Goal: Feedback & Contribution: Contribute content

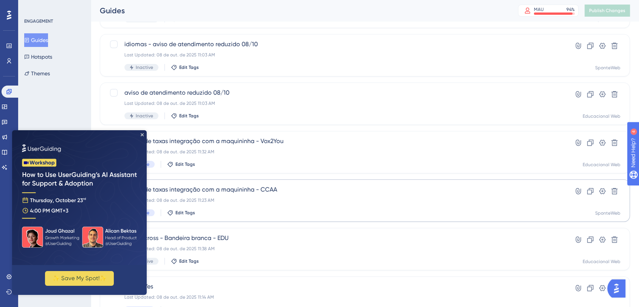
scroll to position [126, 0]
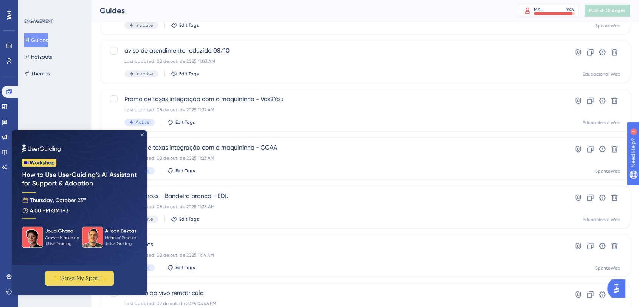
click at [142, 133] on icon "Close Preview" at bounding box center [142, 134] width 3 height 3
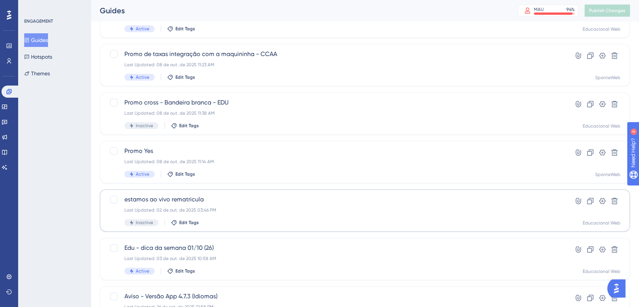
scroll to position [210, 0]
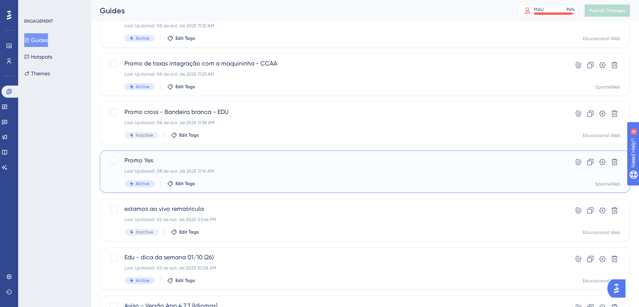
click at [238, 158] on span "Promo Yes" at bounding box center [334, 160] width 421 height 9
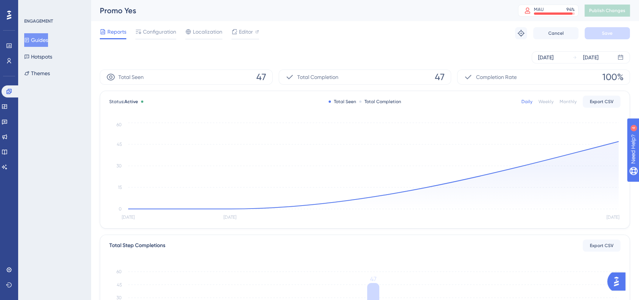
click at [42, 44] on button "Guides" at bounding box center [36, 40] width 24 height 14
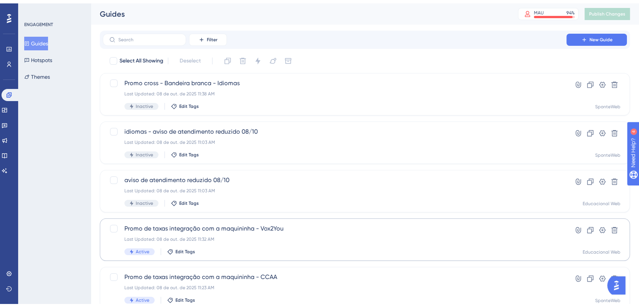
scroll to position [126, 0]
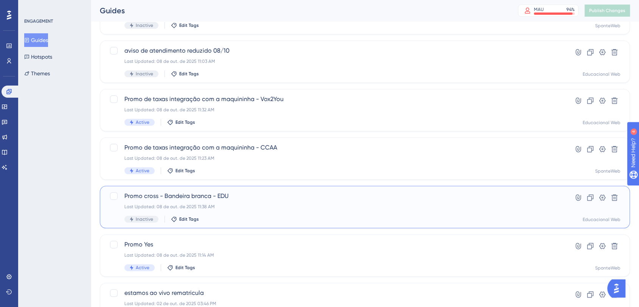
click at [260, 217] on div "Inactive Edit Tags" at bounding box center [334, 219] width 421 height 7
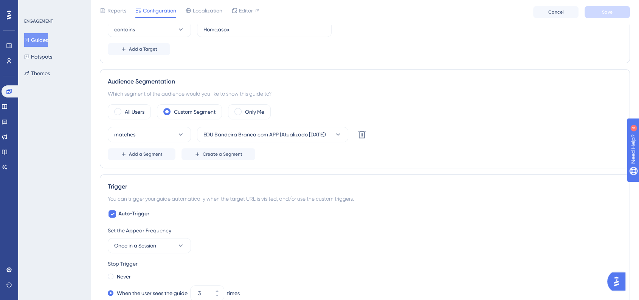
scroll to position [210, 0]
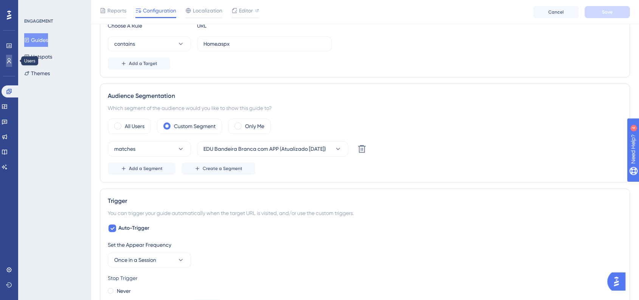
click at [6, 62] on link at bounding box center [9, 61] width 6 height 12
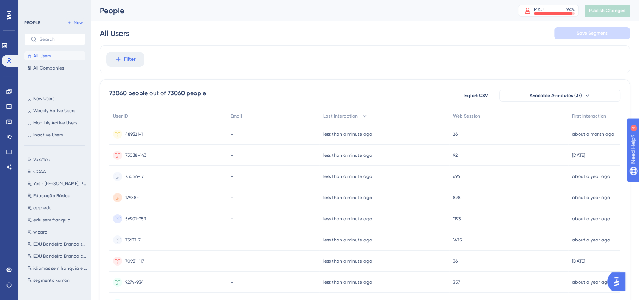
drag, startPoint x: 60, startPoint y: 224, endPoint x: 20, endPoint y: 237, distance: 42.5
click at [20, 237] on div "PEOPLE New All Users All Companies New Users New Users Weekly Active Users Week…" at bounding box center [54, 150] width 73 height 300
click at [70, 23] on icon at bounding box center [69, 22] width 5 height 5
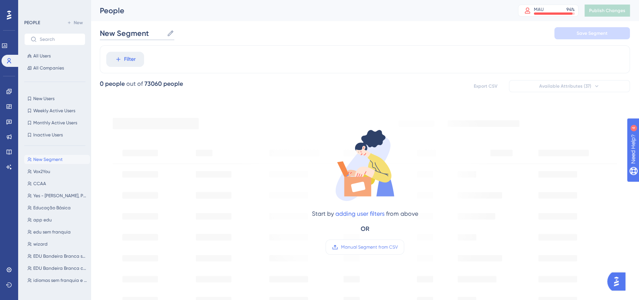
click at [138, 38] on input "New Segment" at bounding box center [132, 33] width 64 height 11
click at [145, 31] on input "New Segment" at bounding box center [132, 33] width 64 height 11
click at [148, 31] on input "New Segment" at bounding box center [132, 33] width 64 height 11
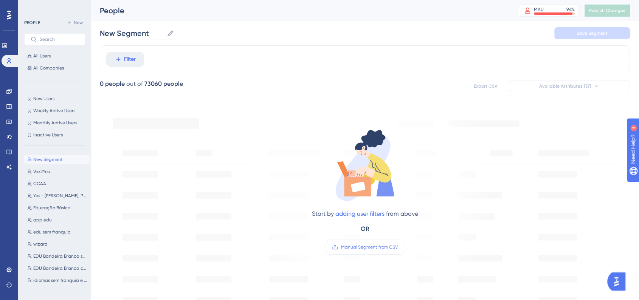
click at [148, 31] on input "New Segment" at bounding box center [132, 33] width 64 height 11
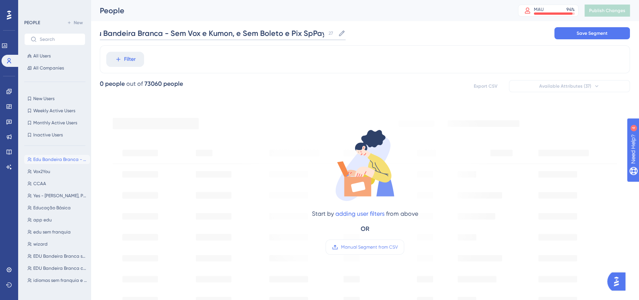
scroll to position [0, 11]
type input "Edu Bandeira Branca - Sem Vox e Kumon, e Sem Boleto e Pix SpPay"
click at [387, 22] on div "Edu Bandeira Branca - Sem Vox e Kumon, e Sem Boleto e Pix SpPay Edu Bandeira Br…" at bounding box center [365, 33] width 530 height 24
click at [124, 61] on span "Filter" at bounding box center [130, 59] width 12 height 9
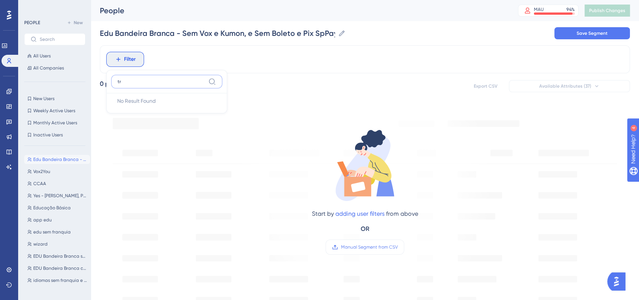
type input "t"
type input "fra"
click at [168, 137] on button "franquia franquia" at bounding box center [166, 141] width 111 height 15
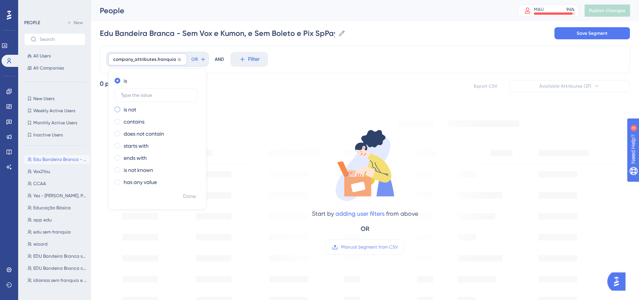
click at [122, 107] on div "is not" at bounding box center [156, 109] width 82 height 9
click at [148, 109] on input "text" at bounding box center [156, 107] width 70 height 5
type input "222"
click at [188, 189] on div "is is not 222 contains does not contain starts with ends with is not known has …" at bounding box center [158, 132] width 98 height 115
click at [190, 194] on span "Done" at bounding box center [189, 196] width 13 height 9
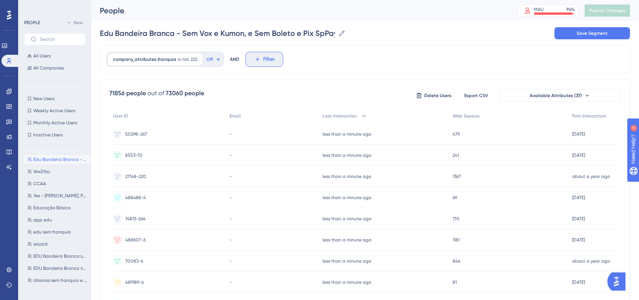
click at [254, 60] on icon at bounding box center [257, 59] width 7 height 7
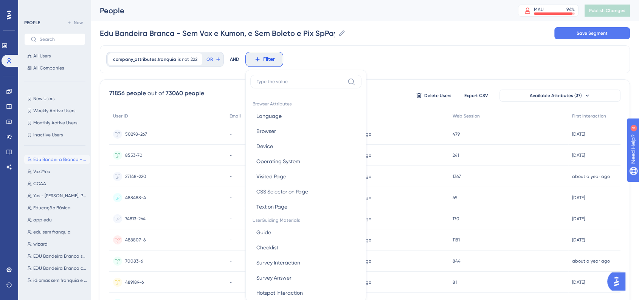
scroll to position [36, 0]
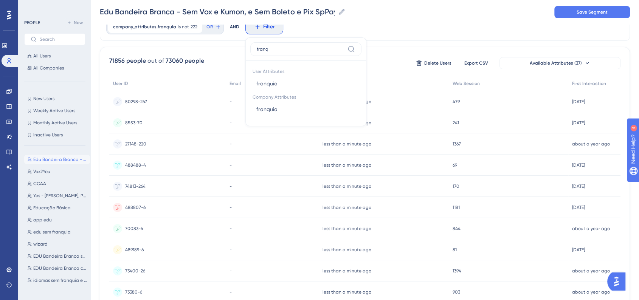
type input "franqu"
click at [302, 109] on button "franquia franquia" at bounding box center [305, 109] width 111 height 15
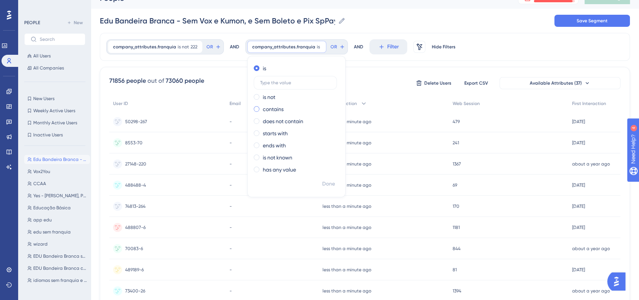
scroll to position [0, 0]
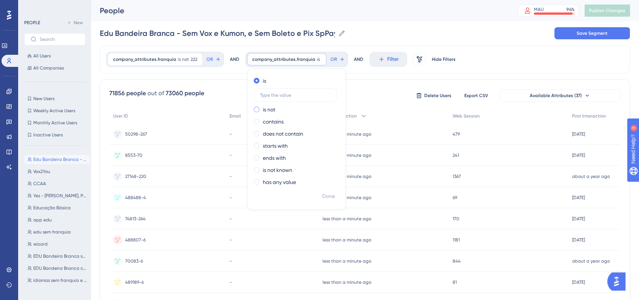
click at [271, 109] on label "is not" at bounding box center [269, 109] width 12 height 9
type input "273"
click at [333, 198] on span "Done" at bounding box center [328, 196] width 13 height 9
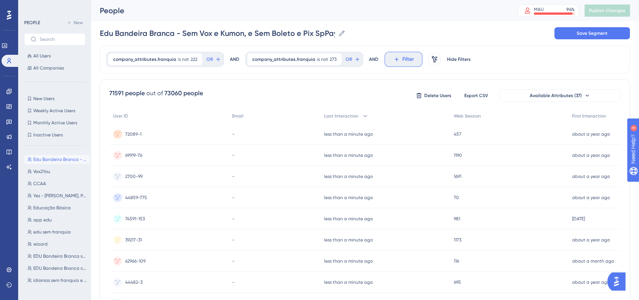
click at [396, 59] on button "Filter" at bounding box center [404, 59] width 38 height 15
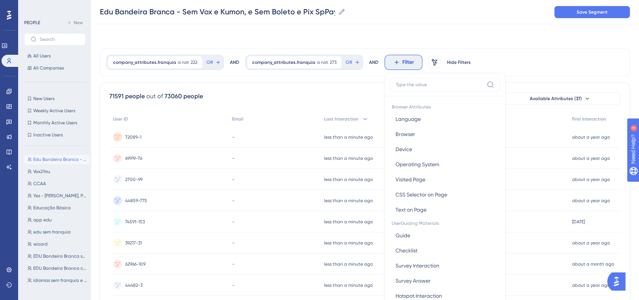
scroll to position [36, 0]
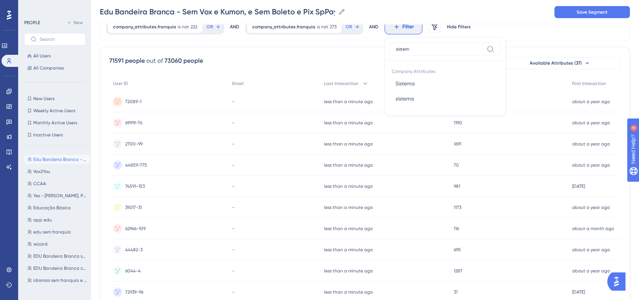
type input "sistema"
click at [409, 83] on span "Sistema" at bounding box center [405, 83] width 19 height 9
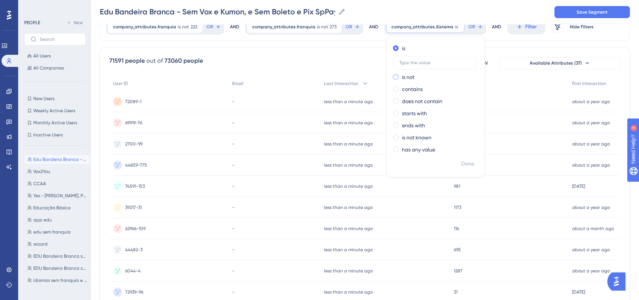
click at [393, 78] on span at bounding box center [396, 77] width 6 height 6
click at [401, 75] on input "radio" at bounding box center [401, 75] width 0 height 0
click at [412, 68] on label at bounding box center [434, 75] width 83 height 14
click at [412, 72] on input "text" at bounding box center [435, 74] width 70 height 5
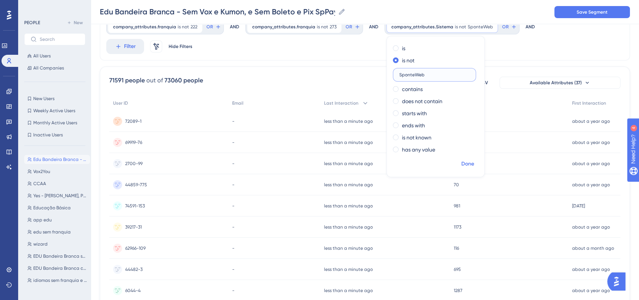
type input "SponteWeb"
click at [462, 164] on span "Done" at bounding box center [468, 164] width 13 height 9
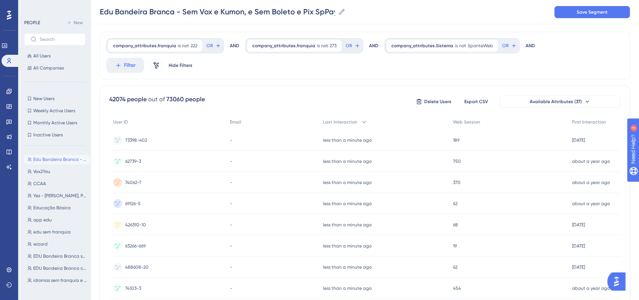
scroll to position [0, 0]
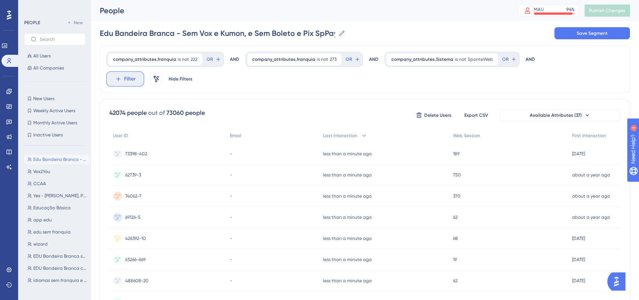
click at [144, 72] on button "Filter" at bounding box center [125, 79] width 38 height 15
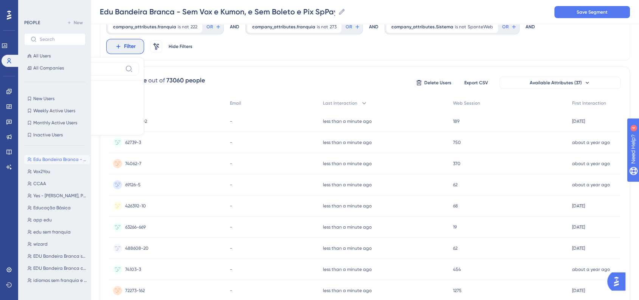
type input "pix"
click at [67, 99] on span "PixSpontePay" at bounding box center [50, 103] width 33 height 9
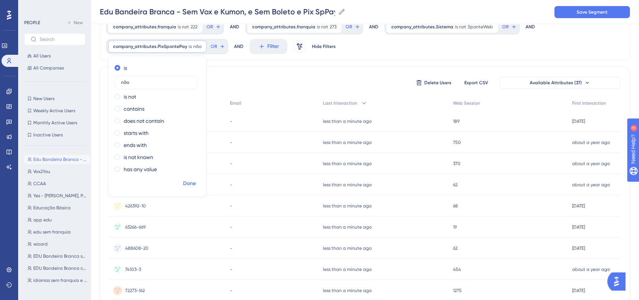
type input "não"
click at [195, 183] on span "Done" at bounding box center [189, 183] width 13 height 9
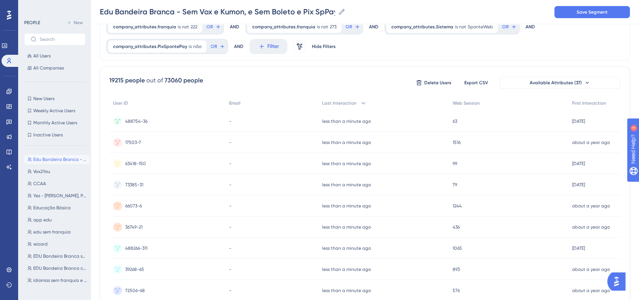
scroll to position [0, 0]
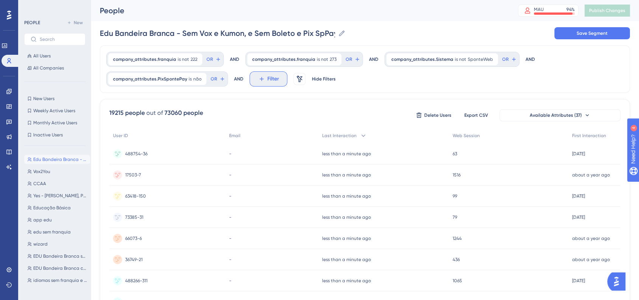
click at [252, 82] on button "Filter" at bounding box center [269, 79] width 38 height 15
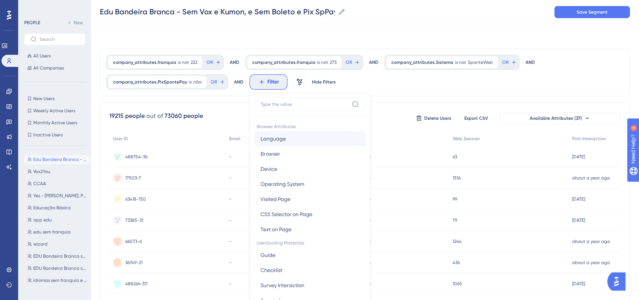
scroll to position [45, 0]
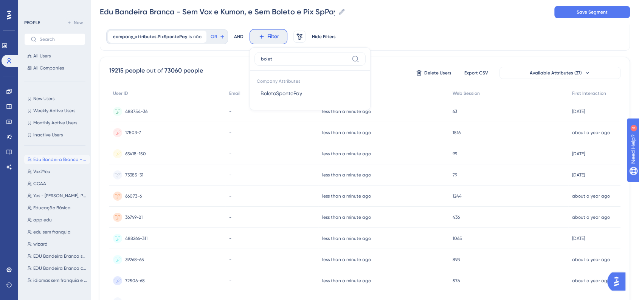
type input "boleto"
click at [312, 99] on button "BoletoSpontePay BoletoSpontePay" at bounding box center [310, 93] width 111 height 15
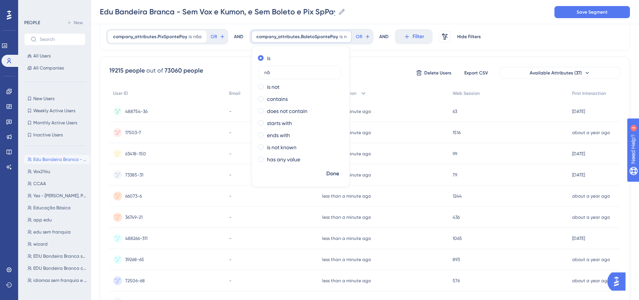
type input "não"
click at [330, 174] on span "Done" at bounding box center [332, 173] width 13 height 9
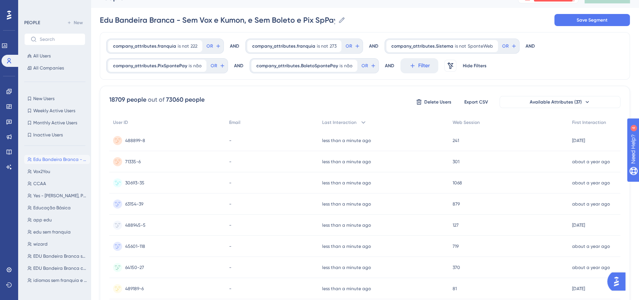
scroll to position [0, 0]
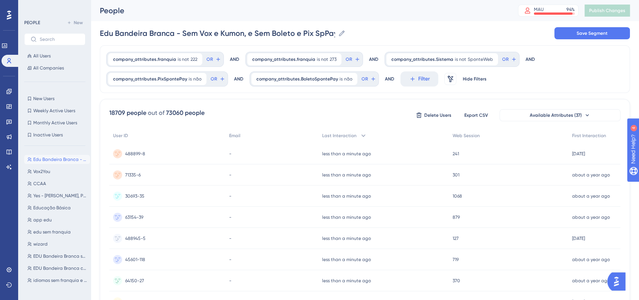
click at [571, 79] on div "company_attributes.franquia is not 222 222 Remove OR AND company_attributes.fra…" at bounding box center [365, 69] width 530 height 48
click at [578, 86] on div "company_attributes.franquia is not 222 222 Remove OR AND company_attributes.fra…" at bounding box center [365, 69] width 530 height 48
click at [217, 33] on input "Edu Bandeira Branca - Sem Vox e Kumon, e Sem Boleto e Pix SpPay" at bounding box center [212, 33] width 224 height 11
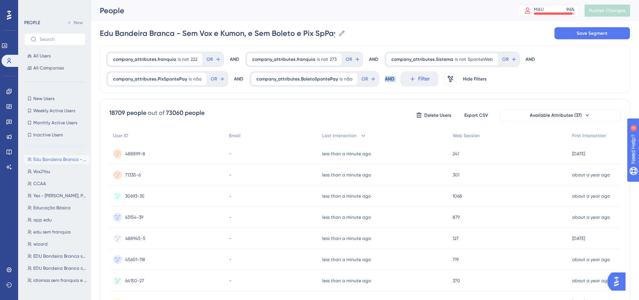
drag, startPoint x: 373, startPoint y: 91, endPoint x: 555, endPoint y: 62, distance: 183.5
click at [471, 82] on div "company_attributes.franquia is not 222 222 Remove OR AND company_attributes.fra…" at bounding box center [365, 69] width 530 height 48
click at [586, 34] on span "Save Segment" at bounding box center [592, 33] width 31 height 6
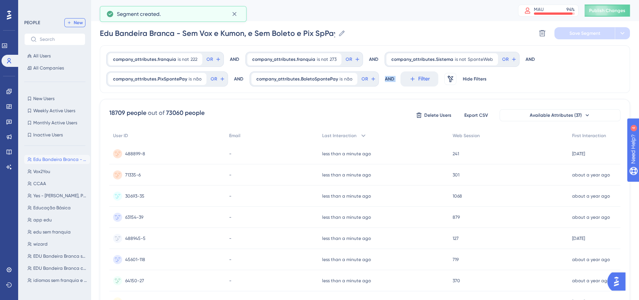
click at [83, 22] on button "New" at bounding box center [74, 22] width 21 height 9
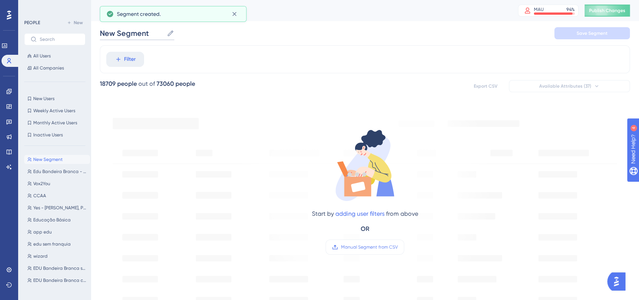
click at [123, 34] on input "New Segment" at bounding box center [132, 33] width 64 height 11
paste input "Edu Bandeira Branca - Sem Vox e Kumon, e Sem Boleto e Pix SpPay"
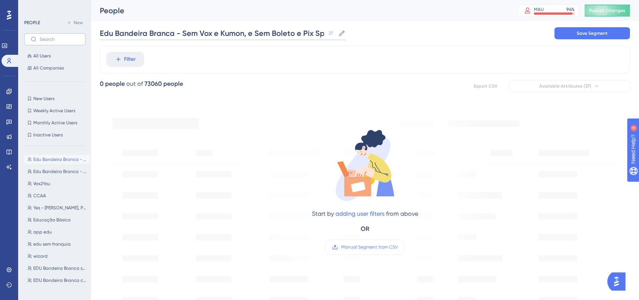
drag, startPoint x: 104, startPoint y: 35, endPoint x: 80, endPoint y: 34, distance: 23.5
click at [91, 34] on div "Performance Users Engagement Widgets Feedback Product Updates Knowledge Base AI…" at bounding box center [365, 290] width 549 height 581
drag, startPoint x: 214, startPoint y: 33, endPoint x: 225, endPoint y: 33, distance: 11.4
click at [225, 33] on input "Idiomas Bandeira Branca - Sem Vox e Kumon, e Sem Boleto e Pix SpPay" at bounding box center [212, 33] width 224 height 11
drag, startPoint x: 250, startPoint y: 33, endPoint x: 271, endPoint y: 35, distance: 20.9
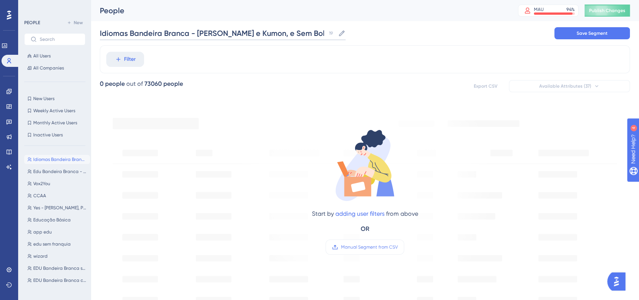
click at [271, 35] on input "Idiomas Bandeira Branca - Sem Pearson e Kumon, e Sem Boleto e Pix SpPay" at bounding box center [212, 33] width 224 height 11
click at [293, 35] on input "Idiomas Bandeira Branca - Sem Pearson e CCAA, e Sem Boleto e Pix SpPay" at bounding box center [212, 33] width 224 height 11
type input "Idiomas Bandeira Branca - Sem Pearson e CCAA, e Sem Boleto e Pix SpPay"
click at [120, 61] on icon at bounding box center [118, 59] width 7 height 7
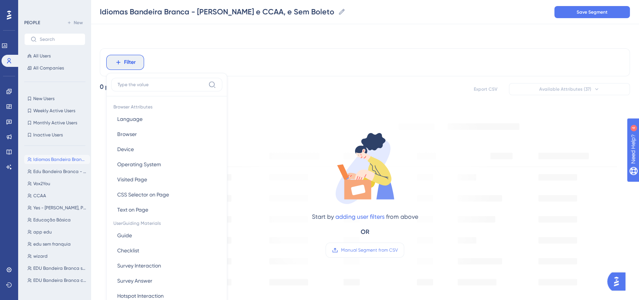
scroll to position [36, 0]
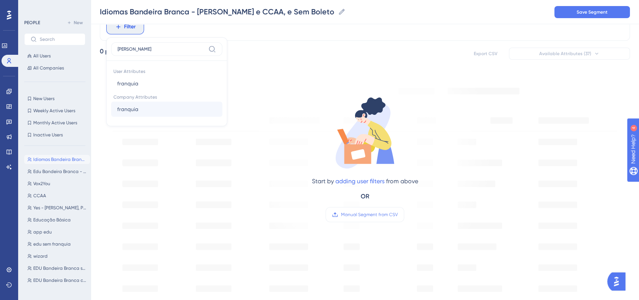
type input "fran"
click at [143, 110] on button "franquia franquia" at bounding box center [166, 109] width 111 height 15
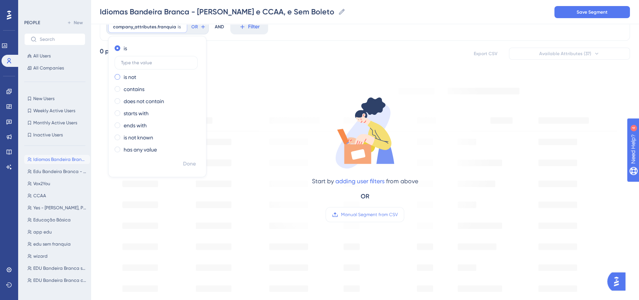
click at [118, 79] on span at bounding box center [118, 77] width 6 height 6
click at [123, 75] on input "radio" at bounding box center [123, 75] width 0 height 0
click at [140, 75] on input "text" at bounding box center [156, 74] width 70 height 5
type input "6"
click at [188, 168] on button "Done" at bounding box center [189, 164] width 21 height 14
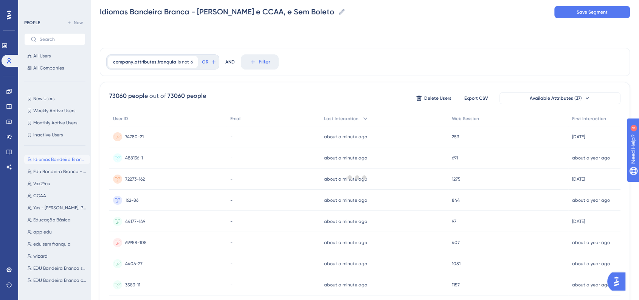
scroll to position [0, 0]
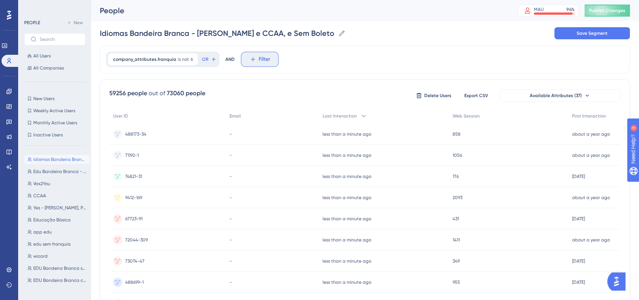
click at [261, 62] on span "Filter" at bounding box center [265, 59] width 12 height 9
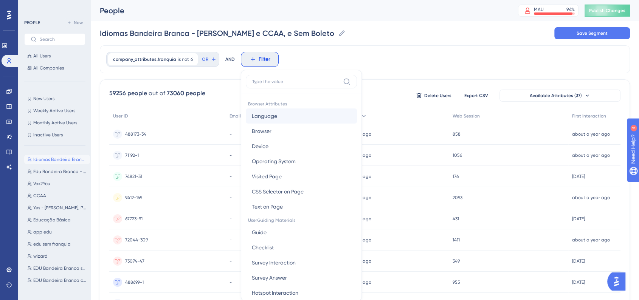
scroll to position [36, 0]
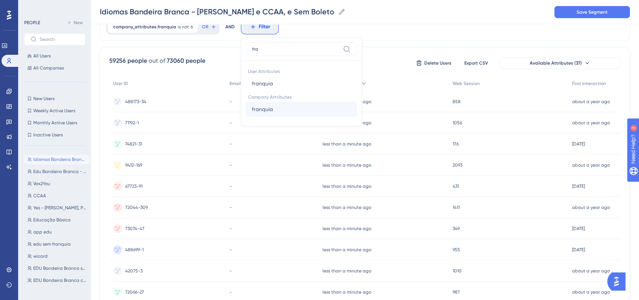
type input "fra"
click at [283, 107] on button "franquia franquia" at bounding box center [301, 109] width 111 height 15
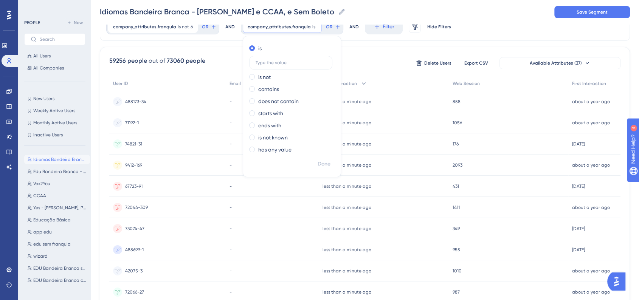
click at [256, 82] on div "is is not contains does not contain starts with ends with is not known has any …" at bounding box center [292, 99] width 98 height 115
click at [258, 79] on label "is not" at bounding box center [264, 77] width 12 height 9
click at [274, 68] on label at bounding box center [290, 75] width 83 height 14
click at [274, 72] on input "text" at bounding box center [291, 74] width 70 height 5
type input "33"
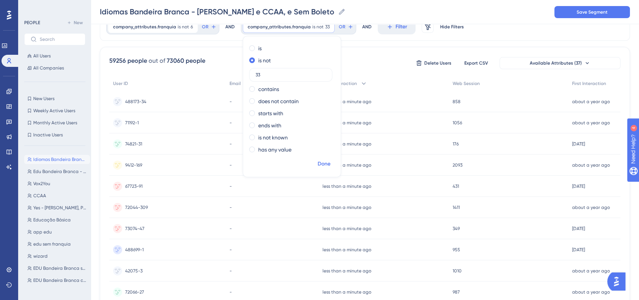
click at [318, 162] on span "Done" at bounding box center [324, 164] width 13 height 9
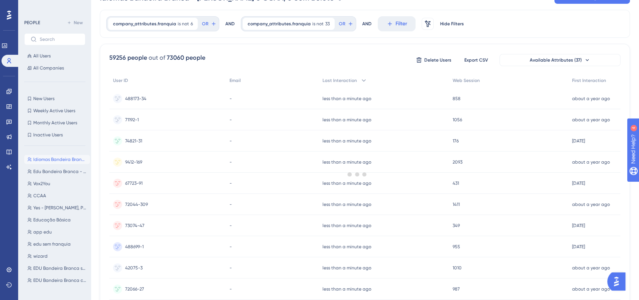
scroll to position [0, 0]
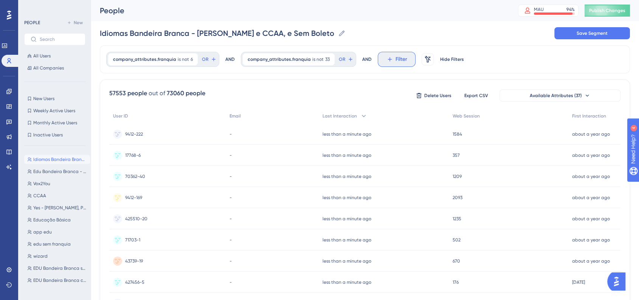
click at [387, 62] on icon at bounding box center [390, 59] width 7 height 7
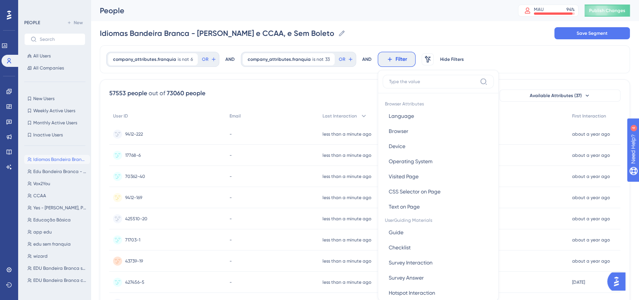
scroll to position [36, 0]
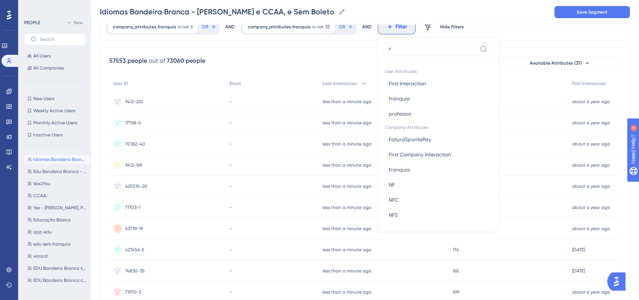
type input "fr"
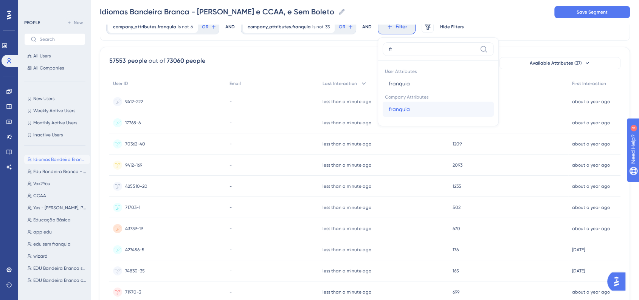
click at [390, 104] on button "franquia franquia" at bounding box center [438, 109] width 111 height 15
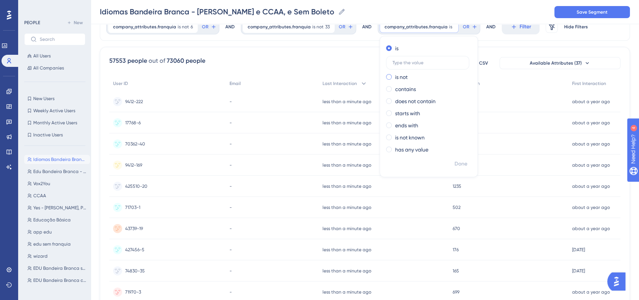
click at [386, 78] on span at bounding box center [389, 77] width 6 height 6
click at [394, 75] on input "radio" at bounding box center [394, 75] width 0 height 0
type input "20"
click at [455, 163] on span "Done" at bounding box center [461, 164] width 13 height 9
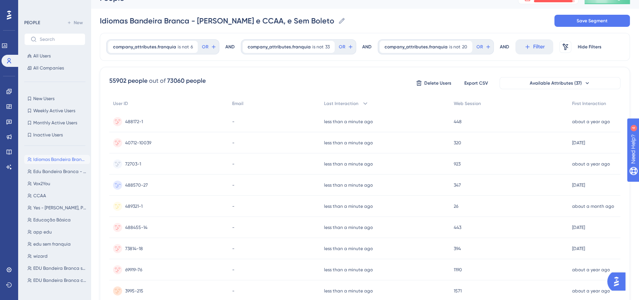
scroll to position [0, 0]
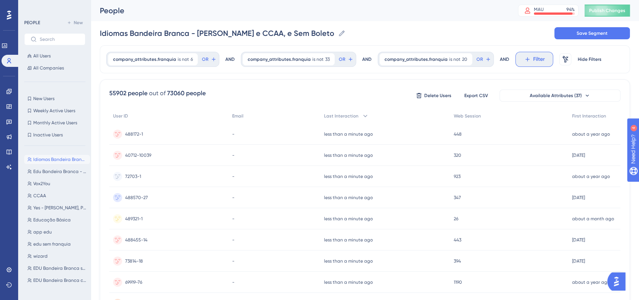
click at [532, 66] on button "Filter" at bounding box center [535, 59] width 38 height 15
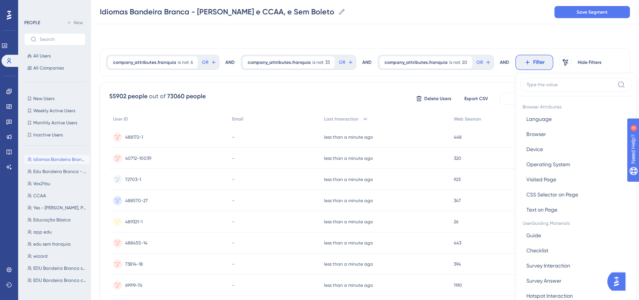
scroll to position [36, 0]
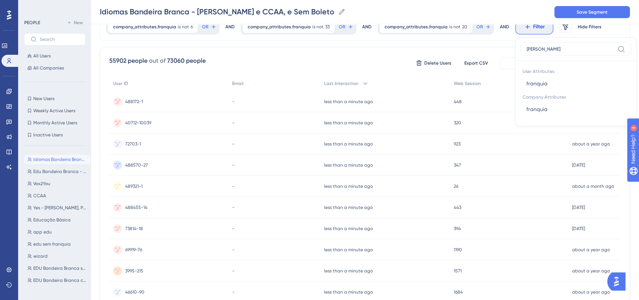
type input "franq"
click at [535, 110] on span "franquia" at bounding box center [537, 109] width 21 height 9
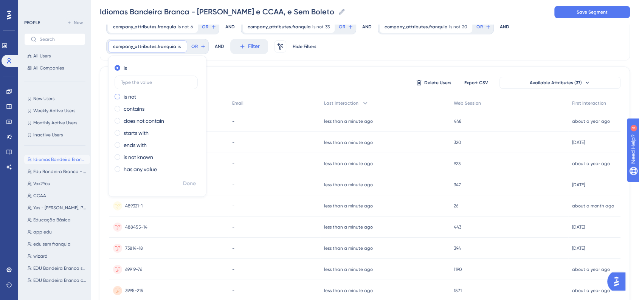
click at [123, 96] on div "is not" at bounding box center [156, 96] width 82 height 9
click at [145, 92] on input "text" at bounding box center [156, 94] width 70 height 5
type input "12"
click at [190, 187] on span "Done" at bounding box center [189, 183] width 13 height 9
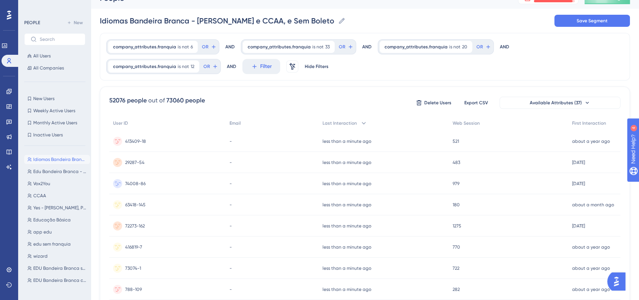
scroll to position [0, 0]
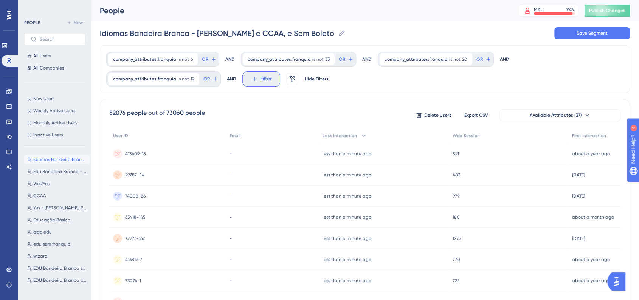
click at [252, 81] on icon at bounding box center [254, 79] width 7 height 7
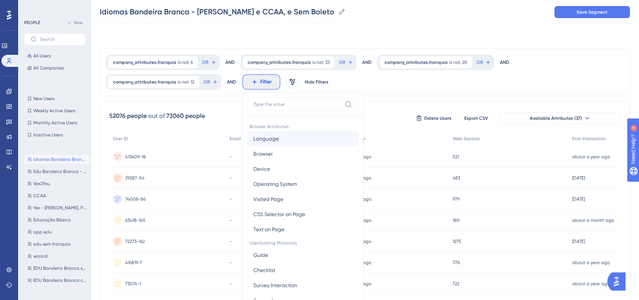
scroll to position [45, 0]
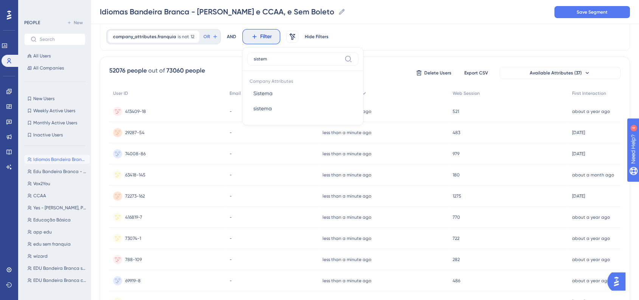
type input "sistema"
click at [295, 99] on button "Sistema Sistema" at bounding box center [302, 93] width 111 height 15
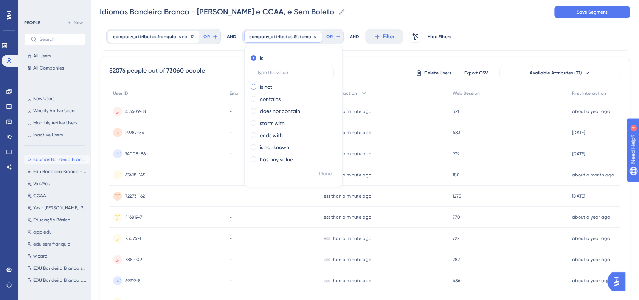
click at [252, 87] on span at bounding box center [254, 87] width 6 height 6
click at [259, 85] on input "radio" at bounding box center [259, 85] width 0 height 0
click at [256, 59] on div "is" at bounding box center [292, 58] width 82 height 9
click at [272, 75] on label at bounding box center [292, 73] width 83 height 14
click at [272, 75] on input "text" at bounding box center [292, 72] width 70 height 5
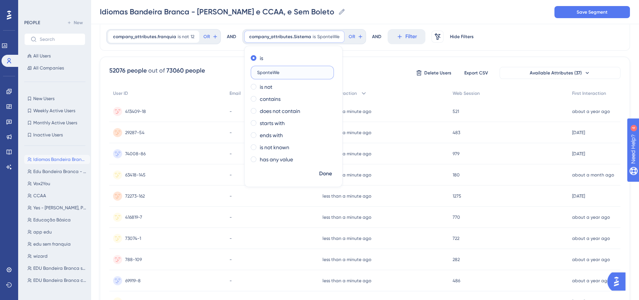
type input "SponteWeb"
click at [324, 173] on span "Done" at bounding box center [325, 173] width 13 height 9
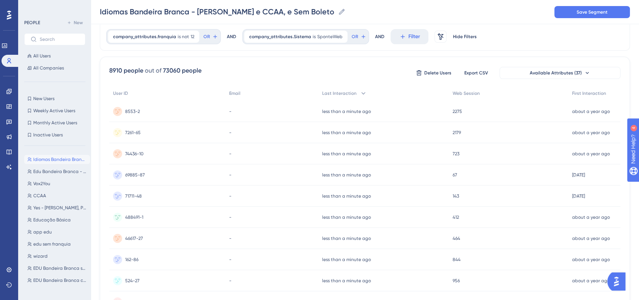
scroll to position [0, 0]
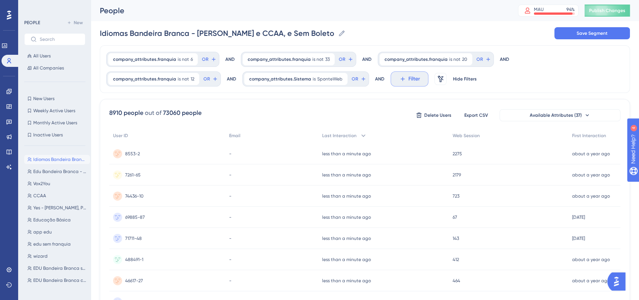
click at [391, 81] on button "Filter" at bounding box center [410, 79] width 38 height 15
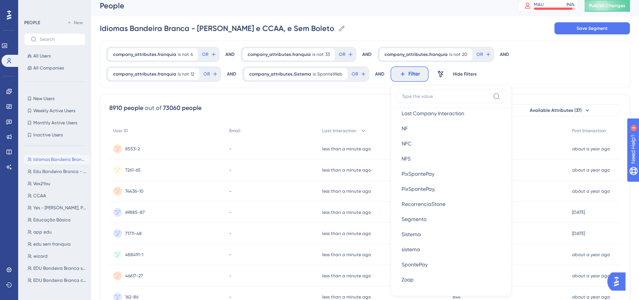
scroll to position [3, 0]
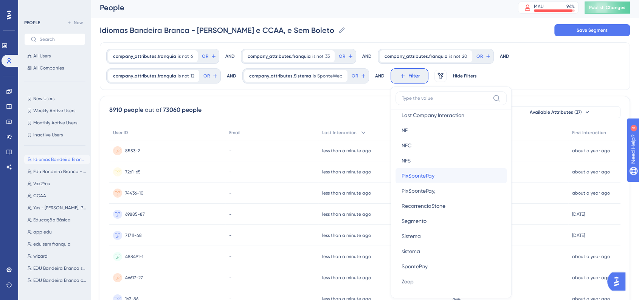
click at [431, 179] on button "PixSpontePay PixSpontePay" at bounding box center [451, 175] width 111 height 15
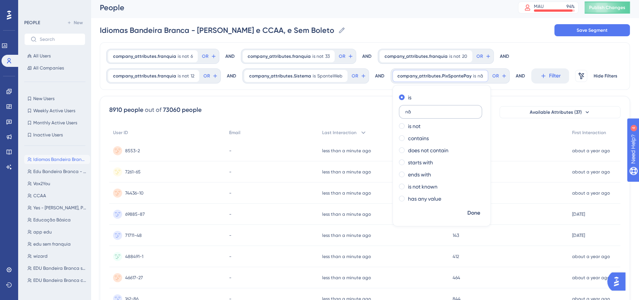
type input "não"
click at [468, 215] on span "Done" at bounding box center [474, 213] width 13 height 9
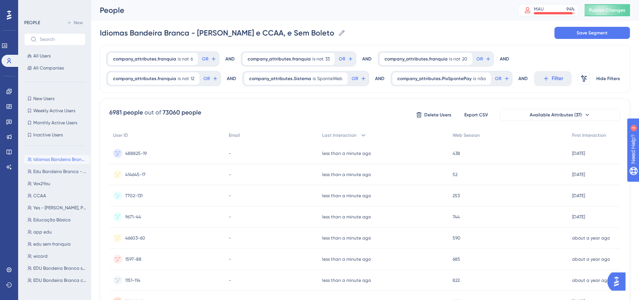
scroll to position [0, 0]
click at [534, 80] on button "Filter" at bounding box center [553, 79] width 38 height 15
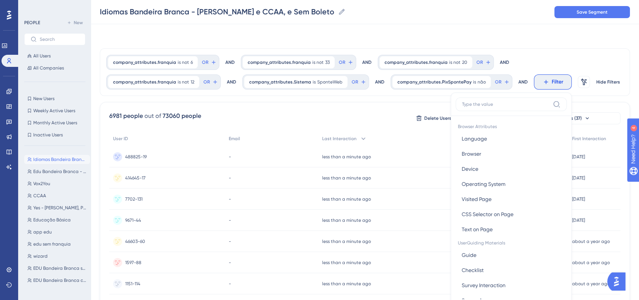
scroll to position [45, 0]
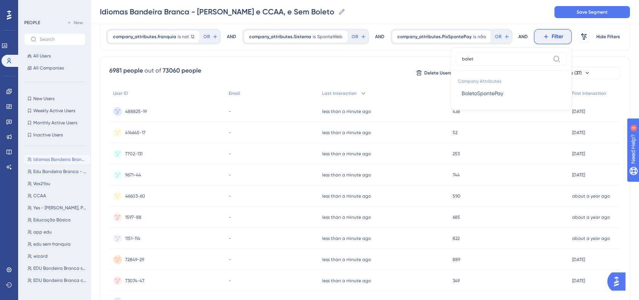
type input "boleto"
click at [509, 90] on button "BoletoSpontePay BoletoSpontePay" at bounding box center [511, 93] width 111 height 15
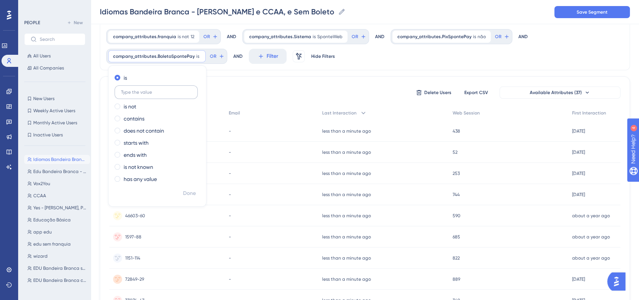
type input "s"
type input "não"
click at [189, 189] on span "Done" at bounding box center [189, 193] width 13 height 9
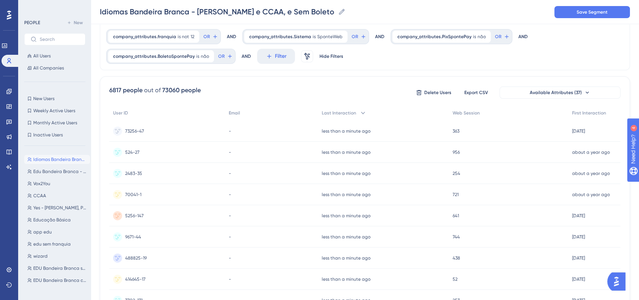
scroll to position [0, 0]
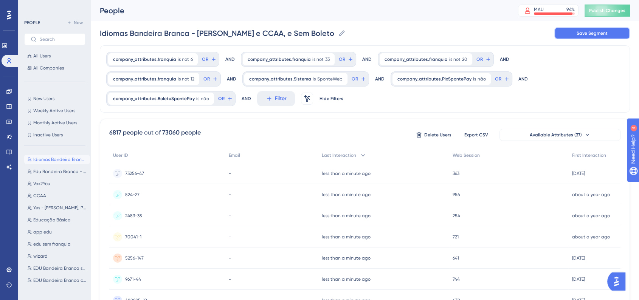
click at [583, 35] on span "Save Segment" at bounding box center [592, 33] width 31 height 6
click at [613, 12] on span "Publish Changes" at bounding box center [607, 11] width 36 height 6
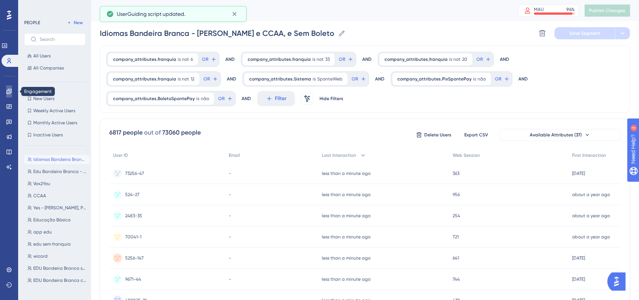
click at [6, 92] on icon at bounding box center [8, 91] width 5 height 5
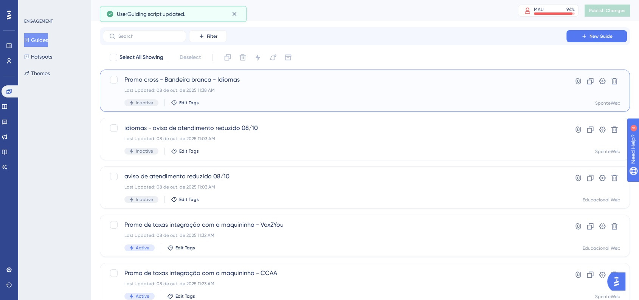
click at [226, 98] on div "Promo cross - Bandeira branca - Idiomas Last Updated: 08 de out. de 2025 11:38 …" at bounding box center [334, 90] width 421 height 31
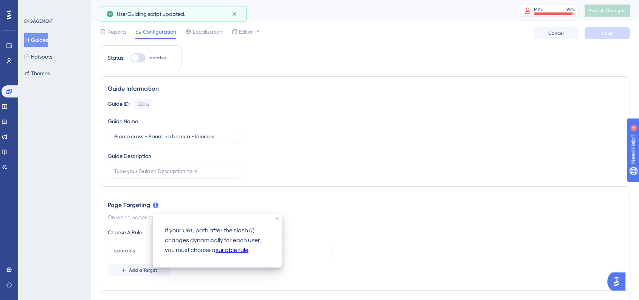
scroll to position [84, 0]
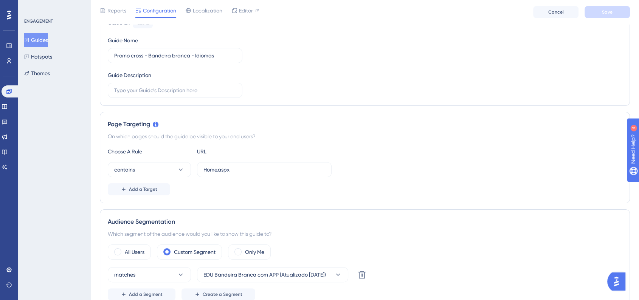
click at [357, 131] on div "Page Targeting On which pages should the guide be visible to your end users? Ch…" at bounding box center [365, 158] width 530 height 92
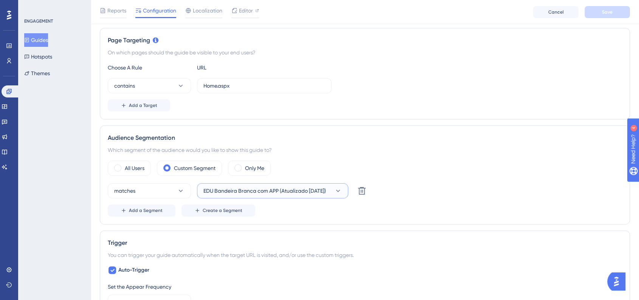
click at [251, 192] on span "EDU Bandeira Branca com APP (Atualizado 22/09/2025)" at bounding box center [265, 191] width 123 height 9
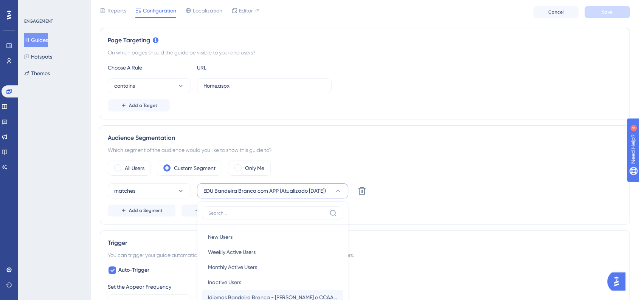
scroll to position [280, 0]
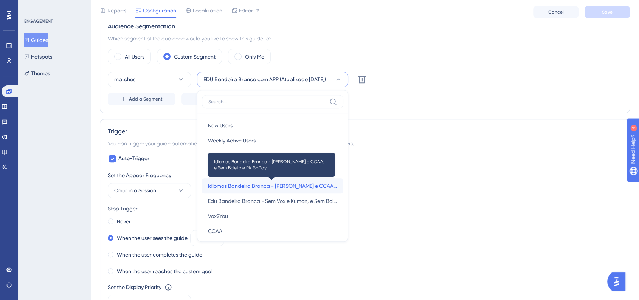
click at [263, 190] on span "Idiomas Bandeira Branca - Sem Pearson e CCAA, e Sem Boleto e Pix SpPay" at bounding box center [272, 186] width 129 height 9
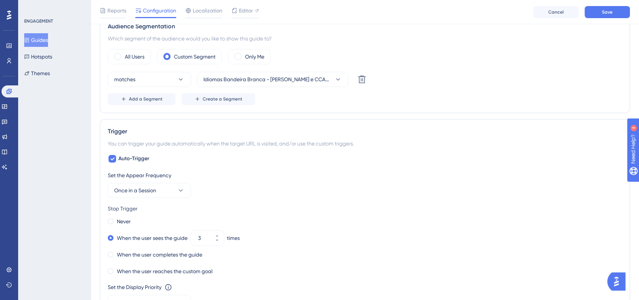
click at [407, 99] on div "Add a Segment Create a Segment" at bounding box center [365, 99] width 515 height 12
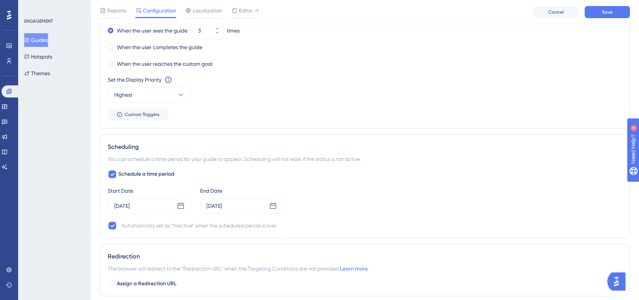
scroll to position [490, 0]
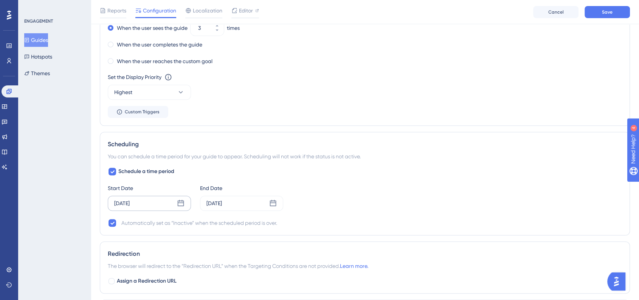
click at [185, 201] on div "Sep 22 2025" at bounding box center [149, 203] width 83 height 15
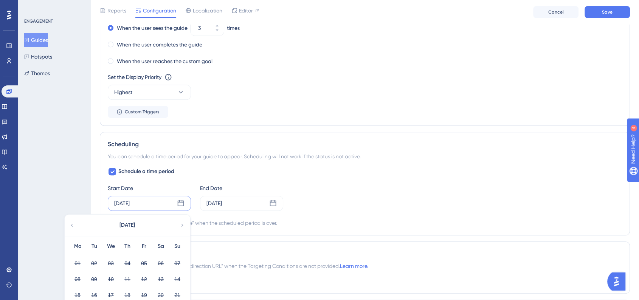
scroll to position [616, 0]
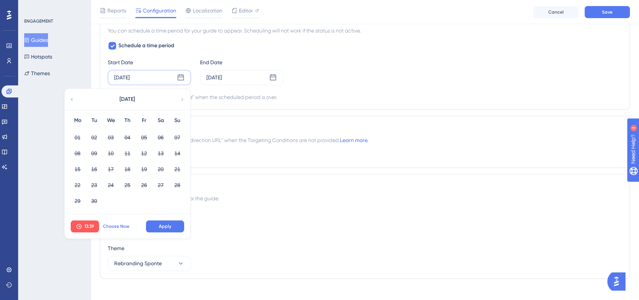
click at [124, 228] on span "Choose Now" at bounding box center [116, 227] width 26 height 6
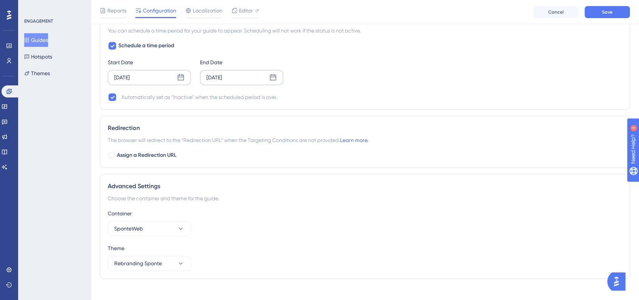
click at [272, 77] on icon at bounding box center [273, 78] width 8 height 8
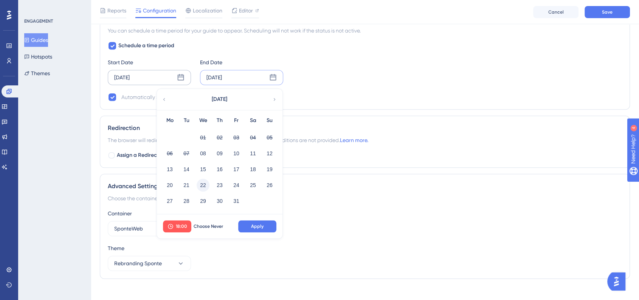
click at [207, 185] on button "22" at bounding box center [203, 185] width 13 height 13
click at [260, 224] on span "Apply" at bounding box center [257, 227] width 12 height 6
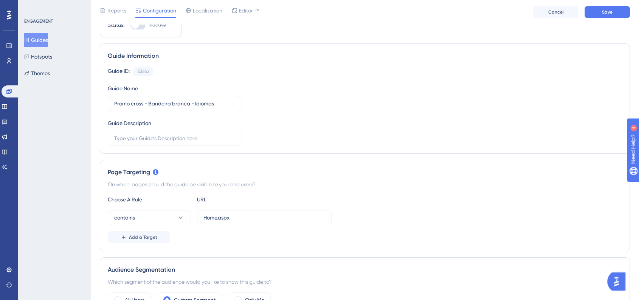
scroll to position [0, 0]
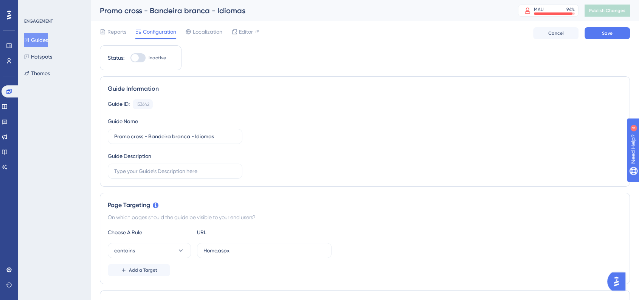
click at [141, 59] on div at bounding box center [138, 57] width 15 height 9
click at [131, 58] on input "Inactive" at bounding box center [130, 58] width 0 height 0
checkbox input "true"
click at [602, 34] on span "Save" at bounding box center [607, 33] width 11 height 6
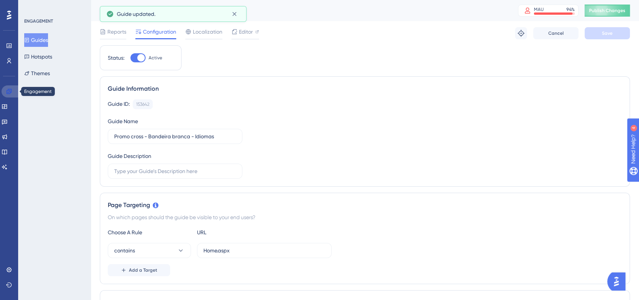
click at [9, 89] on icon at bounding box center [9, 92] width 6 height 6
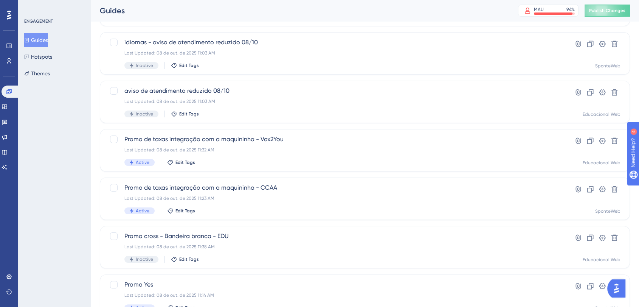
scroll to position [126, 0]
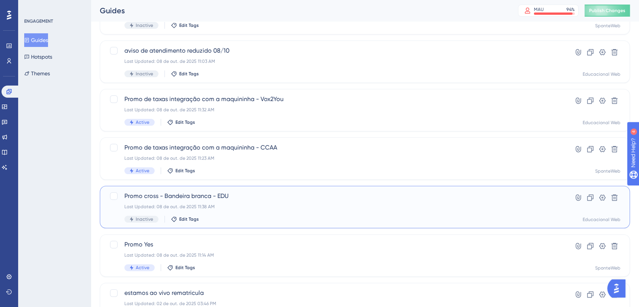
click at [238, 202] on div "Promo cross - Bandeira branca - EDU Last Updated: 08 de out. de 2025 11:38 AM I…" at bounding box center [334, 206] width 421 height 31
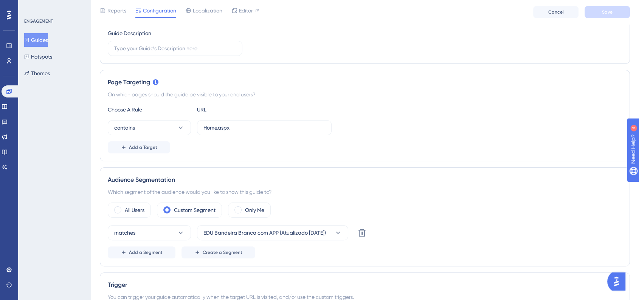
scroll to position [210, 0]
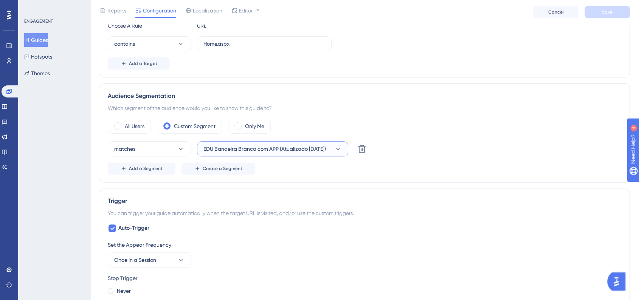
click at [258, 154] on button "EDU Bandeira Branca com APP (Atualizado 22/09/2025)" at bounding box center [272, 148] width 151 height 15
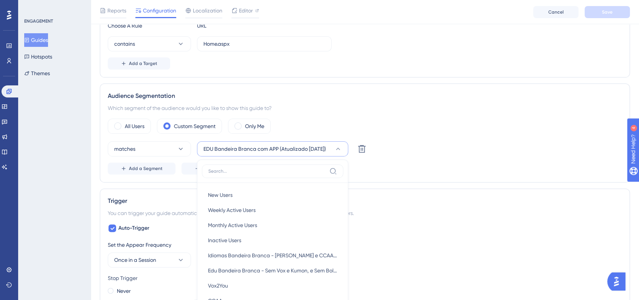
scroll to position [289, 0]
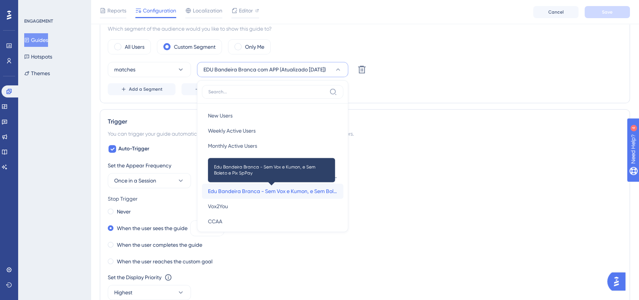
click at [257, 190] on span "Edu Bandeira Branca - Sem Vox e Kumon, e Sem Boleto e Pix SpPay" at bounding box center [272, 191] width 129 height 9
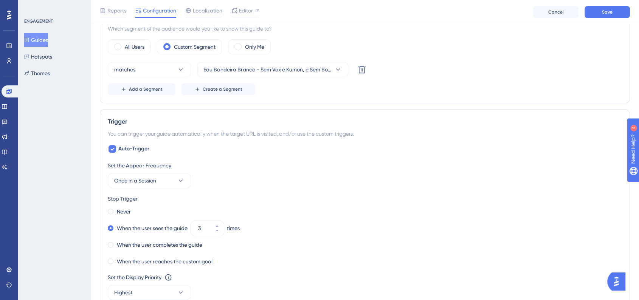
click at [460, 70] on div "matches Edu Bandeira Branca - Sem Vox e Kumon, e Sem Boleto e Pix SpPay Delete" at bounding box center [365, 69] width 515 height 15
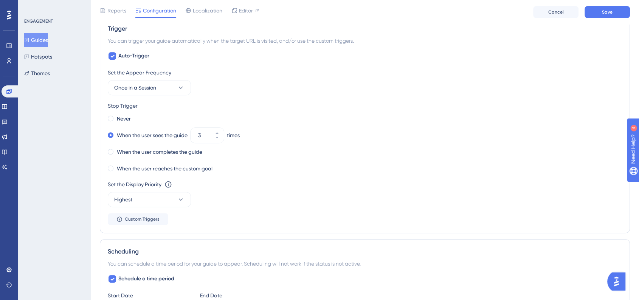
scroll to position [499, 0]
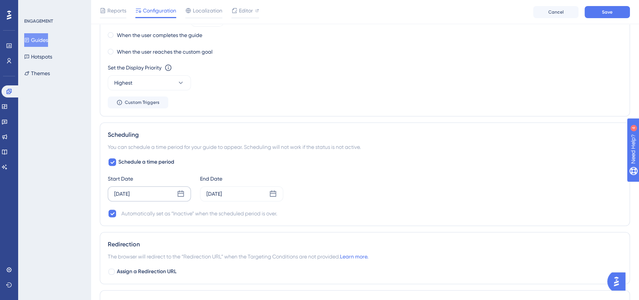
click at [184, 193] on icon at bounding box center [181, 194] width 6 height 6
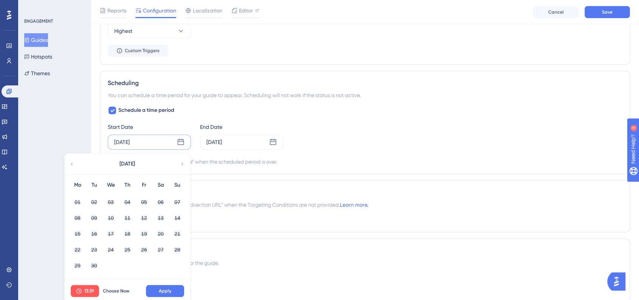
scroll to position [584, 0]
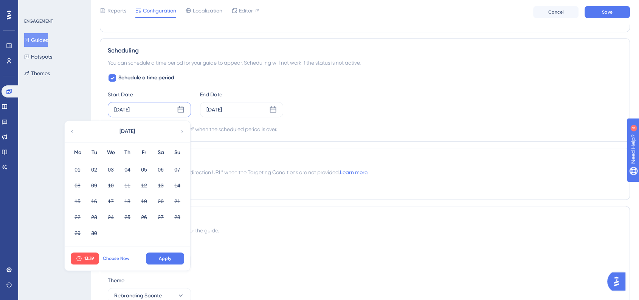
click at [123, 258] on span "Choose Now" at bounding box center [116, 259] width 26 height 6
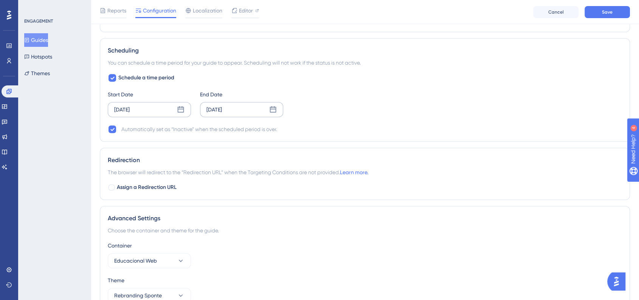
click at [277, 115] on div "Oct 02 2025" at bounding box center [241, 109] width 83 height 15
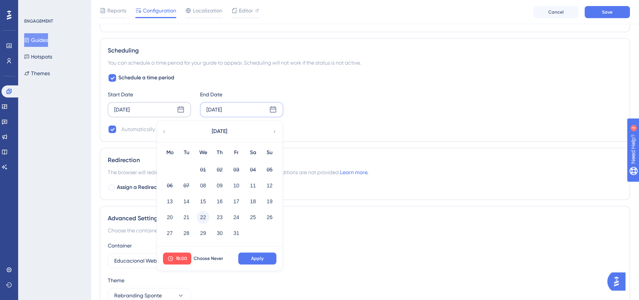
click at [206, 216] on button "22" at bounding box center [203, 217] width 13 height 13
click at [269, 259] on button "Apply" at bounding box center [257, 259] width 38 height 12
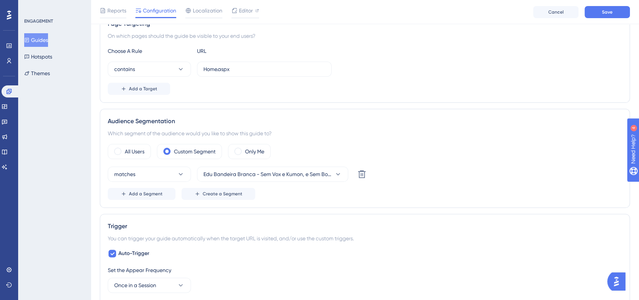
scroll to position [0, 0]
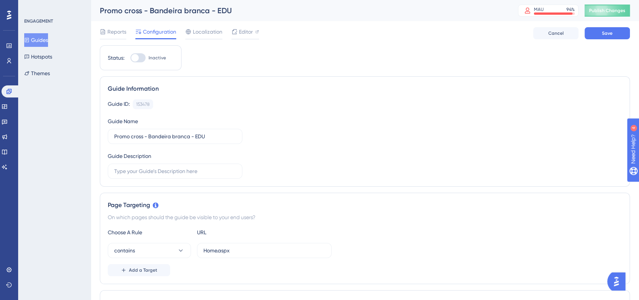
click at [133, 59] on div at bounding box center [135, 58] width 8 height 8
click at [131, 58] on input "Inactive" at bounding box center [130, 58] width 0 height 0
checkbox input "true"
click at [604, 40] on div "Reports Configuration Localization Editor Cancel Save" at bounding box center [365, 33] width 530 height 24
click at [604, 36] on span "Save" at bounding box center [607, 33] width 11 height 6
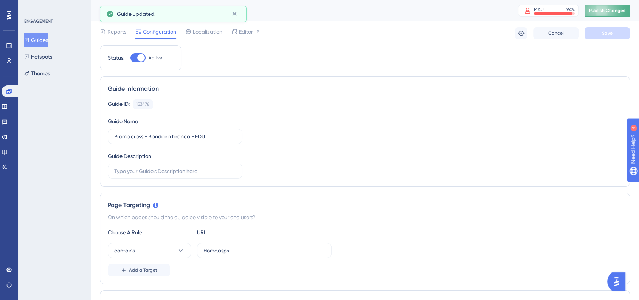
click at [605, 11] on span "Publish Changes" at bounding box center [607, 11] width 36 height 6
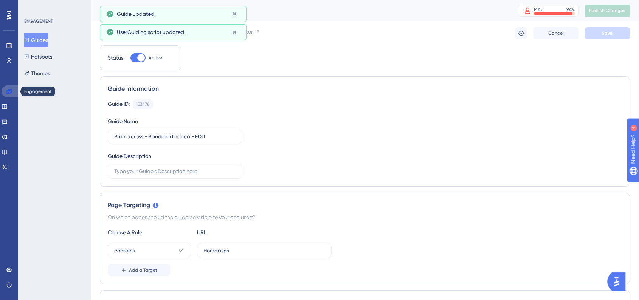
click at [12, 93] on link at bounding box center [11, 92] width 18 height 12
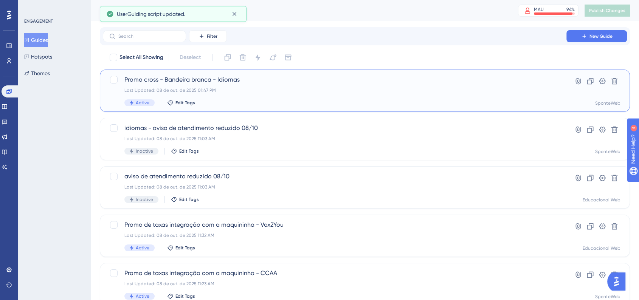
click at [297, 92] on div "Last Updated: 08 de out. de 2025 01:47 PM" at bounding box center [334, 90] width 421 height 6
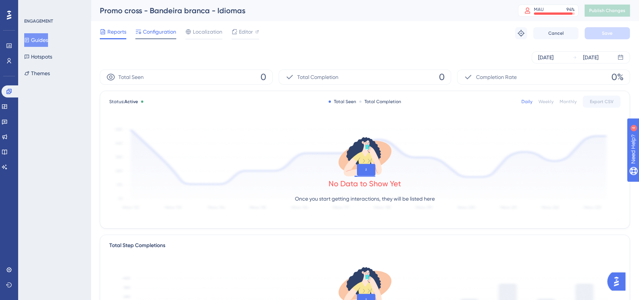
click at [154, 36] on span "Configuration" at bounding box center [159, 31] width 33 height 9
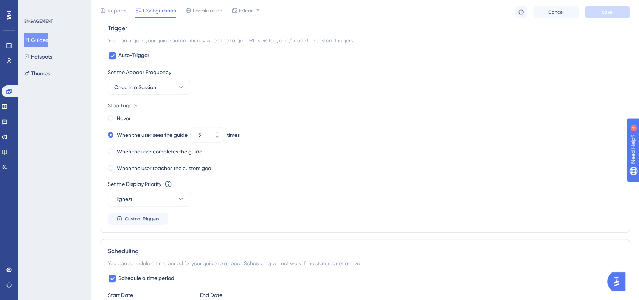
scroll to position [330, 0]
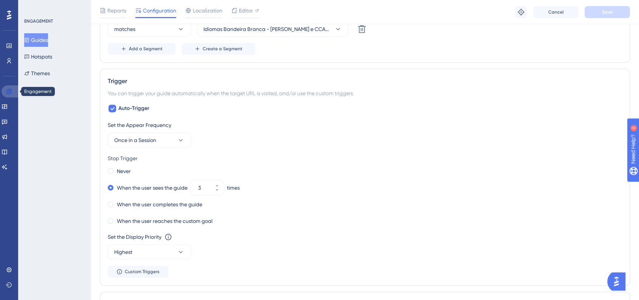
click at [11, 93] on icon at bounding box center [9, 92] width 6 height 6
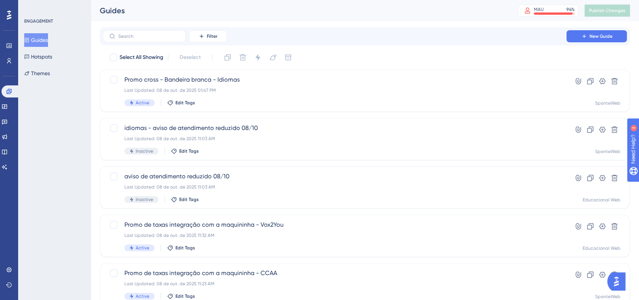
click at [64, 154] on div "ENGAGEMENT Guides Hotspots Themes" at bounding box center [54, 150] width 73 height 300
click at [67, 193] on div "ENGAGEMENT Guides Hotspots Themes" at bounding box center [54, 150] width 73 height 300
click at [59, 141] on div "ENGAGEMENT Guides Hotspots Themes" at bounding box center [54, 150] width 73 height 300
click at [12, 92] on icon at bounding box center [9, 92] width 6 height 6
click at [37, 216] on div "ENGAGEMENT Guides Hotspots Themes" at bounding box center [54, 150] width 73 height 300
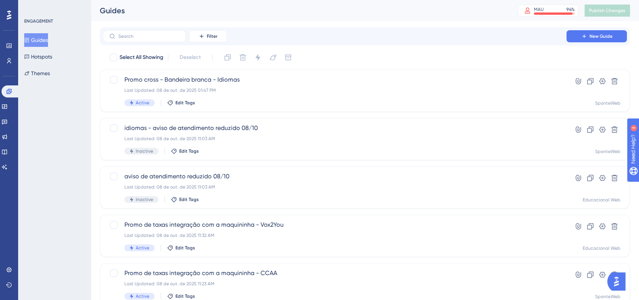
click at [68, 126] on div "ENGAGEMENT Guides Hotspots Themes" at bounding box center [54, 150] width 73 height 300
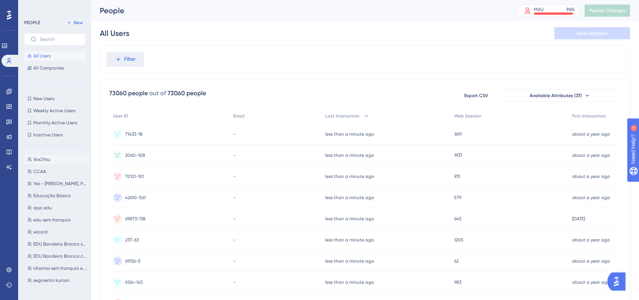
click at [60, 163] on button "Vox2You Vox2You" at bounding box center [57, 159] width 66 height 9
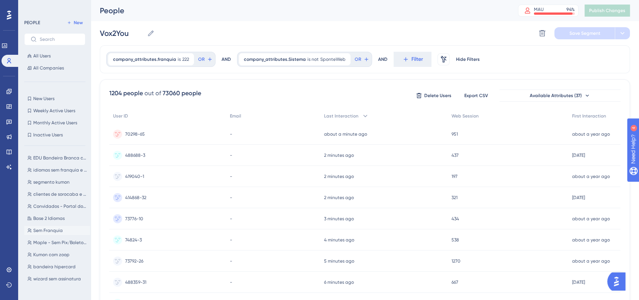
scroll to position [84, 0]
click at [54, 197] on span "segmento kumon" at bounding box center [51, 197] width 36 height 6
type input "segmento kumon"
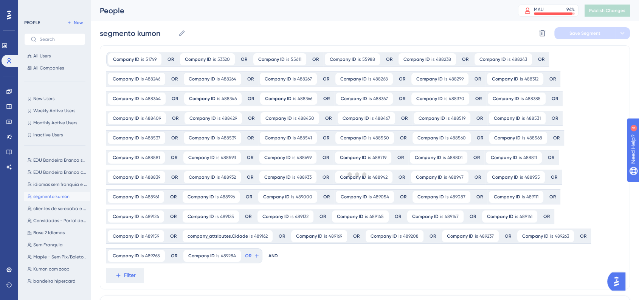
scroll to position [0, 0]
click at [51, 40] on input "text" at bounding box center [59, 39] width 39 height 5
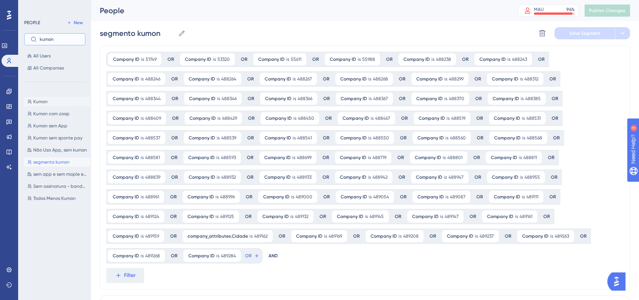
type input "kumon"
click at [48, 104] on button "Kumon Kumon" at bounding box center [57, 101] width 66 height 9
type input "Kumon"
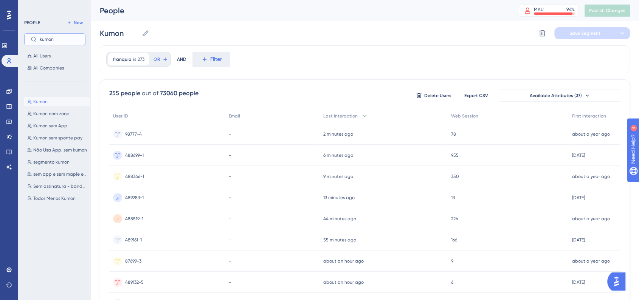
drag, startPoint x: 60, startPoint y: 40, endPoint x: 32, endPoint y: 40, distance: 28.4
click at [32, 40] on label "kumon" at bounding box center [54, 39] width 61 height 12
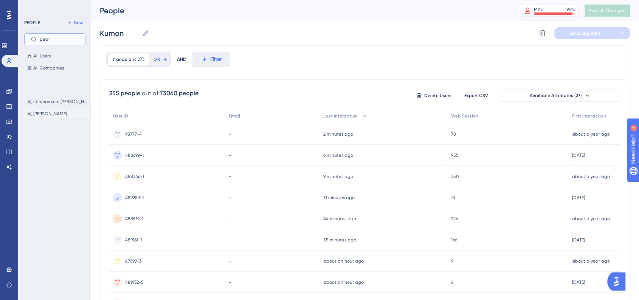
type input "pear"
click at [42, 116] on span "Pearson" at bounding box center [50, 114] width 34 height 6
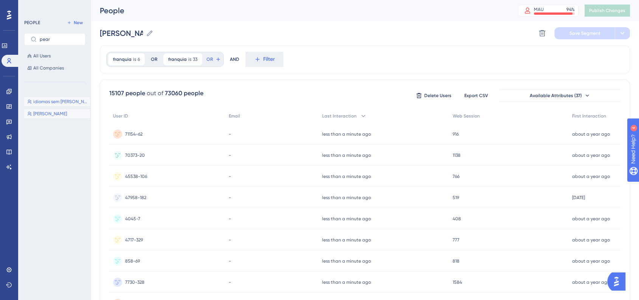
click at [45, 101] on span "idiomas sem pearson" at bounding box center [60, 102] width 54 height 6
type input "idiomas sem pearson"
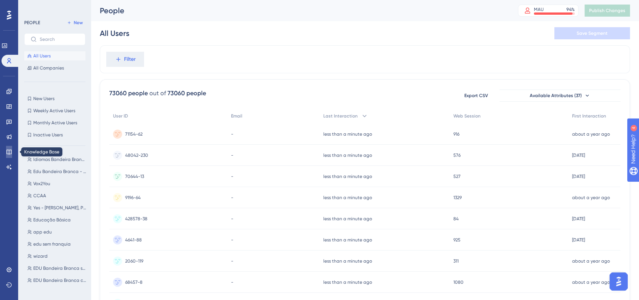
click at [9, 157] on link at bounding box center [9, 152] width 6 height 12
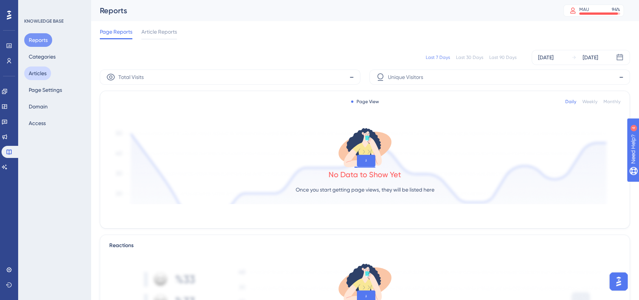
click at [45, 67] on button "Articles" at bounding box center [37, 74] width 27 height 14
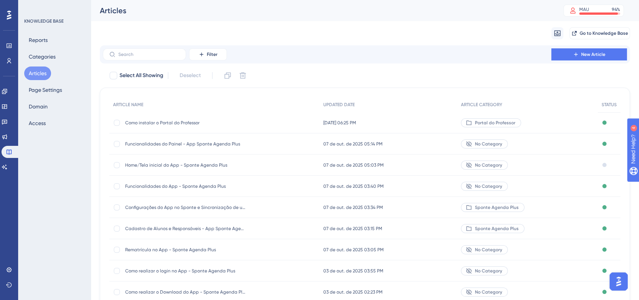
click at [197, 143] on span "Funcionalidades do Painel - App Sponte Agenda Plus" at bounding box center [185, 144] width 121 height 6
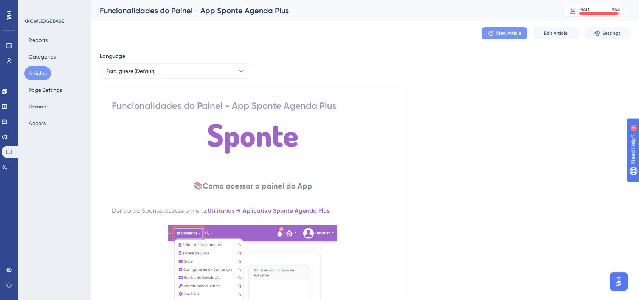
click at [508, 38] on button "View Article" at bounding box center [504, 33] width 45 height 12
click at [34, 70] on button "Articles" at bounding box center [37, 74] width 27 height 14
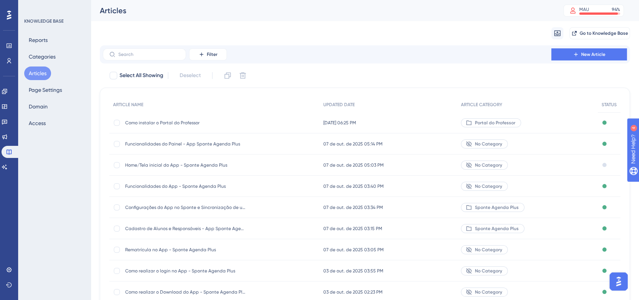
click at [187, 187] on span "Funcionalidades do App - Sponte Agenda Plus" at bounding box center [185, 186] width 121 height 6
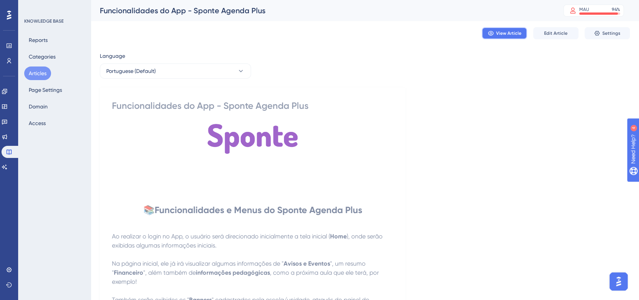
click at [490, 36] on icon at bounding box center [491, 33] width 6 height 6
click at [35, 74] on button "Articles" at bounding box center [37, 74] width 27 height 14
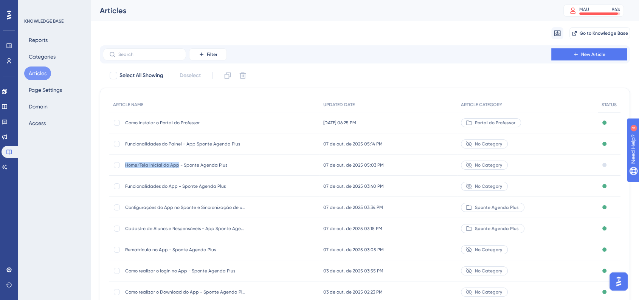
drag, startPoint x: 126, startPoint y: 168, endPoint x: 177, endPoint y: 167, distance: 51.8
click at [177, 167] on div "Home/Tela inicial do App - Sponte Agenda Plus Home/Tela inicial do App - Sponte…" at bounding box center [185, 165] width 121 height 21
copy span "Home/Tela inicial do App"
click at [585, 56] on span "New Article" at bounding box center [593, 54] width 24 height 6
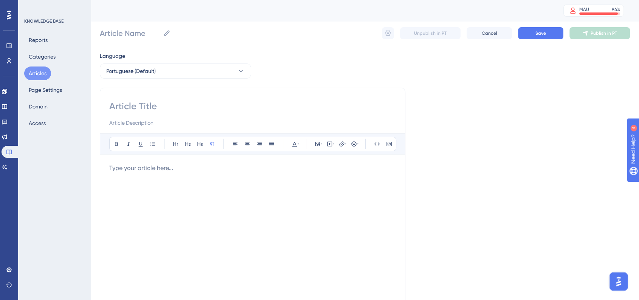
click at [123, 40] on div "Article Name Unpublish in PT Cancel Save Publish in PT" at bounding box center [365, 33] width 530 height 24
click at [125, 33] on input "Article Name" at bounding box center [130, 33] width 60 height 11
paste input "Home/Tela inicial do App"
drag, startPoint x: 187, startPoint y: 34, endPoint x: 76, endPoint y: 34, distance: 111.2
click at [91, 34] on div "Performance Users Engagement Widgets Feedback Product Updates Knowledge Base AI…" at bounding box center [365, 198] width 549 height 397
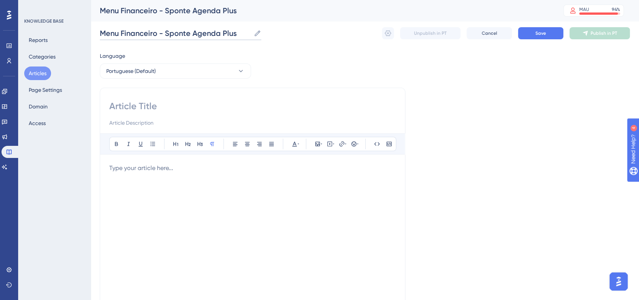
type input "Menu Financeiro - Sponte Agenda Plus"
click at [166, 104] on input at bounding box center [252, 106] width 287 height 12
paste input "Menu Financeiro - Sponte Agenda Plus"
type input "Menu Financeiro - Sponte Agenda Plus"
click at [490, 141] on div "Language Portuguese (Default) Menu Financeiro - Sponte Agenda Plus Bold Italic …" at bounding box center [365, 218] width 530 height 334
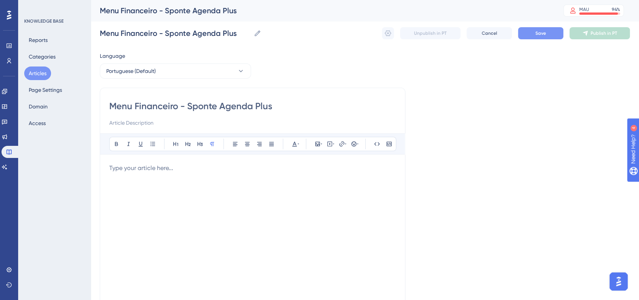
click at [553, 37] on button "Save" at bounding box center [540, 33] width 45 height 12
click at [230, 162] on div "Bold Italic Underline Bullet Point Heading 1 Heading 2 Heading 3 Normal Align L…" at bounding box center [252, 232] width 287 height 197
click at [233, 170] on p at bounding box center [252, 168] width 287 height 9
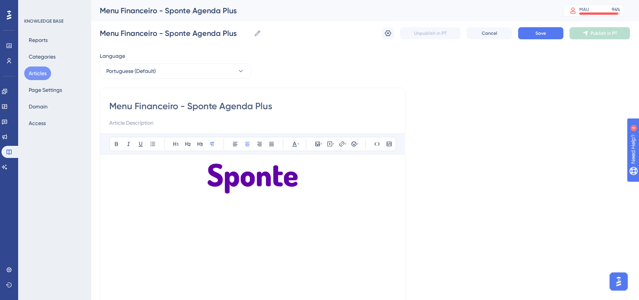
click at [280, 227] on p at bounding box center [252, 228] width 287 height 9
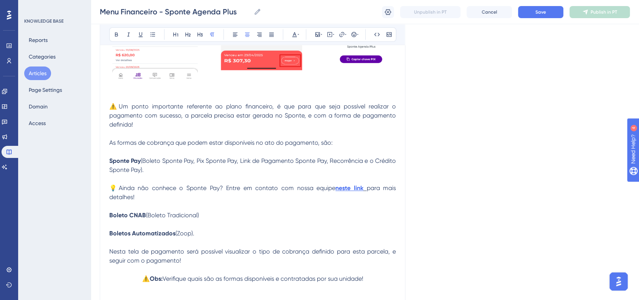
scroll to position [1009, 0]
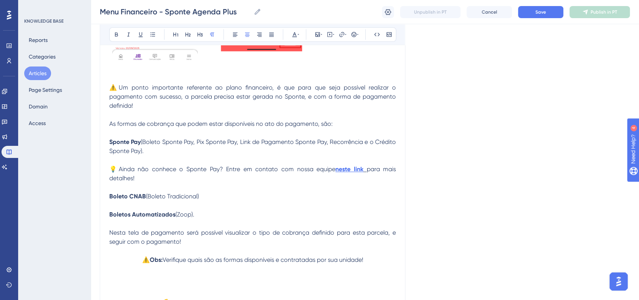
click at [230, 129] on p "As formas de cobrança que podem estar disponíveis no ato do pagamento, são:" at bounding box center [252, 124] width 287 height 9
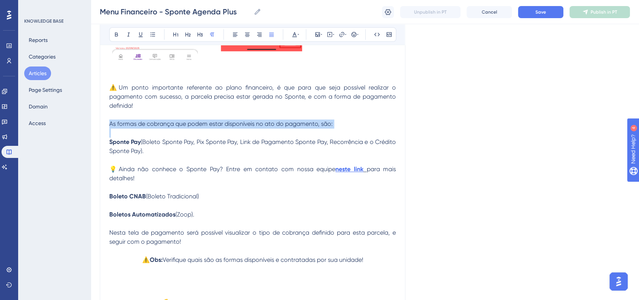
click at [230, 129] on p "As formas de cobrança que podem estar disponíveis no ato do pagamento, são:" at bounding box center [252, 124] width 287 height 9
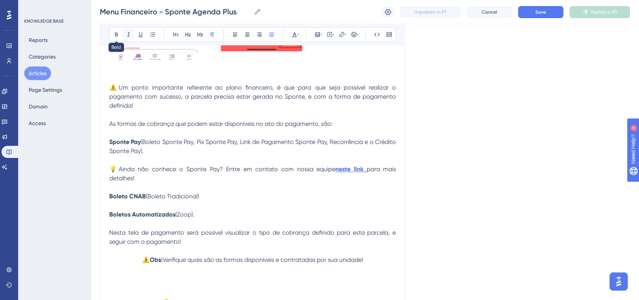
click at [119, 35] on icon at bounding box center [116, 34] width 6 height 6
click at [538, 12] on span "Save" at bounding box center [541, 12] width 11 height 6
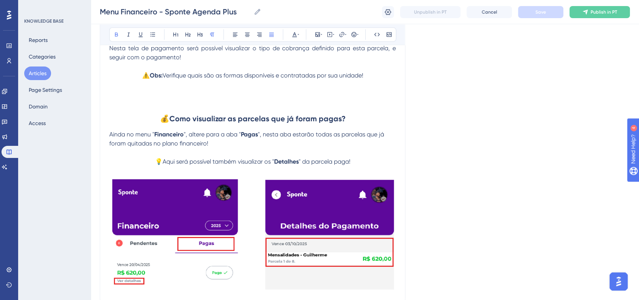
scroll to position [1261, 0]
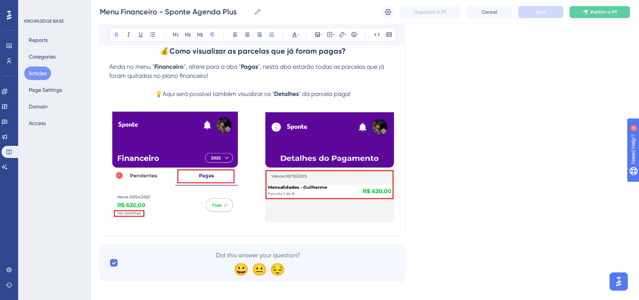
click at [389, 222] on img at bounding box center [252, 166] width 287 height 116
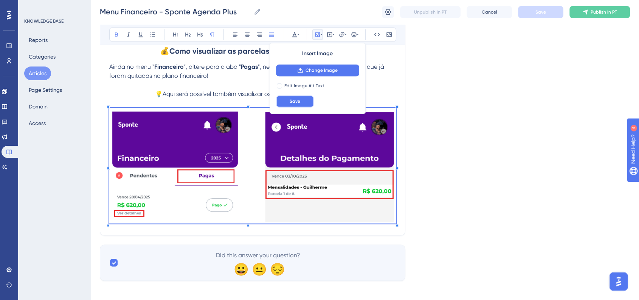
click at [296, 104] on button "Save" at bounding box center [295, 101] width 38 height 12
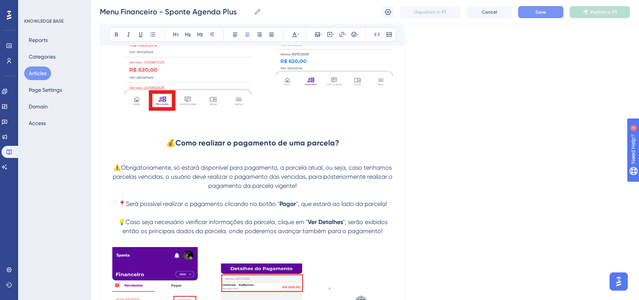
scroll to position [678, 0]
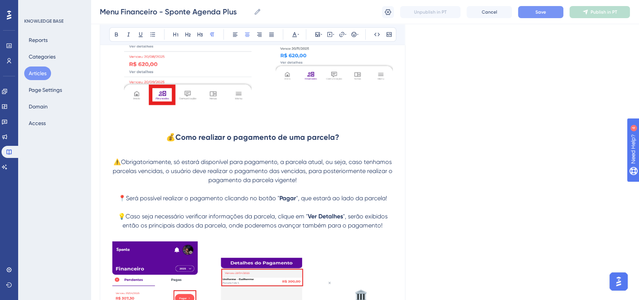
click at [251, 135] on strong "Como realizar o pagamento de uma parcela?" at bounding box center [258, 137] width 164 height 9
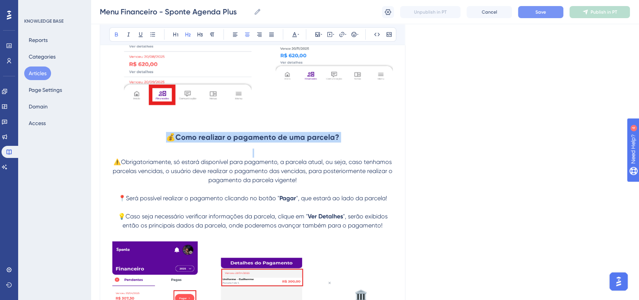
click at [251, 135] on strong "Como realizar o pagamento de uma parcela?" at bounding box center [258, 137] width 164 height 9
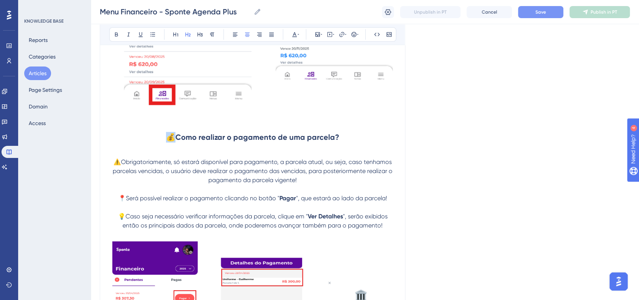
copy span "💰"
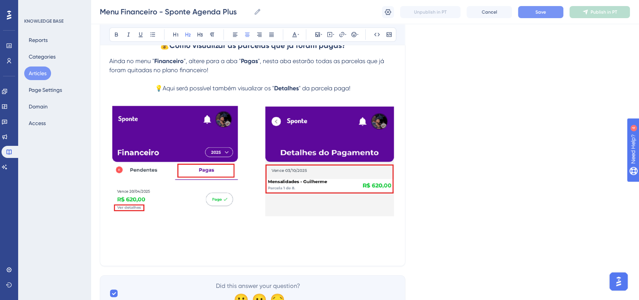
scroll to position [1306, 0]
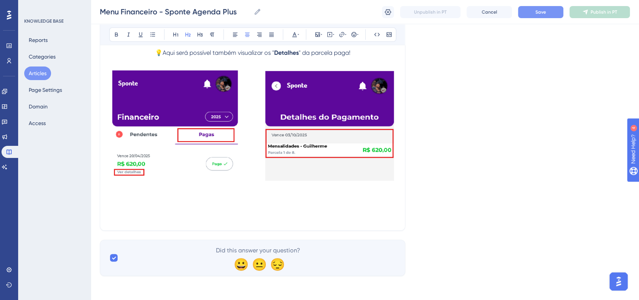
click at [246, 212] on p at bounding box center [252, 216] width 287 height 9
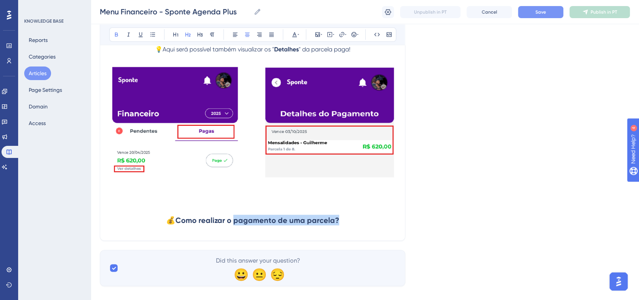
drag, startPoint x: 235, startPoint y: 225, endPoint x: 336, endPoint y: 224, distance: 100.6
click at [336, 224] on strong "Como realizar o pagamento de uma parcela?" at bounding box center [258, 220] width 164 height 9
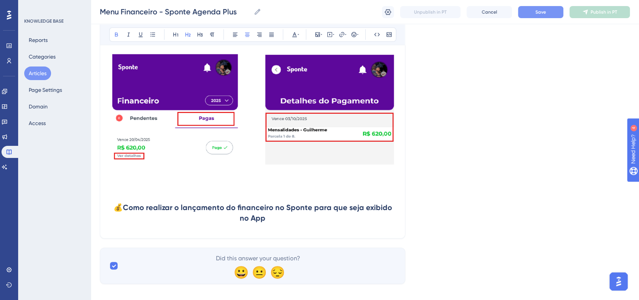
scroll to position [1330, 0]
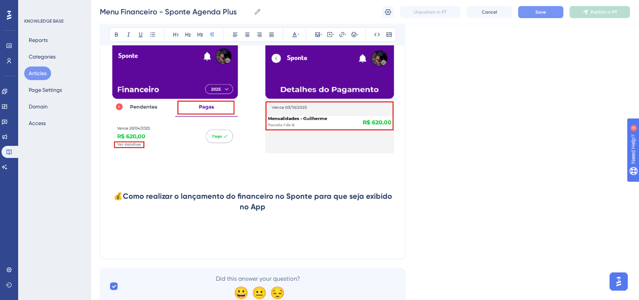
click at [185, 239] on h2 at bounding box center [252, 229] width 287 height 23
click at [327, 236] on h2 at bounding box center [252, 229] width 287 height 23
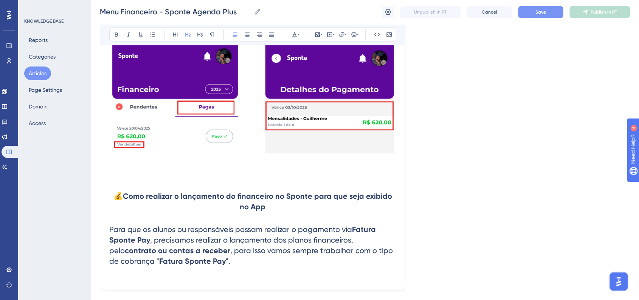
drag, startPoint x: 220, startPoint y: 264, endPoint x: 85, endPoint y: 237, distance: 137.4
click at [213, 37] on button at bounding box center [212, 34] width 11 height 11
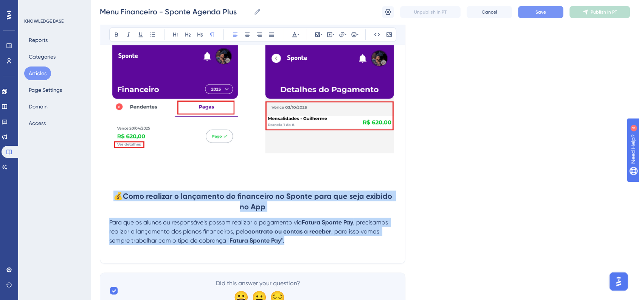
click at [229, 235] on span ", precisamos realizar o lançamento dos planos financeiros, pelo" at bounding box center [249, 227] width 280 height 16
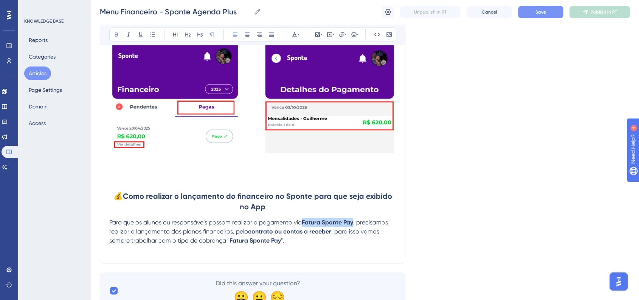
drag, startPoint x: 303, startPoint y: 226, endPoint x: 355, endPoint y: 226, distance: 51.5
click at [353, 226] on strong "Fatura Sponte Pay" at bounding box center [327, 222] width 51 height 7
drag, startPoint x: 314, startPoint y: 236, endPoint x: 320, endPoint y: 245, distance: 10.9
click at [320, 245] on p "Para que os alunos ou responsáveis possam realizar o pagamento através do App, …" at bounding box center [252, 231] width 287 height 27
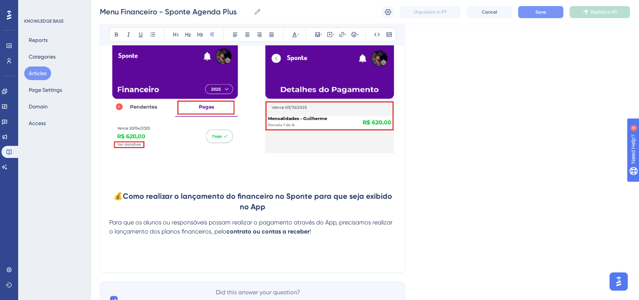
click at [188, 254] on p at bounding box center [252, 249] width 287 height 9
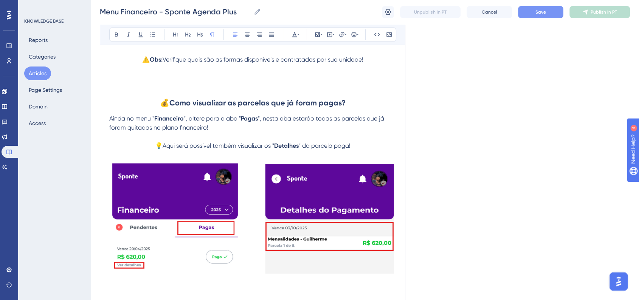
scroll to position [1320, 0]
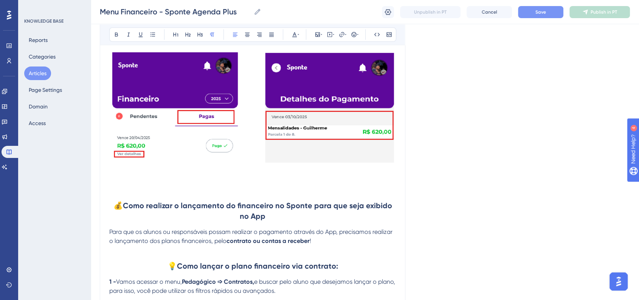
click at [113, 209] on span "💰" at bounding box center [117, 205] width 9 height 9
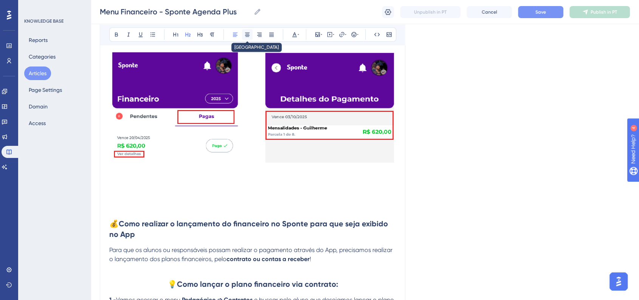
click at [246, 37] on icon at bounding box center [247, 34] width 6 height 6
click at [539, 17] on button "Save" at bounding box center [540, 12] width 45 height 12
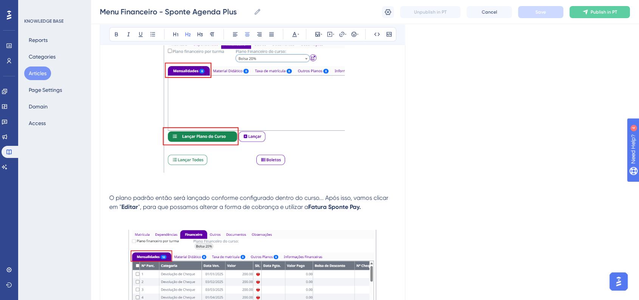
scroll to position [2245, 0]
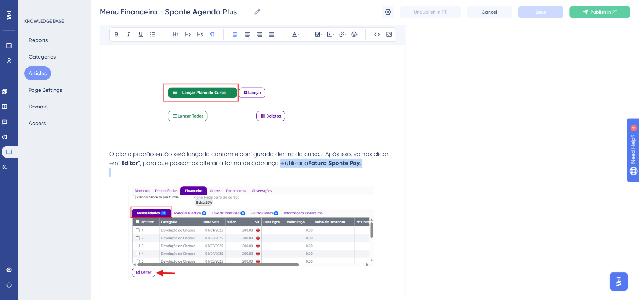
drag, startPoint x: 279, startPoint y: 170, endPoint x: 378, endPoint y: 174, distance: 98.4
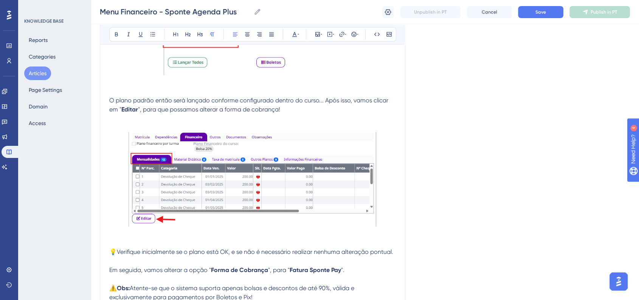
scroll to position [2371, 0]
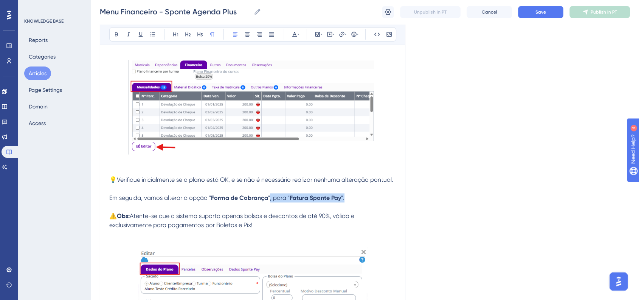
drag, startPoint x: 331, startPoint y: 205, endPoint x: 357, endPoint y: 205, distance: 26.1
click at [357, 203] on p "Em seguida, vamos alterar a opção " Forma de Cobrança ", para " Fatura Sponte P…" at bounding box center [252, 198] width 287 height 9
click at [235, 202] on strong "Forma de Cobrança" at bounding box center [239, 197] width 57 height 7
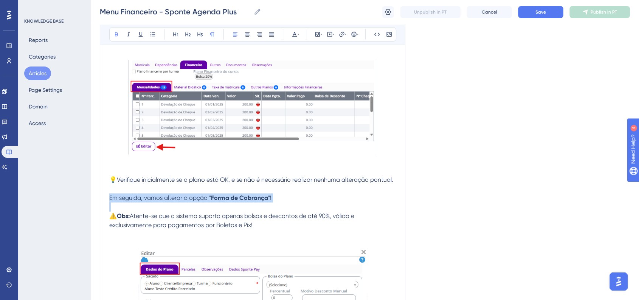
click at [235, 202] on strong "Forma de Cobrança" at bounding box center [239, 197] width 57 height 7
click at [247, 37] on button at bounding box center [247, 34] width 11 height 11
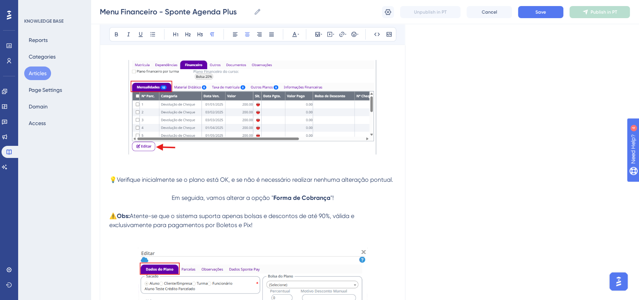
click at [536, 12] on span "Save" at bounding box center [541, 12] width 11 height 6
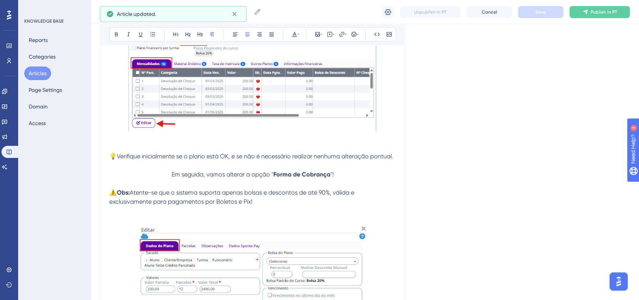
scroll to position [2413, 0]
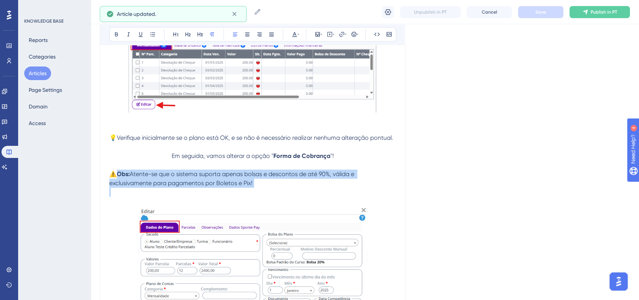
drag, startPoint x: 260, startPoint y: 195, endPoint x: 114, endPoint y: 182, distance: 146.6
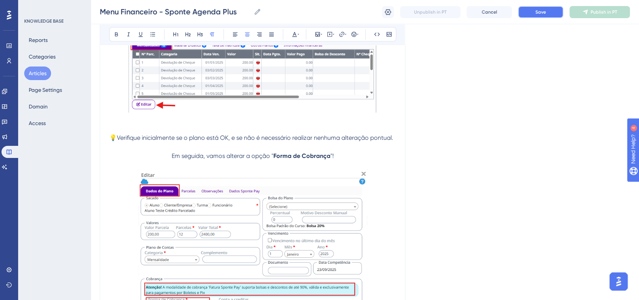
click at [529, 10] on button "Save" at bounding box center [540, 12] width 45 height 12
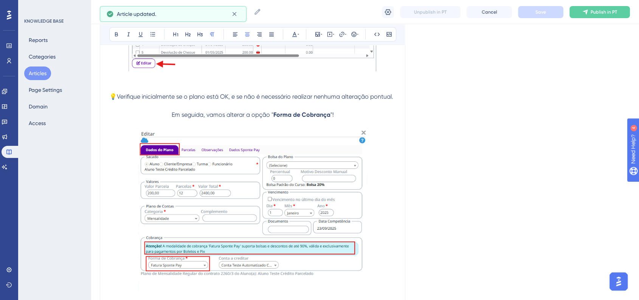
scroll to position [2539, 0]
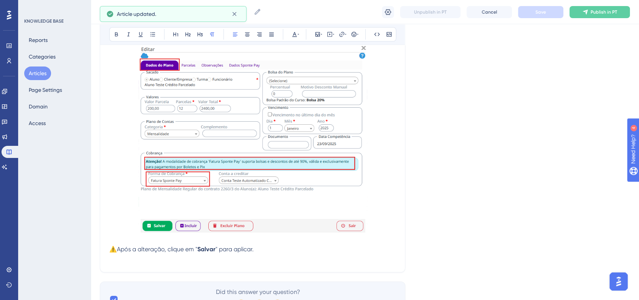
click at [203, 245] on p at bounding box center [252, 240] width 287 height 9
click at [203, 250] on p "⚠️Após a alteração, clique em " Salvar " para aplicar." at bounding box center [252, 249] width 287 height 9
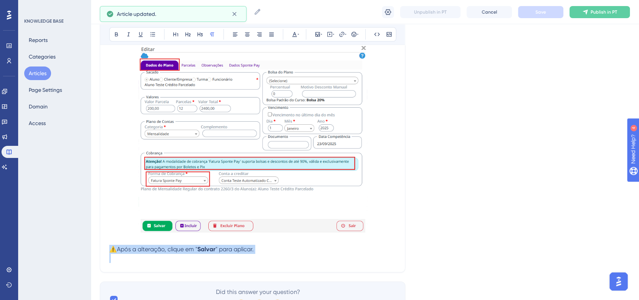
click at [203, 253] on strong "Salvar" at bounding box center [206, 249] width 18 height 7
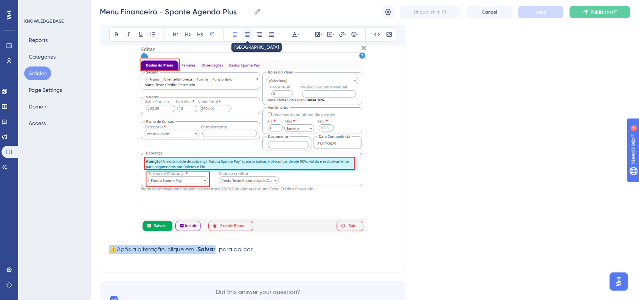
click at [246, 37] on button at bounding box center [247, 34] width 11 height 11
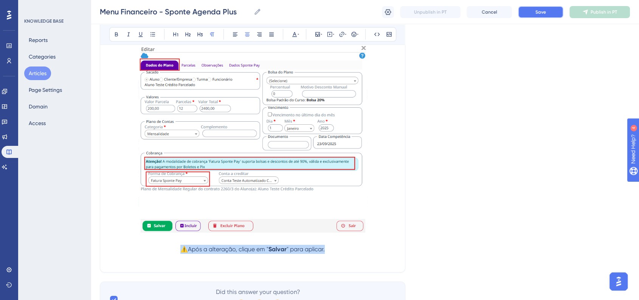
click at [534, 16] on button "Save" at bounding box center [540, 12] width 45 height 12
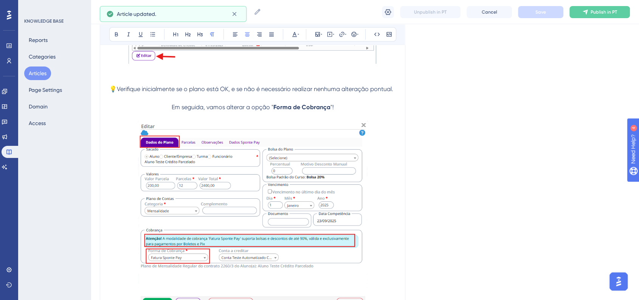
scroll to position [2413, 0]
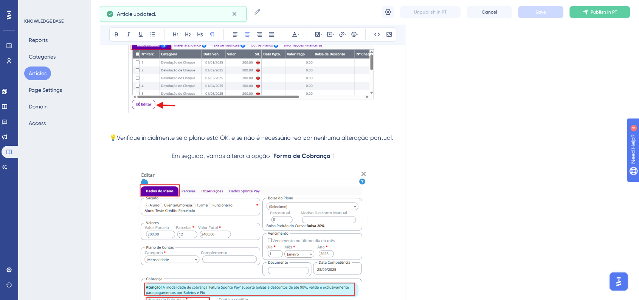
click at [348, 166] on p at bounding box center [252, 165] width 287 height 9
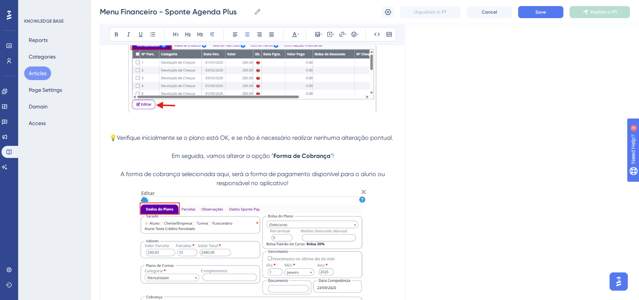
click at [121, 179] on span "A forma de cobrança selecionada aqui, será a forma de pagamento disponível para…" at bounding box center [254, 179] width 266 height 16
click at [356, 37] on button at bounding box center [354, 34] width 11 height 11
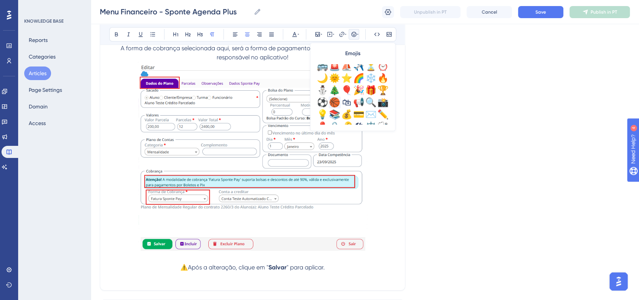
scroll to position [252, 0]
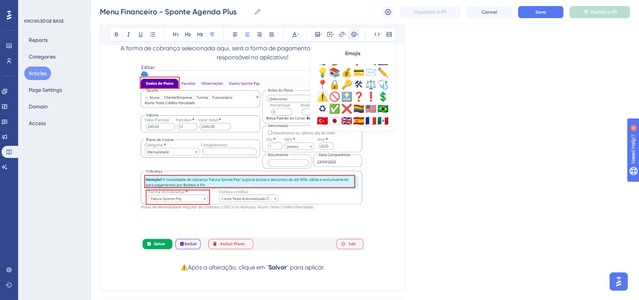
click at [324, 98] on div "⚠️" at bounding box center [323, 97] width 12 height 12
drag, startPoint x: 168, startPoint y: 55, endPoint x: 121, endPoint y: 51, distance: 47.1
click at [121, 51] on span "⚠️Obs Importante: A forma de cobrança selecionada aqui, será a forma de pagamen…" at bounding box center [253, 53] width 275 height 16
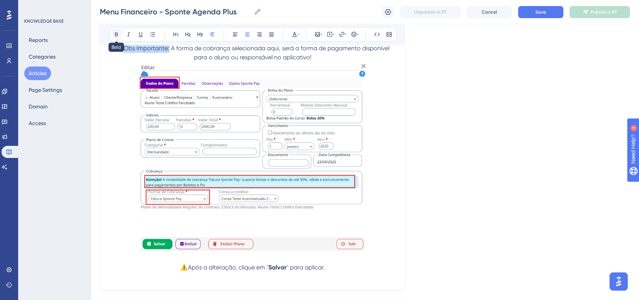
click at [117, 31] on icon at bounding box center [116, 34] width 6 height 6
click at [297, 34] on icon at bounding box center [295, 34] width 6 height 6
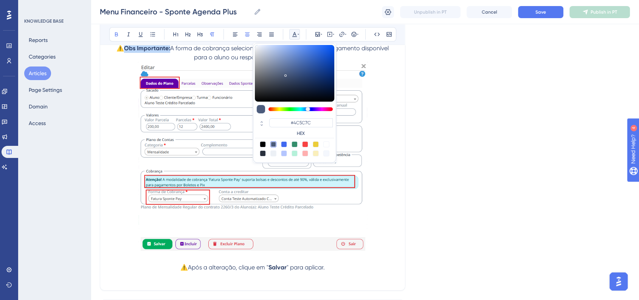
click at [304, 144] on div at bounding box center [305, 144] width 6 height 6
type input "#F84343"
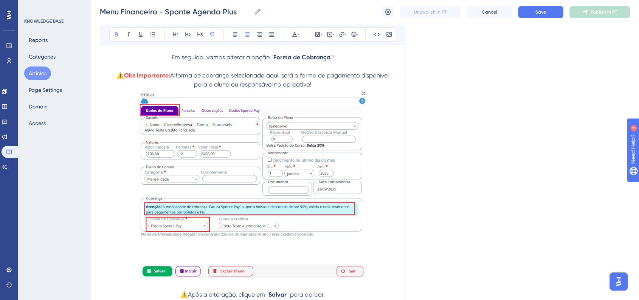
scroll to position [2497, 0]
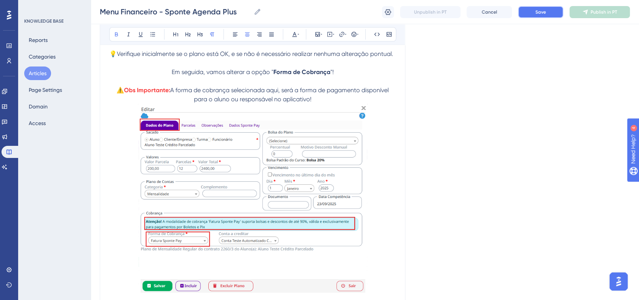
click at [539, 16] on button "Save" at bounding box center [540, 12] width 45 height 12
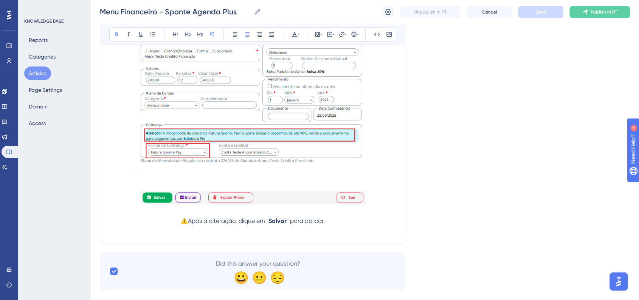
scroll to position [2605, 0]
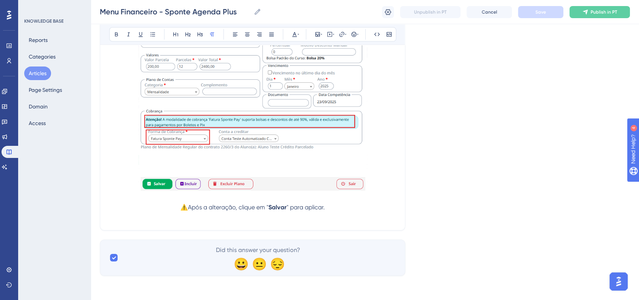
click at [328, 217] on p at bounding box center [252, 216] width 287 height 9
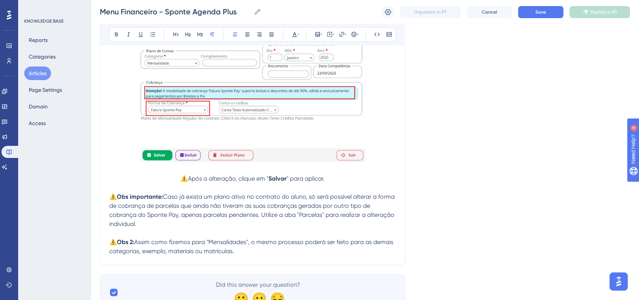
scroll to position [2647, 0]
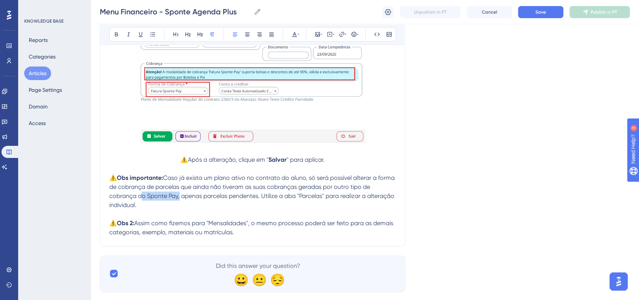
drag, startPoint x: 137, startPoint y: 203, endPoint x: 177, endPoint y: 204, distance: 40.1
click at [177, 204] on span "Caso já exista um plano ativo no contrato do aluno, só será possível alterar a …" at bounding box center [252, 191] width 287 height 34
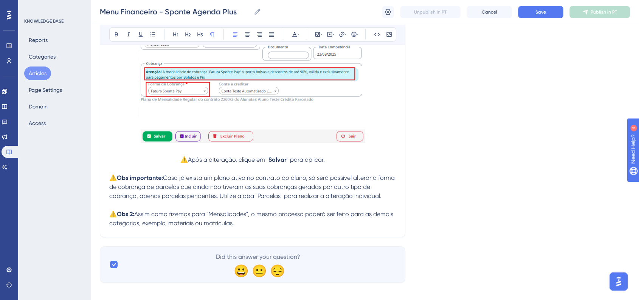
click at [346, 228] on p "⚠️ Obs 2: Assim como fizemos para "Mensalidades", o mesmo processo poderá ser f…" at bounding box center [252, 219] width 287 height 18
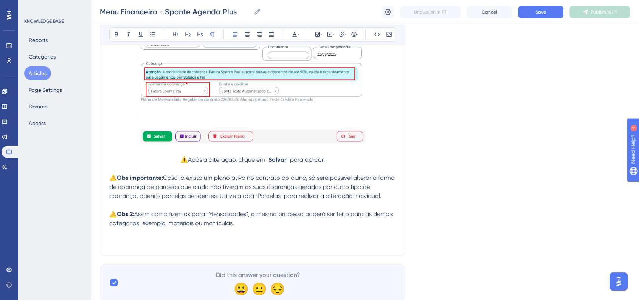
click at [228, 246] on p at bounding box center [252, 241] width 287 height 9
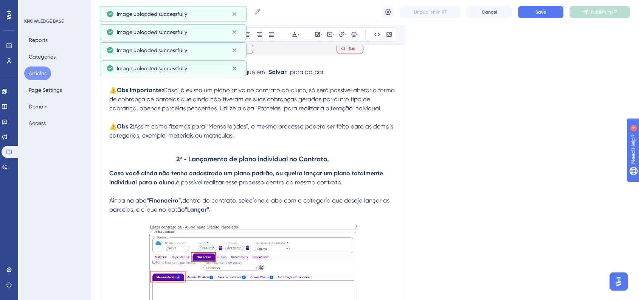
scroll to position [2715, 0]
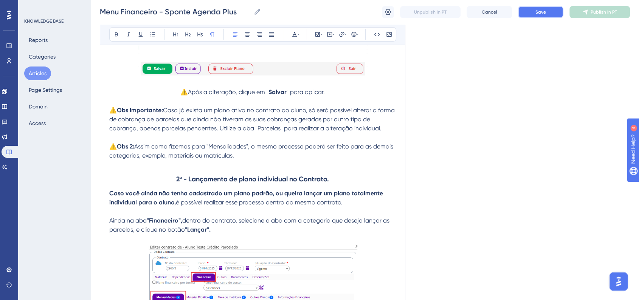
click at [529, 14] on button "Save" at bounding box center [540, 12] width 45 height 12
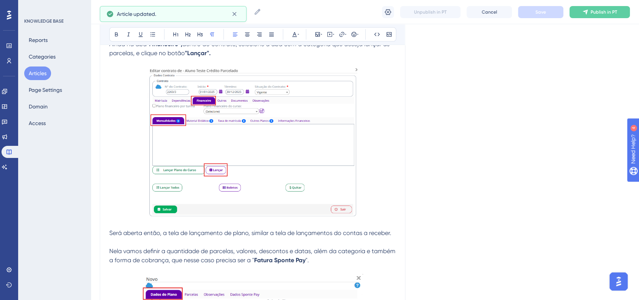
scroll to position [3009, 0]
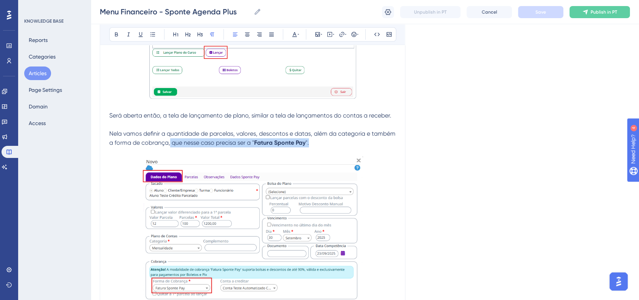
drag, startPoint x: 194, startPoint y: 152, endPoint x: 340, endPoint y: 151, distance: 146.4
click at [340, 148] on p "Nela vamos definir a quantidade de parcelas, valores, descontos e datas, além d…" at bounding box center [252, 138] width 287 height 18
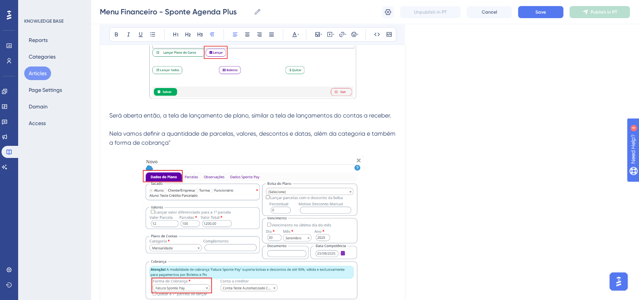
click at [176, 143] on span "Nela vamos definir a quantidade de parcelas, valores, descontos e datas, além d…" at bounding box center [253, 138] width 288 height 16
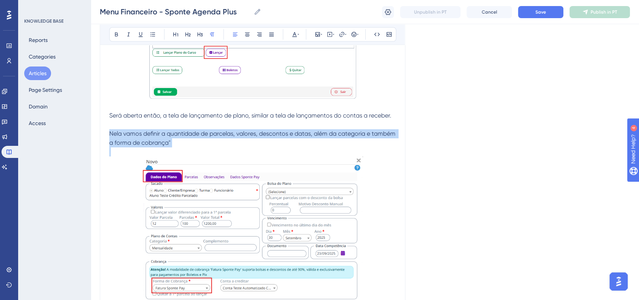
click at [176, 143] on span "Nela vamos definir a quantidade de parcelas, valores, descontos e datas, além d…" at bounding box center [253, 138] width 288 height 16
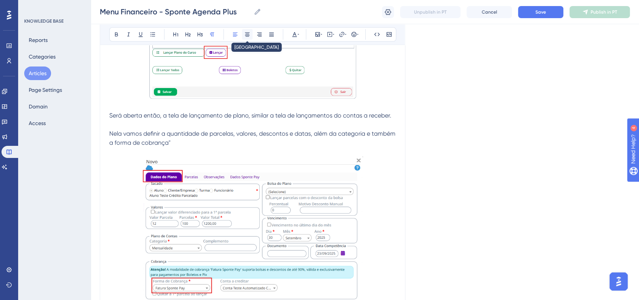
click at [252, 37] on button at bounding box center [247, 34] width 11 height 11
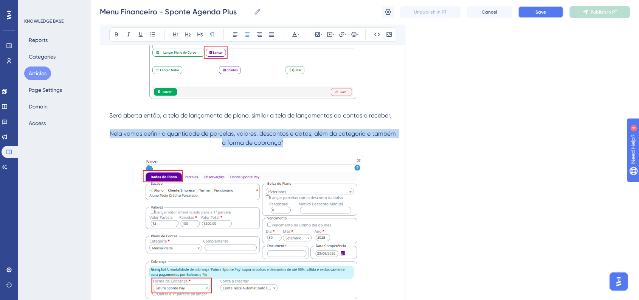
click at [538, 15] on span "Save" at bounding box center [541, 12] width 11 height 6
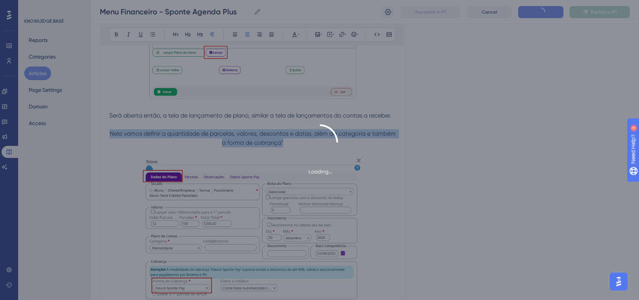
click at [535, 95] on div "Loading..." at bounding box center [319, 150] width 639 height 300
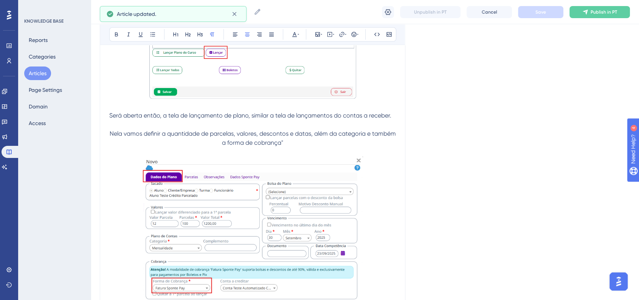
click at [293, 146] on span "Nela vamos definir a quantidade de parcelas, valores, descontos e datas, além d…" at bounding box center [254, 138] width 288 height 16
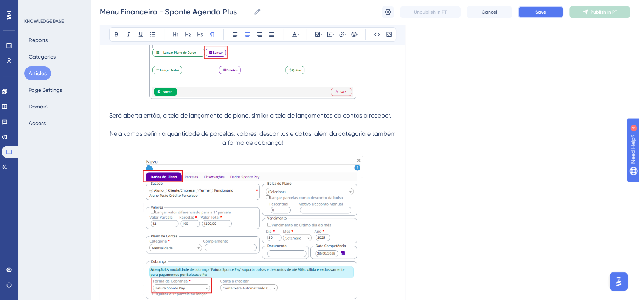
click at [543, 11] on span "Save" at bounding box center [541, 12] width 11 height 6
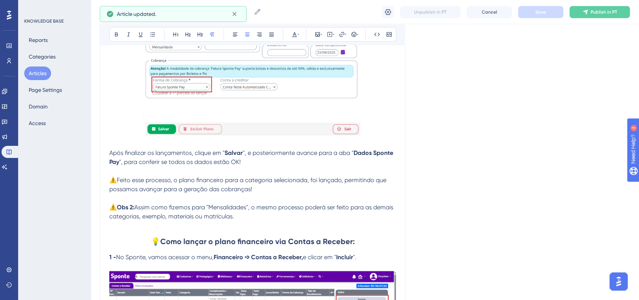
scroll to position [3262, 0]
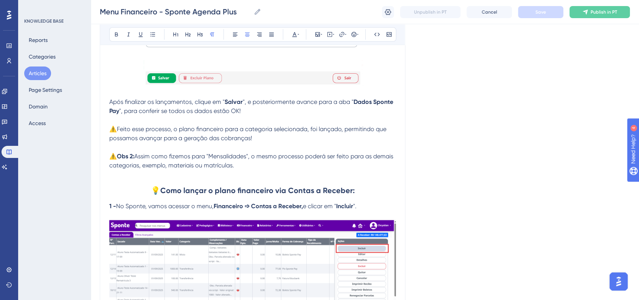
drag, startPoint x: 109, startPoint y: 107, endPoint x: 230, endPoint y: 121, distance: 121.5
click at [260, 116] on p "Após finalizar os lançamentos, clique em " Salvar ", e posteriormente avance pa…" at bounding box center [252, 107] width 287 height 18
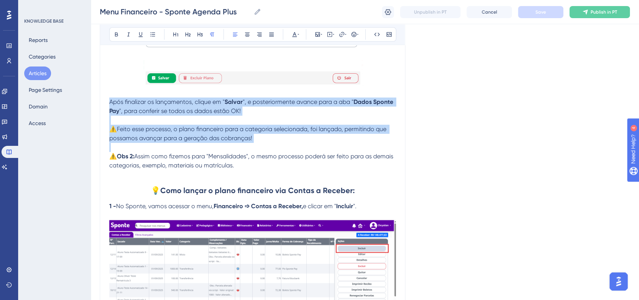
drag, startPoint x: 262, startPoint y: 151, endPoint x: 106, endPoint y: 113, distance: 160.9
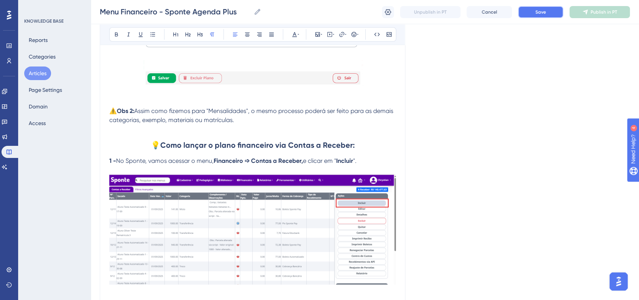
click at [524, 11] on button "Save" at bounding box center [540, 12] width 45 height 12
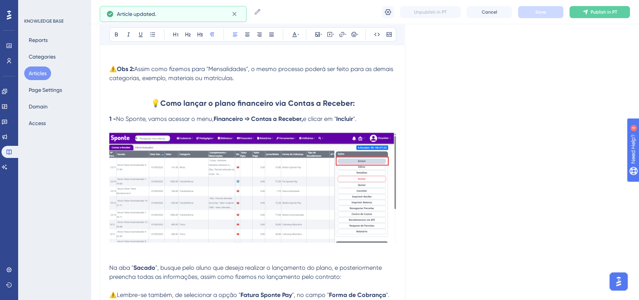
scroll to position [3514, 0]
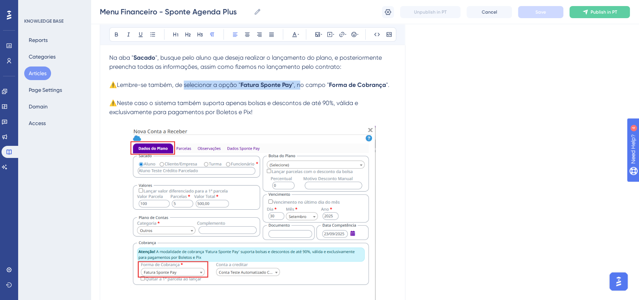
drag, startPoint x: 300, startPoint y: 93, endPoint x: 185, endPoint y: 91, distance: 115.4
click at [185, 90] on p "⚠️Lembre-se também, de selecionar a opção " Fatura Sponte Pay ", no campo " For…" at bounding box center [252, 85] width 287 height 9
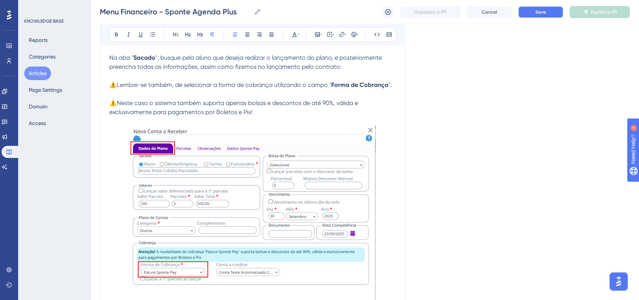
click at [526, 16] on button "Save" at bounding box center [540, 12] width 45 height 12
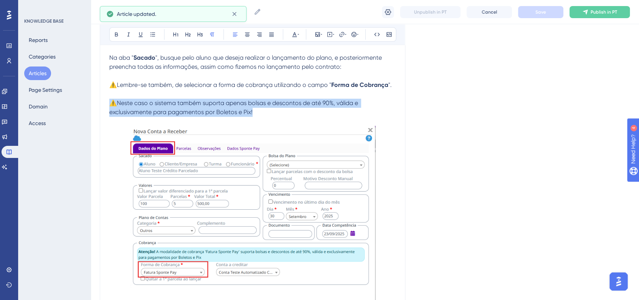
drag, startPoint x: 264, startPoint y: 123, endPoint x: 109, endPoint y: 114, distance: 155.0
click at [109, 114] on p "⚠️Neste caso o sistema também suporta apenas bolsas e descontos de até 90%, vál…" at bounding box center [252, 108] width 287 height 18
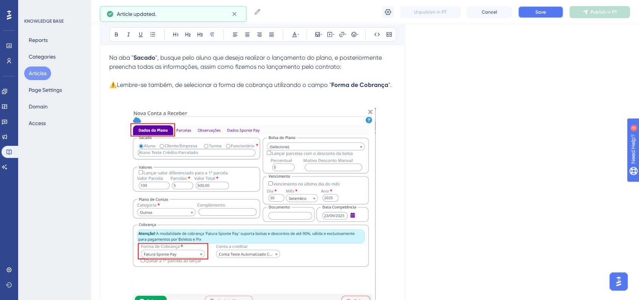
click at [528, 11] on button "Save" at bounding box center [540, 12] width 45 height 12
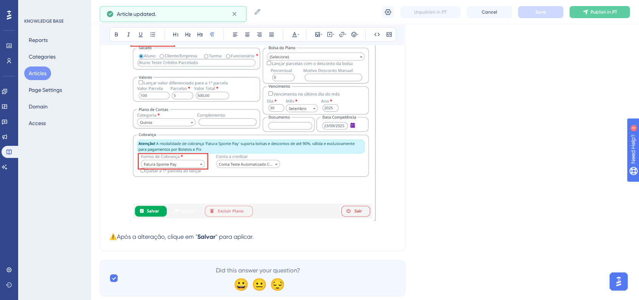
scroll to position [3632, 0]
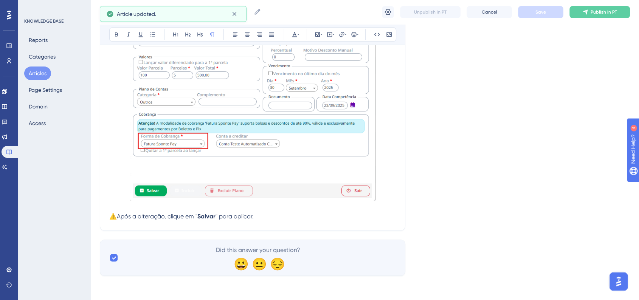
click at [225, 216] on span "" para aplicar." at bounding box center [235, 216] width 38 height 7
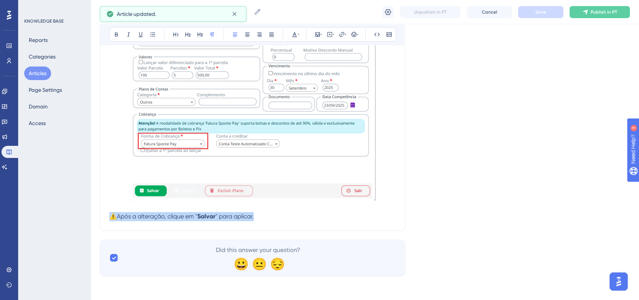
click at [225, 216] on span "" para aplicar." at bounding box center [235, 216] width 38 height 7
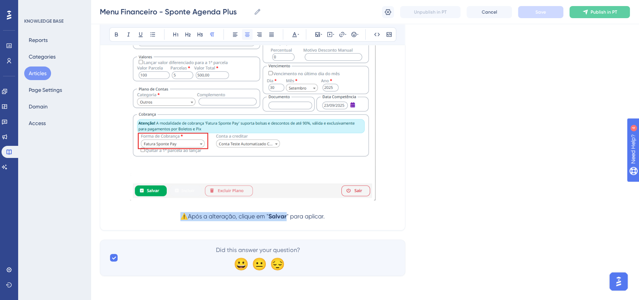
click at [244, 36] on icon at bounding box center [247, 34] width 6 height 6
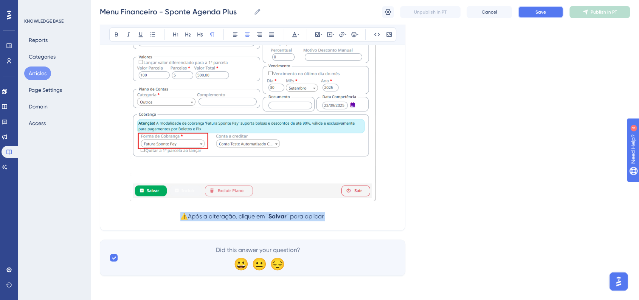
click at [537, 16] on button "Save" at bounding box center [540, 12] width 45 height 12
click at [370, 213] on p "⚠️Após a alteração, clique em " Salvar " para aplicar." at bounding box center [252, 216] width 287 height 9
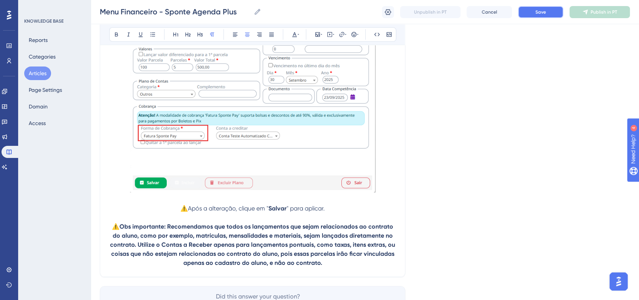
click at [539, 14] on span "Save" at bounding box center [541, 12] width 11 height 6
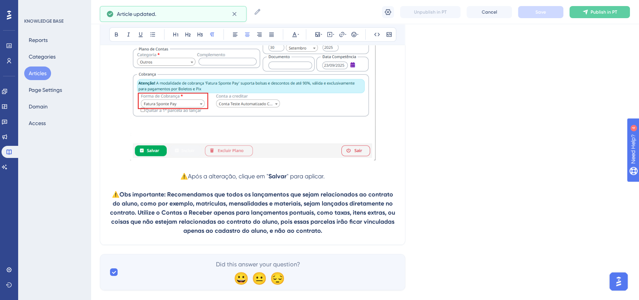
scroll to position [3689, 0]
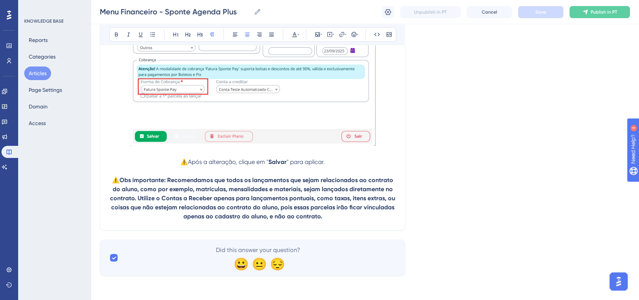
click at [341, 221] on p "⚠️ Obs importante: Recomendamos que todos os lançamentos que sejam relacionados…" at bounding box center [252, 198] width 287 height 45
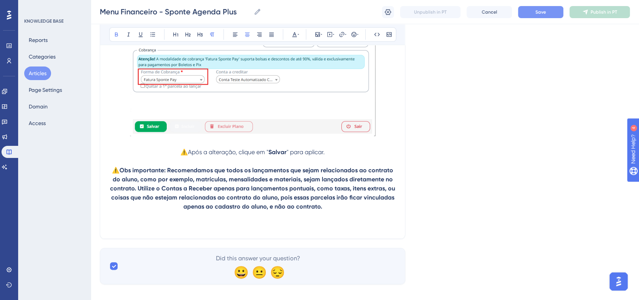
click at [208, 230] on p at bounding box center [252, 225] width 287 height 9
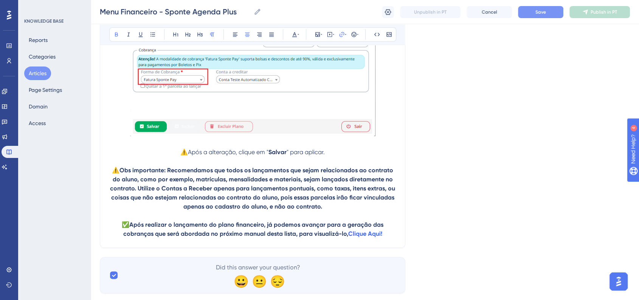
click at [153, 238] on strong "Após realizar o lançamento do plano financeiro, já podemos avançar para a geraç…" at bounding box center [254, 229] width 262 height 16
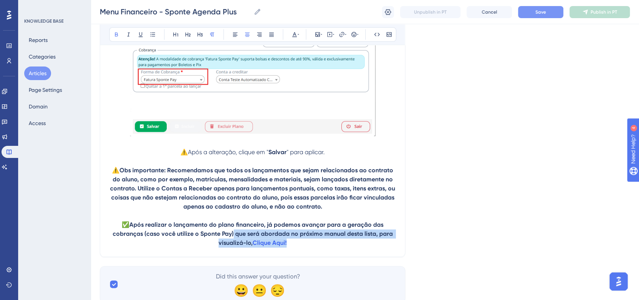
drag, startPoint x: 310, startPoint y: 253, endPoint x: 233, endPoint y: 245, distance: 77.2
click at [233, 245] on p "✅ Após realizar o lançamento do plano financeiro, já podemos avançar para a ger…" at bounding box center [252, 234] width 287 height 27
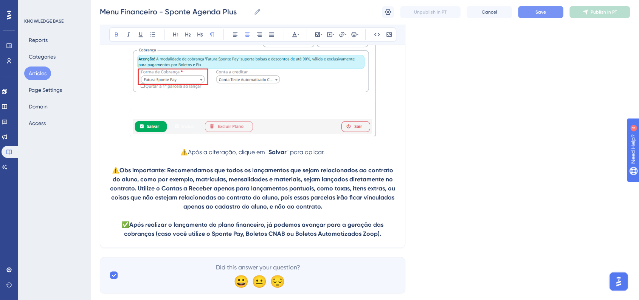
click at [535, 10] on button "Save" at bounding box center [540, 12] width 45 height 12
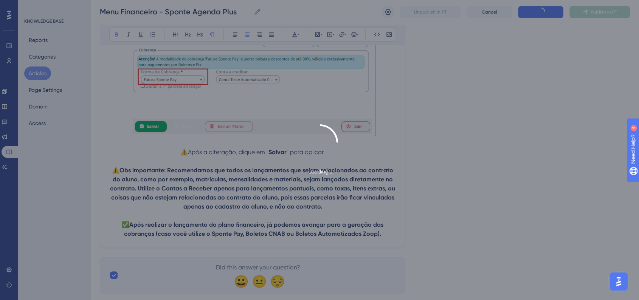
click at [499, 140] on div "Loading..." at bounding box center [319, 150] width 639 height 52
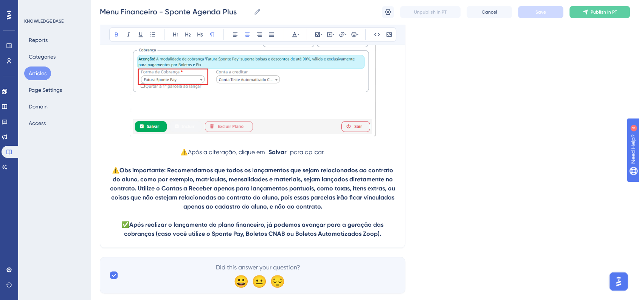
click at [385, 239] on p "✅ Após realizar o lançamento do plano financeiro, já podemos avançar para a ger…" at bounding box center [252, 230] width 287 height 18
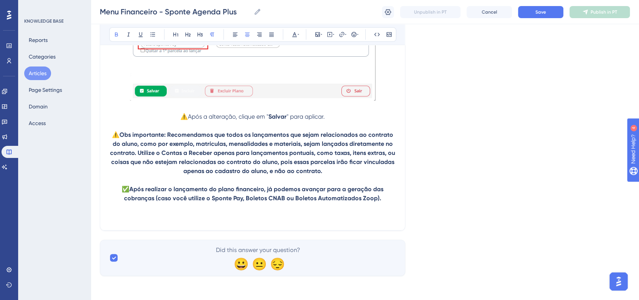
scroll to position [3735, 0]
click at [534, 16] on button "Save" at bounding box center [540, 12] width 45 height 12
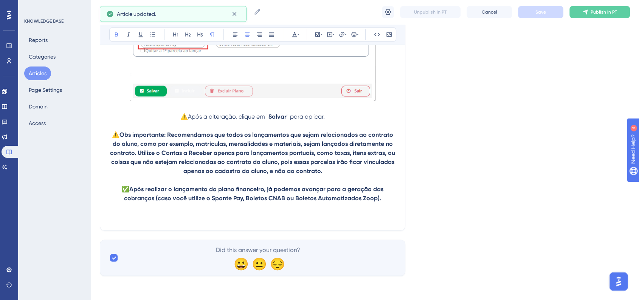
click at [258, 217] on p at bounding box center [252, 216] width 287 height 9
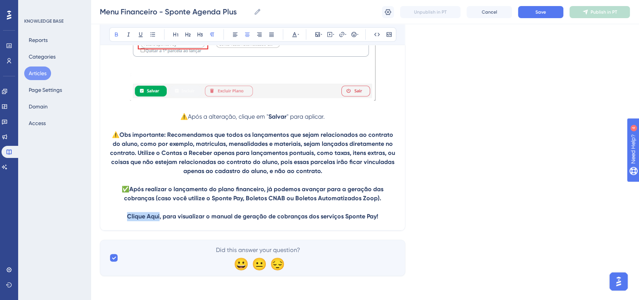
drag, startPoint x: 127, startPoint y: 218, endPoint x: 160, endPoint y: 220, distance: 33.0
click at [160, 220] on p "Clique Aqui, para visualizar o manual de geração de cobranças dos serviços Spon…" at bounding box center [252, 216] width 287 height 9
click at [297, 36] on icon at bounding box center [295, 34] width 6 height 6
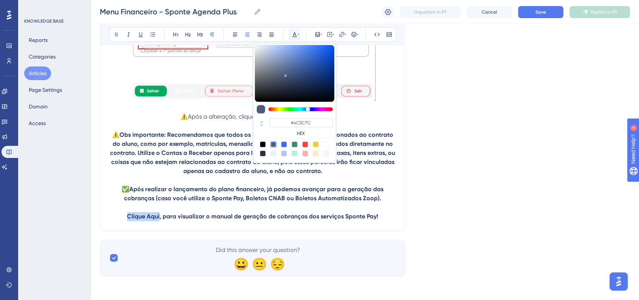
click at [284, 145] on div at bounding box center [284, 144] width 6 height 6
type input "#4169F0"
click at [139, 37] on icon at bounding box center [141, 34] width 6 height 6
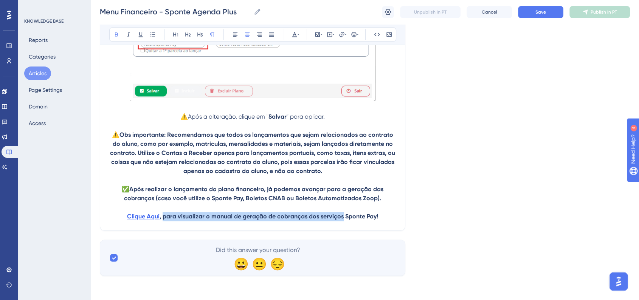
drag, startPoint x: 164, startPoint y: 219, endPoint x: 342, endPoint y: 221, distance: 178.2
click at [342, 221] on p "Clique Aqui , para visualizar o manual de geração de cobranças dos serviços Spo…" at bounding box center [252, 216] width 287 height 9
click at [118, 30] on button at bounding box center [116, 34] width 11 height 11
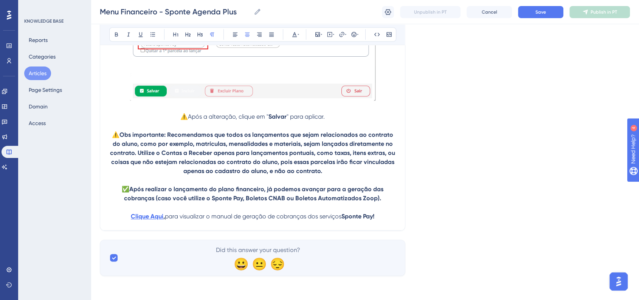
drag, startPoint x: 127, startPoint y: 218, endPoint x: 160, endPoint y: 217, distance: 32.6
click at [160, 217] on p "Clique Aqui , para visualizar o manual de geração de cobranças dos serviços Spo…" at bounding box center [252, 216] width 287 height 9
drag, startPoint x: 388, startPoint y: 212, endPoint x: 390, endPoint y: 215, distance: 4.3
click at [388, 212] on p "Clique Aqui , para visualizar o manual de geração de cobranças dos serviços Spo…" at bounding box center [252, 216] width 287 height 9
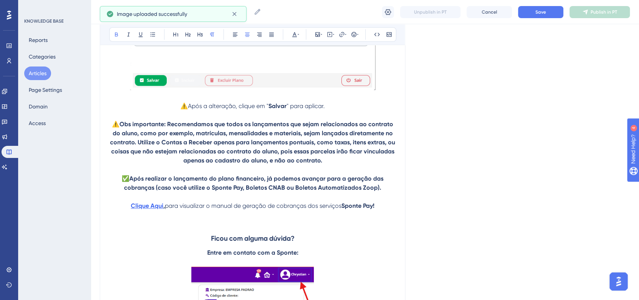
click at [388, 211] on p "Clique Aqui , para visualizar o manual de geração de cobranças dos serviços Spo…" at bounding box center [252, 206] width 287 height 9
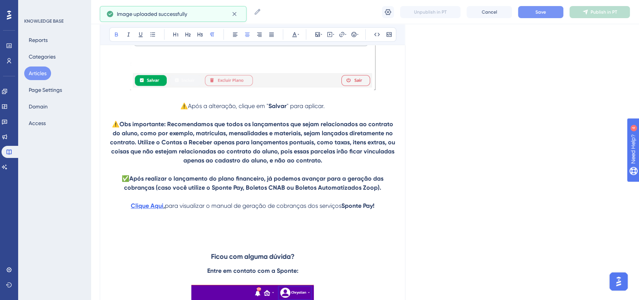
click at [534, 11] on button "Save" at bounding box center [540, 12] width 45 height 12
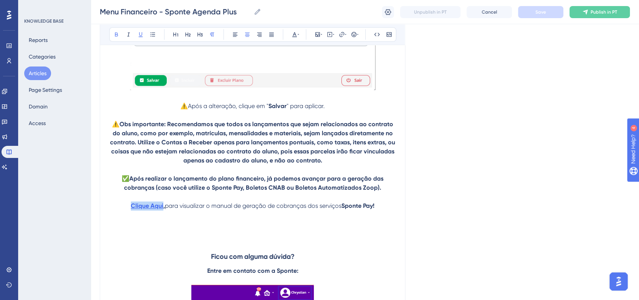
drag, startPoint x: 127, startPoint y: 216, endPoint x: 161, endPoint y: 216, distance: 33.7
click at [161, 211] on p "Clique Aqui , para visualizar o manual de geração de cobranças dos serviços Spo…" at bounding box center [252, 206] width 287 height 9
click at [295, 34] on icon at bounding box center [294, 34] width 5 height 5
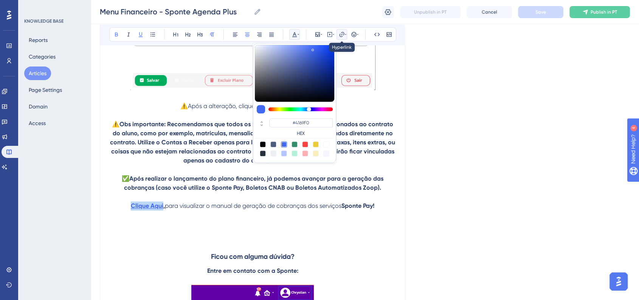
click at [344, 38] on button at bounding box center [342, 34] width 11 height 11
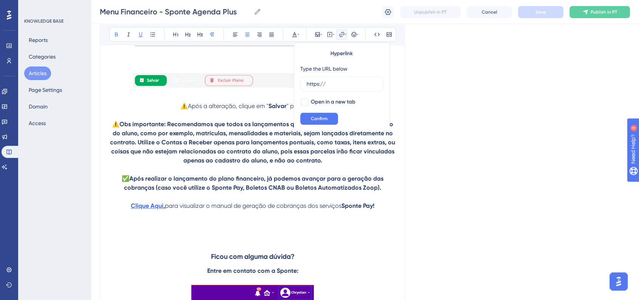
drag, startPoint x: 328, startPoint y: 82, endPoint x: 291, endPoint y: 83, distance: 37.1
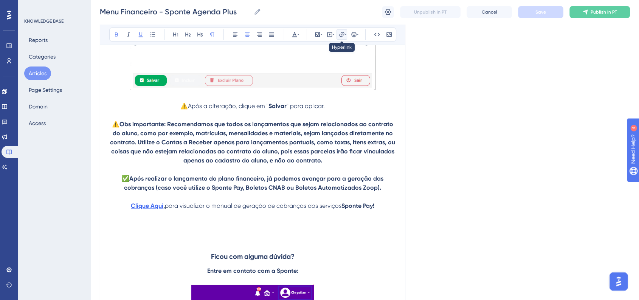
click at [338, 36] on button at bounding box center [342, 34] width 11 height 11
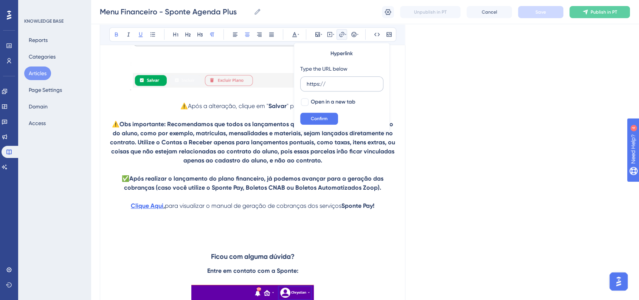
drag, startPoint x: 318, startPoint y: 84, endPoint x: 303, endPoint y: 89, distance: 15.2
click at [300, 84] on label "https://" at bounding box center [341, 83] width 83 height 15
click at [307, 84] on input "https://" at bounding box center [342, 84] width 70 height 8
type input "https://ajuda.sponte.com.br/pt/categories/4916-sponte-pay"
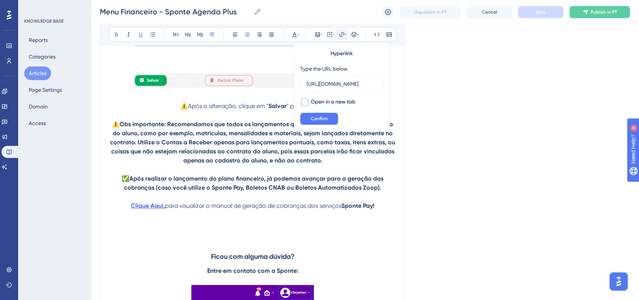
click at [306, 103] on div at bounding box center [305, 102] width 8 height 8
checkbox input "true"
click at [331, 121] on button "Confirm" at bounding box center [319, 119] width 38 height 12
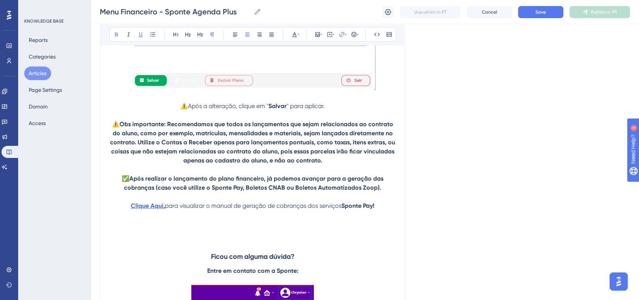
click at [541, 10] on span "Save" at bounding box center [541, 12] width 11 height 6
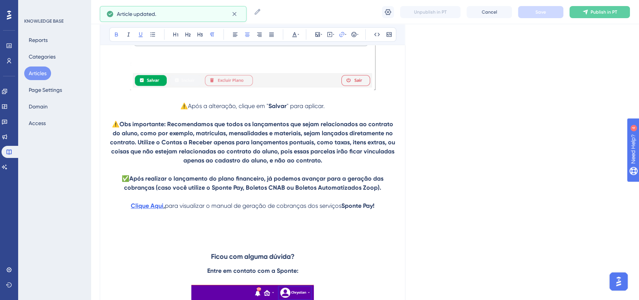
click at [121, 211] on p "Clique Aqui , para visualizar o manual de geração de cobranças dos serviços Spo…" at bounding box center [252, 206] width 287 height 9
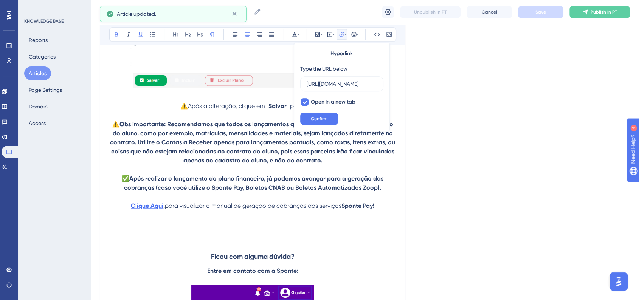
scroll to position [0, 81]
click at [352, 37] on icon at bounding box center [354, 34] width 6 height 6
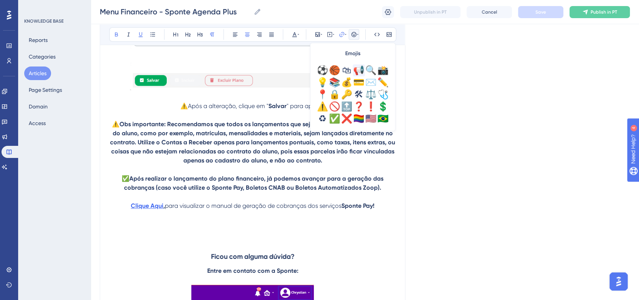
scroll to position [224, 0]
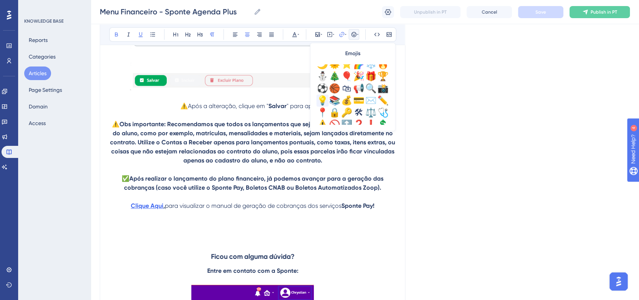
click at [326, 99] on div "💡" at bounding box center [323, 101] width 12 height 12
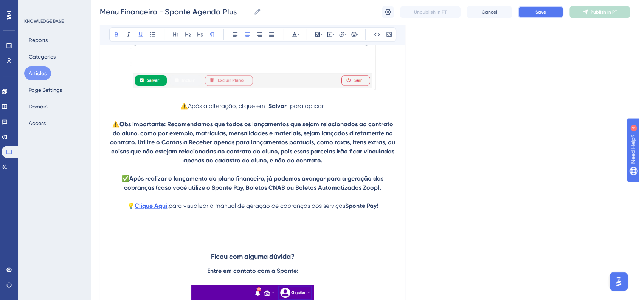
click at [534, 14] on button "Save" at bounding box center [540, 12] width 45 height 12
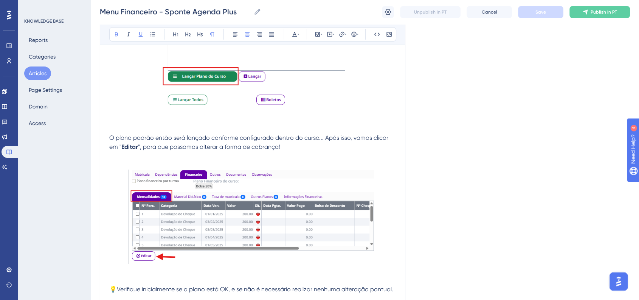
scroll to position [2388, 0]
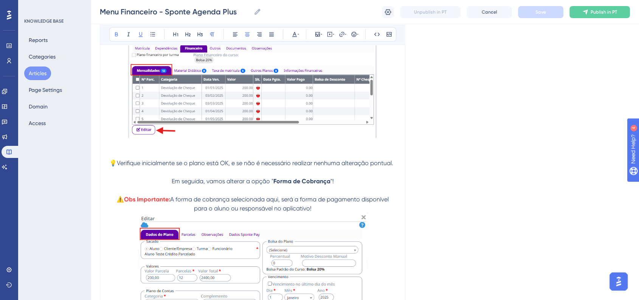
click at [309, 212] on span "A forma de cobrança selecionada aqui, será a forma de pagamento disponível para…" at bounding box center [280, 204] width 220 height 16
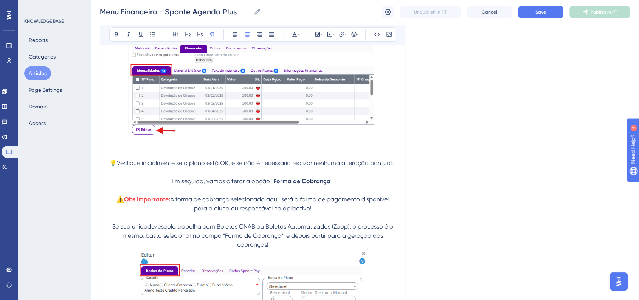
click at [113, 231] on span "Se sua unidade/escola trabalha com Boletos CNAB ou Boletos Automatizados (Zoop)…" at bounding box center [253, 235] width 283 height 25
click at [357, 16] on div "Menu Financeiro - Sponte Agenda Plus Menu Financeiro - Sponte Agenda Plus Unpub…" at bounding box center [365, 12] width 549 height 24
click at [354, 34] on icon at bounding box center [354, 34] width 6 height 6
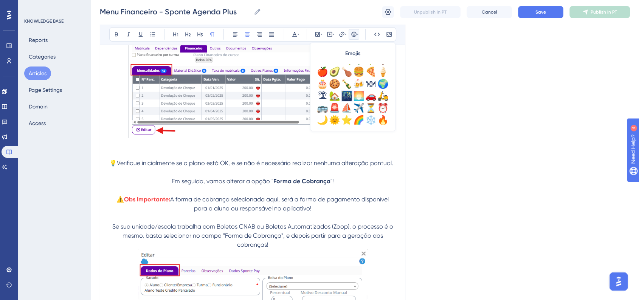
scroll to position [252, 0]
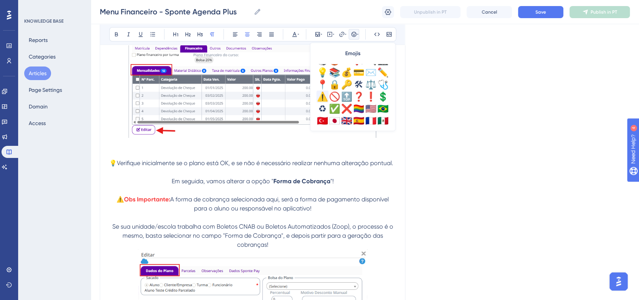
click at [325, 99] on div "⚠️" at bounding box center [323, 97] width 12 height 12
click at [553, 14] on button "Save" at bounding box center [540, 12] width 45 height 12
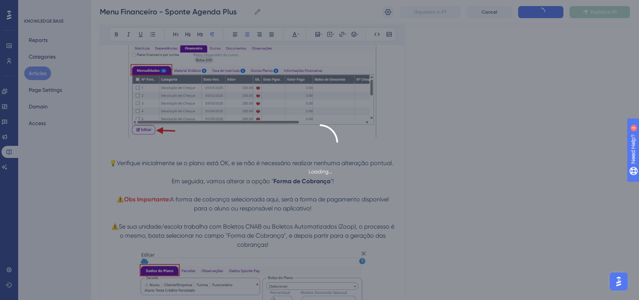
click at [561, 99] on div "Loading..." at bounding box center [319, 150] width 639 height 300
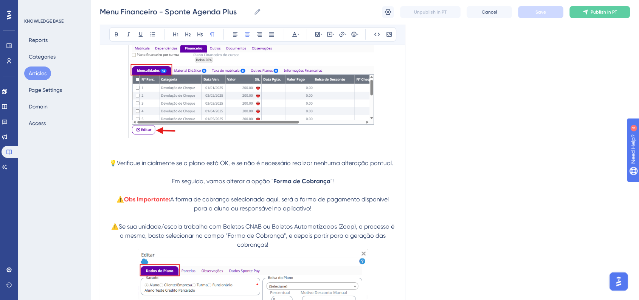
click at [310, 212] on span "A forma de cobrança selecionada aqui, será a forma de pagamento disponível para…" at bounding box center [280, 204] width 220 height 16
click at [538, 16] on button "Save" at bounding box center [540, 12] width 45 height 12
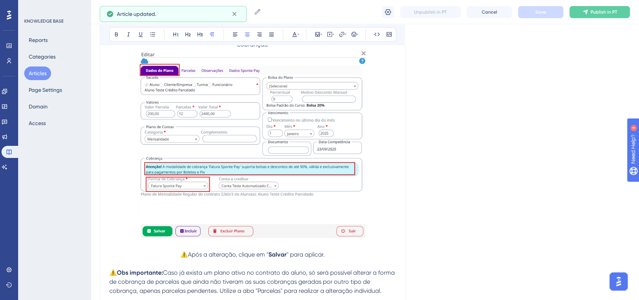
scroll to position [2598, 0]
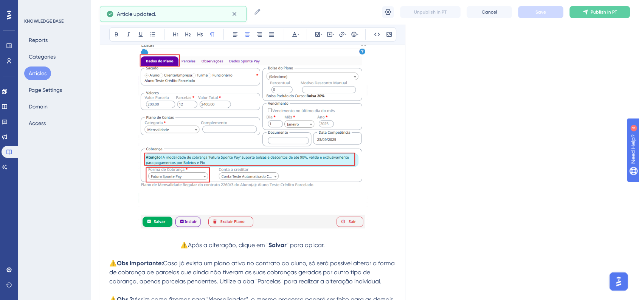
click at [324, 249] on span "" para aplicar." at bounding box center [306, 245] width 38 height 7
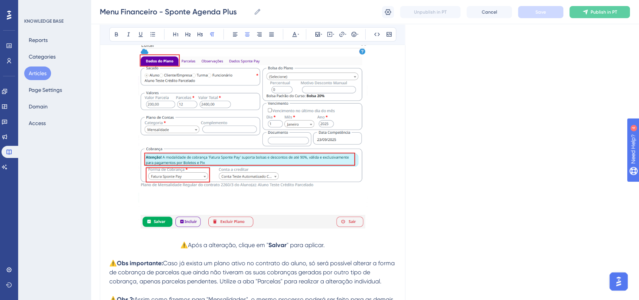
click at [341, 250] on p "⚠️Após a alteração, clique em " Salvar " para aplicar." at bounding box center [252, 245] width 287 height 9
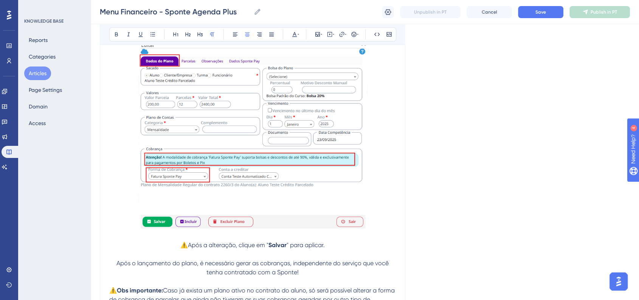
click at [199, 269] on span "Após o lançamento do plano, é necessário gerar as cobranças, independente do se…" at bounding box center [254, 268] width 274 height 16
click at [110, 270] on span "Após o lançamento do plano, para que as parcelas sejam exibidas corretamente, é…" at bounding box center [253, 268] width 287 height 16
click at [354, 37] on icon at bounding box center [354, 34] width 6 height 6
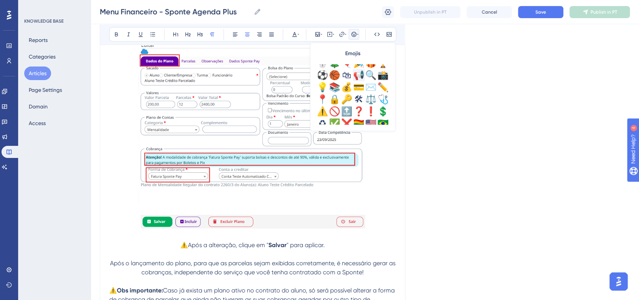
scroll to position [252, 0]
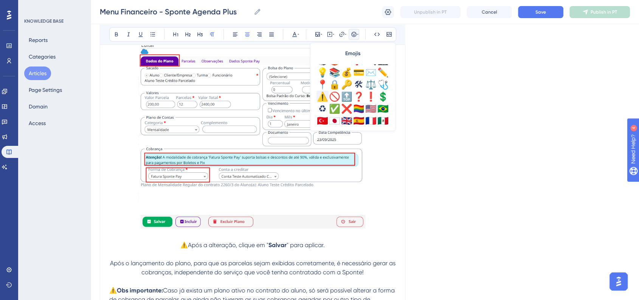
click at [323, 95] on div "⚠️" at bounding box center [323, 97] width 12 height 12
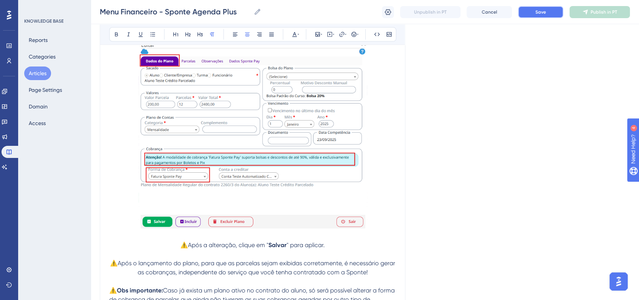
click at [547, 18] on button "Save" at bounding box center [540, 12] width 45 height 12
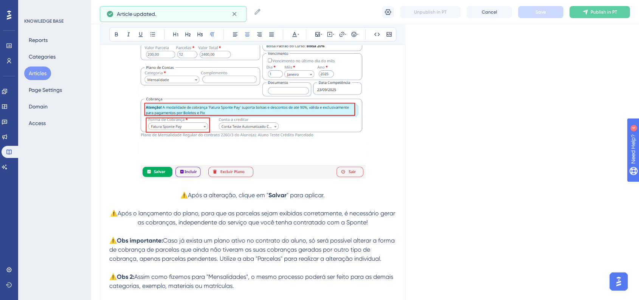
scroll to position [2724, 0]
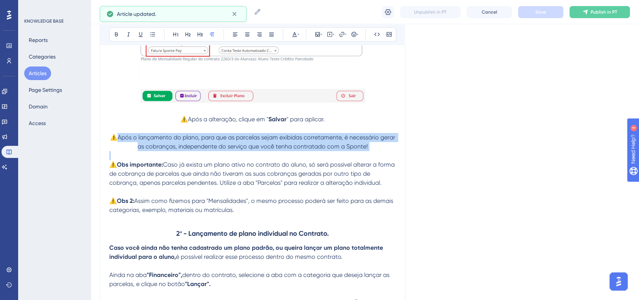
drag, startPoint x: 118, startPoint y: 143, endPoint x: 377, endPoint y: 160, distance: 259.4
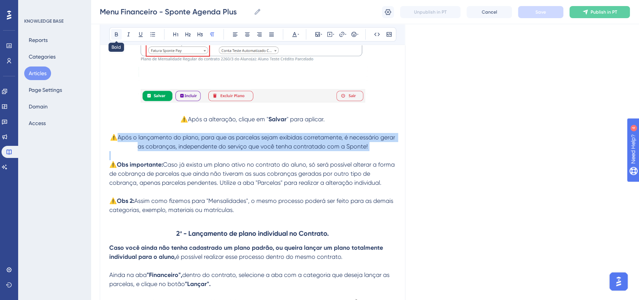
click at [117, 37] on icon at bounding box center [116, 34] width 6 height 6
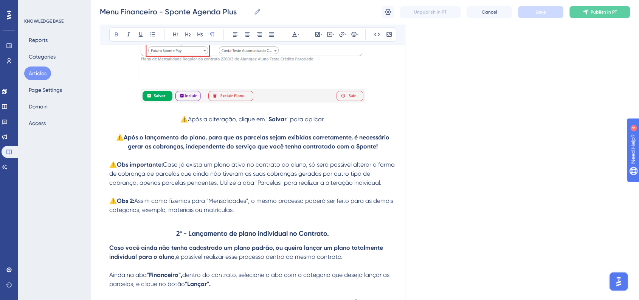
click at [540, 11] on span "Save" at bounding box center [541, 12] width 11 height 6
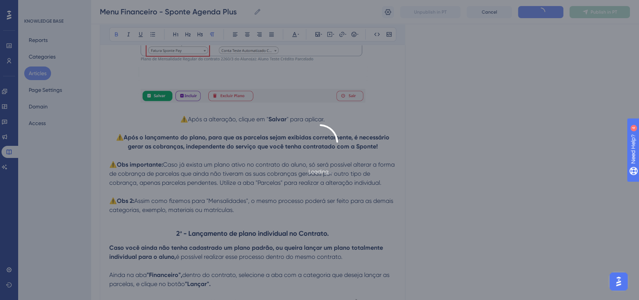
click at [486, 170] on div "Loading..." at bounding box center [319, 150] width 639 height 52
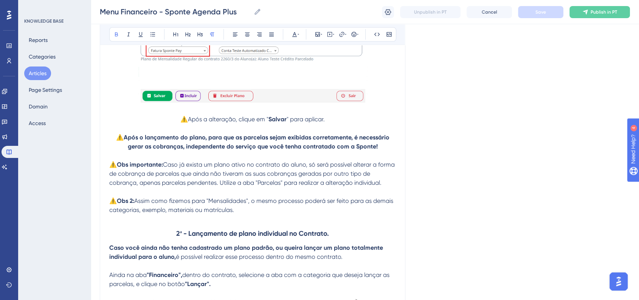
click at [213, 140] on strong "Após o lançamento do plano, para que as parcelas sejam exibidas corretamente, é…" at bounding box center [257, 142] width 267 height 16
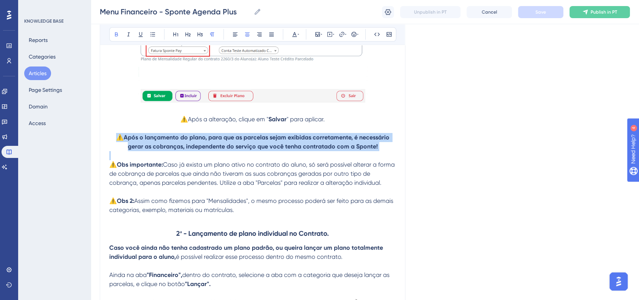
click at [213, 140] on strong "Após o lançamento do plano, para que as parcelas sejam exibidas corretamente, é…" at bounding box center [257, 142] width 267 height 16
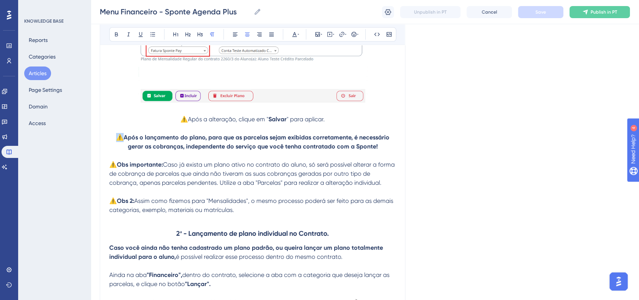
copy span "⚠️"
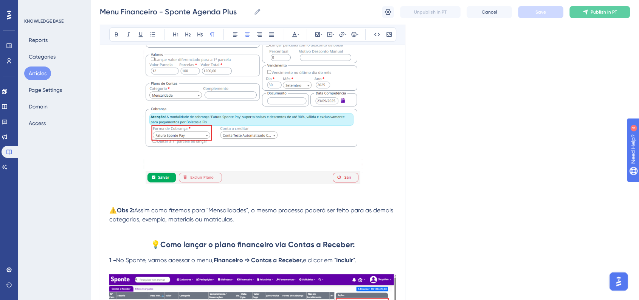
scroll to position [3271, 0]
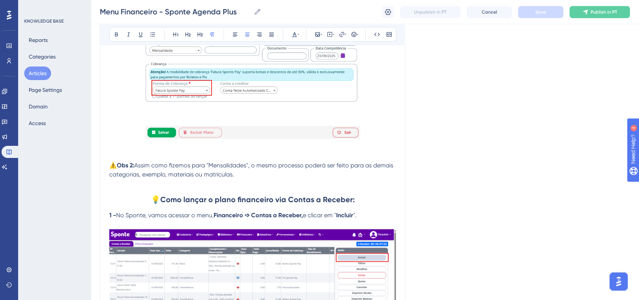
click at [253, 179] on p "⚠️ Obs 2: Assim como fizemos para "Mensalidades", o mesmo processo poderá ser f…" at bounding box center [252, 170] width 287 height 18
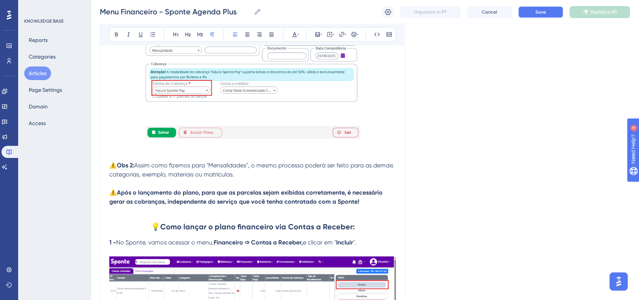
click at [544, 17] on button "Save" at bounding box center [540, 12] width 45 height 12
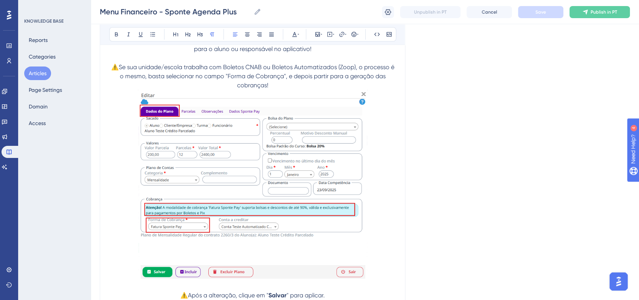
scroll to position [2472, 0]
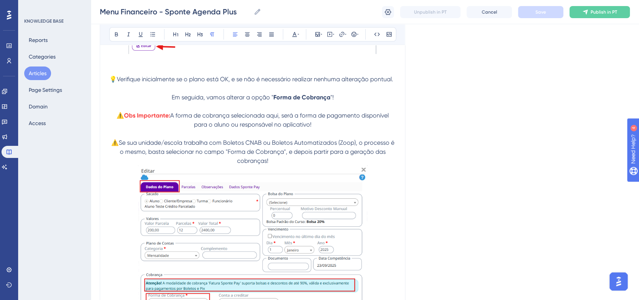
click at [248, 158] on span "⚠️Se sua unidade/escola trabalha com Boletos CNAB ou Boletos Automatizados (Zoo…" at bounding box center [253, 151] width 285 height 25
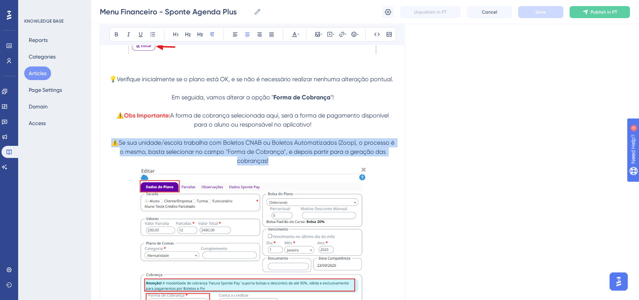
click at [248, 158] on span "⚠️Se sua unidade/escola trabalha com Boletos CNAB ou Boletos Automatizados (Zoo…" at bounding box center [253, 151] width 285 height 25
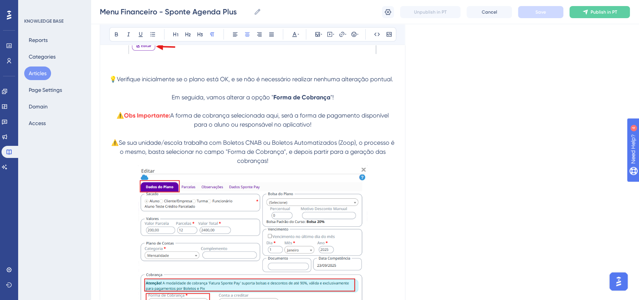
click at [248, 158] on span "⚠️Se sua unidade/escola trabalha com Boletos CNAB ou Boletos Automatizados (Zoo…" at bounding box center [253, 151] width 285 height 25
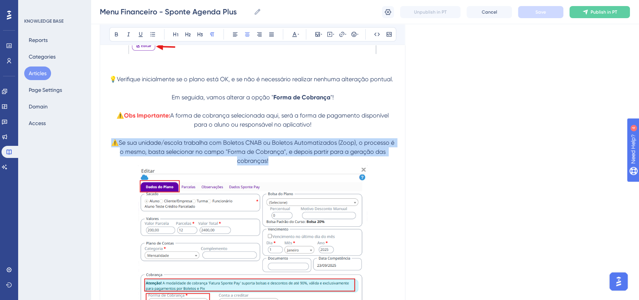
click at [240, 147] on span "⚠️Se sua unidade/escola trabalha com Boletos CNAB ou Boletos Automatizados (Zoo…" at bounding box center [253, 151] width 285 height 25
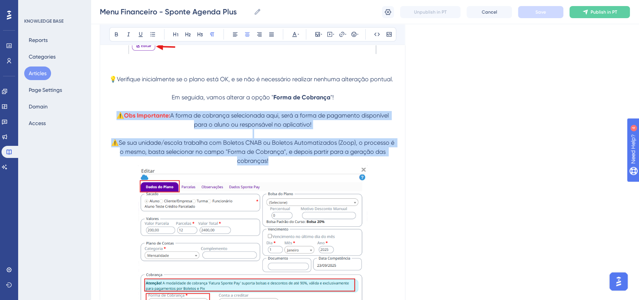
drag, startPoint x: 115, startPoint y: 119, endPoint x: 298, endPoint y: 166, distance: 188.7
copy div "⚠️ Obs Importante: A forma de cobrança selecionada aqui, será a forma de pagame…"
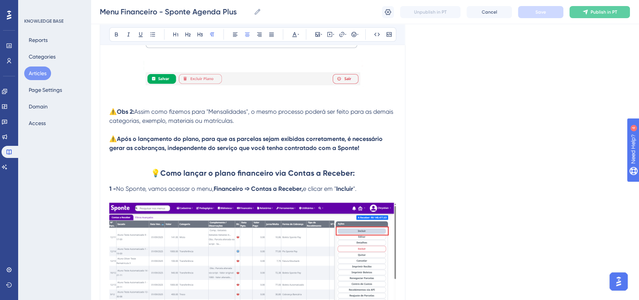
scroll to position [3271, 0]
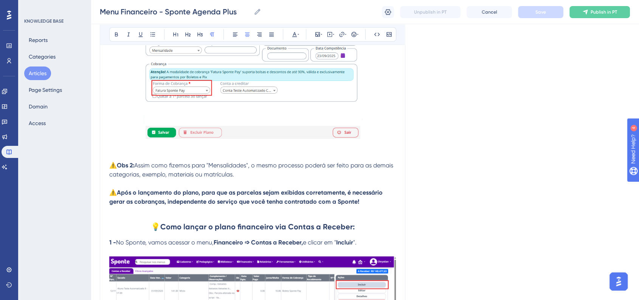
click at [234, 160] on p at bounding box center [252, 156] width 287 height 9
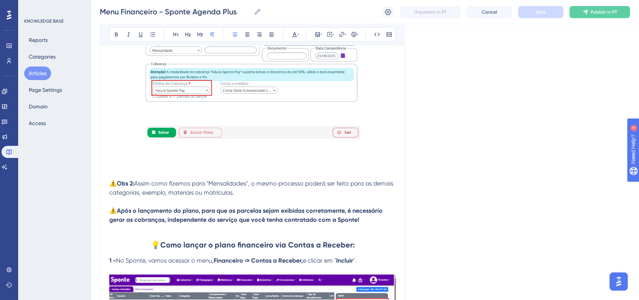
click at [230, 160] on p at bounding box center [252, 156] width 287 height 9
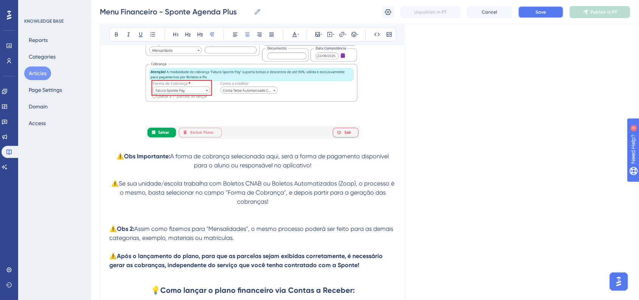
click at [525, 11] on button "Save" at bounding box center [540, 12] width 45 height 12
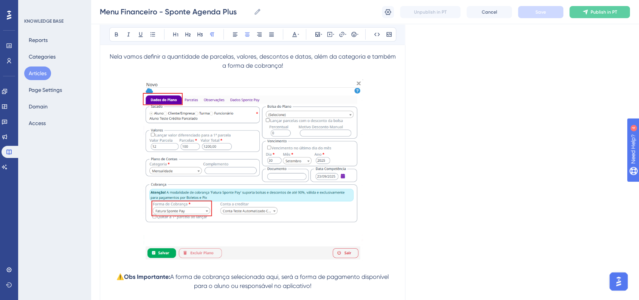
scroll to position [3101, 0]
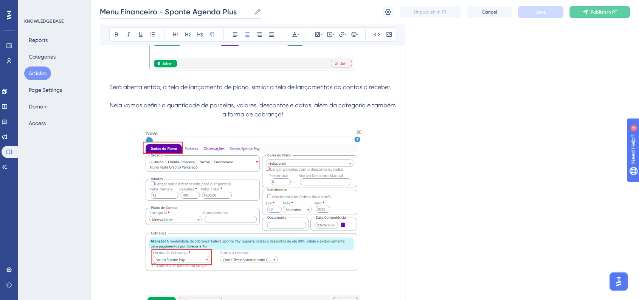
drag, startPoint x: 101, startPoint y: 12, endPoint x: 236, endPoint y: 16, distance: 135.1
click at [236, 16] on input "Menu Financeiro - Sponte Agenda Plus" at bounding box center [175, 11] width 151 height 11
click at [34, 72] on button "Articles" at bounding box center [37, 74] width 27 height 14
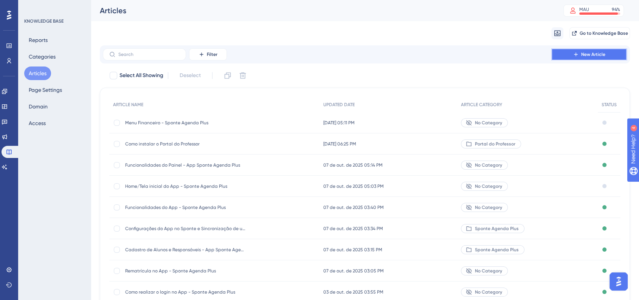
click at [566, 57] on button "New Article" at bounding box center [590, 54] width 76 height 12
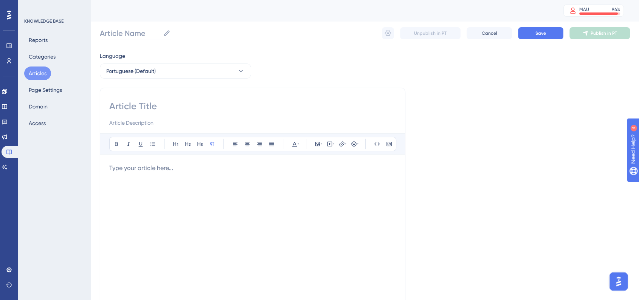
click at [126, 39] on label "Article Name" at bounding box center [135, 33] width 71 height 14
click at [126, 39] on input "Article Name" at bounding box center [130, 33] width 60 height 11
paste input "Menu Financeiro - Sponte Agenda Plus"
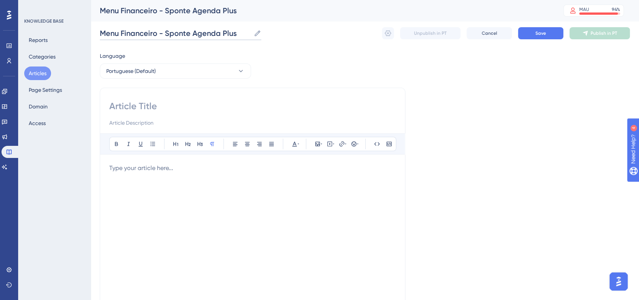
drag, startPoint x: 121, startPoint y: 34, endPoint x: 155, endPoint y: 34, distance: 33.7
click at [155, 34] on input "Menu Financeiro - Sponte Agenda Plus" at bounding box center [175, 33] width 151 height 11
click at [543, 32] on span "Save" at bounding box center [541, 33] width 11 height 6
click at [233, 173] on div at bounding box center [252, 247] width 287 height 166
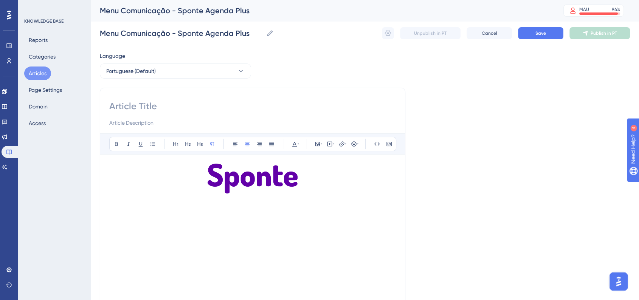
click at [303, 239] on div at bounding box center [252, 247] width 287 height 166
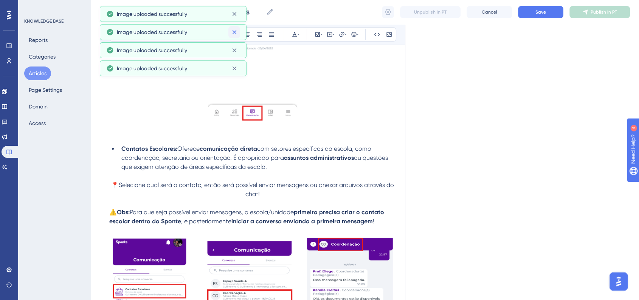
scroll to position [347, 0]
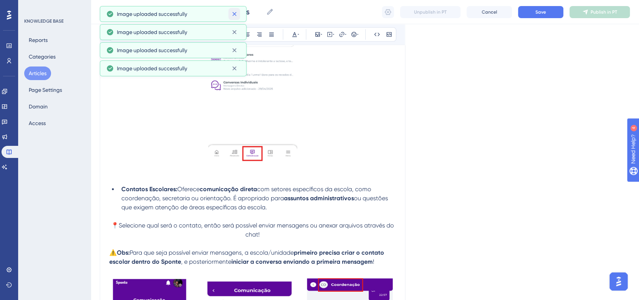
click at [234, 11] on icon at bounding box center [235, 14] width 8 height 8
click at [235, 17] on icon at bounding box center [235, 14] width 8 height 8
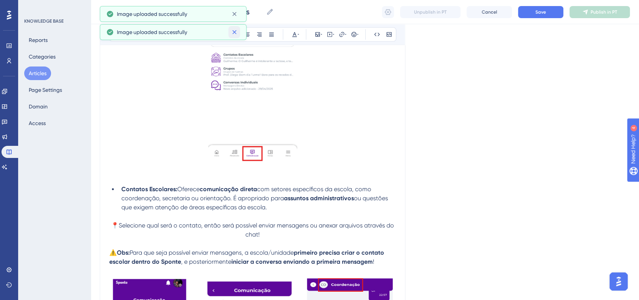
click at [234, 28] on icon at bounding box center [235, 32] width 8 height 8
click at [234, 16] on icon at bounding box center [235, 14] width 8 height 8
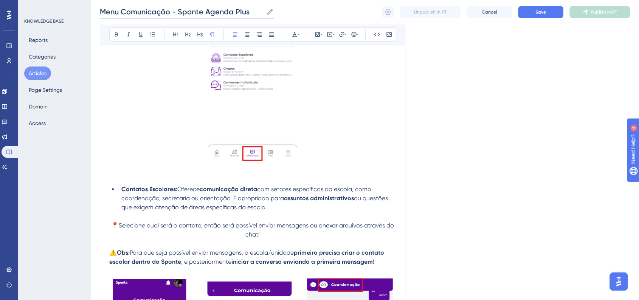
click at [169, 12] on input "Menu Comunicação - Sponte Agenda Plus" at bounding box center [181, 11] width 163 height 11
type input "Menu Comunicação (Chat e Eventos) - Sponte Agenda Plus"
click at [524, 14] on button "Save" at bounding box center [540, 12] width 45 height 12
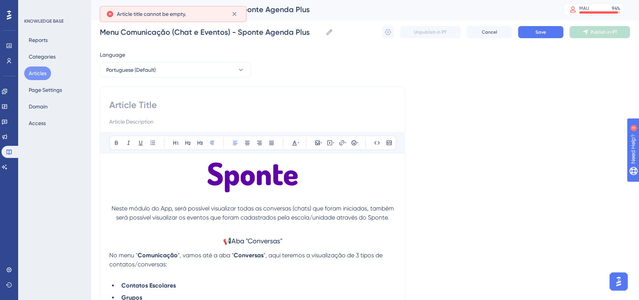
scroll to position [0, 0]
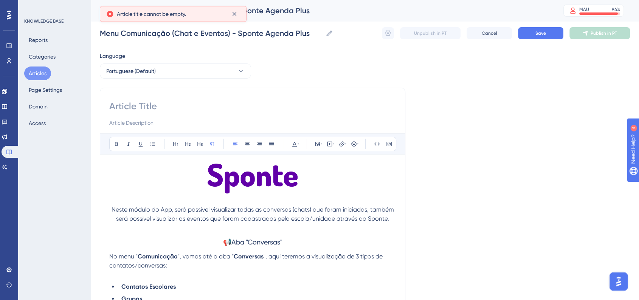
click at [214, 41] on div "Menu Comunicação (Chat e Eventos) - Sponte Agenda Plus Menu Comunicação (Chat e…" at bounding box center [365, 33] width 530 height 24
click at [214, 38] on input "Menu Comunicação (Chat e Eventos) - Sponte Agenda Plus" at bounding box center [211, 33] width 223 height 11
click at [214, 37] on input "Menu Comunicação (Chat e Eventos) - Sponte Agenda Plus" at bounding box center [211, 33] width 223 height 11
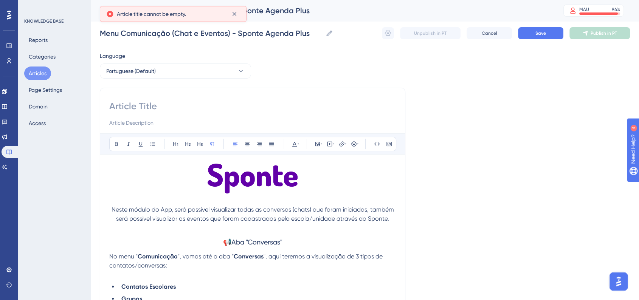
click at [191, 105] on input at bounding box center [252, 106] width 287 height 12
paste input "Menu Comunicação (Chat e Eventos) - Sponte Agenda Plus"
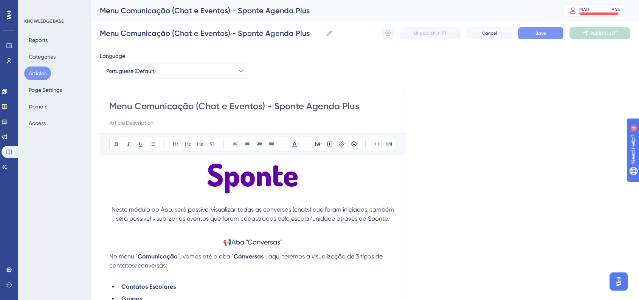
type input "Menu Comunicação (Chat e Eventos) - Sponte Agenda Plus"
click at [531, 35] on button "Save" at bounding box center [540, 33] width 45 height 12
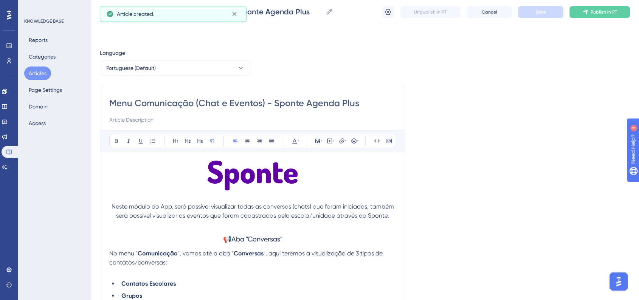
scroll to position [592, 0]
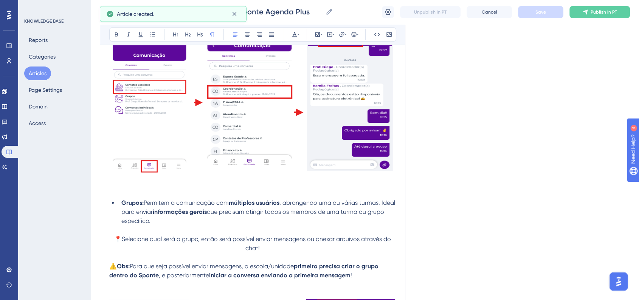
drag, startPoint x: 493, startPoint y: 196, endPoint x: 511, endPoint y: 204, distance: 19.7
click at [511, 204] on div "Language Portuguese (Default) Menu Comunicação (Chat e Eventos) - Sponte Agenda…" at bounding box center [365, 104] width 530 height 1296
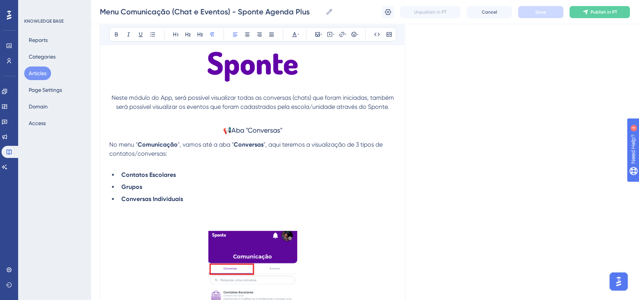
scroll to position [22, 0]
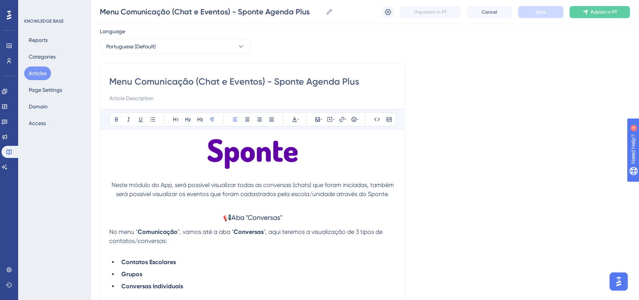
click at [230, 216] on span "📢Aba "Conversas"" at bounding box center [252, 218] width 59 height 8
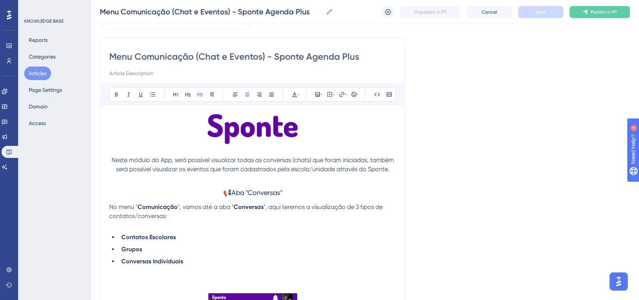
scroll to position [43, 0]
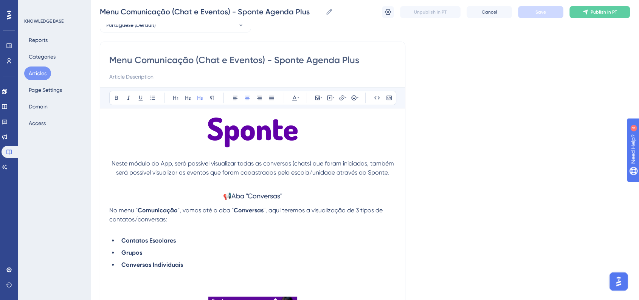
click at [324, 142] on p at bounding box center [252, 134] width 287 height 33
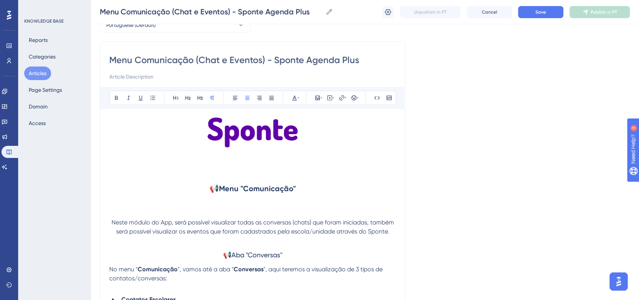
click at [230, 210] on p at bounding box center [252, 213] width 287 height 9
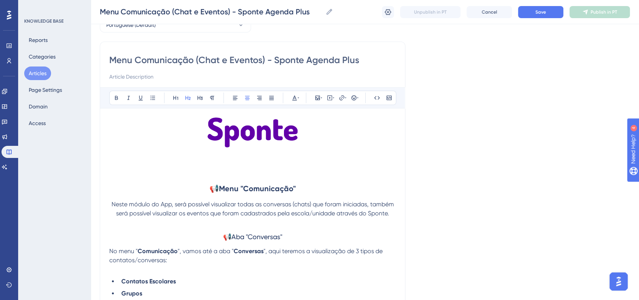
click at [261, 186] on strong "Menu "Comunicação"" at bounding box center [257, 188] width 77 height 9
click at [200, 97] on icon at bounding box center [199, 98] width 5 height 4
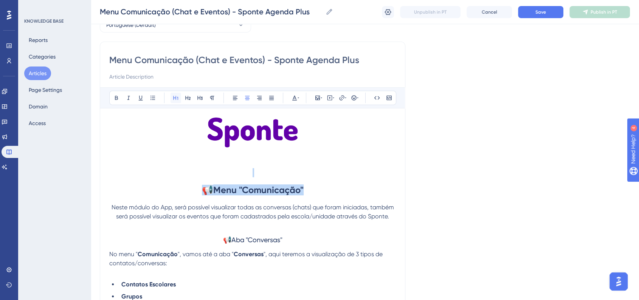
click at [173, 99] on icon at bounding box center [176, 98] width 6 height 6
click at [536, 10] on span "Save" at bounding box center [541, 12] width 11 height 6
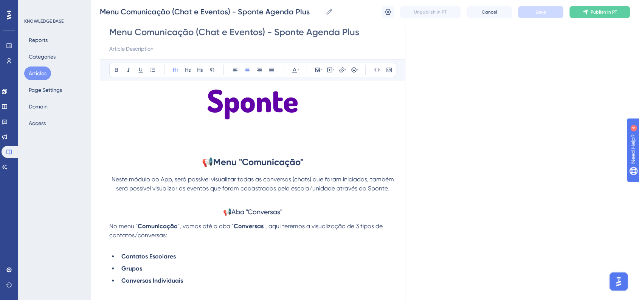
scroll to position [24, 0]
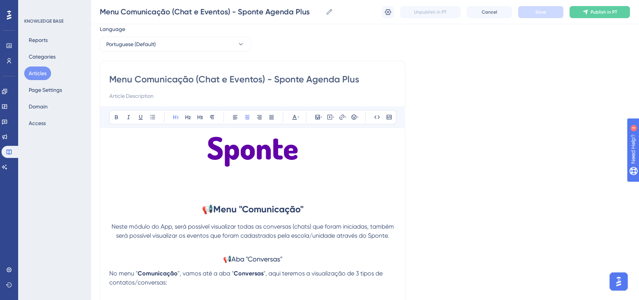
click at [253, 258] on span "📢Aba "Conversas"" at bounding box center [252, 259] width 59 height 8
click at [262, 210] on strong "Menu "Comunicação"" at bounding box center [258, 209] width 90 height 11
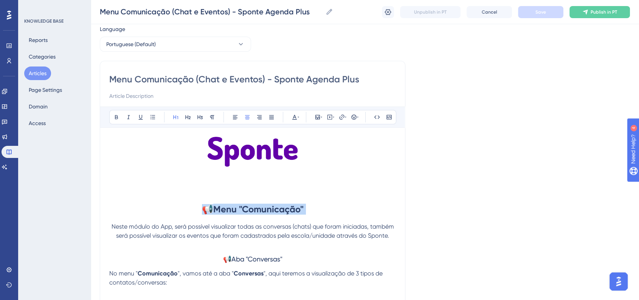
click at [262, 210] on strong "Menu "Comunicação"" at bounding box center [258, 209] width 90 height 11
copy span "📢"
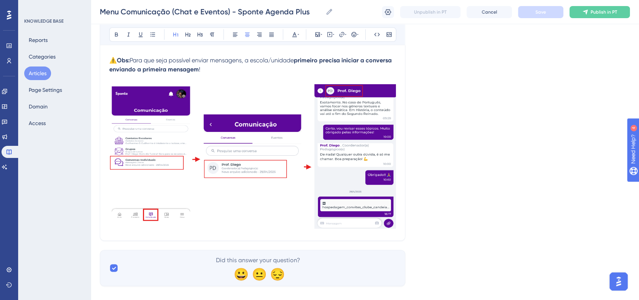
scroll to position [1117, 0]
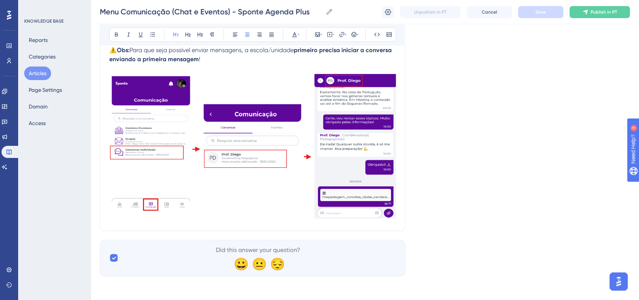
click at [374, 208] on img at bounding box center [252, 146] width 287 height 146
click at [272, 191] on img at bounding box center [252, 146] width 287 height 146
click at [393, 211] on img at bounding box center [252, 146] width 287 height 146
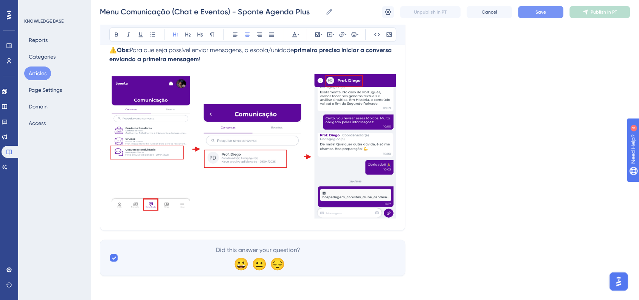
click at [301, 184] on img at bounding box center [252, 146] width 287 height 146
click at [255, 169] on img at bounding box center [252, 146] width 287 height 146
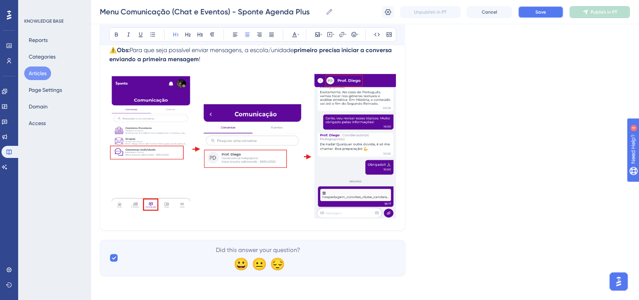
click at [551, 13] on button "Save" at bounding box center [540, 12] width 45 height 12
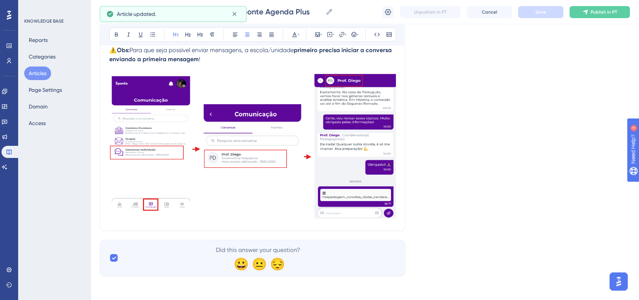
click at [294, 152] on img at bounding box center [252, 146] width 287 height 146
click at [131, 221] on div at bounding box center [252, 147] width 287 height 148
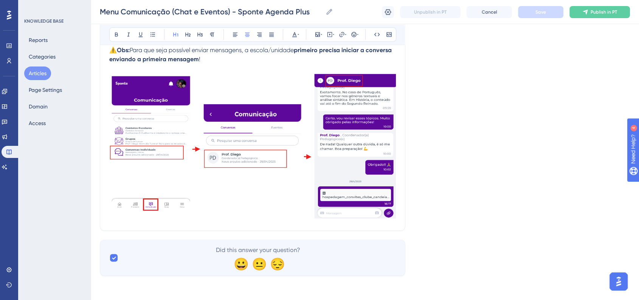
click at [206, 171] on img at bounding box center [252, 146] width 287 height 146
click at [204, 201] on img at bounding box center [252, 146] width 287 height 146
click at [41, 71] on button "Articles" at bounding box center [37, 74] width 27 height 14
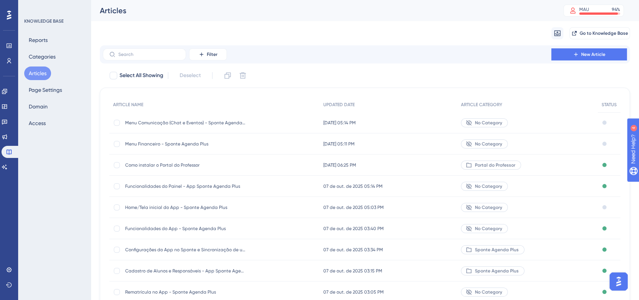
click at [263, 119] on div "Menu Comunicação (Chat e Eventos) - Sponte Agenda Plus Menu Comunicação (Chat e…" at bounding box center [214, 122] width 210 height 21
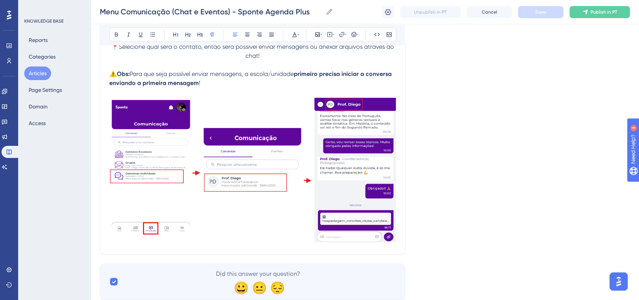
scroll to position [1117, 0]
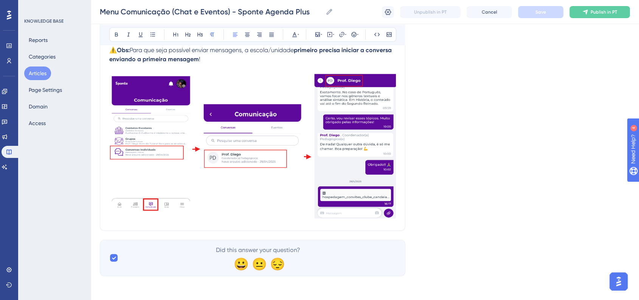
click at [303, 201] on img at bounding box center [252, 146] width 287 height 146
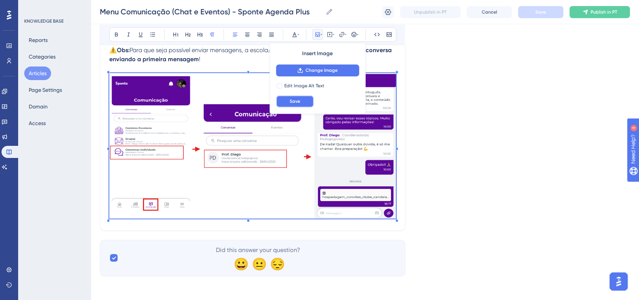
click at [291, 105] on button "Save" at bounding box center [295, 101] width 38 height 12
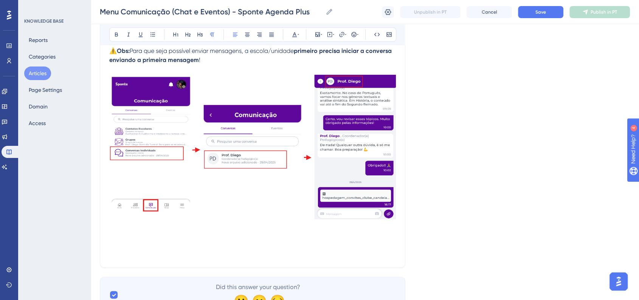
scroll to position [1153, 0]
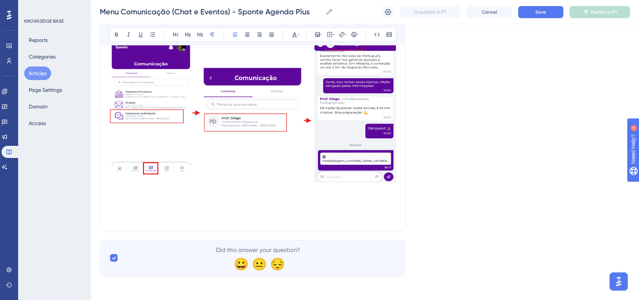
click at [252, 216] on p at bounding box center [252, 216] width 287 height 9
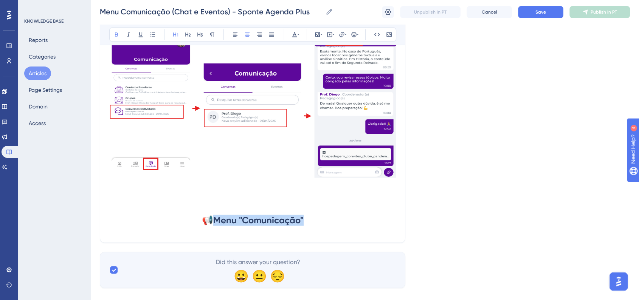
drag, startPoint x: 220, startPoint y: 226, endPoint x: 308, endPoint y: 219, distance: 88.5
click at [308, 219] on h1 "📢 Menu "Comunicação"" at bounding box center [252, 221] width 287 height 26
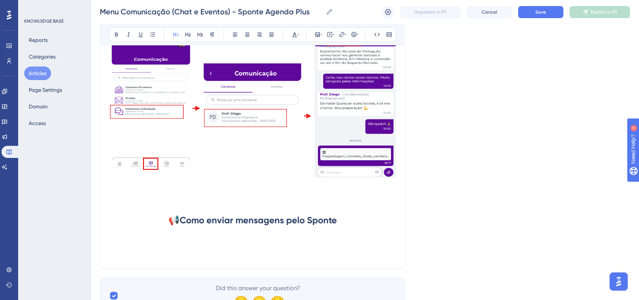
click at [339, 230] on h1 "📢 Como enviar mensagens pelo Sponte" at bounding box center [252, 221] width 287 height 26
click at [539, 21] on div "Menu Comunicação (Chat e Eventos) - Sponte Agenda Plus Menu Comunicação (Chat e…" at bounding box center [365, 12] width 549 height 24
click at [539, 11] on span "Save" at bounding box center [541, 12] width 11 height 6
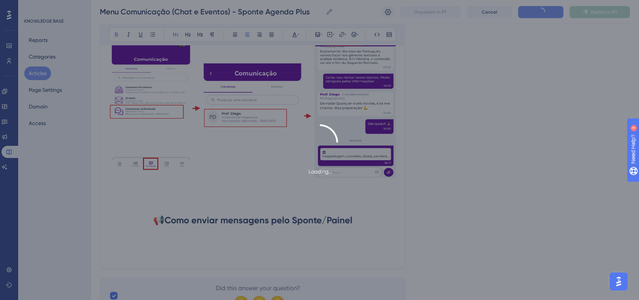
click at [358, 229] on h1 "📢 Como enviar mensagens pelo Sponte/Painel" at bounding box center [252, 221] width 287 height 26
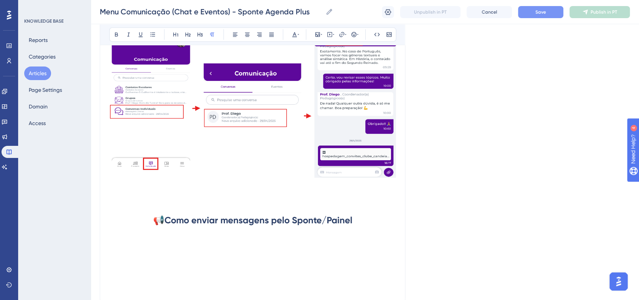
click at [161, 250] on h1 at bounding box center [252, 246] width 287 height 26
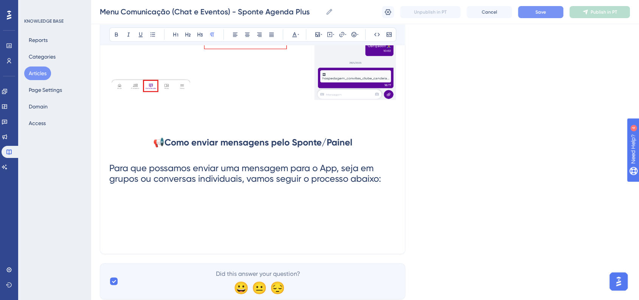
scroll to position [1259, 0]
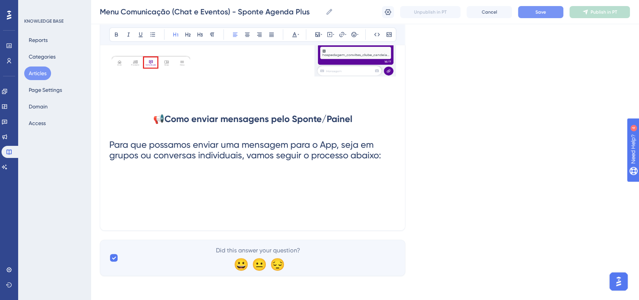
click at [272, 151] on span "Para que possamos enviar uma mensagem para o App, seja em grupos ou conversas i…" at bounding box center [245, 150] width 272 height 21
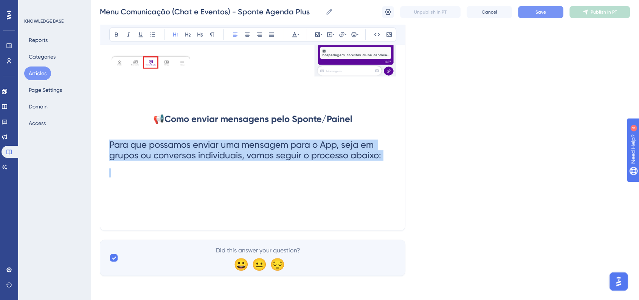
click at [272, 151] on span "Para que possamos enviar uma mensagem para o App, seja em grupos ou conversas i…" at bounding box center [245, 150] width 272 height 21
click at [243, 35] on button at bounding box center [247, 34] width 11 height 11
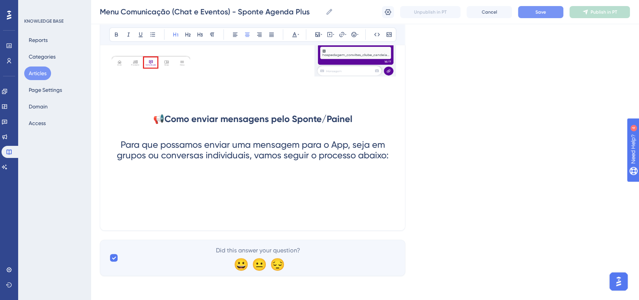
click at [281, 152] on span "Para que possamos enviar uma mensagem para o App, seja em grupos ou conversas i…" at bounding box center [253, 150] width 272 height 21
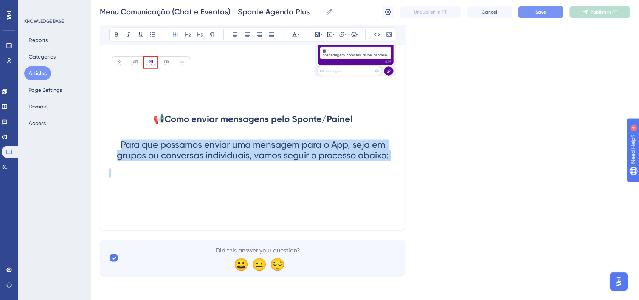
click at [281, 152] on span "Para que possamos enviar uma mensagem para o App, seja em grupos ou conversas i…" at bounding box center [253, 150] width 272 height 21
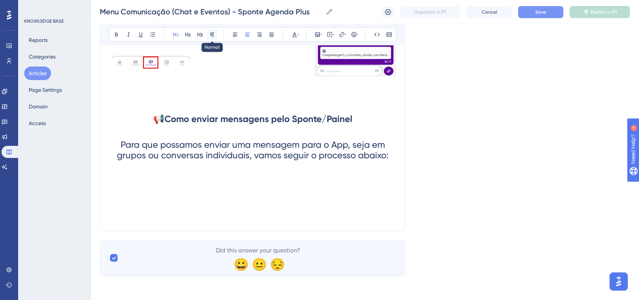
scroll to position [1241, 0]
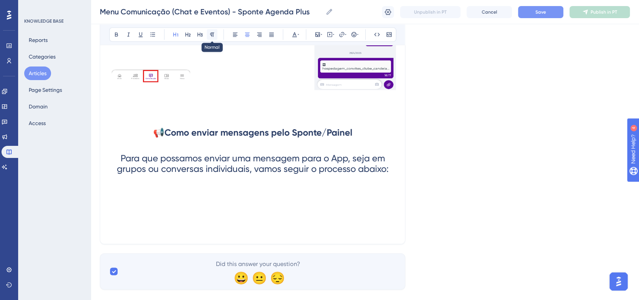
click at [210, 33] on icon at bounding box center [212, 34] width 6 height 6
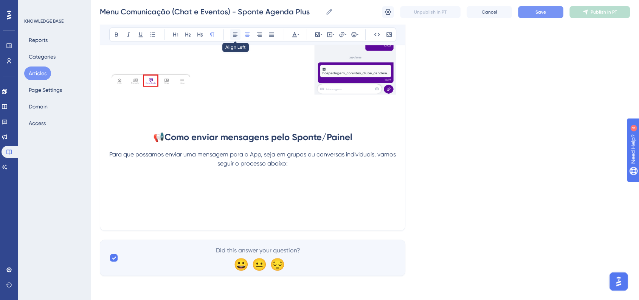
click at [236, 37] on button at bounding box center [235, 34] width 11 height 11
click at [250, 171] on p at bounding box center [252, 172] width 287 height 9
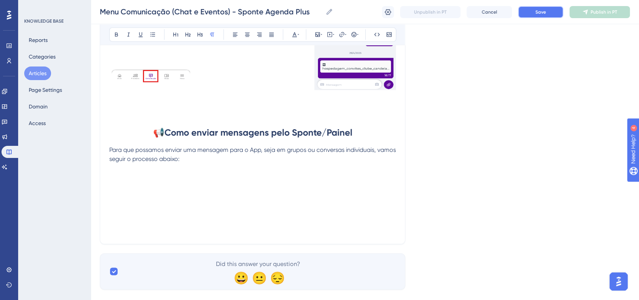
click at [547, 11] on button "Save" at bounding box center [540, 12] width 45 height 12
drag, startPoint x: 145, startPoint y: 191, endPoint x: 137, endPoint y: 191, distance: 7.2
click at [145, 191] on p at bounding box center [252, 186] width 287 height 9
click at [120, 182] on p at bounding box center [252, 177] width 287 height 9
click at [123, 190] on p at bounding box center [252, 186] width 287 height 9
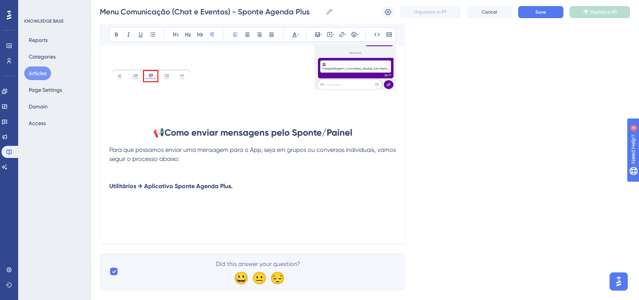
click at [111, 190] on strong "Utilitários → Aplicativo Sponte Agenda Plus." at bounding box center [170, 186] width 123 height 7
click at [110, 190] on strong "Utilitários → Aplicativo Sponte Agenda Plus." at bounding box center [170, 186] width 123 height 7
click at [112, 182] on p at bounding box center [252, 177] width 287 height 9
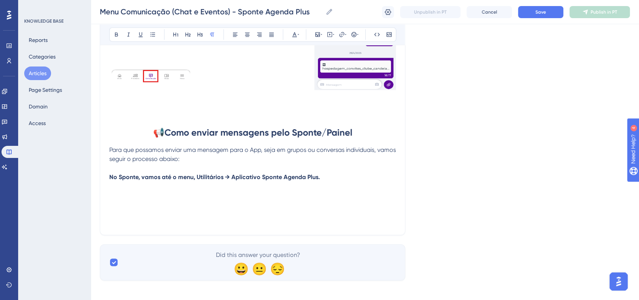
click at [324, 182] on p "No Sponte, vamos até o menu, Utilitários → Aplicativo Sponte Agenda Plus." at bounding box center [252, 177] width 287 height 9
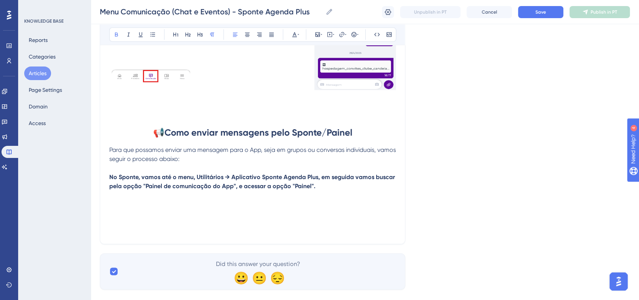
click at [185, 225] on h1 at bounding box center [252, 222] width 287 height 26
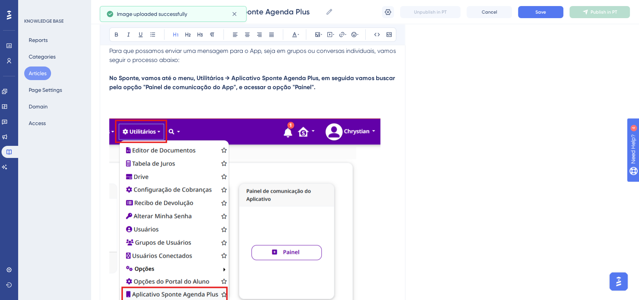
scroll to position [1409, 0]
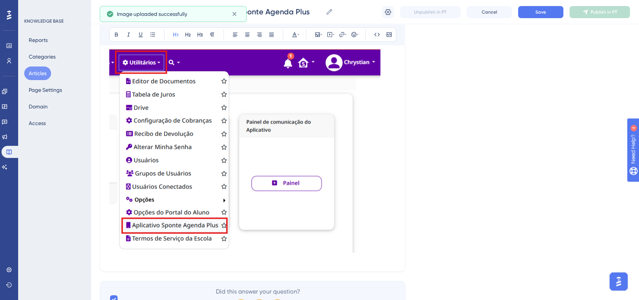
click at [245, 182] on img at bounding box center [244, 150] width 271 height 204
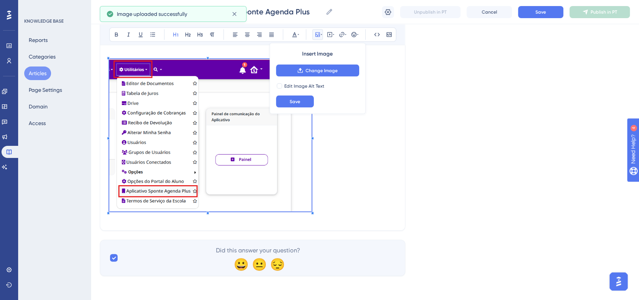
click at [308, 176] on h1 at bounding box center [252, 136] width 287 height 170
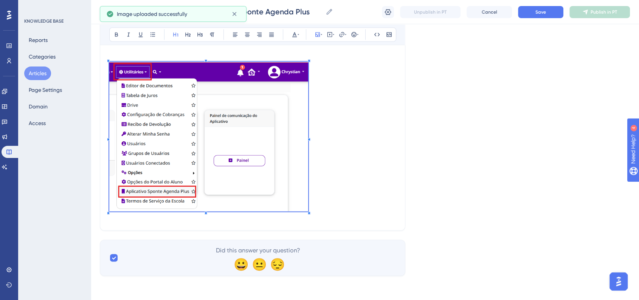
click at [254, 43] on div "Bold Italic Underline Bullet Point Heading 1 Heading 2 Heading 3 Normal Align L…" at bounding box center [252, 34] width 305 height 21
click at [249, 37] on button at bounding box center [247, 34] width 11 height 11
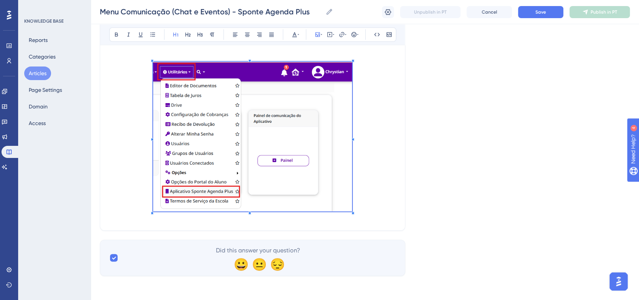
click at [383, 177] on h1 at bounding box center [252, 137] width 287 height 167
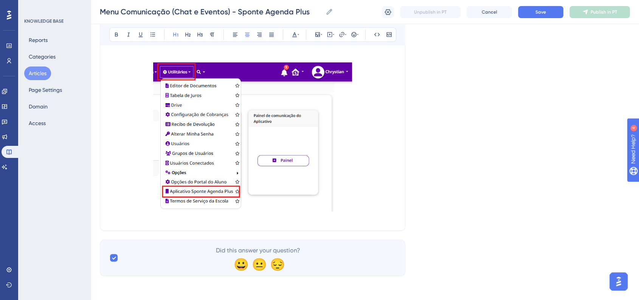
scroll to position [1318, 0]
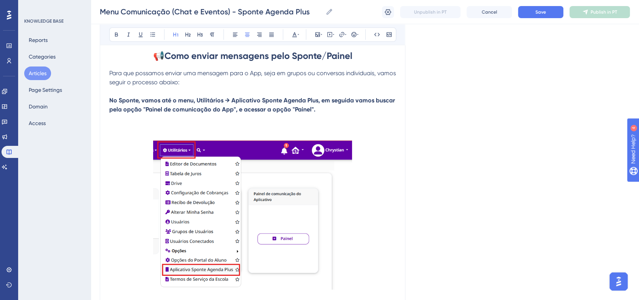
click at [296, 129] on p at bounding box center [252, 127] width 287 height 9
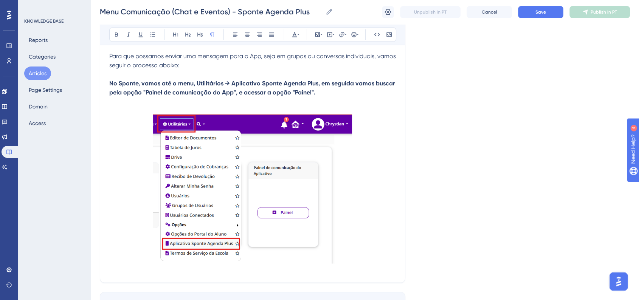
scroll to position [1393, 0]
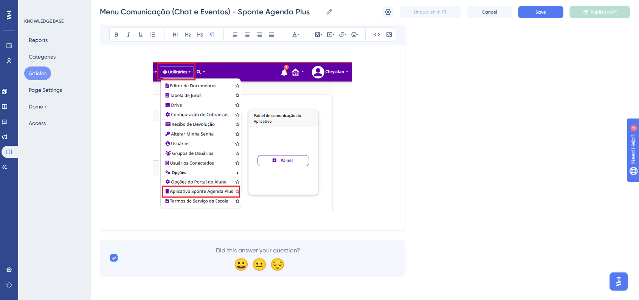
click at [324, 178] on img at bounding box center [252, 137] width 199 height 150
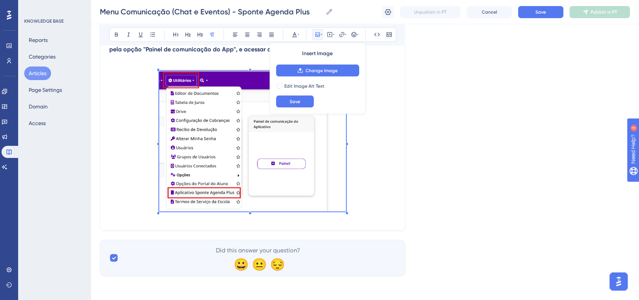
scroll to position [1383, 0]
click at [339, 193] on span at bounding box center [252, 142] width 187 height 143
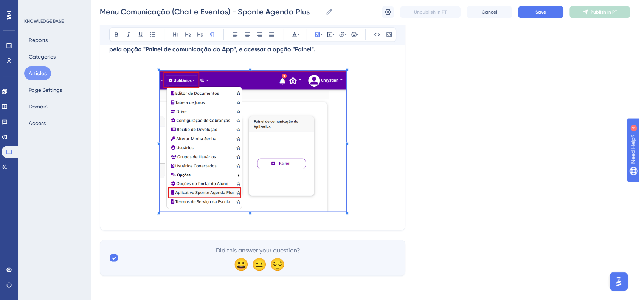
click at [368, 193] on h1 at bounding box center [252, 142] width 287 height 158
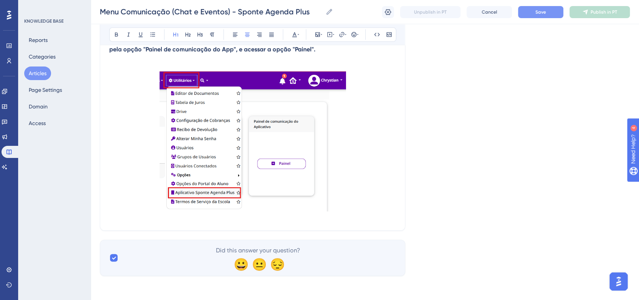
click at [536, 13] on span "Save" at bounding box center [541, 12] width 11 height 6
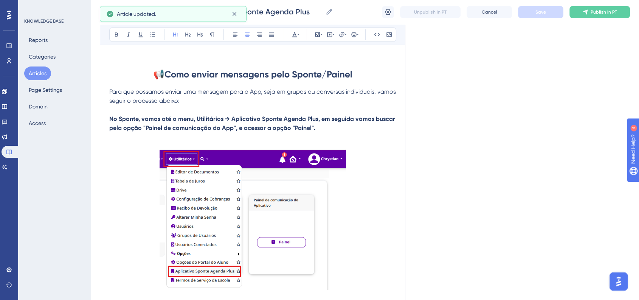
scroll to position [1257, 0]
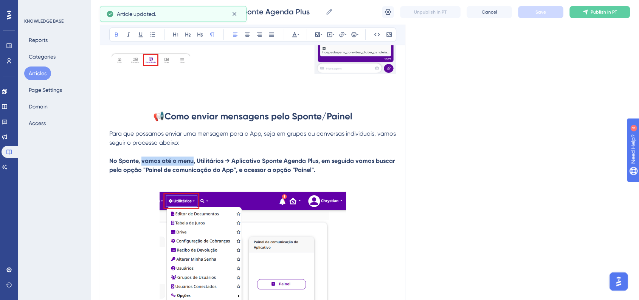
drag, startPoint x: 142, startPoint y: 165, endPoint x: 172, endPoint y: 138, distance: 39.9
click at [193, 164] on strong "No Sponte, vamos até o menu, Utilitários → Aplicativo Sponte Agenda Plus, em se…" at bounding box center [253, 165] width 288 height 16
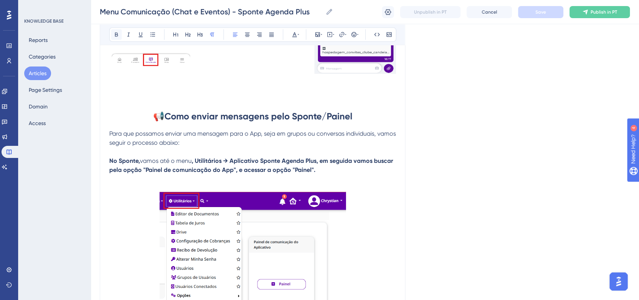
click at [112, 33] on button at bounding box center [116, 34] width 11 height 11
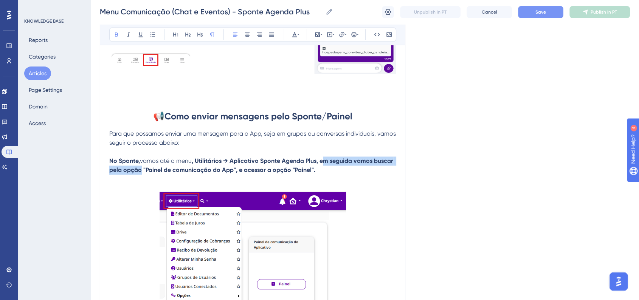
drag, startPoint x: 324, startPoint y: 167, endPoint x: 140, endPoint y: 173, distance: 184.3
click at [140, 173] on strong ", Utilitários → Aplicativo Sponte Agenda Plus, em seguida vamos buscar pela opç…" at bounding box center [252, 165] width 286 height 16
click at [119, 36] on icon at bounding box center [116, 34] width 6 height 6
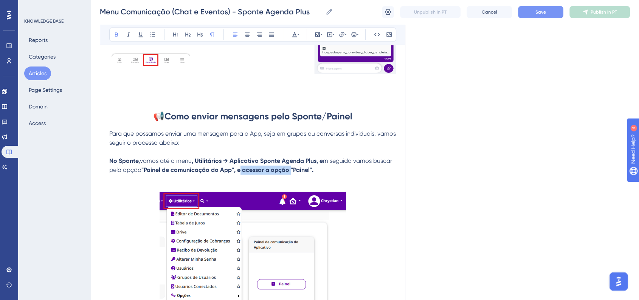
drag, startPoint x: 239, startPoint y: 177, endPoint x: 288, endPoint y: 176, distance: 48.8
click at [288, 174] on strong ""Painel de comunicação do App", e acessar a opção "Painel"." at bounding box center [227, 169] width 172 height 7
click at [117, 34] on icon at bounding box center [116, 35] width 3 height 4
click at [545, 15] on span "Save" at bounding box center [541, 12] width 11 height 6
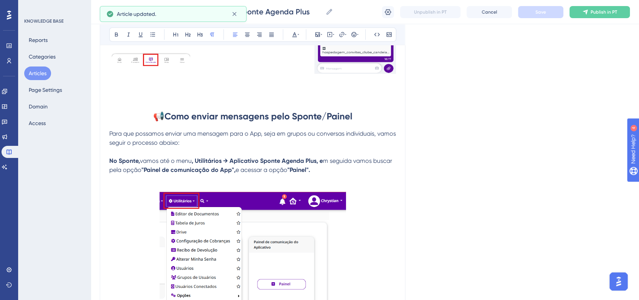
scroll to position [0, 0]
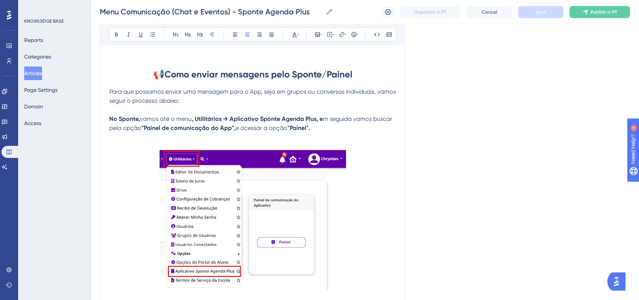
scroll to position [1383, 0]
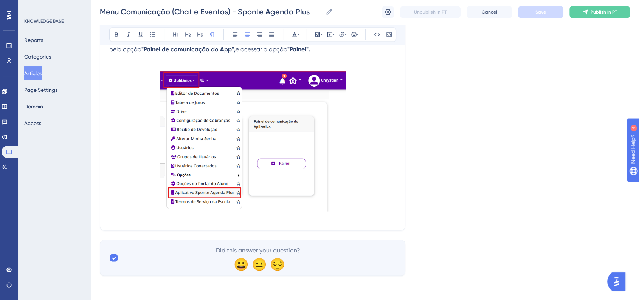
click at [370, 187] on h1 at bounding box center [252, 142] width 287 height 158
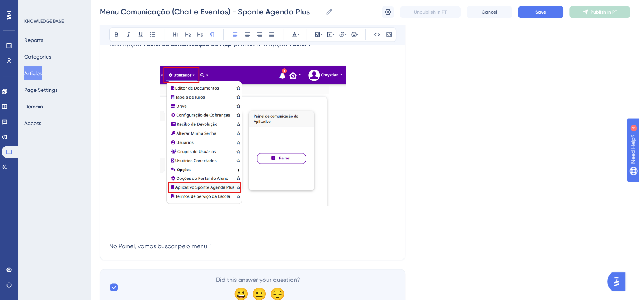
click at [245, 249] on p "No Painel, vamos buscar pelo menu "" at bounding box center [252, 246] width 287 height 9
click at [306, 251] on p "No Painel, vamos buscar pelo menu "Abrir Chat"" at bounding box center [252, 246] width 287 height 9
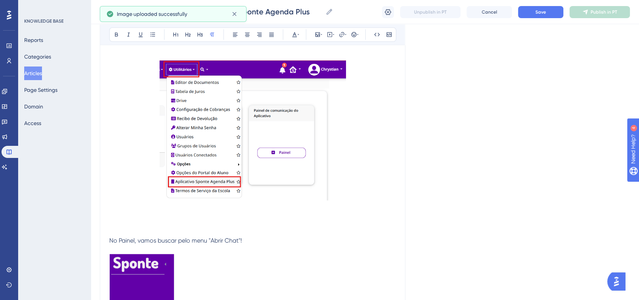
scroll to position [1510, 0]
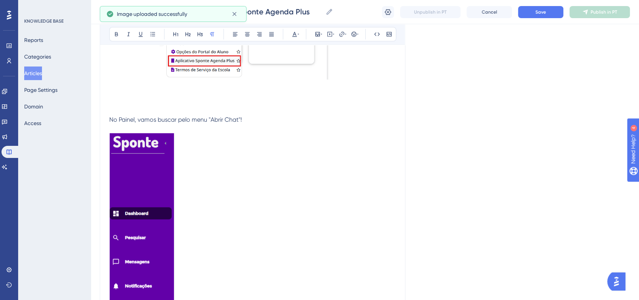
click at [133, 164] on img at bounding box center [141, 227] width 65 height 187
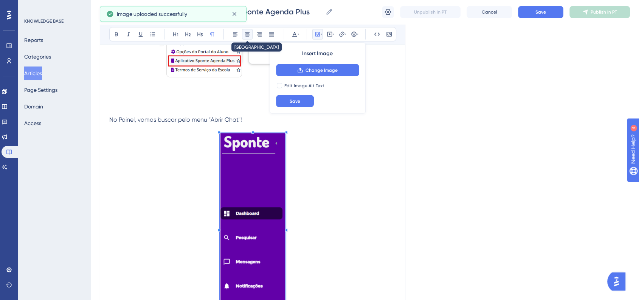
click at [249, 35] on icon at bounding box center [247, 34] width 6 height 6
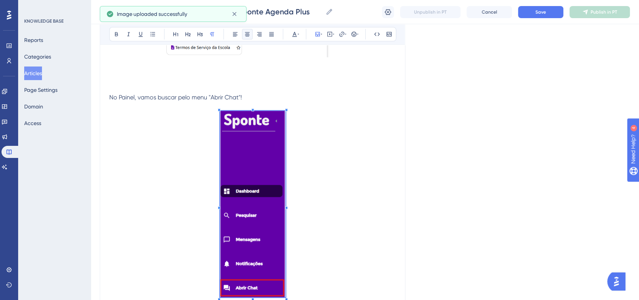
scroll to position [1448, 0]
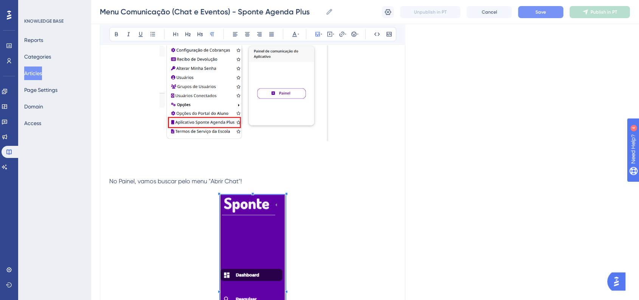
click at [527, 11] on button "Save" at bounding box center [540, 12] width 45 height 12
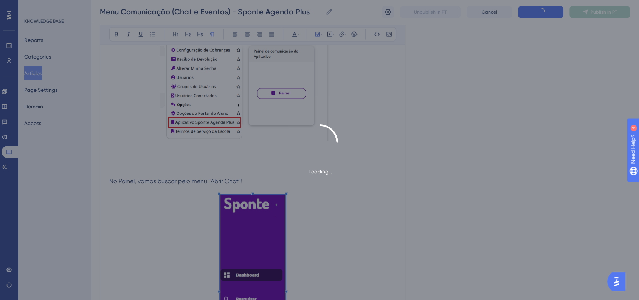
click at [209, 177] on div "Loading..." at bounding box center [319, 150] width 639 height 300
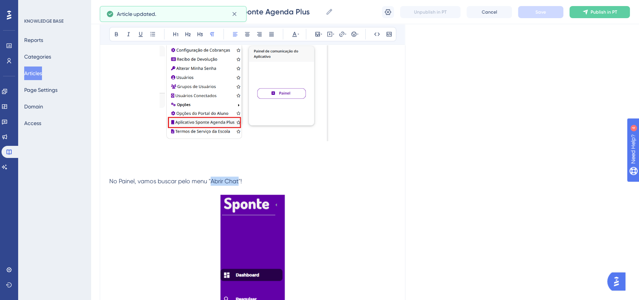
drag, startPoint x: 211, startPoint y: 186, endPoint x: 191, endPoint y: 128, distance: 61.5
click at [239, 185] on span "No Painel, vamos buscar pelo menu "Abrir Chat"!" at bounding box center [175, 181] width 133 height 7
click at [116, 39] on button at bounding box center [116, 34] width 11 height 11
click at [384, 161] on h1 at bounding box center [252, 164] width 287 height 26
click at [110, 184] on span "No Painel, vamos buscar pelo menu "" at bounding box center [159, 181] width 101 height 7
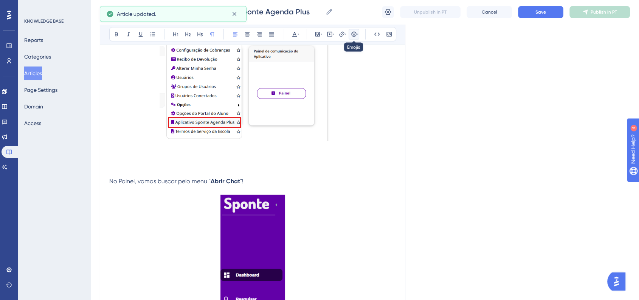
click at [350, 34] on button at bounding box center [354, 34] width 11 height 11
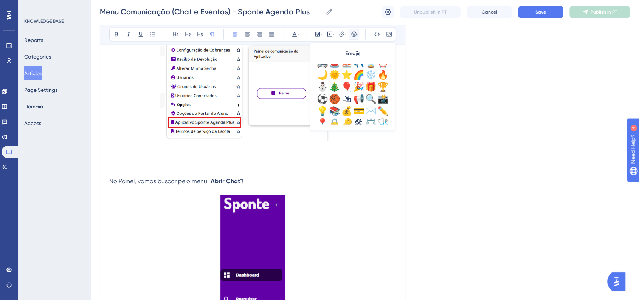
scroll to position [252, 0]
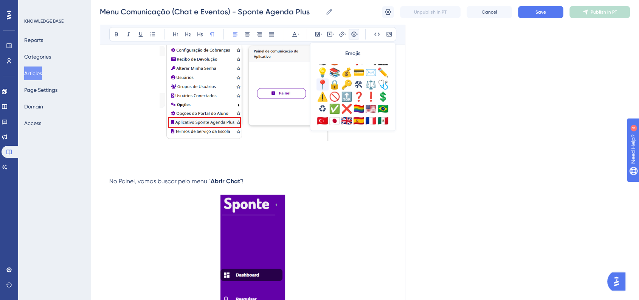
click at [320, 84] on div "📍" at bounding box center [323, 85] width 12 height 12
click at [551, 13] on button "Save" at bounding box center [540, 12] width 45 height 12
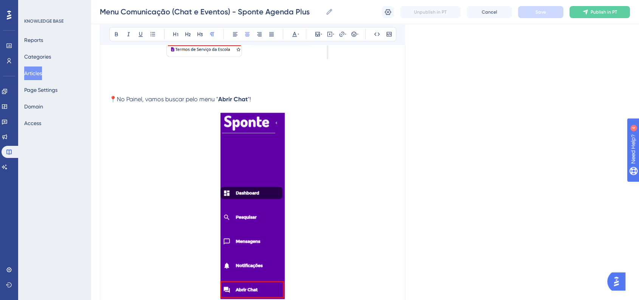
click at [330, 249] on p at bounding box center [252, 207] width 287 height 189
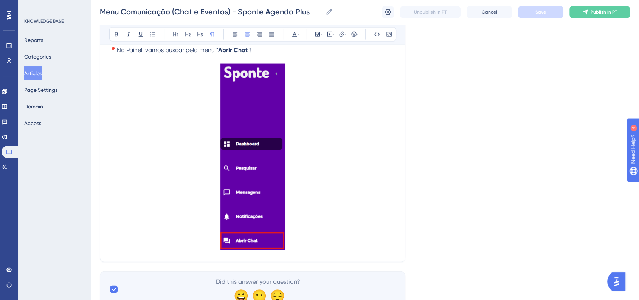
scroll to position [1616, 0]
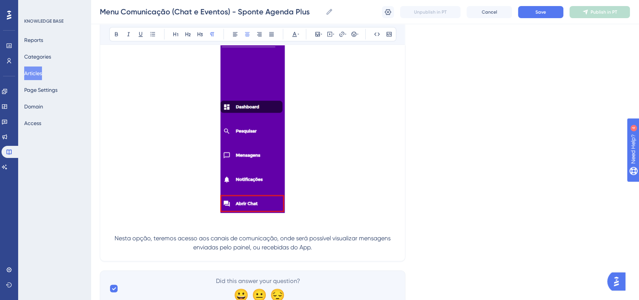
click at [302, 251] on span "Nesta opção, teremos acesso aos canais de comunicação, onde será possível visua…" at bounding box center [254, 243] width 278 height 16
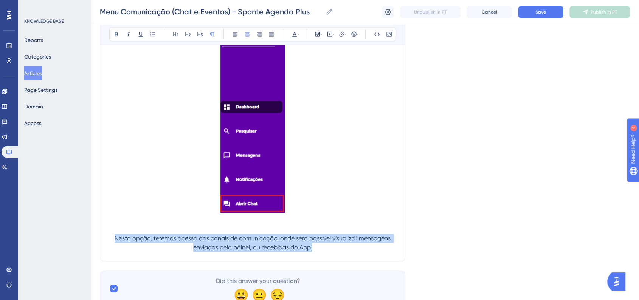
click at [302, 251] on span "Nesta opção, teremos acesso aos canais de comunicação, onde será possível visua…" at bounding box center [254, 243] width 278 height 16
click at [238, 35] on icon at bounding box center [235, 34] width 6 height 6
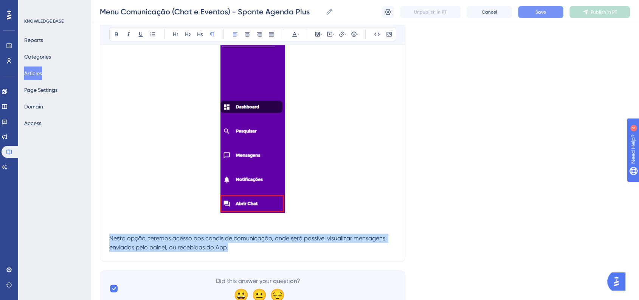
click at [544, 9] on span "Save" at bounding box center [541, 12] width 11 height 6
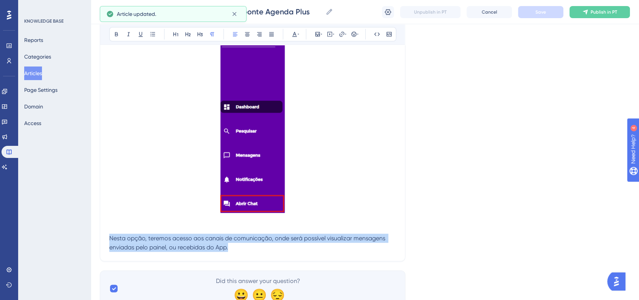
click at [284, 248] on p "Nesta opção, teremos acesso aos canais de comunicação, onde será possível visua…" at bounding box center [252, 243] width 287 height 18
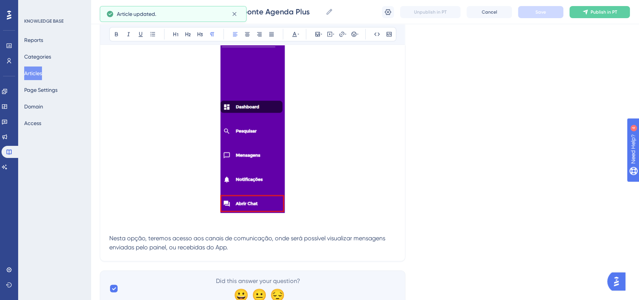
click at [264, 252] on p "Nesta opção, teremos acesso aos canais de comunicação, onde será possível visua…" at bounding box center [252, 243] width 287 height 18
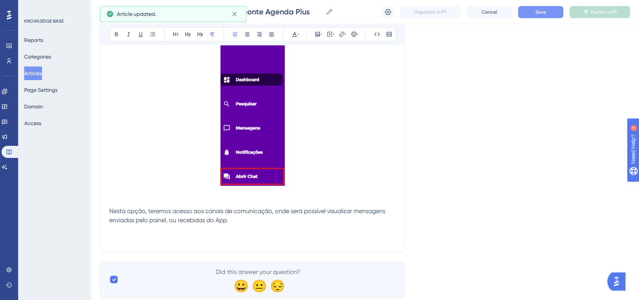
scroll to position [1671, 0]
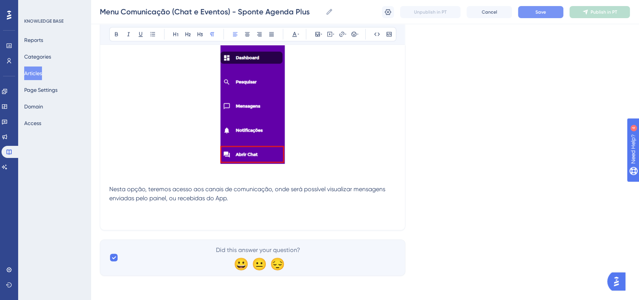
click at [124, 216] on p at bounding box center [252, 216] width 287 height 9
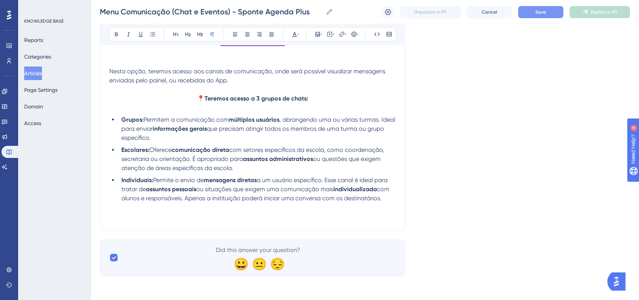
scroll to position [1791, 0]
click at [294, 213] on p at bounding box center [252, 216] width 287 height 9
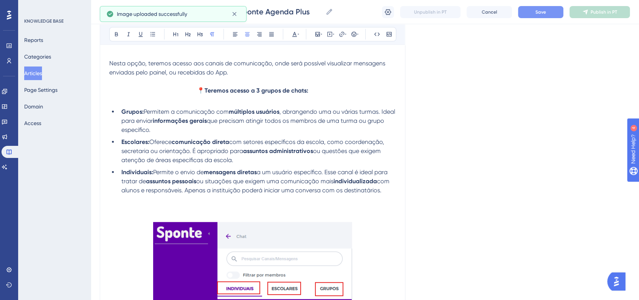
scroll to position [1917, 0]
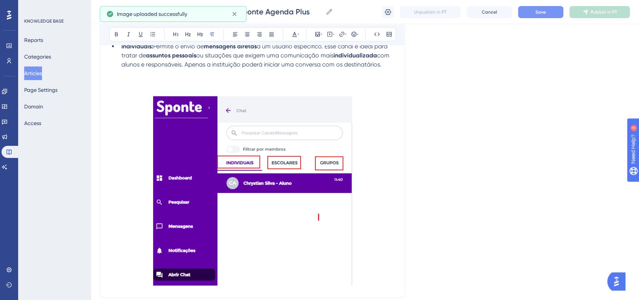
click at [187, 78] on p at bounding box center [252, 73] width 287 height 9
click at [188, 95] on p at bounding box center [252, 91] width 287 height 9
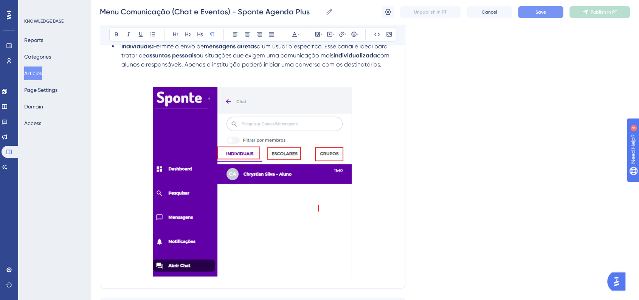
click at [275, 168] on img at bounding box center [252, 182] width 199 height 190
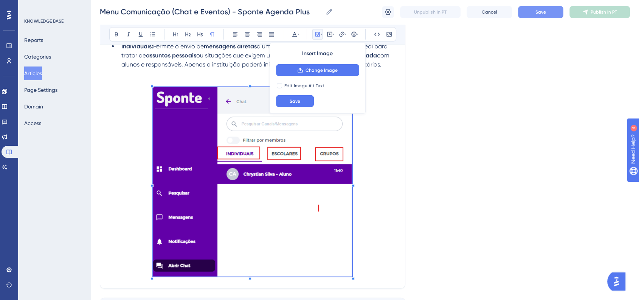
drag, startPoint x: 353, startPoint y: 288, endPoint x: 348, endPoint y: 265, distance: 23.5
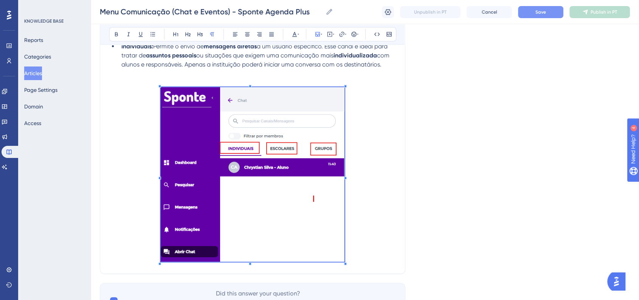
click at [332, 247] on span at bounding box center [253, 176] width 184 height 178
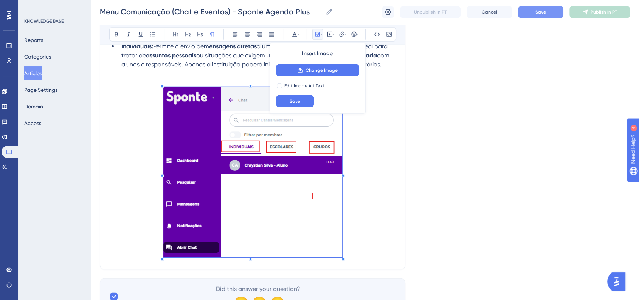
click at [539, 14] on span "Save" at bounding box center [541, 12] width 11 height 6
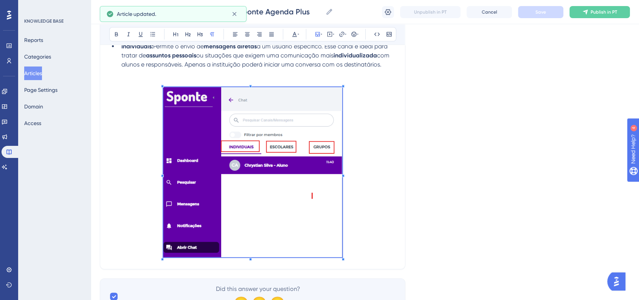
click at [375, 238] on p at bounding box center [252, 173] width 287 height 173
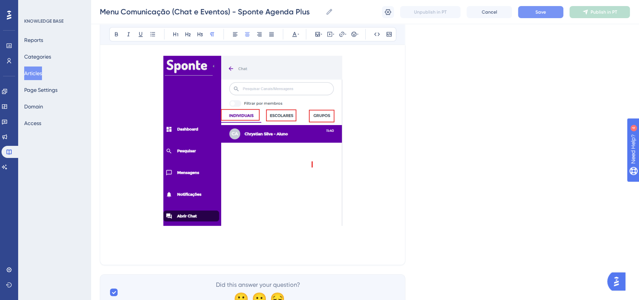
scroll to position [1991, 0]
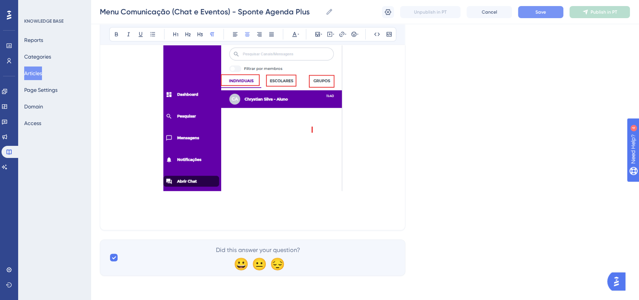
click at [368, 199] on p at bounding box center [252, 198] width 287 height 9
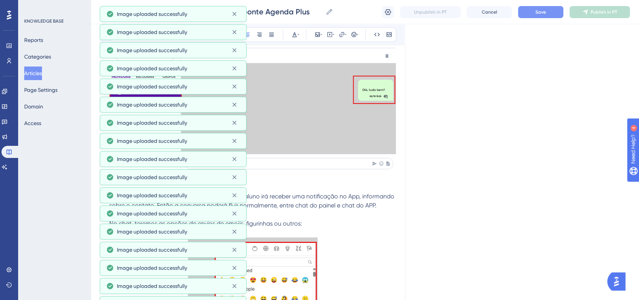
scroll to position [6898, 0]
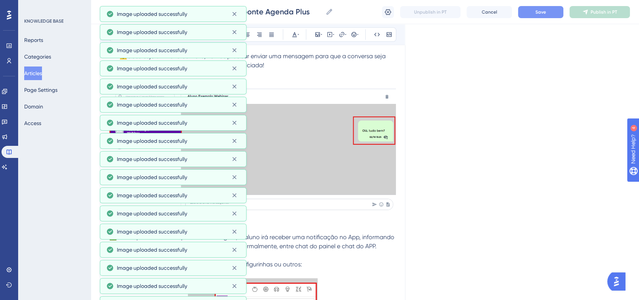
click at [357, 233] on p at bounding box center [252, 228] width 287 height 9
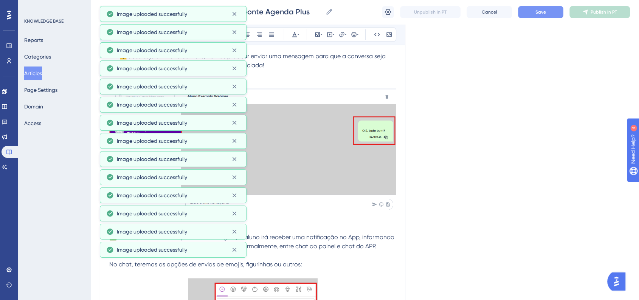
click at [553, 22] on div "Menu Comunicação (Chat e Eventos) - Sponte Agenda Plus Menu Comunicação (Chat e…" at bounding box center [365, 12] width 549 height 24
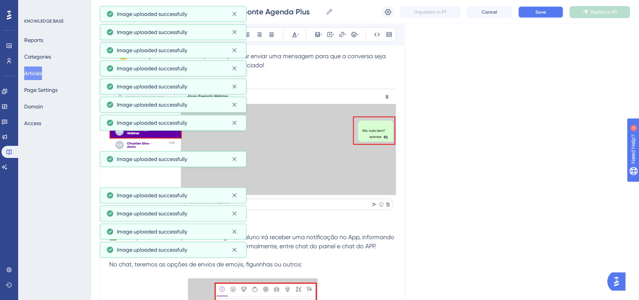
click at [549, 15] on button "Save" at bounding box center [540, 12] width 45 height 12
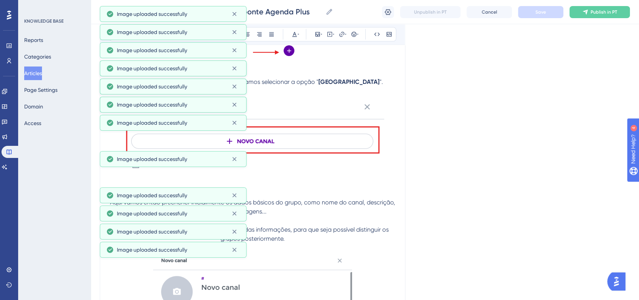
scroll to position [4964, 0]
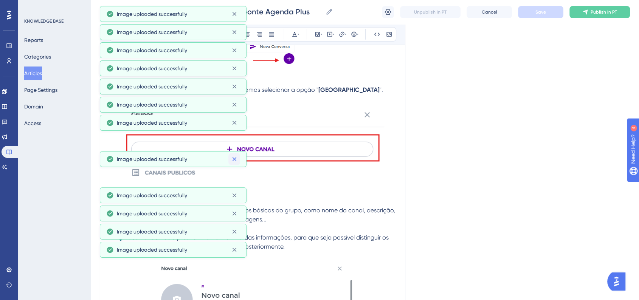
click at [229, 157] on button at bounding box center [235, 159] width 12 height 12
click at [232, 123] on icon at bounding box center [235, 123] width 8 height 8
click at [236, 107] on icon at bounding box center [234, 105] width 4 height 4
click at [235, 86] on icon at bounding box center [235, 87] width 8 height 8
click at [239, 63] on button at bounding box center [235, 68] width 12 height 12
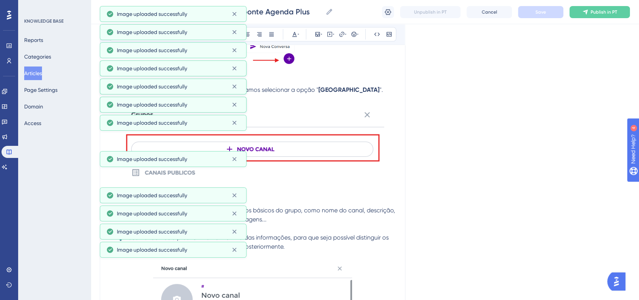
click at [42, 76] on button "Articles" at bounding box center [33, 74] width 18 height 14
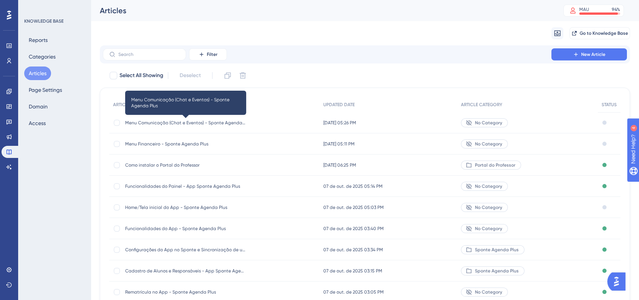
drag, startPoint x: 172, startPoint y: 125, endPoint x: 255, endPoint y: 162, distance: 91.3
click at [172, 125] on span "Menu Comunicação (Chat e Eventos) - Sponte Agenda Plus" at bounding box center [185, 123] width 121 height 6
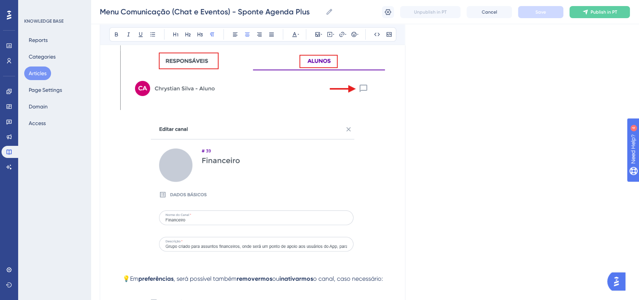
scroll to position [5951, 0]
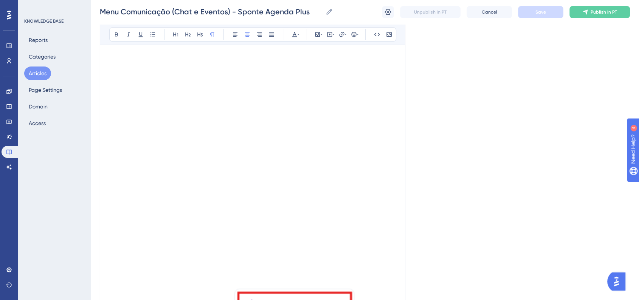
click at [330, 201] on img at bounding box center [252, 191] width 233 height 381
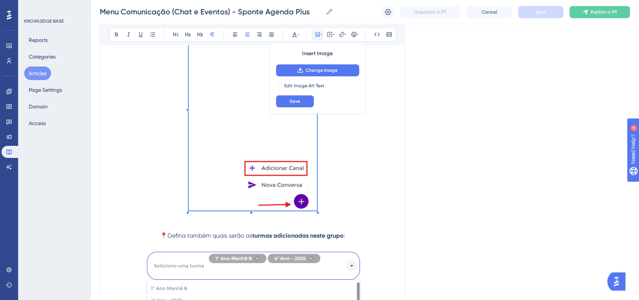
scroll to position [3219, 0]
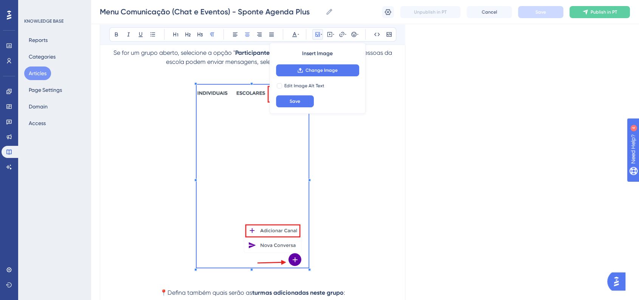
click at [248, 151] on span at bounding box center [253, 178] width 112 height 186
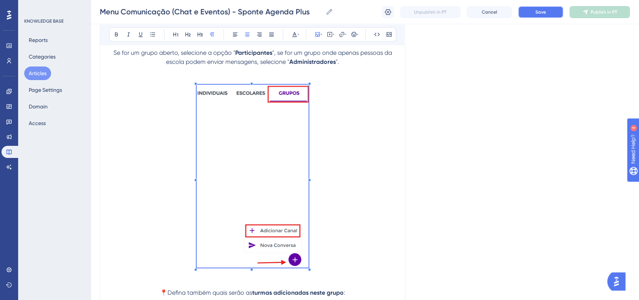
click at [543, 12] on span "Save" at bounding box center [541, 12] width 11 height 6
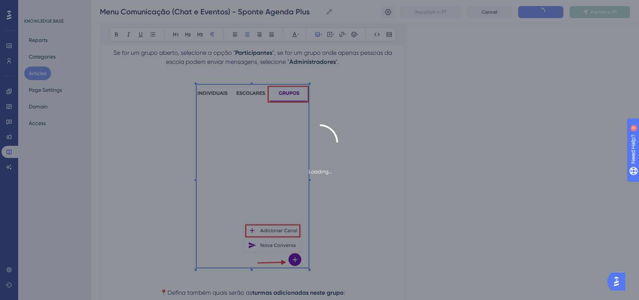
click at [363, 149] on div "Loading..." at bounding box center [319, 150] width 639 height 52
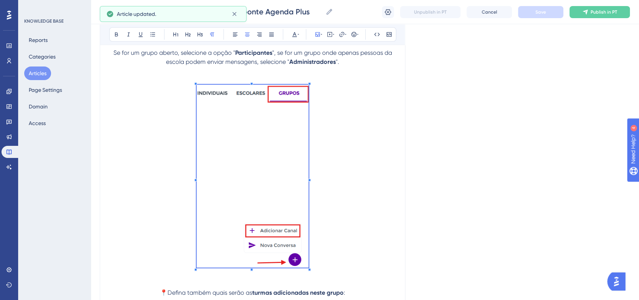
click at [372, 163] on p at bounding box center [252, 178] width 287 height 186
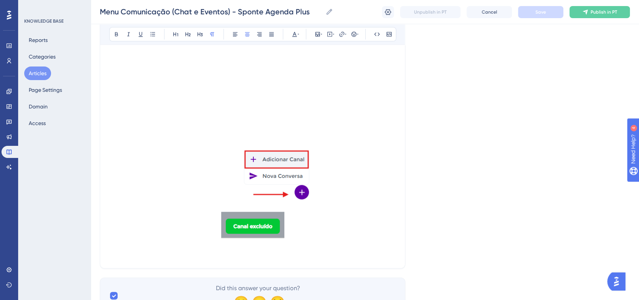
scroll to position [7607, 0]
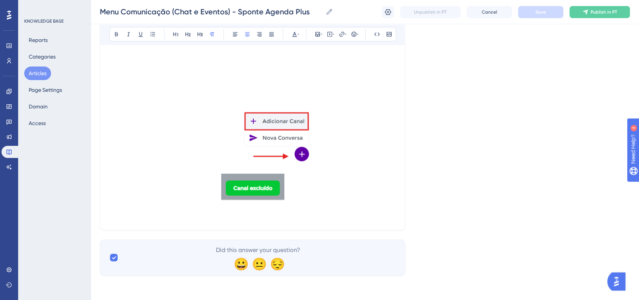
click at [348, 216] on p at bounding box center [252, 216] width 287 height 9
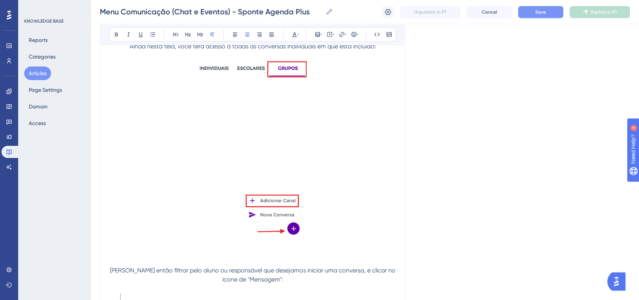
scroll to position [6220, 0]
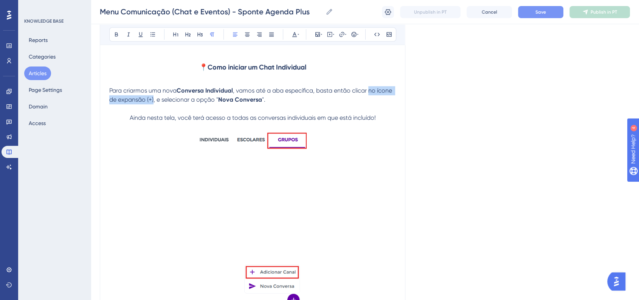
drag, startPoint x: 369, startPoint y: 101, endPoint x: 154, endPoint y: 112, distance: 215.9
click at [154, 103] on span ", vamos até a aba específica, basta então clicar no ícone de expansão (+), e se…" at bounding box center [251, 95] width 284 height 16
copy span "no ícone de expansão (+)"
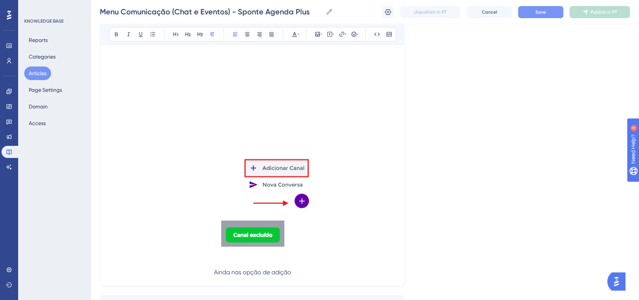
scroll to position [7616, 0]
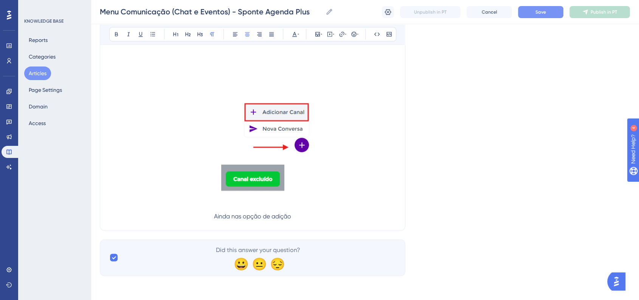
drag, startPoint x: 302, startPoint y: 216, endPoint x: 235, endPoint y: 217, distance: 67.0
click at [235, 217] on p "Ainda nas opção de adição" at bounding box center [252, 216] width 287 height 9
click at [230, 216] on span "Ainda nno ícone de expansão (+)" at bounding box center [253, 216] width 90 height 7
click at [300, 218] on p "Ainda no ícone de expansão (+)" at bounding box center [252, 216] width 287 height 9
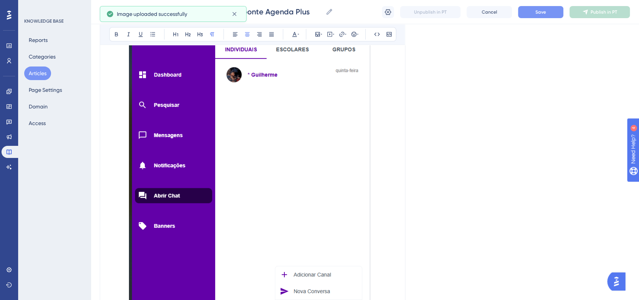
scroll to position [7952, 0]
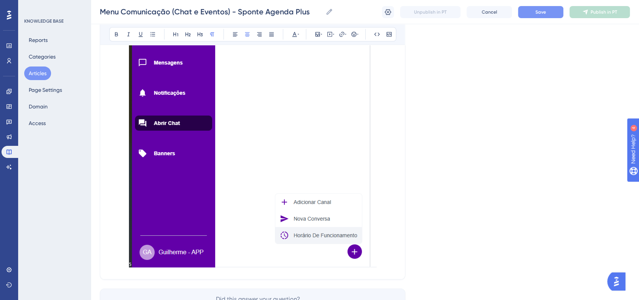
click at [321, 239] on img at bounding box center [253, 80] width 248 height 375
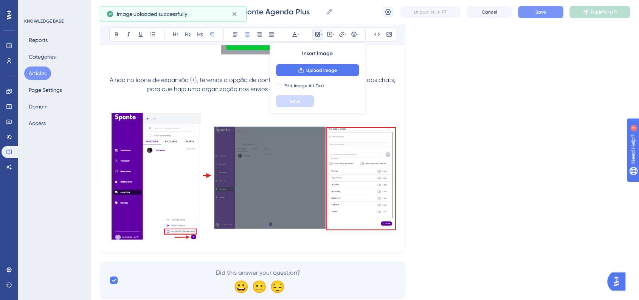
scroll to position [7691, 0]
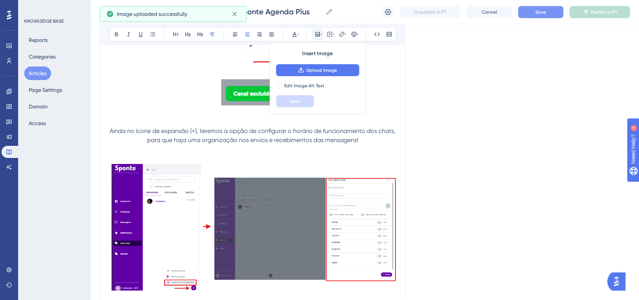
click at [111, 140] on span "Ainda no ícone de expansão (+), teremos a opção de configurar o horário de func…" at bounding box center [254, 135] width 288 height 16
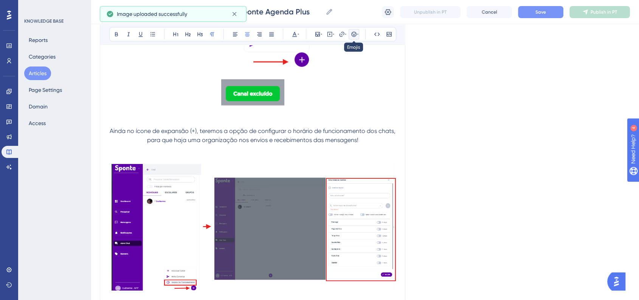
click at [356, 33] on icon at bounding box center [353, 34] width 5 height 5
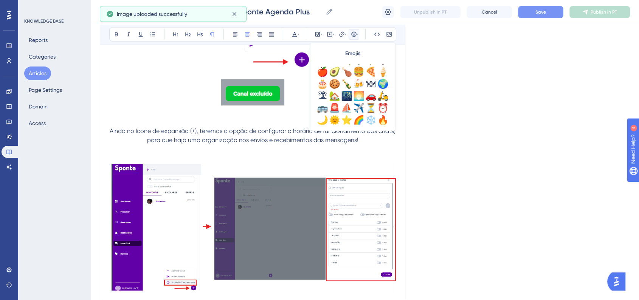
scroll to position [252, 0]
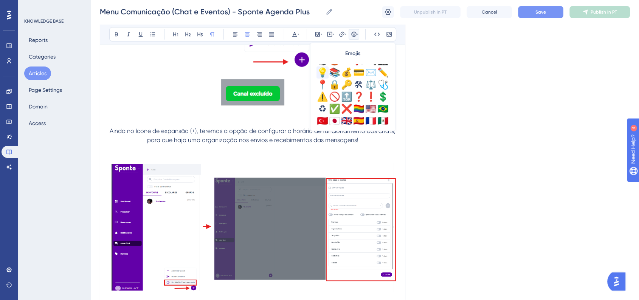
click at [319, 75] on div "💡" at bounding box center [323, 73] width 12 height 12
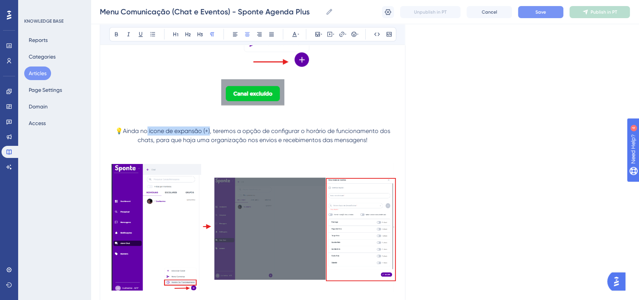
drag, startPoint x: 148, startPoint y: 143, endPoint x: 211, endPoint y: 141, distance: 62.8
click at [211, 141] on span "💡Ainda no ícone de expansão (+), teremos a opção de configurar o horário de fun…" at bounding box center [253, 135] width 277 height 16
click at [111, 35] on button at bounding box center [116, 34] width 11 height 11
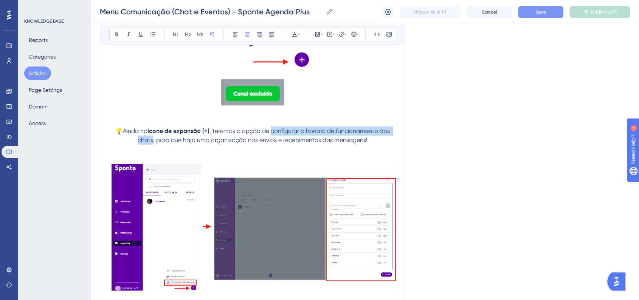
drag, startPoint x: 272, startPoint y: 143, endPoint x: 152, endPoint y: 149, distance: 120.1
click at [152, 144] on span ", teremos a opção de configurar o horário de funcionamento dos chats, para que …" at bounding box center [265, 135] width 254 height 16
click at [119, 40] on div "Bold Italic Underline Bullet Point Heading 1 Heading 2 Heading 3 Normal Align L…" at bounding box center [252, 34] width 287 height 14
click at [116, 36] on icon at bounding box center [116, 35] width 3 height 4
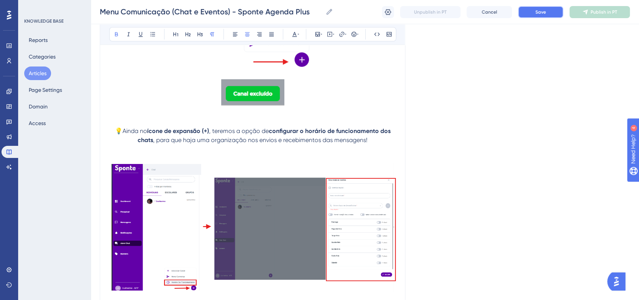
click at [544, 7] on button "Save" at bounding box center [540, 12] width 45 height 12
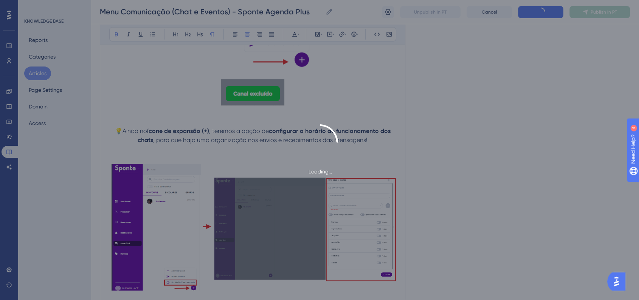
click at [476, 173] on div "Loading..." at bounding box center [319, 150] width 639 height 52
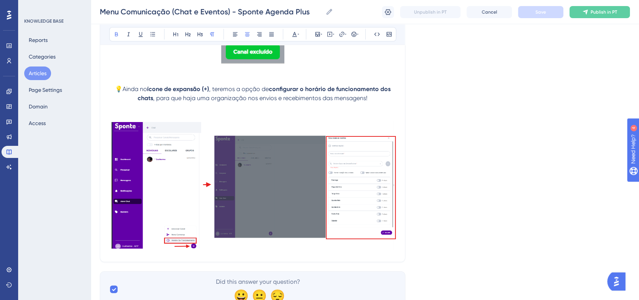
scroll to position [7691, 0]
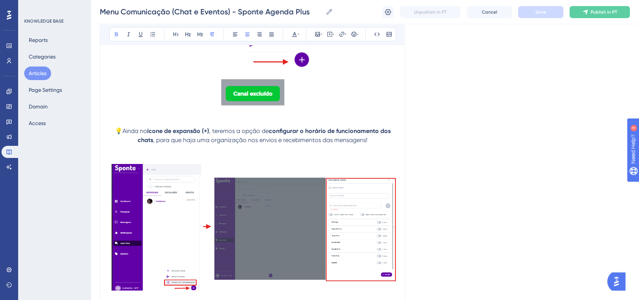
click at [376, 145] on p "💡Ainda no ícone de expansão (+) , teremos a opção de configurar o horário de fu…" at bounding box center [252, 136] width 287 height 18
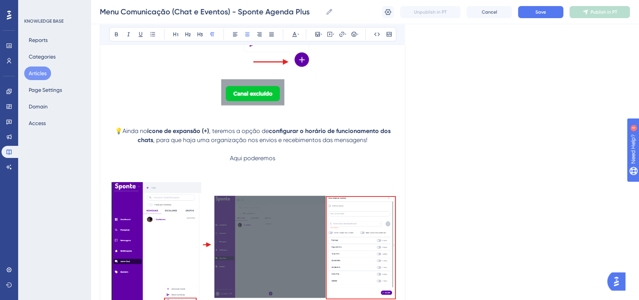
click at [278, 163] on p "Aqui poderemos" at bounding box center [252, 158] width 287 height 9
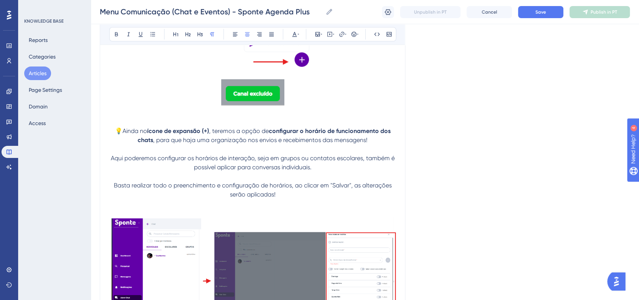
click at [113, 197] on p "Basta realizar todo o preenchimento e configuração de horários, ao clicar em "S…" at bounding box center [252, 185] width 287 height 27
click at [354, 34] on icon at bounding box center [354, 34] width 6 height 6
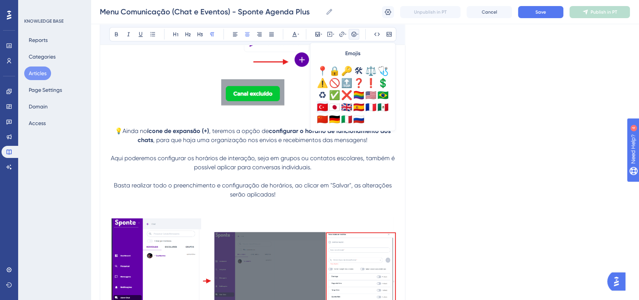
scroll to position [266, 0]
click at [322, 72] on div "📍" at bounding box center [323, 70] width 12 height 12
click at [544, 10] on span "Save" at bounding box center [541, 12] width 11 height 6
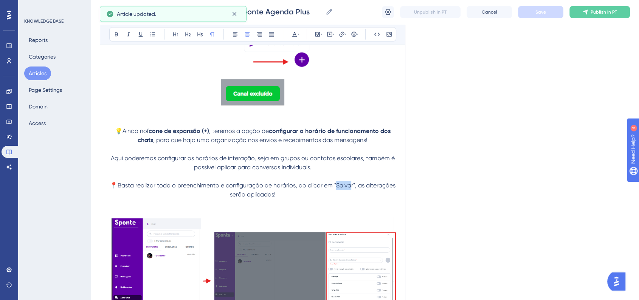
drag, startPoint x: 336, startPoint y: 199, endPoint x: 352, endPoint y: 199, distance: 15.9
click at [352, 198] on span "📍Basta realizar todo o preenchimento e configuração de horários, ao clicar em "…" at bounding box center [253, 190] width 287 height 16
click at [341, 198] on span "📍Basta realizar todo o preenchimento e configuração de horários, ao clicar em "…" at bounding box center [253, 190] width 287 height 16
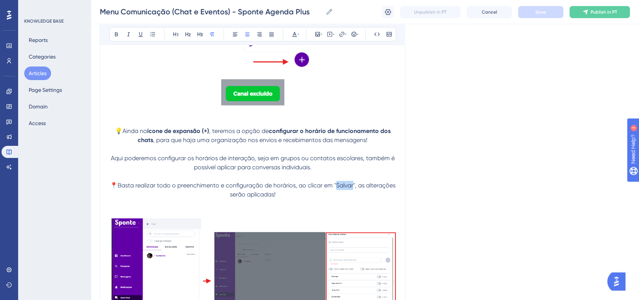
drag, startPoint x: 336, startPoint y: 199, endPoint x: 353, endPoint y: 197, distance: 17.1
click at [353, 197] on span "📍Basta realizar todo o preenchimento e configuração de horários, ao clicar em "…" at bounding box center [253, 190] width 287 height 16
click at [118, 36] on icon at bounding box center [116, 34] width 6 height 6
click at [532, 13] on button "Save" at bounding box center [540, 12] width 45 height 12
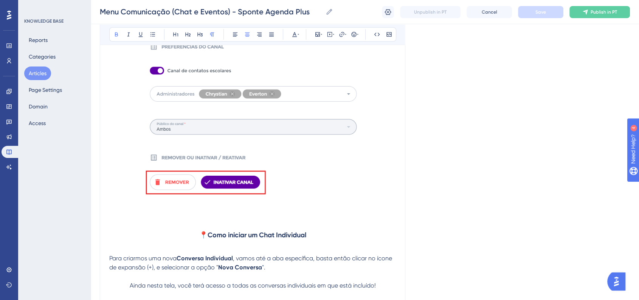
scroll to position [6094, 0]
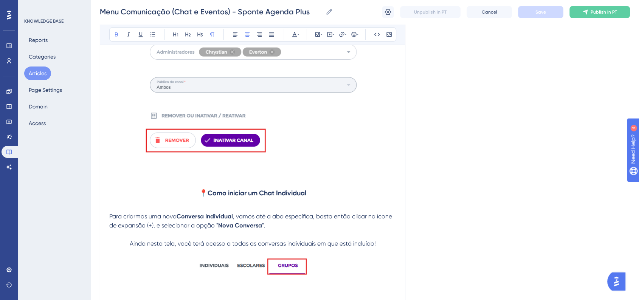
click at [286, 203] on h3 "📍Como iniciar um Chat Individual" at bounding box center [252, 193] width 287 height 20
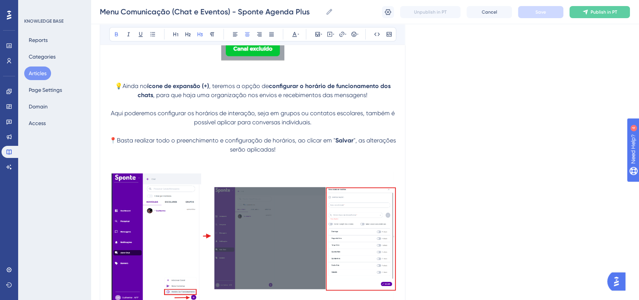
scroll to position [7663, 0]
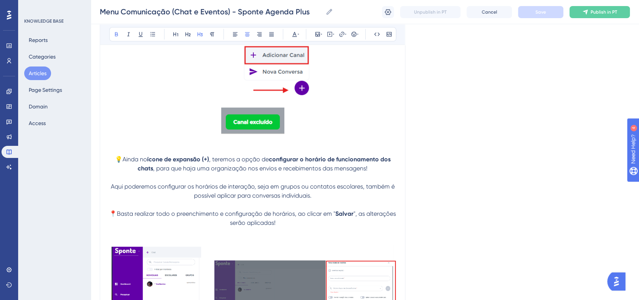
click at [317, 146] on p at bounding box center [252, 141] width 287 height 9
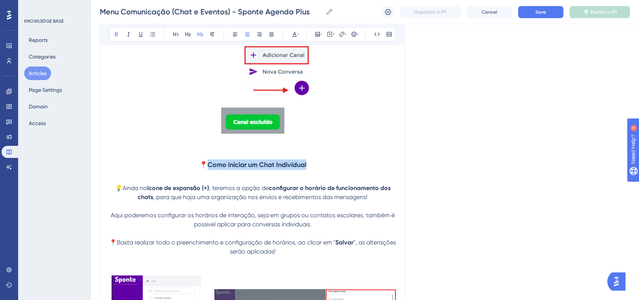
drag, startPoint x: 208, startPoint y: 174, endPoint x: 324, endPoint y: 175, distance: 115.4
click at [324, 175] on h3 "📍Como iniciar um Chat Individual" at bounding box center [252, 165] width 287 height 20
click at [560, 15] on button "Save" at bounding box center [540, 12] width 45 height 12
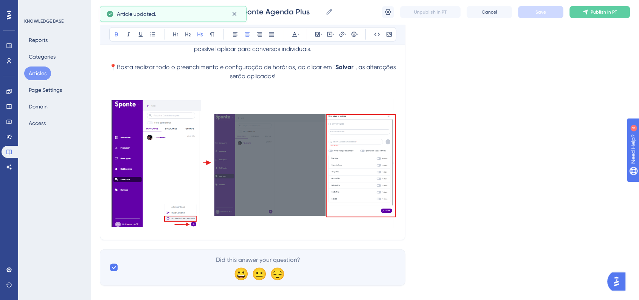
scroll to position [7860, 0]
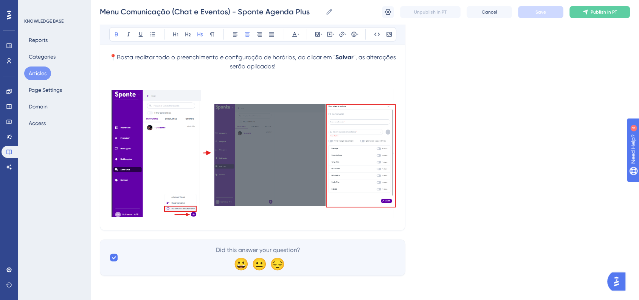
click at [319, 185] on img at bounding box center [252, 153] width 287 height 129
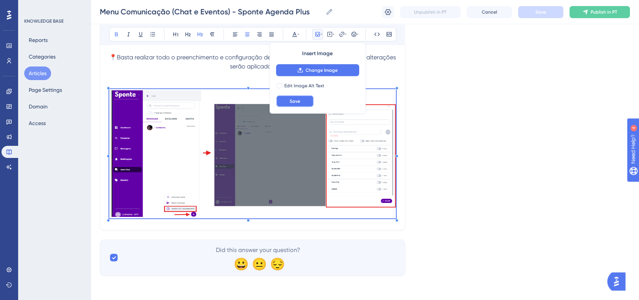
click at [291, 106] on button "Save" at bounding box center [295, 101] width 38 height 12
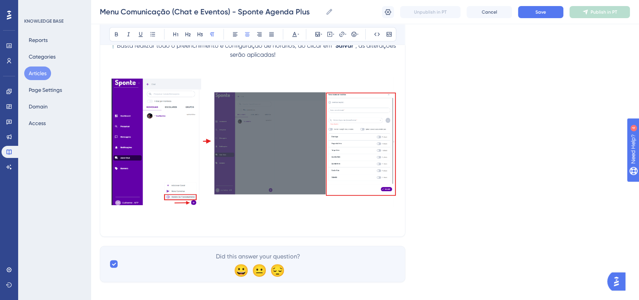
click at [269, 219] on p at bounding box center [252, 214] width 287 height 9
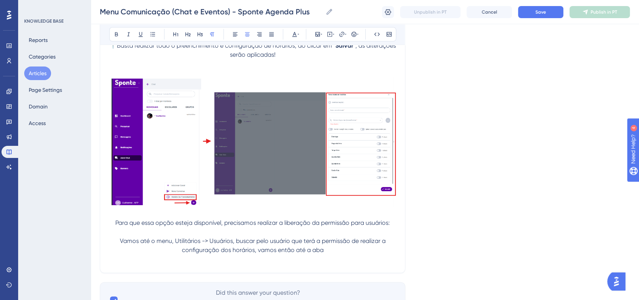
click at [342, 255] on p "Vamos até o menu, Utilitários -> Usuários, buscar pelo usuário que terá a permi…" at bounding box center [252, 246] width 287 height 18
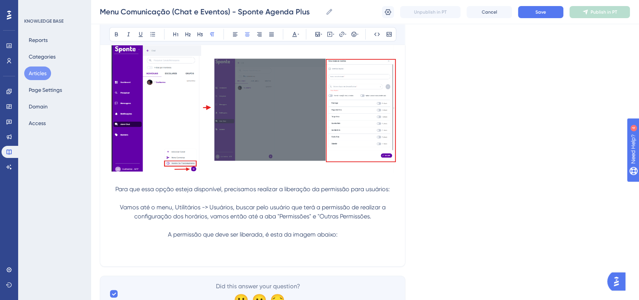
scroll to position [7941, 0]
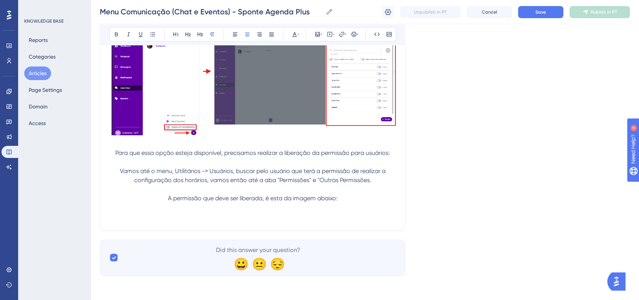
click at [247, 215] on p at bounding box center [252, 216] width 287 height 9
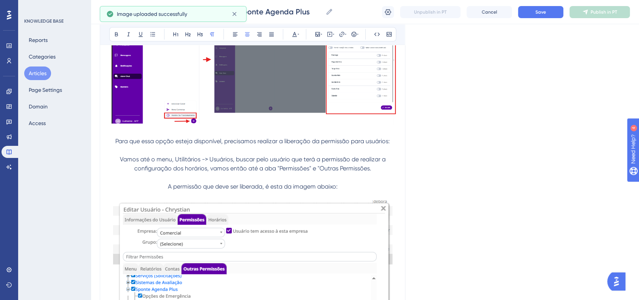
click at [115, 145] on span "Para que essa opção esteja disponível, precisamos realizar a liberação da permi…" at bounding box center [252, 141] width 275 height 7
click at [351, 35] on icon at bounding box center [354, 34] width 6 height 6
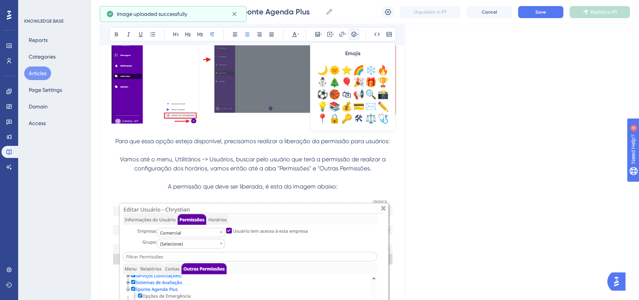
scroll to position [252, 0]
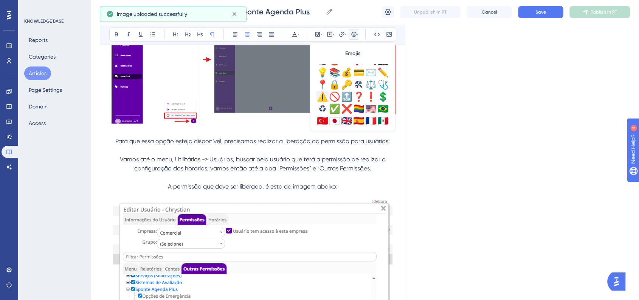
click at [321, 98] on div "⚠️" at bounding box center [323, 97] width 12 height 12
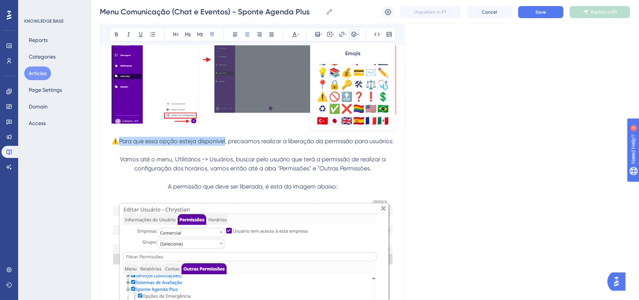
drag, startPoint x: 120, startPoint y: 154, endPoint x: 225, endPoint y: 155, distance: 105.2
click at [225, 145] on span "⚠️Para que essa opção esteja disponível, precisamos realizar a liberação da per…" at bounding box center [253, 141] width 282 height 7
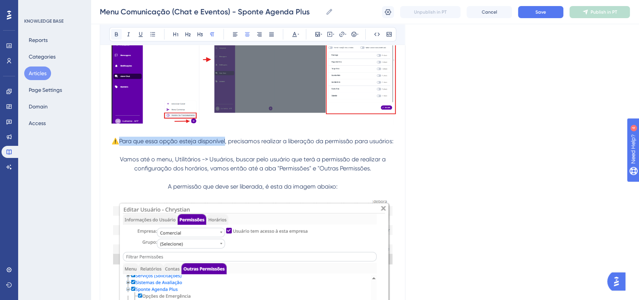
click at [120, 37] on button at bounding box center [116, 34] width 11 height 11
click at [539, 15] on span "Save" at bounding box center [541, 12] width 11 height 6
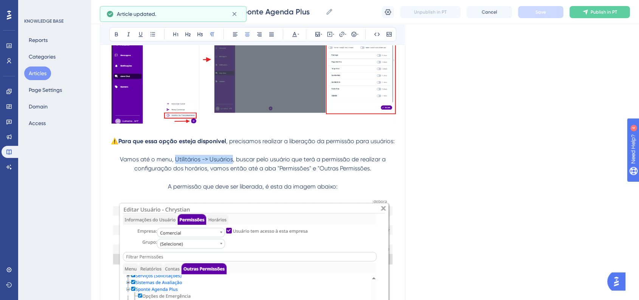
drag, startPoint x: 176, startPoint y: 173, endPoint x: 232, endPoint y: 173, distance: 56.0
click at [232, 172] on span "Vamos até o menu, Utilitários -> Usuários, buscar pelo usuário que terá a permi…" at bounding box center [253, 164] width 267 height 16
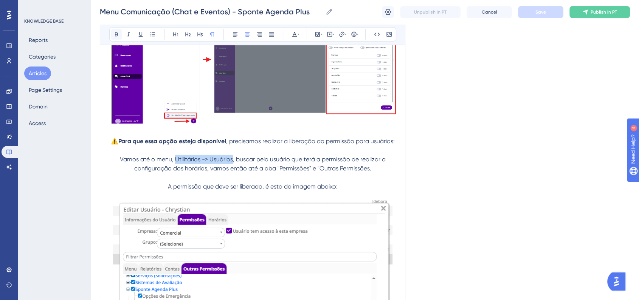
click at [114, 37] on icon at bounding box center [116, 34] width 6 height 6
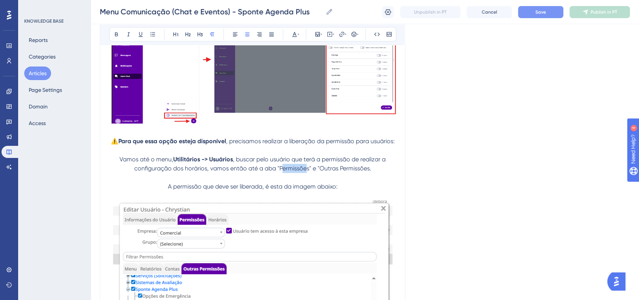
drag, startPoint x: 281, startPoint y: 185, endPoint x: 306, endPoint y: 184, distance: 24.6
click at [306, 173] on p "Vamos até o menu, Utilitários -> Usuários , buscar pelo usuário que terá a perm…" at bounding box center [252, 164] width 287 height 18
click at [284, 173] on p "Vamos até o menu, Utilitários -> Usuários , buscar pelo usuário que terá a perm…" at bounding box center [252, 164] width 287 height 18
drag, startPoint x: 278, startPoint y: 182, endPoint x: 308, endPoint y: 182, distance: 29.1
click at [308, 172] on span ", buscar pelo usuário que terá a permissão de realizar a configuração dos horár…" at bounding box center [260, 164] width 253 height 16
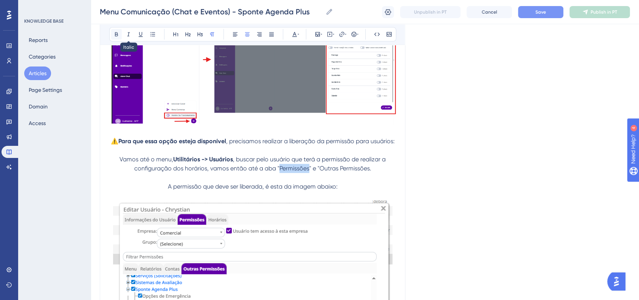
click at [119, 34] on icon at bounding box center [116, 34] width 6 height 6
drag, startPoint x: 320, startPoint y: 179, endPoint x: 370, endPoint y: 179, distance: 49.2
click at [370, 172] on span "" e "Outras Permissões." at bounding box center [341, 168] width 62 height 7
click at [117, 33] on icon at bounding box center [116, 34] width 6 height 6
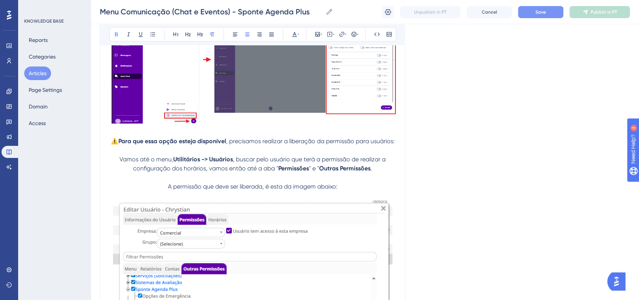
click at [166, 191] on p "A permissão que deve ser liberada, é esta da imagem abaixo:" at bounding box center [252, 186] width 287 height 9
click at [353, 37] on button at bounding box center [354, 34] width 11 height 11
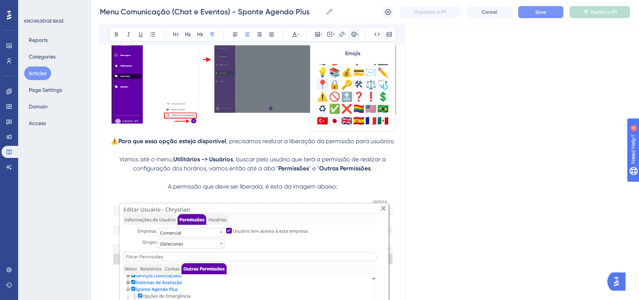
click at [318, 86] on div "📍" at bounding box center [323, 85] width 12 height 12
click at [541, 13] on span "Save" at bounding box center [541, 12] width 11 height 6
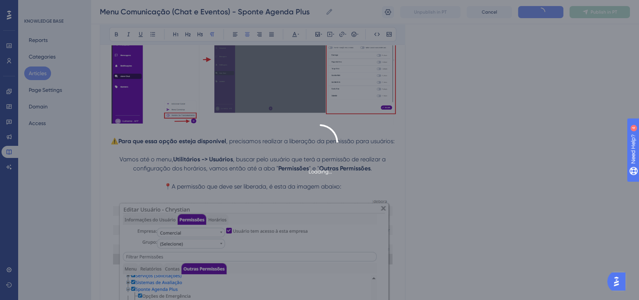
click at [496, 170] on div "Loading..." at bounding box center [319, 150] width 639 height 52
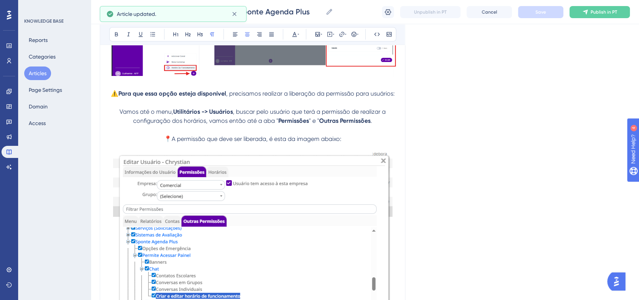
scroll to position [8109, 0]
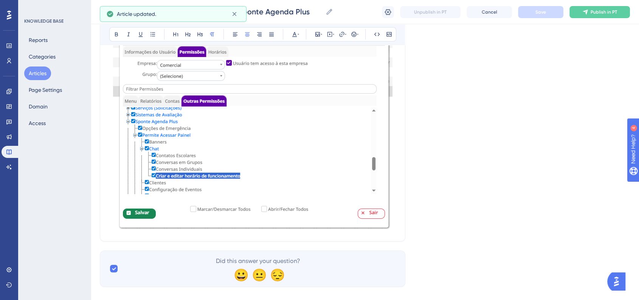
click at [340, 180] on img at bounding box center [253, 131] width 280 height 197
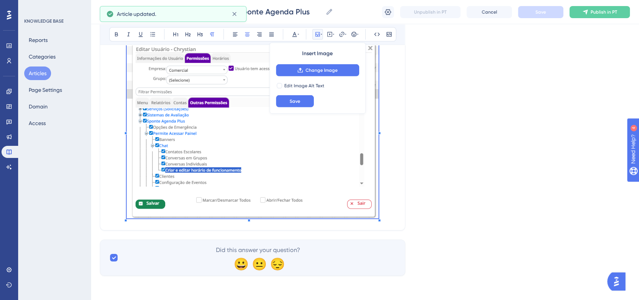
click at [363, 182] on span at bounding box center [253, 131] width 252 height 180
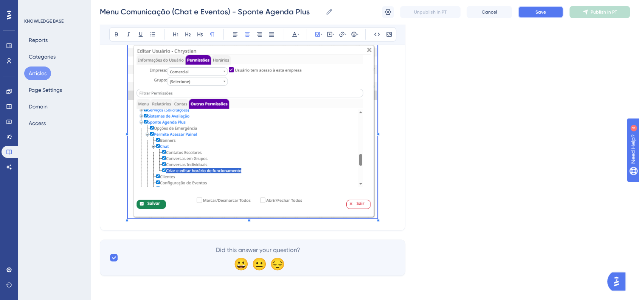
click at [544, 17] on button "Save" at bounding box center [540, 12] width 45 height 12
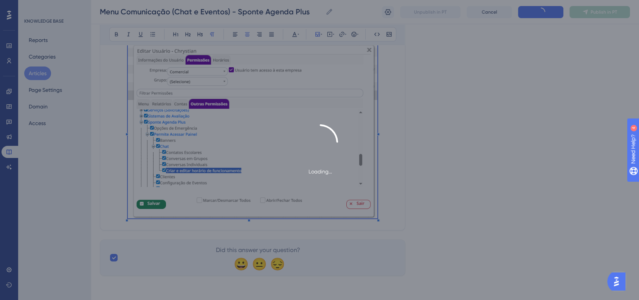
click at [520, 123] on div "Loading..." at bounding box center [319, 150] width 639 height 300
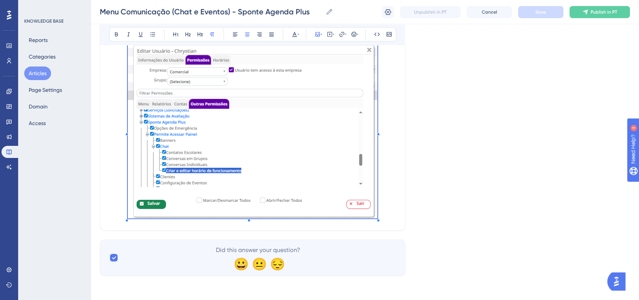
scroll to position [8111, 0]
click at [40, 73] on button "Articles" at bounding box center [37, 74] width 27 height 14
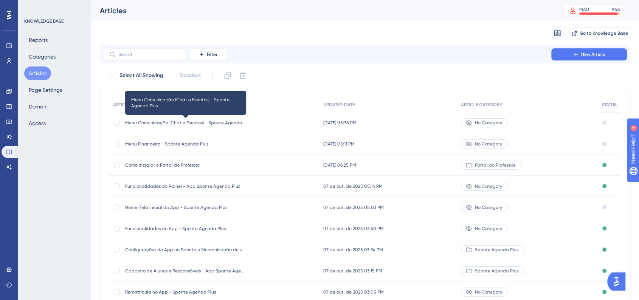
click at [164, 120] on span "Menu Comunicação (Chat e Eventos) - Sponte Agenda Plus" at bounding box center [185, 123] width 121 height 6
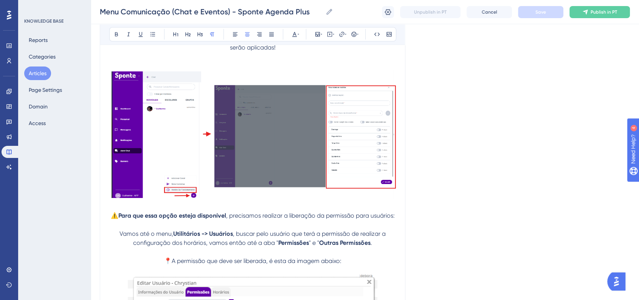
scroll to position [7817, 0]
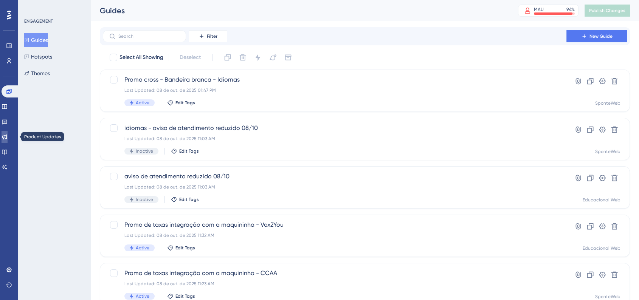
click at [7, 138] on icon at bounding box center [5, 137] width 6 height 6
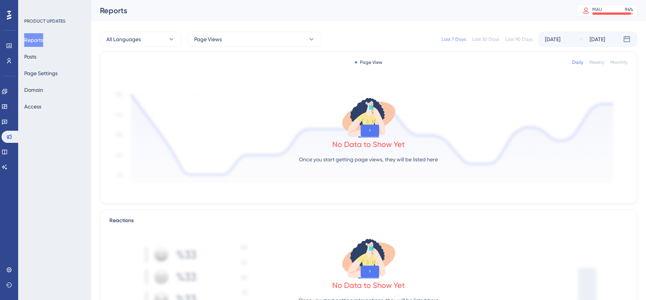
click at [6, 145] on div "Engagement Widgets Feedback Product Updates Knowledge Base AI Assistant" at bounding box center [9, 130] width 15 height 88
click at [8, 146] on link at bounding box center [5, 152] width 6 height 12
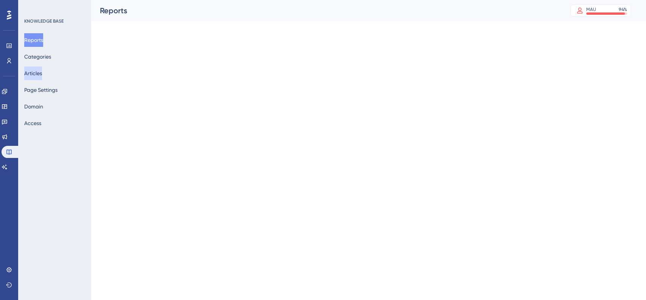
click at [37, 71] on button "Articles" at bounding box center [33, 74] width 18 height 14
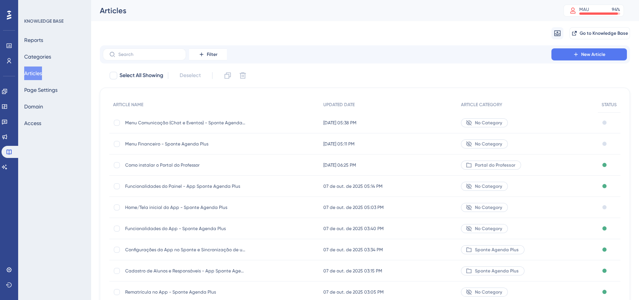
click at [186, 207] on span "Home/Tela inicial do App - Sponte Agenda Plus" at bounding box center [185, 208] width 121 height 6
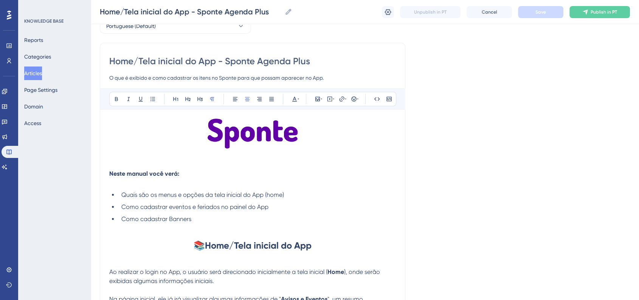
scroll to position [21, 0]
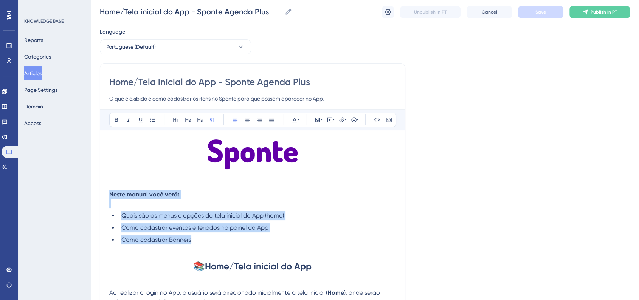
drag, startPoint x: 111, startPoint y: 192, endPoint x: 210, endPoint y: 234, distance: 107.3
copy div "Neste manual você verá: Quais são os menus e opções da tela inicial do App (hom…"
click at [40, 77] on button "Articles" at bounding box center [33, 74] width 18 height 14
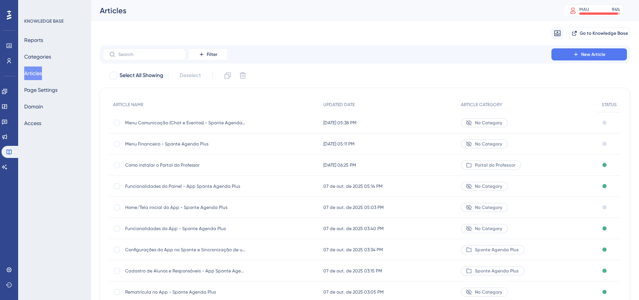
click at [191, 124] on span "Menu Comunicação (Chat e Eventos) - Sponte Agenda Plus" at bounding box center [185, 123] width 121 height 6
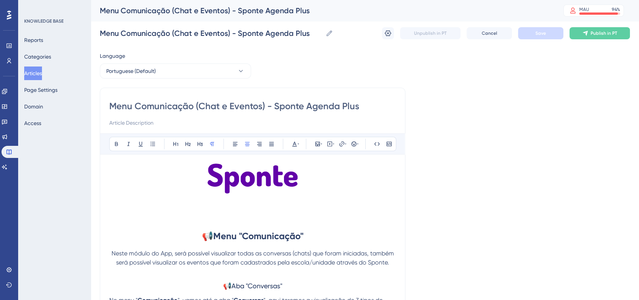
click at [229, 217] on p at bounding box center [252, 219] width 287 height 9
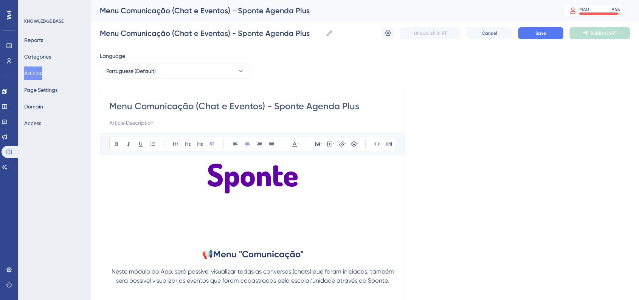
click at [166, 218] on p at bounding box center [252, 219] width 287 height 9
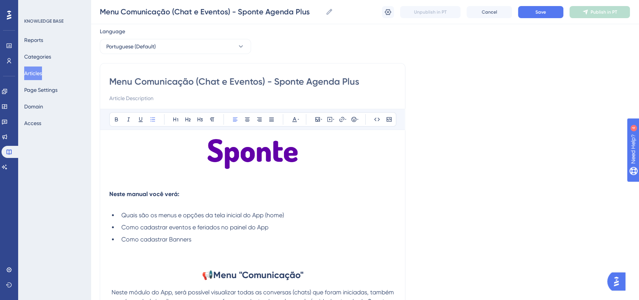
scroll to position [42, 0]
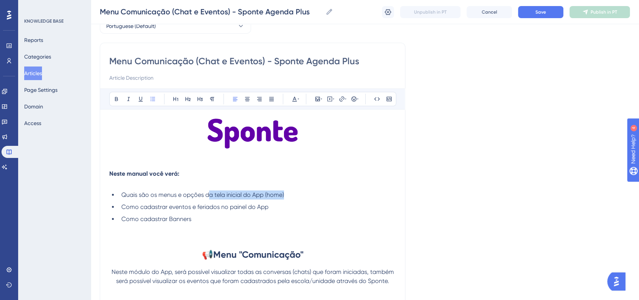
drag, startPoint x: 210, startPoint y: 195, endPoint x: 300, endPoint y: 195, distance: 90.0
click at [300, 195] on li "Quais são os menus e opções da tela inicial do App (home)" at bounding box center [257, 195] width 278 height 9
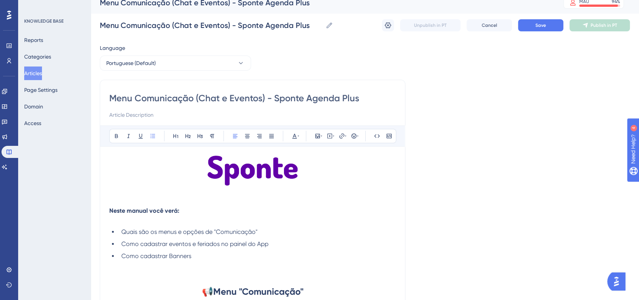
scroll to position [0, 0]
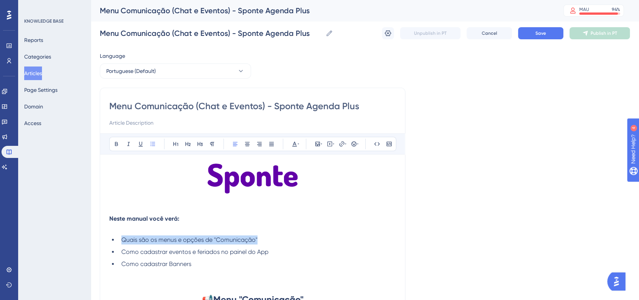
drag, startPoint x: 264, startPoint y: 238, endPoint x: 123, endPoint y: 244, distance: 140.5
click at [123, 244] on li "Quais são os menus e opções de "Comunicação"" at bounding box center [257, 240] width 278 height 9
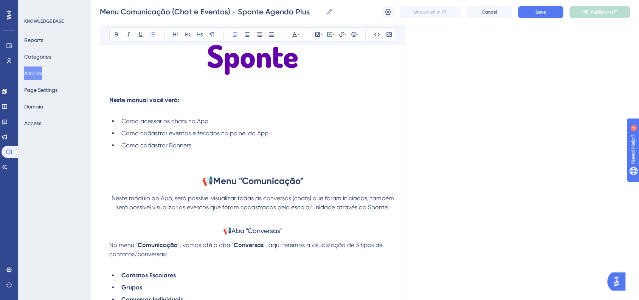
scroll to position [42, 0]
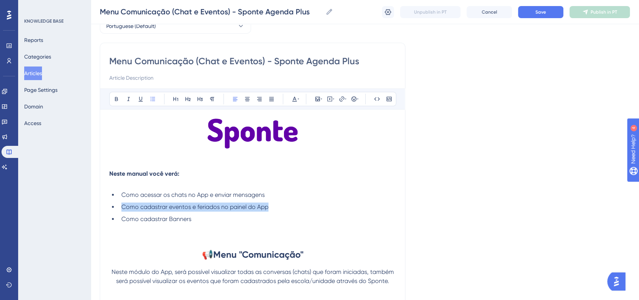
drag, startPoint x: 280, startPoint y: 210, endPoint x: 123, endPoint y: 207, distance: 156.7
click at [123, 207] on li "Como cadastrar eventos e feriados no painel do App" at bounding box center [257, 207] width 278 height 9
drag, startPoint x: 176, startPoint y: 218, endPoint x: 169, endPoint y: 219, distance: 6.8
click at [169, 219] on span "Como cadastrar Banners" at bounding box center [156, 219] width 70 height 7
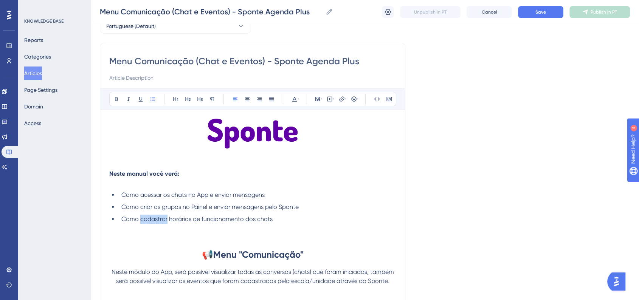
drag, startPoint x: 167, startPoint y: 219, endPoint x: 141, endPoint y: 222, distance: 26.7
click at [141, 222] on span "Como cadastrar horários de funcionamento dos chats" at bounding box center [196, 219] width 151 height 7
click at [288, 221] on li "Como configurar horários de funcionamento dos chats" at bounding box center [257, 219] width 278 height 9
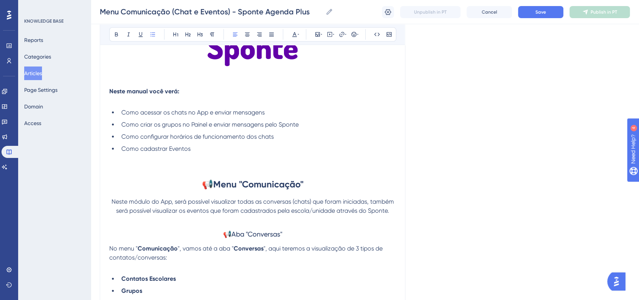
scroll to position [126, 0]
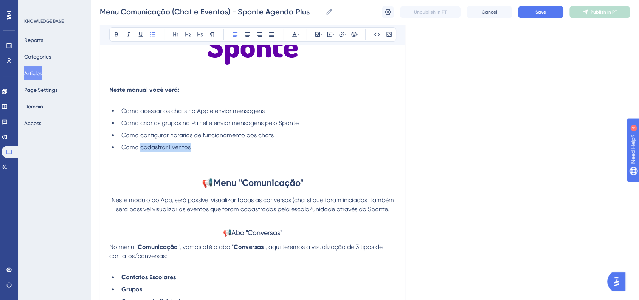
drag, startPoint x: 191, startPoint y: 147, endPoint x: 141, endPoint y: 149, distance: 50.4
click at [141, 149] on li "Como cadastrar Eventos" at bounding box center [257, 147] width 278 height 9
click at [197, 149] on li "Como cadastrar Eventos" at bounding box center [257, 147] width 278 height 9
click at [539, 7] on button "Save" at bounding box center [540, 12] width 45 height 12
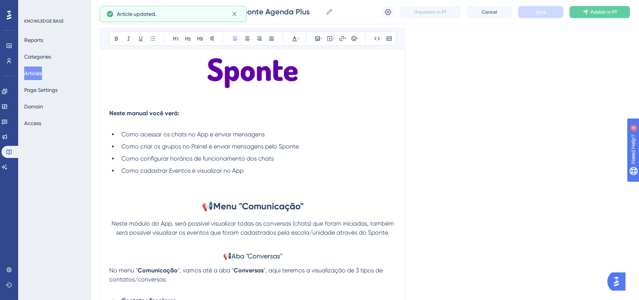
scroll to position [84, 0]
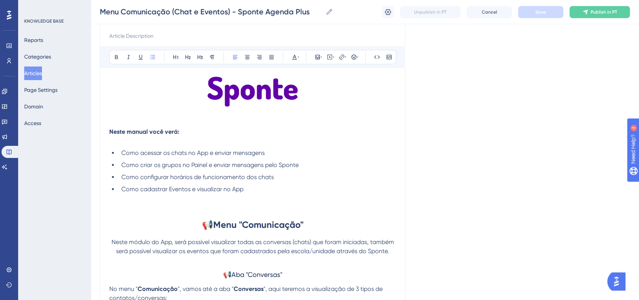
click at [181, 166] on span "Como criar os grupos no Painel e enviar mensagens pelo Sponte" at bounding box center [209, 165] width 177 height 7
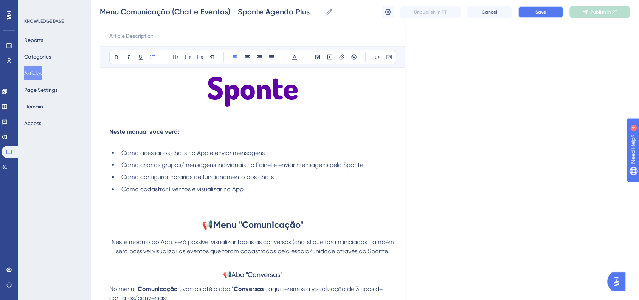
click at [539, 15] on span "Save" at bounding box center [541, 12] width 11 height 6
drag, startPoint x: 161, startPoint y: 165, endPoint x: 154, endPoint y: 167, distance: 6.7
click at [154, 167] on span "Como criar os grupos/mensagens individuais no Painel e enviar mensagens pelo Sp…" at bounding box center [242, 165] width 242 height 7
click at [524, 15] on button "Save" at bounding box center [540, 12] width 45 height 12
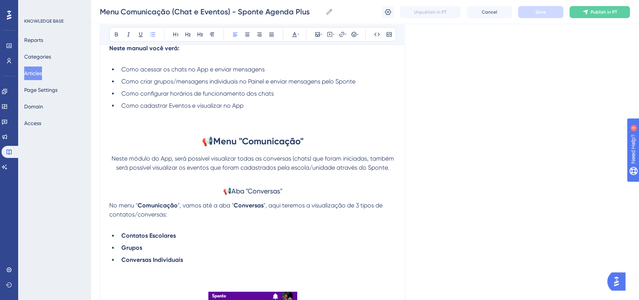
scroll to position [168, 0]
drag, startPoint x: 224, startPoint y: 190, endPoint x: 290, endPoint y: 190, distance: 65.8
click at [290, 190] on h3 "📢Aba "Conversas"" at bounding box center [252, 191] width 287 height 20
click at [190, 35] on icon at bounding box center [188, 34] width 6 height 6
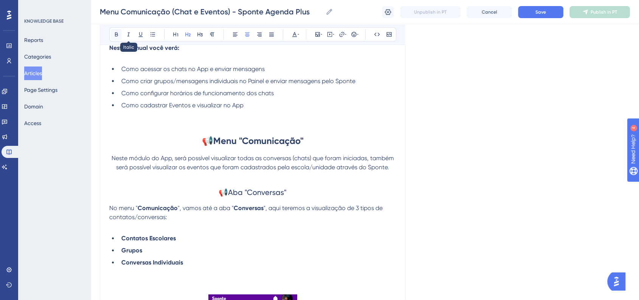
click at [121, 33] on button at bounding box center [116, 34] width 11 height 11
click at [543, 16] on button "Save" at bounding box center [540, 12] width 45 height 12
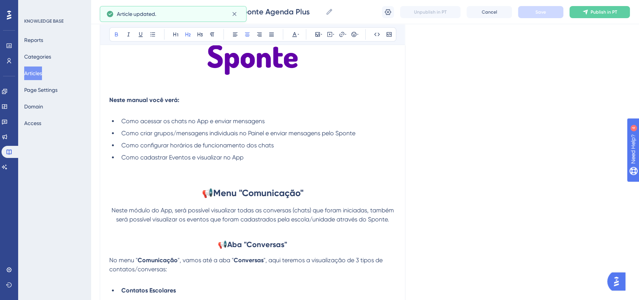
scroll to position [42, 0]
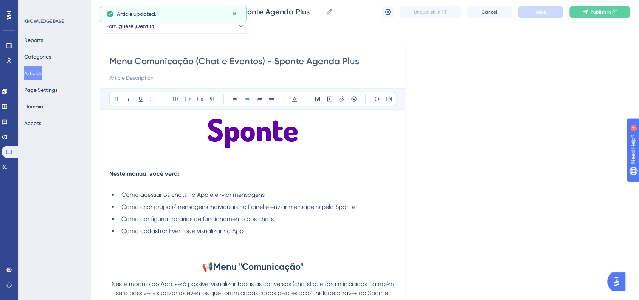
click at [110, 174] on strong "Neste manual você verá:" at bounding box center [144, 173] width 70 height 7
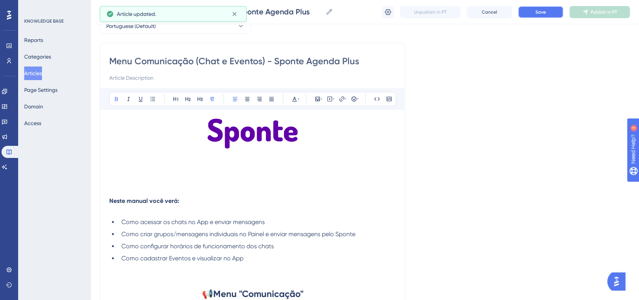
click at [536, 13] on span "Save" at bounding box center [541, 12] width 11 height 6
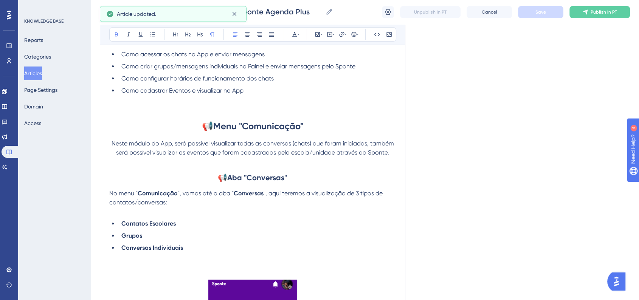
click at [258, 173] on strong "📢Aba "Conversas"" at bounding box center [253, 177] width 70 height 9
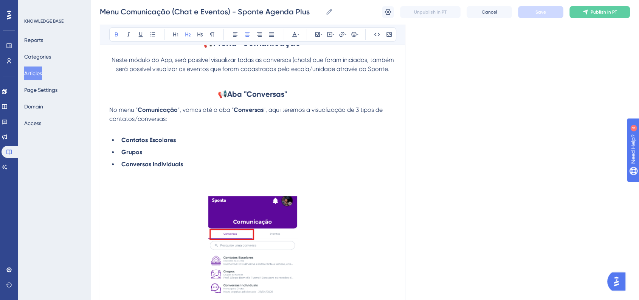
scroll to position [252, 0]
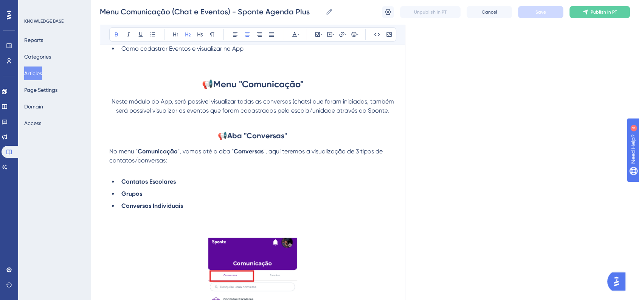
click at [253, 140] on strong "📢Aba "Conversas"" at bounding box center [253, 135] width 70 height 9
click at [311, 139] on h2 "📢Aba "Conversas"" at bounding box center [252, 135] width 287 height 23
drag, startPoint x: 277, startPoint y: 134, endPoint x: 233, endPoint y: 134, distance: 43.5
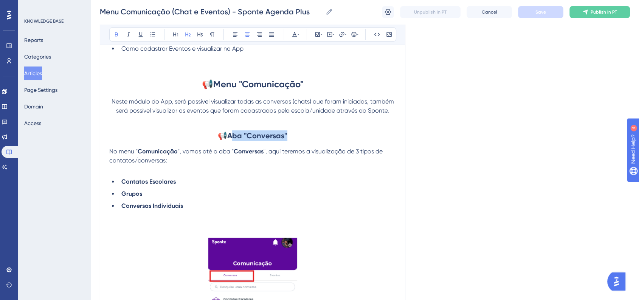
click at [233, 134] on h2 "📢Aba "Conversas"" at bounding box center [252, 135] width 287 height 23
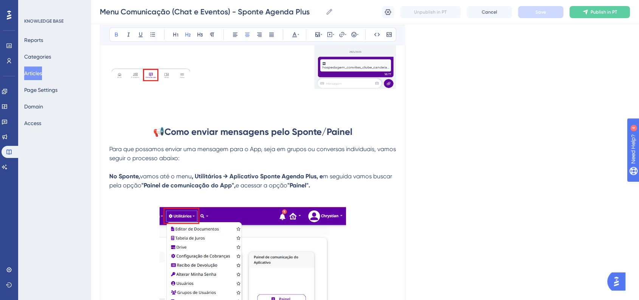
scroll to position [1345, 0]
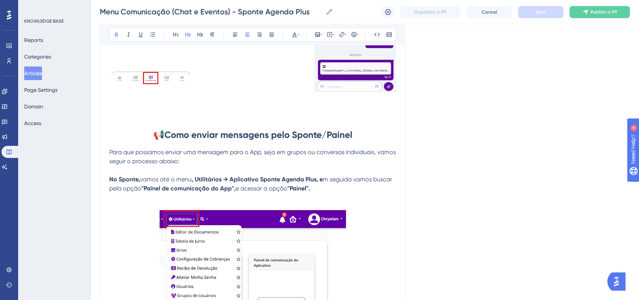
click at [249, 139] on strong "Como enviar mensagens pelo Sponte/Painel" at bounding box center [259, 134] width 188 height 11
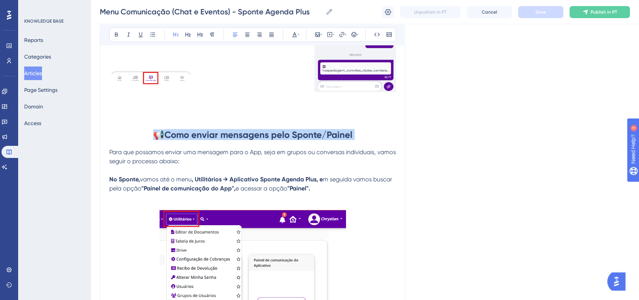
click at [249, 139] on strong "Como enviar mensagens pelo Sponte/Painel" at bounding box center [259, 134] width 188 height 11
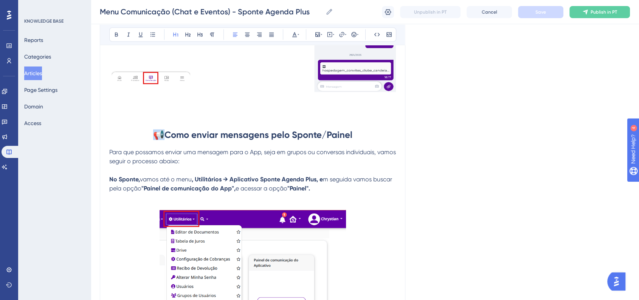
copy span "📢"
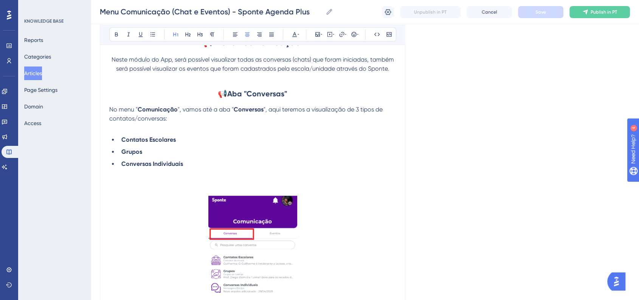
scroll to position [210, 0]
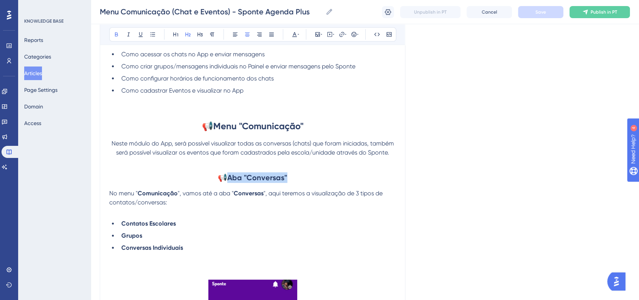
drag, startPoint x: 290, startPoint y: 178, endPoint x: 227, endPoint y: 179, distance: 62.8
click at [227, 179] on h2 "📢Aba "Conversas"" at bounding box center [252, 177] width 287 height 23
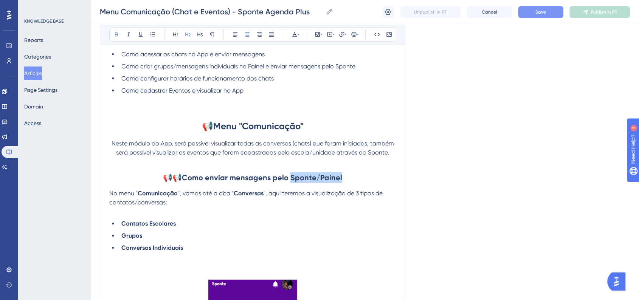
drag, startPoint x: 292, startPoint y: 177, endPoint x: 344, endPoint y: 177, distance: 51.8
click at [344, 177] on h2 "📢 📢 Como enviar mensagens pelo Sponte/Painel" at bounding box center [252, 177] width 287 height 23
click at [339, 176] on h2 "📢 📢 Como enviar mensagens pelo Aplicativo" at bounding box center [252, 177] width 287 height 23
click at [180, 181] on strong "📢" at bounding box center [175, 177] width 9 height 9
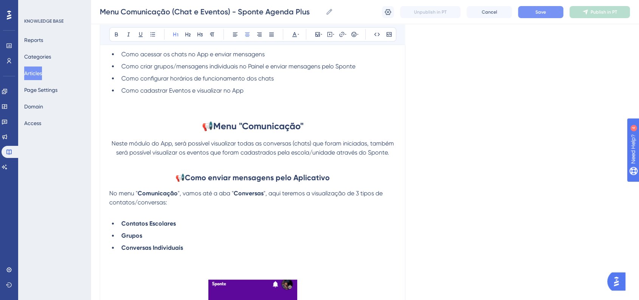
click at [200, 124] on h1 "📢 Menu "Comunicação"" at bounding box center [252, 126] width 287 height 26
click at [180, 177] on span "📢" at bounding box center [180, 177] width 9 height 9
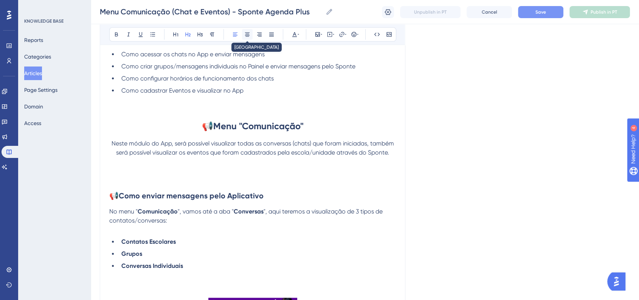
click at [246, 37] on icon at bounding box center [247, 34] width 6 height 6
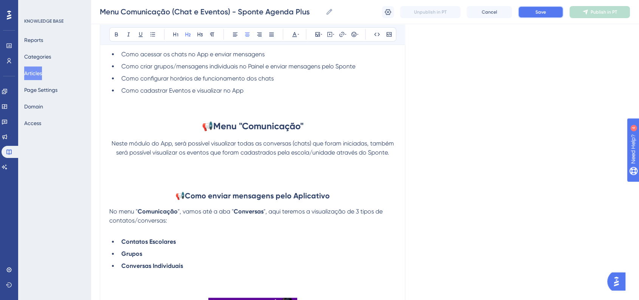
click at [528, 14] on button "Save" at bounding box center [540, 12] width 45 height 12
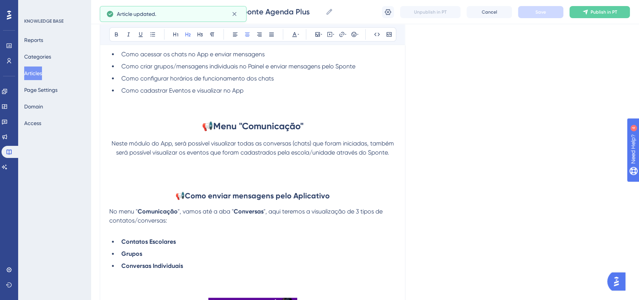
click at [256, 195] on strong "Como enviar mensagens pelo Aplicativo" at bounding box center [257, 195] width 145 height 9
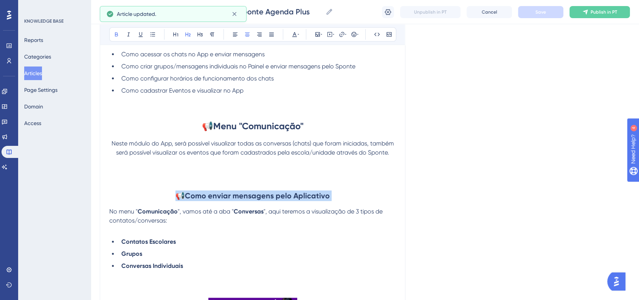
click at [256, 195] on strong "Como enviar mensagens pelo Aplicativo" at bounding box center [257, 195] width 145 height 9
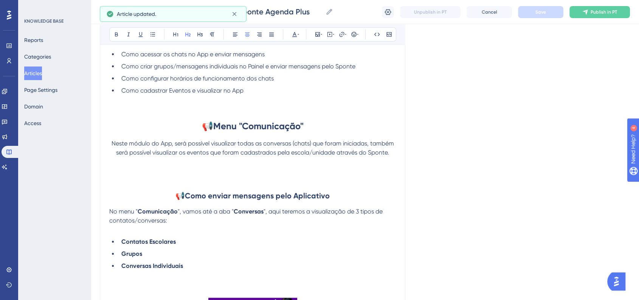
click at [373, 165] on p at bounding box center [252, 161] width 287 height 9
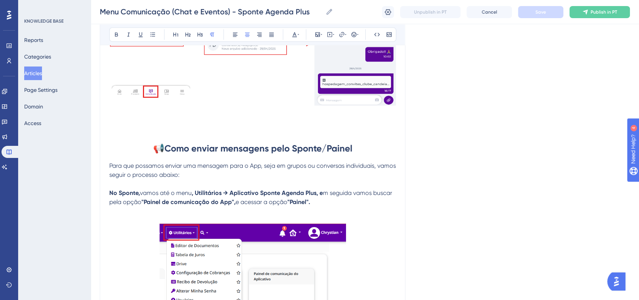
scroll to position [1345, 0]
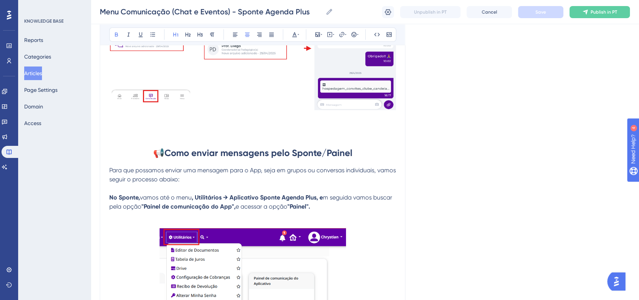
click at [281, 164] on h1 "📢 Como enviar mensagens pelo Sponte/Painel" at bounding box center [252, 153] width 287 height 26
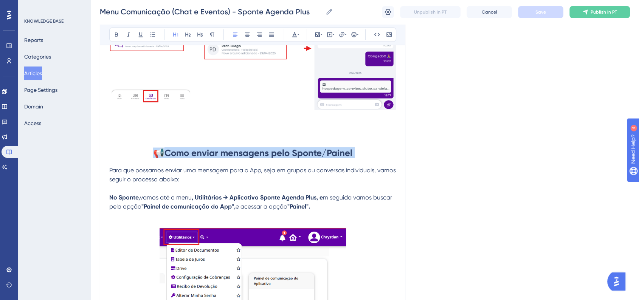
click at [281, 164] on h1 "📢 Como enviar mensagens pelo Sponte/Painel" at bounding box center [252, 153] width 287 height 26
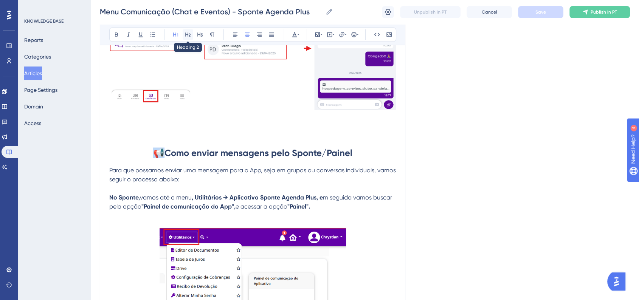
click at [187, 37] on icon at bounding box center [188, 34] width 6 height 6
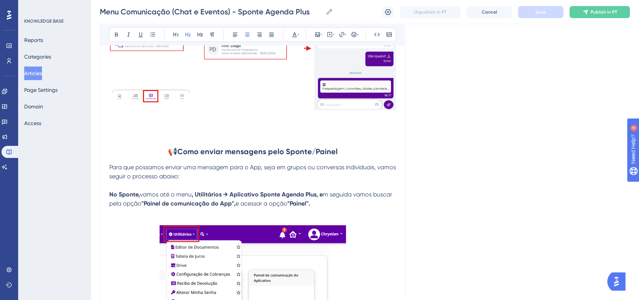
click at [537, 14] on span "Save" at bounding box center [541, 12] width 11 height 6
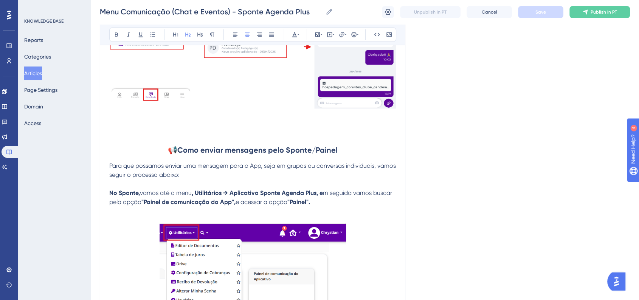
scroll to position [1346, 0]
click at [262, 161] on h2 "📢 Como enviar mensagens pelo Sponte/Painel" at bounding box center [252, 150] width 287 height 23
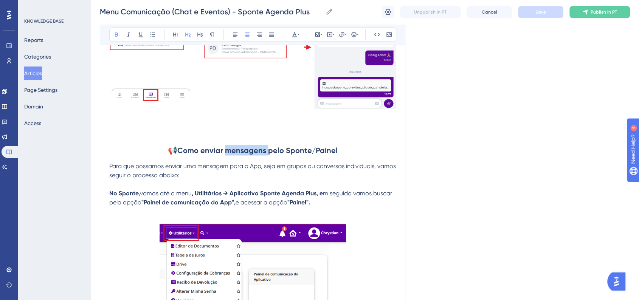
click at [262, 161] on h2 "📢 Como enviar mensagens pelo Sponte/Painel" at bounding box center [252, 150] width 287 height 23
copy span "📢"
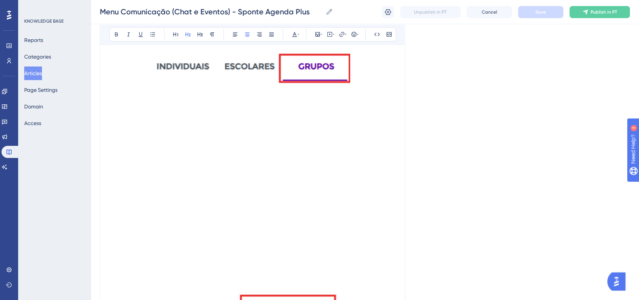
scroll to position [2817, 0]
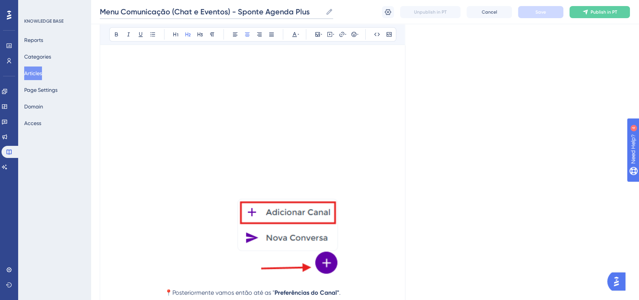
click at [185, 8] on input "Menu Comunicação (Chat e Eventos) - Sponte Agenda Plus" at bounding box center [211, 11] width 223 height 11
drag, startPoint x: 174, startPoint y: 11, endPoint x: 122, endPoint y: 11, distance: 51.8
click at [122, 11] on input "Menu Comunicação (Chat e Eventos) - Sponte Agenda Plus" at bounding box center [211, 11] width 223 height 11
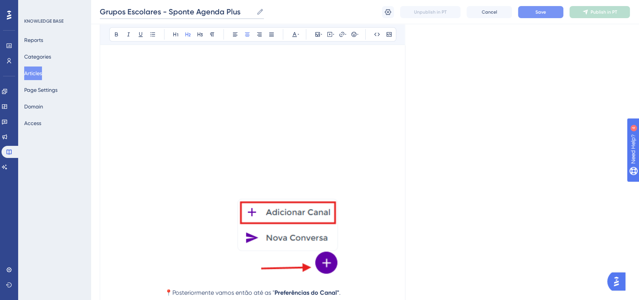
click at [160, 11] on input "Grupos Escolares - Sponte Agenda Plus" at bounding box center [177, 11] width 154 height 11
type input "Grupos Escolares e Conversas Individuais - Sponte Agenda Plus"
click at [537, 18] on div "Grupos Escolares e Conversas Individuais - Sponte Agenda Plus Grupos Escolares …" at bounding box center [365, 12] width 549 height 24
click at [528, 16] on button "Save" at bounding box center [540, 12] width 45 height 12
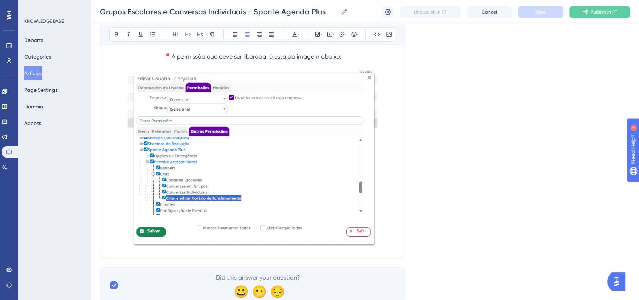
scroll to position [8232, 0]
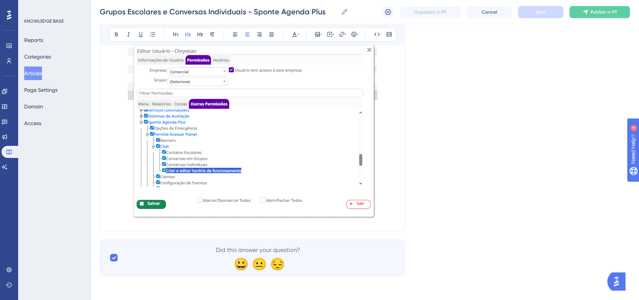
click at [385, 195] on p at bounding box center [252, 132] width 287 height 179
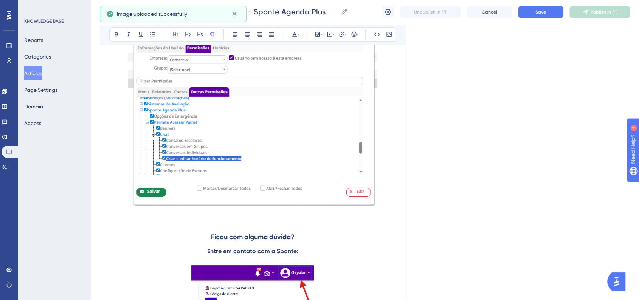
scroll to position [8248, 0]
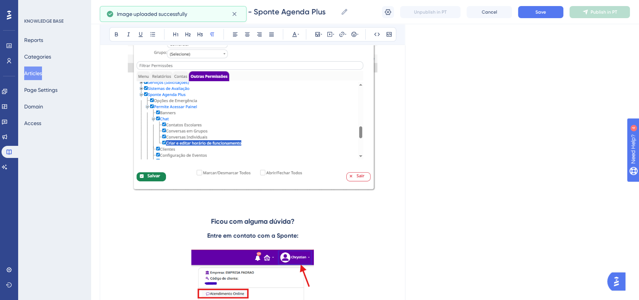
click at [205, 232] on h3 "Ficou com alguma dúvida?" at bounding box center [252, 222] width 287 height 20
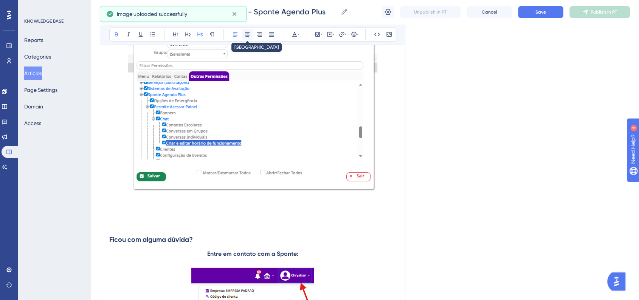
click at [248, 35] on icon at bounding box center [247, 34] width 6 height 6
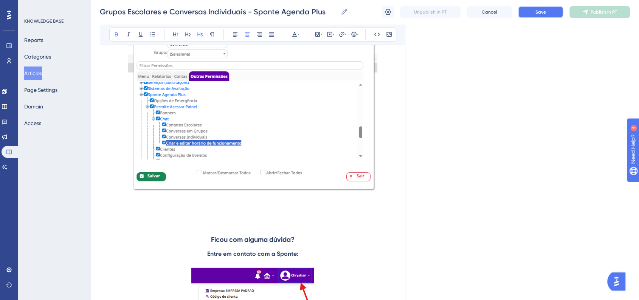
click at [537, 18] on button "Save" at bounding box center [540, 12] width 45 height 12
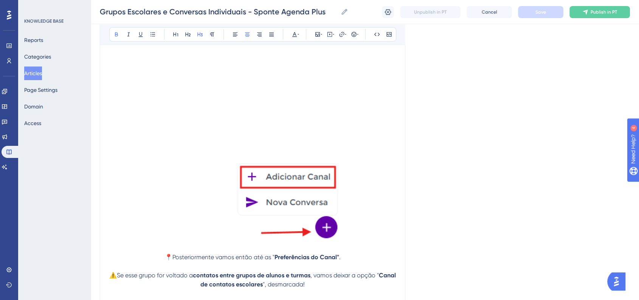
scroll to position [2921, 0]
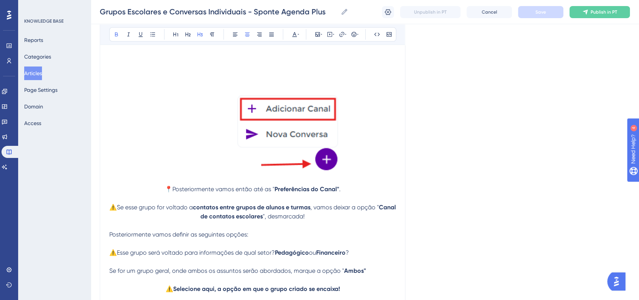
click at [327, 171] on img at bounding box center [252, 14] width 195 height 319
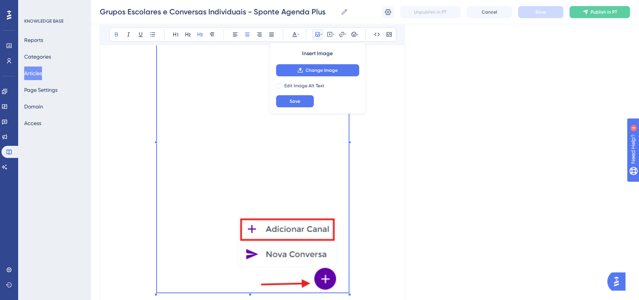
scroll to position [2795, 0]
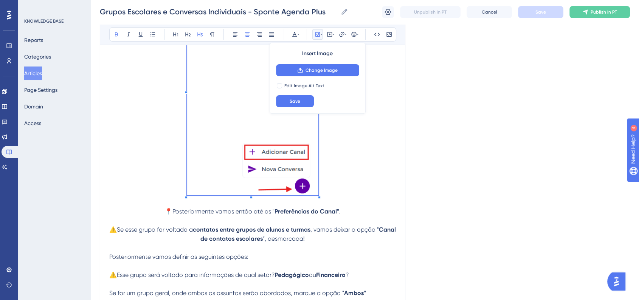
click at [286, 176] on span at bounding box center [252, 90] width 131 height 218
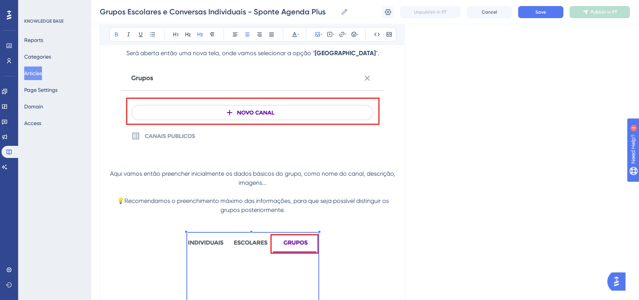
scroll to position [2459, 0]
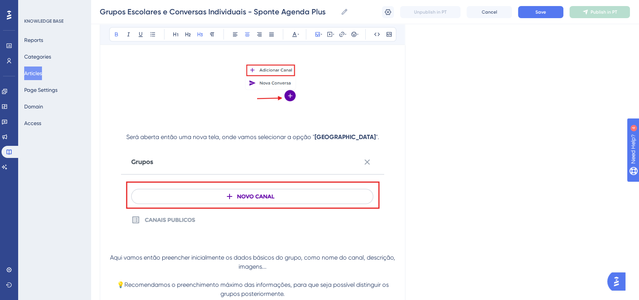
click at [317, 194] on img at bounding box center [252, 201] width 263 height 100
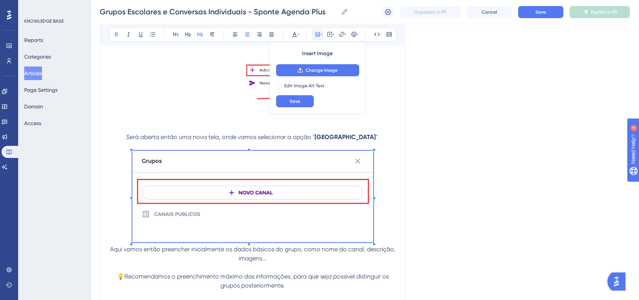
click at [362, 241] on span at bounding box center [252, 198] width 241 height 94
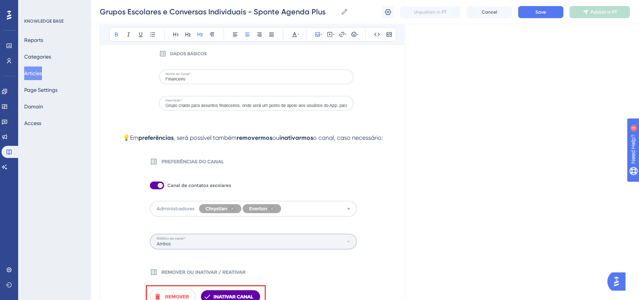
scroll to position [5990, 0]
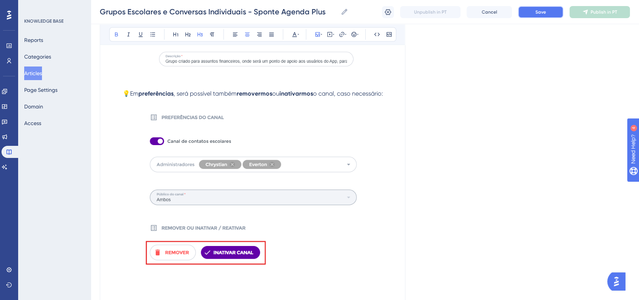
click at [534, 10] on button "Save" at bounding box center [540, 12] width 45 height 12
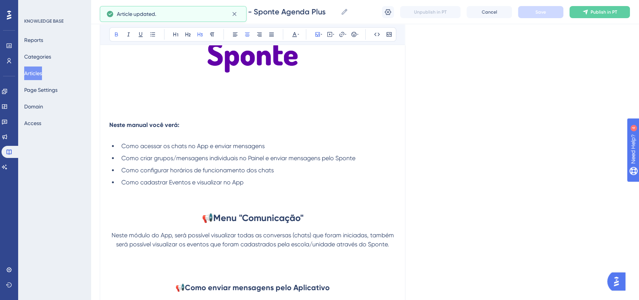
scroll to position [98, 0]
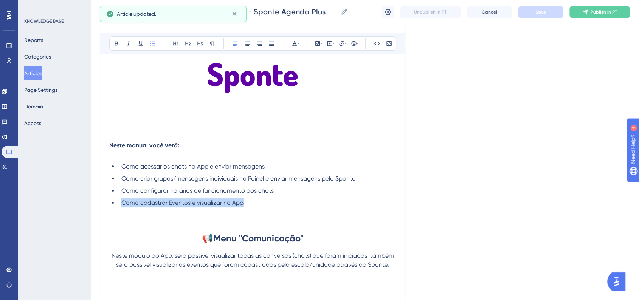
drag, startPoint x: 244, startPoint y: 202, endPoint x: 115, endPoint y: 206, distance: 128.7
click at [115, 206] on ul "Como acessar os chats no App e enviar mensagens Como criar grupos/mensagens ind…" at bounding box center [252, 184] width 287 height 45
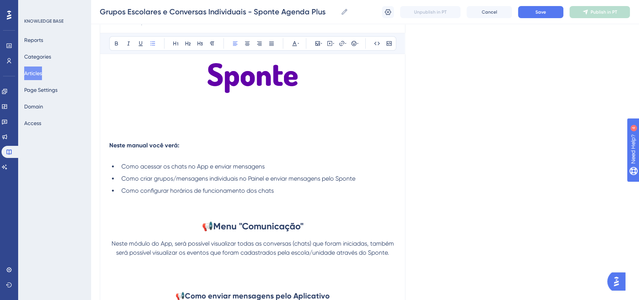
click at [524, 19] on div "Grupos Escolares e Conversas Individuais - Sponte Agenda Plus Grupos Escolares …" at bounding box center [365, 12] width 549 height 24
click at [530, 11] on button "Save" at bounding box center [540, 12] width 45 height 12
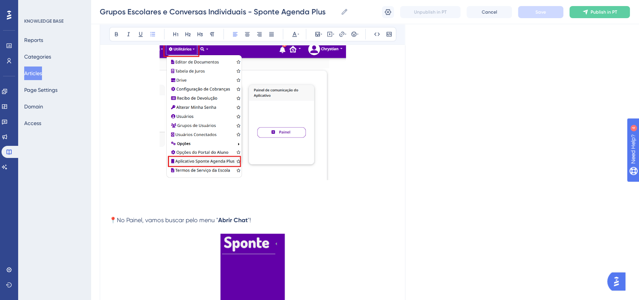
scroll to position [1401, 0]
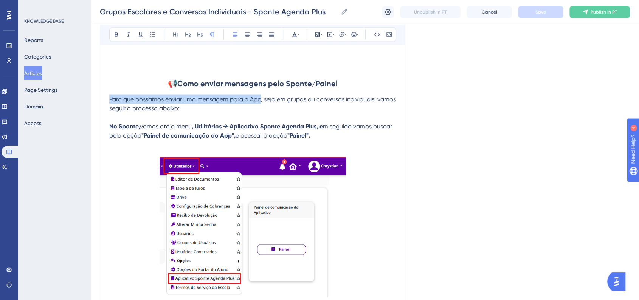
drag, startPoint x: 109, startPoint y: 105, endPoint x: 260, endPoint y: 107, distance: 151.0
click at [260, 107] on span "Para que possamos enviar uma mensagem para o App, seja em grupos ou conversas i…" at bounding box center [253, 103] width 288 height 16
click at [115, 34] on icon at bounding box center [116, 35] width 3 height 4
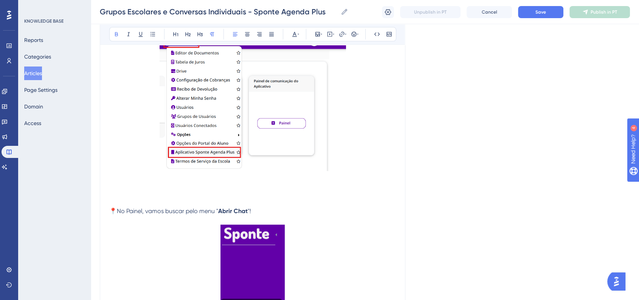
scroll to position [1569, 0]
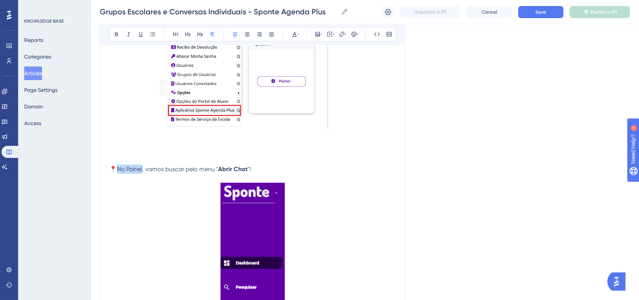
drag, startPoint x: 119, startPoint y: 177, endPoint x: 144, endPoint y: 176, distance: 25.0
click at [144, 173] on span "📍No Painel, vamos buscar pelo menu "" at bounding box center [163, 169] width 109 height 7
click at [110, 40] on div "Bold Italic Underline Bullet Point Heading 1 Heading 2 Heading 3 Normal Align L…" at bounding box center [252, 34] width 287 height 14
click at [113, 36] on icon at bounding box center [116, 34] width 6 height 6
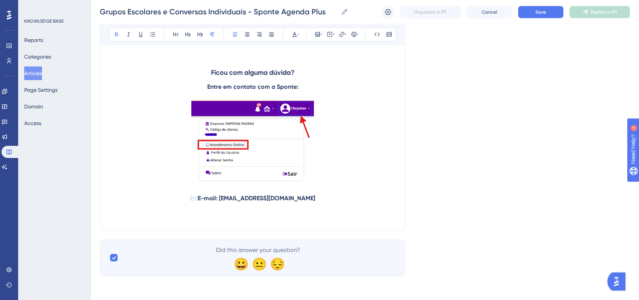
scroll to position [8126, 0]
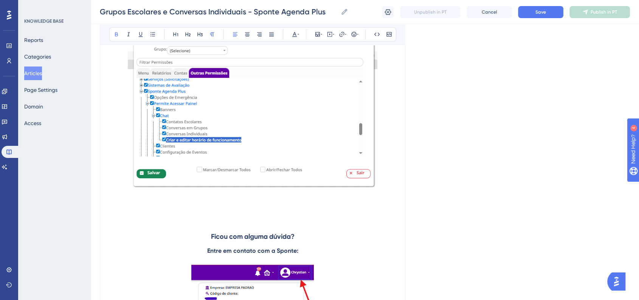
click at [242, 209] on p at bounding box center [252, 204] width 287 height 9
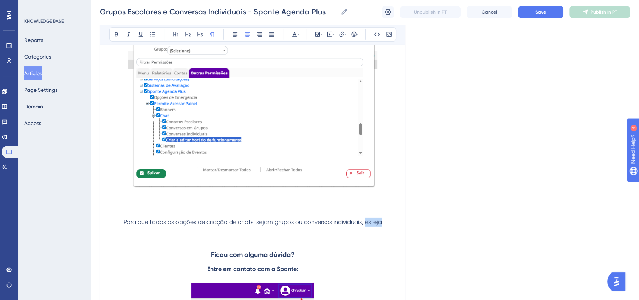
drag, startPoint x: 366, startPoint y: 238, endPoint x: 391, endPoint y: 238, distance: 25.0
click at [391, 227] on p "Para que todas as opções de criação de chats, sejam grupos ou conversas individ…" at bounding box center [252, 222] width 287 height 9
copy span "esteja"
click at [254, 226] on span "Para que todas as opções de criação de chats, sejam grupos ou conversas individ…" at bounding box center [253, 222] width 258 height 7
click at [253, 226] on span "Para que todas as opções de criação de chats, sejam grupos ou conversas individ…" at bounding box center [253, 222] width 258 height 7
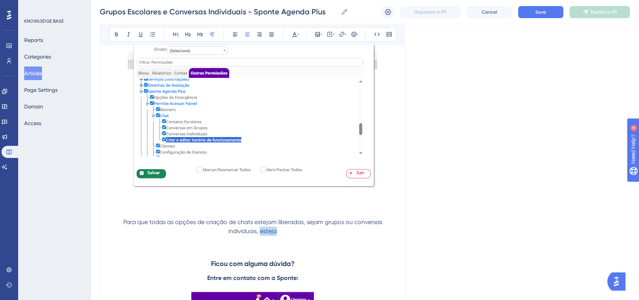
drag, startPoint x: 278, startPoint y: 243, endPoint x: 261, endPoint y: 244, distance: 17.8
click at [261, 236] on p "Para que todas as opções de criação de chats estejam liberadas, sejam grupos ou…" at bounding box center [252, 227] width 287 height 18
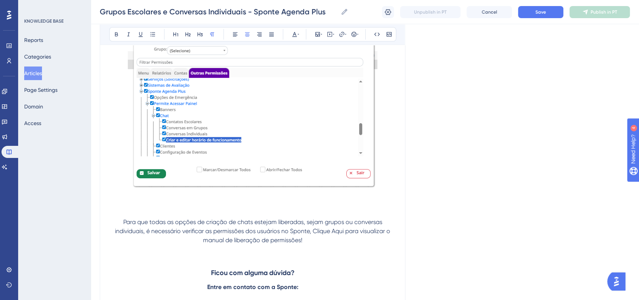
click at [120, 232] on p "Para que todas as opções de criação de chats estejam liberadas, sejam grupos ou…" at bounding box center [252, 231] width 287 height 27
click at [351, 34] on icon at bounding box center [354, 34] width 6 height 6
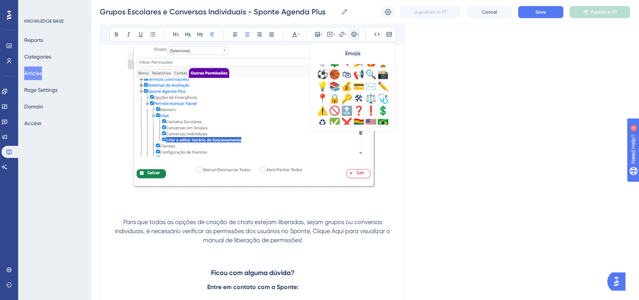
scroll to position [252, 0]
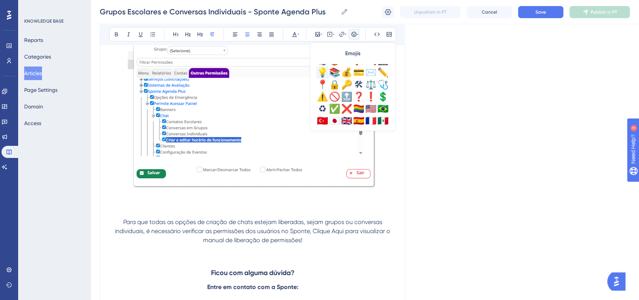
click at [322, 73] on div "💡" at bounding box center [323, 73] width 12 height 12
click at [188, 235] on span "💡Para que todas as opções de criação de chats estejam liberadas, sejam grupos o…" at bounding box center [253, 231] width 277 height 25
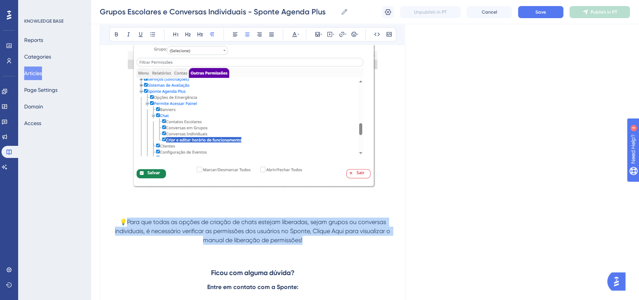
drag, startPoint x: 127, startPoint y: 234, endPoint x: 332, endPoint y: 249, distance: 205.6
click at [332, 245] on p "💡Para que todas as opções de criação de chats estejam liberadas, sejam grupos o…" at bounding box center [252, 231] width 287 height 27
drag, startPoint x: 308, startPoint y: 252, endPoint x: 124, endPoint y: 237, distance: 183.8
click at [124, 237] on p "💡Para que todas as opções de criação de chats estejam liberadas, sejam grupos o…" at bounding box center [252, 231] width 287 height 27
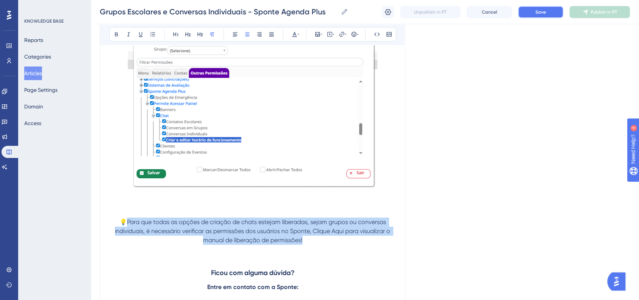
click at [545, 13] on span "Save" at bounding box center [541, 12] width 11 height 6
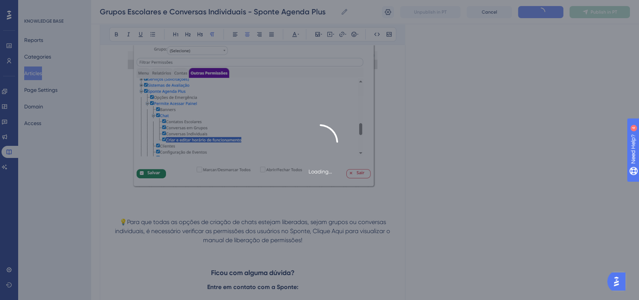
click at [490, 197] on div "Loading..." at bounding box center [319, 150] width 639 height 300
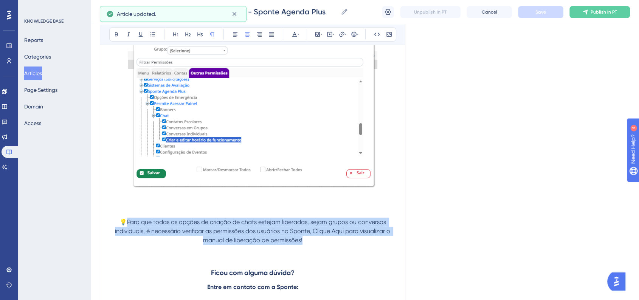
drag, startPoint x: 130, startPoint y: 234, endPoint x: 331, endPoint y: 252, distance: 202.5
click at [331, 245] on p "💡Para que todas as opções de criação de chats estejam liberadas, sejam grupos o…" at bounding box center [252, 231] width 287 height 27
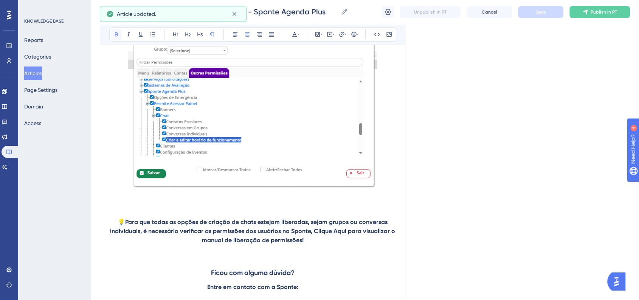
click at [118, 36] on icon at bounding box center [116, 34] width 6 height 6
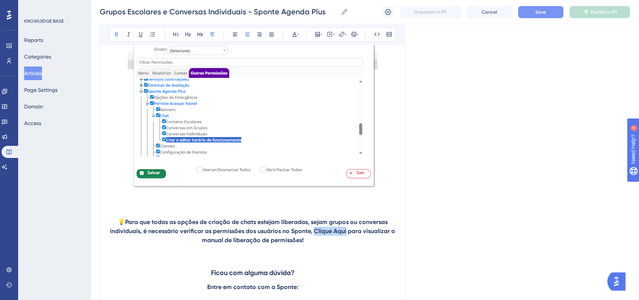
drag, startPoint x: 320, startPoint y: 244, endPoint x: 347, endPoint y: 243, distance: 26.1
click at [347, 243] on strong "Para que todas as opções de criação de chats estejam liberadas, sejam grupos ou…" at bounding box center [253, 231] width 287 height 25
click at [298, 37] on icon at bounding box center [299, 34] width 2 height 6
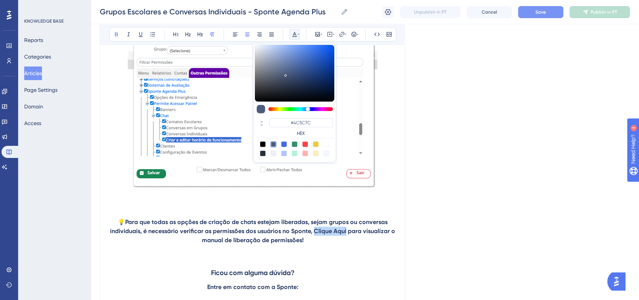
click at [285, 146] on div at bounding box center [284, 144] width 6 height 6
type input "#4169F0"
click at [145, 33] on button at bounding box center [140, 34] width 11 height 11
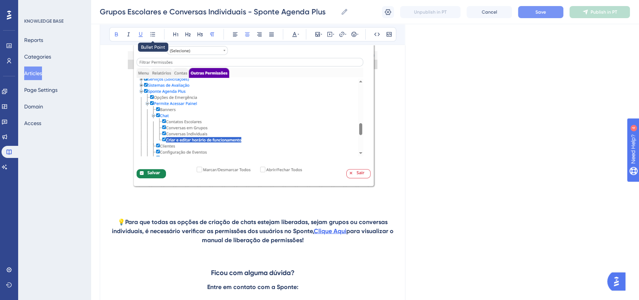
click at [541, 16] on button "Save" at bounding box center [540, 12] width 45 height 12
click at [347, 245] on p "💡 Para que todas as opções de criação de chats estejam liberadas, sejam grupos …" at bounding box center [252, 231] width 287 height 27
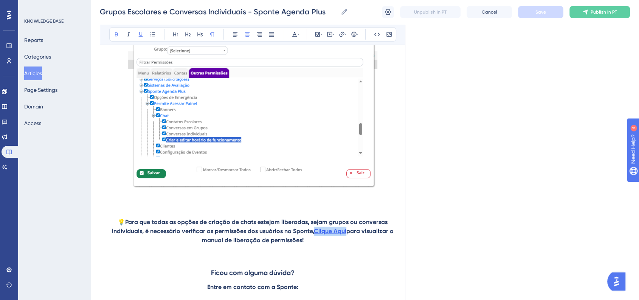
drag, startPoint x: 347, startPoint y: 246, endPoint x: 315, endPoint y: 245, distance: 31.8
click at [315, 245] on p "💡 Para que todas as opções de criação de chats estejam liberadas, sejam grupos …" at bounding box center [252, 231] width 287 height 27
click at [341, 36] on icon at bounding box center [341, 34] width 5 height 5
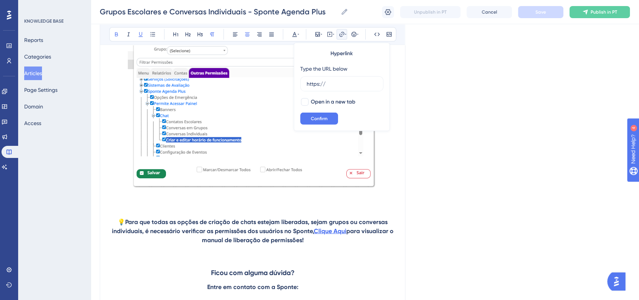
drag, startPoint x: 318, startPoint y: 85, endPoint x: 297, endPoint y: 85, distance: 20.8
click at [297, 85] on div "Hyperlink Type the URL below https:// Open in a new tab Confirm" at bounding box center [342, 87] width 96 height 89
type input "https://ajuda.sponte.com.br/pt/articles/15271-liberacao-de-permissoes-no-sponte"
click at [306, 101] on div at bounding box center [305, 102] width 8 height 8
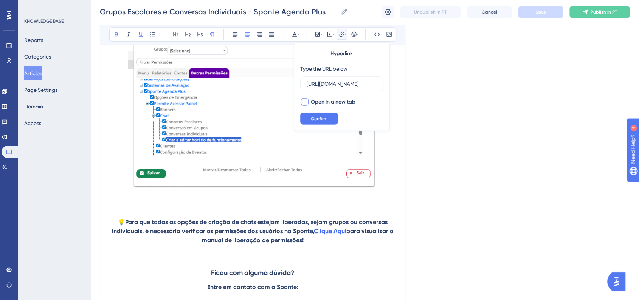
checkbox input "true"
click at [320, 124] on button "Confirm" at bounding box center [319, 119] width 38 height 12
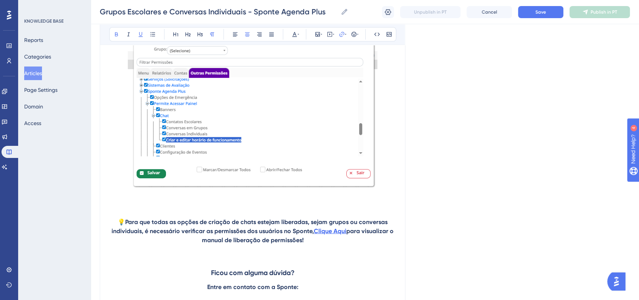
click at [542, 19] on div "Grupos Escolares e Conversas Individuais - Sponte Agenda Plus Grupos Escolares …" at bounding box center [365, 12] width 549 height 24
click at [542, 16] on button "Save" at bounding box center [540, 12] width 45 height 12
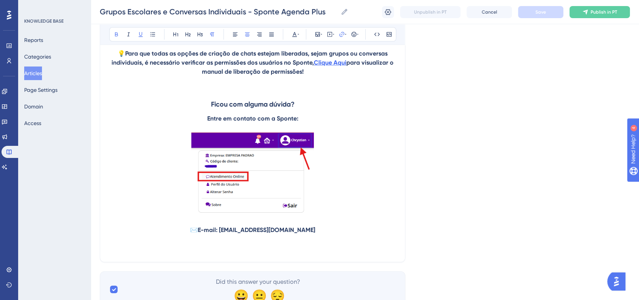
scroll to position [8341, 0]
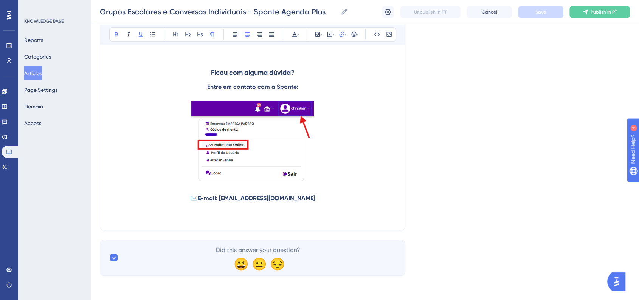
click at [318, 166] on p at bounding box center [252, 143] width 287 height 84
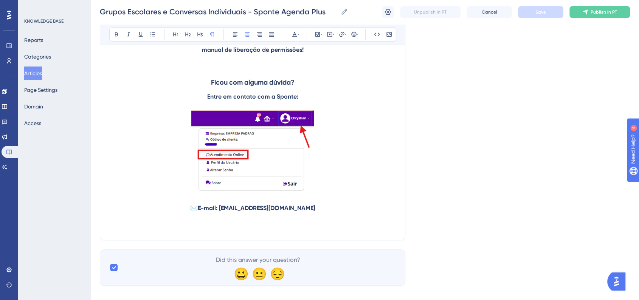
scroll to position [8257, 0]
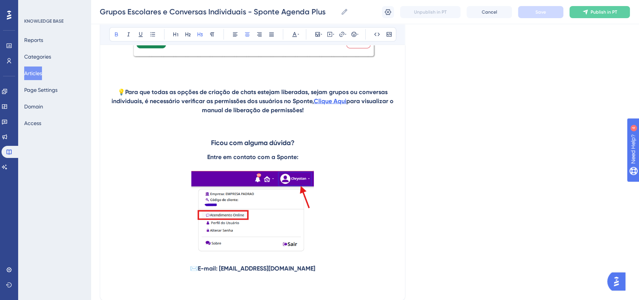
drag, startPoint x: 211, startPoint y: 155, endPoint x: 303, endPoint y: 172, distance: 93.5
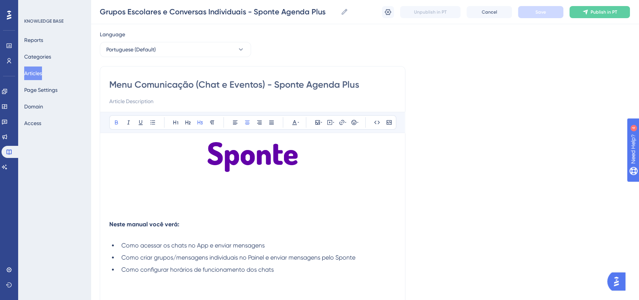
scroll to position [0, 0]
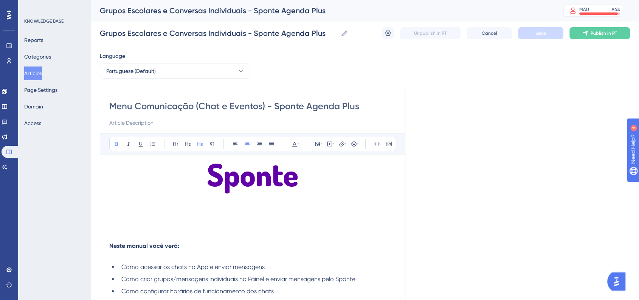
click at [178, 34] on input "Grupos Escolares e Conversas Individuais - Sponte Agenda Plus" at bounding box center [219, 33] width 238 height 11
click at [224, 104] on input "Menu Comunicação (Chat e Eventos) - Sponte Agenda Plus" at bounding box center [252, 106] width 287 height 12
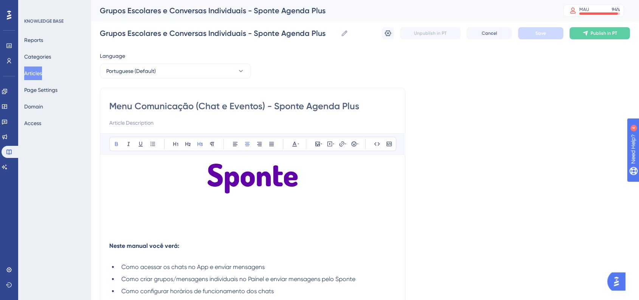
click at [272, 104] on input "Menu Comunicação (Chat e Eventos) - Sponte Agenda Plus" at bounding box center [252, 106] width 287 height 12
paste input "Grupos Escolares e Conversas Individuais"
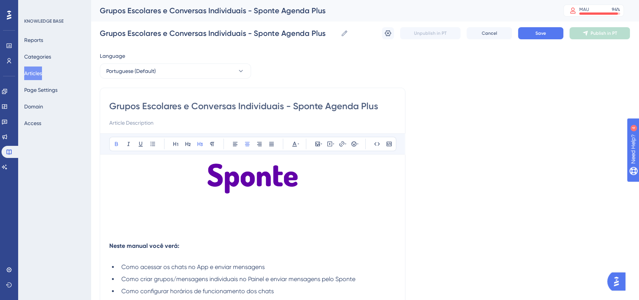
type input "Grupos Escolares e Conversas Individuais - Sponte Agenda Plus"
click at [533, 29] on button "Save" at bounding box center [540, 33] width 45 height 12
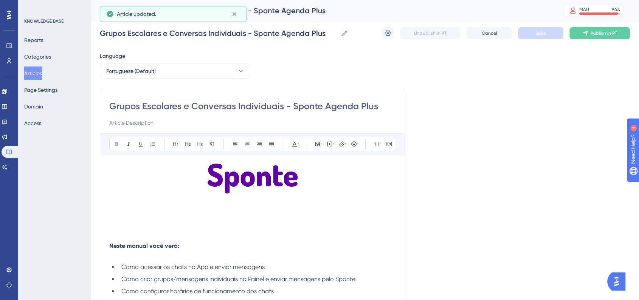
click at [42, 69] on button "Articles" at bounding box center [33, 74] width 18 height 14
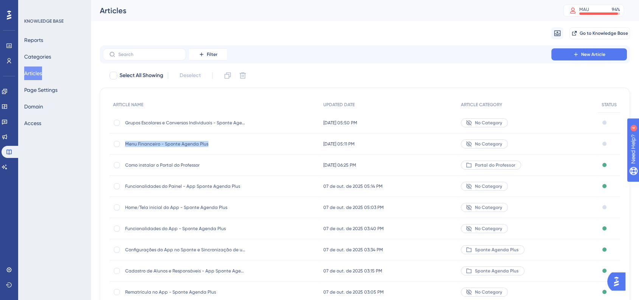
drag, startPoint x: 125, startPoint y: 147, endPoint x: 206, endPoint y: 143, distance: 81.0
click at [206, 143] on span "Menu Financeiro - Sponte Agenda Plus" at bounding box center [185, 144] width 121 height 6
click at [127, 146] on span "Menu Financeiro - Sponte Agenda Plus" at bounding box center [185, 144] width 121 height 6
drag, startPoint x: 125, startPoint y: 146, endPoint x: 212, endPoint y: 145, distance: 86.6
click at [212, 145] on span "Menu Financeiro - Sponte Agenda Plus" at bounding box center [185, 144] width 121 height 6
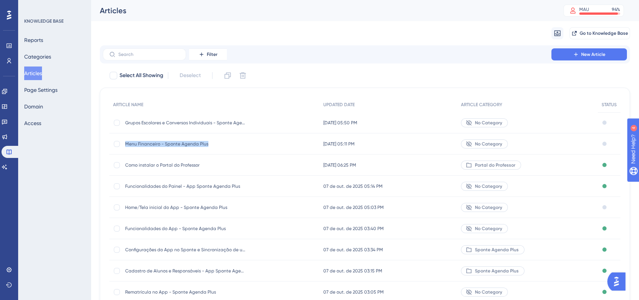
copy span "Menu Financeiro - Sponte Agenda Plus"
click at [574, 48] on button "New Article" at bounding box center [590, 54] width 76 height 12
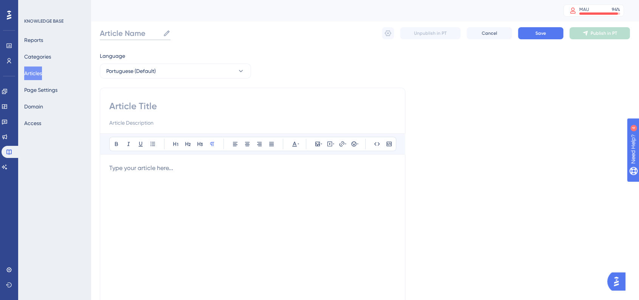
click at [133, 37] on input "Article Name" at bounding box center [130, 33] width 60 height 11
paste input "Menu Financeiro - Sponte Agenda Plus"
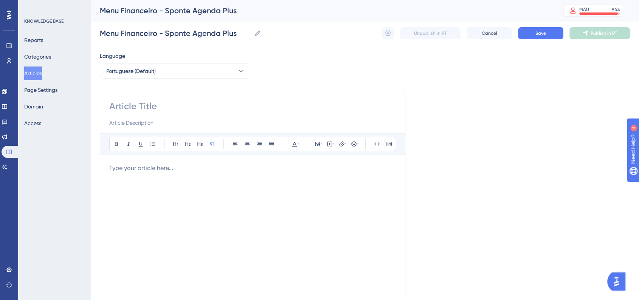
drag, startPoint x: 155, startPoint y: 33, endPoint x: 102, endPoint y: 35, distance: 52.6
click at [102, 35] on input "Menu Financeiro - Sponte Agenda Plus" at bounding box center [175, 33] width 151 height 11
click at [166, 28] on input "Eventos - Sponte Agenda Plus" at bounding box center [160, 33] width 121 height 11
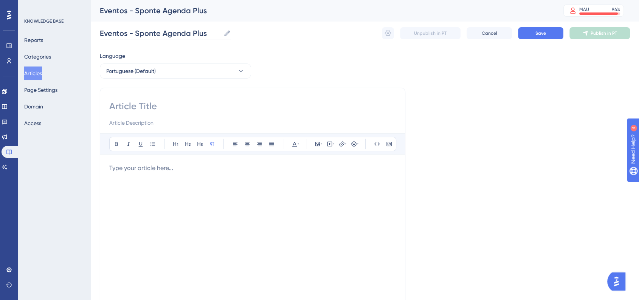
type input "Eventos - Sponte Agenda Plus"
click at [159, 104] on input at bounding box center [252, 106] width 287 height 12
paste input "Eventos - Sponte Agenda Plus"
type input "Eventos - Sponte Agenda Plus"
click at [529, 152] on div "Language Portuguese (Default) Eventos - Sponte Agenda Plus Bold Italic Underlin…" at bounding box center [365, 218] width 530 height 334
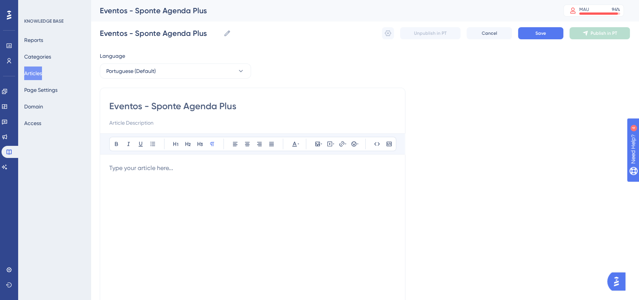
click at [145, 173] on div at bounding box center [252, 247] width 287 height 166
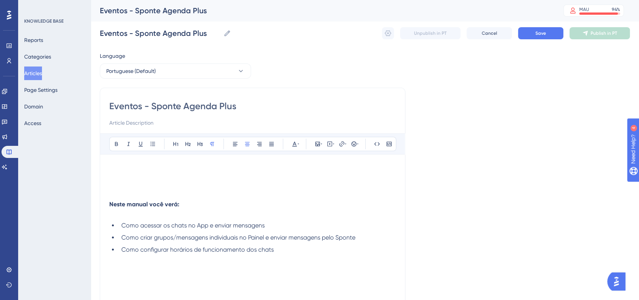
click at [108, 205] on div "Eventos - Sponte Agenda Plus Bold Italic Underline Bullet Point Heading 1 Headi…" at bounding box center [253, 214] width 306 height 252
click at [109, 205] on strong "Neste manual você verá:" at bounding box center [144, 204] width 70 height 7
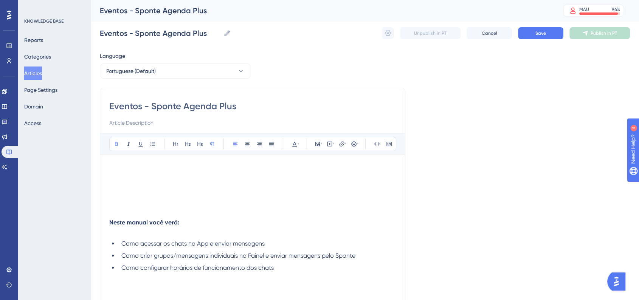
click at [207, 165] on p at bounding box center [252, 168] width 287 height 9
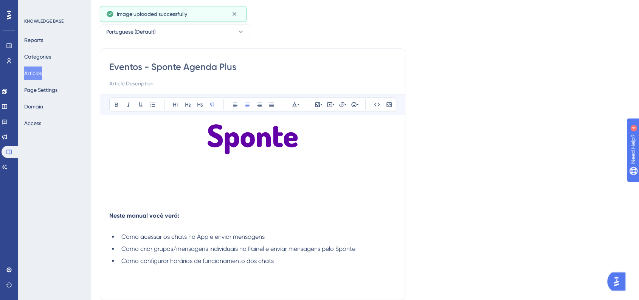
scroll to position [84, 0]
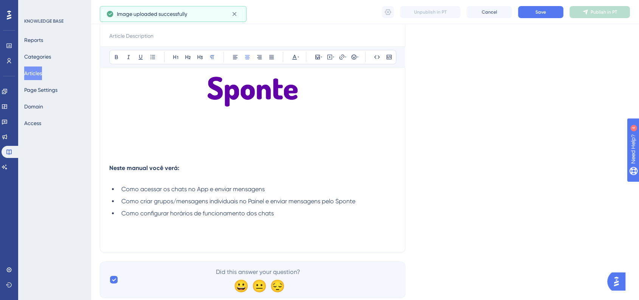
click at [125, 158] on p at bounding box center [252, 159] width 287 height 9
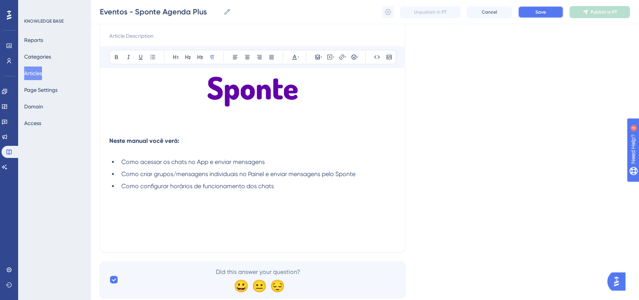
click at [546, 11] on span "Save" at bounding box center [541, 12] width 11 height 6
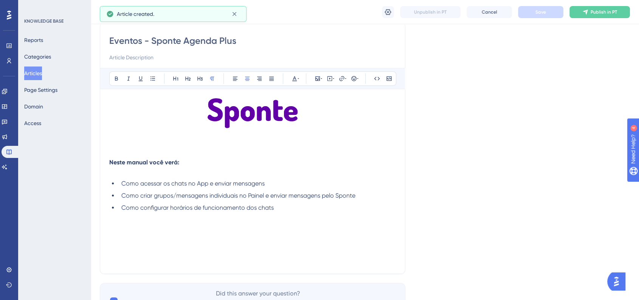
scroll to position [106, 0]
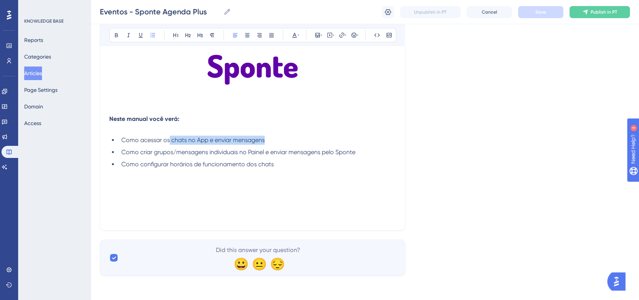
drag, startPoint x: 169, startPoint y: 140, endPoint x: 280, endPoint y: 143, distance: 110.1
click at [280, 143] on li "Como acessar os chats no App e enviar mensagens" at bounding box center [257, 140] width 278 height 9
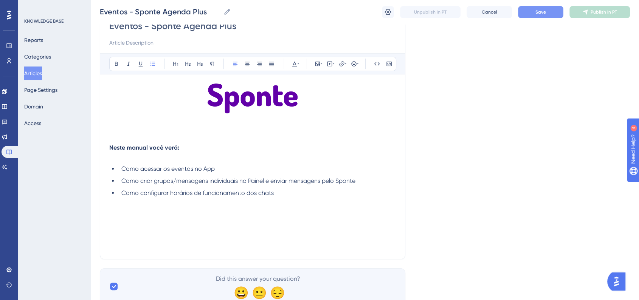
scroll to position [64, 0]
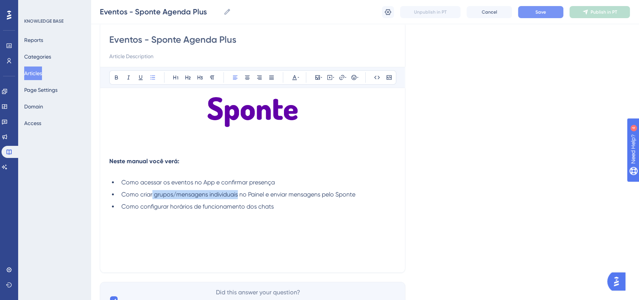
drag, startPoint x: 152, startPoint y: 195, endPoint x: 239, endPoint y: 197, distance: 87.0
click at [239, 197] on span "Como criar grupos/mensagens individuais no Painel e enviar mensagens pelo Sponte" at bounding box center [238, 194] width 234 height 7
click at [174, 183] on span "Como acessar os eventos no App e confirmar presença" at bounding box center [198, 182] width 154 height 7
drag, startPoint x: 227, startPoint y: 196, endPoint x: 303, endPoint y: 196, distance: 76.4
click at [303, 196] on li "Como criar Eventos no Painel e enviar mensagens pelo Sponte" at bounding box center [257, 194] width 278 height 9
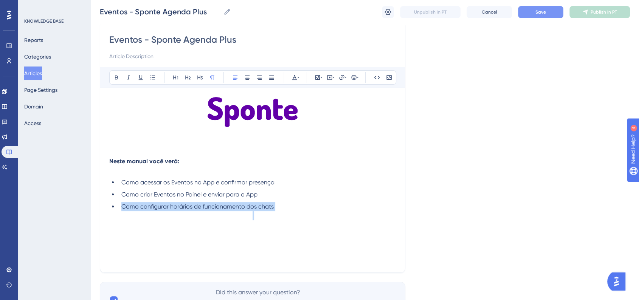
drag, startPoint x: 280, startPoint y: 213, endPoint x: 104, endPoint y: 207, distance: 175.6
click at [104, 207] on div "Eventos - Sponte Agenda Plus Bold Italic Underline Bullet Point Heading 1 Headi…" at bounding box center [253, 147] width 306 height 252
click at [202, 231] on div "Neste manual você verá: Como acessar os Eventos no App e confirmar presença Com…" at bounding box center [252, 180] width 287 height 166
click at [289, 200] on div "Neste manual você verá: Como acessar os Eventos no App e confirmar presença Com…" at bounding box center [252, 180] width 287 height 166
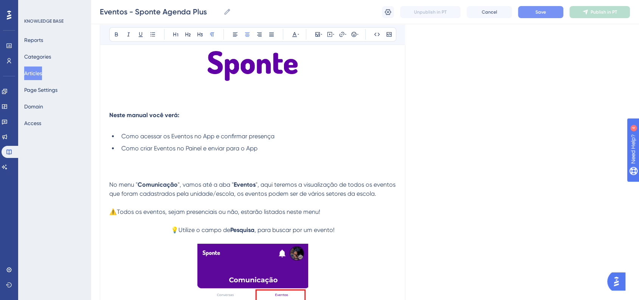
scroll to position [42, 0]
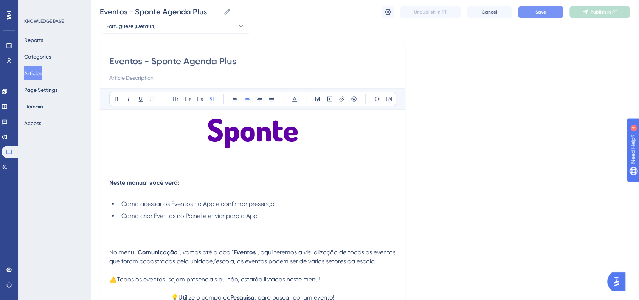
click at [224, 231] on p at bounding box center [252, 234] width 287 height 9
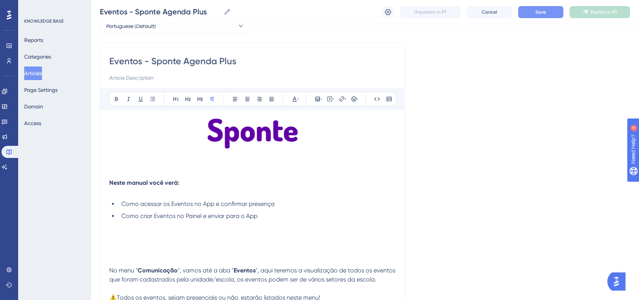
click at [231, 247] on p at bounding box center [252, 243] width 287 height 9
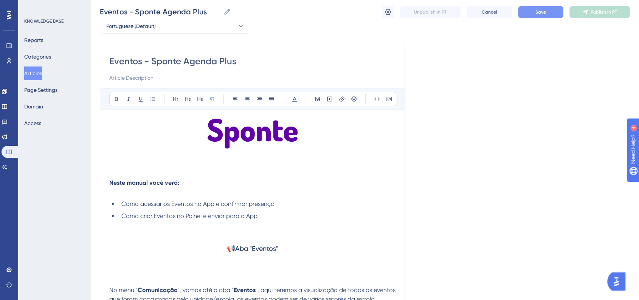
click at [226, 272] on p at bounding box center [252, 272] width 287 height 9
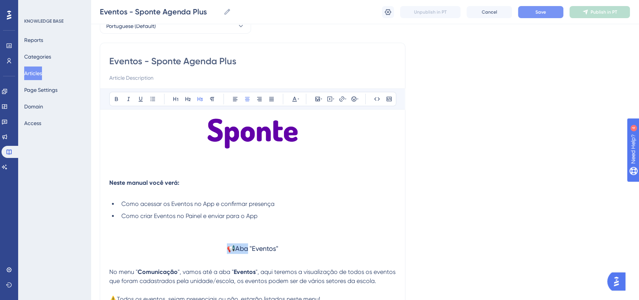
drag, startPoint x: 246, startPoint y: 248, endPoint x: 230, endPoint y: 249, distance: 15.5
click at [230, 249] on span "📢Aba "Eventos"" at bounding box center [252, 249] width 51 height 8
drag, startPoint x: 267, startPoint y: 248, endPoint x: 235, endPoint y: 253, distance: 32.5
click at [235, 253] on h3 "📢Aba "Eventos"" at bounding box center [252, 249] width 287 height 20
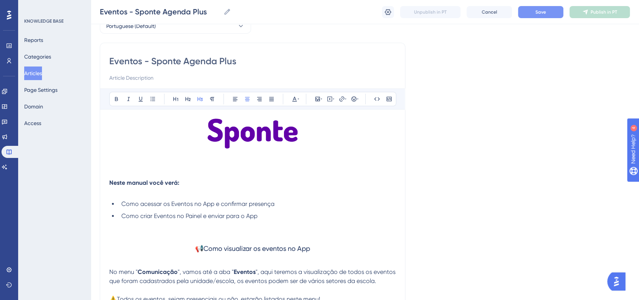
click at [244, 251] on span "📢Como visualizar os eventos no App" at bounding box center [252, 249] width 115 height 8
click at [188, 99] on icon at bounding box center [188, 99] width 6 height 6
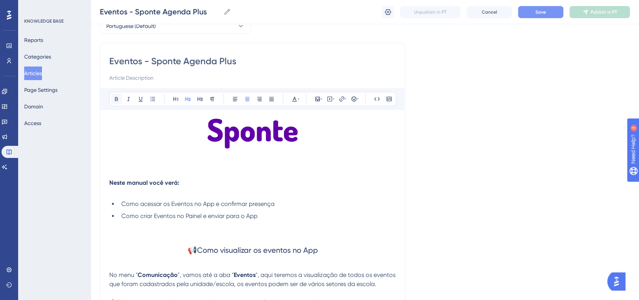
click at [119, 98] on icon at bounding box center [116, 99] width 6 height 6
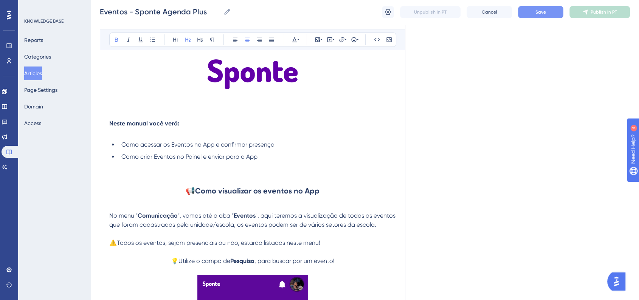
scroll to position [126, 0]
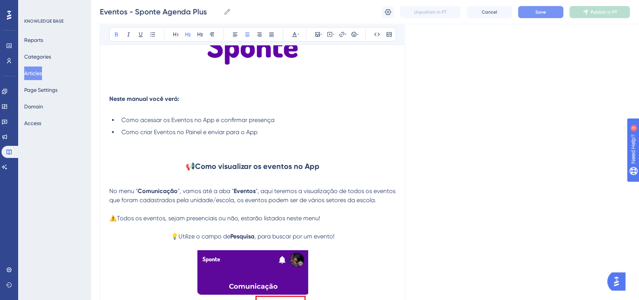
click at [185, 167] on h2 "📢Como visualizar os eventos no App" at bounding box center [252, 166] width 287 height 23
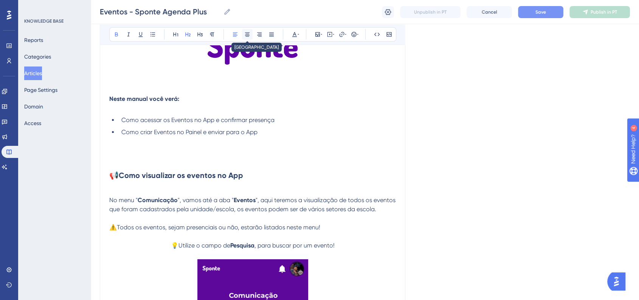
click at [249, 34] on icon at bounding box center [247, 34] width 6 height 6
click at [549, 16] on button "Save" at bounding box center [540, 12] width 45 height 12
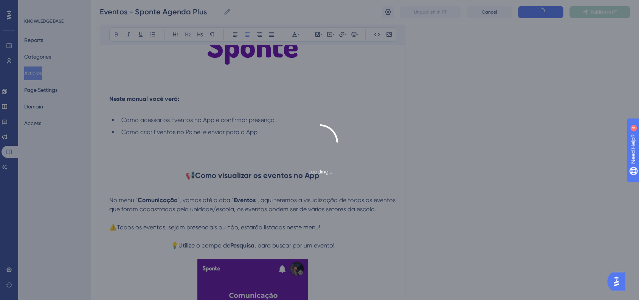
click at [480, 170] on div "Loading..." at bounding box center [319, 150] width 639 height 52
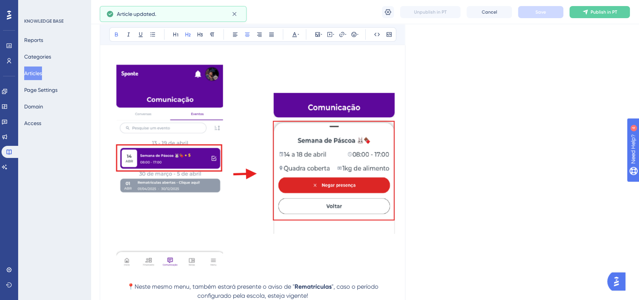
scroll to position [799, 0]
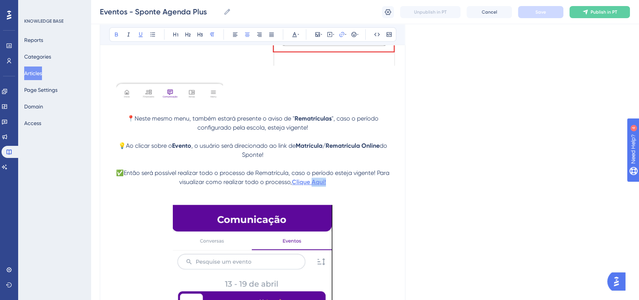
drag, startPoint x: 331, startPoint y: 184, endPoint x: 313, endPoint y: 184, distance: 18.2
click at [313, 184] on p "✅Então será possível realizar todo o processo de Rematrícula, caso o período es…" at bounding box center [252, 178] width 287 height 18
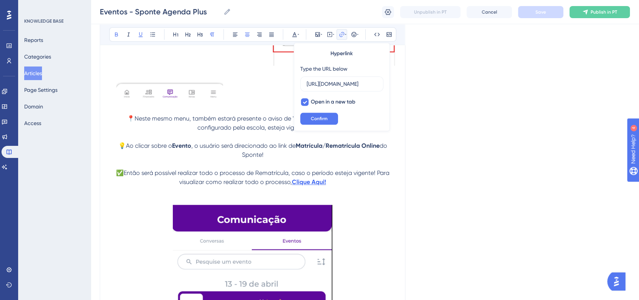
scroll to position [0, 150]
click at [346, 85] on input "https://ajuda.sponte.com.br/pt/articles/16301-rematricula-no-app-sponte-agenda-…" at bounding box center [342, 84] width 70 height 8
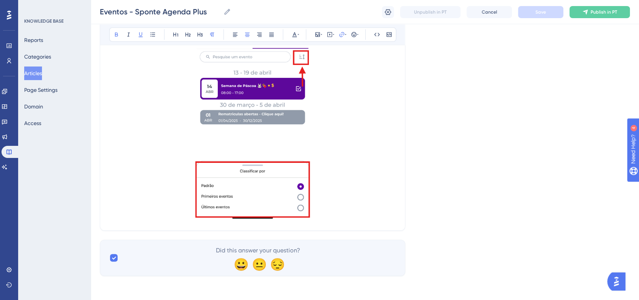
scroll to position [1272, 0]
drag, startPoint x: 361, startPoint y: 216, endPoint x: 362, endPoint y: 207, distance: 9.1
click at [362, 216] on p at bounding box center [252, 120] width 287 height 204
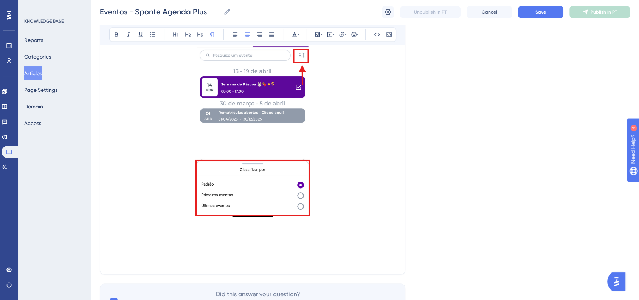
click at [243, 249] on p at bounding box center [252, 251] width 287 height 9
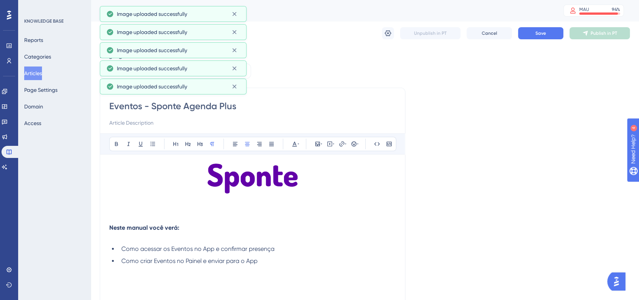
scroll to position [84, 0]
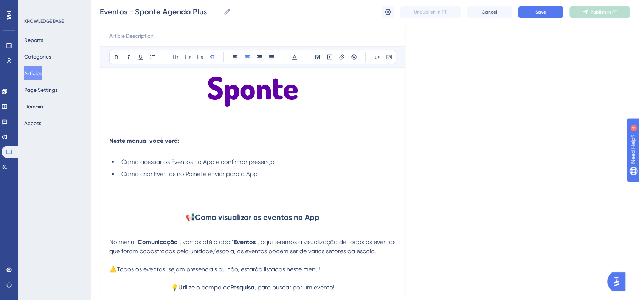
click at [272, 216] on strong "📢Como visualizar os eventos no App" at bounding box center [253, 217] width 134 height 9
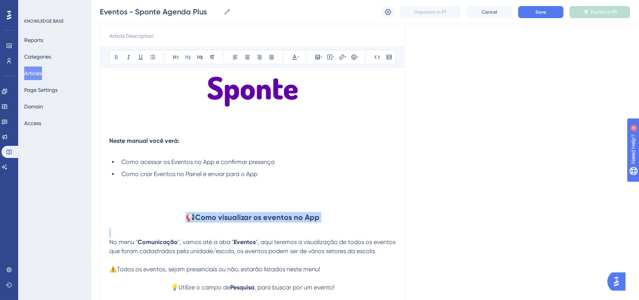
click at [272, 216] on strong "📢Como visualizar os eventos no App" at bounding box center [253, 217] width 134 height 9
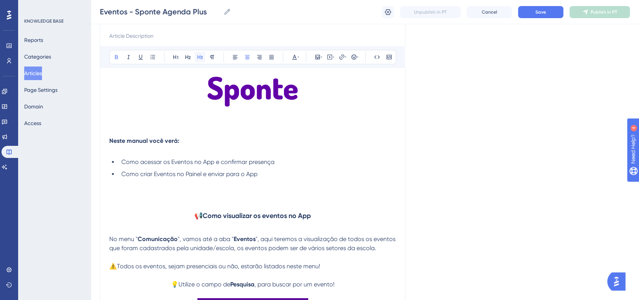
click at [202, 58] on icon at bounding box center [200, 57] width 6 height 6
click at [178, 57] on icon at bounding box center [175, 57] width 5 height 4
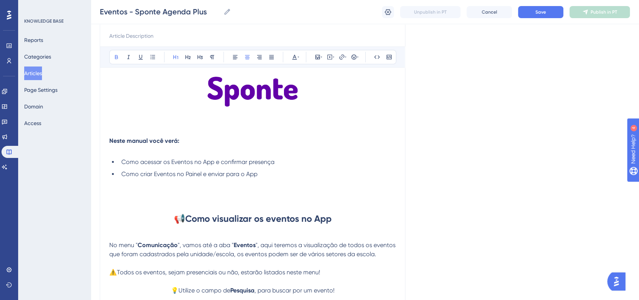
click at [538, 19] on div "Eventos - Sponte Agenda Plus Eventos - Sponte Agenda Plus Unpublish in PT Cance…" at bounding box center [365, 12] width 549 height 24
click at [538, 16] on button "Save" at bounding box center [540, 12] width 45 height 12
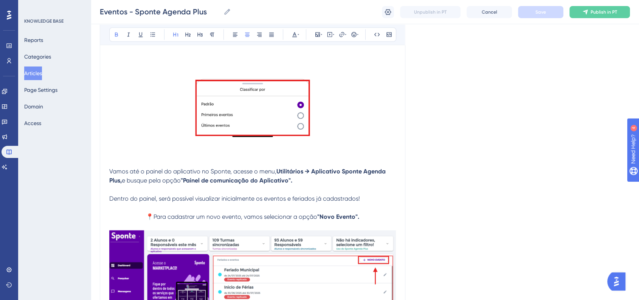
scroll to position [1387, 0]
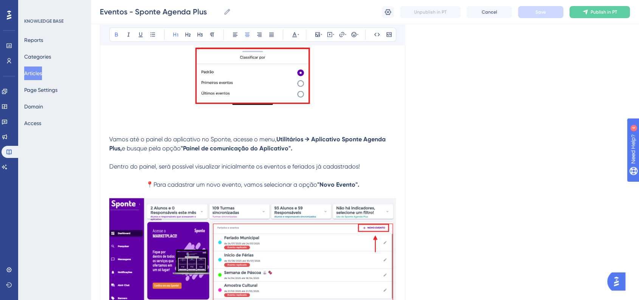
click at [352, 104] on p at bounding box center [252, 6] width 287 height 204
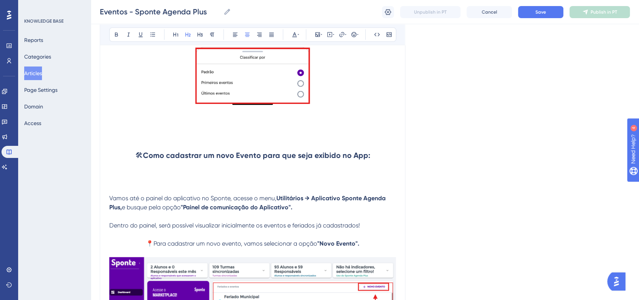
click at [160, 194] on p at bounding box center [252, 189] width 287 height 9
click at [158, 191] on p at bounding box center [252, 189] width 287 height 9
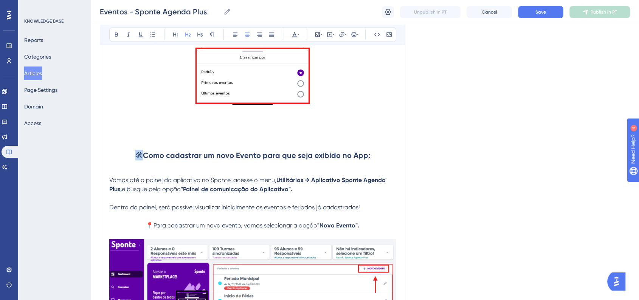
click at [138, 157] on span "🛠" at bounding box center [139, 155] width 8 height 9
click at [358, 34] on icon at bounding box center [358, 34] width 2 height 6
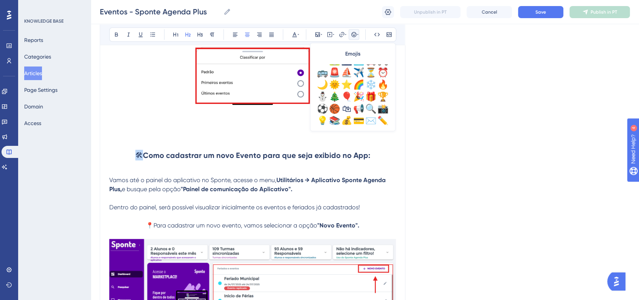
scroll to position [224, 0]
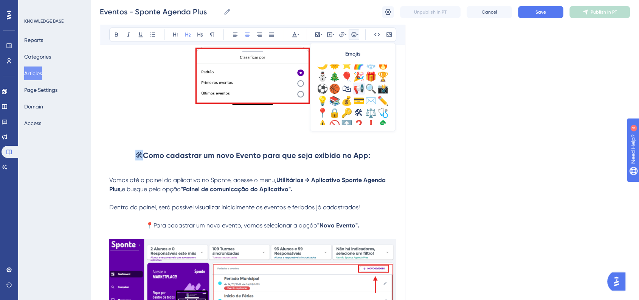
click at [358, 91] on div "📢" at bounding box center [359, 88] width 12 height 12
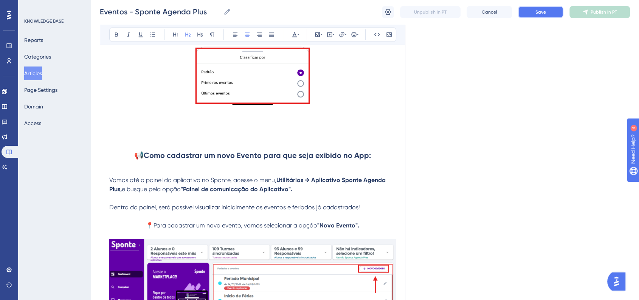
click at [538, 12] on span "Save" at bounding box center [541, 12] width 11 height 6
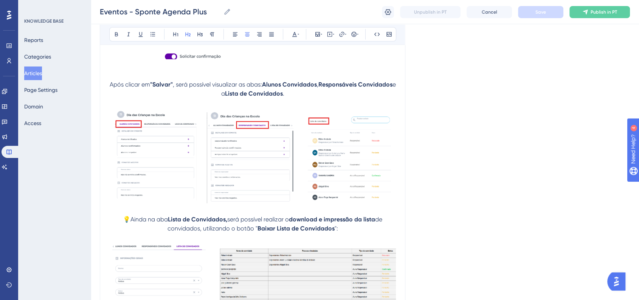
scroll to position [2358, 0]
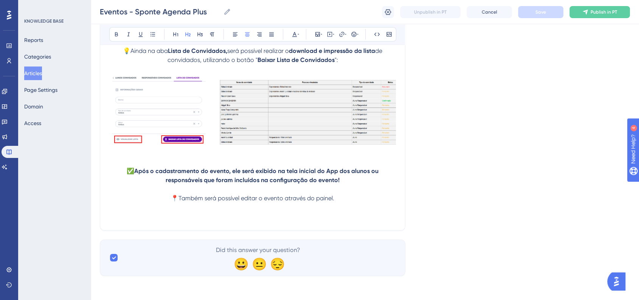
click at [337, 182] on strong "Após o cadastramento do evento, ele será exibido na tela inicial do App dos alu…" at bounding box center [257, 176] width 246 height 16
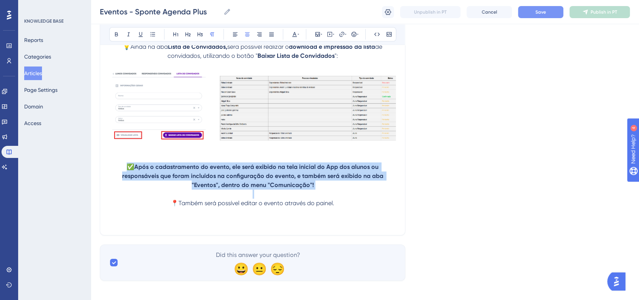
drag, startPoint x: 322, startPoint y: 196, endPoint x: 130, endPoint y: 170, distance: 193.5
copy p "✅ Após o cadastramento do evento, ele será exibido na tela inicial do App dos a…"
click at [317, 207] on span "📍Também será possível editar o evento através do painel." at bounding box center [252, 203] width 163 height 7
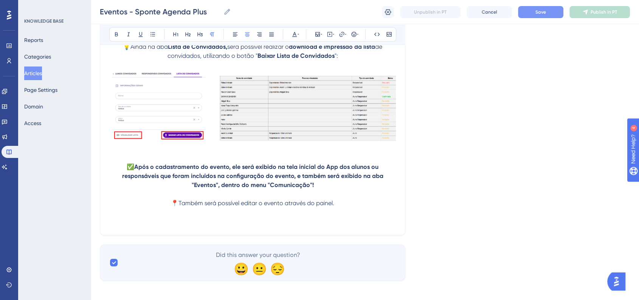
click at [537, 17] on button "Save" at bounding box center [540, 12] width 45 height 12
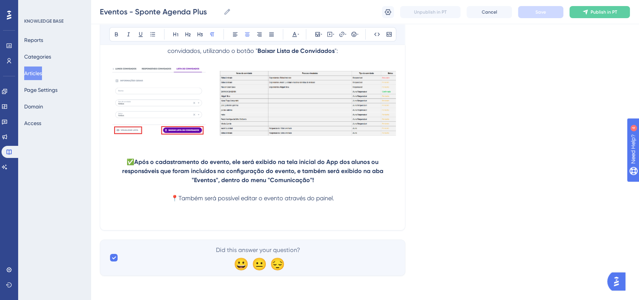
scroll to position [2368, 0]
click at [261, 219] on p at bounding box center [252, 216] width 287 height 9
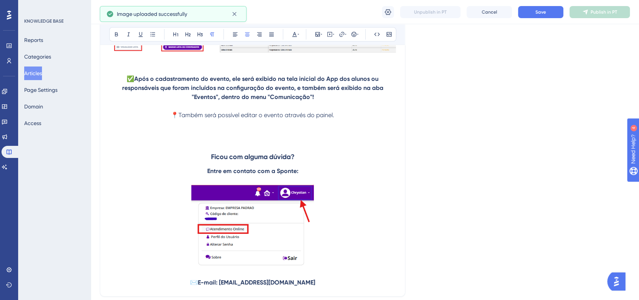
scroll to position [2518, 0]
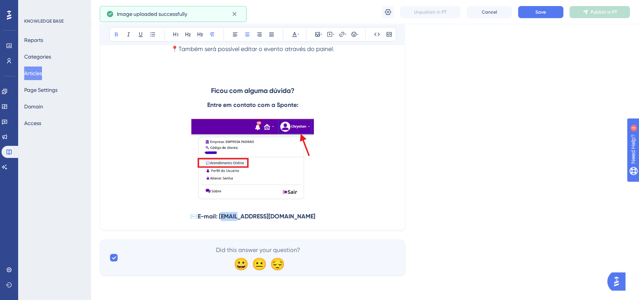
drag, startPoint x: 237, startPoint y: 217, endPoint x: 255, endPoint y: 218, distance: 18.6
click at [255, 218] on strong "E-mail: sponte@sponte.com.br" at bounding box center [257, 216] width 118 height 7
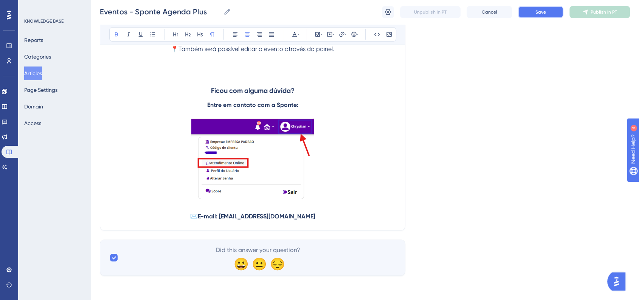
click at [534, 13] on button "Save" at bounding box center [540, 12] width 45 height 12
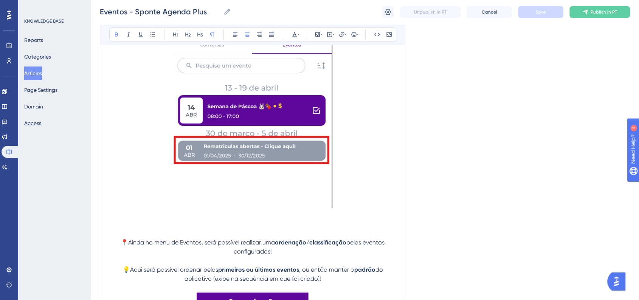
scroll to position [975, 0]
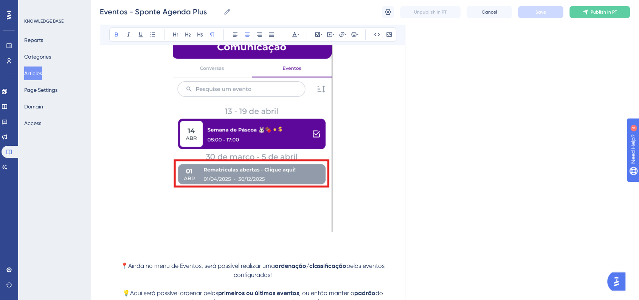
click at [268, 153] on img at bounding box center [253, 131] width 160 height 199
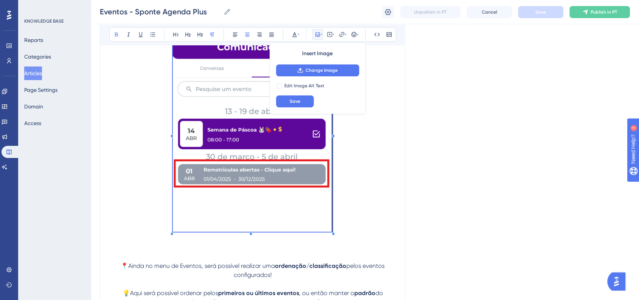
click at [333, 234] on p at bounding box center [252, 133] width 287 height 202
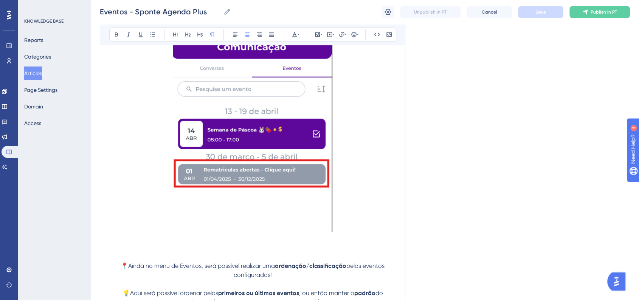
click at [325, 229] on img at bounding box center [253, 131] width 160 height 199
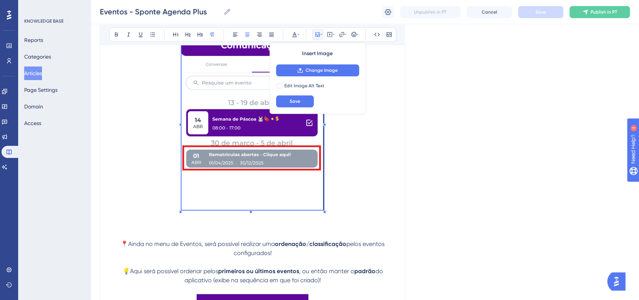
click at [312, 199] on span at bounding box center [253, 122] width 142 height 180
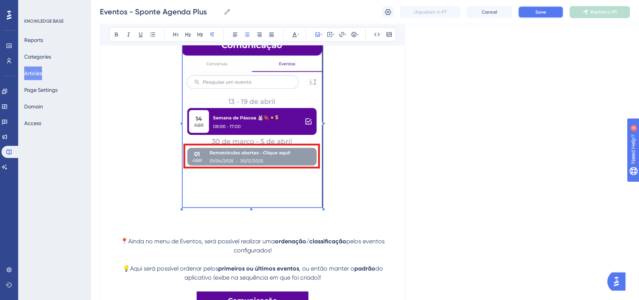
click at [523, 17] on button "Save" at bounding box center [540, 12] width 45 height 12
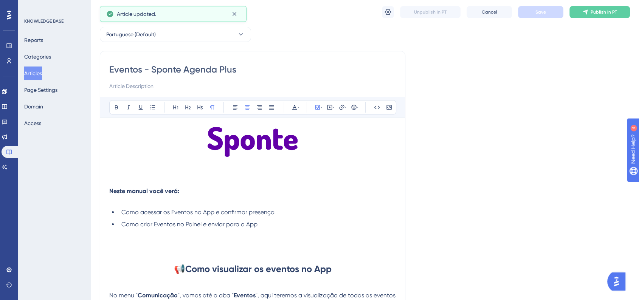
scroll to position [0, 0]
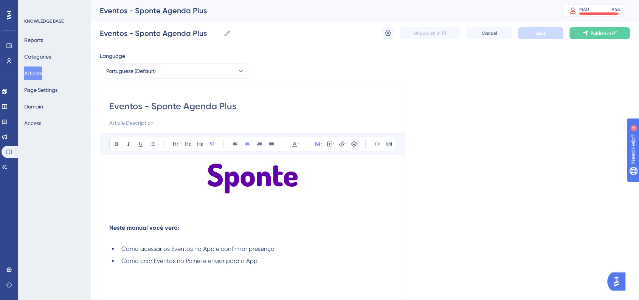
click at [42, 75] on button "Articles" at bounding box center [33, 74] width 18 height 14
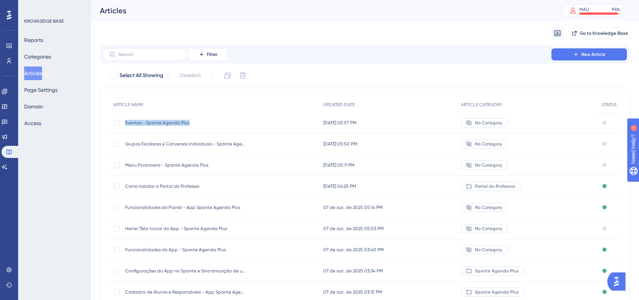
drag, startPoint x: 125, startPoint y: 125, endPoint x: 188, endPoint y: 124, distance: 62.8
click at [188, 124] on span "Eventos - Sponte Agenda Plus" at bounding box center [185, 123] width 121 height 6
copy span "Eventos - Sponte Agenda Plus"
click at [600, 55] on span "New Article" at bounding box center [593, 54] width 24 height 6
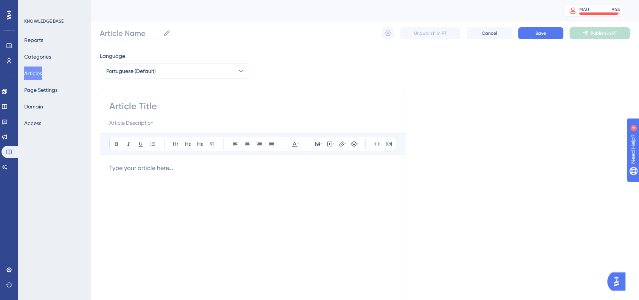
click at [131, 37] on input "Article Name" at bounding box center [130, 33] width 60 height 11
paste input "Eventos - Sponte Agenda Plus"
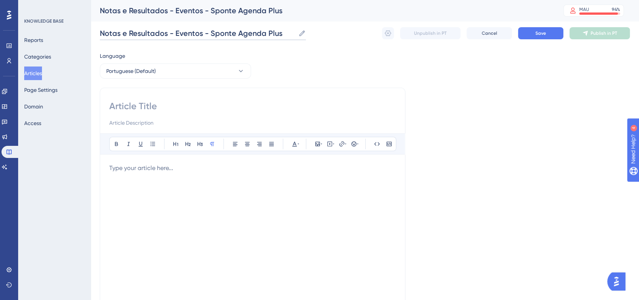
drag, startPoint x: 199, startPoint y: 34, endPoint x: 169, endPoint y: 37, distance: 29.6
click at [169, 37] on input "Notas e Resultados - Eventos - Sponte Agenda Plus" at bounding box center [198, 33] width 196 height 11
click at [172, 33] on input "Notas e Resultados - Sponte Agenda Plus" at bounding box center [180, 33] width 161 height 11
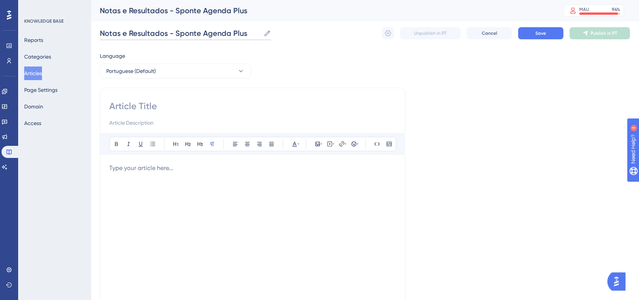
type input "Notas e Resultados - Sponte Agenda Plus"
click at [166, 103] on input at bounding box center [252, 106] width 287 height 12
paste input "Notas e Resultados - Sponte Agenda Plus"
type input "Notas e Resultados - Sponte Agenda Plus"
click at [499, 110] on div "Language Portuguese (Default) Notas e Resultados - Sponte Agenda Plus Bold Ital…" at bounding box center [365, 218] width 530 height 334
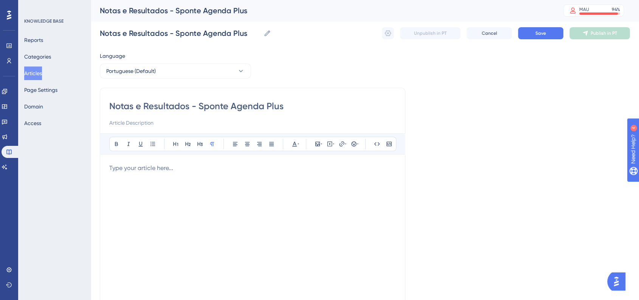
click at [535, 40] on div "Notas e Resultados - Sponte Agenda Plus Notas e Resultados - Sponte Agenda Plus…" at bounding box center [365, 33] width 530 height 24
click at [536, 38] on button "Save" at bounding box center [540, 33] width 45 height 12
click at [226, 174] on div at bounding box center [252, 247] width 287 height 166
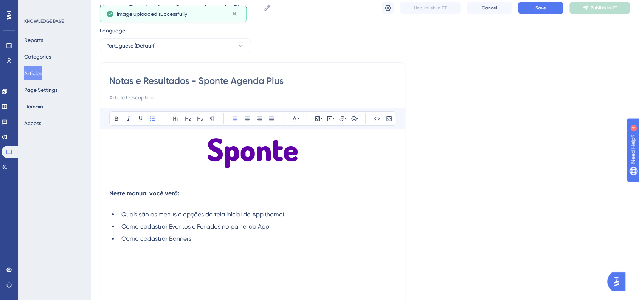
scroll to position [84, 0]
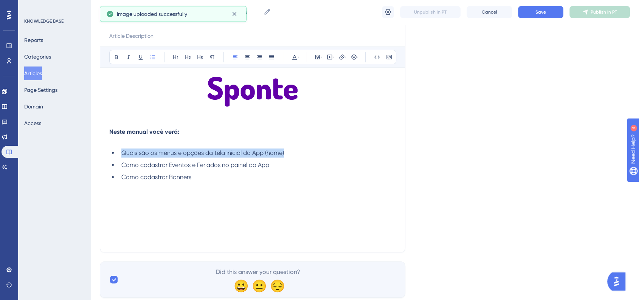
drag, startPoint x: 123, startPoint y: 155, endPoint x: 288, endPoint y: 152, distance: 164.6
click at [288, 152] on li "Quais são os menus e opções da tela inicial do App (home)" at bounding box center [257, 153] width 278 height 9
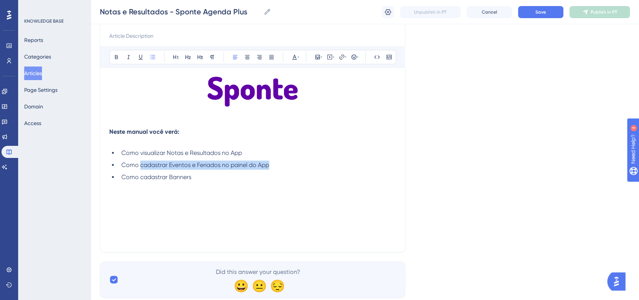
drag, startPoint x: 141, startPoint y: 167, endPoint x: 277, endPoint y: 163, distance: 136.6
click at [277, 163] on li "Como cadastrar Eventos e Feriados no painel do App" at bounding box center [257, 165] width 278 height 9
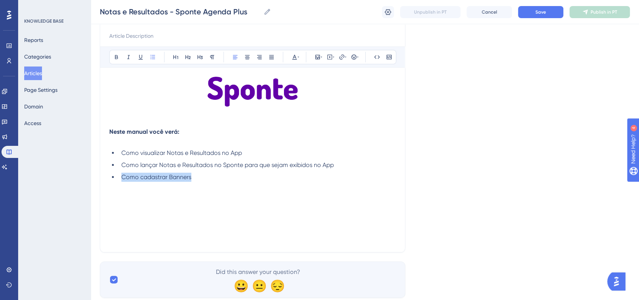
drag, startPoint x: 165, startPoint y: 177, endPoint x: 120, endPoint y: 177, distance: 45.4
click at [120, 177] on li "Como cadastrar Banners" at bounding box center [257, 177] width 278 height 9
click at [532, 21] on div "Notas e Resultados - Sponte Agenda Plus Notas e Resultados - Sponte Agenda Plus…" at bounding box center [365, 12] width 549 height 24
click at [536, 18] on button "Save" at bounding box center [540, 12] width 45 height 12
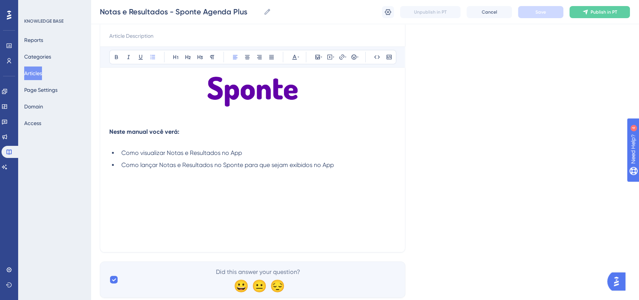
click at [236, 203] on div "Neste manual você verá: Como visualizar Notas e Resultados no App Como lançar N…" at bounding box center [252, 160] width 287 height 166
click at [384, 167] on li "Como lançar Notas e Resultados no Sponte para que sejam exibidos no App" at bounding box center [257, 165] width 278 height 9
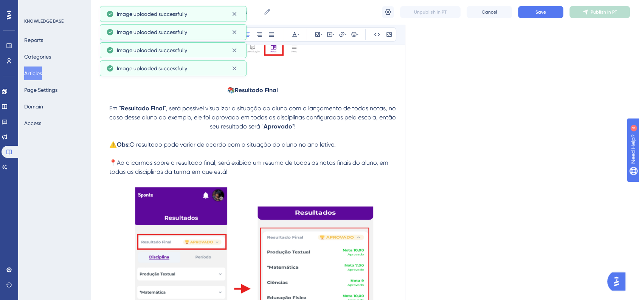
scroll to position [427, 0]
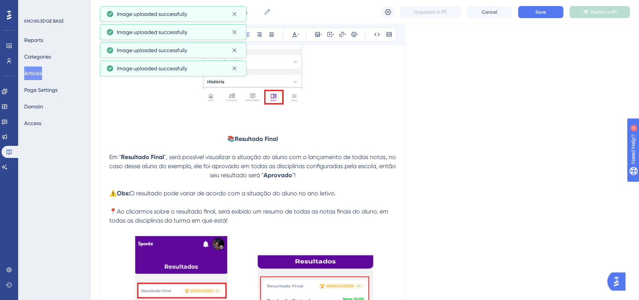
click at [553, 19] on div "Notas e Resultados - Sponte Agenda Plus Notas e Resultados - Sponte Agenda Plus…" at bounding box center [365, 12] width 549 height 24
click at [552, 16] on button "Save" at bounding box center [540, 12] width 45 height 12
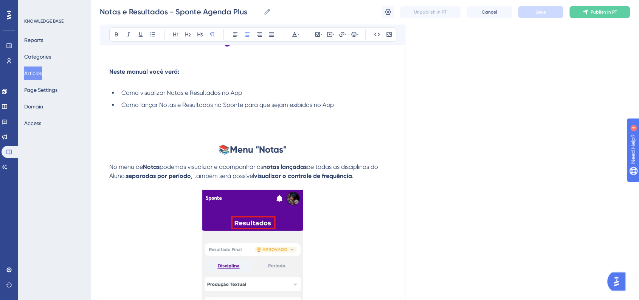
scroll to position [84, 0]
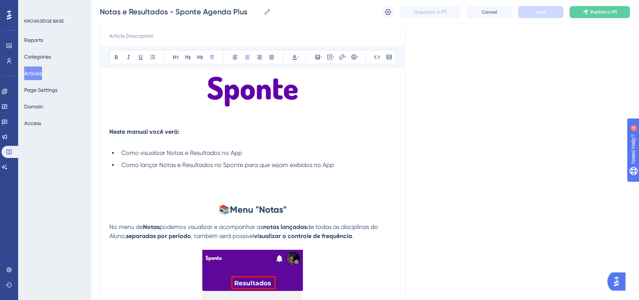
click at [292, 211] on h1 "📚 Menu "Notas"" at bounding box center [252, 210] width 287 height 26
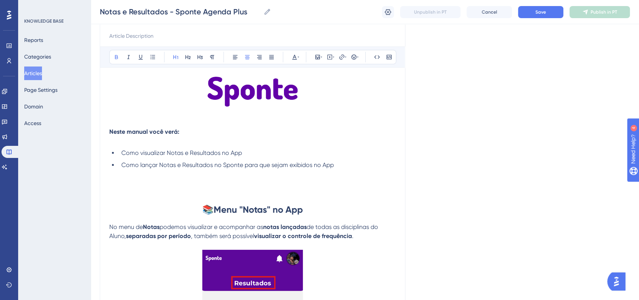
click at [295, 213] on strong "Menu "Notas" no App" at bounding box center [258, 209] width 89 height 11
click at [295, 212] on strong "Menu "Notas" no App" at bounding box center [258, 209] width 89 height 11
copy span "📚"
click at [536, 10] on span "Save" at bounding box center [541, 12] width 11 height 6
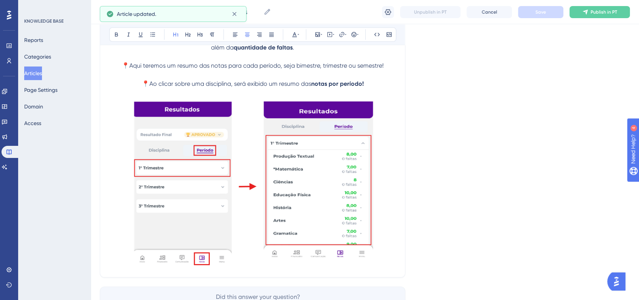
scroll to position [1186, 0]
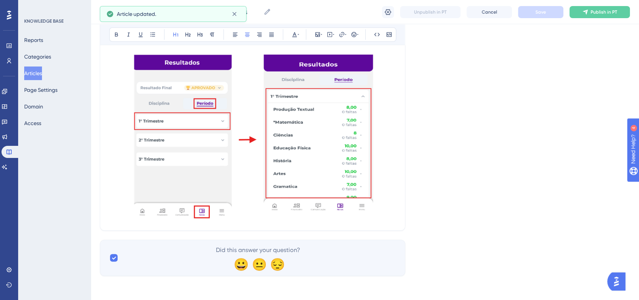
click at [386, 199] on p at bounding box center [252, 136] width 287 height 170
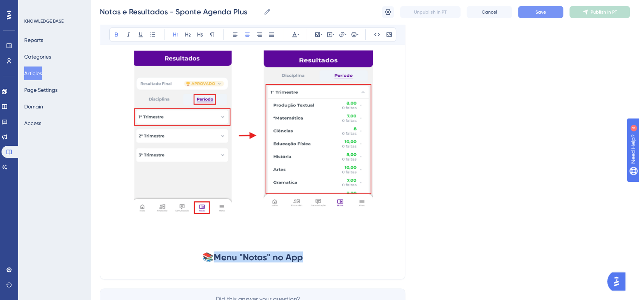
drag, startPoint x: 216, startPoint y: 262, endPoint x: 334, endPoint y: 262, distance: 118.4
click at [334, 262] on h1 "📚 Menu "Notas" no App" at bounding box center [252, 257] width 287 height 26
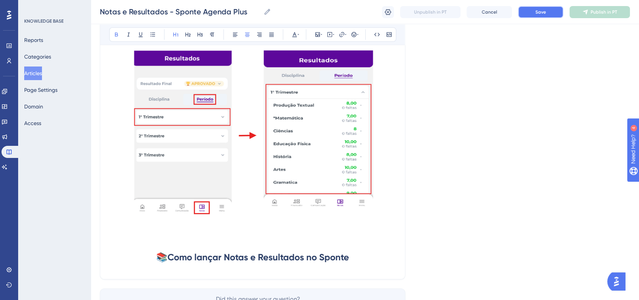
click at [548, 9] on button "Save" at bounding box center [540, 12] width 45 height 12
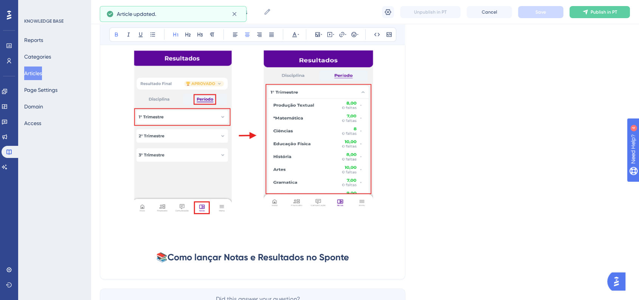
click at [374, 264] on h1 "📚 Como lançar Notas e Resultados no Sponte" at bounding box center [252, 257] width 287 height 26
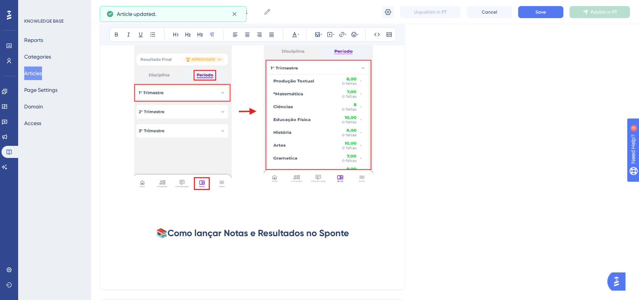
scroll to position [1272, 0]
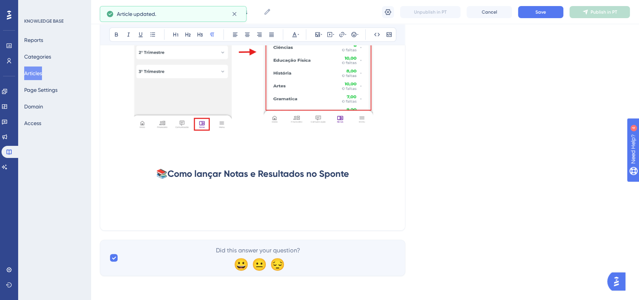
click at [163, 207] on h1 at bounding box center [252, 200] width 287 height 26
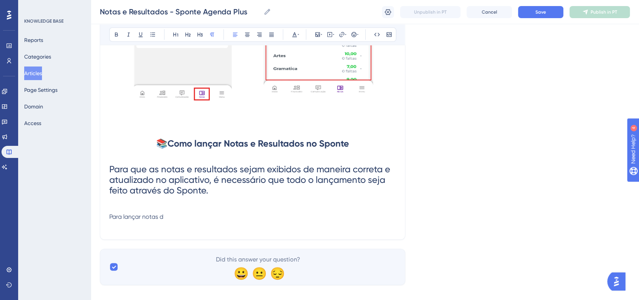
scroll to position [1314, 0]
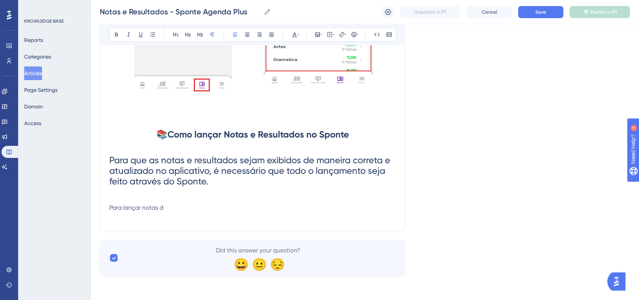
click at [171, 208] on p "Para lançar notas d" at bounding box center [252, 207] width 287 height 9
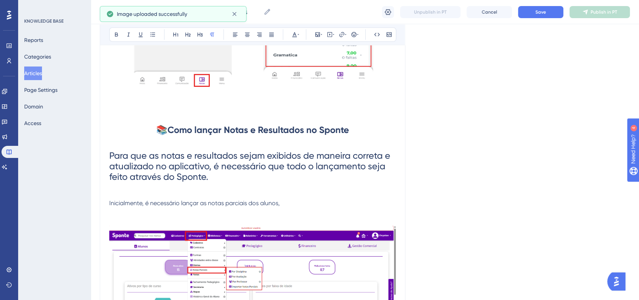
click at [294, 208] on p "Inicialmente, é necessário lançar as notas parciais dos alunos," at bounding box center [252, 203] width 287 height 9
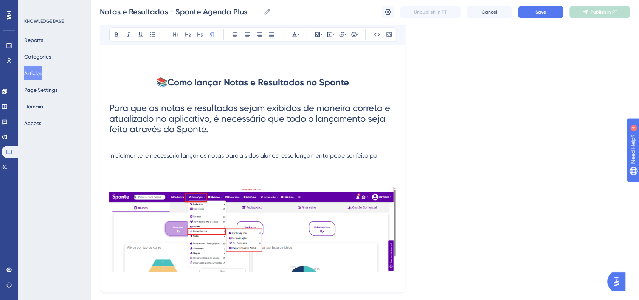
scroll to position [1398, 0]
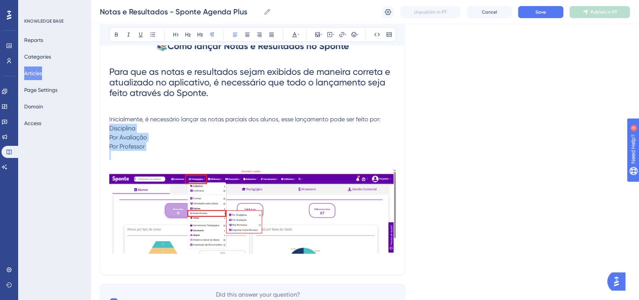
drag, startPoint x: 161, startPoint y: 158, endPoint x: 106, endPoint y: 135, distance: 59.9
click at [152, 37] on icon at bounding box center [153, 34] width 6 height 6
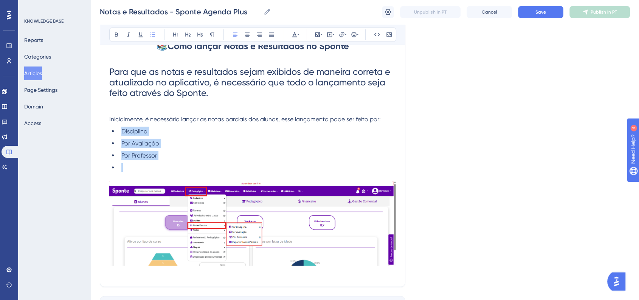
click at [185, 140] on ul "Disciplina Por Avaliação Por Professor" at bounding box center [252, 149] width 287 height 45
click at [144, 179] on p at bounding box center [252, 176] width 287 height 9
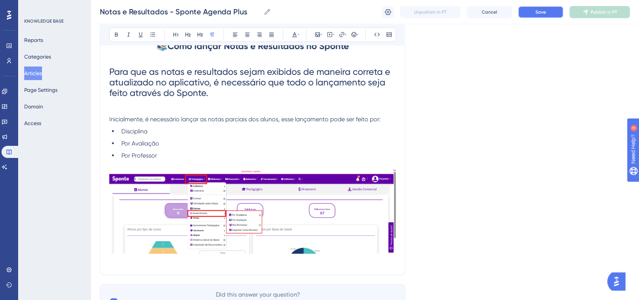
click at [553, 13] on button "Save" at bounding box center [540, 12] width 45 height 12
click at [110, 123] on span "Inicialmente, é necessário lançar as notas parciais dos alunos, esse lançamento…" at bounding box center [245, 118] width 272 height 7
click at [109, 123] on span "Inicialmente, é necessário lançar as notas parciais dos alunos, esse lançamento…" at bounding box center [245, 118] width 272 height 7
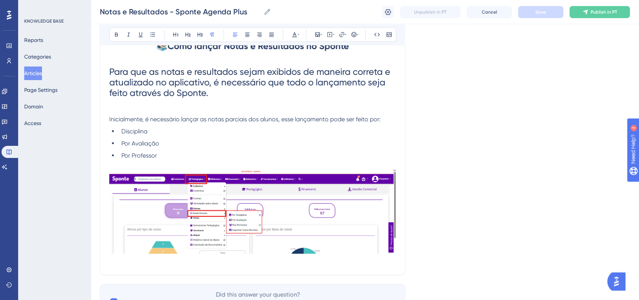
click at [110, 123] on span "Inicialmente, é necessário lançar as notas parciais dos alunos, esse lançamento…" at bounding box center [245, 118] width 272 height 7
drag, startPoint x: 109, startPoint y: 125, endPoint x: 115, endPoint y: 126, distance: 6.4
drag, startPoint x: 113, startPoint y: 124, endPoint x: 108, endPoint y: 125, distance: 5.7
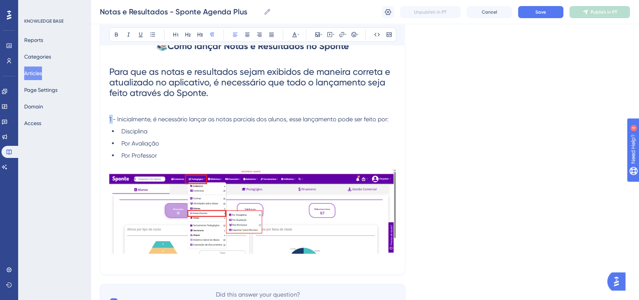
click at [112, 123] on span "1 - Inicialmente, é necessário lançar as notas parciais dos alunos, esse lançam…" at bounding box center [249, 118] width 280 height 7
drag, startPoint x: 116, startPoint y: 124, endPoint x: 110, endPoint y: 125, distance: 5.7
click at [110, 123] on span "1 - Inicialmente, é necessário lançar as notas parciais dos alunos, esse lançam…" at bounding box center [249, 118] width 280 height 7
click at [115, 31] on icon at bounding box center [116, 34] width 6 height 6
click at [174, 121] on span "Inicialmente, é necessário lançar as notas parciais dos alunos, esse lançamento…" at bounding box center [252, 118] width 272 height 7
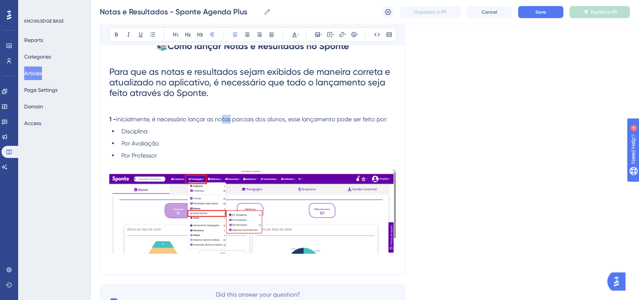
drag, startPoint x: 219, startPoint y: 125, endPoint x: 230, endPoint y: 125, distance: 11.3
click at [230, 123] on span "Inicialmente, é necessário lançar as notas parciais dos alunos, esse lançamento…" at bounding box center [252, 118] width 272 height 7
click at [225, 123] on span "Inicialmente, é necessário lançar as notas parciais dos alunos, esse lançamento…" at bounding box center [252, 118] width 272 height 7
click at [218, 123] on span "Inicialmente, é necessário lançar as notas parciais dos alunos, esse lançamento…" at bounding box center [252, 118] width 272 height 7
drag, startPoint x: 218, startPoint y: 125, endPoint x: 254, endPoint y: 125, distance: 36.3
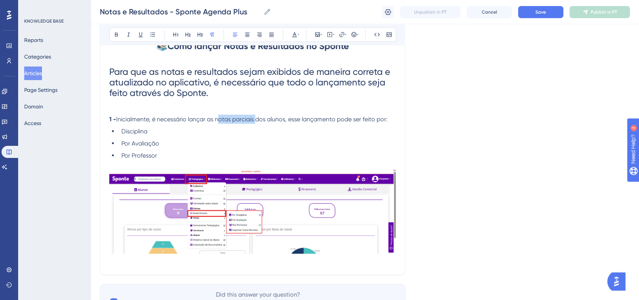
click at [254, 123] on span "Inicialmente, é necessário lançar as notas parciais dos alunos, esse lançamento…" at bounding box center [252, 118] width 272 height 7
click at [110, 33] on div "Bold Italic Underline Bullet Point Heading 1 Heading 2 Heading 3 Normal Align L…" at bounding box center [252, 34] width 287 height 14
click at [113, 33] on button at bounding box center [116, 34] width 11 height 11
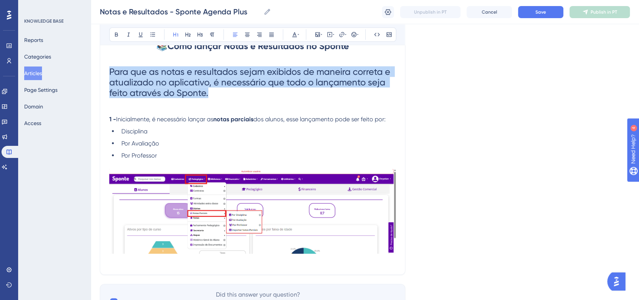
drag, startPoint x: 227, startPoint y: 103, endPoint x: 109, endPoint y: 79, distance: 120.5
click at [208, 32] on button at bounding box center [212, 34] width 11 height 11
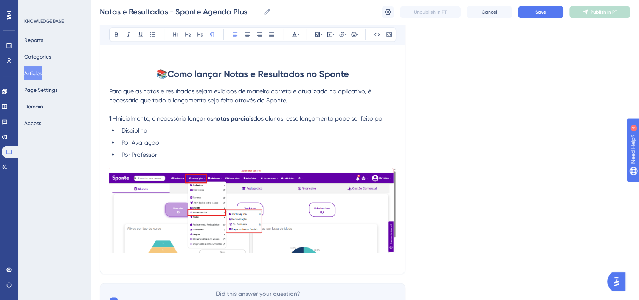
scroll to position [1314, 0]
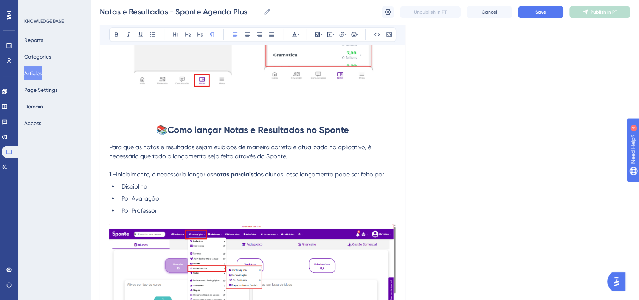
click at [110, 151] on span "Para que as notas e resultados sejam exibidos de maneira correta e atualizado n…" at bounding box center [241, 151] width 264 height 16
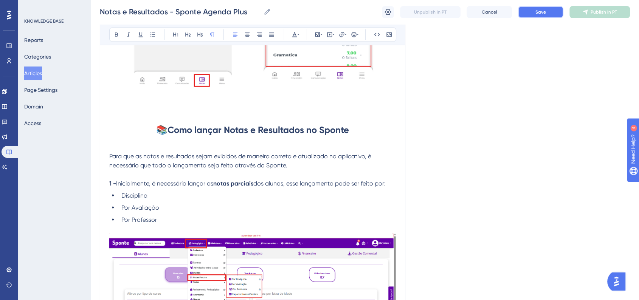
click at [535, 13] on button "Save" at bounding box center [540, 12] width 45 height 12
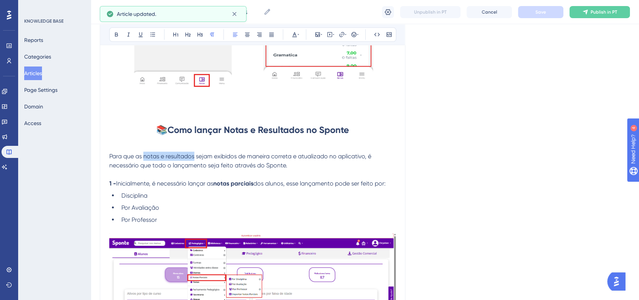
drag, startPoint x: 143, startPoint y: 161, endPoint x: 194, endPoint y: 161, distance: 51.1
click at [194, 161] on span "Para que as notas e resultados sejam exibidos de maneira correta e atualizado n…" at bounding box center [241, 160] width 264 height 16
click at [112, 36] on button at bounding box center [116, 34] width 11 height 11
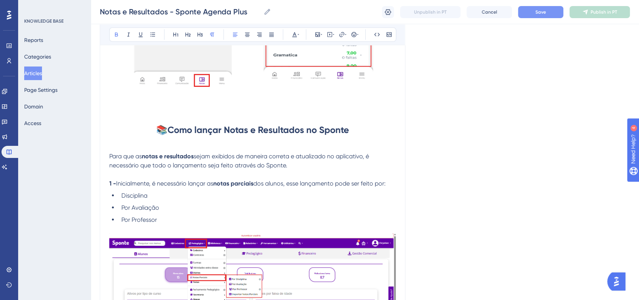
click at [533, 16] on button "Save" at bounding box center [540, 12] width 45 height 12
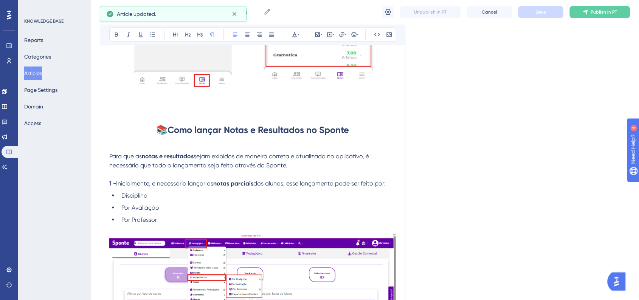
click at [110, 160] on span "Para que as" at bounding box center [125, 155] width 33 height 7
click at [352, 37] on icon at bounding box center [354, 34] width 6 height 6
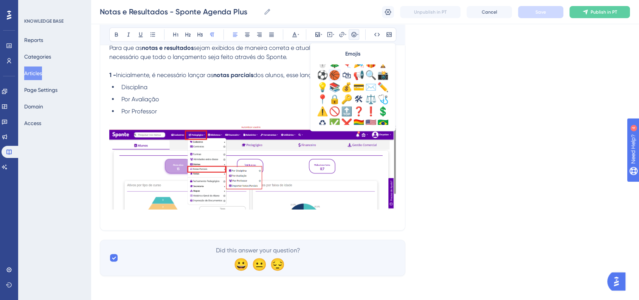
scroll to position [252, 0]
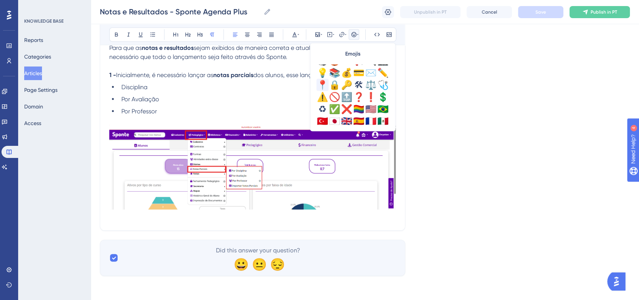
click at [322, 86] on div "📍" at bounding box center [323, 85] width 12 height 12
click at [531, 13] on button "Save" at bounding box center [540, 12] width 45 height 12
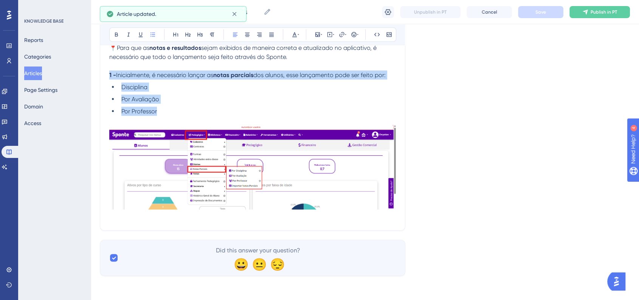
drag, startPoint x: 162, startPoint y: 113, endPoint x: 100, endPoint y: 74, distance: 72.7
copy div "1 - Inicialmente, é necessário lançar as notas parciais dos alunos, esse lançam…"
click at [372, 203] on img at bounding box center [252, 167] width 287 height 85
click at [201, 178] on img at bounding box center [252, 167] width 287 height 85
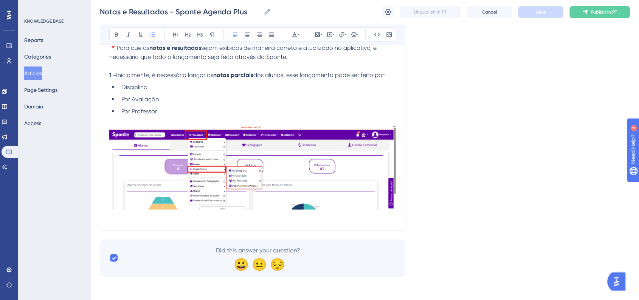
click at [292, 216] on p at bounding box center [252, 216] width 287 height 9
click at [115, 220] on p at bounding box center [252, 216] width 287 height 9
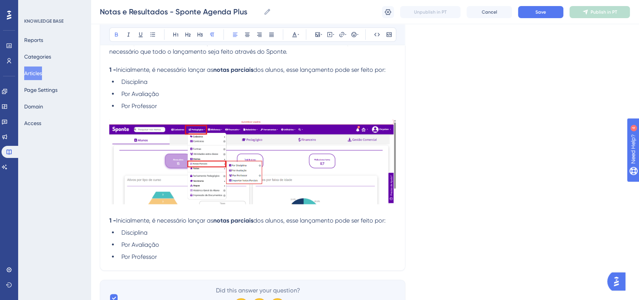
click at [110, 224] on strong "1 -" at bounding box center [112, 220] width 7 height 7
click at [109, 224] on strong "1 -" at bounding box center [112, 220] width 7 height 7
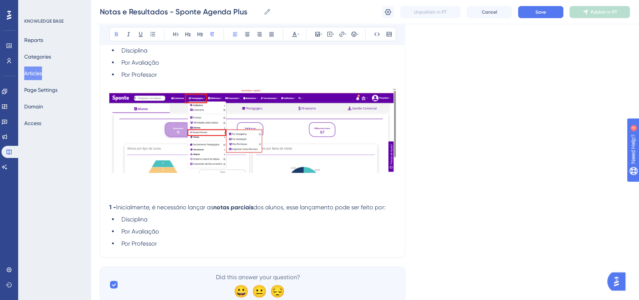
scroll to position [1491, 0]
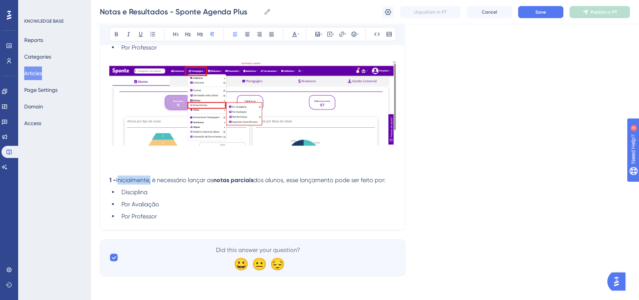
drag, startPoint x: 117, startPoint y: 181, endPoint x: 149, endPoint y: 180, distance: 32.2
click at [149, 180] on span "Inicialmente, é necessário lançar as" at bounding box center [164, 180] width 97 height 7
drag, startPoint x: 118, startPoint y: 182, endPoint x: 159, endPoint y: 180, distance: 40.9
click at [159, 180] on span "Posteriormente, é necessário lançar as" at bounding box center [169, 180] width 106 height 7
click at [114, 38] on button at bounding box center [116, 34] width 11 height 11
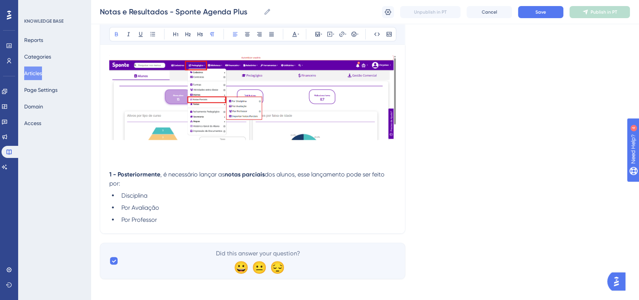
click at [246, 178] on strong "notas parciais" at bounding box center [245, 174] width 40 height 7
drag, startPoint x: 227, startPoint y: 181, endPoint x: 231, endPoint y: 180, distance: 4.3
click at [231, 178] on strong "notas parciais" at bounding box center [245, 174] width 40 height 7
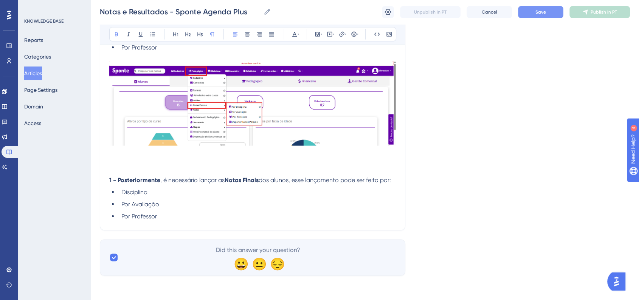
click at [556, 16] on button "Save" at bounding box center [540, 12] width 45 height 12
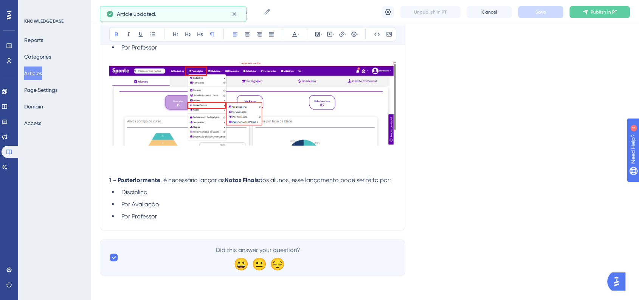
click at [200, 216] on li "Por Professor" at bounding box center [257, 216] width 278 height 9
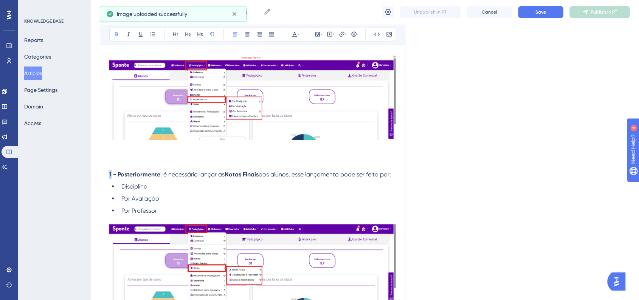
click at [111, 178] on strong "1 -" at bounding box center [112, 174] width 7 height 7
click at [179, 216] on li "Por Professor" at bounding box center [257, 211] width 278 height 9
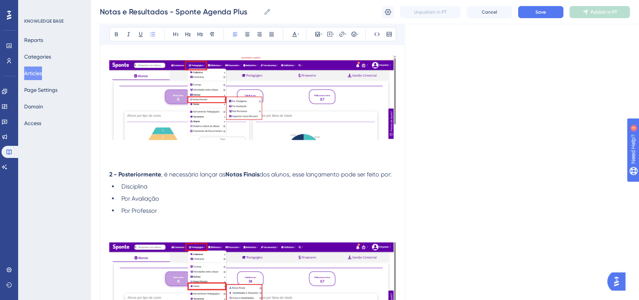
drag, startPoint x: 146, startPoint y: 194, endPoint x: 121, endPoint y: 194, distance: 25.4
click at [121, 191] on li "Disciplina" at bounding box center [257, 186] width 278 height 9
click at [166, 204] on li "Por Avaliação" at bounding box center [257, 198] width 278 height 9
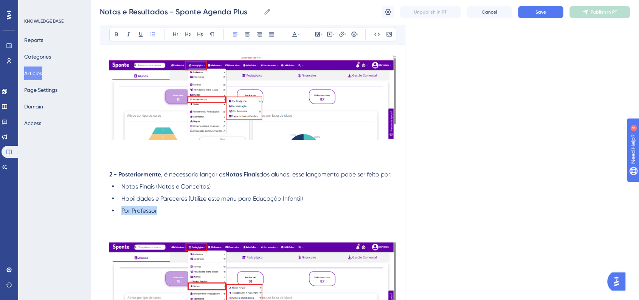
drag, startPoint x: 161, startPoint y: 216, endPoint x: 120, endPoint y: 220, distance: 41.0
click at [120, 216] on li "Por Professor" at bounding box center [257, 211] width 278 height 9
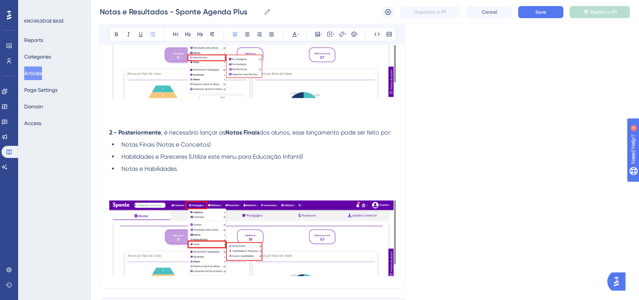
click at [136, 199] on p at bounding box center [252, 196] width 287 height 9
click at [533, 12] on button "Save" at bounding box center [540, 12] width 45 height 12
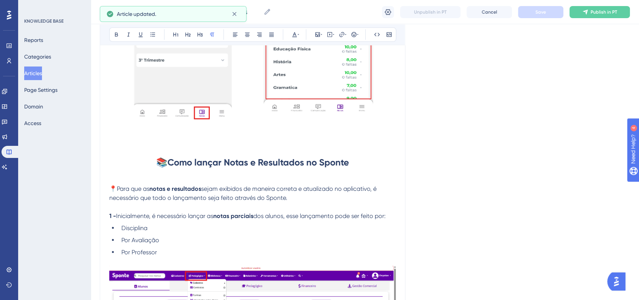
scroll to position [1365, 0]
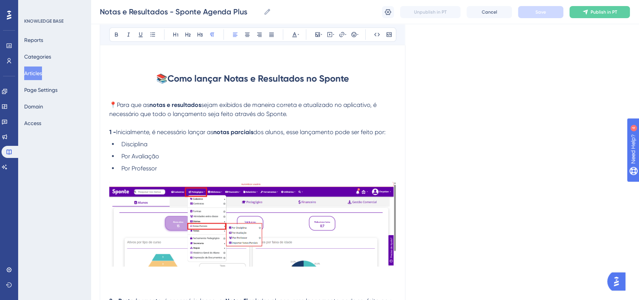
click at [292, 117] on p "📍Para que as notas e resultados sejam exibidos de maneira correta e atualizado …" at bounding box center [252, 109] width 287 height 18
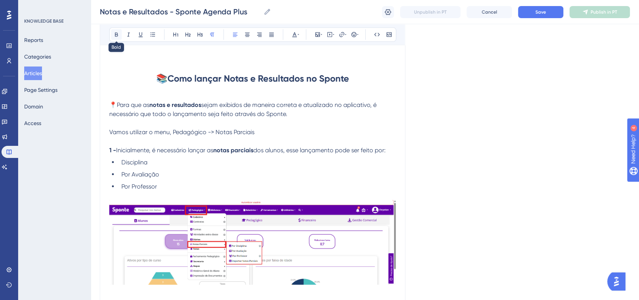
click at [111, 35] on button at bounding box center [116, 34] width 11 height 11
click at [270, 132] on p "Vamos utilizar o menu, Pedagógico -> Notas Parciais" at bounding box center [252, 131] width 287 height 9
click at [532, 9] on button "Save" at bounding box center [540, 12] width 45 height 12
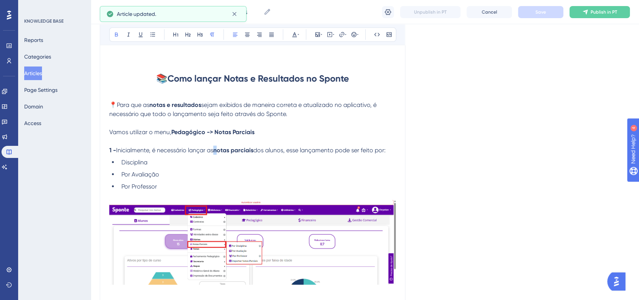
click at [219, 154] on strong "notas parciais" at bounding box center [233, 149] width 40 height 7
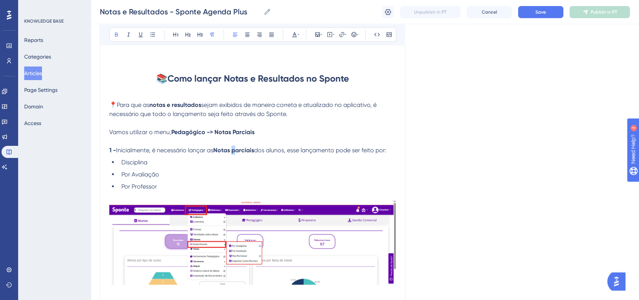
click at [238, 154] on strong "Notas parciais" at bounding box center [233, 149] width 41 height 7
click at [525, 11] on button "Save" at bounding box center [540, 12] width 45 height 12
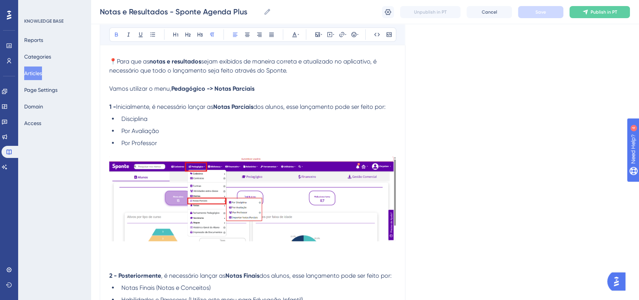
scroll to position [1407, 0]
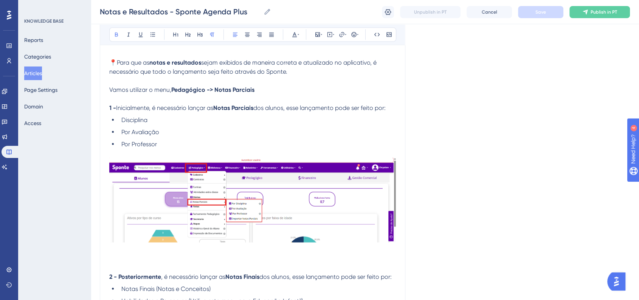
click at [196, 92] on strong "Pedagógico -> Notas Parciais" at bounding box center [212, 89] width 83 height 7
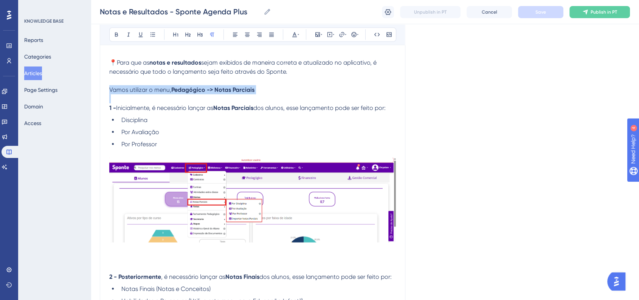
click at [196, 92] on strong "Pedagógico -> Notas Parciais" at bounding box center [212, 89] width 83 height 7
copy span "Vamos utilizar o menu,"
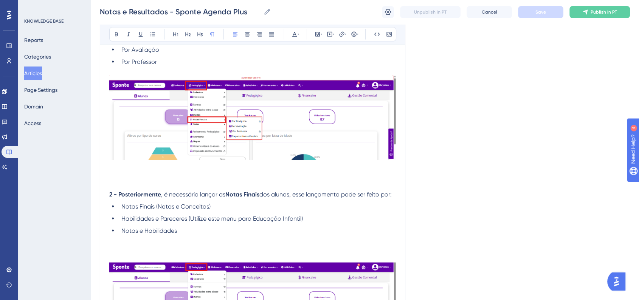
scroll to position [1491, 0]
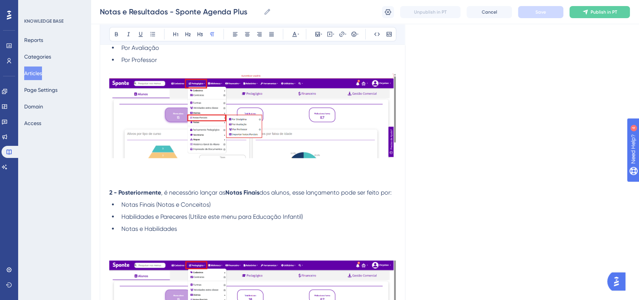
click at [154, 252] on p at bounding box center [252, 247] width 287 height 9
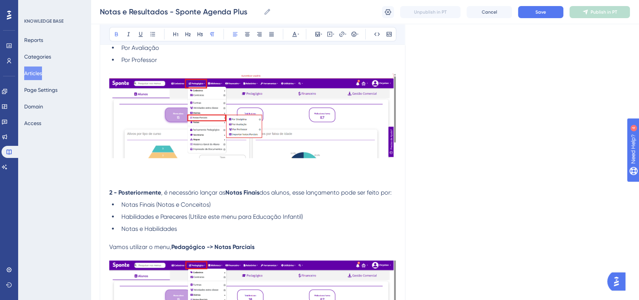
drag, startPoint x: 256, startPoint y: 255, endPoint x: 233, endPoint y: 256, distance: 23.1
click at [233, 252] on p "Vamos utilizar o menu, Pedagógico -> Notas Parciais" at bounding box center [252, 247] width 287 height 9
click at [533, 6] on button "Save" at bounding box center [540, 12] width 45 height 12
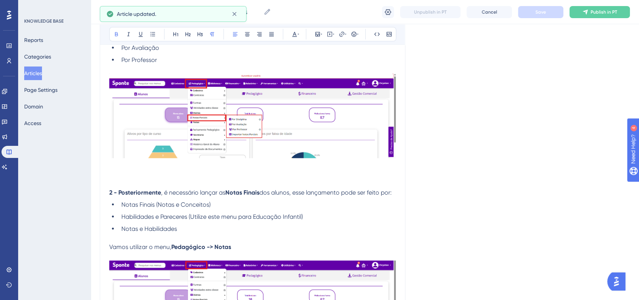
click at [261, 249] on p "Vamos utilizar o menu, Pedagógico -> Notas" at bounding box center [252, 247] width 287 height 9
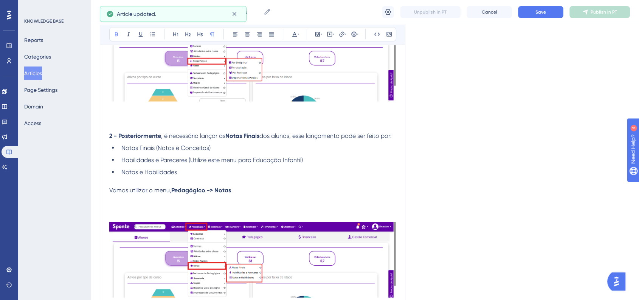
scroll to position [1617, 0]
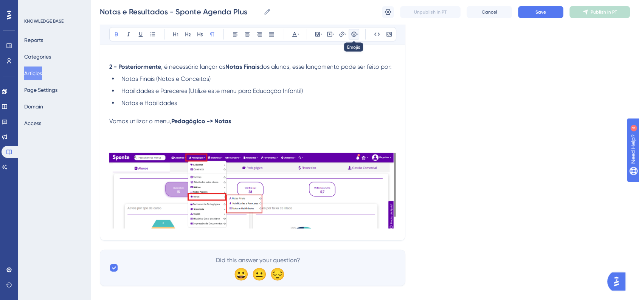
click at [351, 33] on icon at bounding box center [353, 34] width 5 height 5
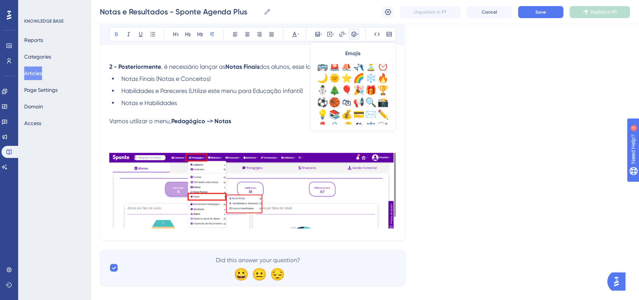
scroll to position [252, 0]
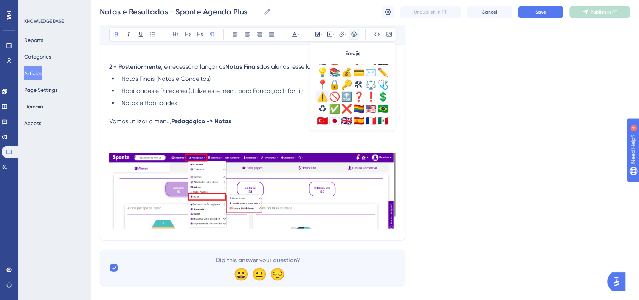
click at [324, 99] on div "⚠️" at bounding box center [323, 97] width 12 height 12
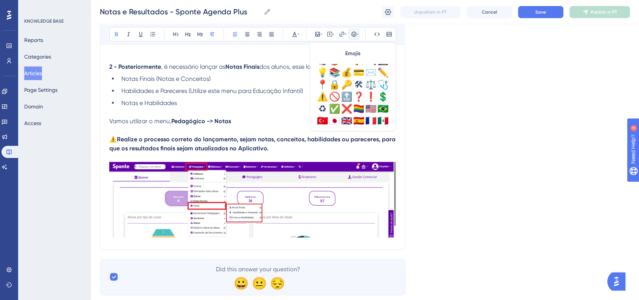
click at [205, 145] on strong "Realize o processo correto do lançamento, sejam notas, conceitos, habilidades o…" at bounding box center [253, 144] width 288 height 16
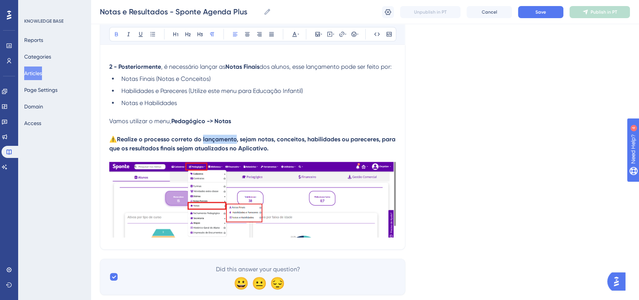
click at [205, 145] on strong "Realize o processo correto do lançamento, sejam notas, conceitos, habilidades o…" at bounding box center [253, 144] width 288 height 16
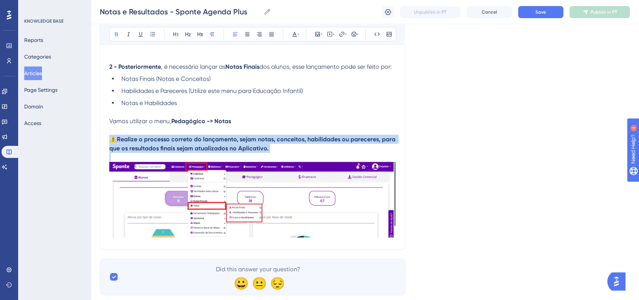
click at [205, 145] on strong "Realize o processo correto do lançamento, sejam notas, conceitos, habilidades o…" at bounding box center [253, 144] width 288 height 16
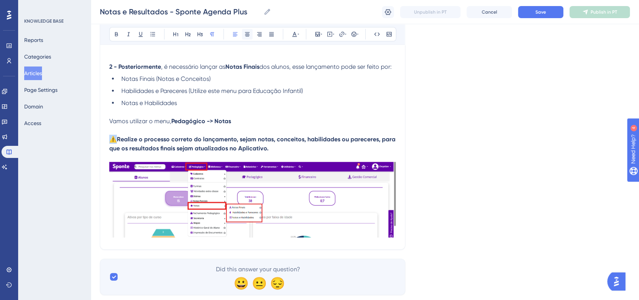
click at [245, 38] on button at bounding box center [247, 34] width 11 height 11
click at [529, 10] on button "Save" at bounding box center [540, 12] width 45 height 12
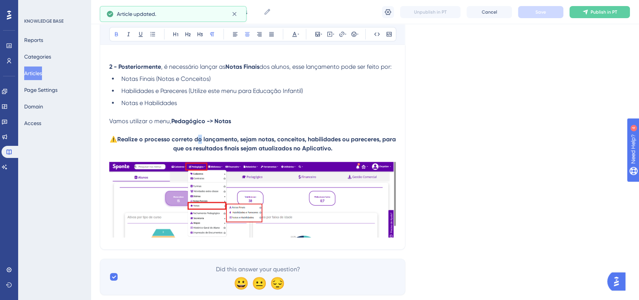
click at [200, 146] on strong "Realize o processo correto do lançamento, sejam notas, conceitos, habilidades o…" at bounding box center [257, 144] width 280 height 16
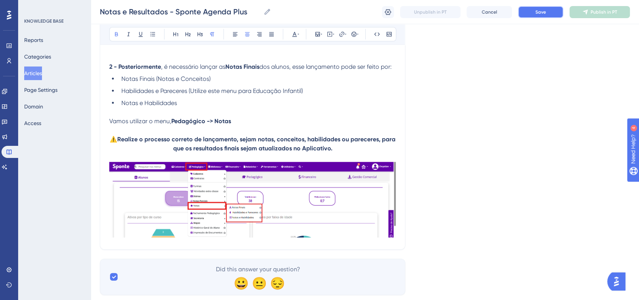
click at [538, 10] on span "Save" at bounding box center [541, 12] width 11 height 6
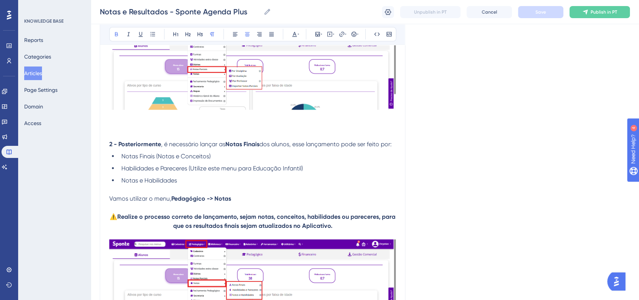
scroll to position [1575, 0]
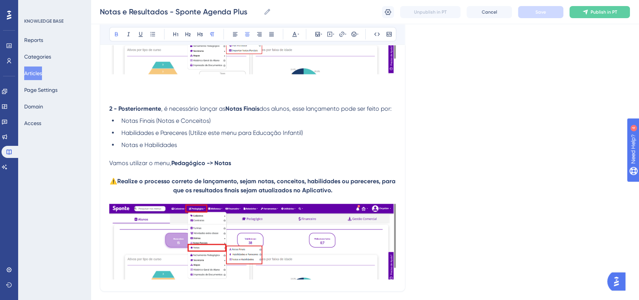
click at [303, 193] on p "⚠️ Realize o processo correto de lançamento, sejam notas, conceitos, habilidade…" at bounding box center [252, 186] width 287 height 18
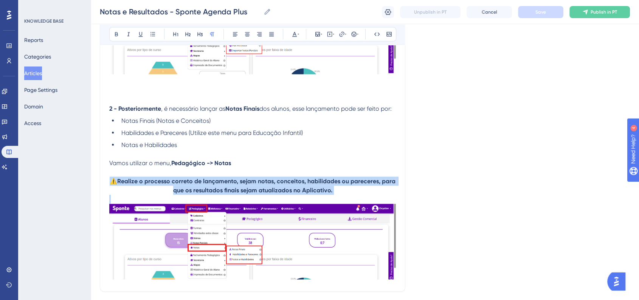
click at [303, 193] on p "⚠️ Realize o processo correto de lançamento, sejam notas, conceitos, habilidade…" at bounding box center [252, 186] width 287 height 18
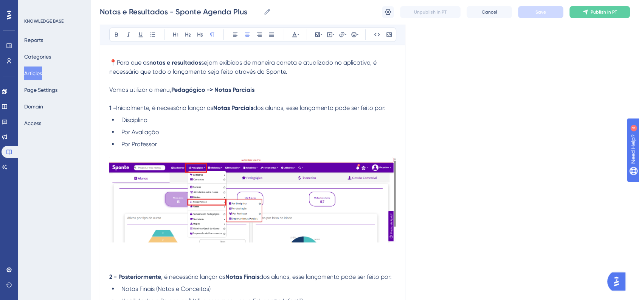
scroll to position [1365, 0]
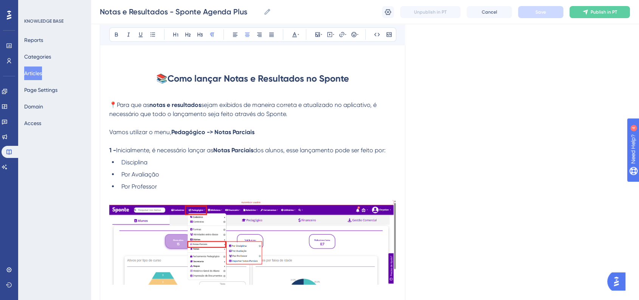
click at [244, 200] on p at bounding box center [252, 195] width 287 height 9
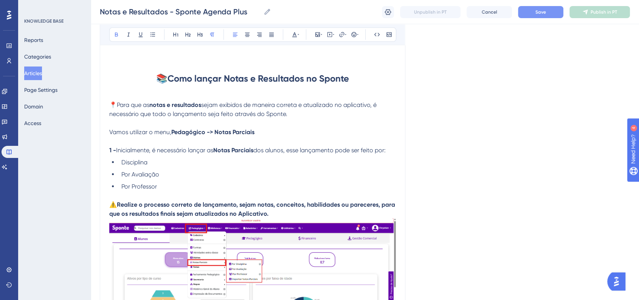
click at [176, 210] on strong "Realize o processo correto de lançamento, sejam notas, conceitos, habilidades o…" at bounding box center [253, 209] width 288 height 16
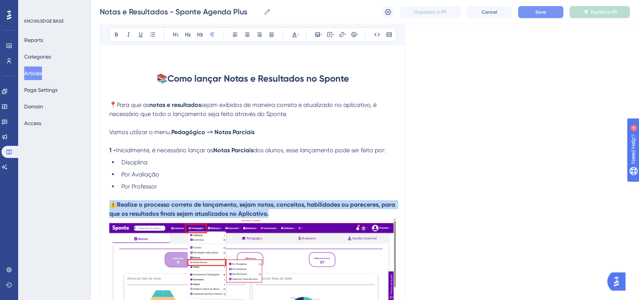
click at [176, 210] on strong "Realize o processo correto de lançamento, sejam notas, conceitos, habilidades o…" at bounding box center [253, 209] width 288 height 16
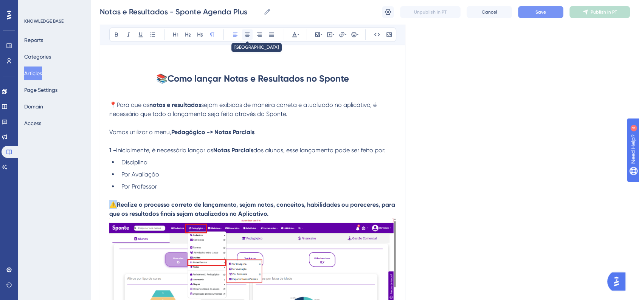
click at [250, 37] on button at bounding box center [247, 34] width 11 height 11
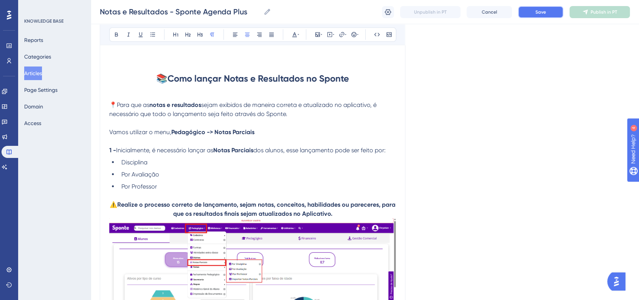
click at [529, 16] on button "Save" at bounding box center [540, 12] width 45 height 12
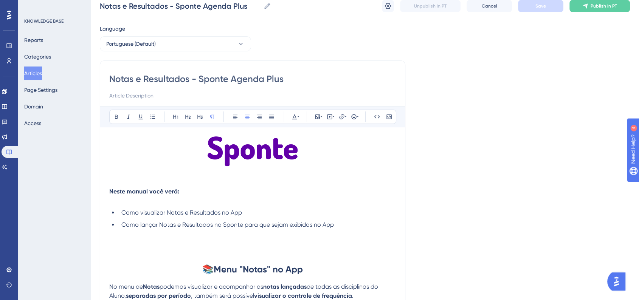
scroll to position [42, 0]
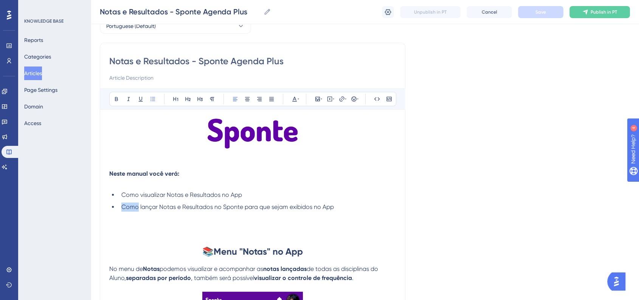
drag, startPoint x: 123, startPoint y: 207, endPoint x: 138, endPoint y: 210, distance: 15.8
click at [138, 210] on span "Como lançar Notas e Resultados no Sponte para que sejam exibidos no App" at bounding box center [227, 207] width 213 height 7
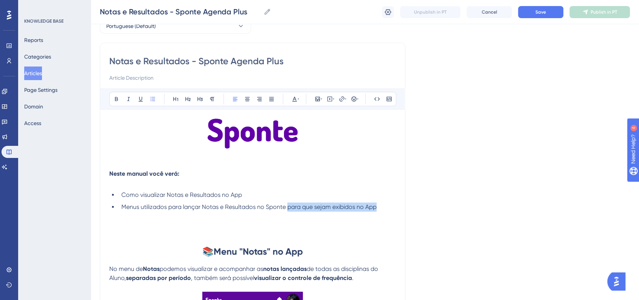
drag, startPoint x: 291, startPoint y: 207, endPoint x: 387, endPoint y: 207, distance: 95.7
click at [387, 207] on li "Menus utilizados para lançar Notas e Resultados no Sponte para que sejam exibid…" at bounding box center [257, 207] width 278 height 9
click at [536, 17] on button "Save" at bounding box center [540, 12] width 45 height 12
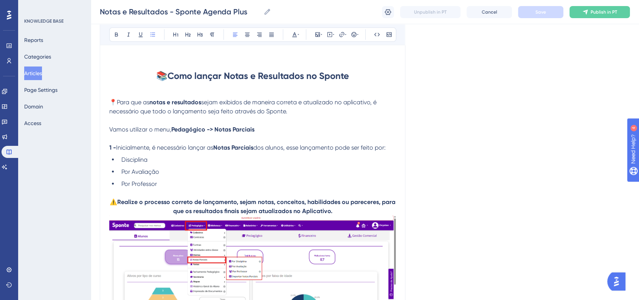
scroll to position [1283, 0]
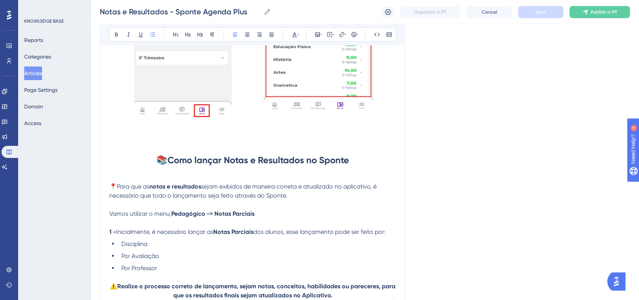
click at [336, 193] on span "sejam exibidos de maneira correta e atualizado no aplicativo, é necessário que …" at bounding box center [243, 191] width 269 height 16
click at [336, 191] on span "sejam exibidos de maneira correta e atualizado no aplicativo, é necessário que …" at bounding box center [243, 191] width 269 height 16
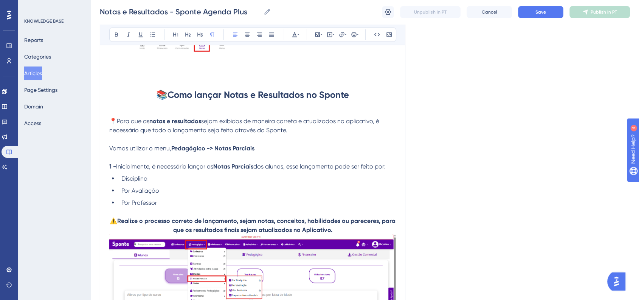
scroll to position [1368, 0]
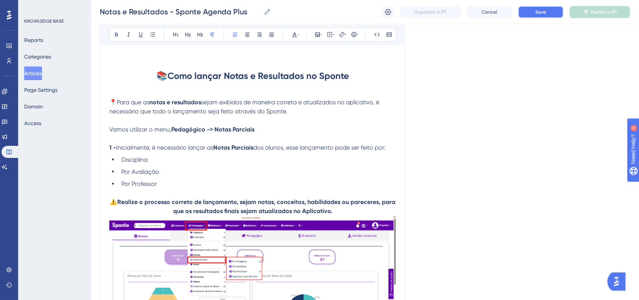
click at [536, 14] on span "Save" at bounding box center [541, 12] width 11 height 6
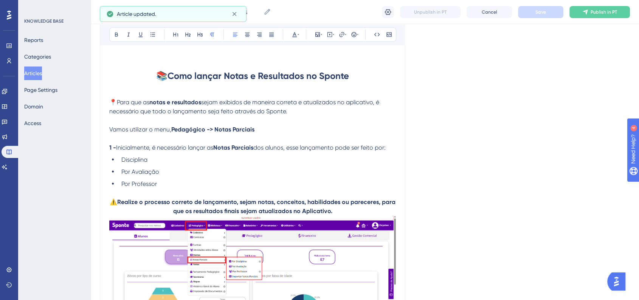
click at [154, 164] on li "Disciplina" at bounding box center [257, 159] width 278 height 9
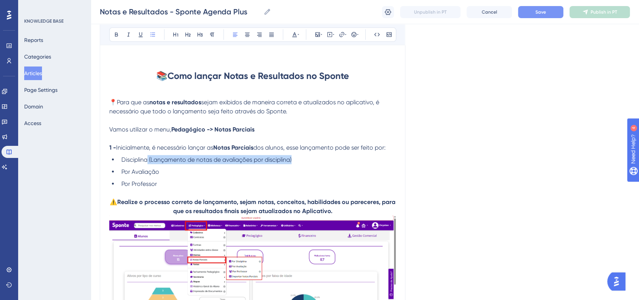
drag, startPoint x: 297, startPoint y: 166, endPoint x: 148, endPoint y: 165, distance: 149.1
click at [148, 164] on li "Disciplina (Lançamento de notas de avaliações por disciplina)" at bounding box center [257, 159] width 278 height 9
click at [181, 176] on li "Por Avaliação" at bounding box center [257, 171] width 278 height 9
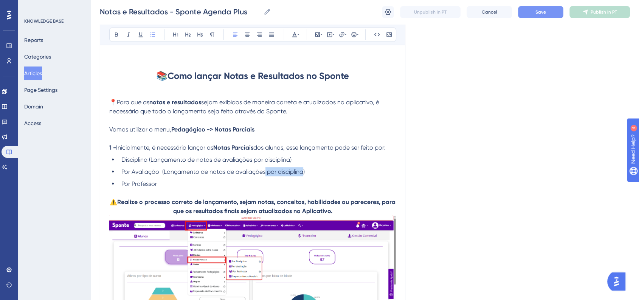
drag, startPoint x: 266, startPoint y: 179, endPoint x: 303, endPoint y: 179, distance: 36.3
click at [303, 175] on span "Por Avaliação (Lançamento de notas de avaliações por disciplina)" at bounding box center [212, 171] width 183 height 7
drag, startPoint x: 333, startPoint y: 176, endPoint x: 162, endPoint y: 179, distance: 170.6
click at [162, 176] on li "Por Avaliação (Lançamento de notas de avaliações de forma individual)" at bounding box center [257, 171] width 278 height 9
click at [171, 188] on li "Por Professor" at bounding box center [257, 183] width 278 height 9
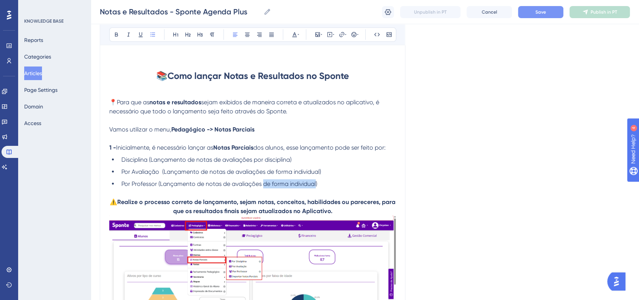
drag, startPoint x: 264, startPoint y: 191, endPoint x: 316, endPoint y: 191, distance: 51.5
click at [316, 187] on span "Por Professor (Lançamento de notas de avaliações de forma individual)" at bounding box center [219, 183] width 196 height 7
click at [545, 21] on div "Notas e Resultados - Sponte Agenda Plus Notas e Resultados - Sponte Agenda Plus…" at bounding box center [365, 12] width 549 height 24
click at [542, 15] on span "Save" at bounding box center [541, 12] width 11 height 6
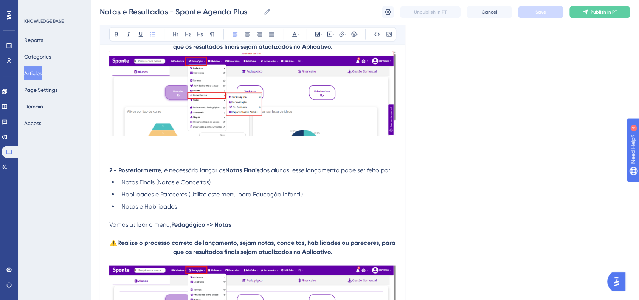
scroll to position [1662, 0]
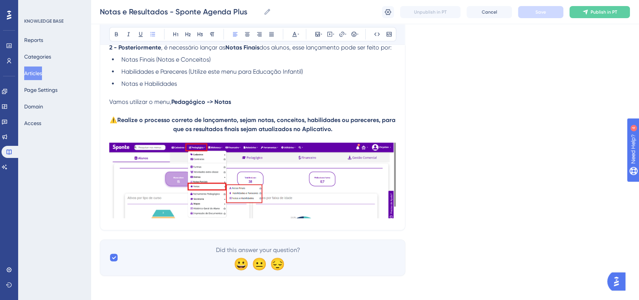
click at [348, 201] on img at bounding box center [252, 181] width 287 height 76
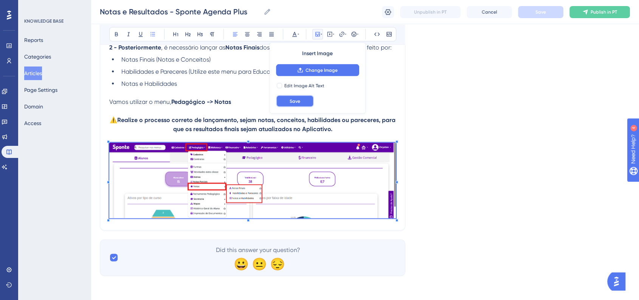
click at [306, 102] on button "Save" at bounding box center [295, 101] width 38 height 12
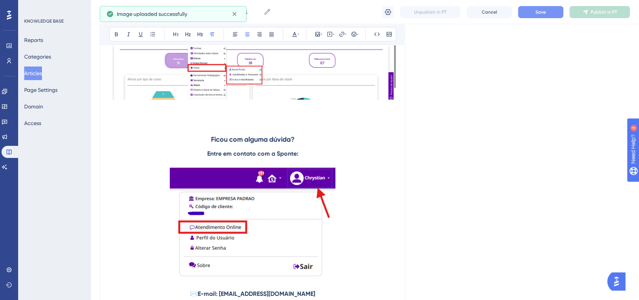
scroll to position [1606, 0]
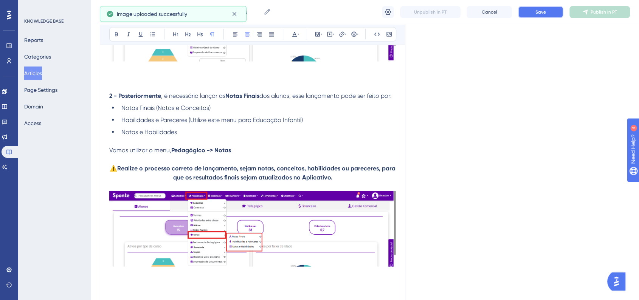
click at [526, 16] on button "Save" at bounding box center [540, 12] width 45 height 12
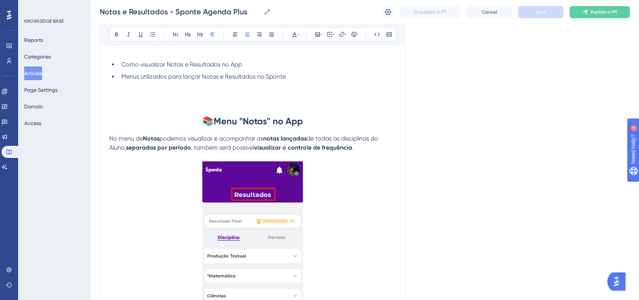
scroll to position [176, 0]
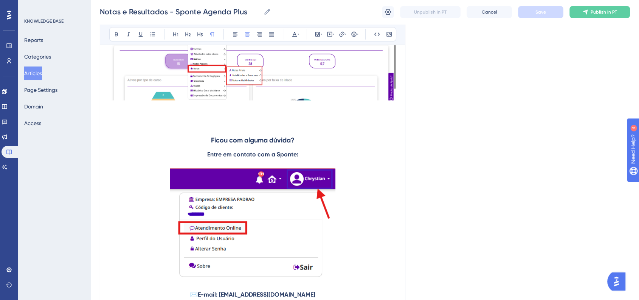
scroll to position [1858, 0]
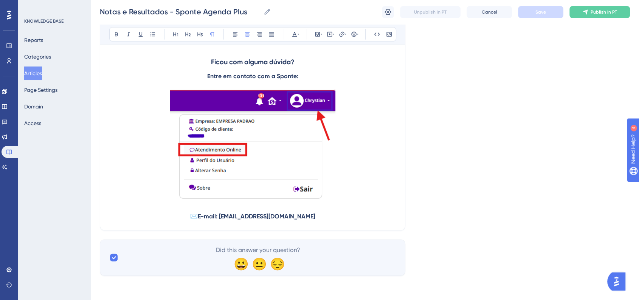
click at [360, 176] on p at bounding box center [252, 146] width 287 height 113
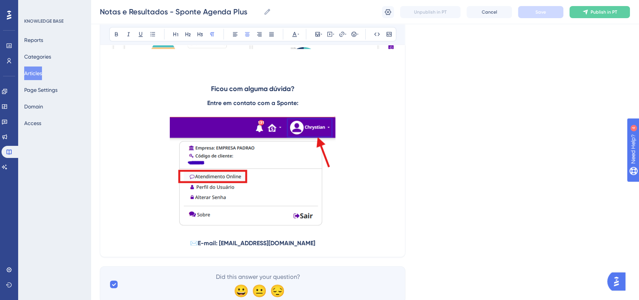
scroll to position [1732, 0]
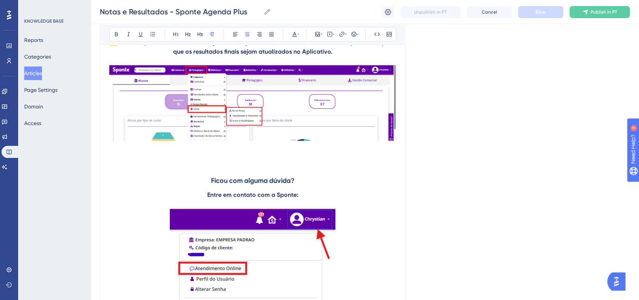
click at [373, 162] on p at bounding box center [252, 157] width 287 height 9
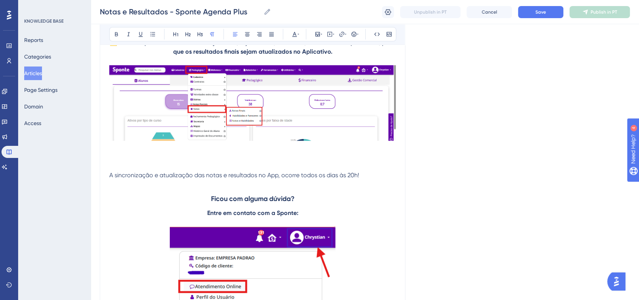
drag, startPoint x: 109, startPoint y: 183, endPoint x: 118, endPoint y: 180, distance: 8.9
click at [109, 179] on span "A sincronização e atualização das notas e resultados no App, ocorre todos os di…" at bounding box center [234, 175] width 250 height 7
click at [354, 33] on icon at bounding box center [354, 34] width 6 height 6
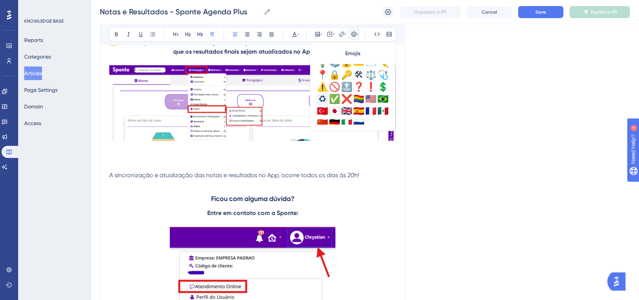
scroll to position [266, 0]
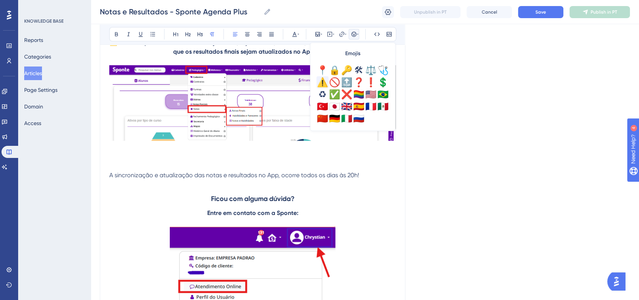
click at [323, 86] on div "⚠️" at bounding box center [323, 82] width 12 height 12
click at [236, 179] on span "⚠️A sincronização e atualização das notas e resultados no App, ocorre todos os …" at bounding box center [238, 175] width 258 height 7
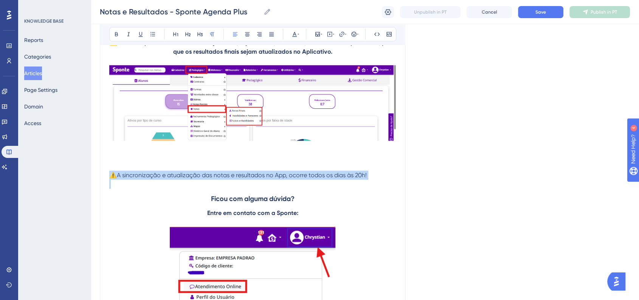
click at [236, 179] on span "⚠️A sincronização e atualização das notas e resultados no App, ocorre todos os …" at bounding box center [238, 175] width 258 height 7
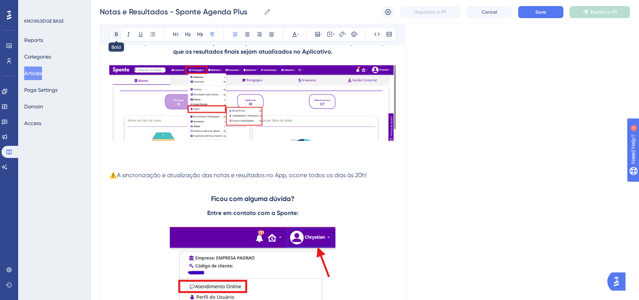
click at [117, 34] on icon at bounding box center [116, 35] width 3 height 4
click at [292, 179] on strong "⚠️A sincronização e atualização das notas e resultados no App, ocorre todos os …" at bounding box center [240, 175] width 262 height 7
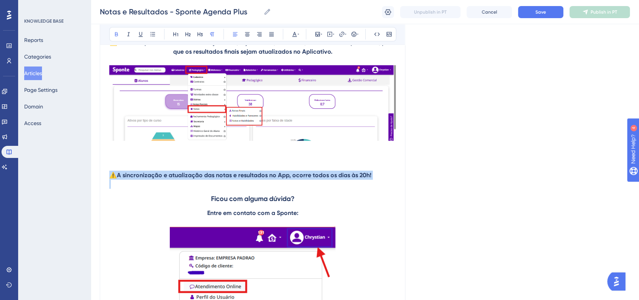
click at [292, 179] on strong "⚠️A sincronização e atualização das notas e resultados no App, ocorre todos os …" at bounding box center [240, 175] width 262 height 7
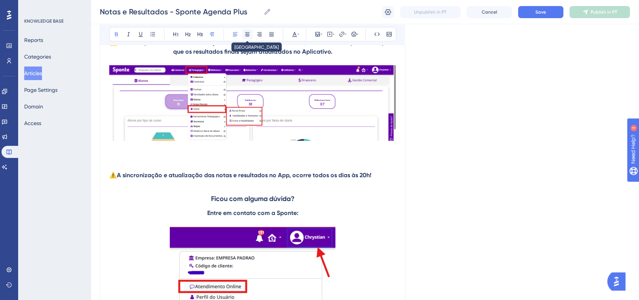
click at [249, 36] on icon at bounding box center [247, 34] width 6 height 6
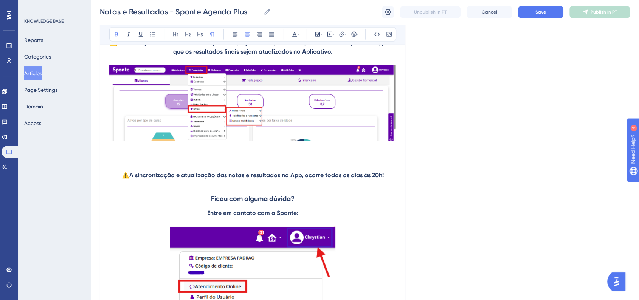
click at [395, 180] on p "⚠️A sincronização e atualização das notas e resultados no App, ocorre todos os …" at bounding box center [252, 175] width 287 height 9
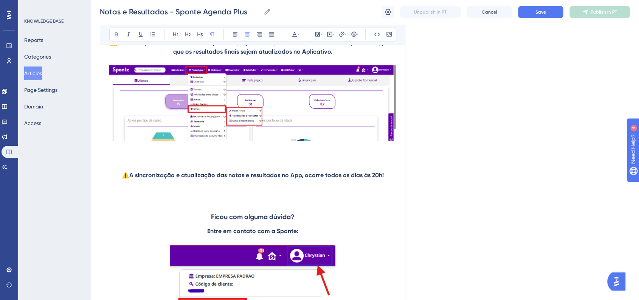
click at [534, 9] on button "Save" at bounding box center [540, 12] width 45 height 12
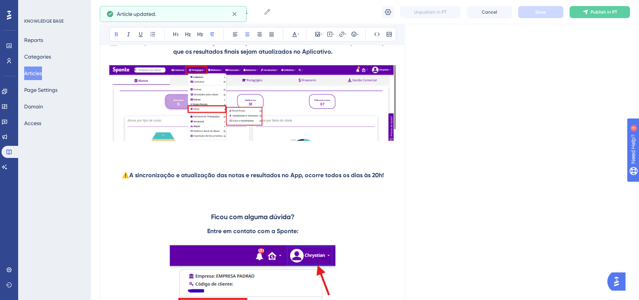
click at [42, 73] on button "Articles" at bounding box center [33, 74] width 18 height 14
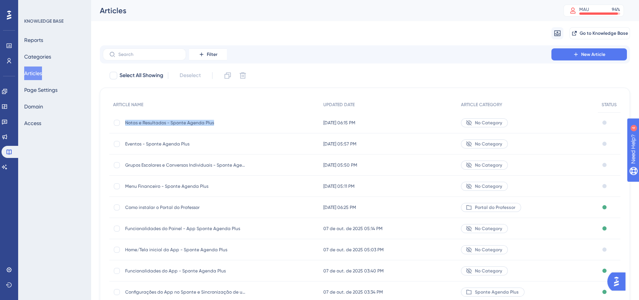
drag, startPoint x: 124, startPoint y: 125, endPoint x: 226, endPoint y: 120, distance: 102.6
click at [226, 120] on div "Notas e Resultados - Sponte Agenda Plus Notas e Resultados - Sponte Agenda Plus" at bounding box center [214, 122] width 210 height 21
click at [143, 123] on span "Notas e Resultados - Sponte Agenda Plus" at bounding box center [185, 123] width 121 height 6
click at [128, 123] on span "Notas e Resultados - Sponte Agenda Plus" at bounding box center [185, 123] width 121 height 6
drag, startPoint x: 123, startPoint y: 124, endPoint x: 233, endPoint y: 124, distance: 110.1
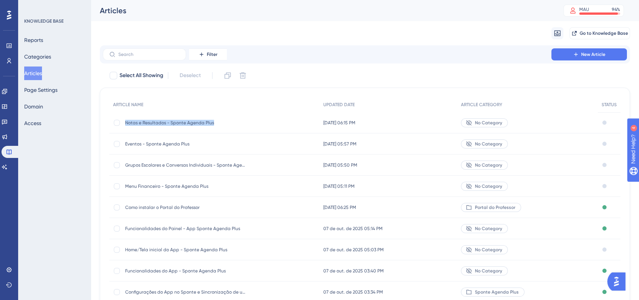
click at [233, 124] on div "Notas e Resultados - Sponte Agenda Plus Notas e Resultados - Sponte Agenda Plus" at bounding box center [214, 122] width 210 height 21
click at [592, 49] on button "New Article" at bounding box center [590, 54] width 76 height 12
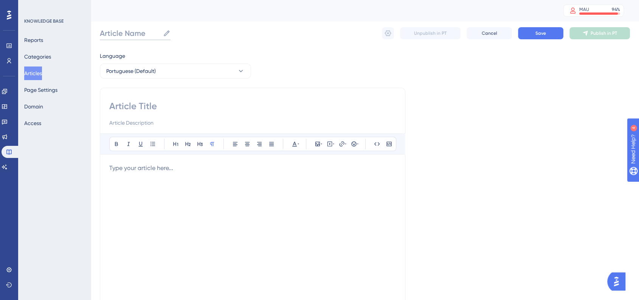
click at [129, 34] on input "Article Name" at bounding box center [130, 33] width 60 height 11
paste input "Notas e Resultados - Sponte Agenda Plus"
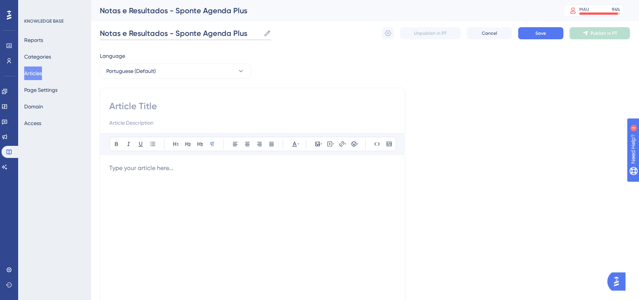
drag, startPoint x: 168, startPoint y: 34, endPoint x: 103, endPoint y: 36, distance: 64.7
click at [103, 36] on input "Notas e Resultados - Sponte Agenda Plus" at bounding box center [180, 33] width 161 height 11
click at [152, 28] on input "Dados Pessoais e Configurações - Sponte Agenda Plus" at bounding box center [203, 33] width 207 height 11
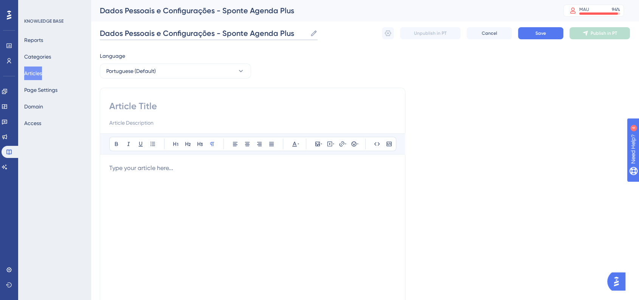
type input "Dados Pessoais e Configurações - Sponte Agenda Plus"
click at [156, 104] on input at bounding box center [252, 106] width 287 height 12
paste input "Dados Pessoais e Configurações - Sponte Agenda Plus"
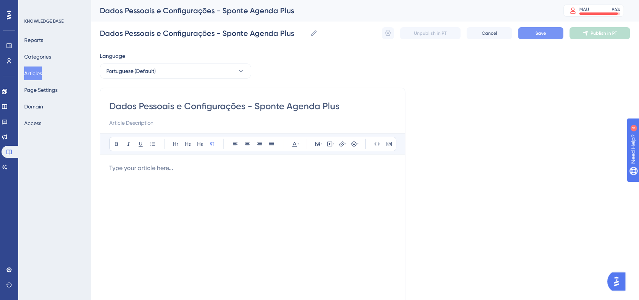
type input "Dados Pessoais e Configurações - Sponte Agenda Plus"
click at [530, 37] on button "Save" at bounding box center [540, 33] width 45 height 12
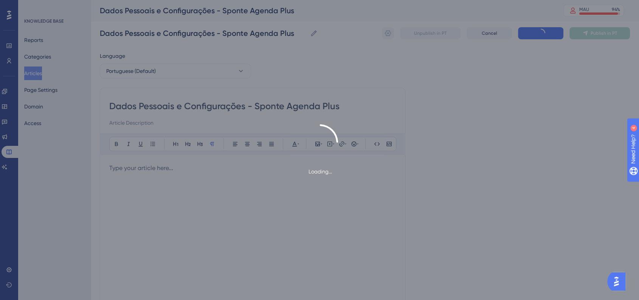
type input "Dados Pessoais e Configurações - Sponte Agenda Plus"
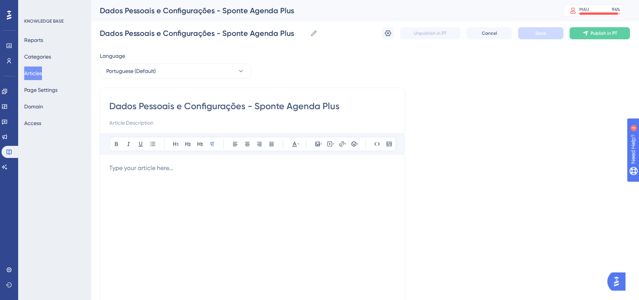
click at [224, 173] on div at bounding box center [252, 247] width 287 height 166
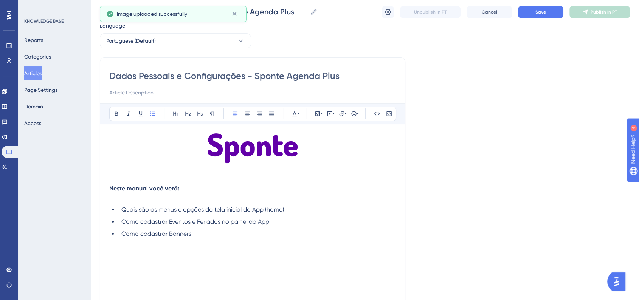
scroll to position [42, 0]
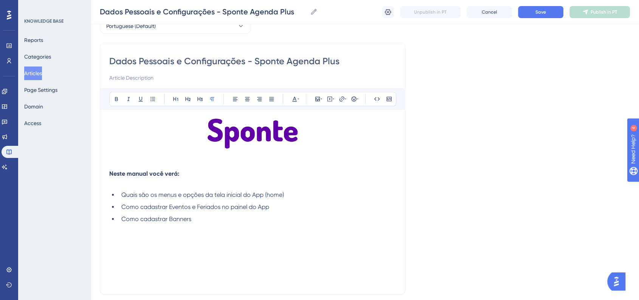
click at [224, 250] on p at bounding box center [252, 246] width 287 height 9
paste div
drag, startPoint x: 231, startPoint y: 256, endPoint x: 306, endPoint y: 260, distance: 75.0
click at [306, 260] on h1 "🛠 Opções Extras" at bounding box center [252, 255] width 287 height 26
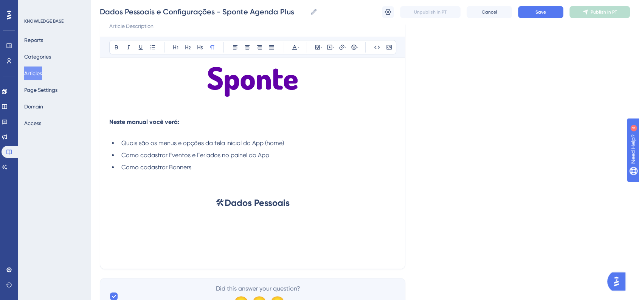
scroll to position [48, 0]
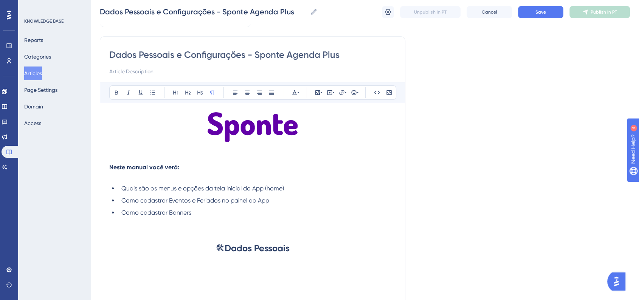
click at [558, 22] on div "Dados Pessoais e Configurações - Sponte Agenda Plus Dados Pessoais e Configuraç…" at bounding box center [365, 12] width 549 height 24
click at [556, 16] on button "Save" at bounding box center [540, 12] width 45 height 12
click at [143, 270] on h1 at bounding box center [252, 274] width 287 height 26
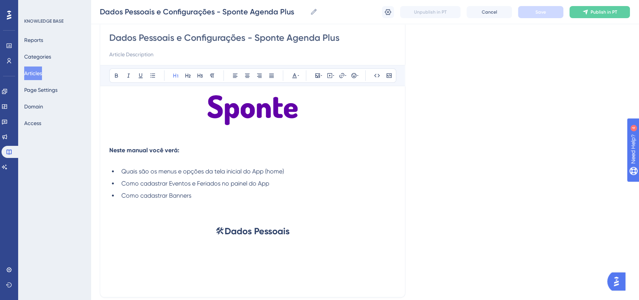
scroll to position [90, 0]
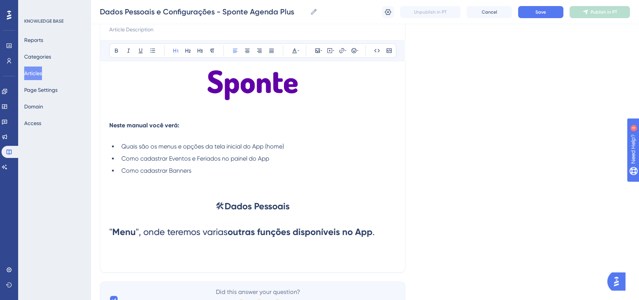
click at [110, 233] on span """ at bounding box center [110, 232] width 3 height 11
drag, startPoint x: 181, startPoint y: 231, endPoint x: 158, endPoint y: 234, distance: 23.3
click at [158, 234] on span "", onde teremos varias" at bounding box center [195, 232] width 92 height 11
click at [376, 234] on h1 "No " Menu ", teremos varias outras funções disponíveis no App ." at bounding box center [252, 232] width 287 height 26
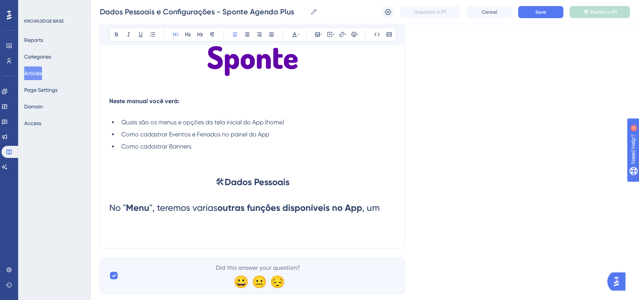
scroll to position [133, 0]
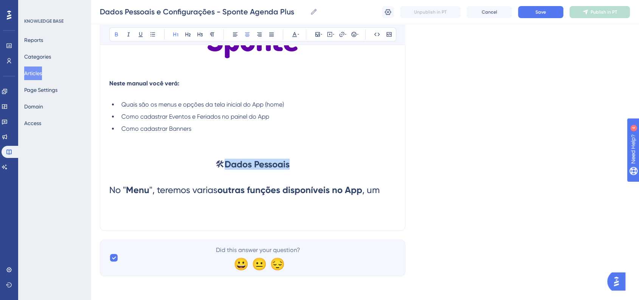
drag, startPoint x: 230, startPoint y: 165, endPoint x: 324, endPoint y: 165, distance: 94.2
click at [324, 165] on h1 "🛠 Dados Pessoais" at bounding box center [252, 165] width 287 height 26
click at [383, 191] on h1 "No " Menu ", teremos varias outras funções disponíveis no App , um" at bounding box center [252, 190] width 287 height 26
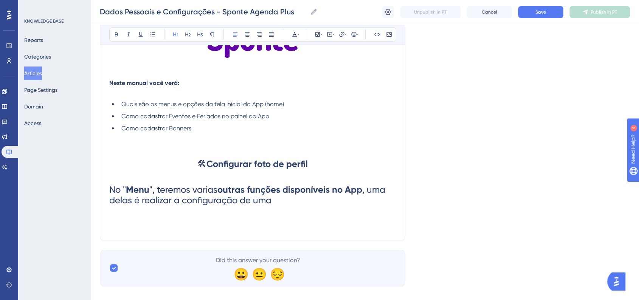
drag, startPoint x: 281, startPoint y: 202, endPoint x: 256, endPoint y: 204, distance: 25.8
click at [256, 204] on h1 "No " Menu ", teremos varias outras funções disponíveis no App , uma delas é rea…" at bounding box center [252, 195] width 287 height 36
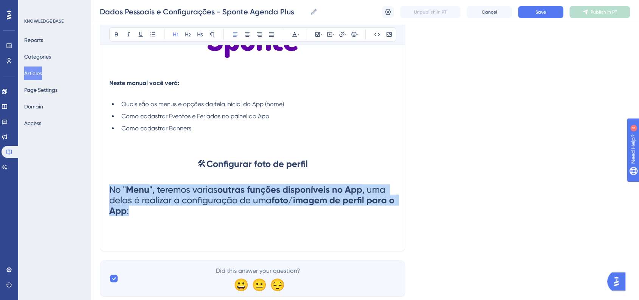
drag, startPoint x: 156, startPoint y: 213, endPoint x: 103, endPoint y: 193, distance: 57.0
click at [103, 193] on div "Dados Pessoais e Configurações - Sponte Agenda Plus Bold Italic Underline Bulle…" at bounding box center [253, 102] width 306 height 300
click at [213, 39] on button at bounding box center [212, 34] width 11 height 11
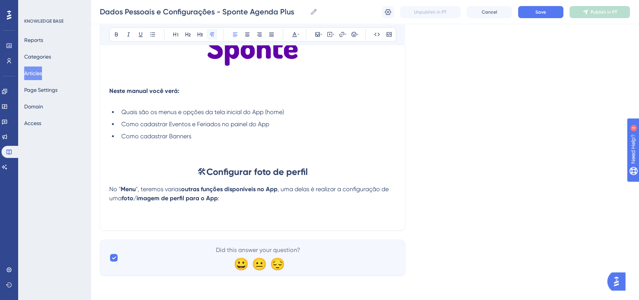
scroll to position [126, 0]
click at [483, 146] on div "Language Portuguese (Default) Dados Pessoais e Configurações - Sponte Agenda Pl…" at bounding box center [365, 100] width 530 height 353
click at [246, 195] on p "No " Menu ", teremos varias outras funções disponíveis no App , uma delas é rea…" at bounding box center [252, 194] width 287 height 18
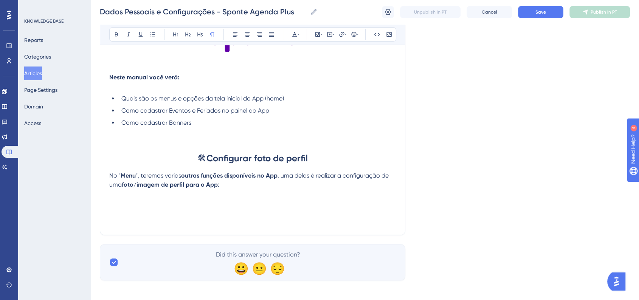
scroll to position [144, 0]
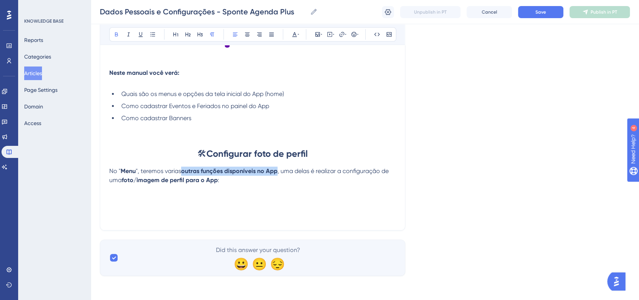
drag, startPoint x: 188, startPoint y: 173, endPoint x: 277, endPoint y: 171, distance: 89.7
click at [277, 171] on strong "outras funções disponíveis no App" at bounding box center [229, 171] width 96 height 7
click at [114, 35] on icon at bounding box center [116, 34] width 6 height 6
click at [451, 146] on div "Language Portuguese (Default) Dados Pessoais e Configurações - Sponte Agenda Pl…" at bounding box center [365, 90] width 530 height 371
click at [537, 16] on button "Save" at bounding box center [540, 12] width 45 height 12
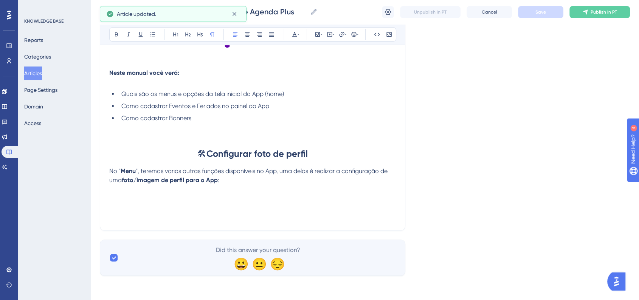
click at [251, 203] on p at bounding box center [252, 207] width 287 height 9
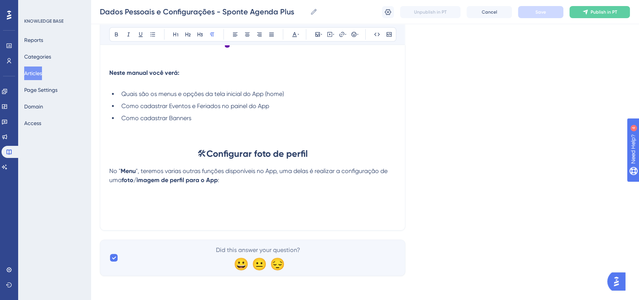
click at [235, 203] on p at bounding box center [252, 207] width 287 height 9
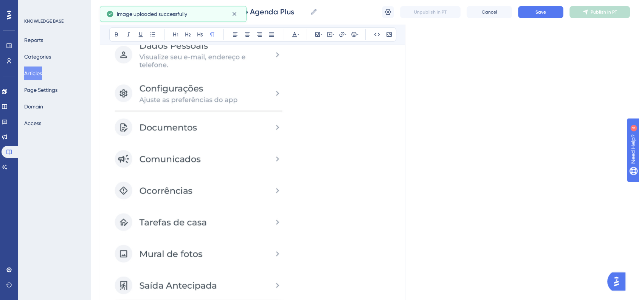
click at [239, 187] on img at bounding box center [198, 162] width 179 height 341
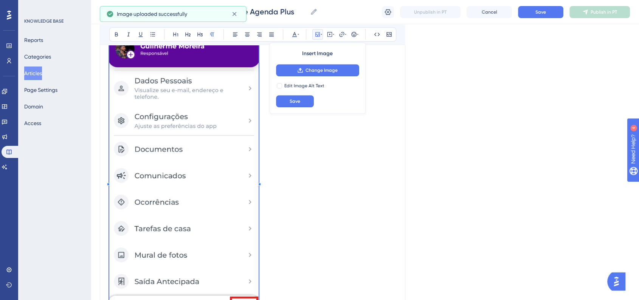
scroll to position [297, 0]
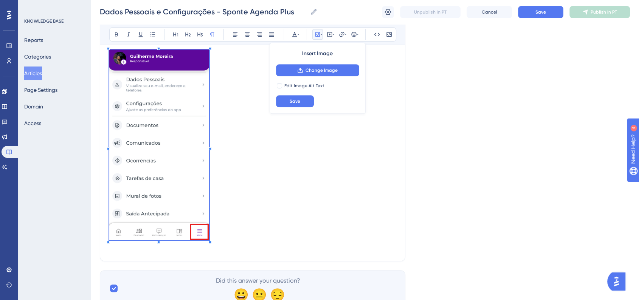
click at [210, 185] on p at bounding box center [252, 146] width 287 height 193
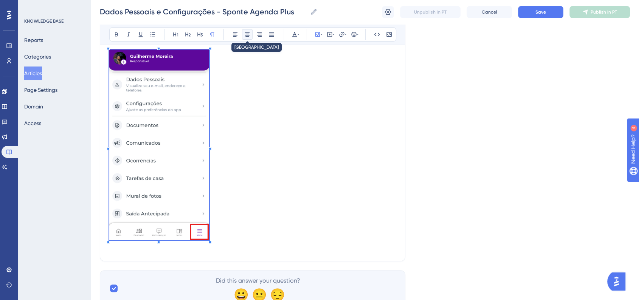
click at [251, 36] on button at bounding box center [247, 34] width 11 height 11
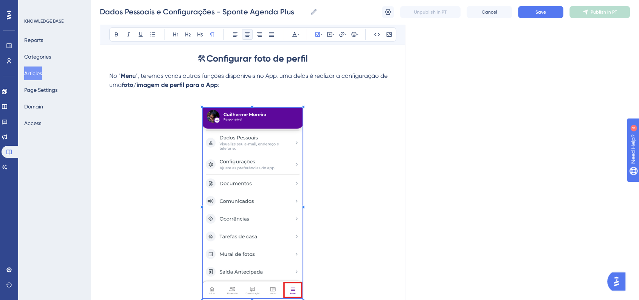
scroll to position [171, 0]
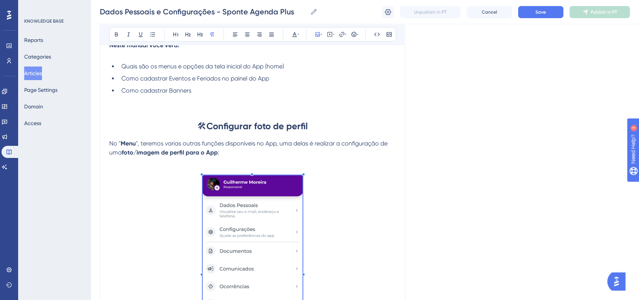
click at [543, 19] on div "Dados Pessoais e Configurações - Sponte Agenda Plus Dados Pessoais e Configuraç…" at bounding box center [365, 12] width 549 height 24
click at [540, 15] on span "Save" at bounding box center [541, 12] width 11 height 6
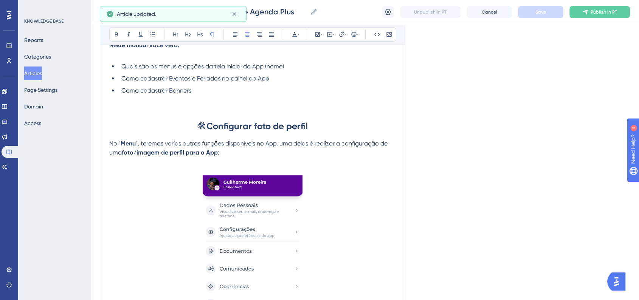
click at [359, 222] on p at bounding box center [252, 272] width 287 height 193
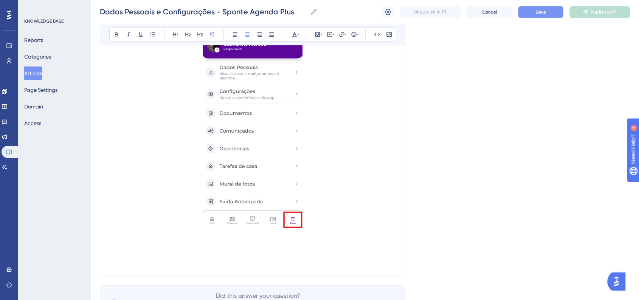
scroll to position [355, 0]
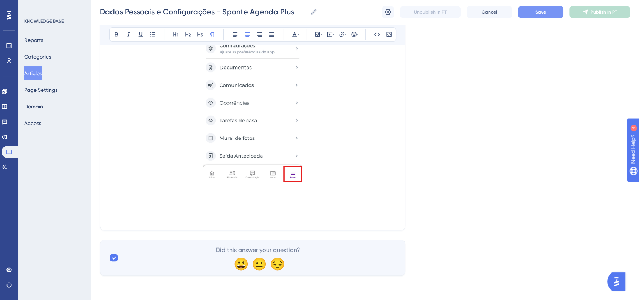
click at [358, 189] on p at bounding box center [252, 189] width 287 height 9
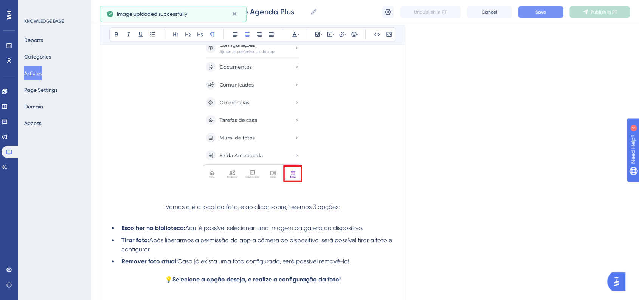
scroll to position [360, 0]
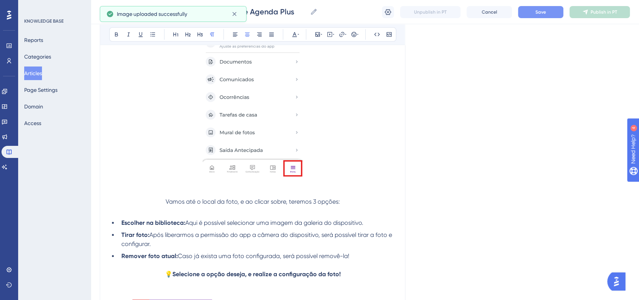
click at [167, 204] on span "Vamos até o local da foto, e ao clicar sobre, teremos 3 opções:" at bounding box center [253, 201] width 174 height 7
click at [356, 36] on icon at bounding box center [354, 34] width 6 height 6
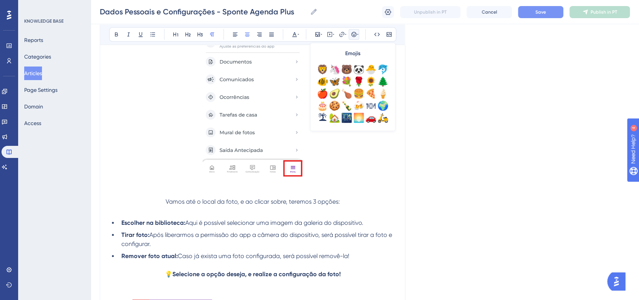
scroll to position [252, 0]
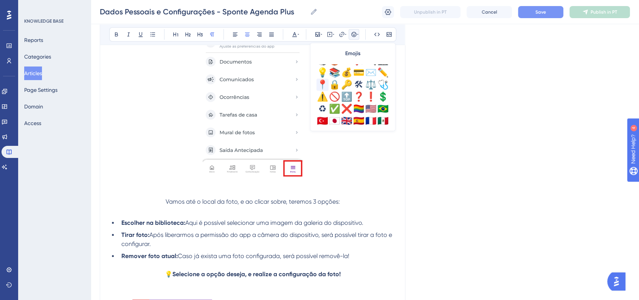
click at [325, 85] on div "📍" at bounding box center [323, 85] width 12 height 12
click at [495, 123] on div "Language Portuguese (Default) Dados Pessoais e Configurações - Sponte Agenda Pl…" at bounding box center [365, 113] width 530 height 850
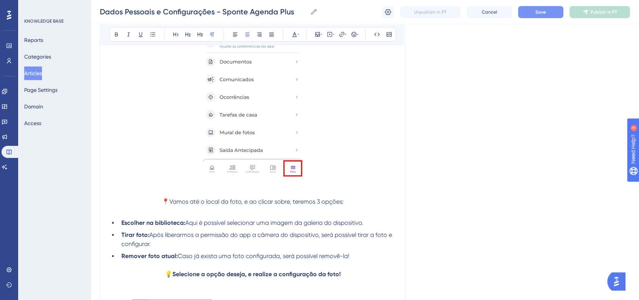
click at [259, 203] on span "📍Vamos até o local da foto, e ao clicar sobre, teremos 3 opções:" at bounding box center [253, 201] width 182 height 7
click at [112, 34] on button at bounding box center [116, 34] width 11 height 11
click at [457, 131] on div "Language Portuguese (Default) Dados Pessoais e Configurações - Sponte Agenda Pl…" at bounding box center [365, 113] width 530 height 850
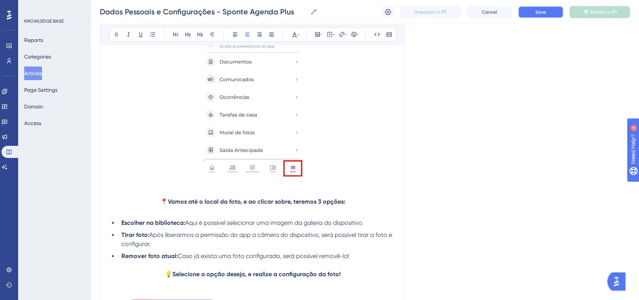
click at [530, 14] on button "Save" at bounding box center [540, 12] width 45 height 12
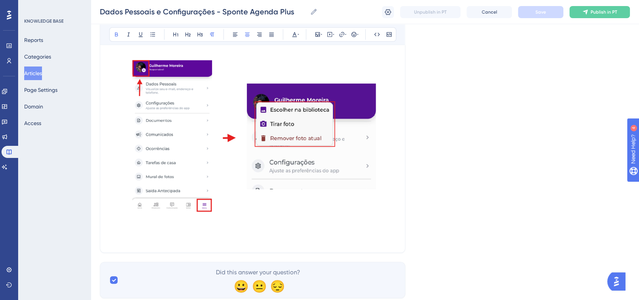
scroll to position [613, 0]
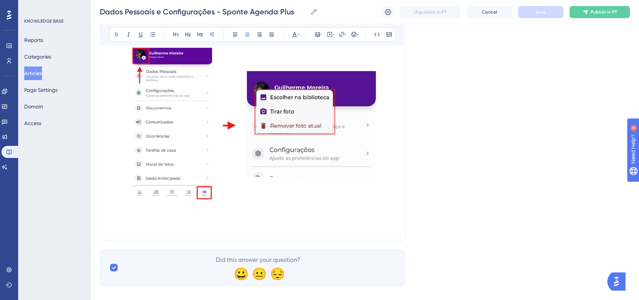
click at [190, 225] on p at bounding box center [252, 226] width 287 height 9
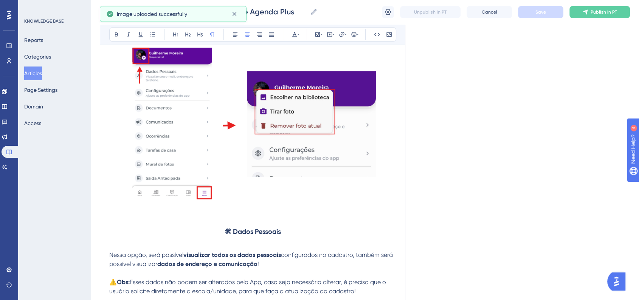
scroll to position [631, 0]
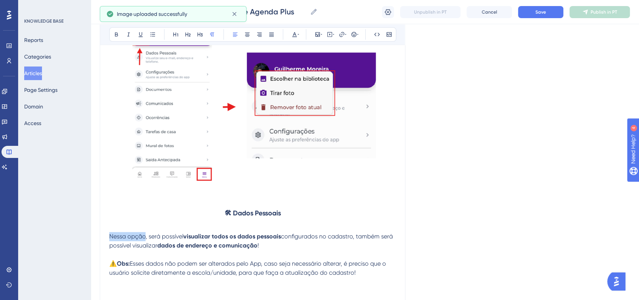
drag, startPoint x: 144, startPoint y: 240, endPoint x: 100, endPoint y: 240, distance: 43.9
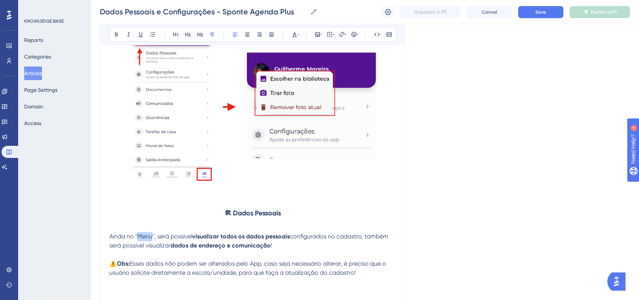
click at [123, 35] on div "Bold Italic Underline Bullet Point Heading 1 Heading 2 Heading 3 Normal Align L…" at bounding box center [252, 34] width 287 height 14
click at [112, 33] on button at bounding box center [116, 34] width 11 height 11
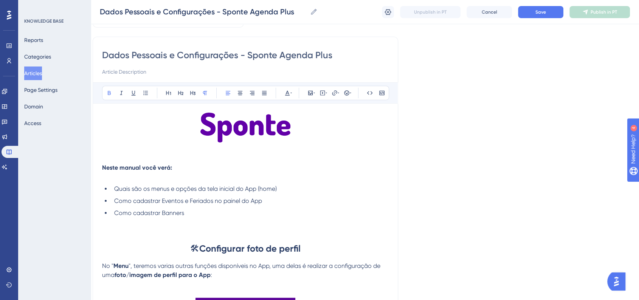
scroll to position [84, 7]
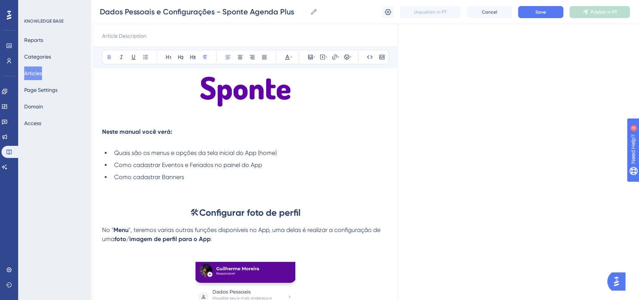
click at [263, 214] on strong "Configurar foto de perfil" at bounding box center [249, 212] width 101 height 11
click at [261, 212] on strong "Configurar foto de perfil" at bounding box center [249, 212] width 101 height 11
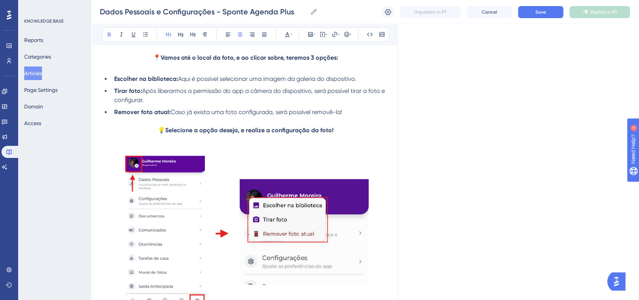
scroll to position [714, 7]
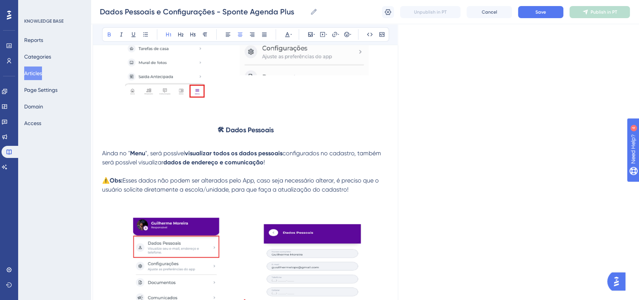
click at [252, 129] on strong "🛠 Dados Pessoais" at bounding box center [246, 130] width 56 height 8
click at [171, 40] on div "Bold Italic Underline Bullet Point Heading 1 Heading 2 Heading 3 Normal Align L…" at bounding box center [245, 34] width 287 height 14
click at [166, 36] on icon at bounding box center [169, 34] width 6 height 6
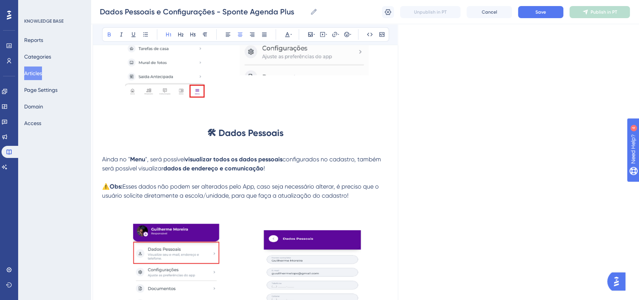
click at [197, 129] on h1 "🛠 Dados Pessoais" at bounding box center [245, 133] width 287 height 26
click at [557, 12] on button "Save" at bounding box center [540, 12] width 45 height 12
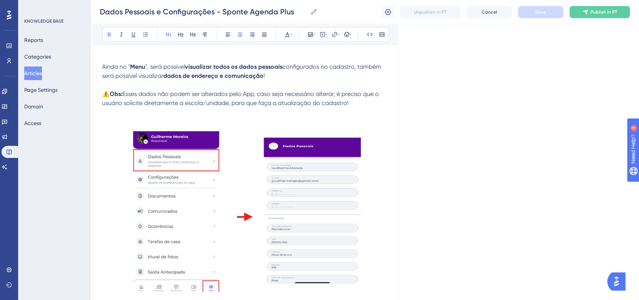
scroll to position [883, 7]
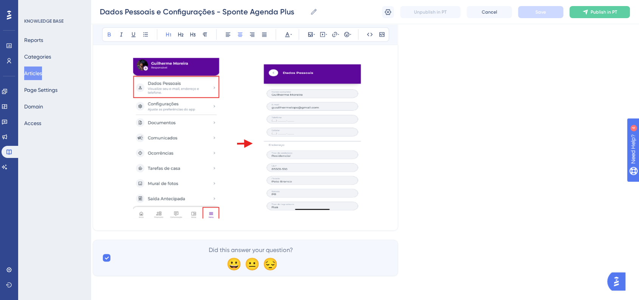
click at [381, 206] on p at bounding box center [245, 137] width 287 height 169
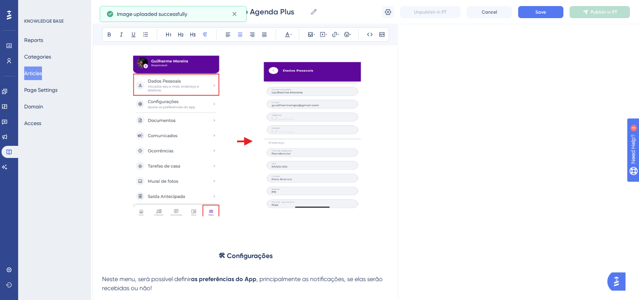
scroll to position [926, 7]
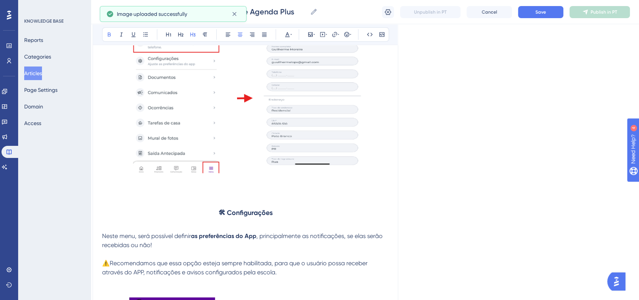
click at [256, 217] on strong "🛠 Configurações" at bounding box center [246, 213] width 54 height 8
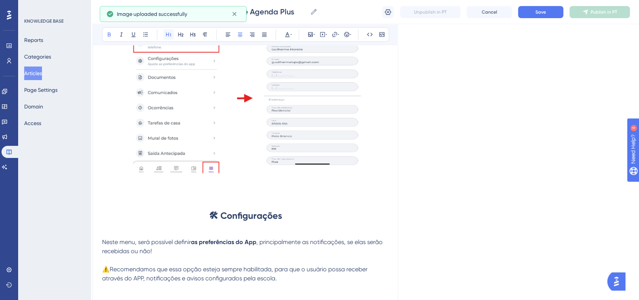
click at [164, 34] on button at bounding box center [168, 34] width 11 height 11
click at [540, 19] on div "Dados Pessoais e Configurações - Sponte Agenda Plus Dados Pessoais e Configuraç…" at bounding box center [365, 12] width 549 height 24
click at [539, 14] on span "Save" at bounding box center [541, 12] width 11 height 6
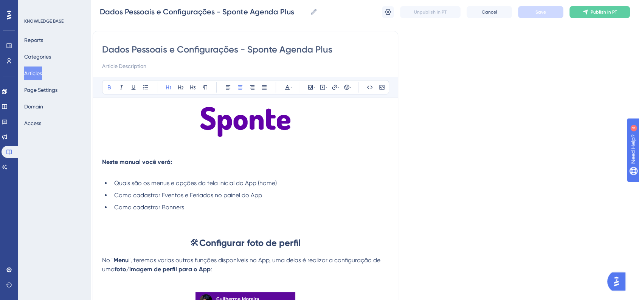
scroll to position [41, 7]
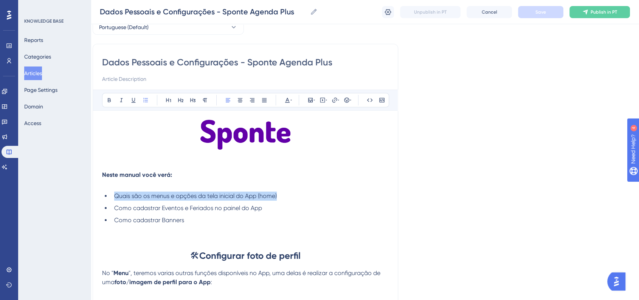
drag, startPoint x: 115, startPoint y: 197, endPoint x: 283, endPoint y: 199, distance: 168.0
click at [283, 199] on li "Quais são os menus e opções da tela inicial do App (home)" at bounding box center [250, 196] width 278 height 9
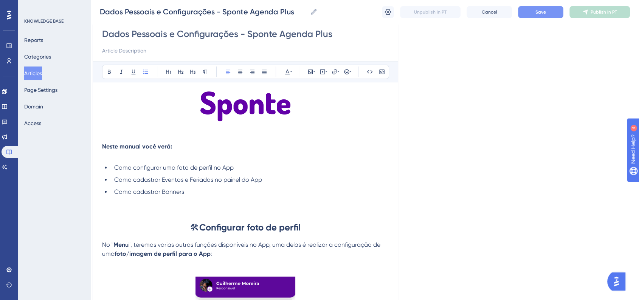
scroll to position [83, 7]
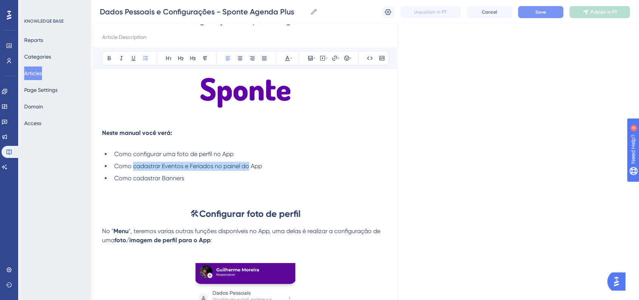
drag, startPoint x: 132, startPoint y: 168, endPoint x: 248, endPoint y: 168, distance: 115.8
click at [248, 168] on span "Como cadastrar Eventos e Feriados no painel do App" at bounding box center [188, 166] width 148 height 7
drag, startPoint x: 190, startPoint y: 180, endPoint x: 115, endPoint y: 180, distance: 74.9
click at [115, 180] on li "Como cadastrar Banners" at bounding box center [250, 178] width 278 height 9
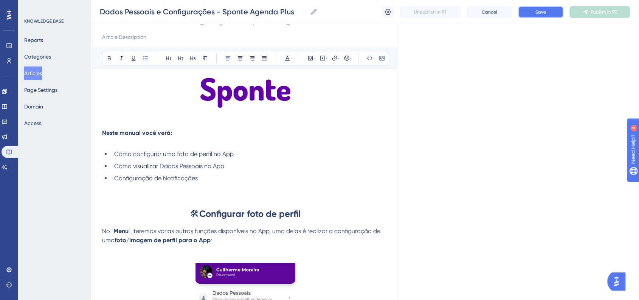
click at [541, 6] on button "Save" at bounding box center [540, 12] width 45 height 12
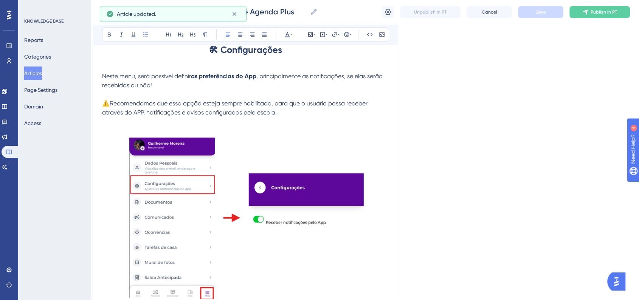
scroll to position [1176, 7]
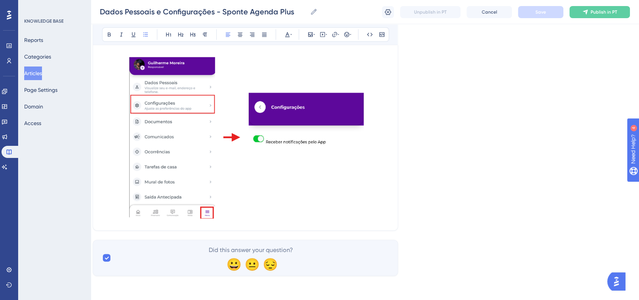
click at [386, 193] on p at bounding box center [245, 138] width 287 height 166
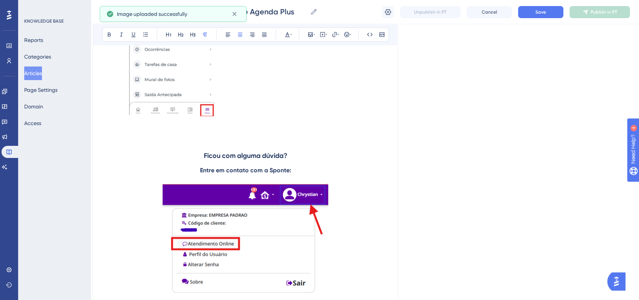
scroll to position [1182, 7]
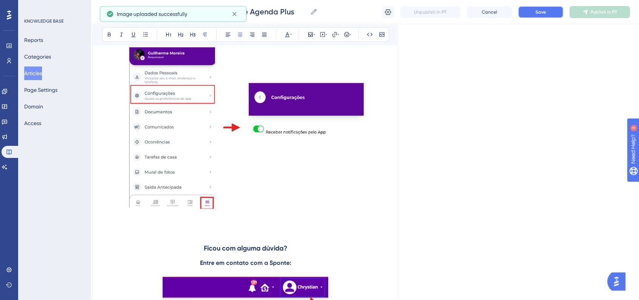
click at [547, 12] on button "Save" at bounding box center [540, 12] width 45 height 12
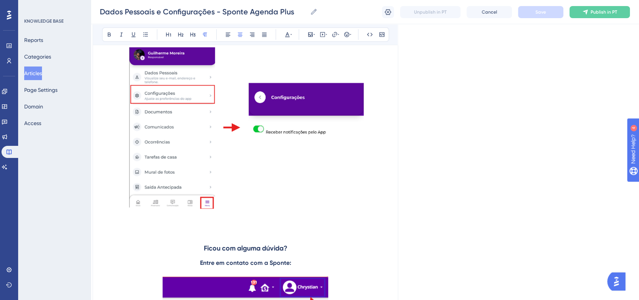
click at [36, 71] on button "Articles" at bounding box center [33, 74] width 18 height 14
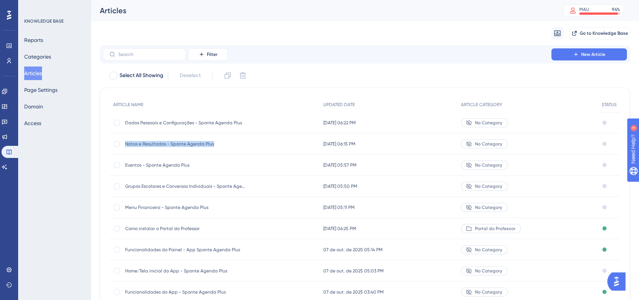
drag, startPoint x: 126, startPoint y: 145, endPoint x: 216, endPoint y: 143, distance: 90.0
click at [216, 143] on span "Notas e Resultados - Sponte Agenda Plus" at bounding box center [185, 144] width 121 height 6
click at [596, 53] on span "New Article" at bounding box center [593, 54] width 24 height 6
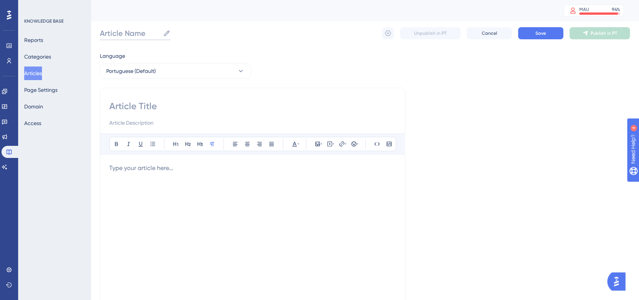
click at [130, 31] on input "Article Name" at bounding box center [130, 33] width 60 height 11
paste input "Notas e Resultados - Sponte Agenda Plus"
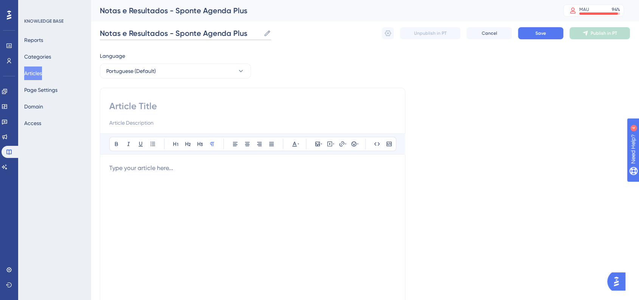
drag, startPoint x: 101, startPoint y: 33, endPoint x: 166, endPoint y: 34, distance: 64.3
click at [166, 34] on input "Notas e Resultados - Sponte Agenda Plus" at bounding box center [180, 33] width 161 height 11
click at [166, 34] on input "Envio e Assinatura de Documentos - Sponte Agenda Plus" at bounding box center [207, 33] width 214 height 11
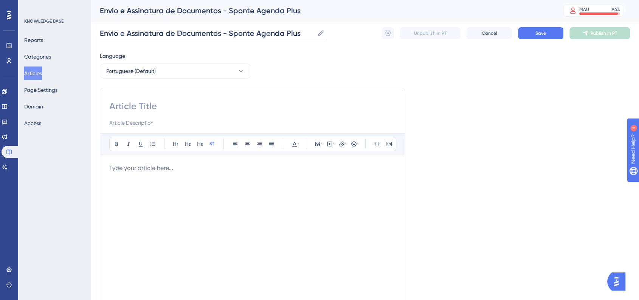
click at [166, 34] on input "Envio e Assinatura de Documentos - Sponte Agenda Plus" at bounding box center [207, 33] width 214 height 11
type input "Envio e Assinatura de Documentos - Sponte Agenda Plus"
click at [166, 108] on input at bounding box center [252, 106] width 287 height 12
paste input "Envio e Assinatura de Documentos - Sponte Agenda Plus"
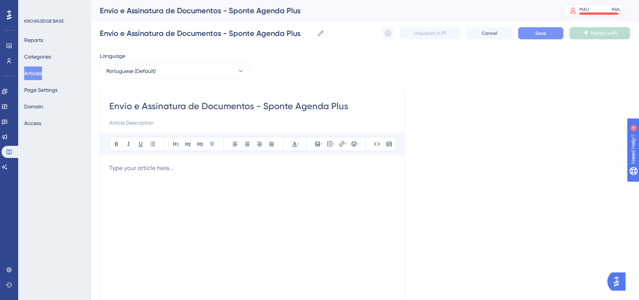
type input "Envio e Assinatura de Documentos - Sponte Agenda Plus"
click at [546, 35] on span "Save" at bounding box center [541, 33] width 11 height 6
click at [189, 177] on div at bounding box center [252, 247] width 287 height 166
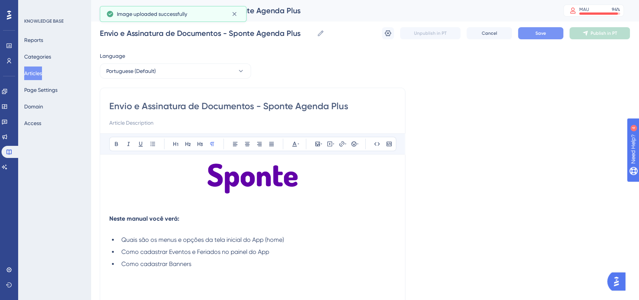
scroll to position [84, 0]
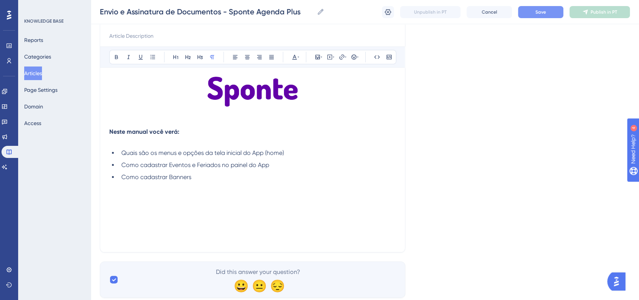
click at [255, 205] on p at bounding box center [252, 204] width 287 height 9
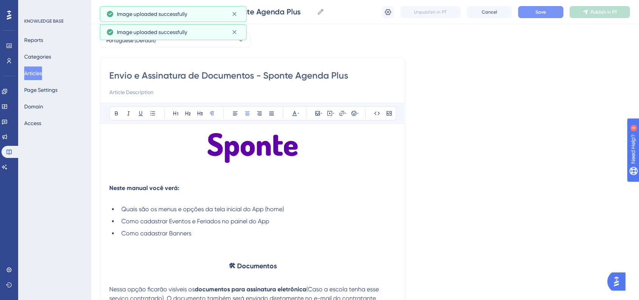
scroll to position [42, 0]
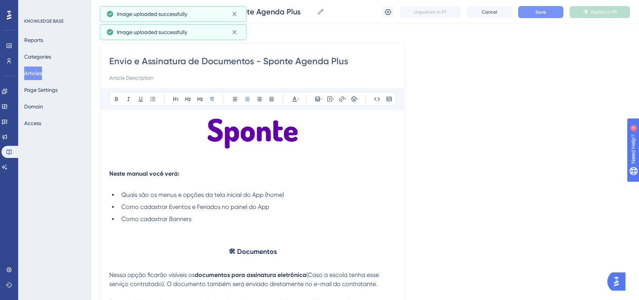
click at [236, 252] on strong "🛠 Documentos" at bounding box center [253, 252] width 48 height 8
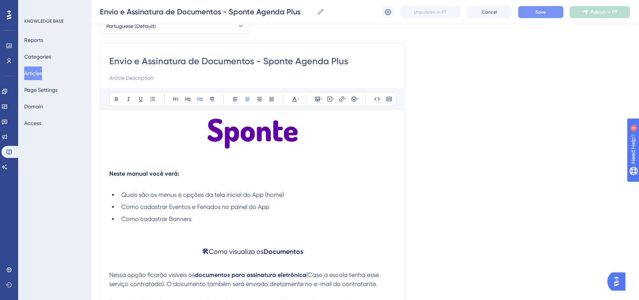
click at [329, 240] on p at bounding box center [252, 237] width 287 height 9
click at [320, 250] on h3 "🛠 Como visualiza os Documentos" at bounding box center [252, 252] width 287 height 20
click at [241, 255] on span "Como visualiza os" at bounding box center [224, 252] width 55 height 8
drag, startPoint x: 254, startPoint y: 254, endPoint x: 195, endPoint y: 253, distance: 59.0
click at [195, 253] on h3 "🛠 Como visualizar os Documentos no App" at bounding box center [252, 252] width 287 height 20
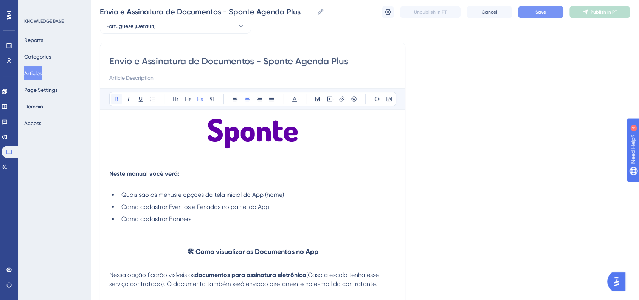
click at [116, 95] on button at bounding box center [116, 99] width 11 height 11
click at [173, 99] on icon at bounding box center [176, 99] width 6 height 6
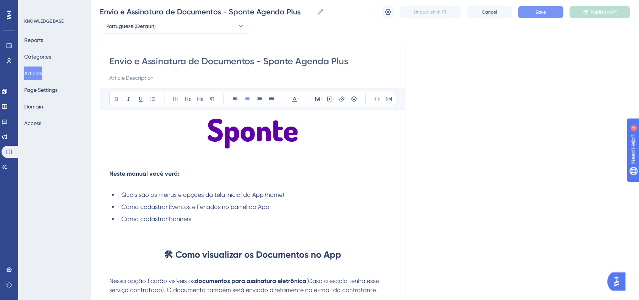
click at [326, 243] on h1 "🛠 Como visualizar os Documentos no App" at bounding box center [252, 255] width 287 height 26
click at [535, 13] on button "Save" at bounding box center [540, 12] width 45 height 12
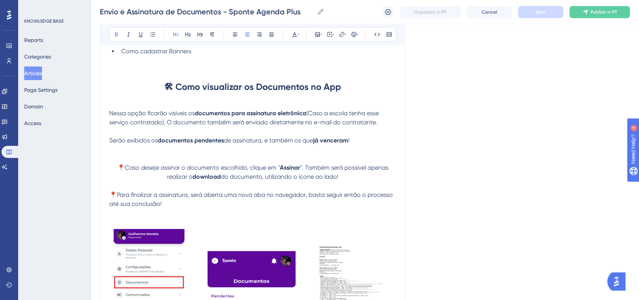
scroll to position [168, 0]
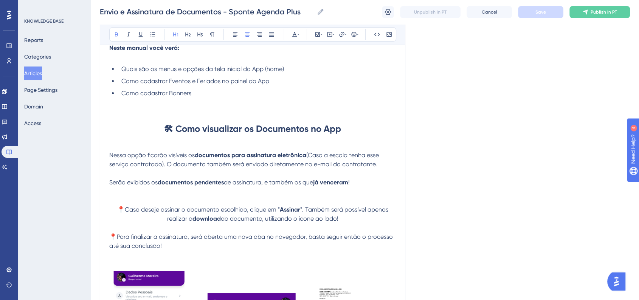
click at [112, 146] on p at bounding box center [252, 146] width 287 height 9
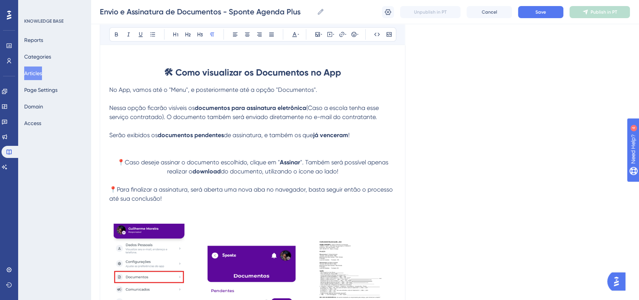
scroll to position [210, 0]
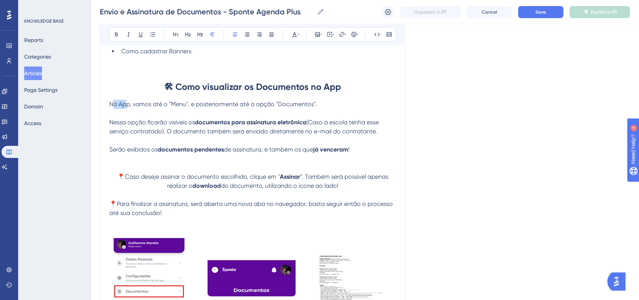
drag, startPoint x: 112, startPoint y: 107, endPoint x: 127, endPoint y: 107, distance: 15.9
click at [127, 107] on span "No App, vamos até o "Menu", e posteriormente até a opção "Documentos"." at bounding box center [213, 104] width 208 height 7
click at [115, 106] on span "No App, vamos até o "Menu", e posteriormente até a opção "Documentos"." at bounding box center [213, 104] width 208 height 7
drag, startPoint x: 175, startPoint y: 105, endPoint x: 185, endPoint y: 104, distance: 9.9
click at [185, 104] on span "No App, vamos até o "Menu", e posteriormente até a opção "Documentos"." at bounding box center [213, 104] width 208 height 7
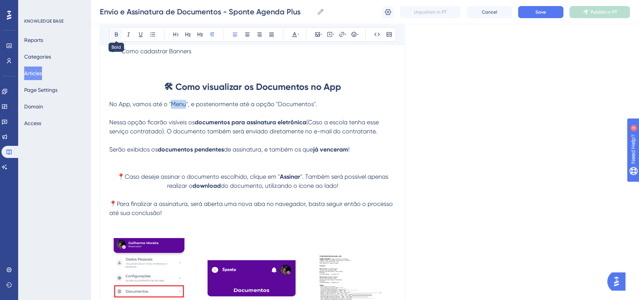
click at [118, 35] on icon at bounding box center [116, 34] width 6 height 6
click at [307, 105] on span "", e posteriormente até a opção "Documentos"." at bounding box center [251, 104] width 131 height 7
drag, startPoint x: 278, startPoint y: 106, endPoint x: 314, endPoint y: 107, distance: 36.3
click at [314, 107] on span "", e posteriormente até a opção "Documentos"." at bounding box center [251, 104] width 131 height 7
click at [120, 39] on button at bounding box center [116, 34] width 11 height 11
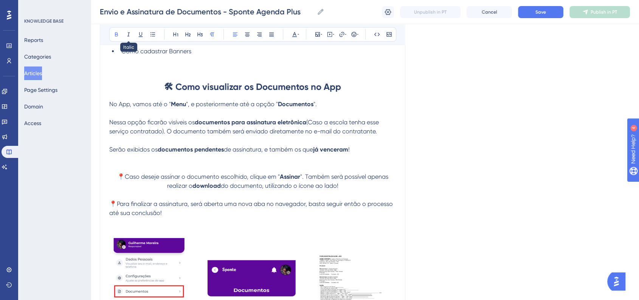
click at [401, 89] on div "Envio e Assinatura de Documentos - Sponte Agenda Plus Bold Italic Underline Bul…" at bounding box center [253, 195] width 306 height 641
drag, startPoint x: 109, startPoint y: 107, endPoint x: 128, endPoint y: 107, distance: 18.9
click at [128, 107] on span "No App, vamos até o "" at bounding box center [140, 104] width 62 height 7
click at [118, 36] on icon at bounding box center [116, 34] width 6 height 6
click at [458, 116] on div "Language Portuguese (Default) Envio e Assinatura de Documentos - Sponte Agenda …" at bounding box center [365, 199] width 530 height 723
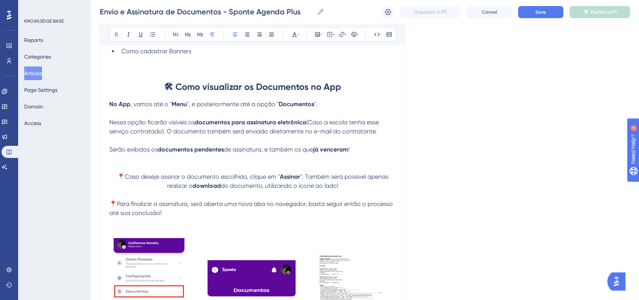
click at [548, 19] on div "Envio e Assinatura de Documentos - Sponte Agenda Plus Envio e Assinatura de Doc…" at bounding box center [365, 12] width 549 height 24
click at [548, 13] on button "Save" at bounding box center [540, 12] width 45 height 12
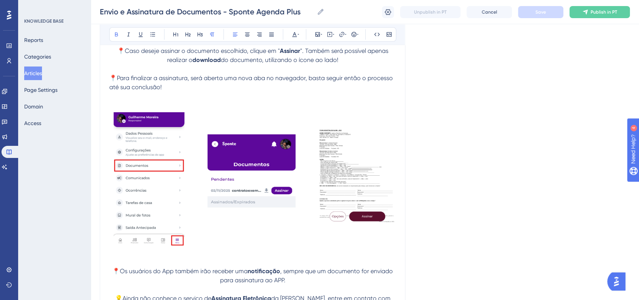
scroll to position [462, 0]
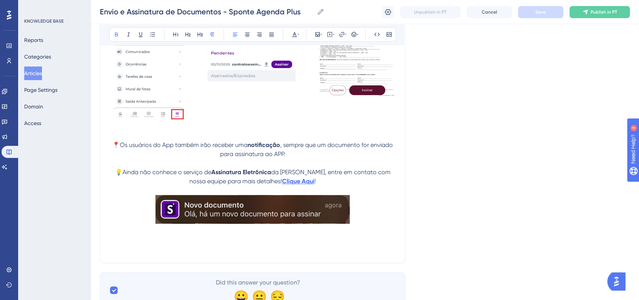
click at [391, 218] on p at bounding box center [252, 210] width 287 height 31
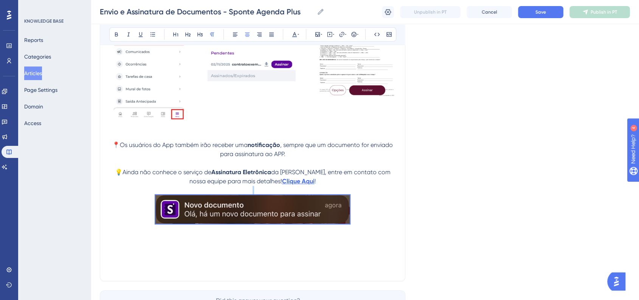
drag, startPoint x: 347, startPoint y: 220, endPoint x: 173, endPoint y: 205, distance: 174.3
click at [173, 205] on p at bounding box center [252, 210] width 287 height 31
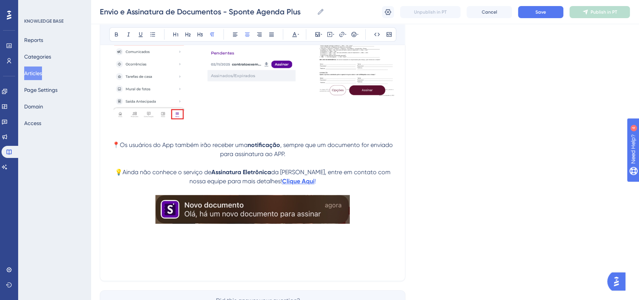
click at [311, 155] on p "📍Os usuários do App também irão receber uma notificação , sempre que um documen…" at bounding box center [252, 150] width 287 height 18
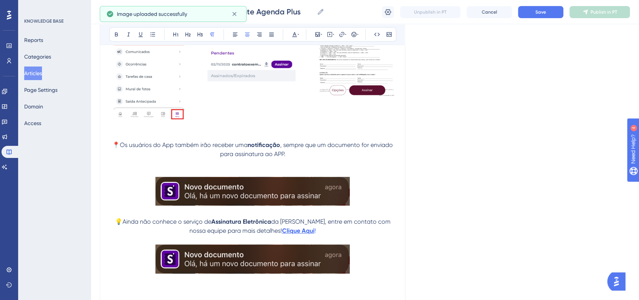
scroll to position [504, 0]
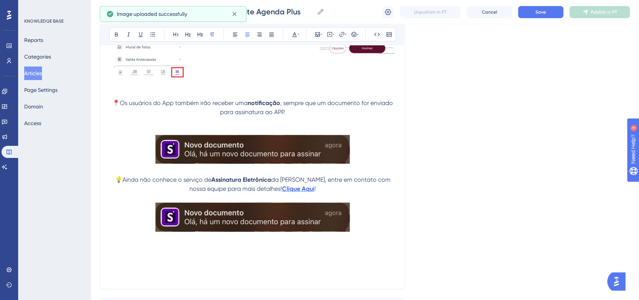
drag, startPoint x: 351, startPoint y: 221, endPoint x: 295, endPoint y: 221, distance: 56.4
click at [295, 221] on p at bounding box center [252, 218] width 287 height 31
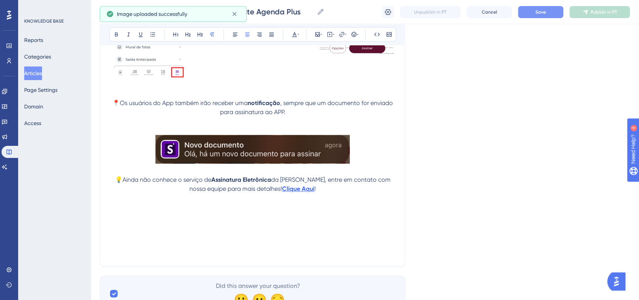
click at [548, 18] on button "Save" at bounding box center [540, 12] width 45 height 12
click at [213, 129] on p at bounding box center [252, 130] width 287 height 9
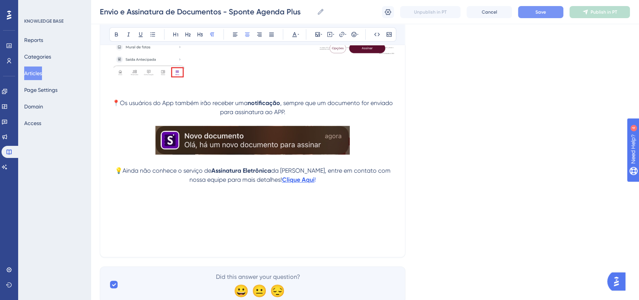
click at [536, 9] on span "Save" at bounding box center [541, 12] width 11 height 6
click at [225, 219] on p at bounding box center [252, 216] width 287 height 9
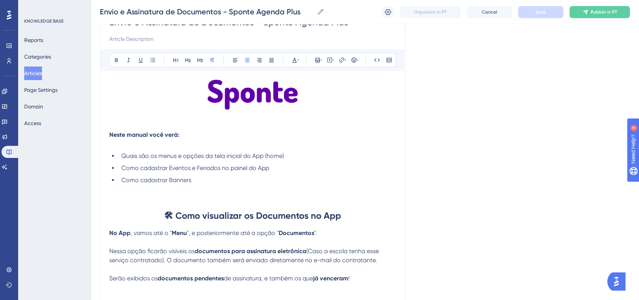
scroll to position [126, 0]
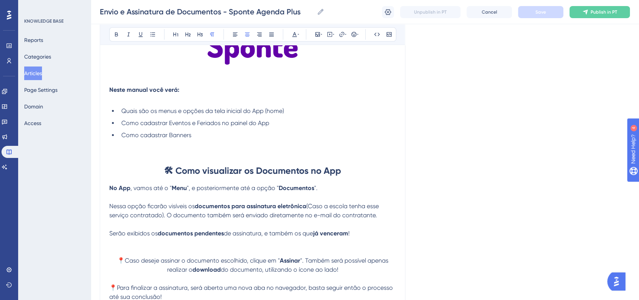
click at [330, 171] on strong "🛠 Como visualizar os Documentos no App" at bounding box center [252, 170] width 177 height 11
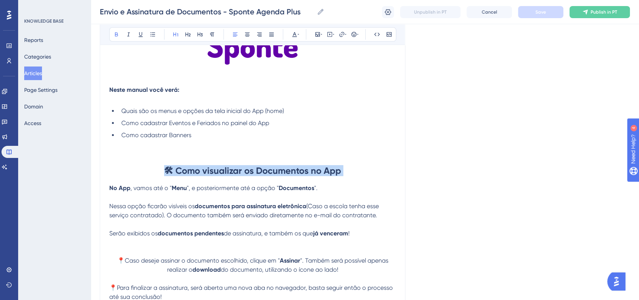
click at [330, 171] on strong "🛠 Como visualizar os Documentos no App" at bounding box center [252, 170] width 177 height 11
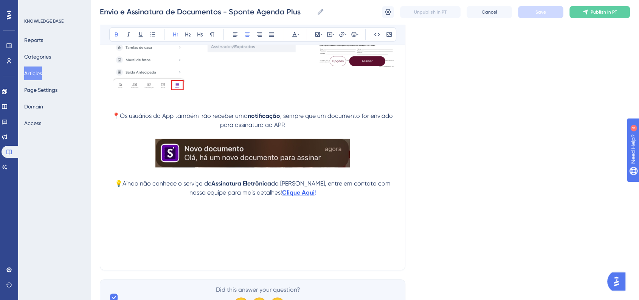
scroll to position [533, 0]
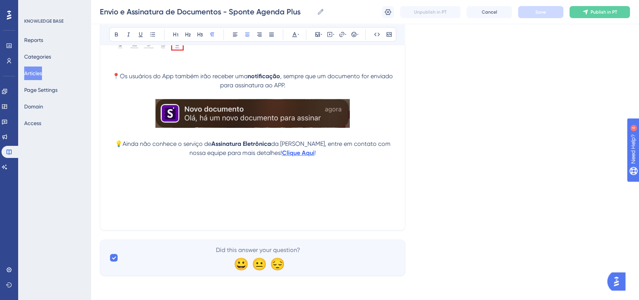
click at [269, 188] on p at bounding box center [252, 189] width 287 height 9
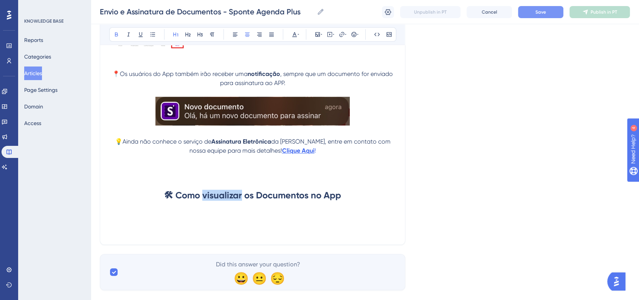
drag, startPoint x: 204, startPoint y: 199, endPoint x: 241, endPoint y: 201, distance: 37.5
click at [241, 201] on strong "🛠 Como visualizar os Documentos no App" at bounding box center [252, 195] width 177 height 11
drag, startPoint x: 306, startPoint y: 200, endPoint x: 333, endPoint y: 200, distance: 27.6
click at [333, 200] on strong "🛠 Como Enviar os Documentos no App" at bounding box center [253, 195] width 164 height 11
click at [527, 19] on div "Envio e Assinatura de Documentos - Sponte Agenda Plus Envio e Assinatura de Doc…" at bounding box center [365, 12] width 549 height 24
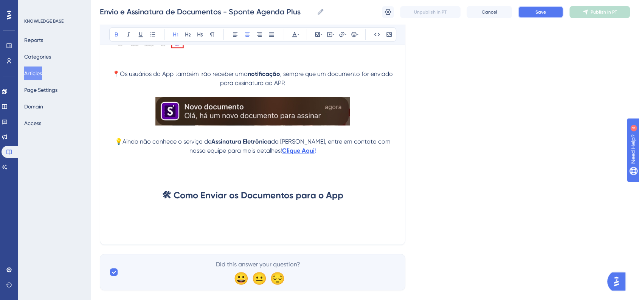
click at [529, 17] on button "Save" at bounding box center [540, 12] width 45 height 12
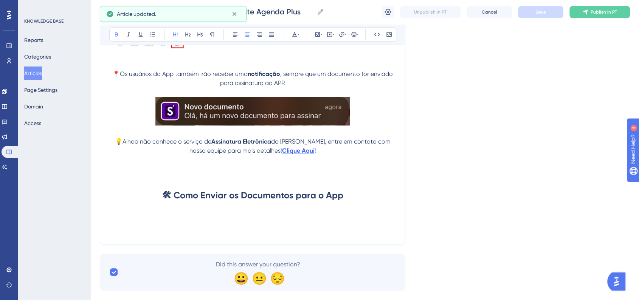
drag, startPoint x: 511, startPoint y: 174, endPoint x: 502, endPoint y: 176, distance: 10.0
click at [139, 224] on p at bounding box center [252, 222] width 287 height 9
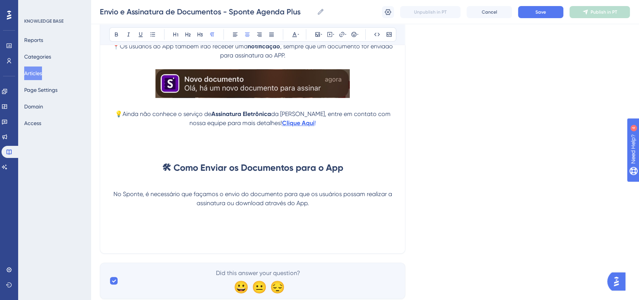
scroll to position [587, 0]
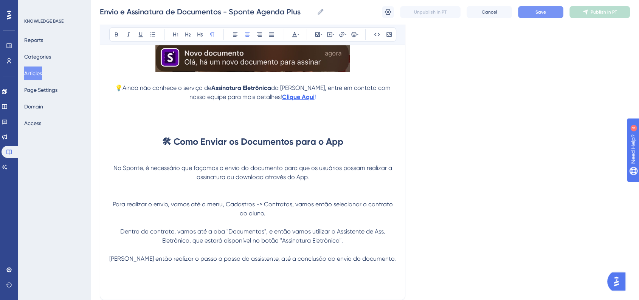
click at [553, 16] on button "Save" at bounding box center [540, 12] width 45 height 12
click at [283, 215] on p "Para realizar o envio, vamos até o menu, Cadastros -> Contratos, vamos então se…" at bounding box center [252, 209] width 287 height 18
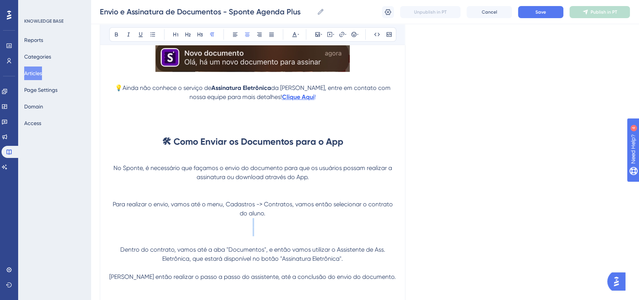
click at [208, 233] on p at bounding box center [252, 231] width 287 height 9
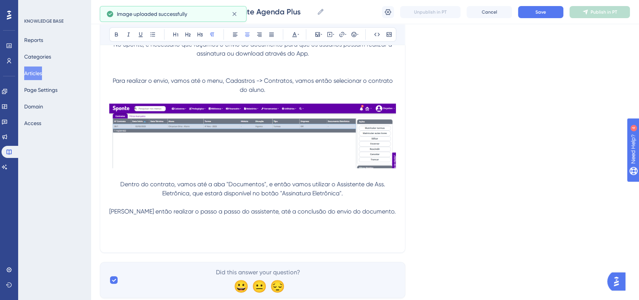
scroll to position [713, 0]
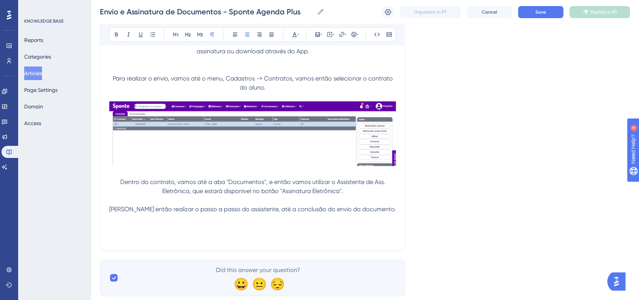
click at [369, 198] on p at bounding box center [252, 200] width 287 height 9
click at [367, 191] on p "Dentro do contrato, vamos até a aba "Documentos", e então vamos utilizar o Assi…" at bounding box center [252, 187] width 287 height 18
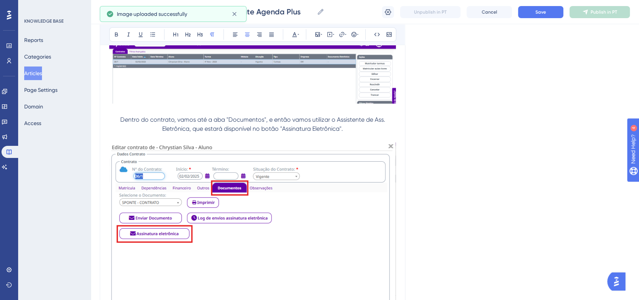
scroll to position [839, 0]
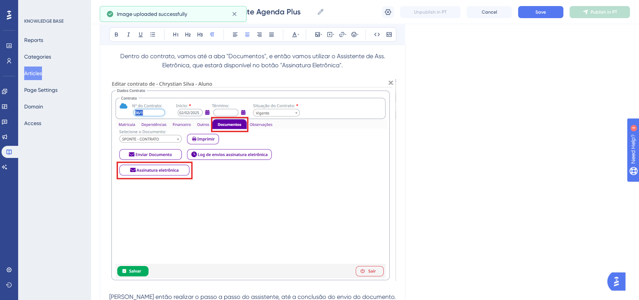
click at [363, 237] on img at bounding box center [252, 180] width 287 height 202
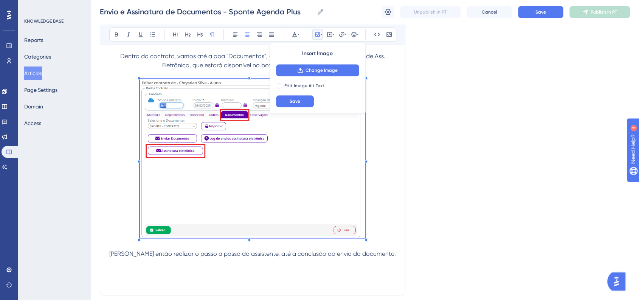
click at [336, 182] on span at bounding box center [252, 160] width 225 height 162
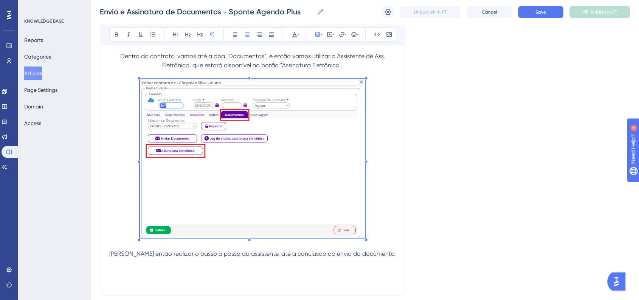
click at [390, 216] on p at bounding box center [252, 160] width 287 height 162
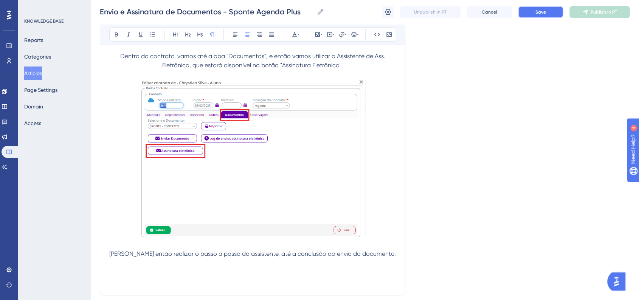
click at [525, 10] on button "Save" at bounding box center [540, 12] width 45 height 12
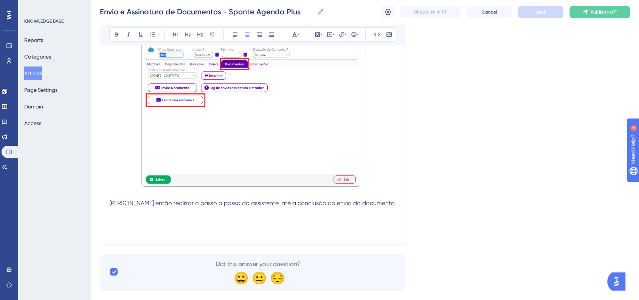
scroll to position [906, 0]
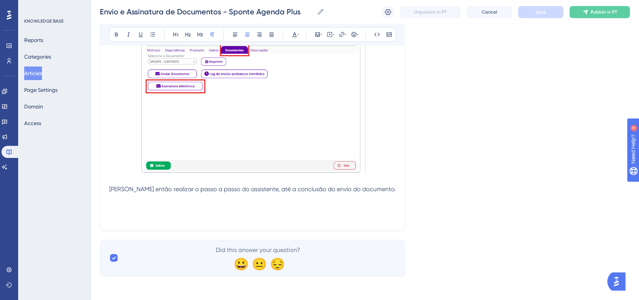
click at [237, 201] on p at bounding box center [252, 198] width 287 height 9
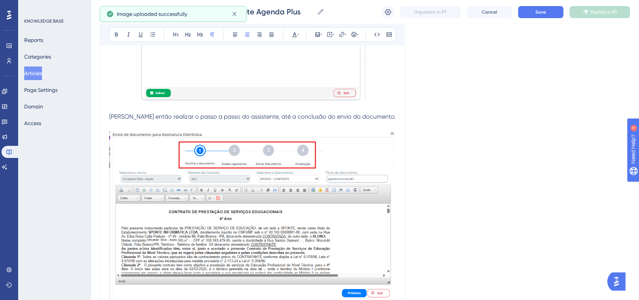
scroll to position [1032, 0]
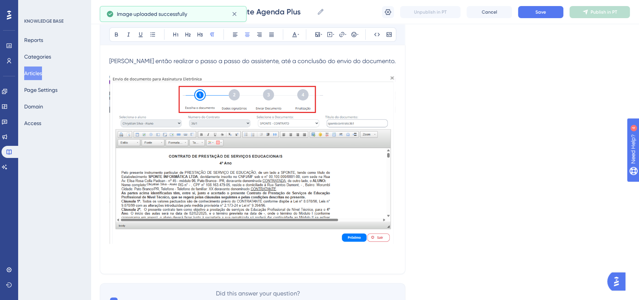
click at [333, 202] on img at bounding box center [252, 159] width 287 height 169
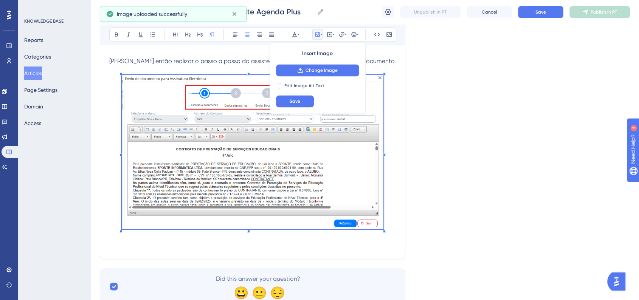
click at [371, 202] on span at bounding box center [252, 153] width 261 height 157
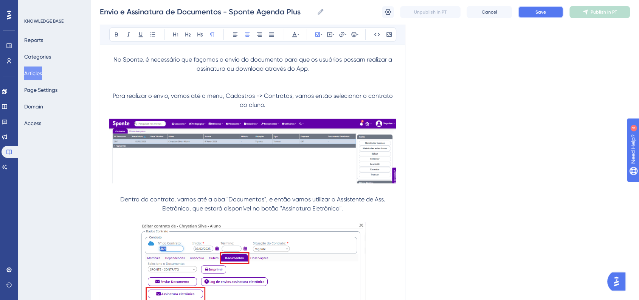
click at [532, 12] on button "Save" at bounding box center [540, 12] width 45 height 12
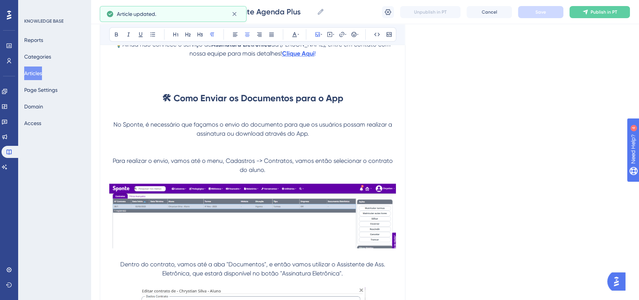
scroll to position [611, 0]
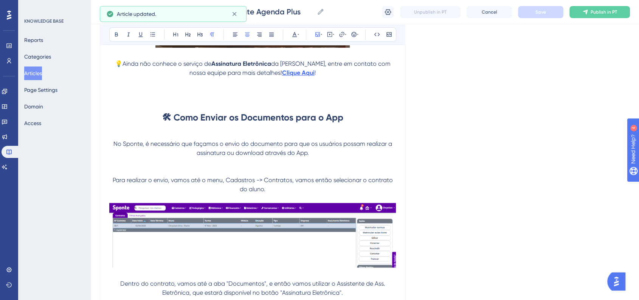
click at [113, 181] on span "Para realizar o envio, vamos até o menu, Cadastros -> Contratos, vamos então se…" at bounding box center [254, 185] width 282 height 16
click at [351, 35] on icon at bounding box center [353, 34] width 5 height 5
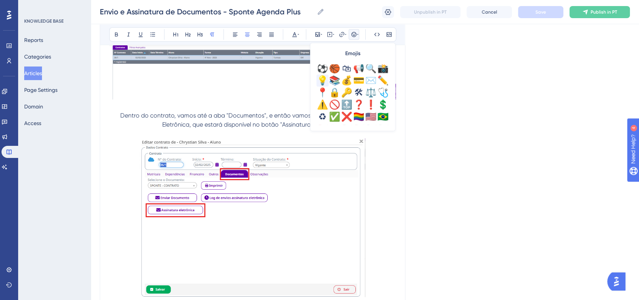
scroll to position [266, 0]
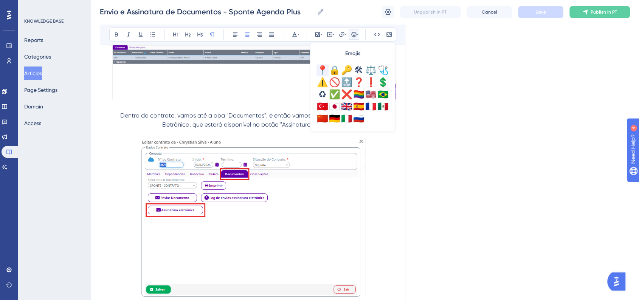
click at [322, 71] on div "📍" at bounding box center [323, 70] width 12 height 12
click at [122, 115] on span "Dentro do contrato, vamos até a aba "Documentos", e então vamos utilizar o Assi…" at bounding box center [253, 120] width 267 height 16
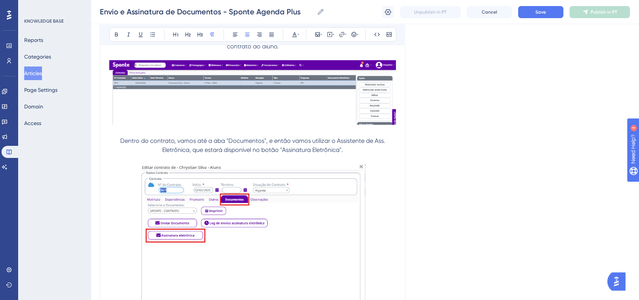
scroll to position [654, 0]
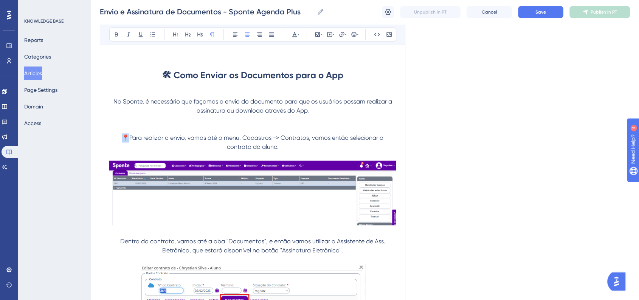
click at [126, 141] on span "📍Para realizar o envio, vamos até o menu, Cadastros -> Contratos, vamos então s…" at bounding box center [253, 142] width 263 height 16
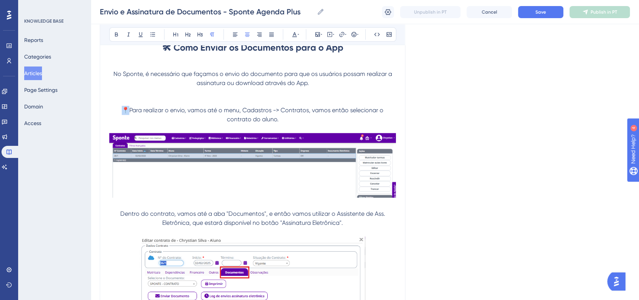
scroll to position [696, 0]
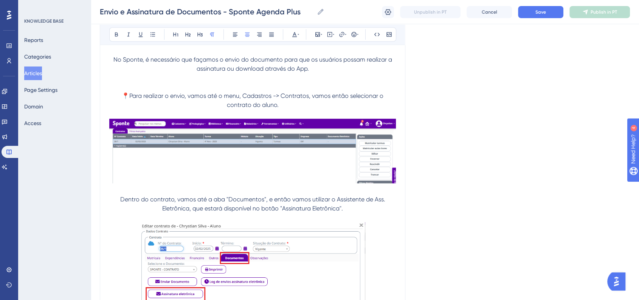
click at [120, 200] on p "Dentro do contrato, vamos até a aba "Documentos", e então vamos utilizar o Assi…" at bounding box center [252, 204] width 287 height 18
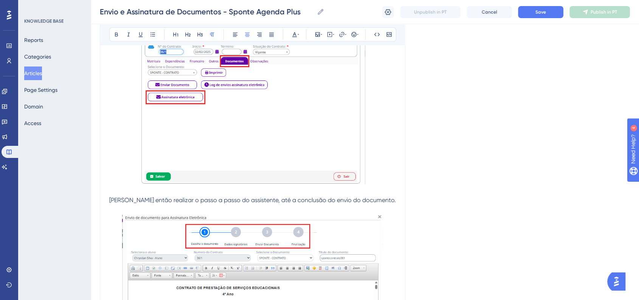
scroll to position [906, 0]
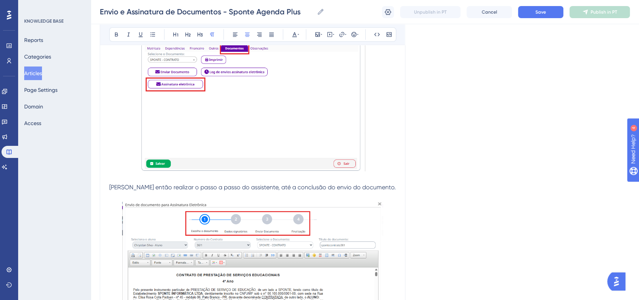
click at [126, 194] on p at bounding box center [252, 196] width 287 height 9
click at [124, 191] on span "Basta então realizar o passo a passo do assistente, até a conclusão do envio do…" at bounding box center [252, 187] width 287 height 7
click at [353, 37] on icon at bounding box center [354, 34] width 6 height 6
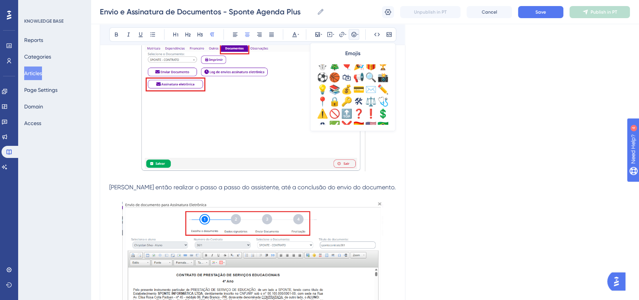
scroll to position [252, 0]
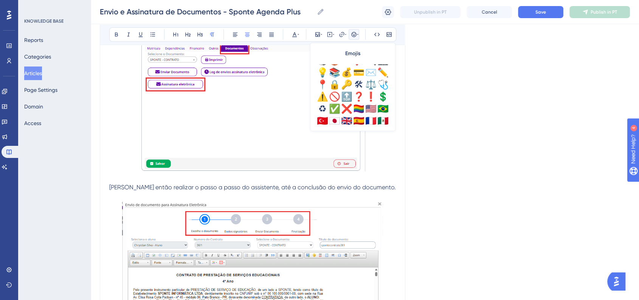
click at [330, 110] on div "✅" at bounding box center [335, 109] width 12 height 12
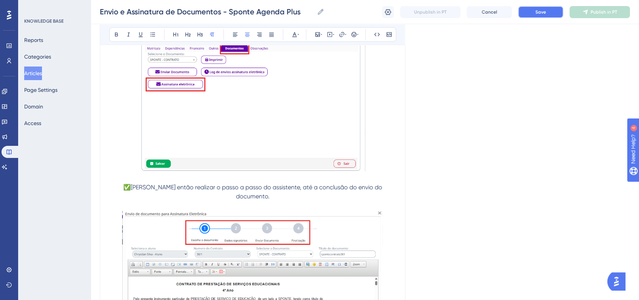
click at [533, 9] on button "Save" at bounding box center [540, 12] width 45 height 12
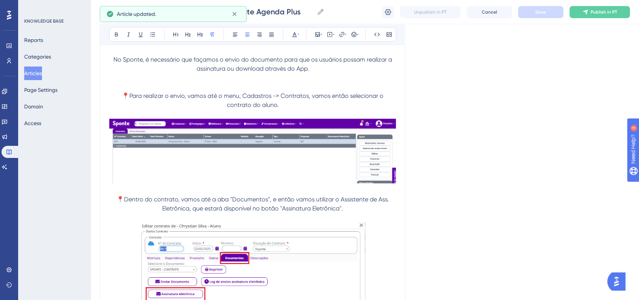
scroll to position [654, 0]
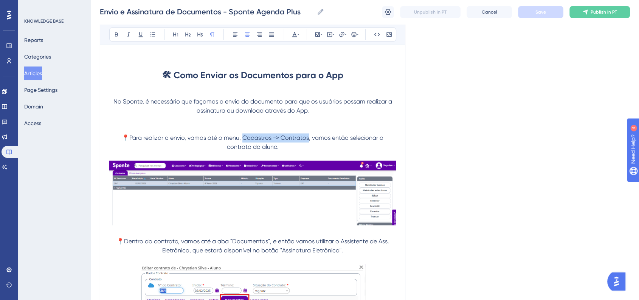
drag, startPoint x: 243, startPoint y: 140, endPoint x: 309, endPoint y: 140, distance: 66.2
click at [309, 140] on span "📍Para realizar o envio, vamos até o menu, Cadastros -> Contratos, vamos então s…" at bounding box center [253, 142] width 263 height 16
click at [112, 37] on button at bounding box center [116, 34] width 11 height 11
click at [483, 89] on div "Language Portuguese (Default) Envio e Assinatura de Documentos - Sponte Agenda …" at bounding box center [365, 43] width 530 height 1297
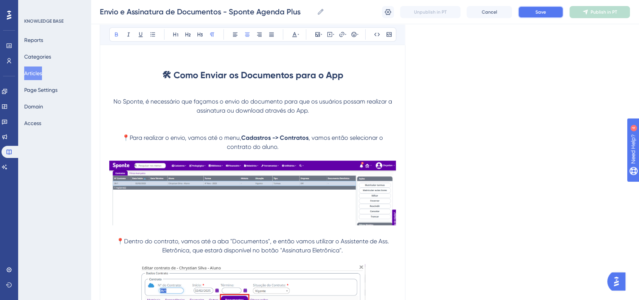
click at [540, 15] on span "Save" at bounding box center [541, 12] width 11 height 6
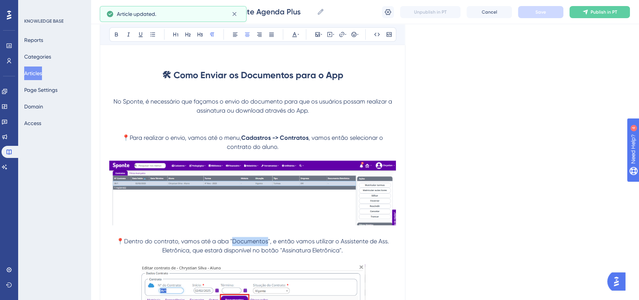
drag, startPoint x: 233, startPoint y: 246, endPoint x: 267, endPoint y: 243, distance: 33.8
click at [267, 243] on span "📍Dentro do contrato, vamos até a aba "Documentos", e então vamos utilizar o Ass…" at bounding box center [254, 246] width 274 height 16
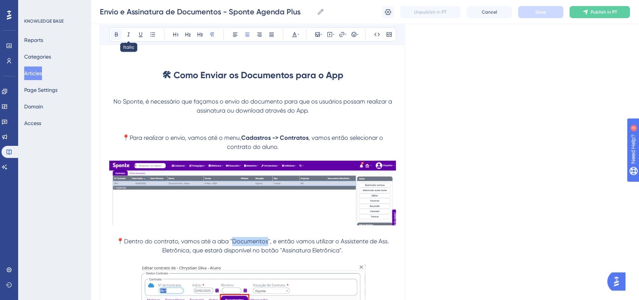
click at [115, 34] on icon at bounding box center [116, 34] width 6 height 6
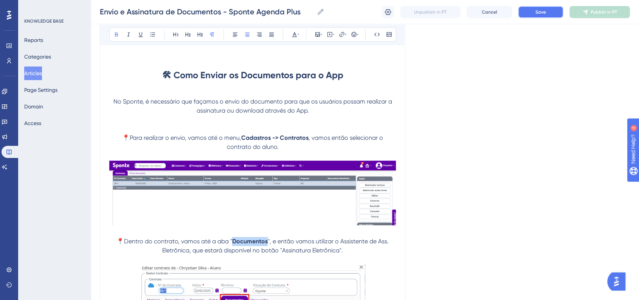
click at [546, 13] on span "Save" at bounding box center [541, 12] width 11 height 6
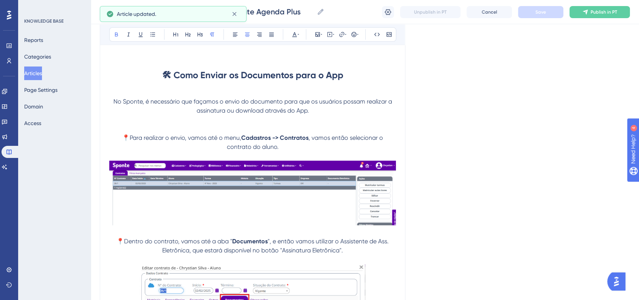
click at [472, 179] on div "Language Portuguese (Default) Envio e Assinatura de Documentos - Sponte Agenda …" at bounding box center [365, 43] width 530 height 1297
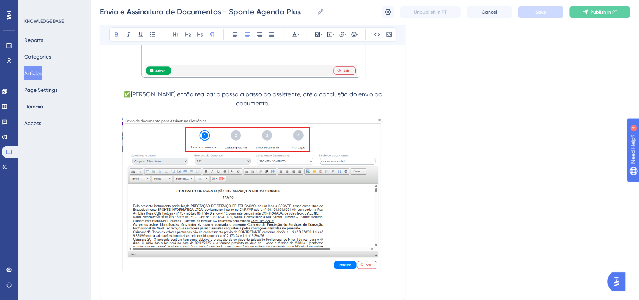
scroll to position [1062, 0]
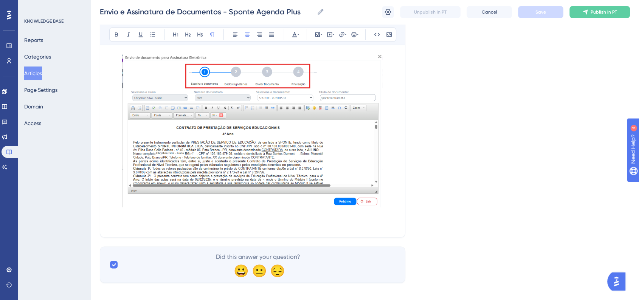
click at [198, 219] on p at bounding box center [252, 223] width 287 height 9
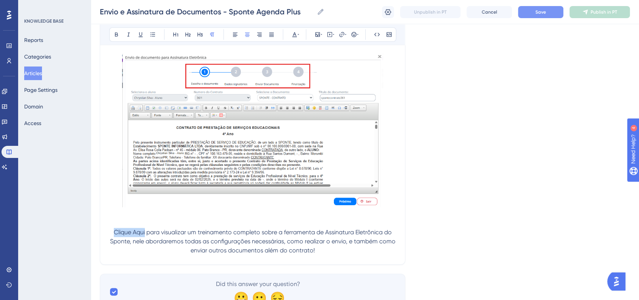
drag, startPoint x: 115, startPoint y: 225, endPoint x: 145, endPoint y: 226, distance: 29.9
click at [145, 229] on span "Clique Aqui para visualizar um treinamento completo sobre a ferramenta de Assin…" at bounding box center [253, 241] width 287 height 25
click at [117, 34] on icon at bounding box center [116, 34] width 6 height 6
click at [207, 234] on span "para visualizar um treinamento completo sobre a ferramenta de Assinatura Eletrô…" at bounding box center [253, 241] width 287 height 25
drag, startPoint x: 114, startPoint y: 225, endPoint x: 145, endPoint y: 227, distance: 30.7
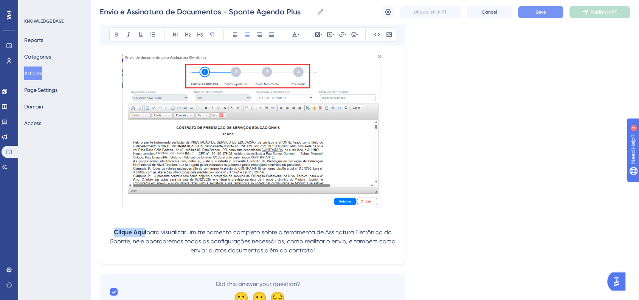
click at [145, 229] on strong "Clique Aqui" at bounding box center [130, 232] width 33 height 7
click at [298, 31] on button at bounding box center [294, 34] width 11 height 11
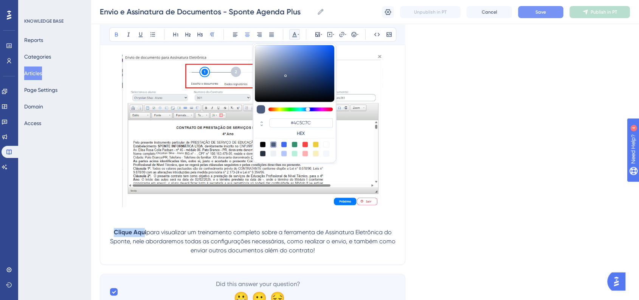
click at [283, 143] on div at bounding box center [284, 144] width 6 height 6
type input "#4169F0"
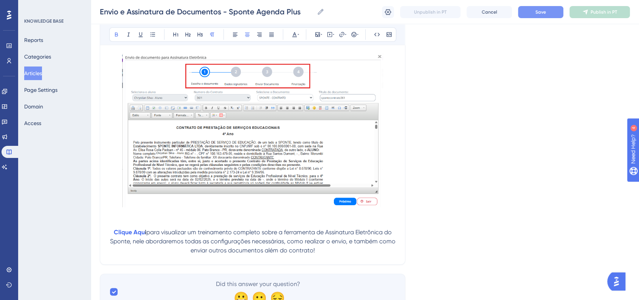
click at [115, 229] on strong "Clique Aqu" at bounding box center [129, 232] width 31 height 7
click at [357, 35] on icon at bounding box center [358, 34] width 2 height 6
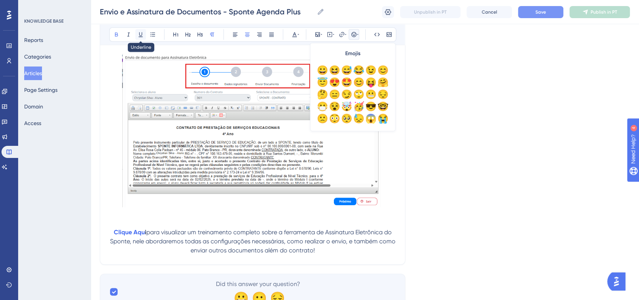
click at [143, 34] on icon at bounding box center [141, 34] width 6 height 6
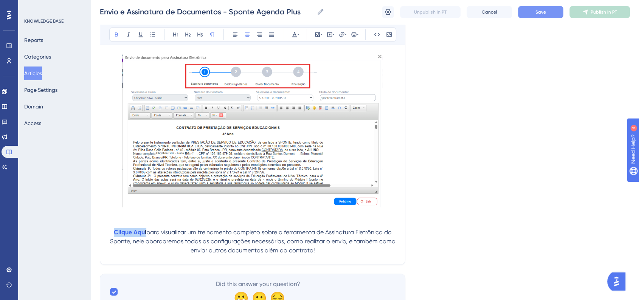
drag, startPoint x: 113, startPoint y: 226, endPoint x: 146, endPoint y: 227, distance: 32.6
click at [146, 228] on p "Clique Aqu i para visualizar um treinamento completo sobre a ferramenta de Assi…" at bounding box center [252, 241] width 287 height 27
click at [137, 37] on button at bounding box center [140, 34] width 11 height 11
click at [115, 229] on strong "Clique Aqu" at bounding box center [129, 232] width 31 height 7
click at [358, 34] on icon at bounding box center [358, 34] width 2 height 1
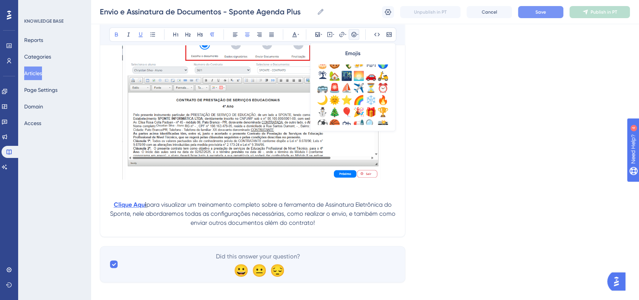
scroll to position [210, 0]
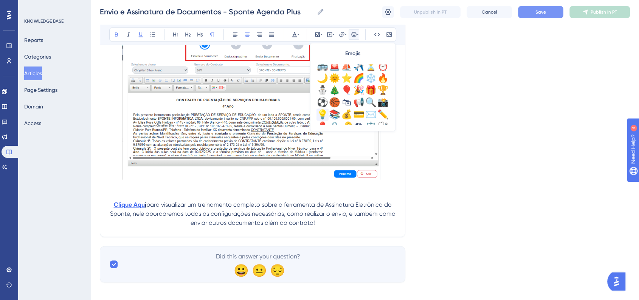
click at [320, 112] on div "💡" at bounding box center [323, 115] width 12 height 12
click at [546, 19] on div "Envio e Assinatura de Documentos - Sponte Agenda Plus Envio e Assinatura de Doc…" at bounding box center [365, 12] width 549 height 24
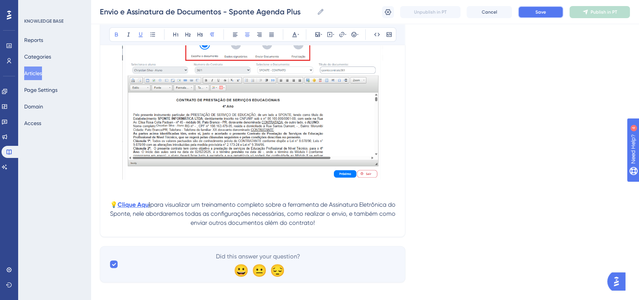
click at [546, 18] on button "Save" at bounding box center [540, 12] width 45 height 12
click at [152, 201] on p "💡 Clique Aqu i para visualizar um treinamento completo sobre a ferramenta de As…" at bounding box center [252, 214] width 287 height 27
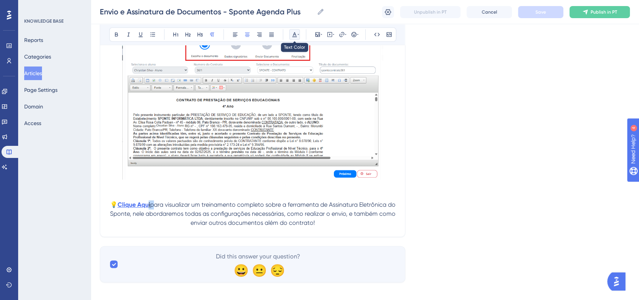
click at [291, 35] on button at bounding box center [294, 34] width 11 height 11
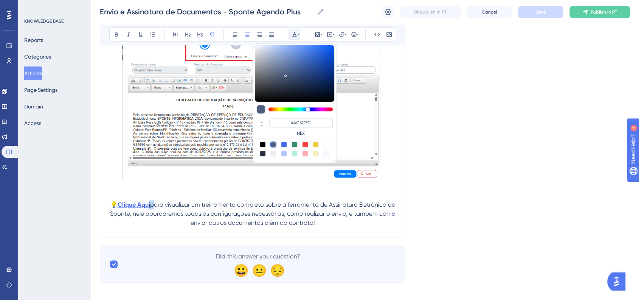
click at [284, 143] on div at bounding box center [284, 144] width 6 height 6
type input "#4169F0"
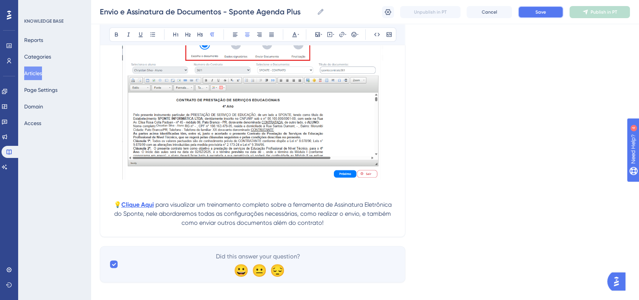
click at [540, 10] on span "Save" at bounding box center [541, 12] width 11 height 6
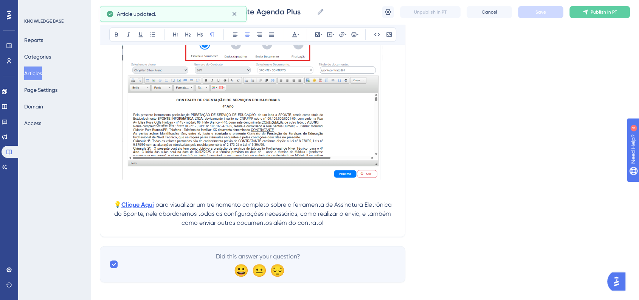
click at [360, 220] on p "💡 Clique Aqui para visualizar um treinamento completo sobre a ferramenta de Ass…" at bounding box center [252, 214] width 287 height 27
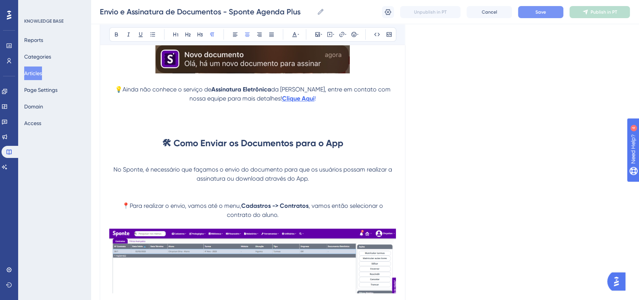
scroll to position [502, 0]
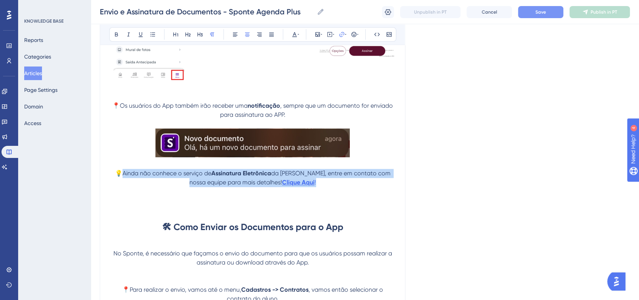
drag, startPoint x: 122, startPoint y: 176, endPoint x: 340, endPoint y: 185, distance: 218.1
click at [340, 185] on p "💡Ainda não conhece o serviço de Assinatura Eletrônica da Sponte, entre em conta…" at bounding box center [252, 178] width 287 height 18
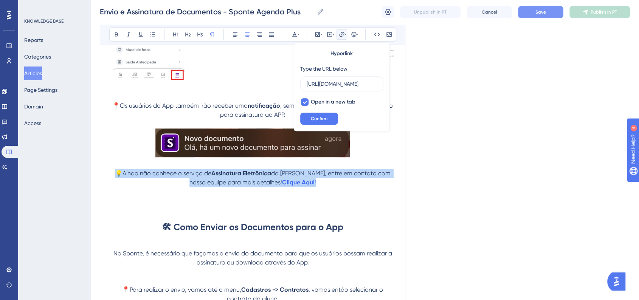
drag, startPoint x: 328, startPoint y: 188, endPoint x: 118, endPoint y: 175, distance: 209.6
click at [118, 175] on p "💡Ainda não conhece o serviço de Assinatura Eletrônica da Sponte, entre em conta…" at bounding box center [252, 178] width 287 height 18
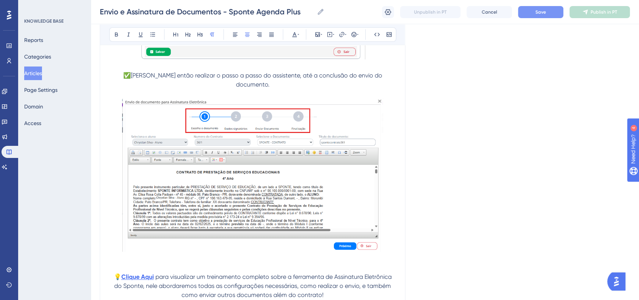
scroll to position [1108, 0]
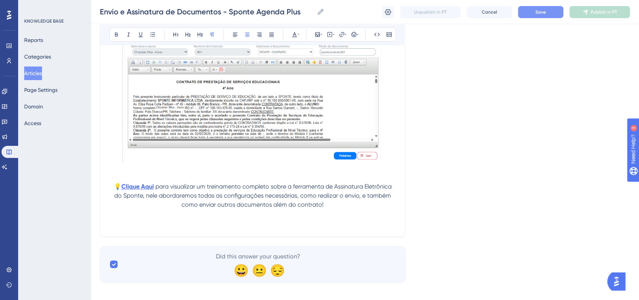
click at [231, 219] on p at bounding box center [252, 223] width 287 height 9
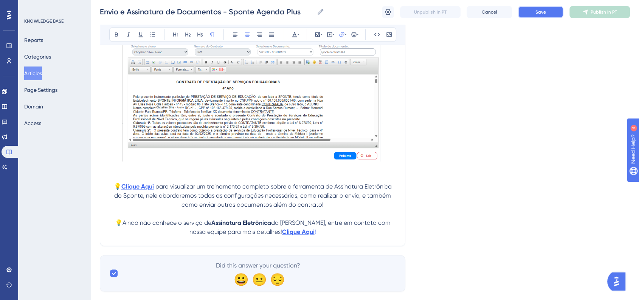
click at [542, 13] on span "Save" at bounding box center [541, 12] width 11 height 6
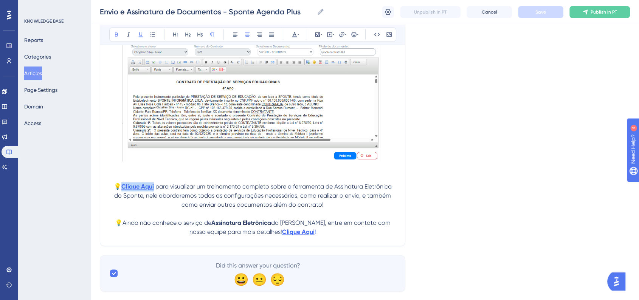
drag, startPoint x: 154, startPoint y: 180, endPoint x: 124, endPoint y: 180, distance: 30.6
click at [124, 182] on p "💡 Clique Aqui para visualizar um treinamento completo sobre a ferramenta de Ass…" at bounding box center [252, 195] width 287 height 27
click at [342, 37] on icon at bounding box center [342, 34] width 6 height 6
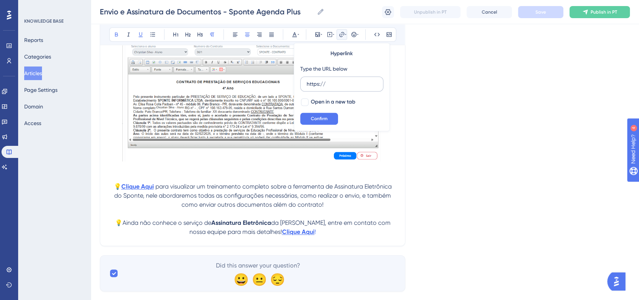
drag, startPoint x: 333, startPoint y: 89, endPoint x: 305, endPoint y: 89, distance: 28.0
click at [305, 89] on label "https://" at bounding box center [341, 83] width 83 height 15
click at [307, 88] on input "https://" at bounding box center [342, 84] width 70 height 8
click at [312, 84] on input "https://" at bounding box center [342, 84] width 70 height 8
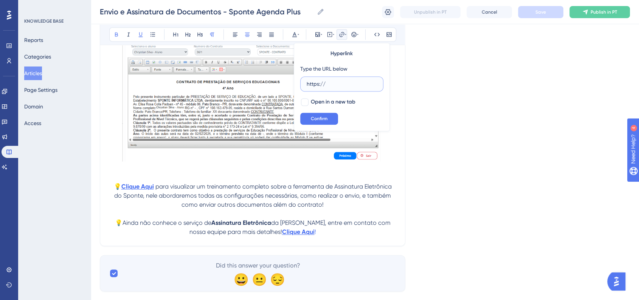
click at [312, 84] on input "https://" at bounding box center [342, 84] width 70 height 8
paste input "https://ajuda.sponte.com.br/pt/articles/15935-assinatura-eletronica-educacional"
type input "https://ajuda.sponte.com.br/pt/articles/15935-assinatura-eletronica-educacional"
click at [305, 104] on div at bounding box center [305, 102] width 8 height 8
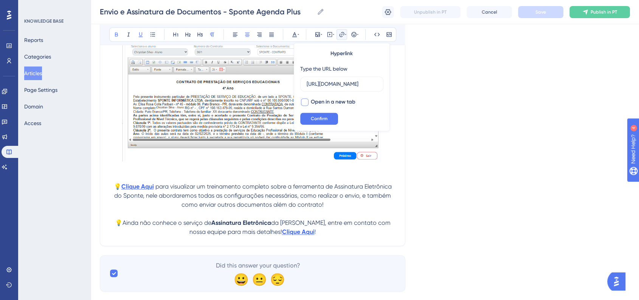
checkbox input "true"
drag, startPoint x: 322, startPoint y: 122, endPoint x: 320, endPoint y: 139, distance: 17.5
click at [322, 122] on button "Confirm" at bounding box center [319, 119] width 38 height 12
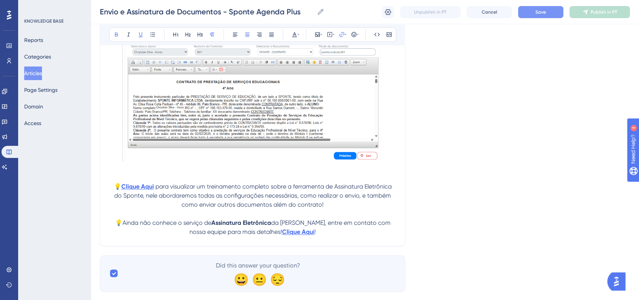
click at [533, 16] on button "Save" at bounding box center [540, 12] width 45 height 12
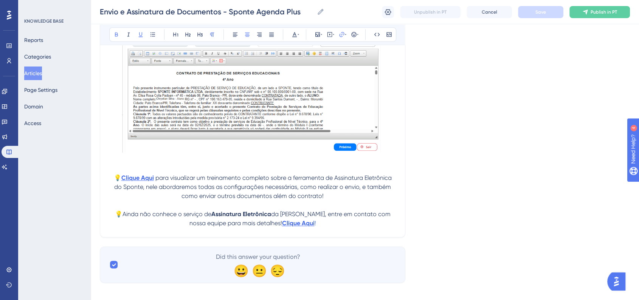
scroll to position [1118, 0]
click at [345, 221] on p "💡Ainda não conhece o serviço de Assinatura Eletrônica da Sponte, entre em conta…" at bounding box center [252, 218] width 287 height 18
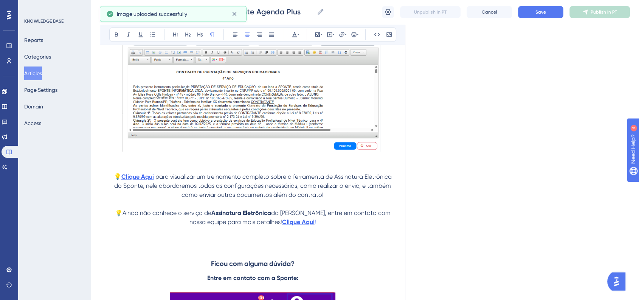
scroll to position [1124, 0]
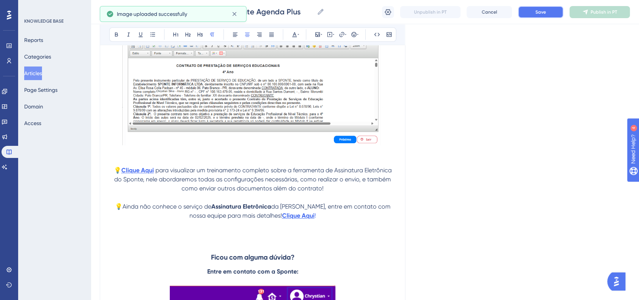
click at [529, 8] on button "Save" at bounding box center [540, 12] width 45 height 12
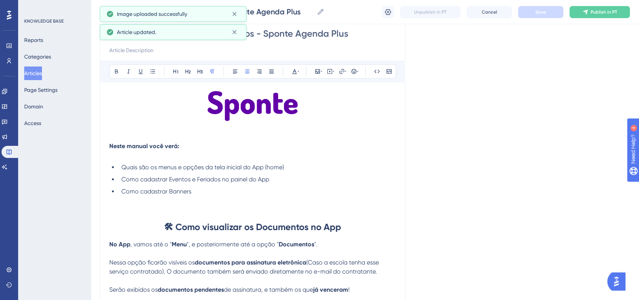
scroll to position [84, 0]
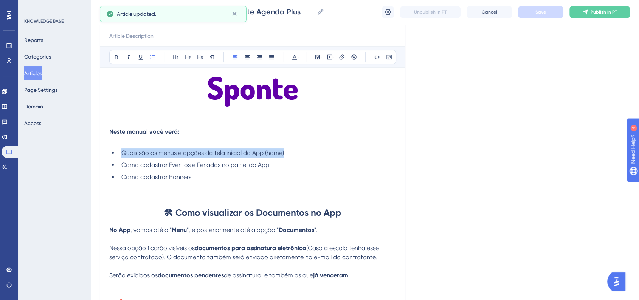
drag, startPoint x: 122, startPoint y: 154, endPoint x: 288, endPoint y: 153, distance: 165.3
click at [288, 153] on li "Quais são os menus e opções da tela inicial do App (home)" at bounding box center [257, 153] width 278 height 9
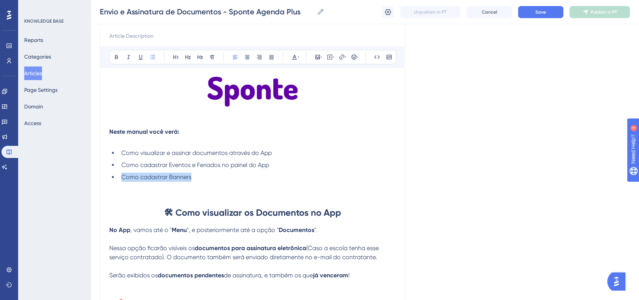
drag, startPoint x: 191, startPoint y: 178, endPoint x: 115, endPoint y: 173, distance: 76.6
click at [115, 173] on ul "Como visualizar e assinar documentos através do App Como cadastrar Eventos e Fe…" at bounding box center [252, 165] width 287 height 33
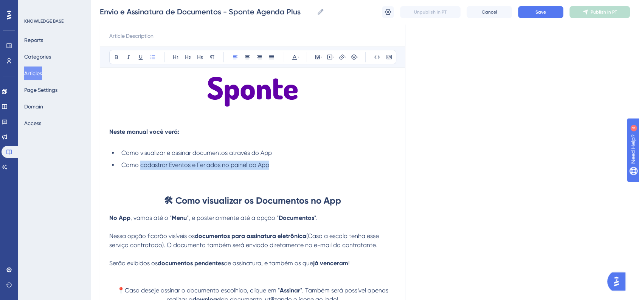
drag, startPoint x: 140, startPoint y: 168, endPoint x: 271, endPoint y: 164, distance: 130.6
click at [271, 164] on li "Como cadastrar Eventos e Feriados no painel do App" at bounding box center [257, 165] width 278 height 9
click at [525, 11] on button "Save" at bounding box center [540, 12] width 45 height 12
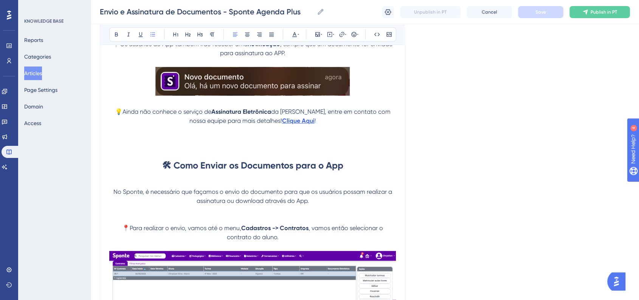
scroll to position [546, 0]
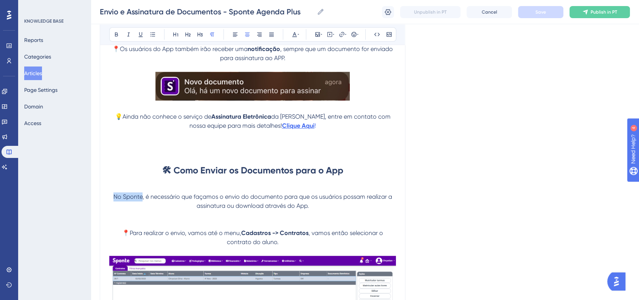
drag, startPoint x: 115, startPoint y: 202, endPoint x: 142, endPoint y: 201, distance: 27.3
click at [142, 201] on span "No Sponte, é necessário que façamos o envio do documento para que os usuários p…" at bounding box center [253, 201] width 280 height 16
click at [112, 36] on button at bounding box center [116, 34] width 11 height 11
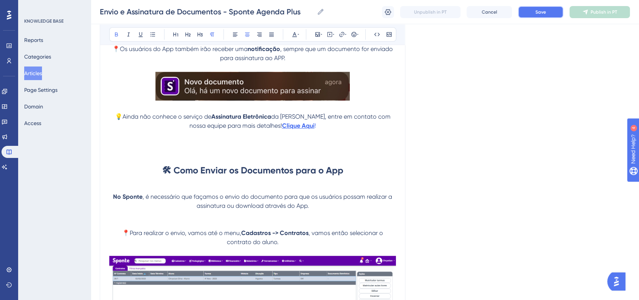
click at [534, 11] on button "Save" at bounding box center [540, 12] width 45 height 12
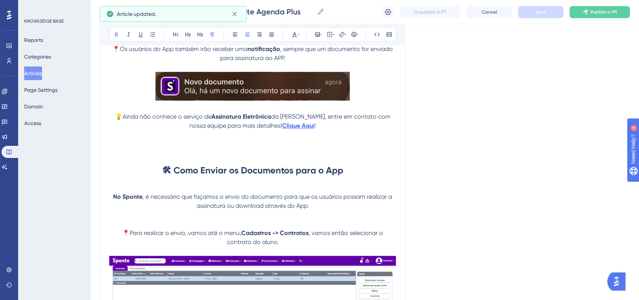
click at [38, 75] on button "Articles" at bounding box center [33, 74] width 18 height 14
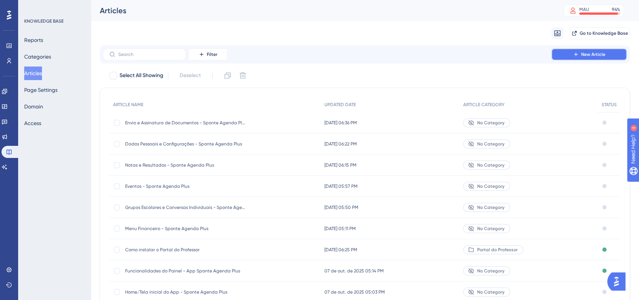
click at [576, 57] on icon at bounding box center [576, 54] width 6 height 6
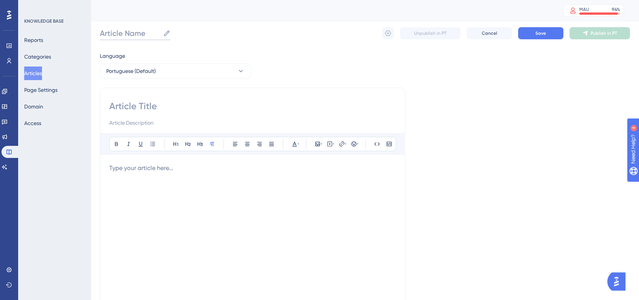
click at [127, 30] on input "Article Name" at bounding box center [130, 33] width 60 height 11
paste input "Comunicados"
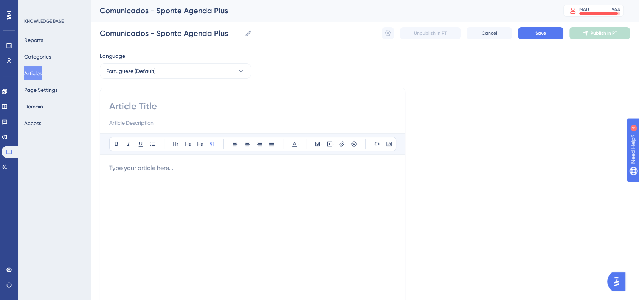
click at [174, 36] on input "Comunicados - Sponte Agenda Plus" at bounding box center [171, 33] width 142 height 11
type input "Comunicados - Sponte Agenda Plus"
click at [135, 110] on input at bounding box center [252, 106] width 287 height 12
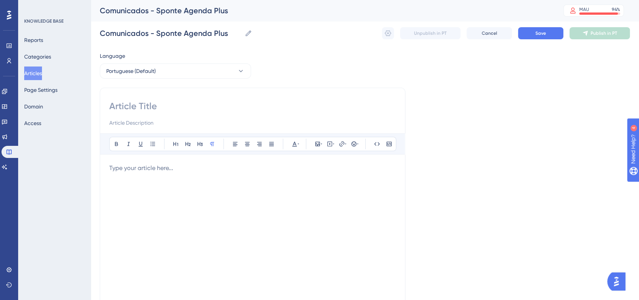
paste input "Comunicados - Sponte Agenda Plus"
type input "Comunicados - Sponte Agenda Plus"
click at [525, 136] on div "Language Portuguese (Default) Comunicados - Sponte Agenda Plus Bold Italic Unde…" at bounding box center [365, 218] width 530 height 334
click at [207, 168] on p at bounding box center [252, 168] width 287 height 9
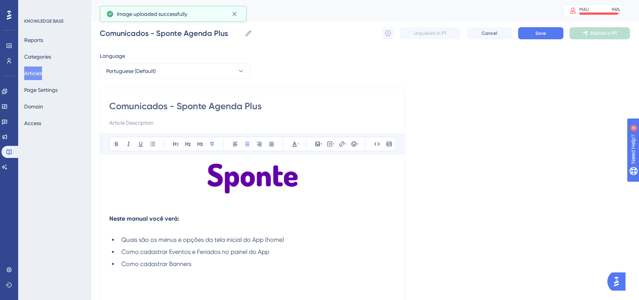
click at [529, 39] on div "Comunicados - Sponte Agenda Plus Comunicados - Sponte Agenda Plus Unpublish in …" at bounding box center [365, 33] width 530 height 24
click at [529, 39] on button "Save" at bounding box center [540, 33] width 45 height 12
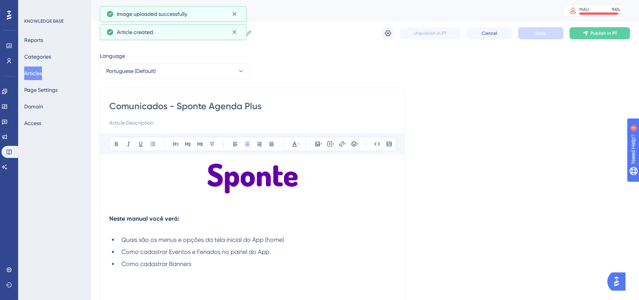
scroll to position [84, 0]
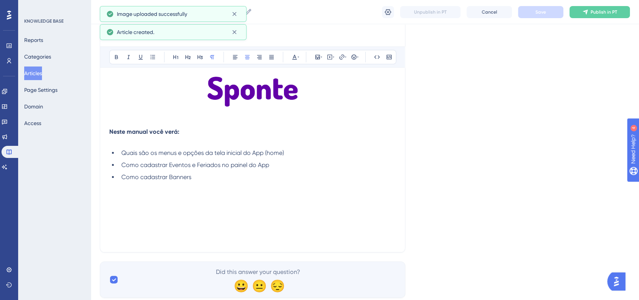
click at [221, 196] on div "Neste manual você verá: Quais são os menus e opções da tela inicial do App (hom…" at bounding box center [252, 160] width 287 height 166
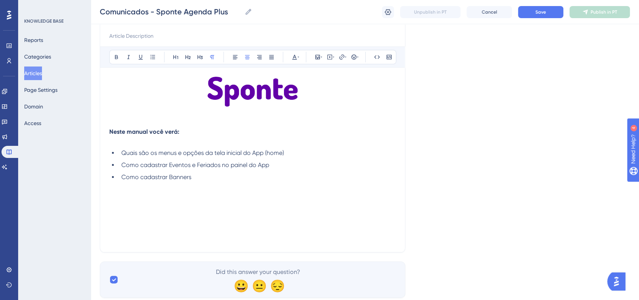
click at [225, 210] on div "Neste manual você verá: Quais são os menus e opções da tela inicial do App (hom…" at bounding box center [252, 160] width 287 height 166
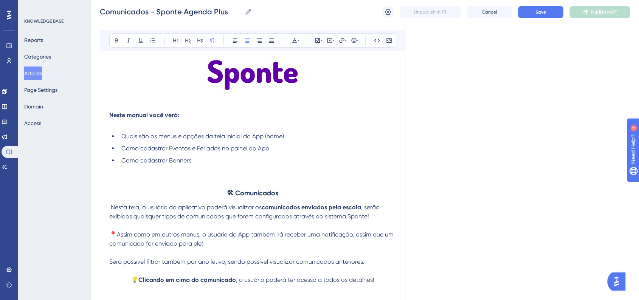
scroll to position [82, 0]
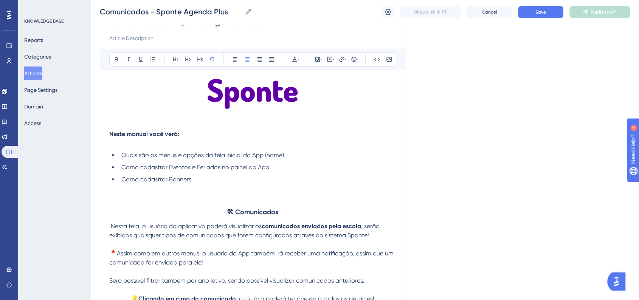
click at [268, 214] on strong "🛠 Comunicados" at bounding box center [252, 212] width 51 height 8
click at [176, 62] on button at bounding box center [176, 59] width 11 height 11
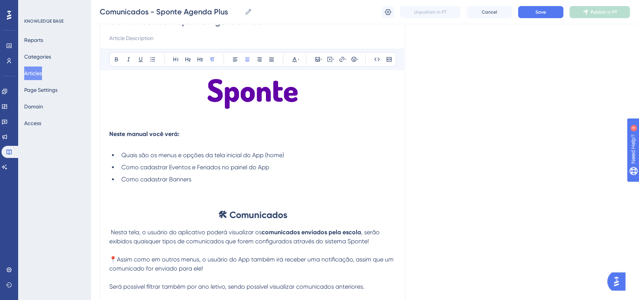
click at [310, 188] on p at bounding box center [252, 188] width 287 height 9
click at [541, 16] on button "Save" at bounding box center [540, 12] width 45 height 12
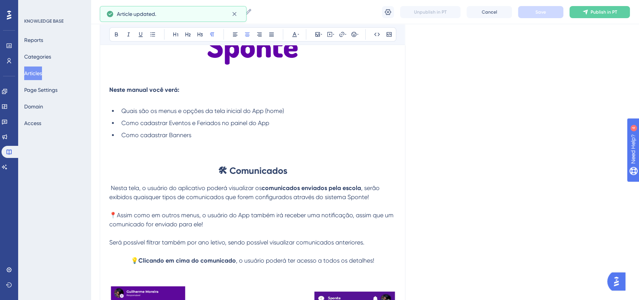
scroll to position [124, 0]
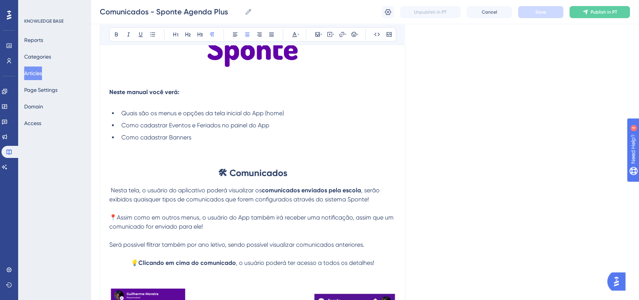
click at [301, 174] on h1 "🛠 Comunicados" at bounding box center [252, 173] width 287 height 26
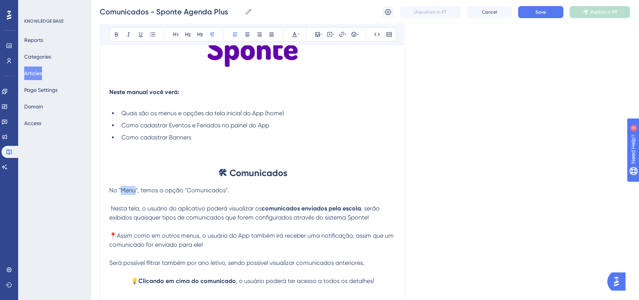
drag, startPoint x: 122, startPoint y: 191, endPoint x: 135, endPoint y: 191, distance: 12.9
click at [135, 191] on span "No "Menu", temos a opção "Comunicados"." at bounding box center [169, 190] width 120 height 7
click at [110, 32] on div "Bold Italic Underline Bullet Point Heading 1 Heading 2 Heading 3 Normal Align L…" at bounding box center [252, 34] width 287 height 14
click at [117, 33] on icon at bounding box center [116, 34] width 6 height 6
click at [181, 183] on h1 "🛠 Comunicados" at bounding box center [252, 173] width 287 height 26
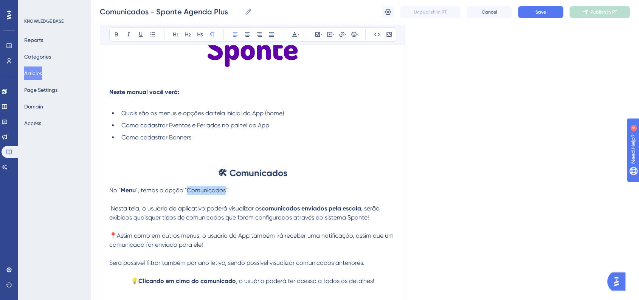
drag, startPoint x: 188, startPoint y: 192, endPoint x: 224, endPoint y: 190, distance: 36.4
click at [224, 190] on span "", temos a opção "Comunicados"." at bounding box center [182, 190] width 93 height 7
drag, startPoint x: 115, startPoint y: 32, endPoint x: 333, endPoint y: 110, distance: 231.1
click at [115, 32] on icon at bounding box center [116, 34] width 6 height 6
click at [486, 155] on div "Language Portuguese (Default) Comunicados - Sponte Agenda Plus Bold Italic Unde…" at bounding box center [365, 226] width 530 height 602
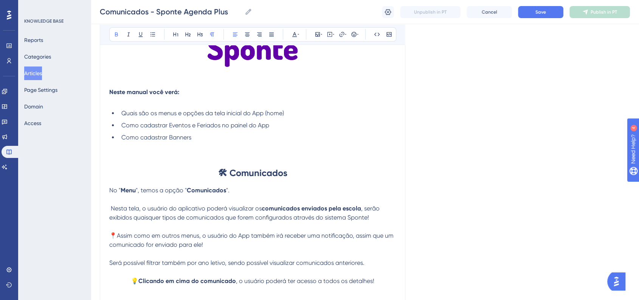
click at [264, 172] on strong "🛠 Comunicados" at bounding box center [252, 173] width 69 height 11
click at [531, 10] on button "Save" at bounding box center [540, 12] width 45 height 12
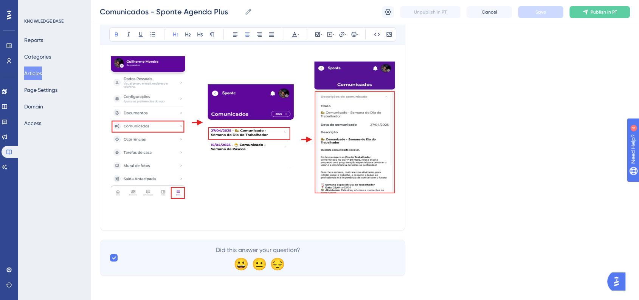
scroll to position [375, 0]
click at [209, 214] on p at bounding box center [252, 216] width 287 height 9
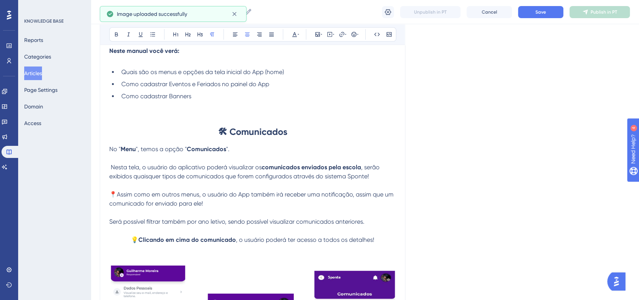
scroll to position [81, 0]
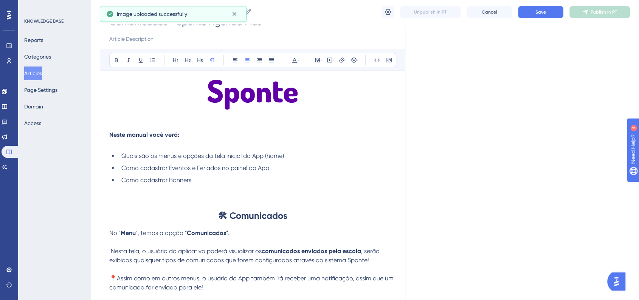
click at [290, 216] on h1 "🛠 Comunicados" at bounding box center [252, 216] width 287 height 26
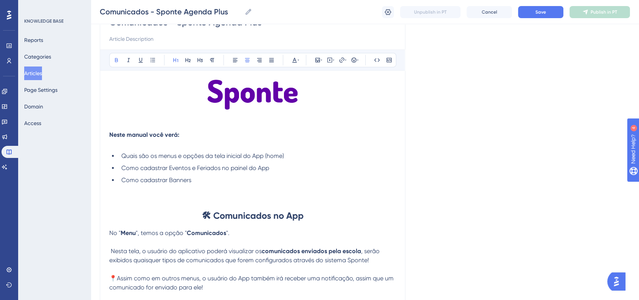
click at [295, 217] on strong "🛠 Comunicados no App" at bounding box center [253, 215] width 102 height 11
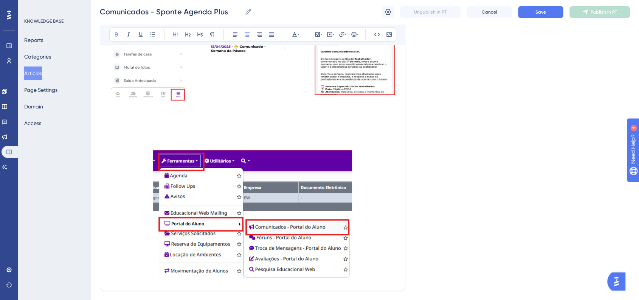
scroll to position [408, 0]
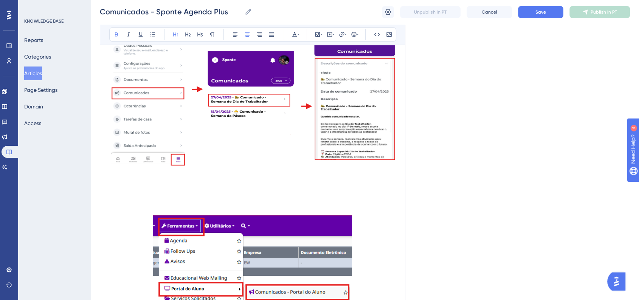
click at [260, 201] on p at bounding box center [252, 201] width 287 height 9
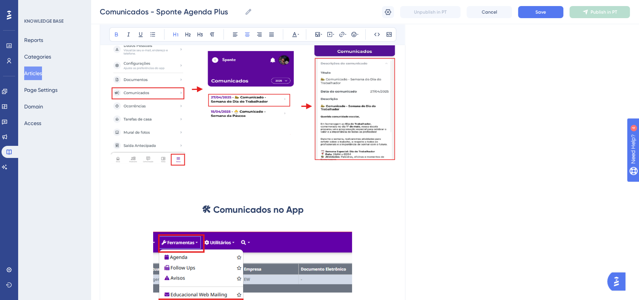
click at [215, 211] on strong "🛠 Comunicados no App" at bounding box center [253, 209] width 102 height 11
drag, startPoint x: 308, startPoint y: 211, endPoint x: 365, endPoint y: 219, distance: 57.4
click at [365, 219] on h1 "🛠 Como enviar os Comunicados no App" at bounding box center [252, 210] width 287 height 26
click at [536, 9] on span "Save" at bounding box center [541, 12] width 11 height 6
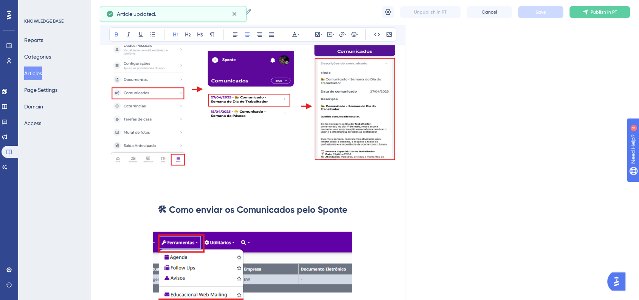
click at [366, 210] on h1 "🛠 Como enviar os Comunicados pelo Sponte" at bounding box center [252, 210] width 287 height 26
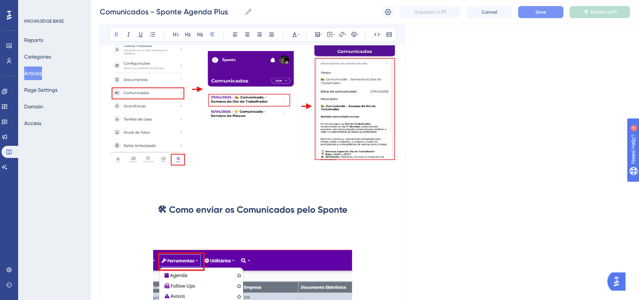
click at [118, 230] on p at bounding box center [252, 227] width 287 height 9
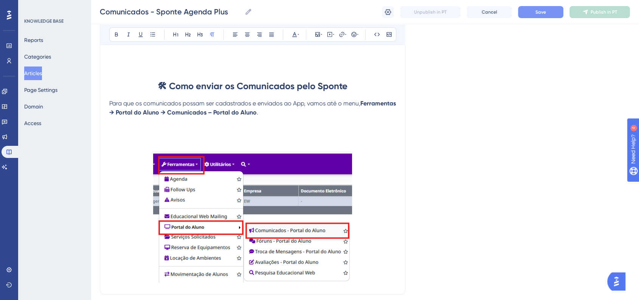
scroll to position [492, 0]
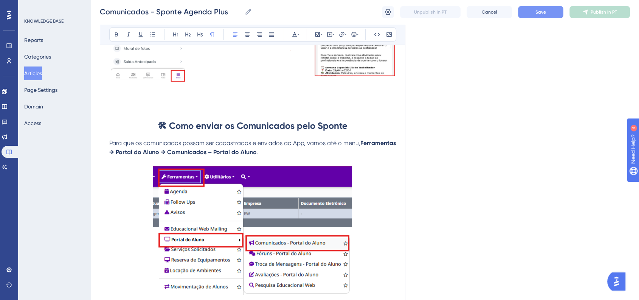
click at [381, 233] on p at bounding box center [252, 232] width 287 height 132
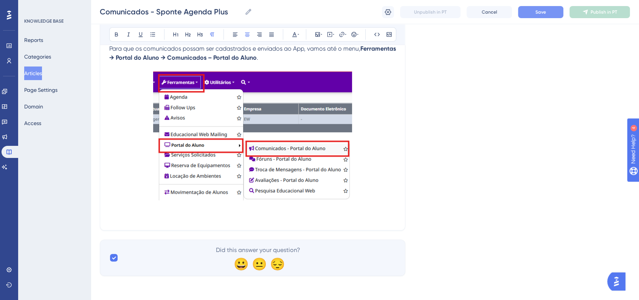
scroll to position [588, 0]
click at [379, 201] on p at bounding box center [252, 138] width 287 height 132
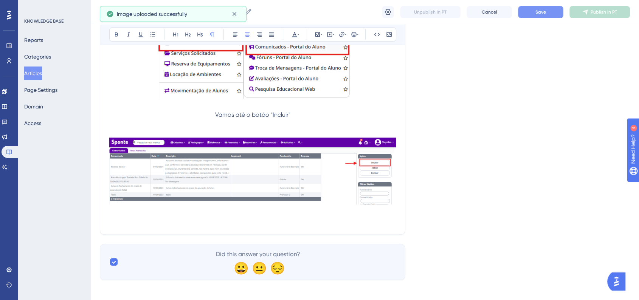
scroll to position [693, 0]
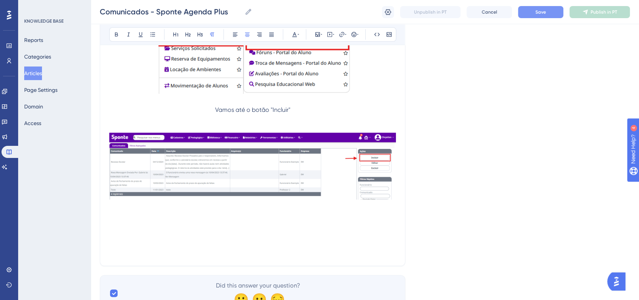
click at [210, 110] on p "Vamos até o botão "Incluir"" at bounding box center [252, 110] width 287 height 9
click at [216, 113] on span "Vamos até o botão "Incluir"" at bounding box center [252, 109] width 75 height 7
click at [354, 36] on icon at bounding box center [354, 34] width 6 height 6
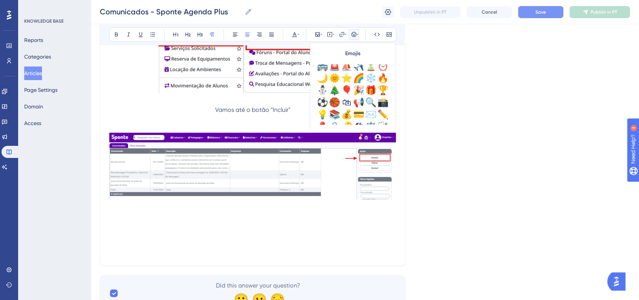
scroll to position [252, 0]
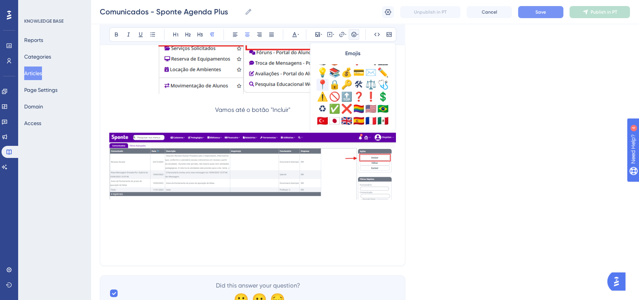
click at [325, 86] on div "📍" at bounding box center [323, 85] width 12 height 12
click at [250, 107] on span "📍Vamos até o botão "Incluir"" at bounding box center [252, 109] width 83 height 7
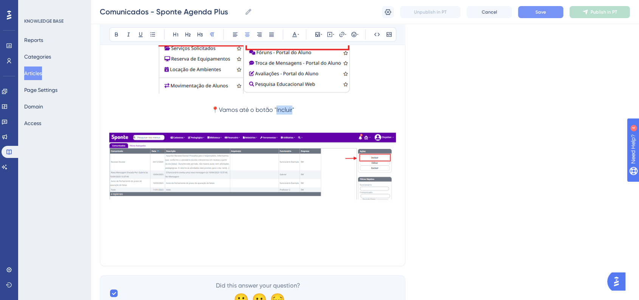
drag, startPoint x: 277, startPoint y: 113, endPoint x: 292, endPoint y: 113, distance: 15.1
click at [292, 113] on span "📍Vamos até o botão "Incluir"" at bounding box center [252, 109] width 83 height 7
click at [119, 34] on icon at bounding box center [116, 34] width 6 height 6
click at [552, 10] on button "Save" at bounding box center [540, 12] width 45 height 12
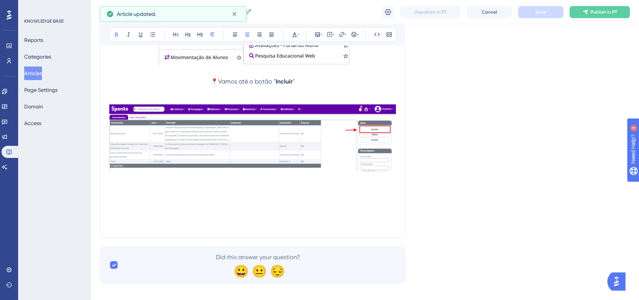
scroll to position [730, 0]
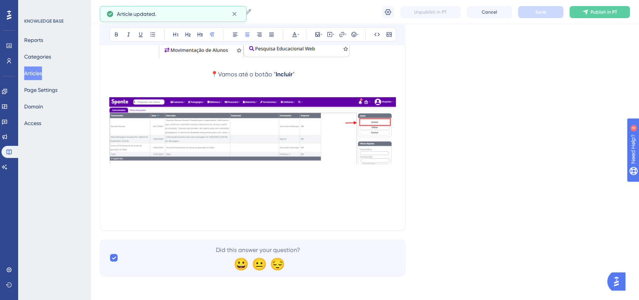
click at [274, 208] on p at bounding box center [252, 207] width 287 height 9
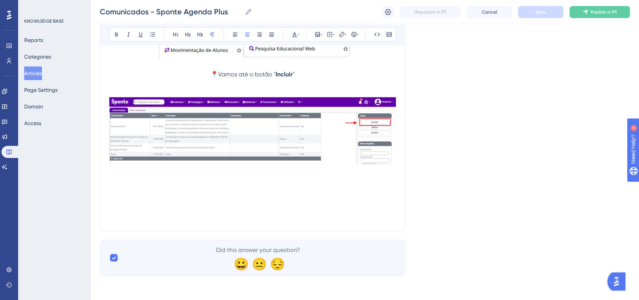
click at [219, 201] on p at bounding box center [252, 198] width 287 height 9
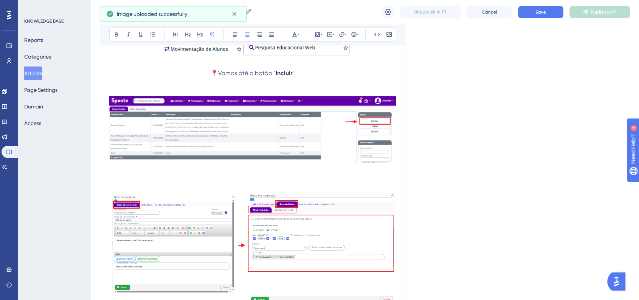
click at [215, 179] on p at bounding box center [252, 179] width 287 height 9
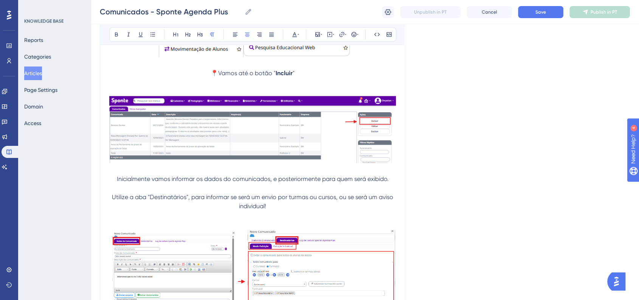
scroll to position [814, 0]
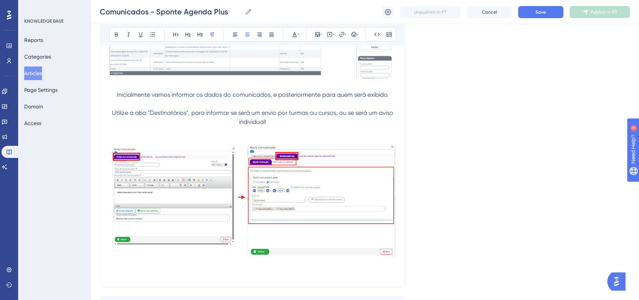
click at [112, 114] on p "Utilize a aba "Destinatários", para informar se será um envio por turmas ou cur…" at bounding box center [252, 118] width 287 height 18
click at [349, 36] on button at bounding box center [354, 34] width 11 height 11
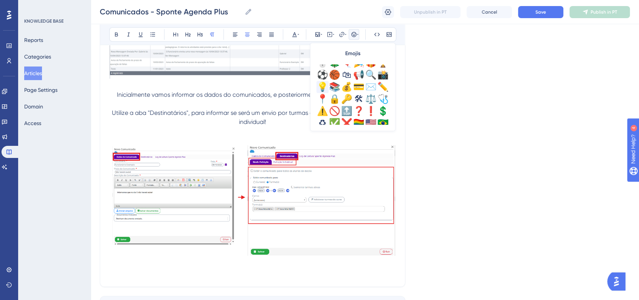
scroll to position [252, 0]
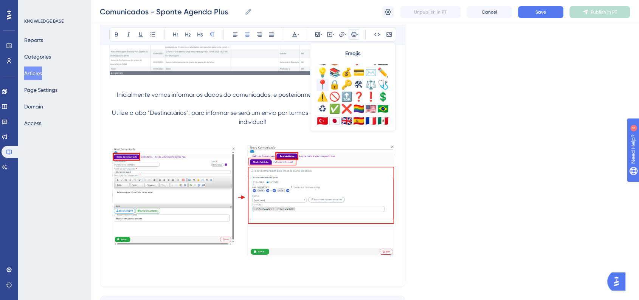
click at [321, 85] on div "📍" at bounding box center [323, 85] width 12 height 12
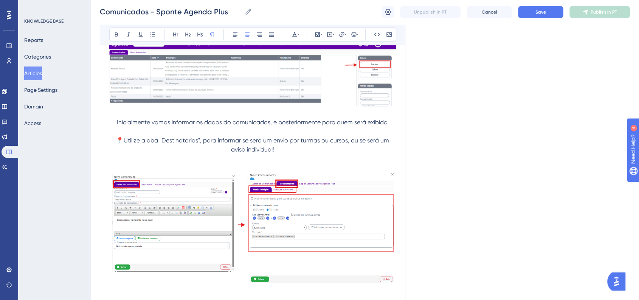
scroll to position [772, 0]
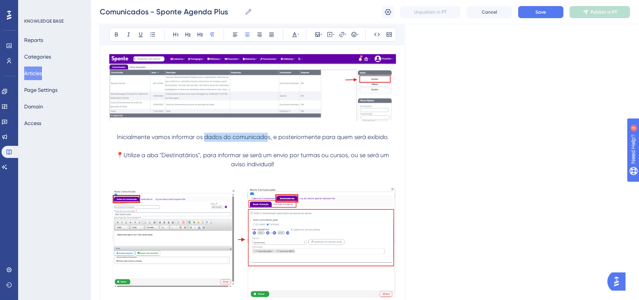
drag, startPoint x: 204, startPoint y: 141, endPoint x: 268, endPoint y: 140, distance: 64.0
click at [268, 140] on span "Inicialmente vamos informar os dados do comunicados, e posteriormente para quem…" at bounding box center [253, 137] width 272 height 7
click at [120, 32] on button at bounding box center [116, 34] width 11 height 11
click at [269, 140] on span "s, e posteriormente para quem será exibido." at bounding box center [327, 137] width 121 height 7
drag, startPoint x: 321, startPoint y: 141, endPoint x: 384, endPoint y: 141, distance: 62.8
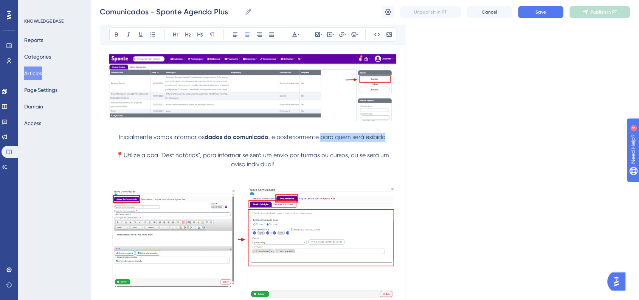
click at [384, 141] on span ", e posteriormente para quem será exibido." at bounding box center [328, 137] width 118 height 7
click at [116, 35] on icon at bounding box center [116, 34] width 6 height 6
drag, startPoint x: 163, startPoint y: 160, endPoint x: 198, endPoint y: 159, distance: 34.8
click at [198, 159] on span "📍Utilize a aba "Destinatários", para informar se será um envio por turmas ou cu…" at bounding box center [253, 160] width 275 height 16
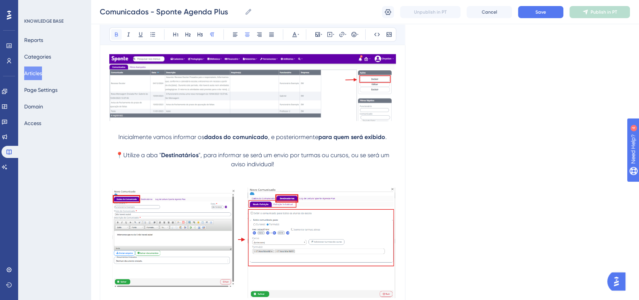
click at [118, 37] on icon at bounding box center [116, 34] width 6 height 6
drag, startPoint x: 275, startPoint y: 160, endPoint x: 348, endPoint y: 160, distance: 72.6
click at [348, 160] on span "", para informar se será um envio por turmas ou cursos, ou se será um aviso ind…" at bounding box center [295, 160] width 193 height 16
click at [117, 35] on icon at bounding box center [116, 34] width 6 height 6
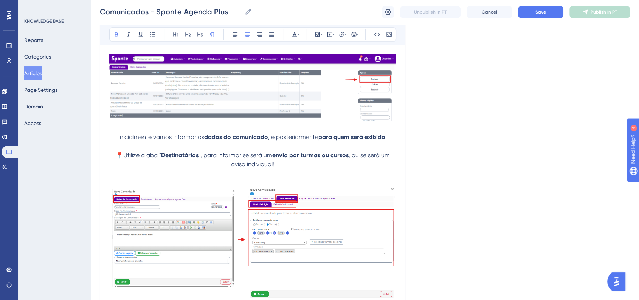
drag, startPoint x: 232, startPoint y: 169, endPoint x: 273, endPoint y: 168, distance: 41.3
click at [273, 168] on span ", ou se será um aviso individual!" at bounding box center [311, 160] width 160 height 16
click at [115, 34] on icon at bounding box center [116, 35] width 3 height 4
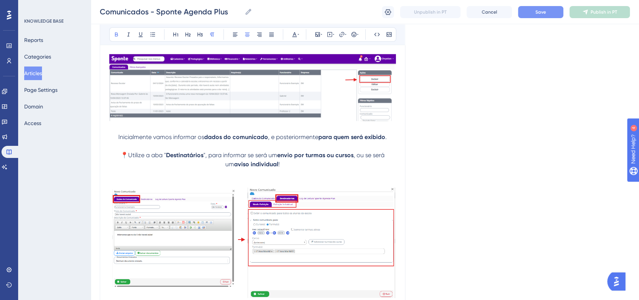
click at [546, 15] on span "Save" at bounding box center [541, 12] width 11 height 6
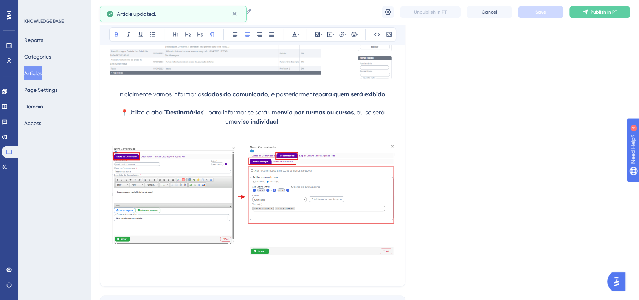
scroll to position [856, 0]
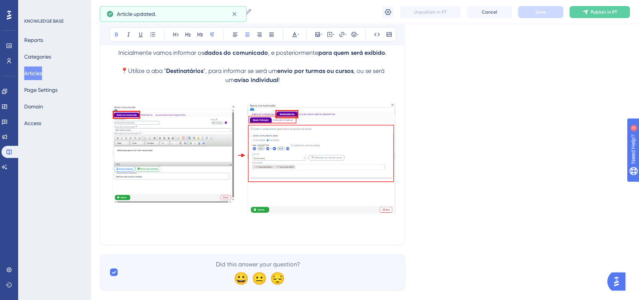
click at [261, 227] on p at bounding box center [252, 222] width 287 height 9
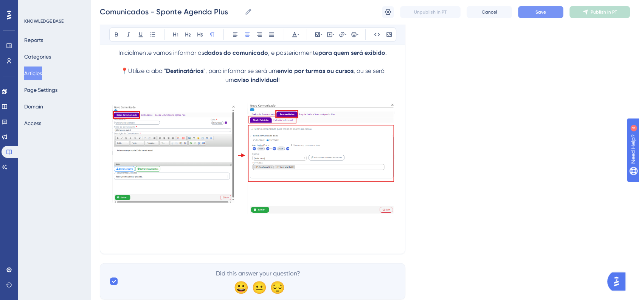
click at [218, 225] on p at bounding box center [252, 222] width 287 height 9
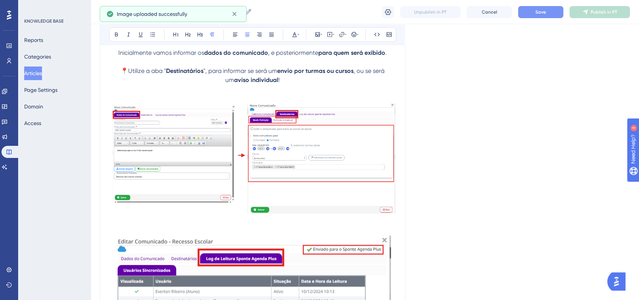
scroll to position [898, 0]
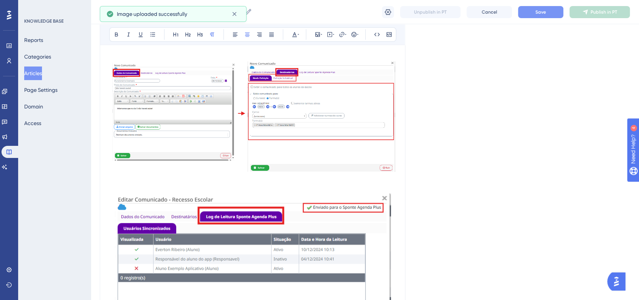
click at [246, 188] on p at bounding box center [252, 189] width 287 height 9
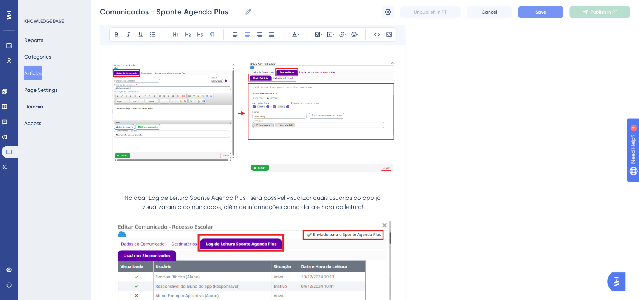
click at [124, 199] on span "Na aba "Log de Leitura Sponte Agenda Plus", será possível visualizar quais usuá…" at bounding box center [253, 202] width 258 height 16
click at [354, 38] on button at bounding box center [354, 34] width 11 height 11
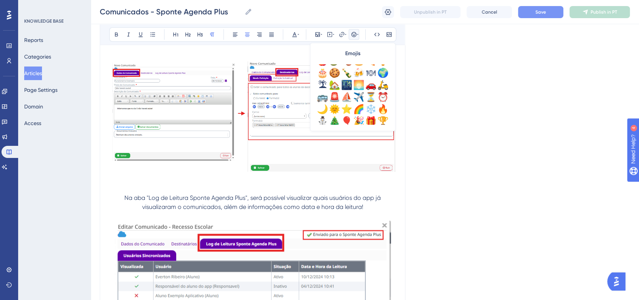
scroll to position [252, 0]
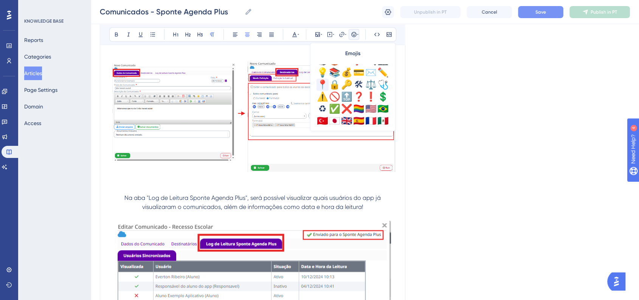
click at [324, 85] on div "📍" at bounding box center [323, 85] width 12 height 12
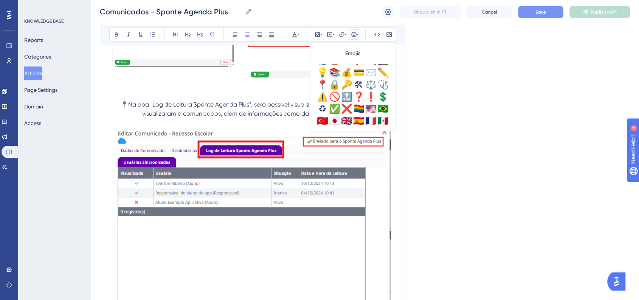
scroll to position [982, 0]
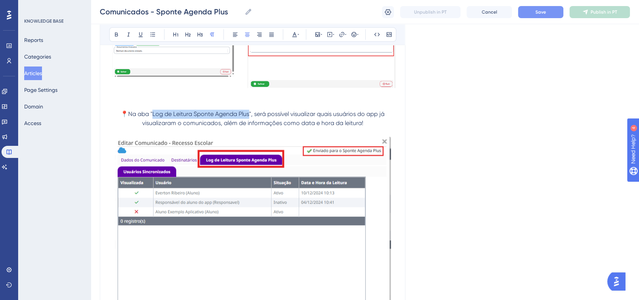
drag, startPoint x: 157, startPoint y: 118, endPoint x: 250, endPoint y: 118, distance: 93.1
click at [250, 118] on span "📍Na aba "Log de Leitura Sponte Agenda Plus", será possível visualizar quais usu…" at bounding box center [254, 118] width 266 height 16
click at [112, 35] on button at bounding box center [116, 34] width 11 height 11
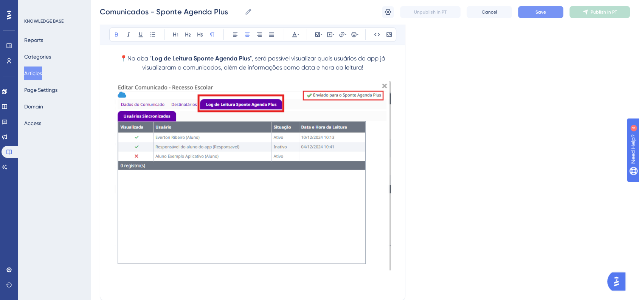
scroll to position [1066, 0]
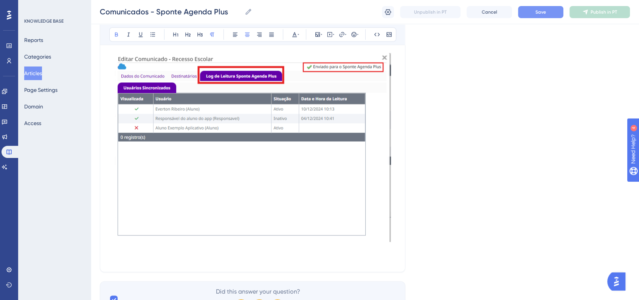
click at [306, 152] on img at bounding box center [253, 147] width 277 height 189
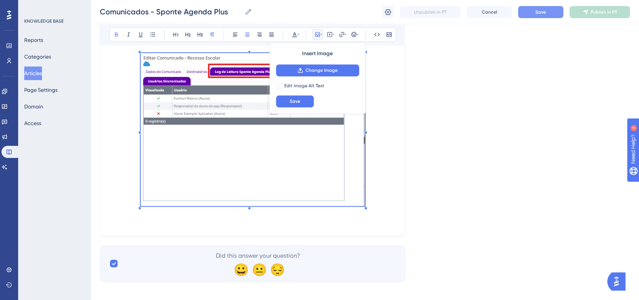
click at [338, 182] on span at bounding box center [253, 131] width 224 height 156
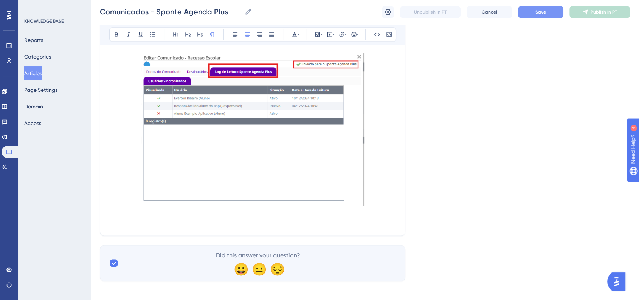
click at [387, 175] on p at bounding box center [252, 130] width 287 height 155
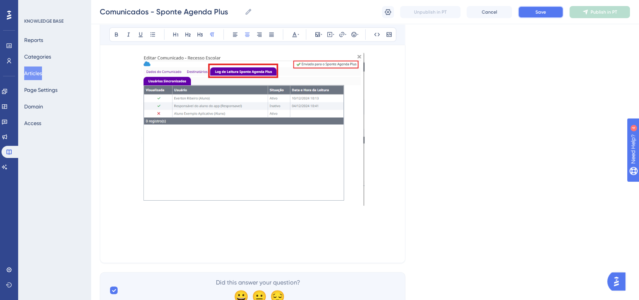
click at [550, 11] on button "Save" at bounding box center [540, 12] width 45 height 12
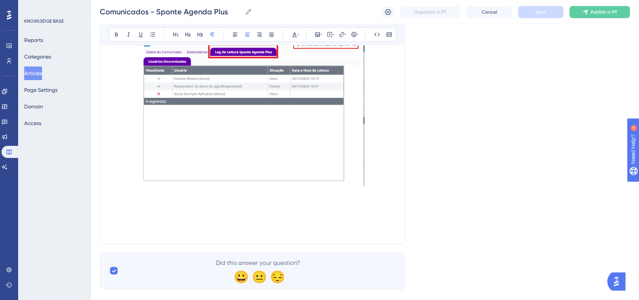
scroll to position [1101, 0]
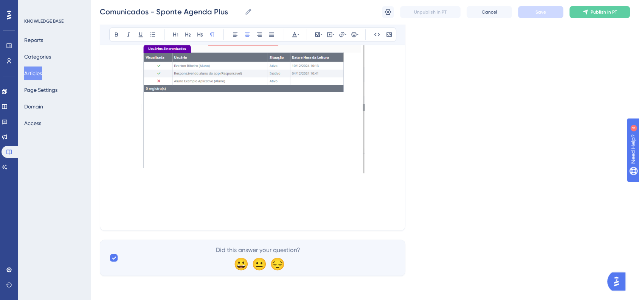
click at [343, 213] on p at bounding box center [252, 216] width 287 height 9
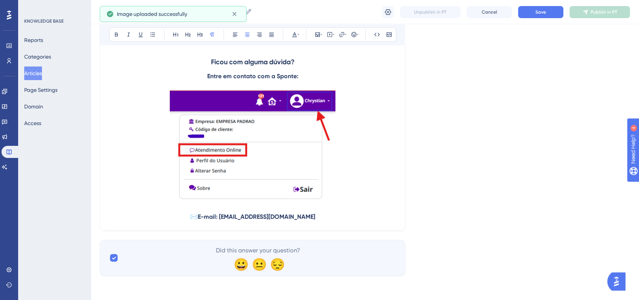
scroll to position [1135, 0]
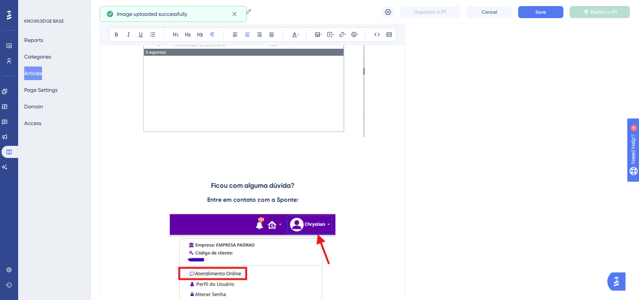
click at [537, 21] on div "Comunicados - Sponte Agenda Plus Comunicados - Sponte Agenda Plus Unpublish in …" at bounding box center [365, 12] width 549 height 24
click at [538, 13] on span "Save" at bounding box center [541, 12] width 11 height 6
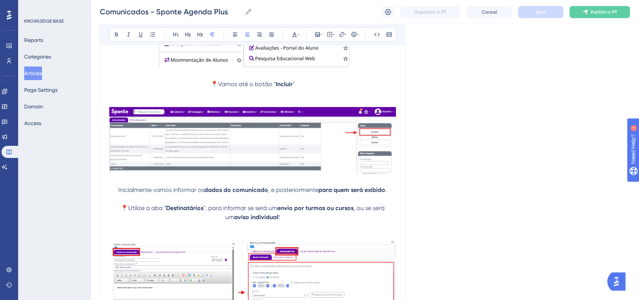
scroll to position [715, 0]
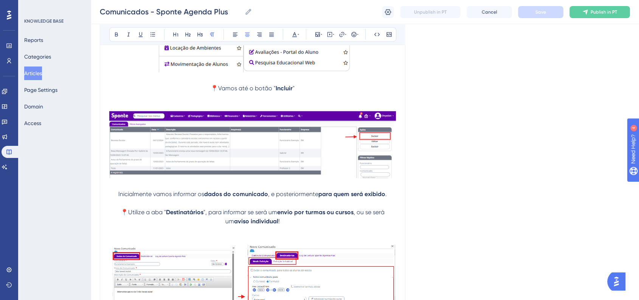
click at [211, 85] on p "📍Vamos até o botão " Incluir "" at bounding box center [252, 88] width 287 height 9
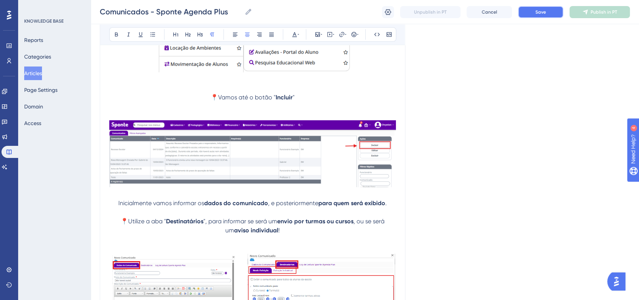
click at [545, 16] on button "Save" at bounding box center [540, 12] width 45 height 12
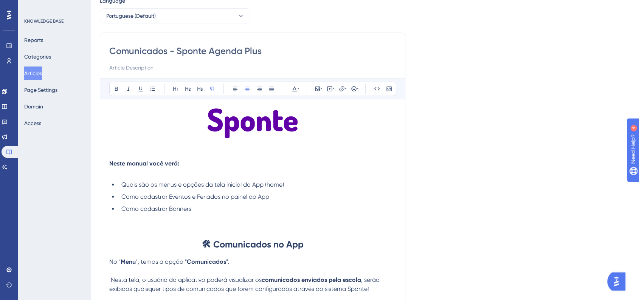
scroll to position [84, 0]
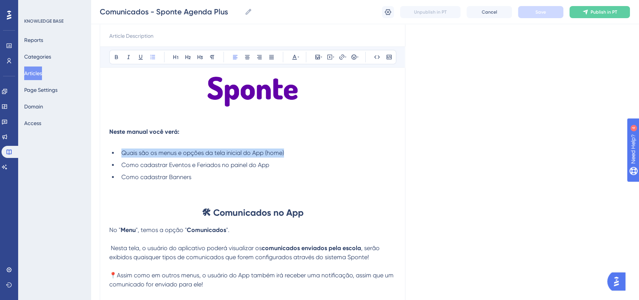
drag, startPoint x: 122, startPoint y: 151, endPoint x: 300, endPoint y: 153, distance: 178.2
click at [300, 153] on li "Quais são os menus e opções da tela inicial do App (home)" at bounding box center [257, 153] width 278 height 9
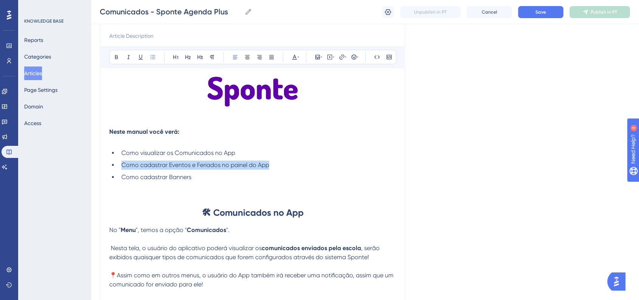
drag, startPoint x: 275, startPoint y: 169, endPoint x: 122, endPoint y: 168, distance: 152.9
click at [122, 168] on li "Como cadastrar Eventos e Feriados no painel do App" at bounding box center [257, 165] width 278 height 9
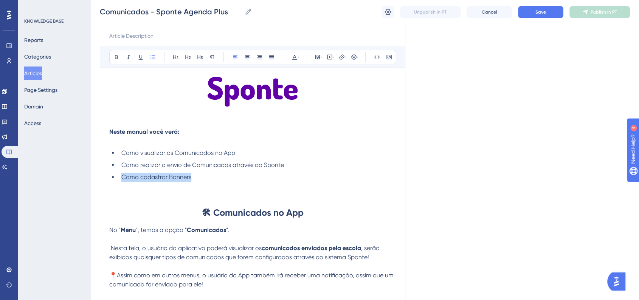
drag, startPoint x: 191, startPoint y: 181, endPoint x: 112, endPoint y: 177, distance: 78.4
click at [118, 177] on li "Como cadastrar Banners" at bounding box center [257, 177] width 278 height 9
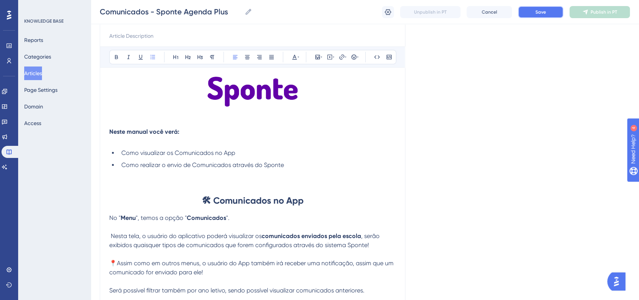
click at [535, 7] on button "Save" at bounding box center [540, 12] width 45 height 12
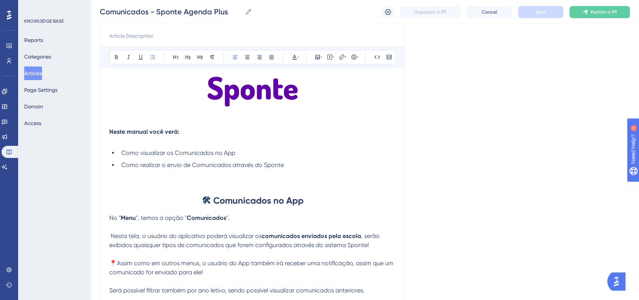
drag, startPoint x: 30, startPoint y: 73, endPoint x: 580, endPoint y: 37, distance: 550.5
click at [30, 73] on button "Articles" at bounding box center [33, 74] width 18 height 14
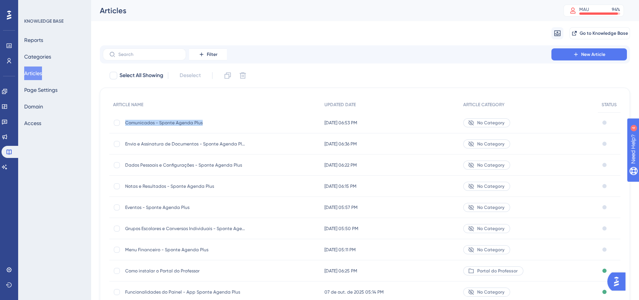
drag, startPoint x: 126, startPoint y: 124, endPoint x: 200, endPoint y: 125, distance: 73.4
click at [200, 125] on span "Comunicados - Sponte Agenda Plus" at bounding box center [185, 123] width 121 height 6
click at [594, 49] on button "New Article" at bounding box center [590, 54] width 76 height 12
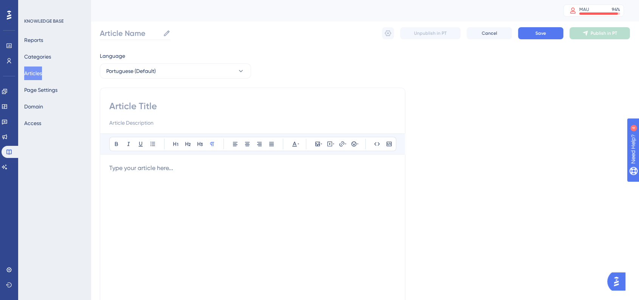
click at [130, 27] on label "Article Name" at bounding box center [135, 33] width 71 height 14
click at [130, 28] on input "Article Name" at bounding box center [130, 33] width 60 height 11
paste input "Comunicados - Sponte Agenda Plus"
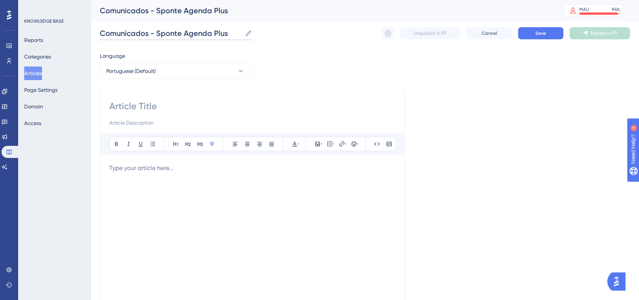
drag, startPoint x: 148, startPoint y: 34, endPoint x: 96, endPoint y: 36, distance: 52.3
click at [96, 36] on div "Performance Users Engagement Widgets Feedback Product Updates Knowledge Base AI…" at bounding box center [365, 198] width 549 height 397
click at [217, 33] on input "Ocorrências - Sponte Agenda Plus" at bounding box center [168, 33] width 136 height 11
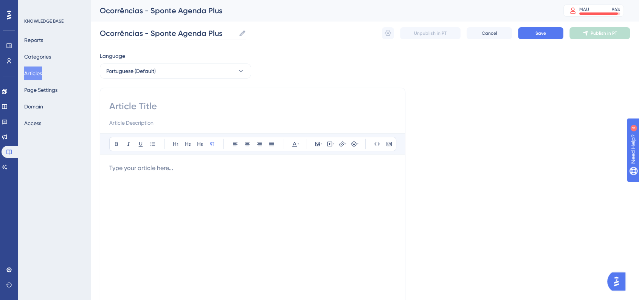
type input "Ocorrências - Sponte Agenda Plus"
click at [196, 107] on input at bounding box center [252, 106] width 287 height 12
paste input "Ocorrências - Sponte Agenda Plus"
type input "Ocorrências - Sponte Agenda Plus"
click at [531, 37] on button "Save" at bounding box center [540, 33] width 45 height 12
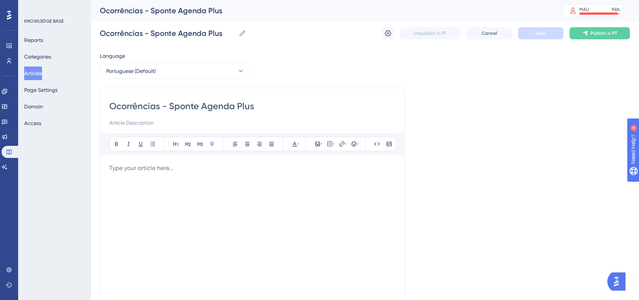
click at [144, 171] on p at bounding box center [252, 168] width 287 height 9
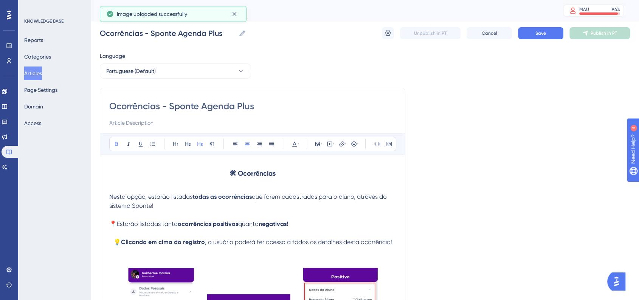
click at [215, 173] on h3 "🛠 Ocorrências" at bounding box center [252, 174] width 287 height 20
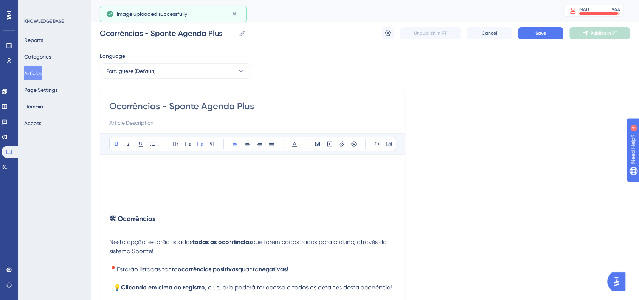
click at [145, 220] on strong "🛠 Ocorrências" at bounding box center [132, 219] width 46 height 8
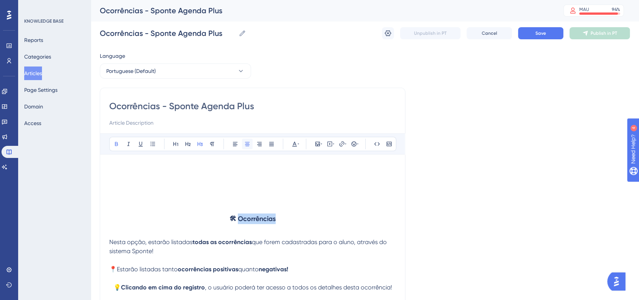
click at [245, 148] on button at bounding box center [247, 144] width 11 height 11
click at [309, 216] on h3 "🛠 Ocorrências" at bounding box center [252, 219] width 287 height 20
click at [269, 215] on strong "🛠 Ocorrências no App" at bounding box center [253, 219] width 70 height 8
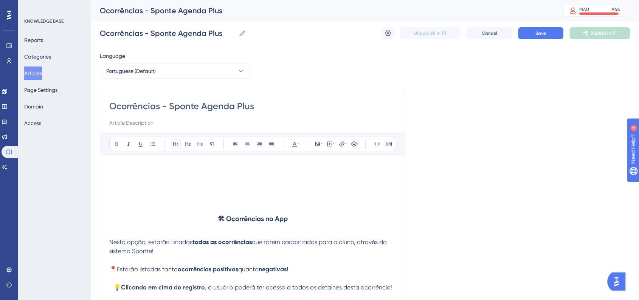
click at [181, 149] on button at bounding box center [176, 144] width 11 height 11
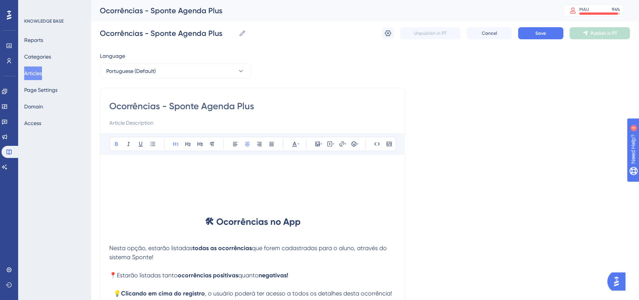
click at [464, 195] on div "Language Portuguese (Default) Ocorrências - Sponte Agenda Plus Bold Italic Unde…" at bounding box center [365, 278] width 530 height 454
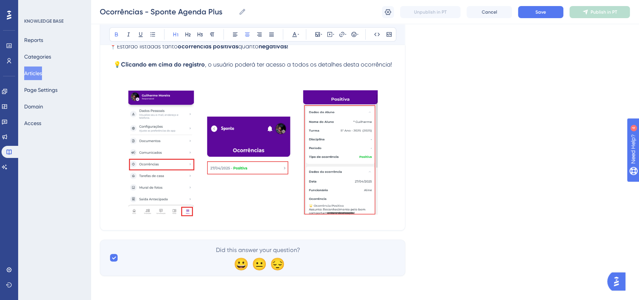
scroll to position [227, 0]
click at [393, 215] on p at bounding box center [252, 154] width 287 height 134
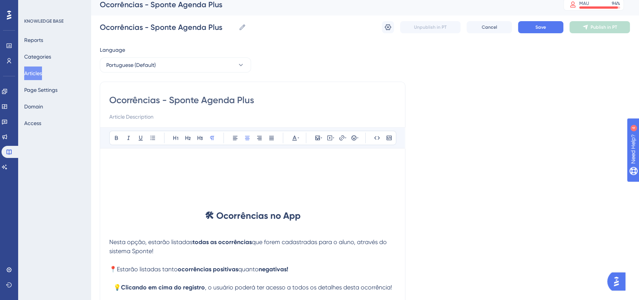
scroll to position [0, 0]
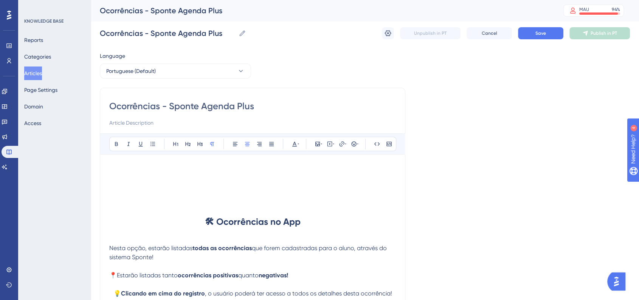
click at [215, 173] on p at bounding box center [252, 177] width 287 height 9
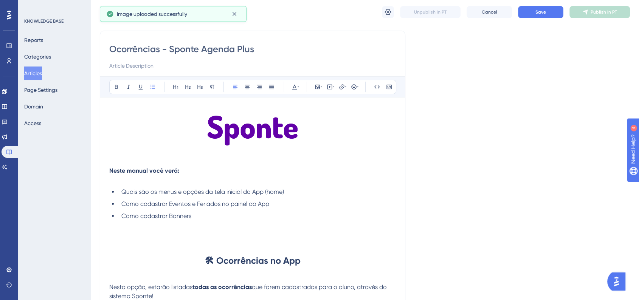
scroll to position [84, 0]
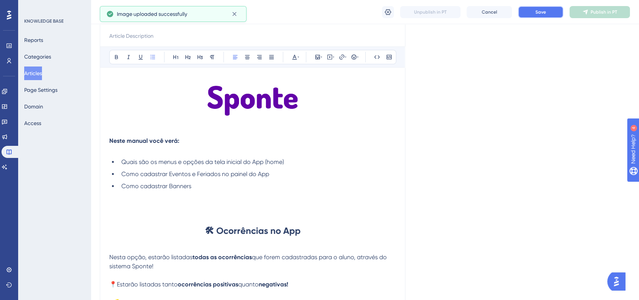
click at [532, 16] on button "Save" at bounding box center [540, 12] width 45 height 12
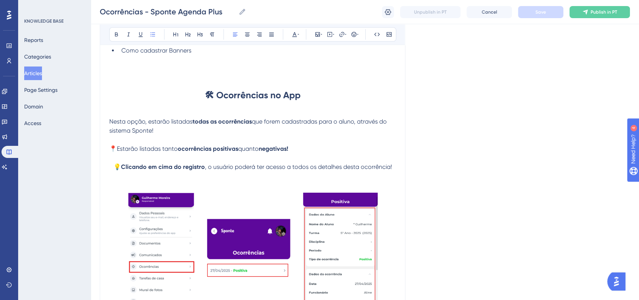
scroll to position [168, 0]
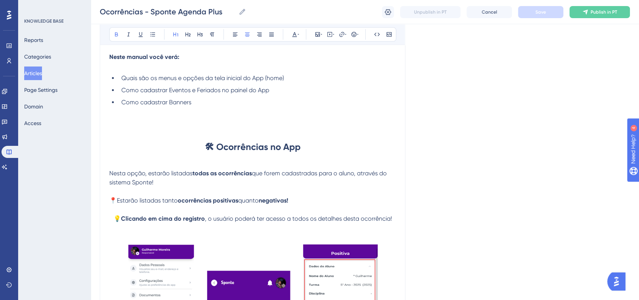
click at [238, 149] on strong "🛠 Ocorrências no App" at bounding box center [253, 146] width 96 height 11
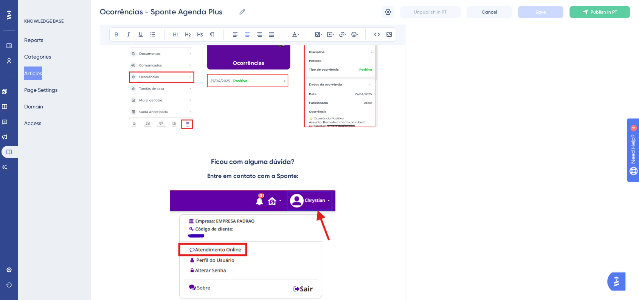
scroll to position [378, 0]
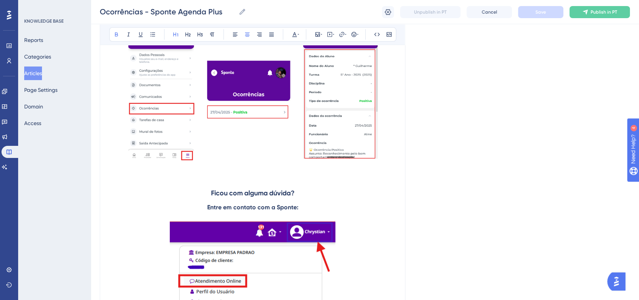
click at [390, 159] on p at bounding box center [252, 98] width 287 height 134
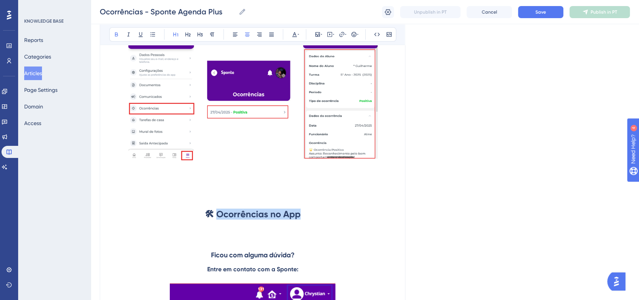
drag, startPoint x: 219, startPoint y: 218, endPoint x: 336, endPoint y: 218, distance: 116.5
click at [336, 218] on h1 "🛠 Ocorrências no App" at bounding box center [252, 215] width 287 height 26
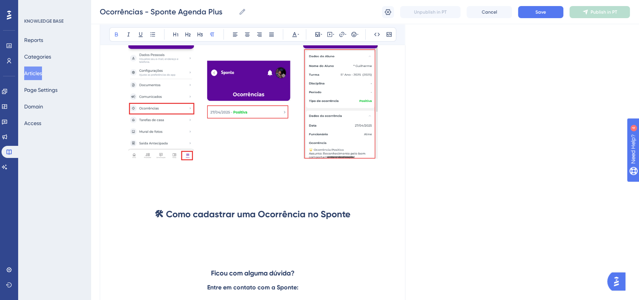
click at [546, 22] on div "Ocorrências - Sponte Agenda Plus Ocorrências - Sponte Agenda Plus Unpublish in …" at bounding box center [365, 12] width 549 height 24
click at [546, 19] on div "Ocorrências - Sponte Agenda Plus Ocorrências - Sponte Agenda Plus Unpublish in …" at bounding box center [365, 12] width 549 height 24
click at [545, 18] on button "Save" at bounding box center [540, 12] width 45 height 12
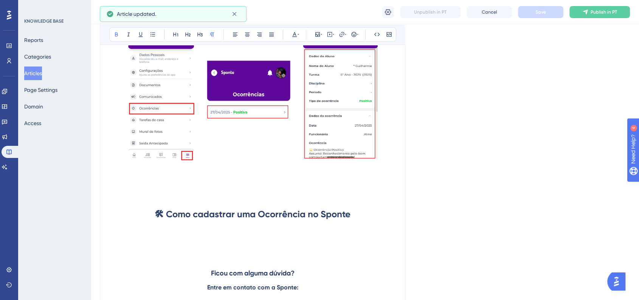
click at [170, 240] on p at bounding box center [252, 240] width 287 height 9
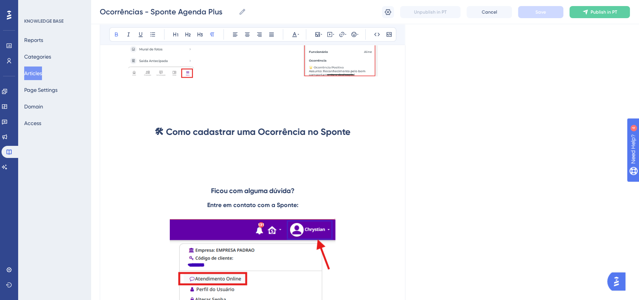
scroll to position [462, 0]
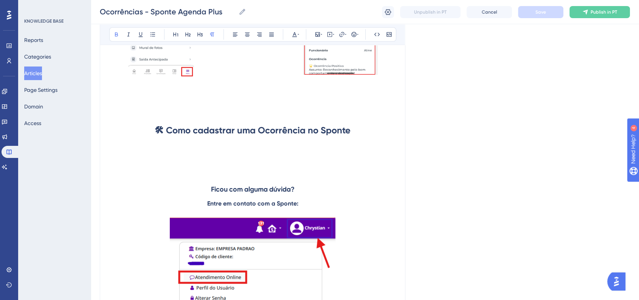
click at [213, 152] on p at bounding box center [252, 147] width 287 height 9
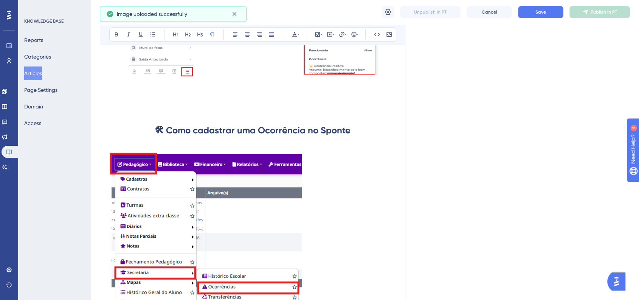
click at [160, 146] on p at bounding box center [252, 147] width 287 height 9
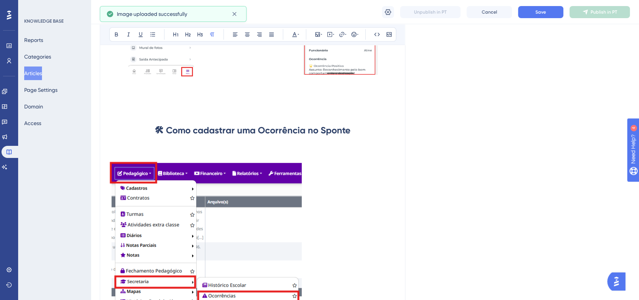
click at [145, 149] on p at bounding box center [252, 147] width 287 height 9
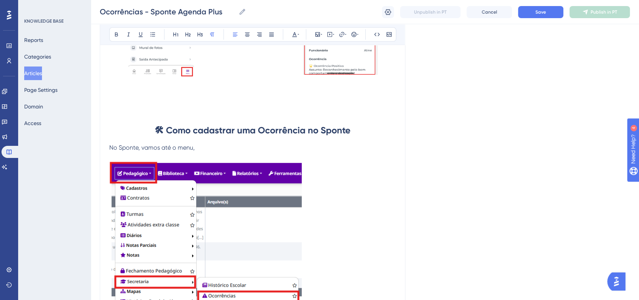
click at [210, 152] on p "No Sponte, vamos até o menu," at bounding box center [252, 147] width 287 height 9
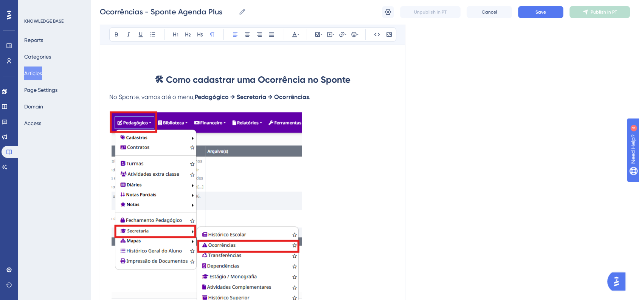
scroll to position [546, 0]
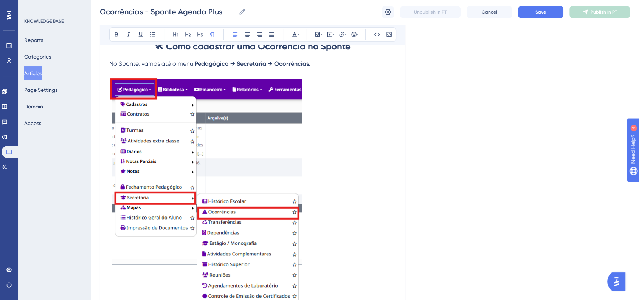
click at [111, 64] on span "No Sponte, vamos até o menu," at bounding box center [152, 63] width 86 height 7
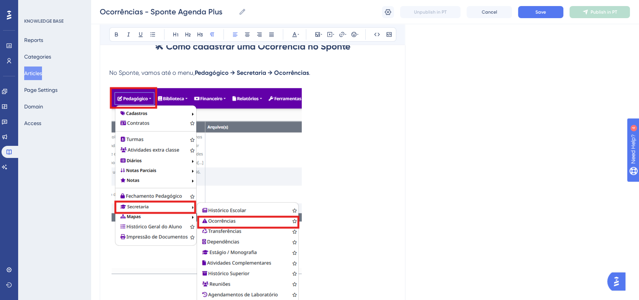
click at [161, 140] on img at bounding box center [205, 201] width 193 height 229
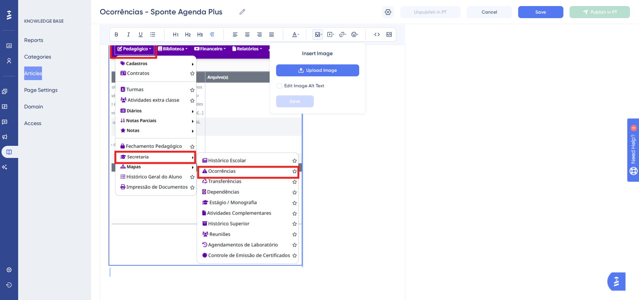
scroll to position [588, 0]
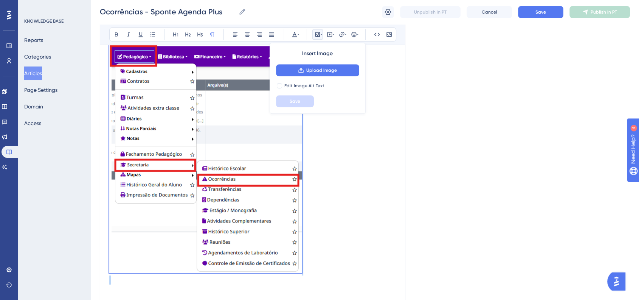
drag, startPoint x: 303, startPoint y: 235, endPoint x: 297, endPoint y: 231, distance: 7.8
click at [297, 231] on div "Neste manual você verá: Quais são os menus e opções da tela inicial do App (hom…" at bounding box center [252, 22] width 287 height 900
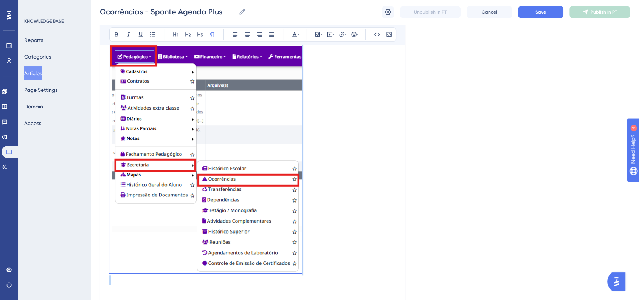
click at [299, 271] on img at bounding box center [205, 159] width 193 height 229
click at [318, 279] on p at bounding box center [252, 280] width 287 height 9
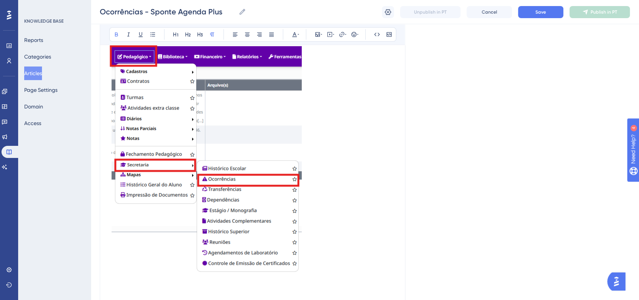
click at [289, 263] on img at bounding box center [205, 159] width 193 height 229
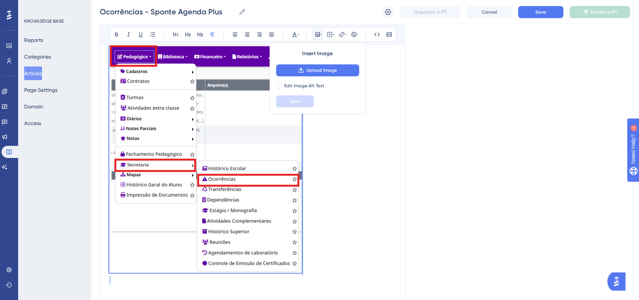
click at [302, 274] on div "Neste manual você verá: Quais são os menus e opções da tela inicial do App (hom…" at bounding box center [252, 22] width 287 height 900
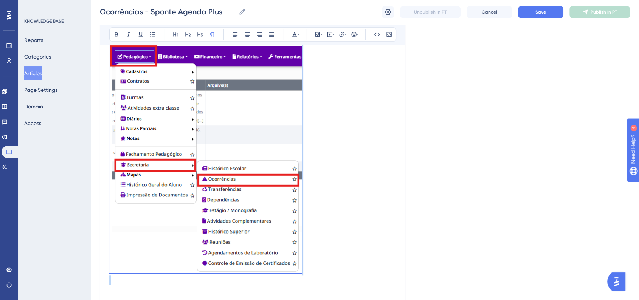
click at [289, 256] on img at bounding box center [205, 159] width 193 height 229
click at [320, 265] on p at bounding box center [252, 160] width 287 height 231
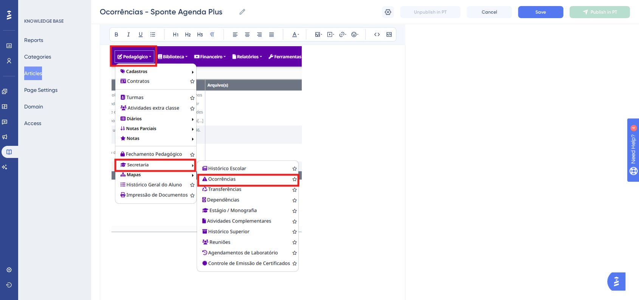
click at [289, 264] on img at bounding box center [205, 159] width 193 height 229
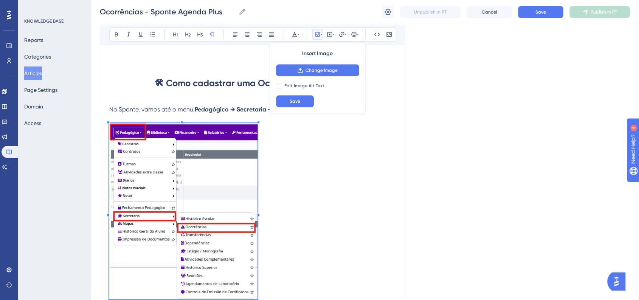
scroll to position [504, 0]
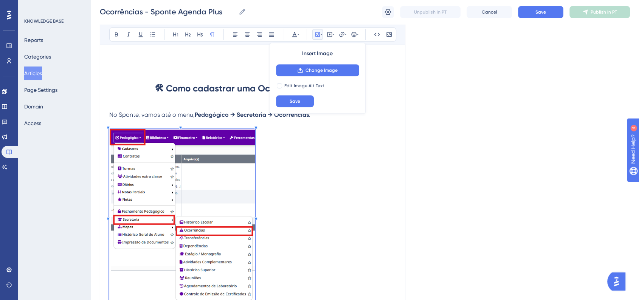
click at [255, 233] on p at bounding box center [252, 217] width 287 height 176
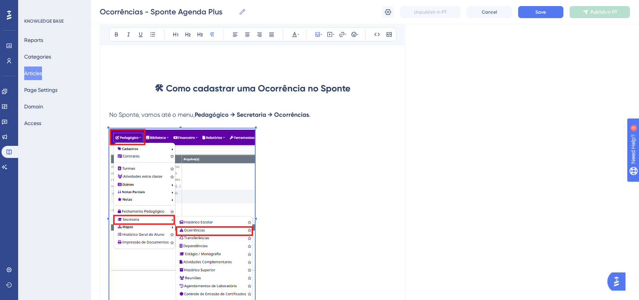
click at [247, 40] on div "Bold Italic Underline Bullet Point Heading 1 Heading 2 Heading 3 Normal Align L…" at bounding box center [252, 34] width 287 height 14
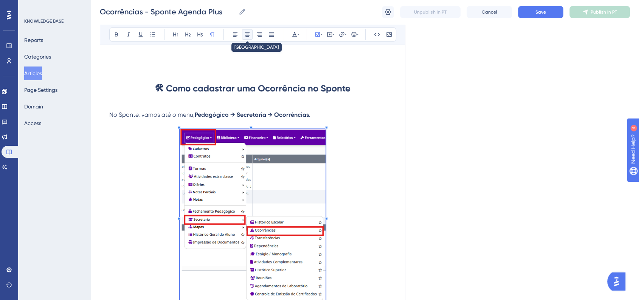
click at [247, 36] on icon at bounding box center [247, 35] width 5 height 4
click at [390, 182] on p at bounding box center [252, 217] width 287 height 176
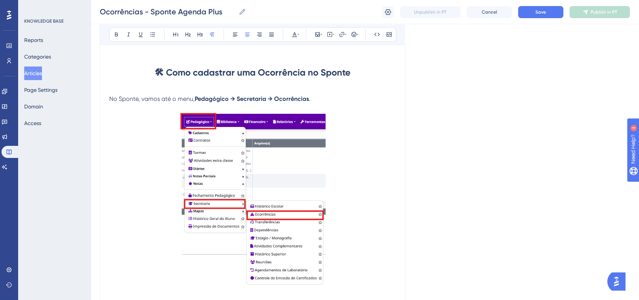
scroll to position [529, 0]
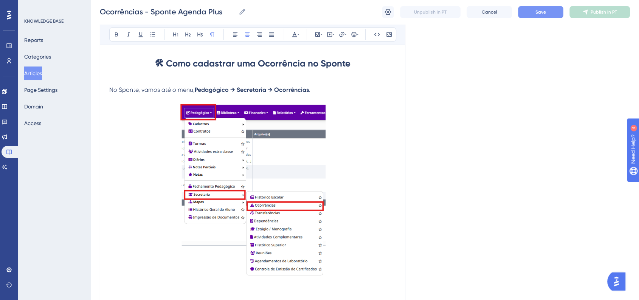
click at [543, 14] on span "Save" at bounding box center [541, 12] width 11 height 6
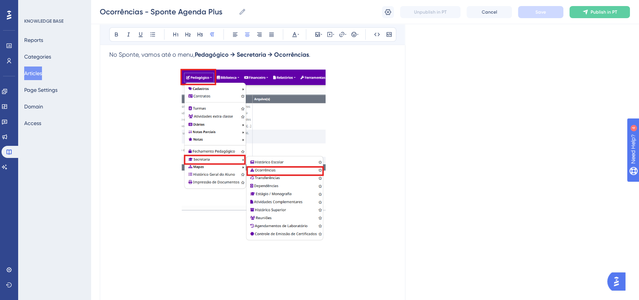
scroll to position [613, 0]
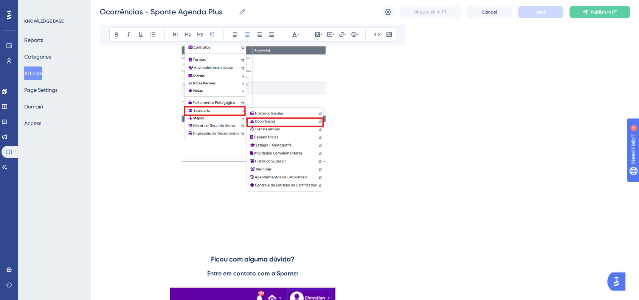
click at [368, 155] on p at bounding box center [252, 108] width 287 height 176
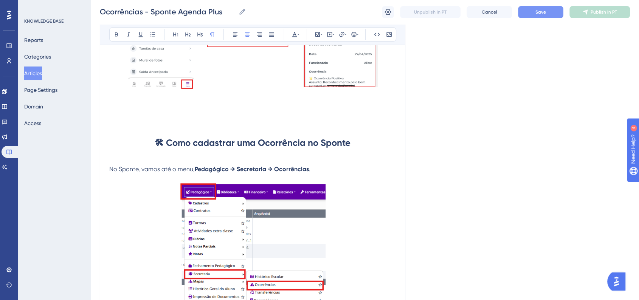
scroll to position [445, 0]
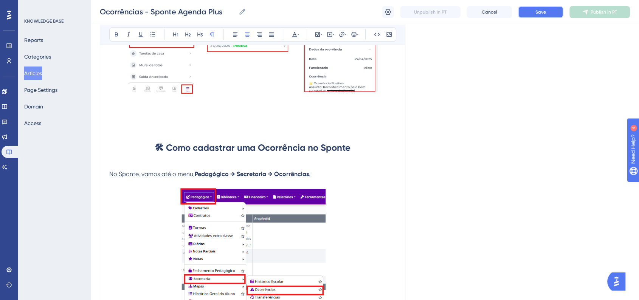
click at [541, 15] on button "Save" at bounding box center [540, 12] width 45 height 12
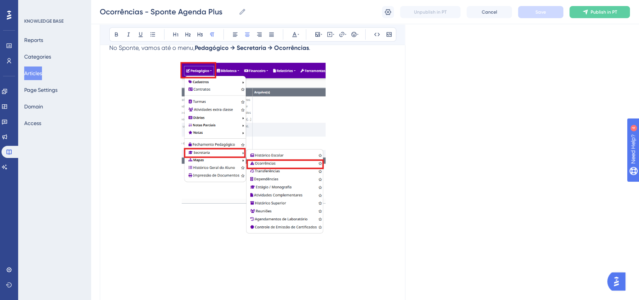
click at [363, 210] on p at bounding box center [252, 150] width 287 height 176
click at [236, 269] on p at bounding box center [252, 268] width 287 height 9
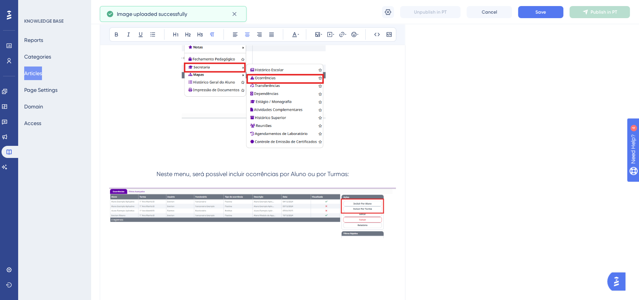
scroll to position [655, 0]
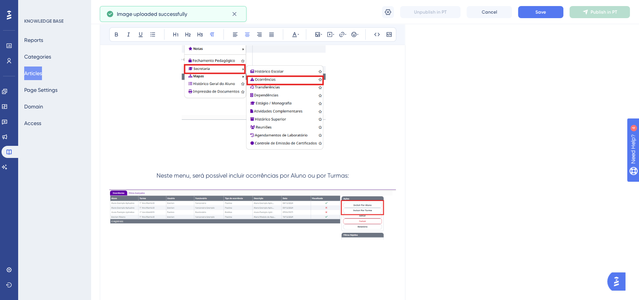
click at [355, 180] on p "Neste menu, será possível incluir ocorrências por Aluno ou por Turmas:" at bounding box center [252, 175] width 287 height 9
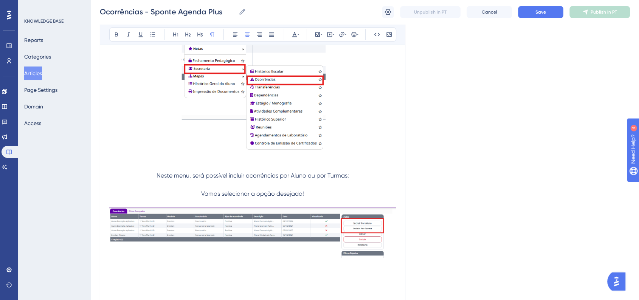
click at [393, 250] on img at bounding box center [252, 233] width 287 height 50
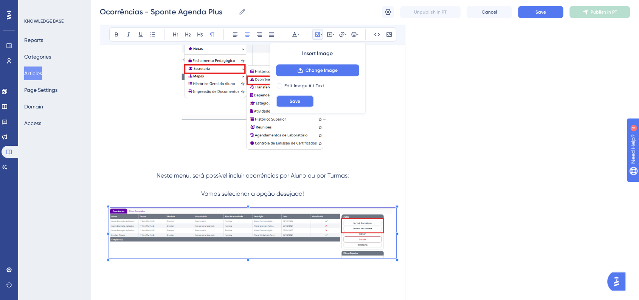
click at [288, 101] on button "Save" at bounding box center [295, 101] width 38 height 12
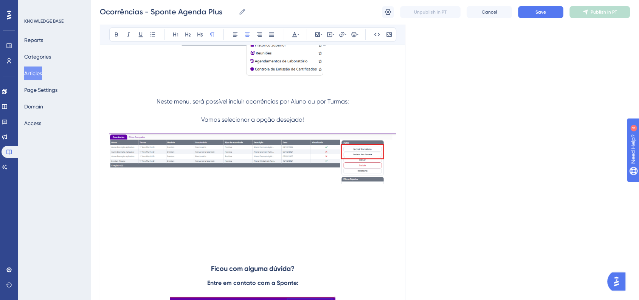
scroll to position [781, 0]
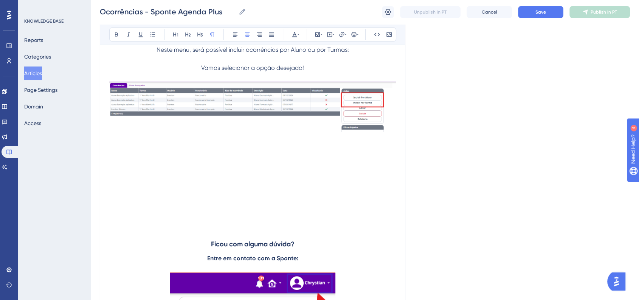
click at [256, 196] on p at bounding box center [252, 193] width 287 height 9
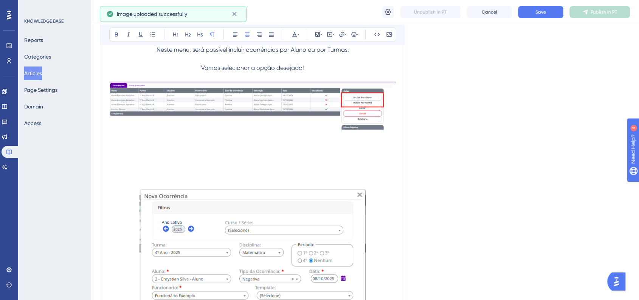
click at [238, 171] on p at bounding box center [252, 175] width 287 height 9
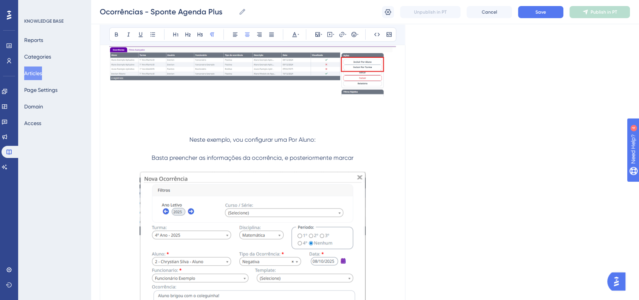
scroll to position [908, 0]
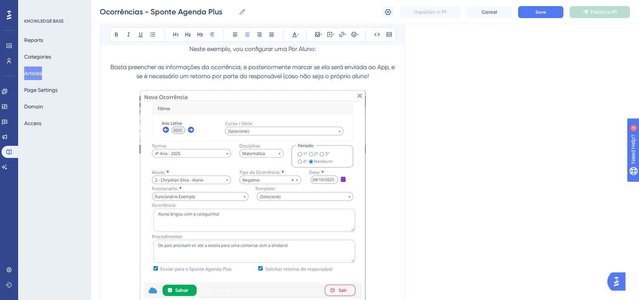
click at [537, 4] on div "Ocorrências - Sponte Agenda Plus Ocorrências - Sponte Agenda Plus Unpublish in …" at bounding box center [365, 12] width 549 height 24
click at [537, 9] on span "Save" at bounding box center [541, 12] width 11 height 6
click at [302, 202] on img at bounding box center [253, 195] width 226 height 211
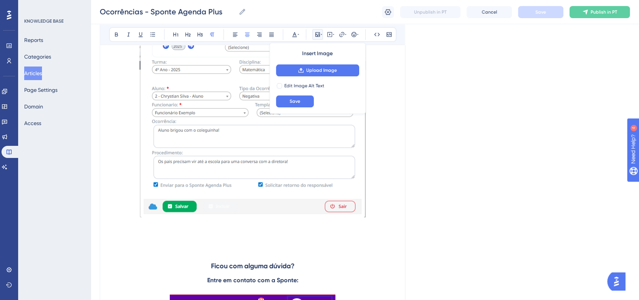
scroll to position [981, 0]
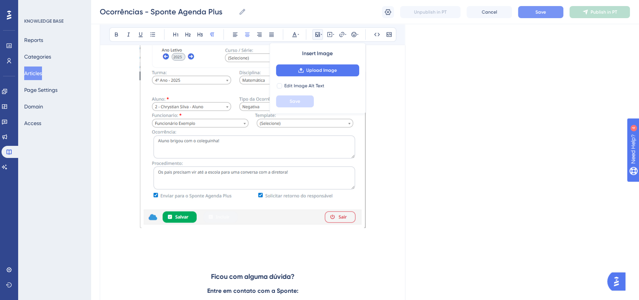
click at [279, 206] on img at bounding box center [253, 122] width 226 height 211
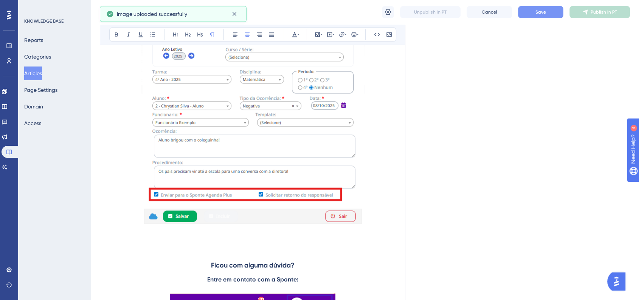
click at [329, 210] on img at bounding box center [253, 121] width 224 height 209
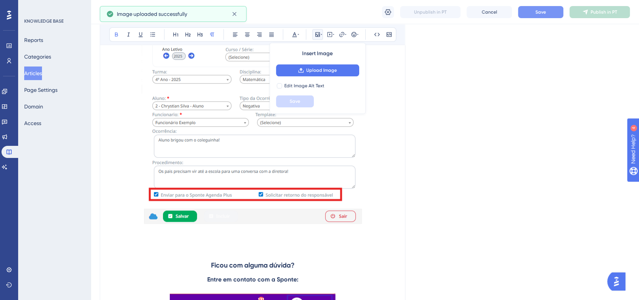
click at [365, 229] on p at bounding box center [252, 233] width 287 height 9
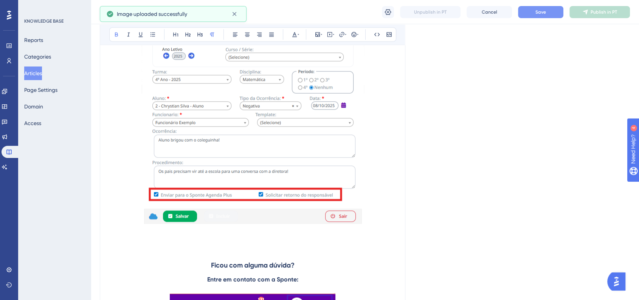
click at [361, 222] on img at bounding box center [253, 121] width 224 height 209
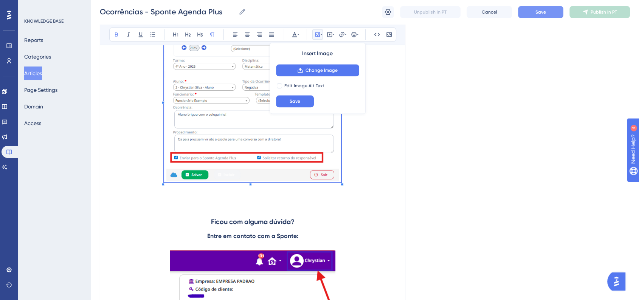
scroll to position [855, 0]
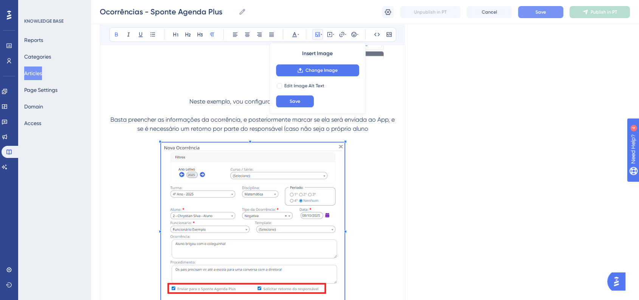
click at [325, 223] on span at bounding box center [252, 230] width 183 height 174
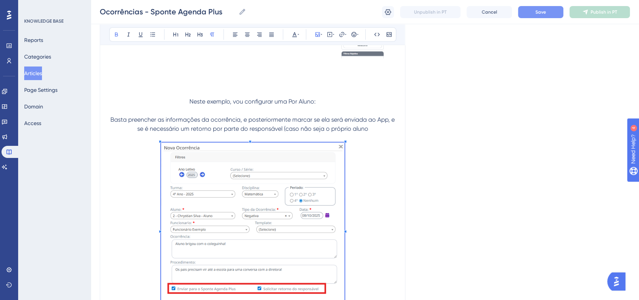
click at [384, 146] on p at bounding box center [252, 230] width 287 height 174
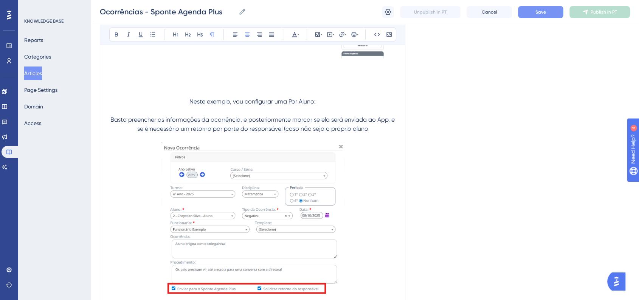
scroll to position [864, 0]
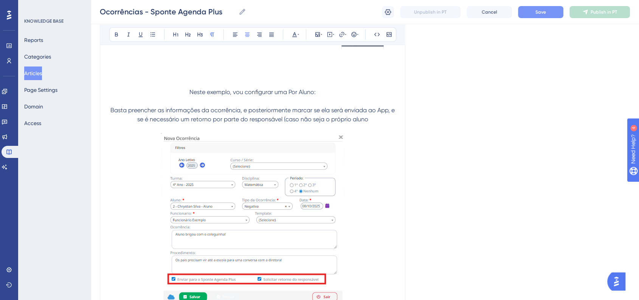
click at [315, 93] on span "Neste exemplo, vou configurar uma Por Aluno:" at bounding box center [253, 92] width 126 height 7
click at [368, 122] on p "Basta preencher as informações da ocorrência, e posteriormente marcar se ela se…" at bounding box center [252, 115] width 287 height 18
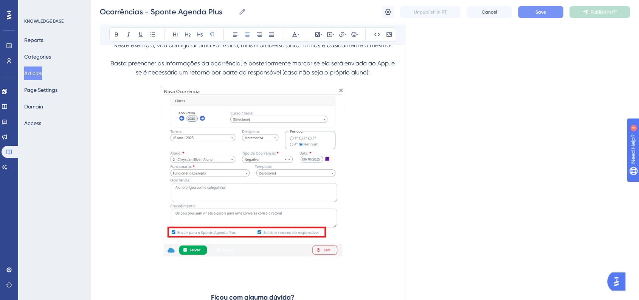
scroll to position [906, 0]
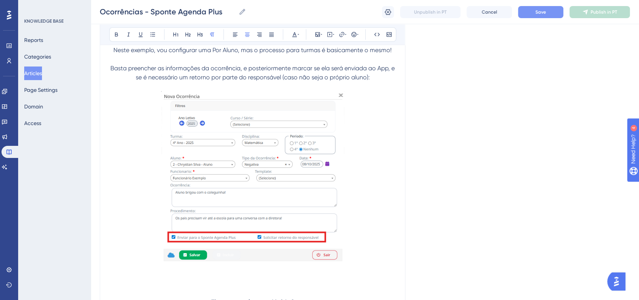
click at [547, 13] on button "Save" at bounding box center [540, 12] width 45 height 12
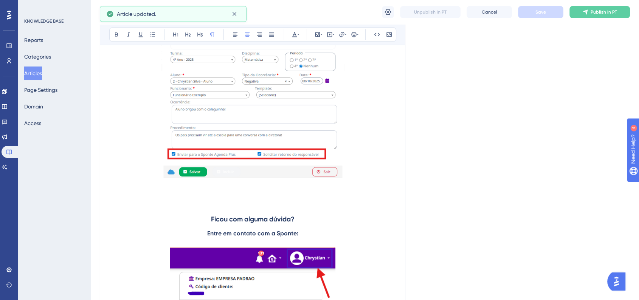
scroll to position [990, 0]
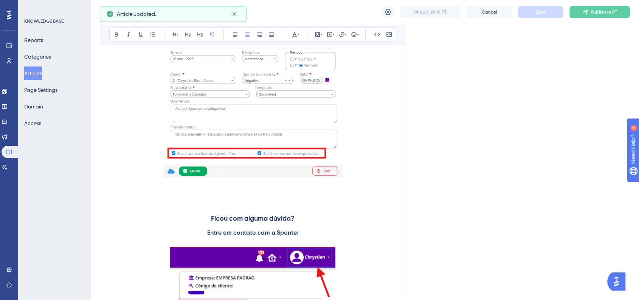
click at [382, 174] on p at bounding box center [252, 94] width 287 height 174
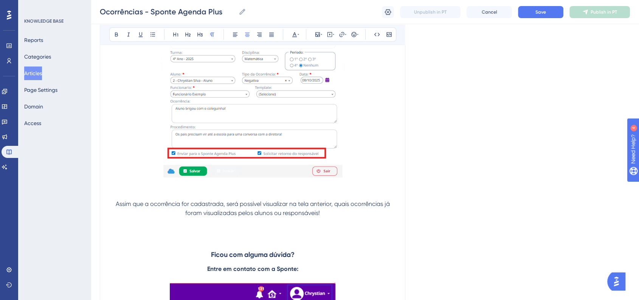
click at [115, 206] on p "Assim que a ocorrência for cadastrada, será possível visualizar na tela anterio…" at bounding box center [252, 209] width 287 height 18
click at [357, 34] on icon at bounding box center [358, 34] width 2 height 6
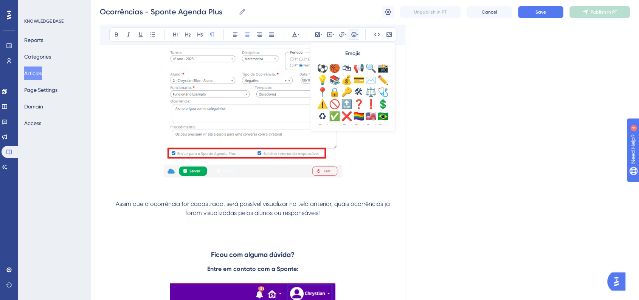
scroll to position [252, 0]
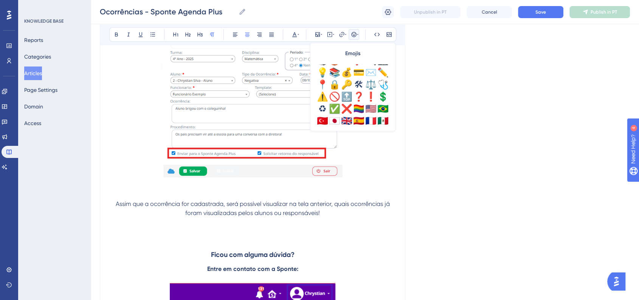
click at [332, 105] on div "✅" at bounding box center [335, 109] width 12 height 12
click at [536, 9] on span "Save" at bounding box center [541, 12] width 11 height 6
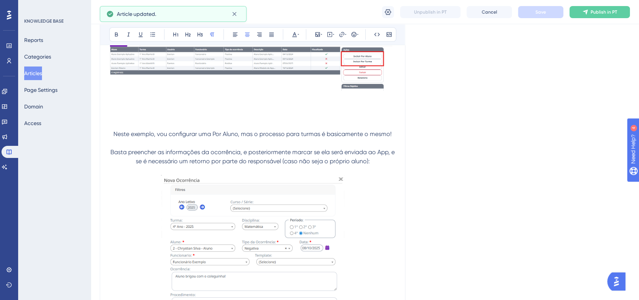
scroll to position [780, 0]
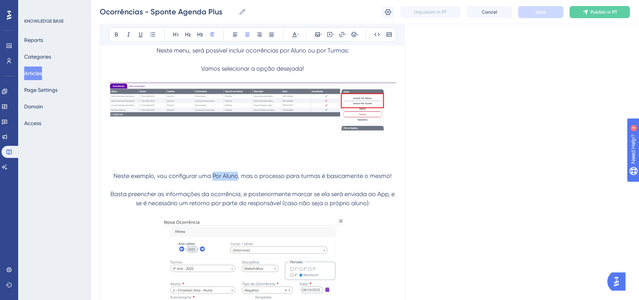
drag, startPoint x: 213, startPoint y: 176, endPoint x: 236, endPoint y: 179, distance: 23.6
click at [236, 179] on span "Neste exemplo, vou configurar uma Por Aluno, mas o processo para turmas é basic…" at bounding box center [252, 176] width 278 height 7
click at [117, 37] on icon at bounding box center [116, 34] width 6 height 6
click at [127, 137] on p at bounding box center [252, 139] width 287 height 9
click at [115, 177] on span "Neste exemplo, vou configurar uma" at bounding box center [162, 176] width 98 height 7
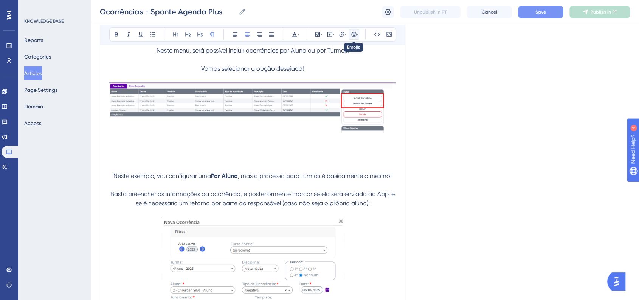
click at [350, 34] on button at bounding box center [354, 34] width 11 height 11
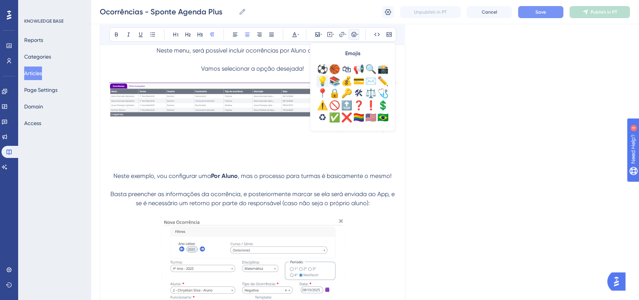
scroll to position [252, 0]
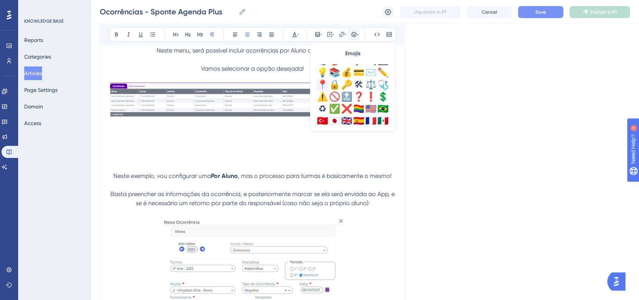
click at [321, 87] on div "📍" at bounding box center [323, 85] width 12 height 12
click at [125, 181] on p "📍Neste exemplo, vou configurar uma Por Aluno , mas o processo para turmas é bas…" at bounding box center [252, 176] width 287 height 9
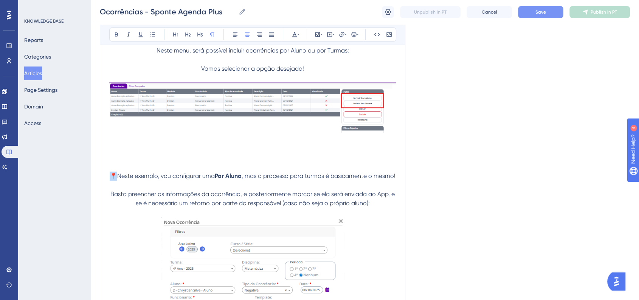
click at [126, 177] on span "📍Neste exemplo, vou configurar uma" at bounding box center [162, 176] width 105 height 7
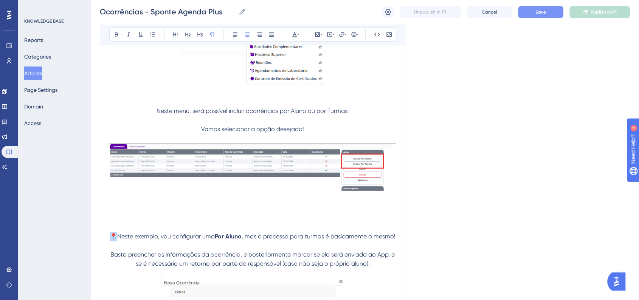
scroll to position [696, 0]
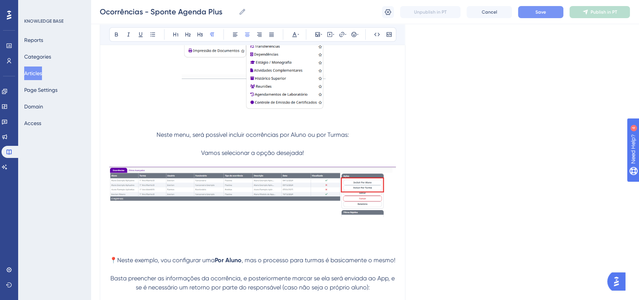
click at [155, 137] on p "Neste menu, será possível incluir ocorrências por Aluno ou por Turmas:" at bounding box center [252, 135] width 287 height 9
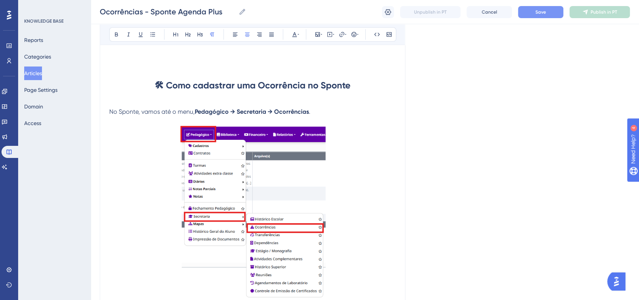
scroll to position [486, 0]
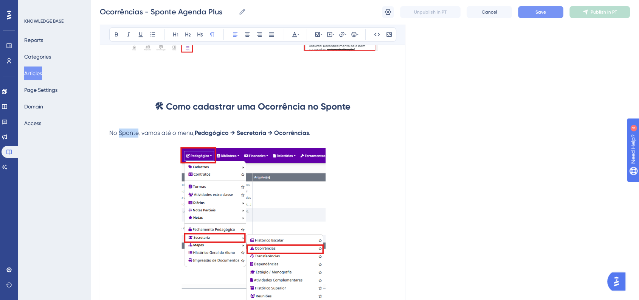
drag, startPoint x: 118, startPoint y: 134, endPoint x: 137, endPoint y: 134, distance: 18.2
click at [137, 134] on span "No Sponte, vamos até o menu," at bounding box center [152, 132] width 86 height 7
click at [112, 135] on span "No Sponte, vamos até o menu," at bounding box center [152, 132] width 86 height 7
drag, startPoint x: 110, startPoint y: 135, endPoint x: 136, endPoint y: 134, distance: 26.2
click at [136, 134] on span "No Sponte, vamos até o menu," at bounding box center [152, 132] width 86 height 7
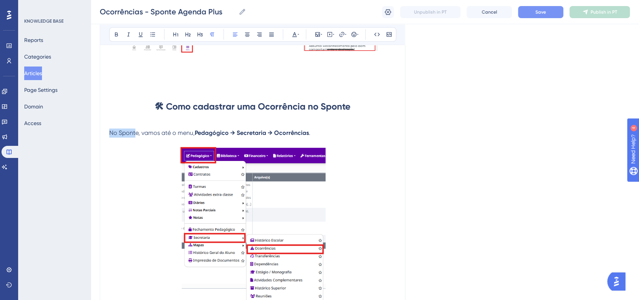
click at [137, 134] on span "No Sponte, vamos até o menu," at bounding box center [152, 132] width 86 height 7
click at [133, 137] on span "No Sponte, vamos até o menu," at bounding box center [152, 132] width 86 height 7
drag, startPoint x: 137, startPoint y: 134, endPoint x: 110, endPoint y: 135, distance: 26.1
click at [110, 135] on span "No Sponte, vamos até o menu," at bounding box center [152, 132] width 86 height 7
click at [117, 34] on icon at bounding box center [116, 35] width 3 height 4
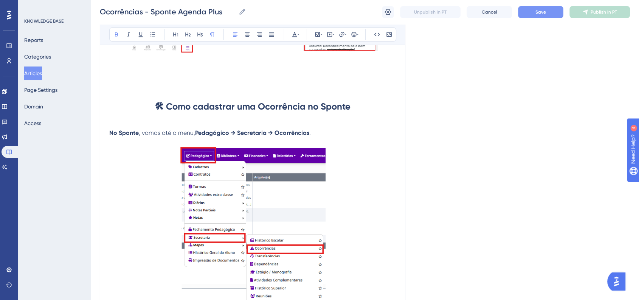
click at [453, 107] on div "Language Portuguese (Default) Ocorrências - Sponte Agenda Plus Bold Italic Unde…" at bounding box center [365, 267] width 530 height 1411
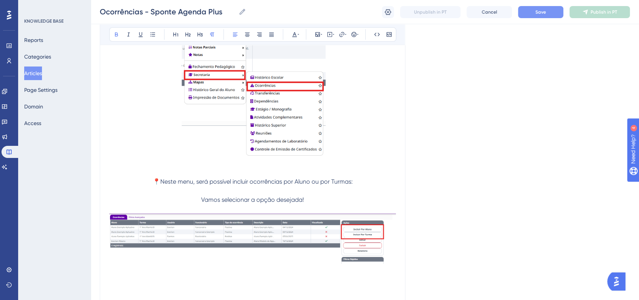
scroll to position [654, 0]
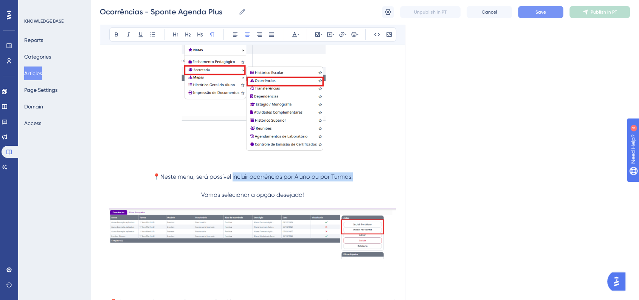
drag, startPoint x: 233, startPoint y: 179, endPoint x: 354, endPoint y: 177, distance: 120.3
click at [354, 177] on p "📍Neste menu, será possível incluir ocorrências por Aluno ou por Turmas:" at bounding box center [252, 177] width 287 height 9
click at [118, 37] on icon at bounding box center [116, 34] width 6 height 6
click at [449, 121] on div "Language Portuguese (Default) Ocorrências - Sponte Agenda Plus Bold Italic Unde…" at bounding box center [365, 99] width 530 height 1411
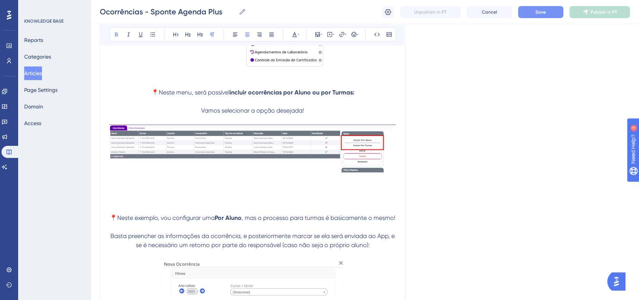
scroll to position [822, 0]
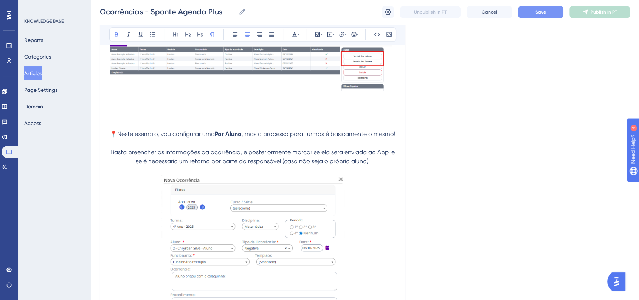
click at [109, 163] on p "Basta preencher as informações da ocorrência, e posteriormente marcar se ela se…" at bounding box center [252, 157] width 287 height 18
drag, startPoint x: 355, startPoint y: 35, endPoint x: 352, endPoint y: 39, distance: 5.5
click at [354, 35] on icon at bounding box center [354, 34] width 6 height 6
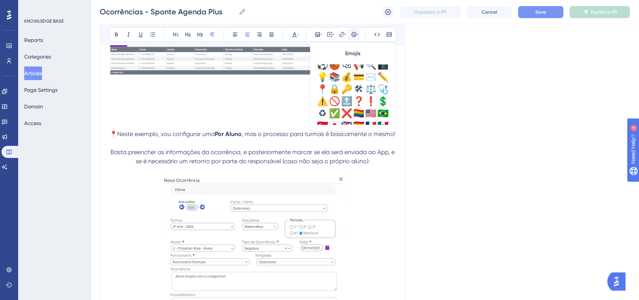
scroll to position [252, 0]
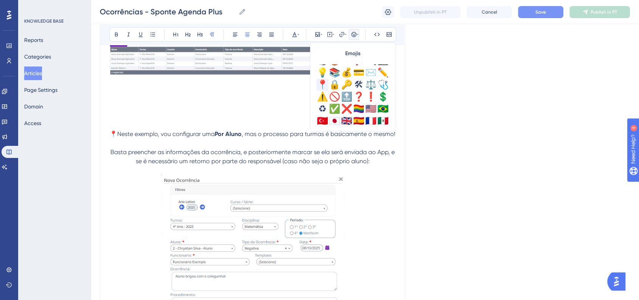
click at [320, 82] on div "📍" at bounding box center [323, 85] width 12 height 12
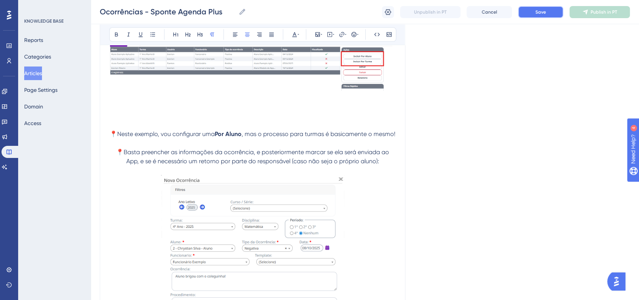
click at [532, 15] on button "Save" at bounding box center [540, 12] width 45 height 12
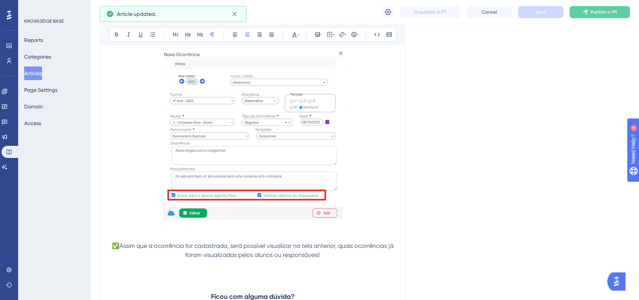
scroll to position [906, 0]
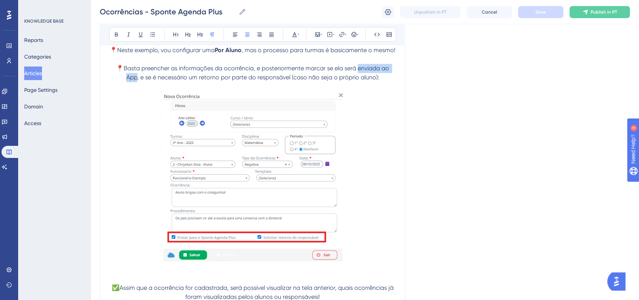
drag, startPoint x: 359, startPoint y: 79, endPoint x: 137, endPoint y: 88, distance: 221.9
click at [137, 81] on span "📍Basta preencher as informações da ocorrência, e posteriormente marcar se ela s…" at bounding box center [253, 73] width 275 height 16
click at [114, 30] on button at bounding box center [116, 34] width 11 height 11
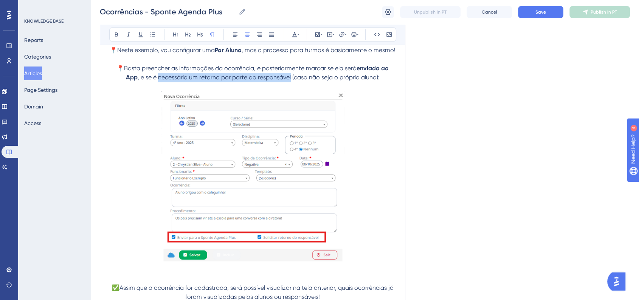
drag, startPoint x: 165, startPoint y: 87, endPoint x: 291, endPoint y: 87, distance: 126.0
click at [291, 81] on span ", e se é necessário um retorno por parte do responsável (caso não seja o própri…" at bounding box center [259, 77] width 242 height 7
click at [115, 34] on icon at bounding box center [116, 34] width 6 height 6
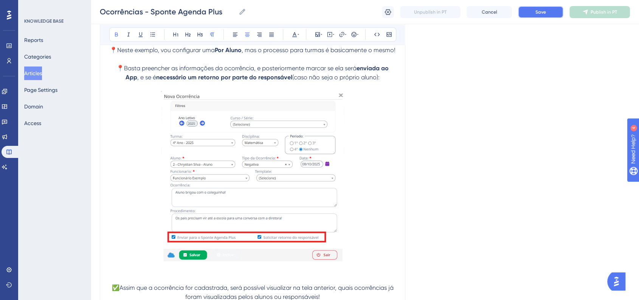
click at [547, 13] on button "Save" at bounding box center [540, 12] width 45 height 12
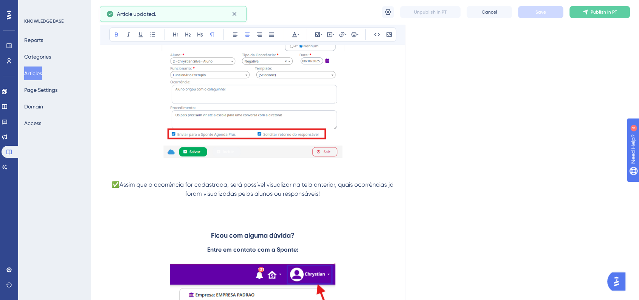
scroll to position [1032, 0]
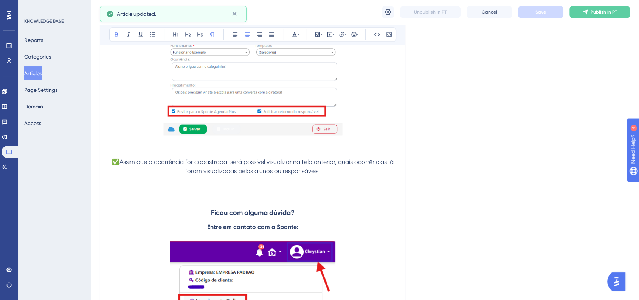
click at [291, 175] on span "✅Assim que a ocorrência for cadastrada, será possível visualizar na tela anteri…" at bounding box center [253, 167] width 283 height 16
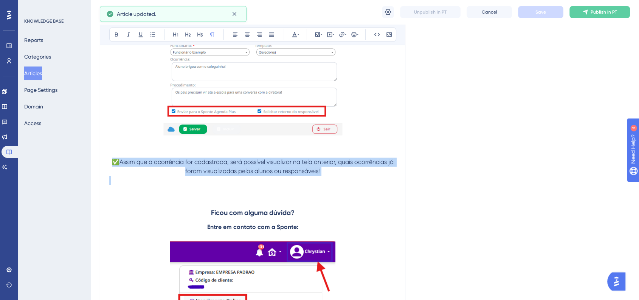
click at [291, 175] on span "✅Assim que a ocorrência for cadastrada, será possível visualizar na tela anteri…" at bounding box center [253, 167] width 283 height 16
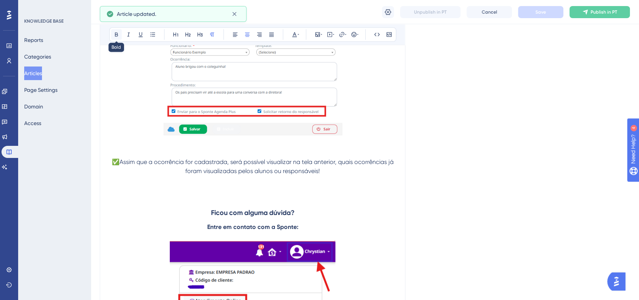
click at [121, 33] on button at bounding box center [116, 34] width 11 height 11
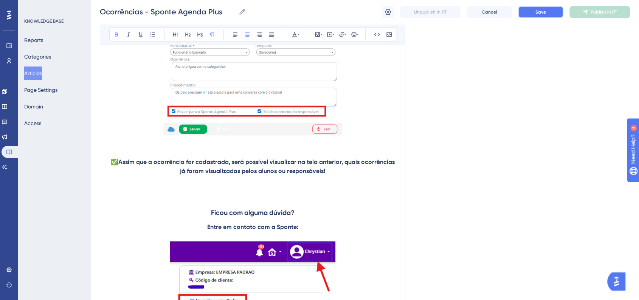
click at [539, 11] on span "Save" at bounding box center [541, 12] width 11 height 6
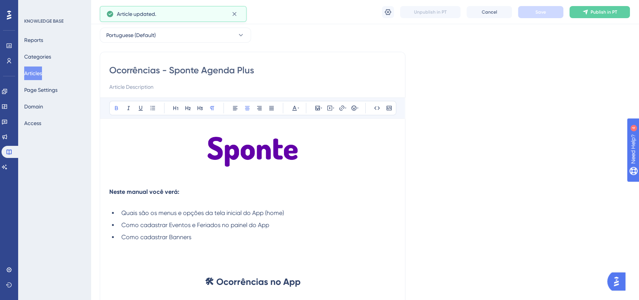
scroll to position [42, 0]
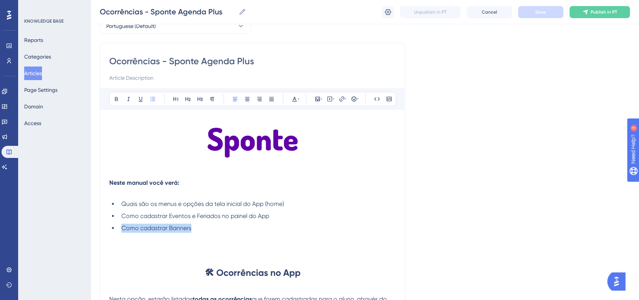
drag, startPoint x: 202, startPoint y: 232, endPoint x: 112, endPoint y: 232, distance: 90.8
click at [112, 232] on ul "Quais são os menus e opções da tela inicial do App (home) Como cadastrar Evento…" at bounding box center [252, 216] width 287 height 33
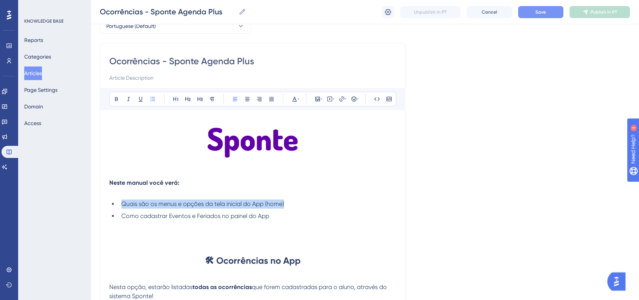
drag, startPoint x: 290, startPoint y: 202, endPoint x: 122, endPoint y: 207, distance: 167.7
click at [122, 207] on li "Quais são os menus e opções da tela inicial do App (home)" at bounding box center [257, 204] width 278 height 9
click at [70, 131] on div "KNOWLEDGE BASE Reports Categories Articles Page Settings Domain Access" at bounding box center [54, 150] width 73 height 300
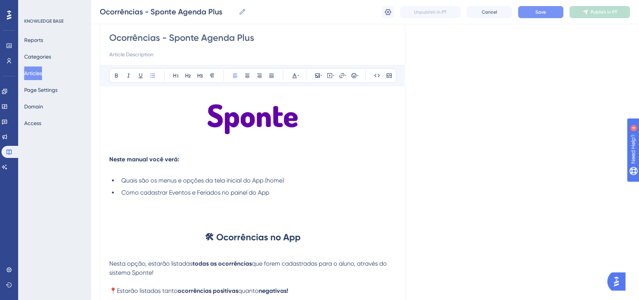
scroll to position [84, 0]
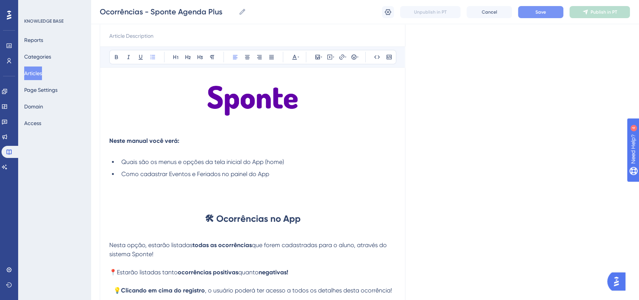
click at [139, 161] on span "Quais são os menus e opções da tela inicial do App (home)" at bounding box center [202, 162] width 163 height 7
drag, startPoint x: 139, startPoint y: 161, endPoint x: 312, endPoint y: 161, distance: 172.9
click at [312, 161] on li "Quais são os menus e opções da tela inicial do App (home)" at bounding box center [257, 162] width 278 height 9
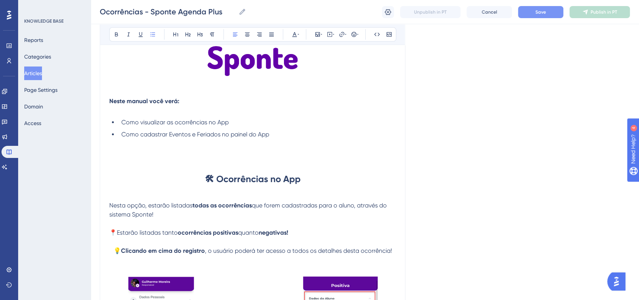
scroll to position [120, 0]
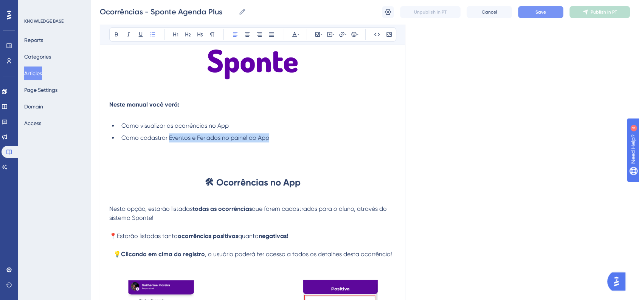
drag, startPoint x: 169, startPoint y: 138, endPoint x: 276, endPoint y: 138, distance: 106.7
click at [276, 138] on li "Como cadastrar Eventos e Feriados no painel do App" at bounding box center [257, 138] width 278 height 9
click at [178, 127] on span "Como visualizar as ocorrências no App" at bounding box center [174, 125] width 107 height 7
click at [537, 5] on div "Ocorrências - Sponte Agenda Plus Ocorrências - Sponte Agenda Plus Unpublish in …" at bounding box center [365, 12] width 549 height 24
click at [537, 16] on button "Save" at bounding box center [540, 12] width 45 height 12
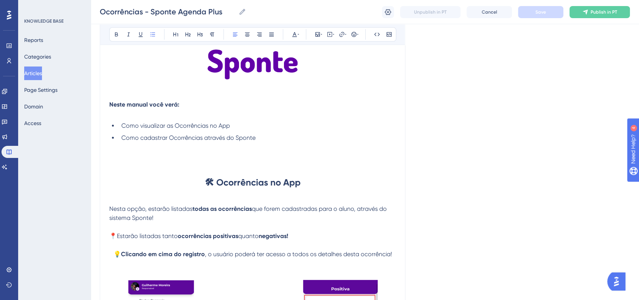
click at [50, 193] on div "KNOWLEDGE BASE Reports Categories Articles Page Settings Domain Access" at bounding box center [54, 150] width 73 height 300
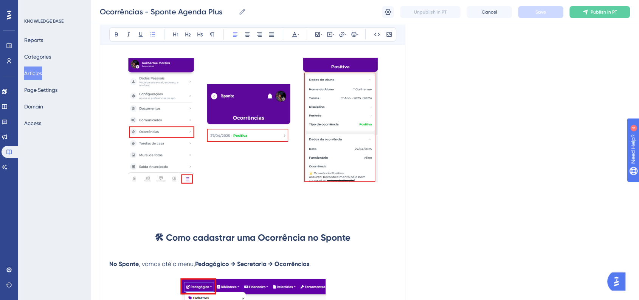
scroll to position [342, 0]
click at [40, 70] on button "Articles" at bounding box center [33, 74] width 18 height 14
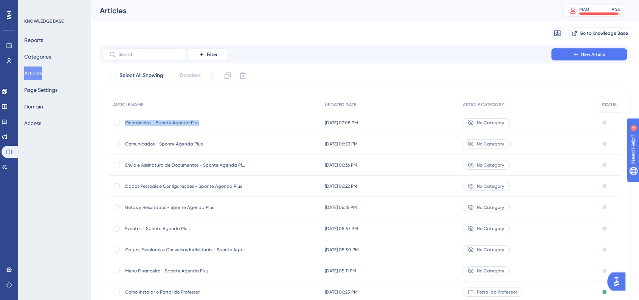
drag, startPoint x: 124, startPoint y: 125, endPoint x: 198, endPoint y: 124, distance: 73.8
click at [198, 124] on div "Ocorrências - Sponte Agenda Plus Ocorrências - Sponte Agenda Plus" at bounding box center [215, 122] width 212 height 21
click at [606, 55] on button "New Article" at bounding box center [590, 54] width 76 height 12
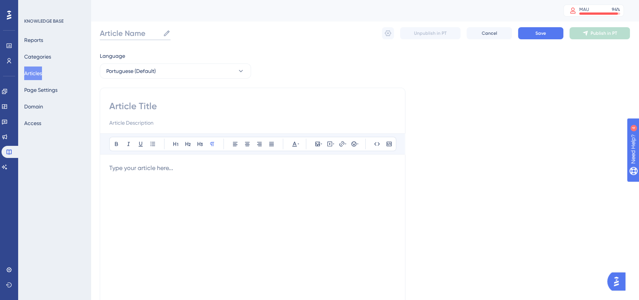
click at [130, 33] on input "Article Name" at bounding box center [130, 33] width 60 height 11
paste input "Ocorrências - Sponte Agenda Plus"
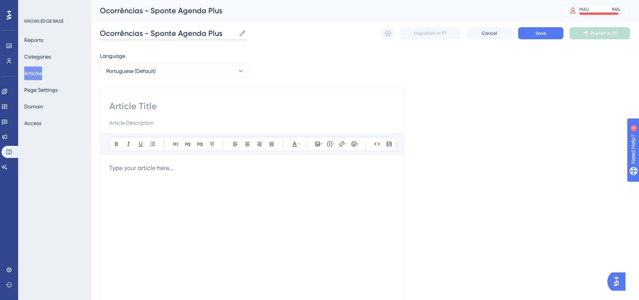
drag, startPoint x: 141, startPoint y: 33, endPoint x: 100, endPoint y: 37, distance: 41.0
click at [100, 37] on input "Ocorrências - Sponte Agenda Plus" at bounding box center [168, 33] width 136 height 11
type input "Tarefas de Casa - Sponte Agenda Plus"
click at [522, 39] on div "Tarefas de Casa - Sponte Agenda Plus Tarefas de Casa - Sponte Agenda Plus Unpub…" at bounding box center [365, 33] width 530 height 24
click at [527, 37] on button "Save" at bounding box center [540, 33] width 45 height 12
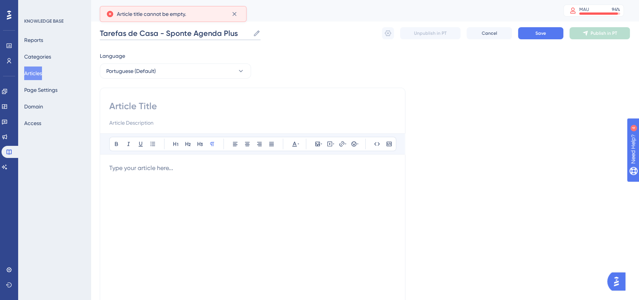
click at [201, 37] on input "Tarefas de Casa - Sponte Agenda Plus" at bounding box center [175, 33] width 150 height 11
click at [180, 98] on div "Bold Italic Underline Bullet Point Heading 1 Heading 2 Heading 3 Normal Align L…" at bounding box center [253, 214] width 306 height 252
click at [179, 105] on input at bounding box center [252, 106] width 287 height 12
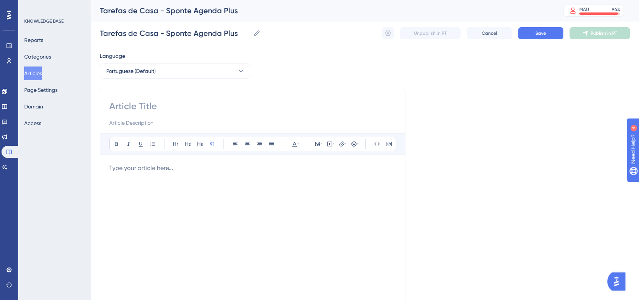
paste input "Tarefas de Casa - Sponte Agenda Plus"
type input "Tarefas de Casa - Sponte Agenda Plus"
click at [547, 34] on button "Save" at bounding box center [540, 33] width 45 height 12
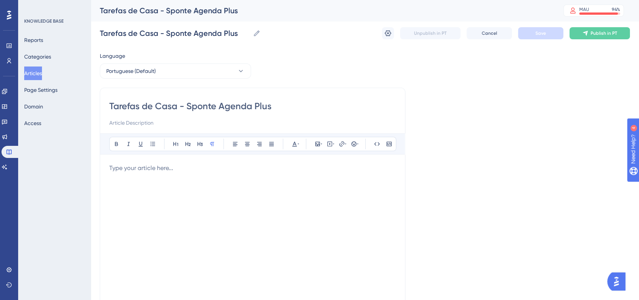
click at [198, 170] on p at bounding box center [252, 168] width 287 height 9
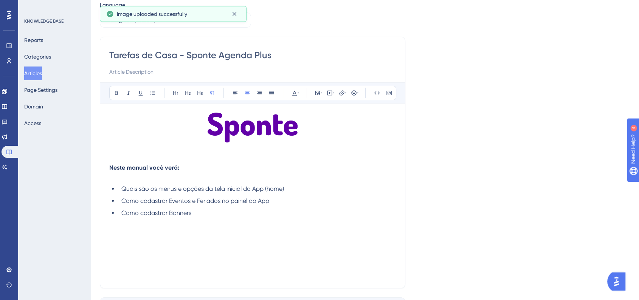
scroll to position [84, 0]
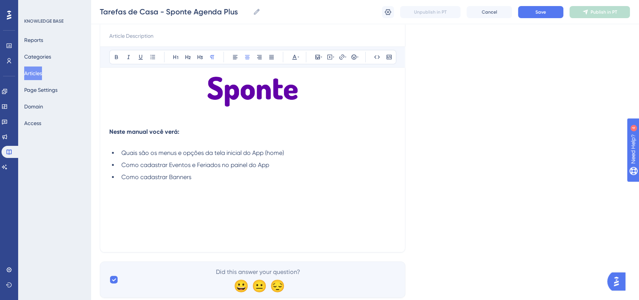
click at [208, 200] on p at bounding box center [252, 204] width 287 height 9
click at [238, 211] on div "Neste manual você verá: Quais são os menus e opções da tela inicial do App (hom…" at bounding box center [252, 160] width 287 height 166
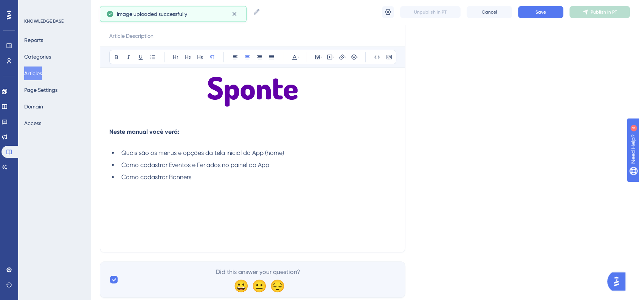
scroll to position [143, 0]
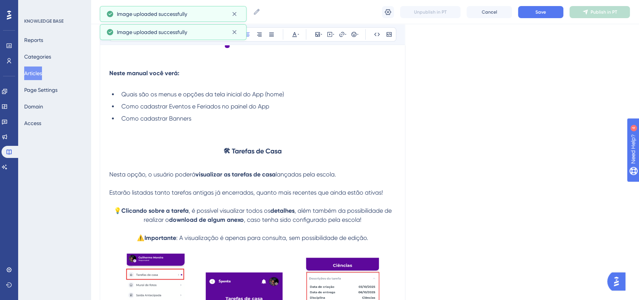
click at [233, 151] on strong "🛠 Tarefas de Casa" at bounding box center [253, 151] width 58 height 8
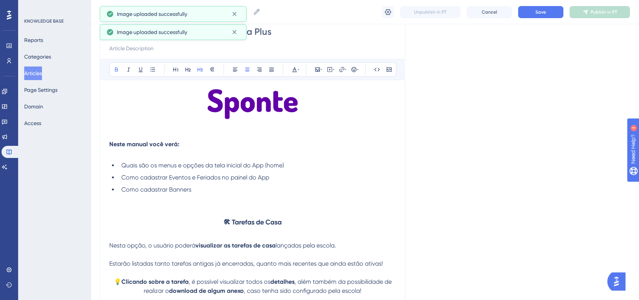
scroll to position [59, 0]
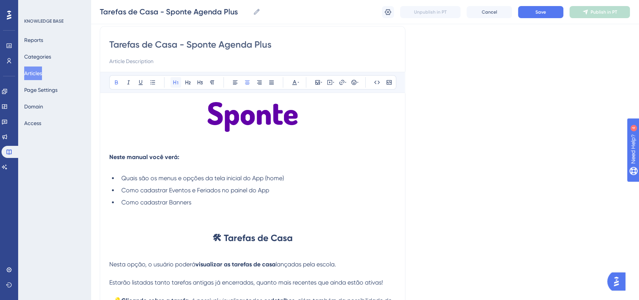
click at [180, 85] on button at bounding box center [176, 82] width 11 height 11
click at [287, 225] on p at bounding box center [252, 220] width 287 height 9
click at [294, 238] on h1 "🛠 Tarefas de Casa" at bounding box center [252, 238] width 287 height 26
click at [548, 12] on button "Save" at bounding box center [540, 12] width 45 height 12
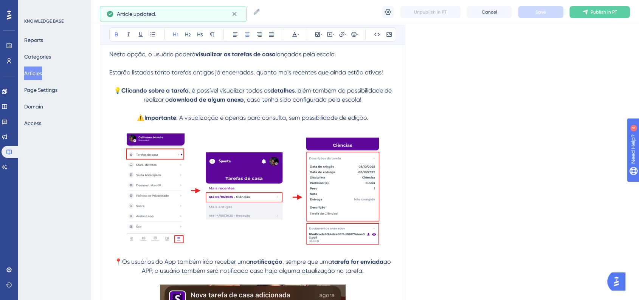
scroll to position [311, 0]
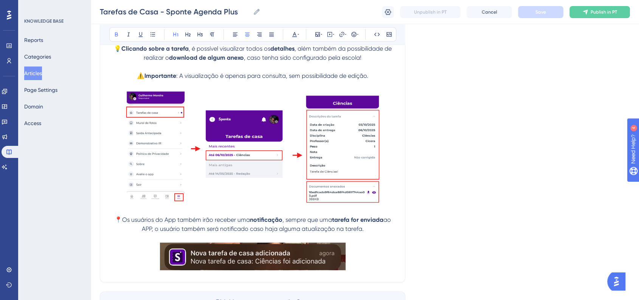
click at [376, 267] on p at bounding box center [252, 258] width 287 height 30
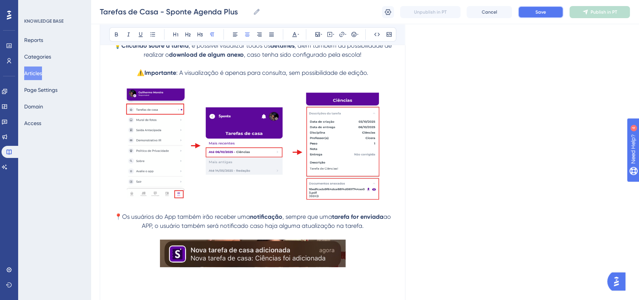
click at [541, 14] on span "Save" at bounding box center [541, 12] width 11 height 6
click at [593, 222] on div "Language Portuguese (Default) Tarefas de Casa - Sponte Agenda Plus Bold Italic …" at bounding box center [365, 47] width 530 height 627
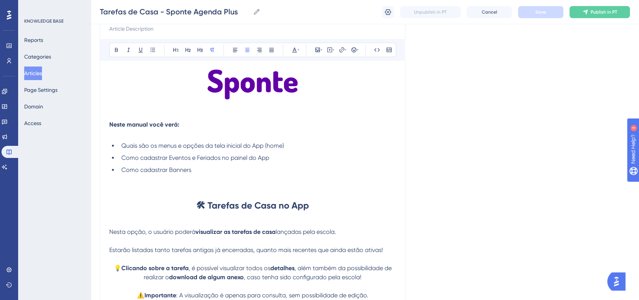
scroll to position [104, 0]
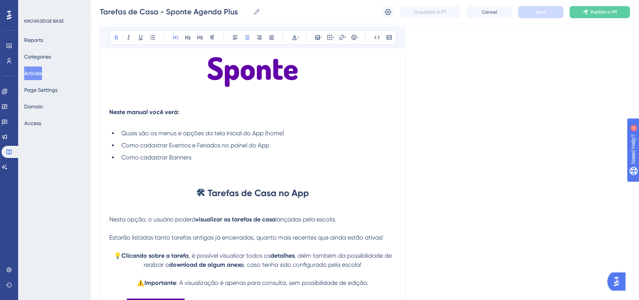
click at [230, 197] on strong "🛠 Tarefas de Casa no App" at bounding box center [252, 193] width 113 height 11
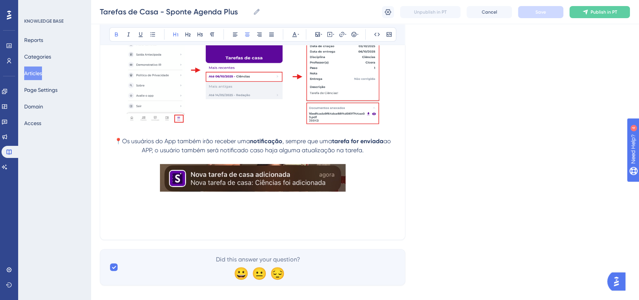
scroll to position [400, 0]
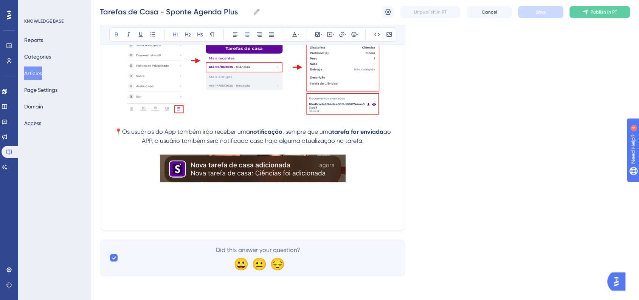
click at [239, 209] on p at bounding box center [252, 207] width 287 height 9
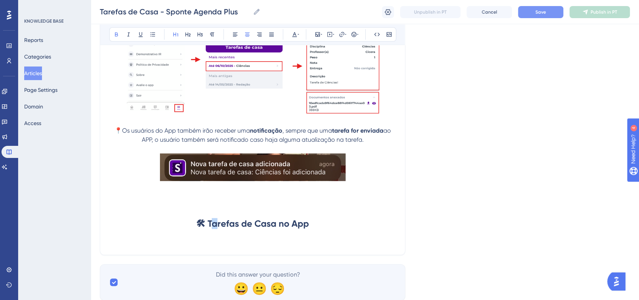
drag, startPoint x: 210, startPoint y: 223, endPoint x: 217, endPoint y: 224, distance: 6.9
click at [217, 224] on strong "🛠 Tarefas de Casa no App" at bounding box center [252, 223] width 113 height 11
click at [213, 224] on strong "🛠 Tarefas de Casa no App" at bounding box center [252, 223] width 113 height 11
click at [210, 225] on strong "🛠 Tarefas de Casa no App" at bounding box center [252, 223] width 113 height 11
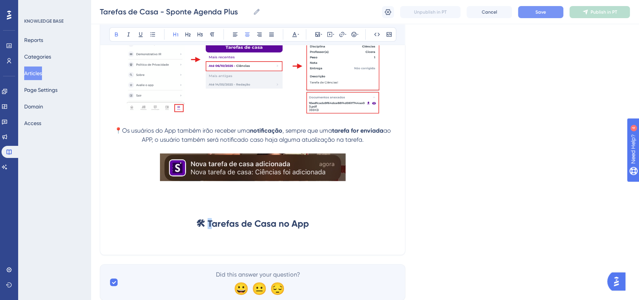
click at [210, 225] on strong "🛠 Tarefas de Casa no App" at bounding box center [252, 223] width 113 height 11
drag, startPoint x: 334, startPoint y: 227, endPoint x: 355, endPoint y: 227, distance: 20.8
click at [355, 227] on h1 "🛠 Como cadastrar as Tarefas de Casa no App" at bounding box center [252, 224] width 287 height 26
click at [520, 16] on button "Save" at bounding box center [540, 12] width 45 height 12
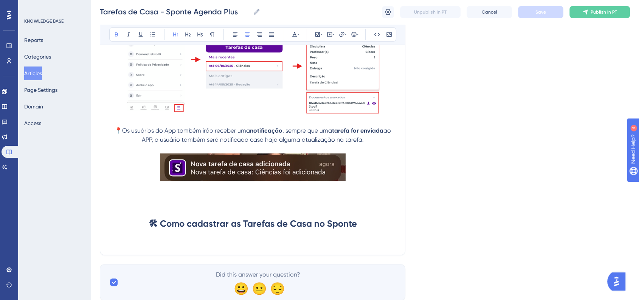
click at [158, 243] on p at bounding box center [252, 241] width 287 height 9
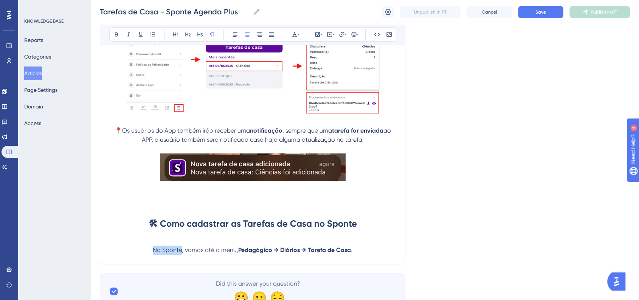
drag, startPoint x: 155, startPoint y: 252, endPoint x: 180, endPoint y: 253, distance: 25.7
click at [180, 253] on span "No Sponte, vamos até o menu," at bounding box center [196, 250] width 86 height 7
click at [116, 34] on icon at bounding box center [116, 34] width 6 height 6
click at [236, 34] on icon at bounding box center [235, 35] width 5 height 4
click at [327, 249] on p "No Sponte , vamos até o menu, Pedagógico → Diários → Tarefa de Casa ." at bounding box center [252, 250] width 287 height 9
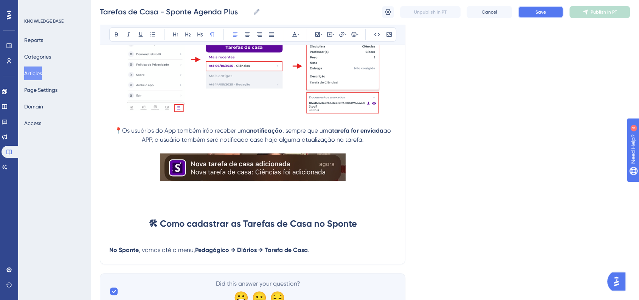
click at [542, 12] on span "Save" at bounding box center [541, 12] width 11 height 6
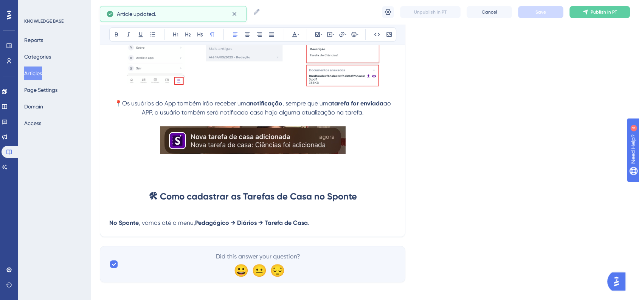
scroll to position [436, 0]
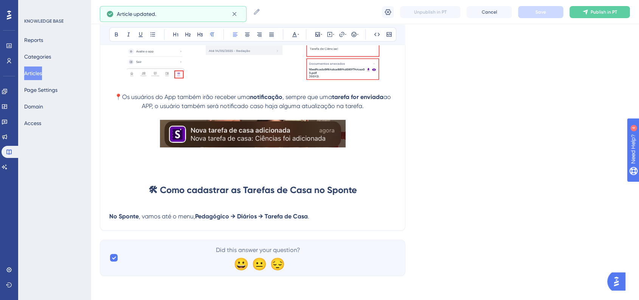
click at [350, 212] on p "No Sponte , vamos até o menu, Pedagógico → Diários → Tarefa de Casa ." at bounding box center [252, 216] width 287 height 9
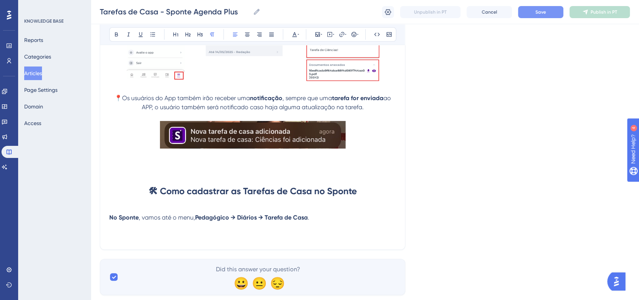
scroll to position [454, 0]
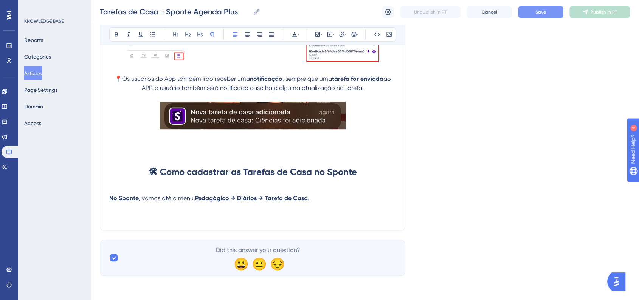
click at [332, 209] on p at bounding box center [252, 207] width 287 height 9
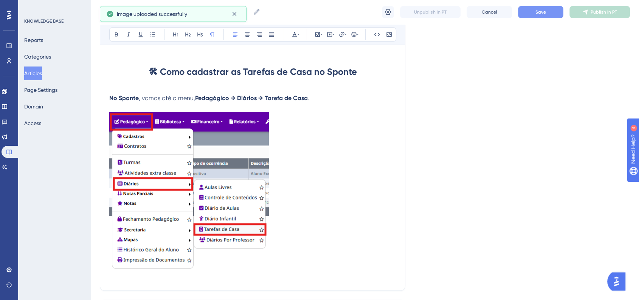
scroll to position [580, 0]
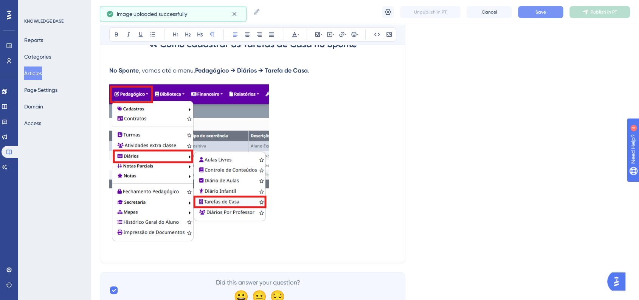
click at [239, 216] on img at bounding box center [189, 163] width 160 height 158
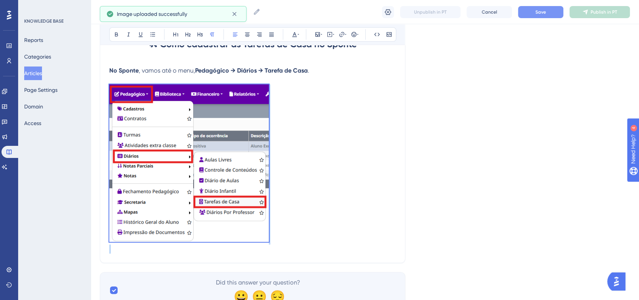
click at [267, 239] on img at bounding box center [189, 163] width 160 height 158
click at [302, 238] on p at bounding box center [252, 164] width 287 height 160
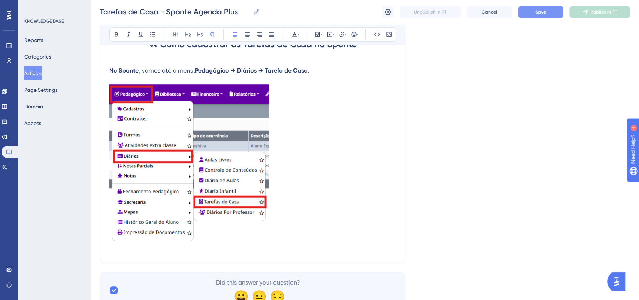
click at [263, 236] on img at bounding box center [189, 163] width 160 height 158
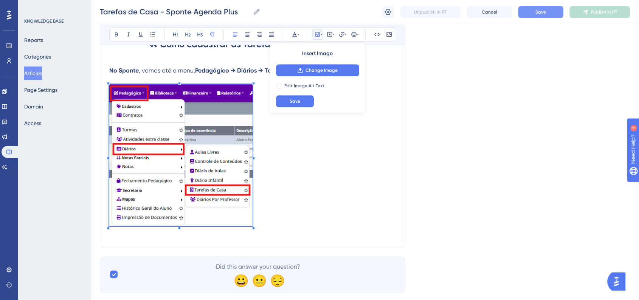
click at [252, 220] on p at bounding box center [252, 156] width 287 height 145
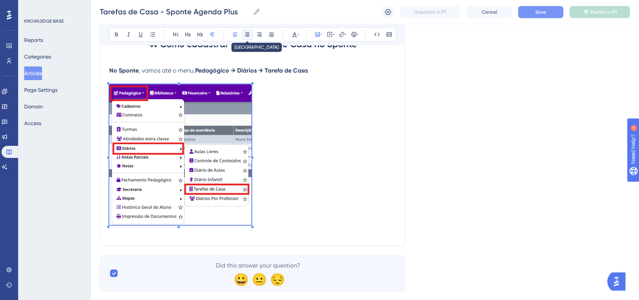
click at [247, 35] on icon at bounding box center [247, 35] width 5 height 4
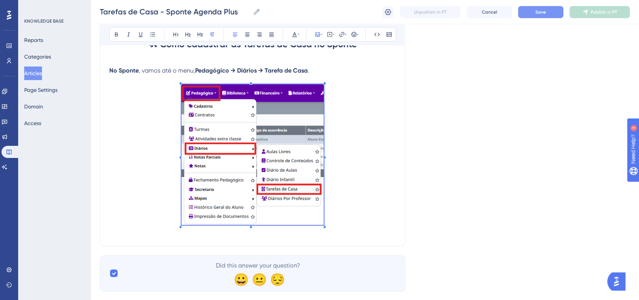
click at [548, 14] on button "Save" at bounding box center [540, 12] width 45 height 12
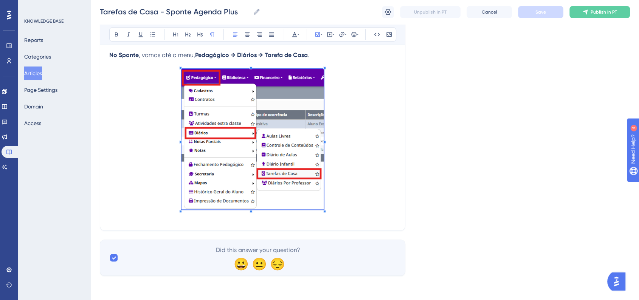
click at [360, 179] on p at bounding box center [252, 140] width 287 height 143
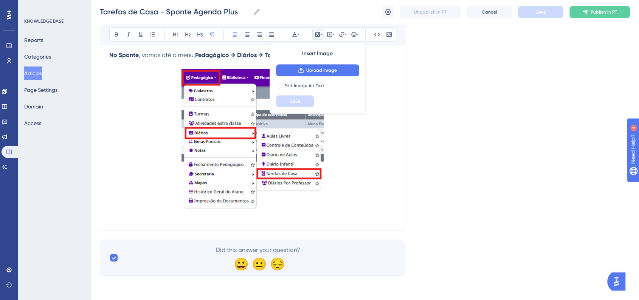
click at [360, 184] on p at bounding box center [252, 140] width 287 height 143
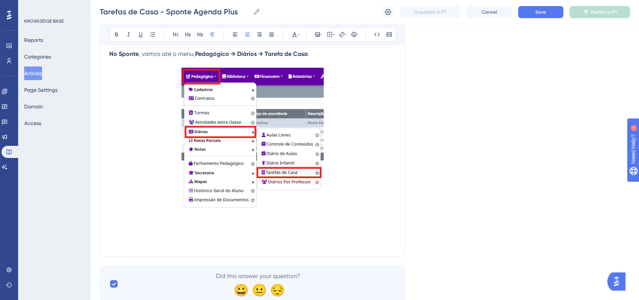
click at [64, 174] on div "KNOWLEDGE BASE Reports Categories Articles Page Settings Domain Access" at bounding box center [54, 150] width 73 height 300
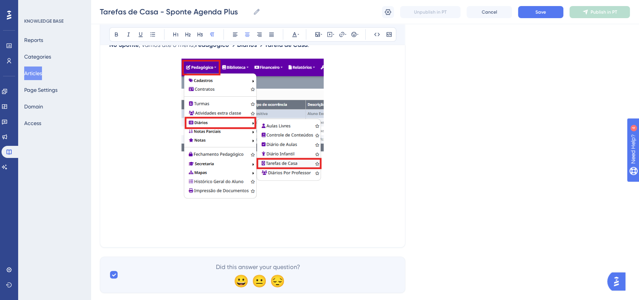
scroll to position [624, 0]
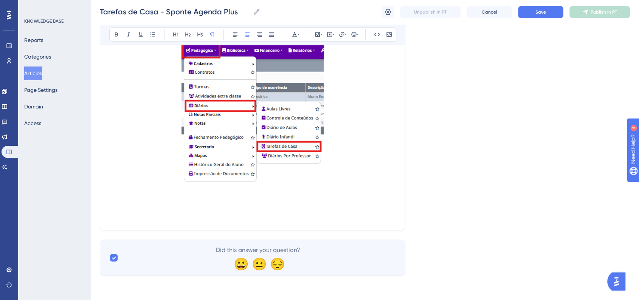
click at [237, 209] on p at bounding box center [252, 207] width 287 height 9
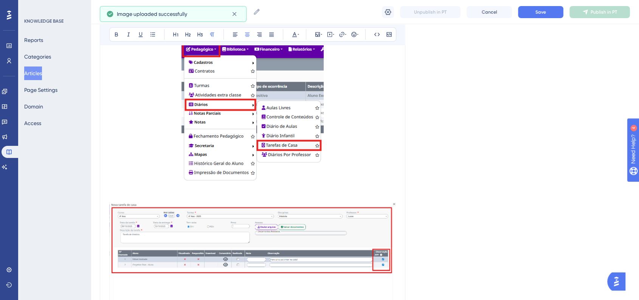
scroll to position [666, 0]
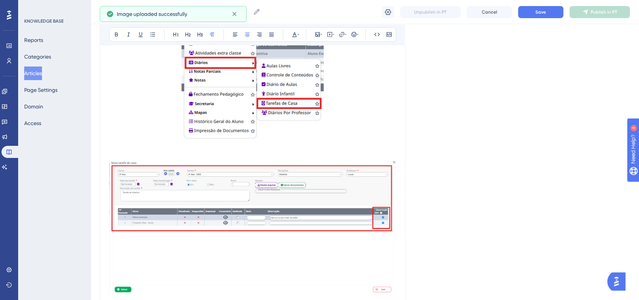
click at [325, 145] on p at bounding box center [252, 146] width 287 height 9
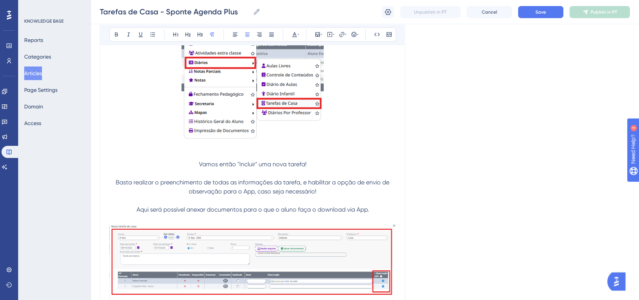
click at [149, 211] on span "Aqui será possível anexar documentos para o que o aluno faça o download via App." at bounding box center [253, 209] width 233 height 7
click at [537, 16] on button "Save" at bounding box center [540, 12] width 45 height 12
click at [196, 164] on p "Vamos então "Incluir" uma nova tarefa!" at bounding box center [252, 164] width 287 height 9
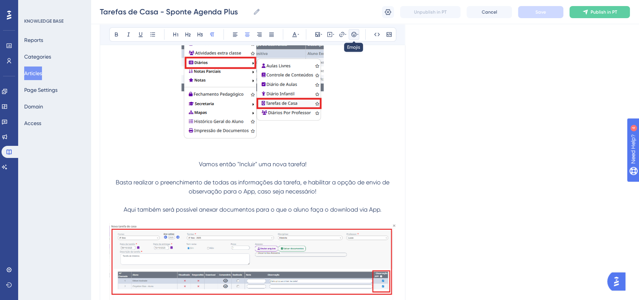
click at [350, 37] on button at bounding box center [354, 34] width 11 height 11
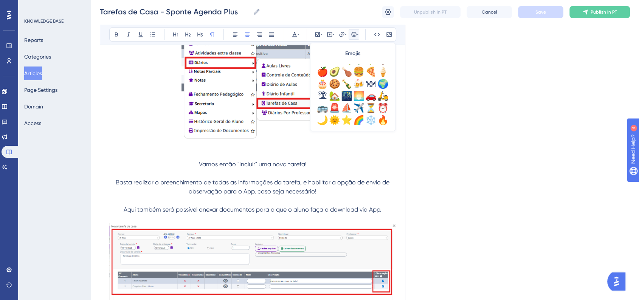
scroll to position [210, 0]
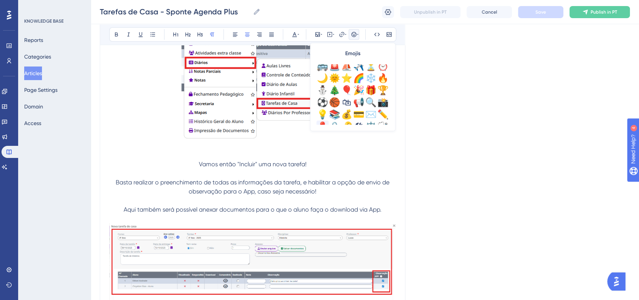
click at [324, 121] on div "📍" at bounding box center [323, 127] width 12 height 12
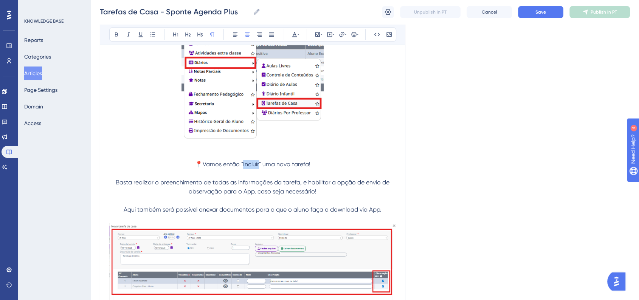
drag, startPoint x: 244, startPoint y: 169, endPoint x: 259, endPoint y: 166, distance: 15.7
click at [259, 166] on span "📍Vamos então "Incluir" uma nova tarefa!" at bounding box center [252, 164] width 115 height 7
click at [118, 34] on icon at bounding box center [116, 34] width 6 height 6
click at [530, 11] on button "Save" at bounding box center [540, 12] width 45 height 12
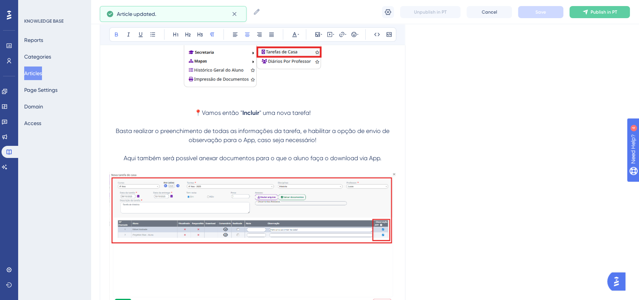
scroll to position [750, 0]
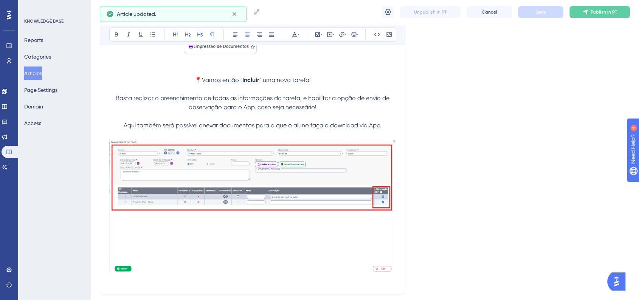
click at [121, 125] on p "Aqui também será possível anexar documentos para o que o aluno faça o download …" at bounding box center [252, 125] width 287 height 9
click at [352, 32] on icon at bounding box center [354, 34] width 6 height 6
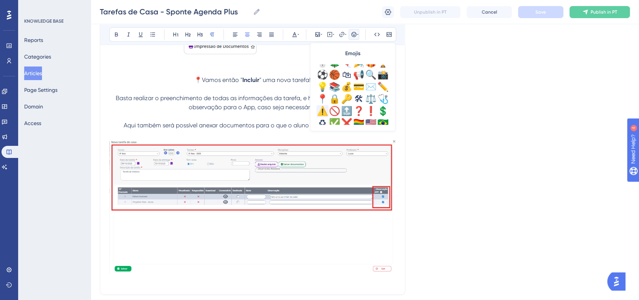
scroll to position [252, 0]
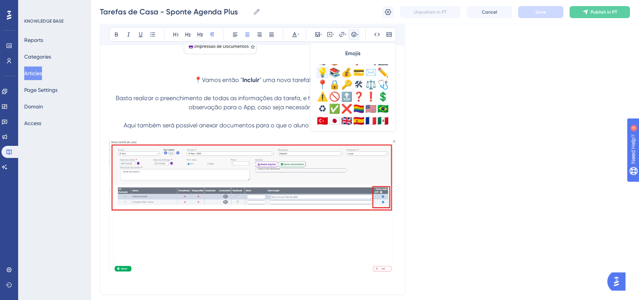
click at [320, 74] on div "💡" at bounding box center [323, 73] width 12 height 12
click at [547, 14] on button "Save" at bounding box center [540, 12] width 45 height 12
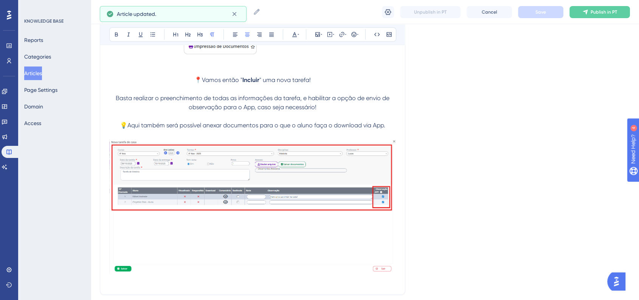
click at [330, 233] on img at bounding box center [252, 206] width 287 height 135
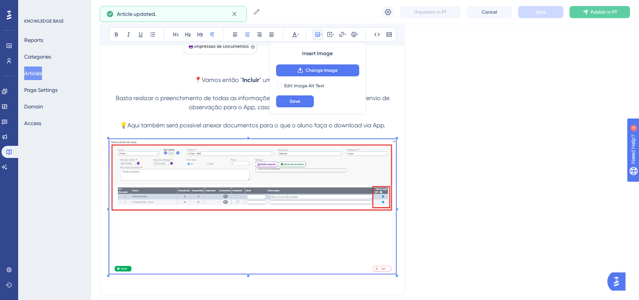
scroll to position [792, 0]
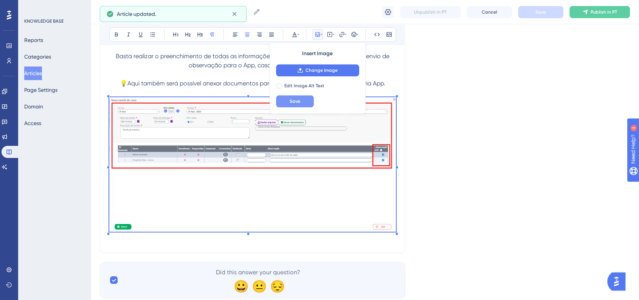
click at [306, 102] on button "Save" at bounding box center [295, 101] width 38 height 12
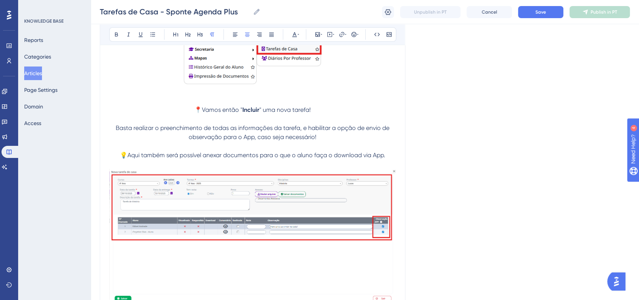
scroll to position [816, 0]
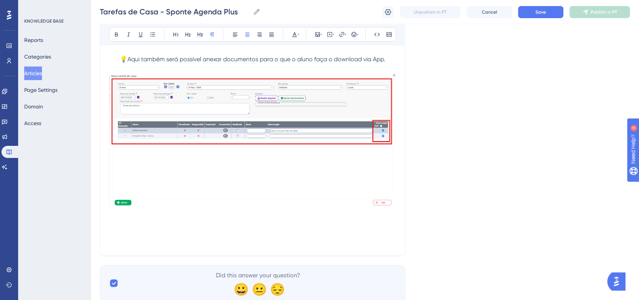
click at [152, 228] on p at bounding box center [252, 223] width 287 height 9
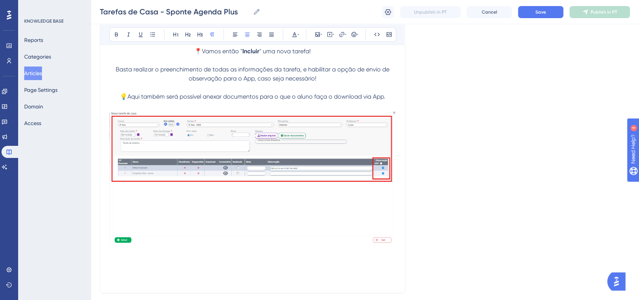
scroll to position [844, 0]
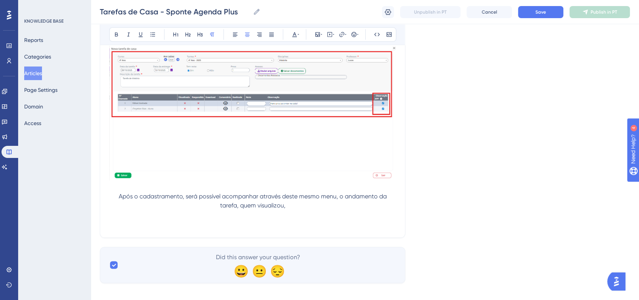
click at [288, 210] on p "Após o cadastramento, será possível acompanhar através deste mesmo menu, o anda…" at bounding box center [252, 201] width 287 height 18
click at [120, 196] on span "Após o cadastramento, será possível acompanhar através deste mesmo menu, o anda…" at bounding box center [254, 201] width 270 height 16
click at [348, 35] on div "Bold Italic Underline Bullet Point Heading 1 Heading 2 Heading 3 Normal Align L…" at bounding box center [252, 34] width 287 height 14
click at [351, 34] on icon at bounding box center [353, 34] width 5 height 5
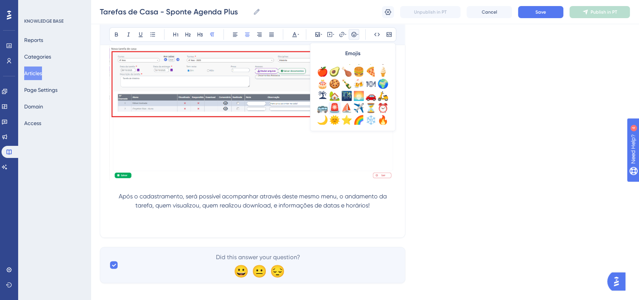
scroll to position [252, 0]
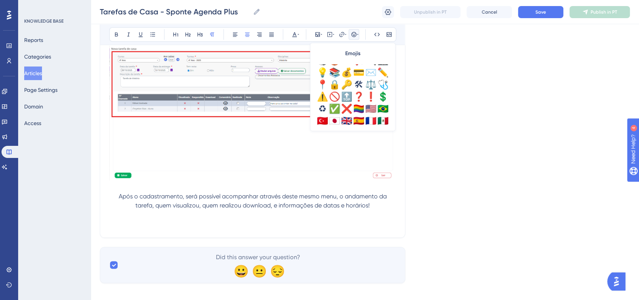
click at [331, 107] on div "✅" at bounding box center [335, 109] width 12 height 12
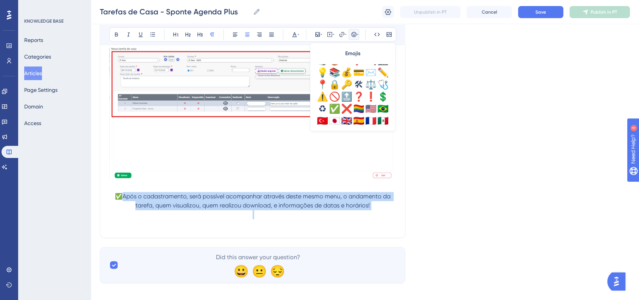
drag, startPoint x: 125, startPoint y: 201, endPoint x: 346, endPoint y: 219, distance: 221.7
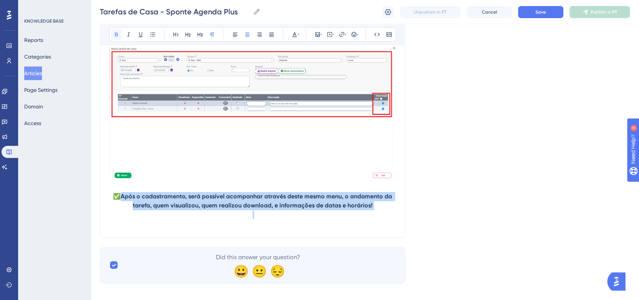
click at [113, 37] on icon at bounding box center [116, 34] width 6 height 6
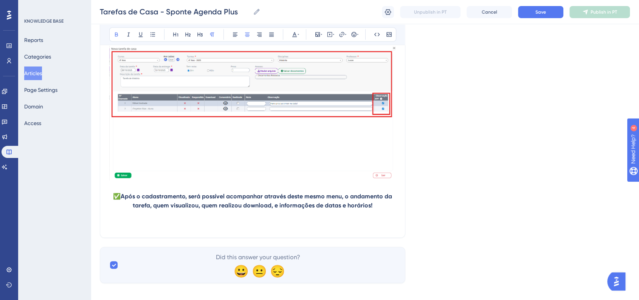
click at [115, 200] on span "✅" at bounding box center [117, 196] width 8 height 7
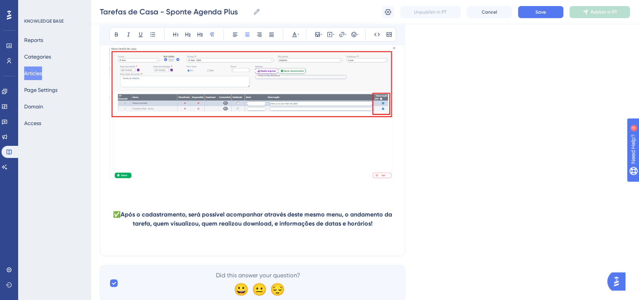
click at [552, 5] on div "Tarefas de Casa - Sponte Agenda Plus Tarefas de Casa - Sponte Agenda Plus Unpub…" at bounding box center [365, 12] width 549 height 24
click at [552, 7] on button "Save" at bounding box center [540, 12] width 45 height 12
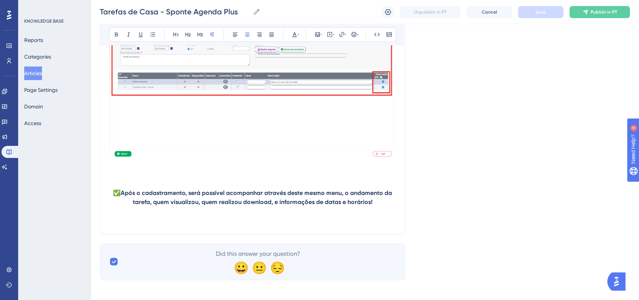
scroll to position [872, 0]
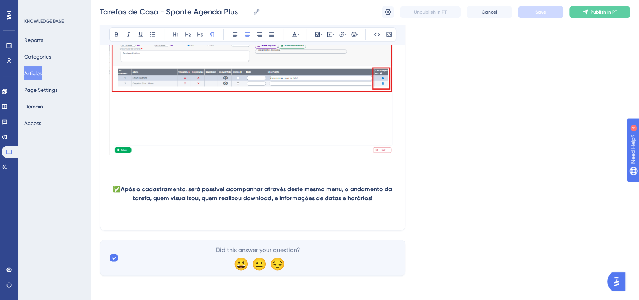
click at [229, 214] on p at bounding box center [252, 216] width 287 height 9
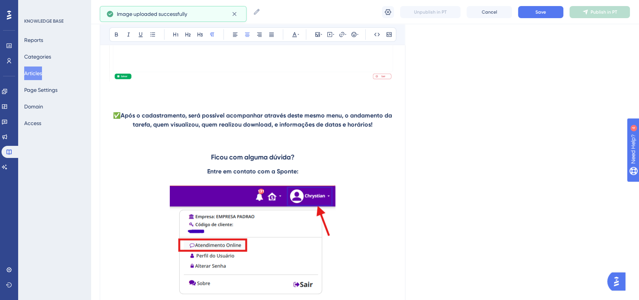
scroll to position [956, 0]
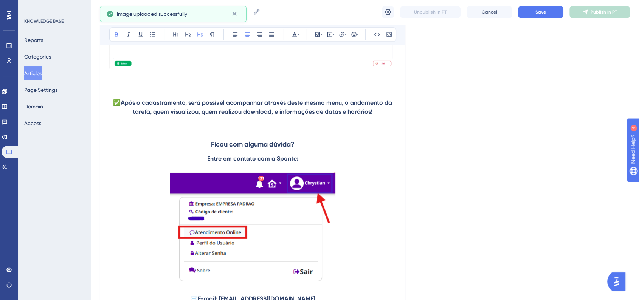
click at [211, 149] on strong "Ficou com alguma dúvida?" at bounding box center [253, 144] width 84 height 8
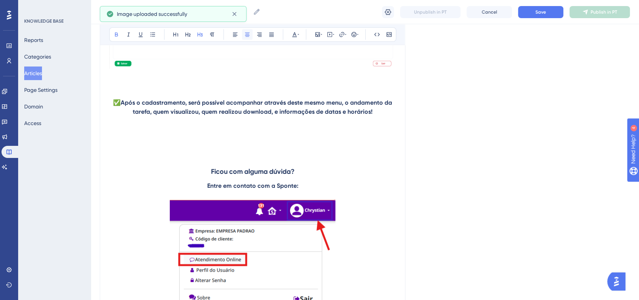
click at [244, 38] on button at bounding box center [247, 34] width 11 height 11
drag, startPoint x: 441, startPoint y: 122, endPoint x: 421, endPoint y: 174, distance: 55.4
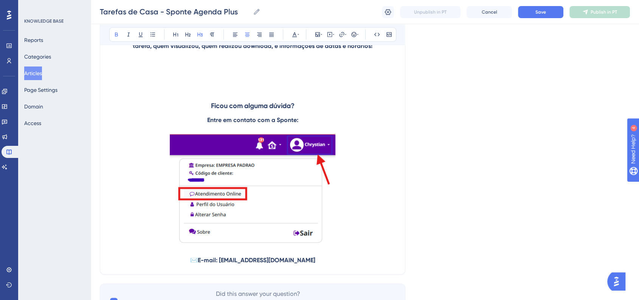
scroll to position [1068, 0]
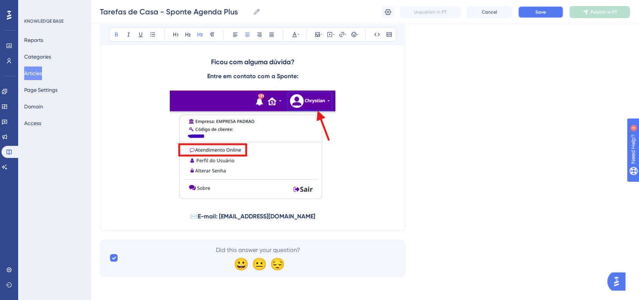
click at [542, 11] on span "Save" at bounding box center [541, 12] width 11 height 6
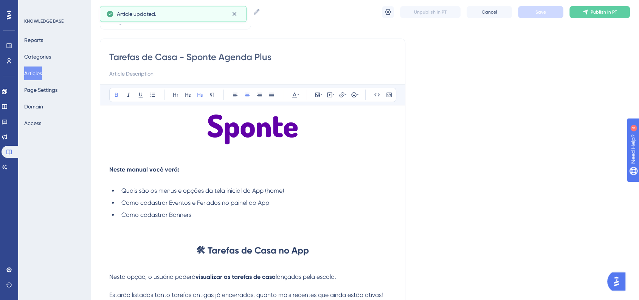
scroll to position [42, 0]
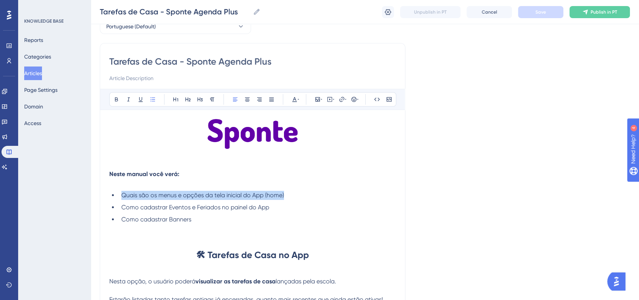
drag, startPoint x: 121, startPoint y: 197, endPoint x: 300, endPoint y: 196, distance: 179.0
click at [300, 196] on li "Quais são os menus e opções da tela inicial do App (home)" at bounding box center [257, 195] width 278 height 9
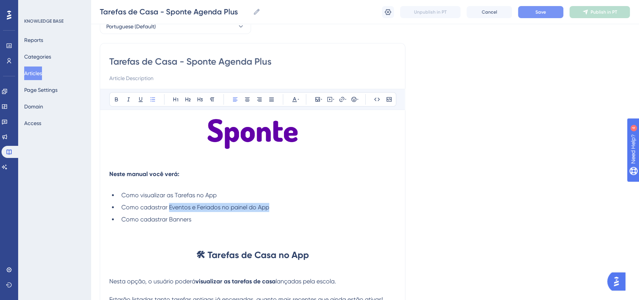
drag, startPoint x: 169, startPoint y: 207, endPoint x: 272, endPoint y: 207, distance: 103.3
click at [272, 207] on li "Como cadastrar Eventos e Feriados no painel do App" at bounding box center [257, 207] width 278 height 9
drag, startPoint x: 206, startPoint y: 221, endPoint x: 123, endPoint y: 221, distance: 82.9
click at [123, 221] on li "Como cadastrar Banners" at bounding box center [257, 219] width 278 height 9
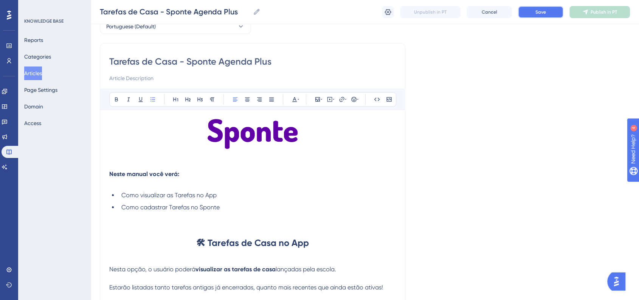
click at [533, 16] on button "Save" at bounding box center [540, 12] width 45 height 12
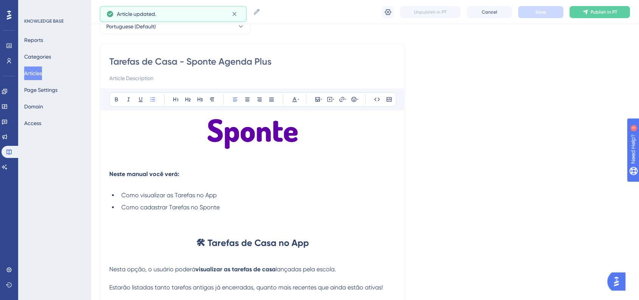
click at [42, 76] on button "Articles" at bounding box center [33, 74] width 18 height 14
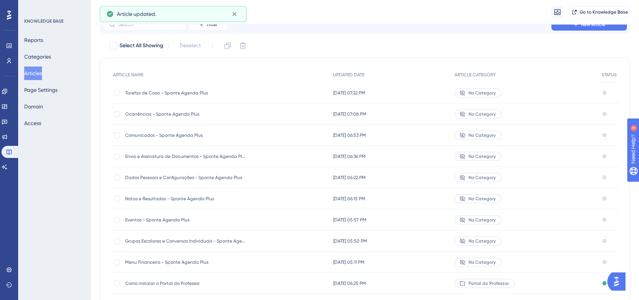
scroll to position [42, 0]
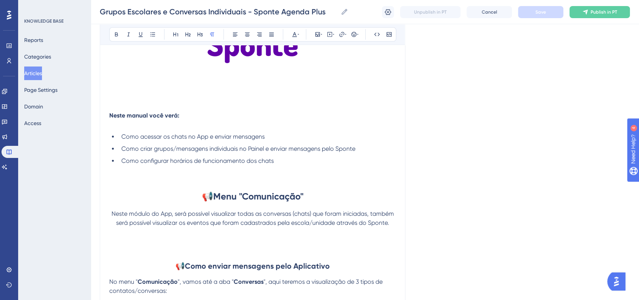
scroll to position [48, 0]
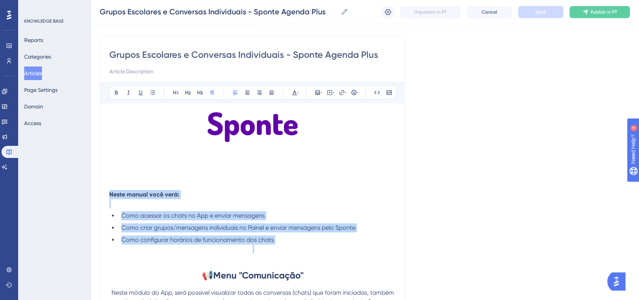
drag, startPoint x: 267, startPoint y: 242, endPoint x: 102, endPoint y: 194, distance: 171.8
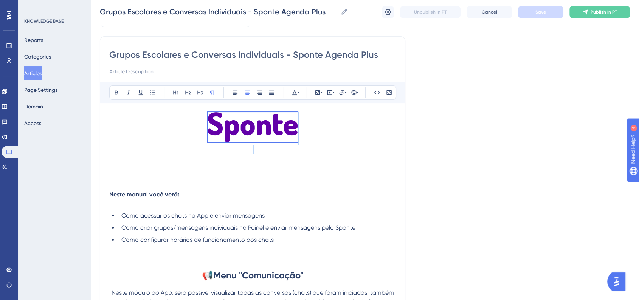
drag, startPoint x: 308, startPoint y: 152, endPoint x: 197, endPoint y: 115, distance: 116.9
copy p
click at [42, 76] on button "Articles" at bounding box center [33, 74] width 18 height 14
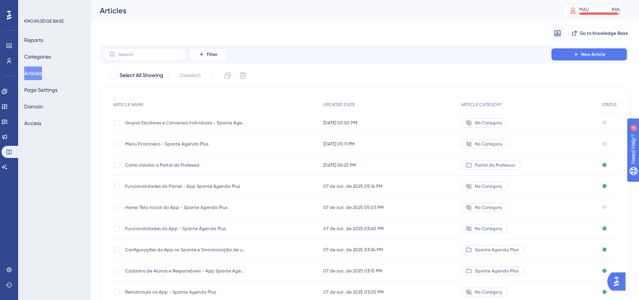
click at [239, 120] on span "Grupos Escolares e Conversas Individuais - Sponte Agenda Plus" at bounding box center [185, 123] width 121 height 6
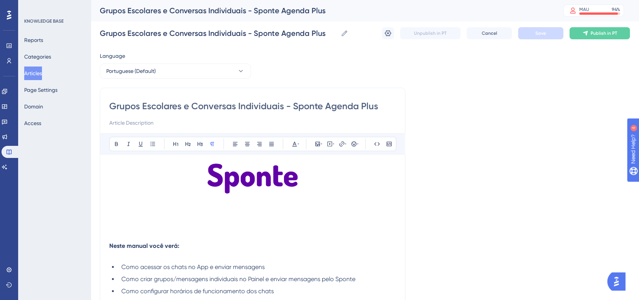
scroll to position [7890, 0]
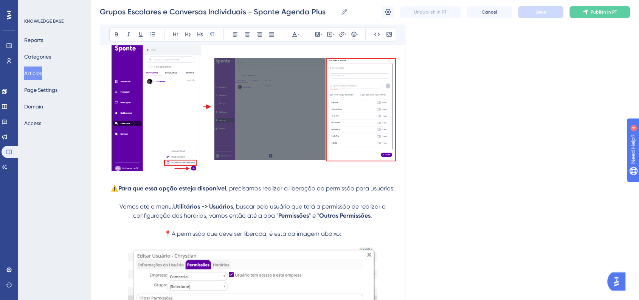
click at [42, 77] on button "Articles" at bounding box center [33, 74] width 18 height 14
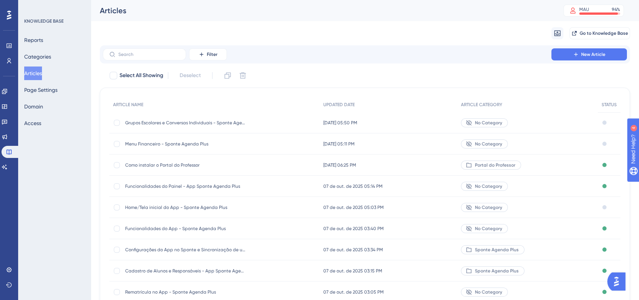
click at [171, 200] on div "Home/Tela inicial do App - Sponte Agenda Plus Home/Tela inicial do App - Sponte…" at bounding box center [185, 207] width 121 height 21
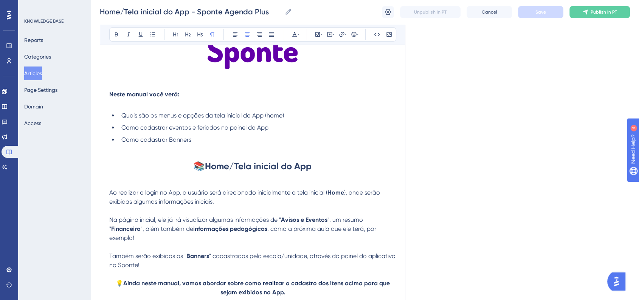
scroll to position [65, 0]
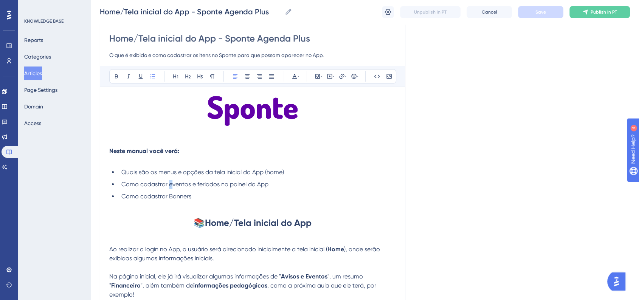
click at [171, 183] on span "Como cadastrar eventos e feriados no painel do App" at bounding box center [194, 184] width 147 height 7
click at [198, 186] on span "Como cadastrar Eventos e feriados no painel do App" at bounding box center [194, 184] width 147 height 7
click at [536, 13] on span "Save" at bounding box center [541, 12] width 11 height 6
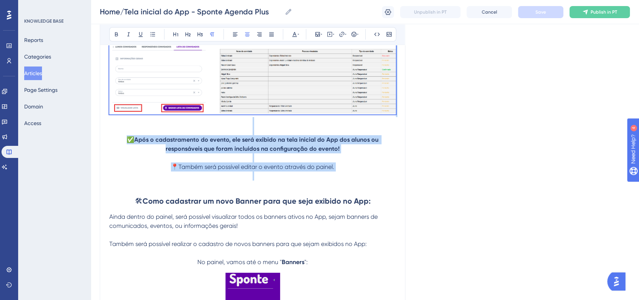
scroll to position [2338, 0]
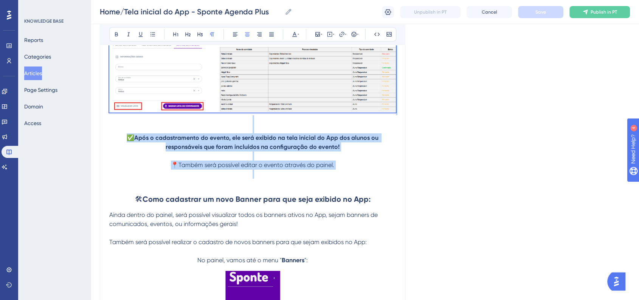
drag, startPoint x: 109, startPoint y: 149, endPoint x: 359, endPoint y: 181, distance: 252.6
copy div "Vamos até o painel do aplicativo no Sponte, acesse o menu, Utilitários → Aplica…"
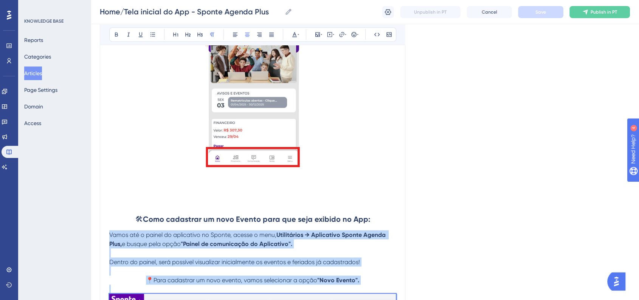
scroll to position [1371, 0]
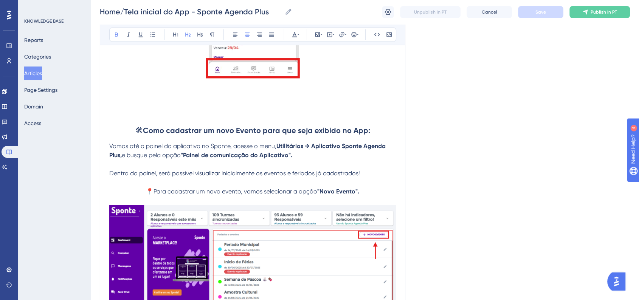
click at [254, 134] on strong "Como cadastrar um novo Evento para que seja exibido no App:" at bounding box center [256, 130] width 227 height 9
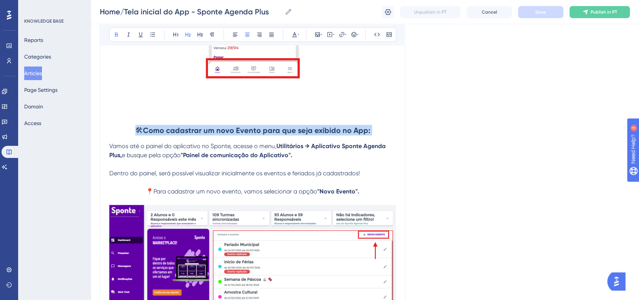
click at [254, 134] on strong "Como cadastrar um novo Evento para que seja exibido no App:" at bounding box center [256, 130] width 227 height 9
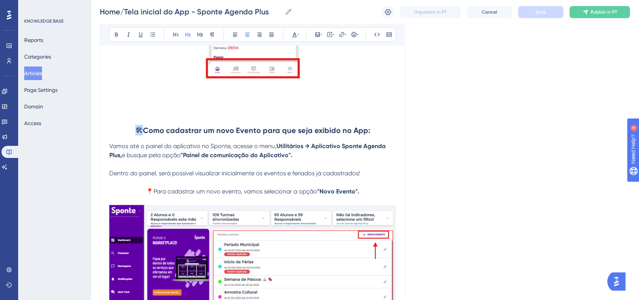
copy span "🛠"
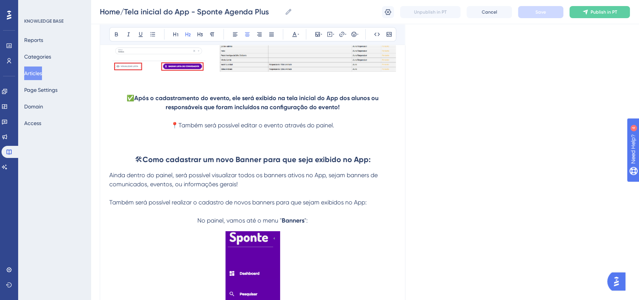
scroll to position [2296, 0]
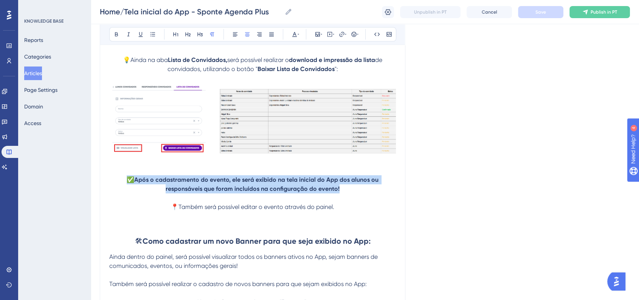
drag, startPoint x: 344, startPoint y: 195, endPoint x: 127, endPoint y: 187, distance: 216.9
click at [127, 187] on p "✅ Após o cadastramento do evento, ele será exibido na tela inicial do App dos a…" at bounding box center [252, 185] width 287 height 18
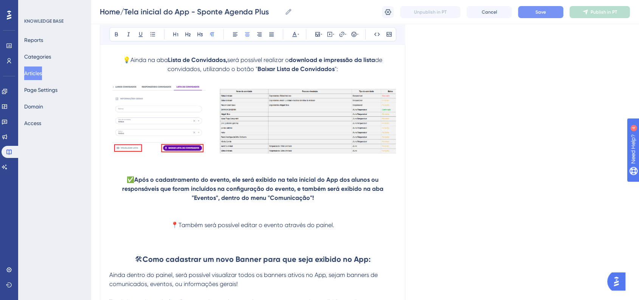
click at [548, 16] on button "Save" at bounding box center [540, 12] width 45 height 12
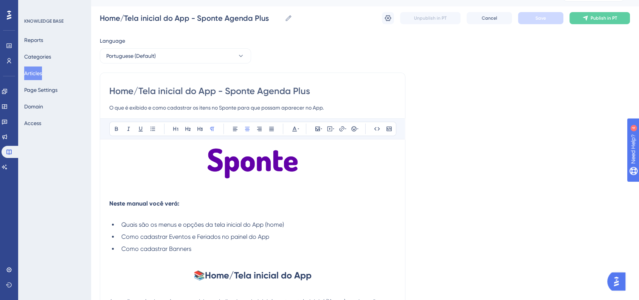
scroll to position [42, 0]
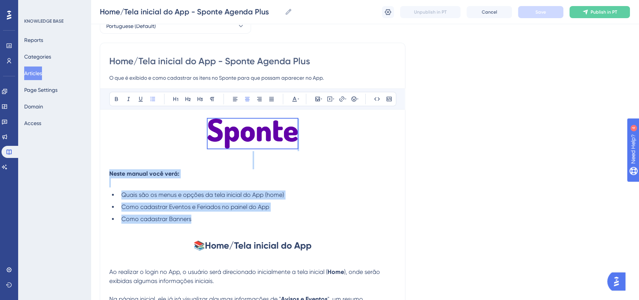
drag, startPoint x: 203, startPoint y: 221, endPoint x: 157, endPoint y: 125, distance: 106.6
copy div "Neste manual você verá: Quais são os menus e opções da tela inicial do App (hom…"
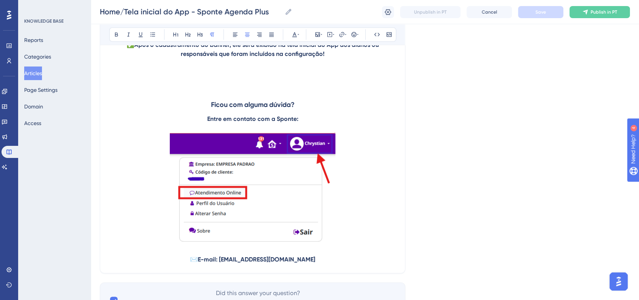
scroll to position [4122, 0]
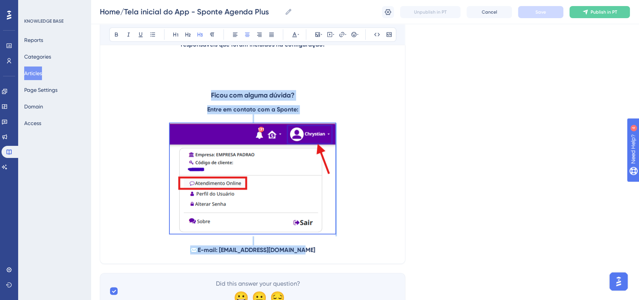
drag, startPoint x: 211, startPoint y: 99, endPoint x: 328, endPoint y: 258, distance: 197.1
copy div "Ficou com alguma dúvida? Entre em contato com a Sponte: ✉️ E-mail: [EMAIL_ADDRE…"
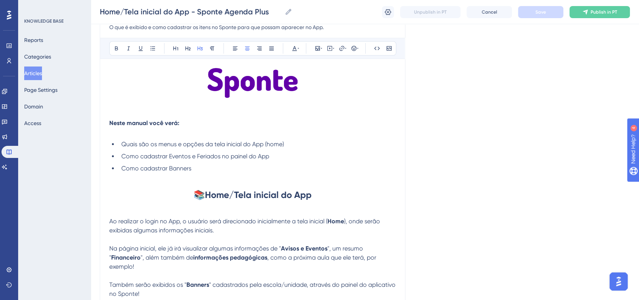
scroll to position [36, 0]
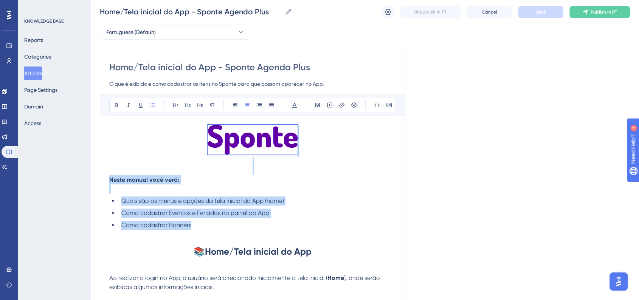
drag, startPoint x: 202, startPoint y: 229, endPoint x: 157, endPoint y: 131, distance: 107.5
copy div "Neste manual você verá: Quais são os menus e opções da tela inicial do App (hom…"
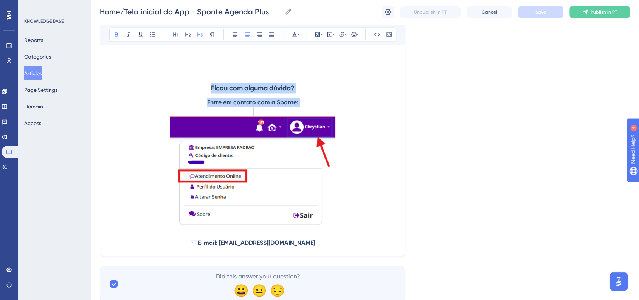
scroll to position [4164, 0]
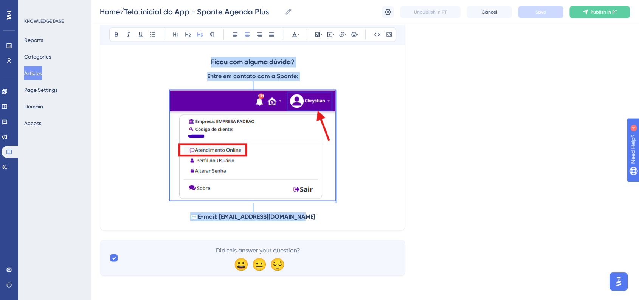
drag, startPoint x: 210, startPoint y: 119, endPoint x: 333, endPoint y: 227, distance: 163.8
copy div "Ficou com alguma dúvida? Entre em contato com a Sponte: ✉️ E-mail: [EMAIL_ADDRE…"
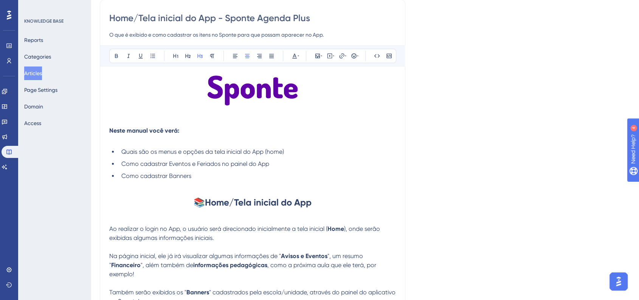
scroll to position [0, 0]
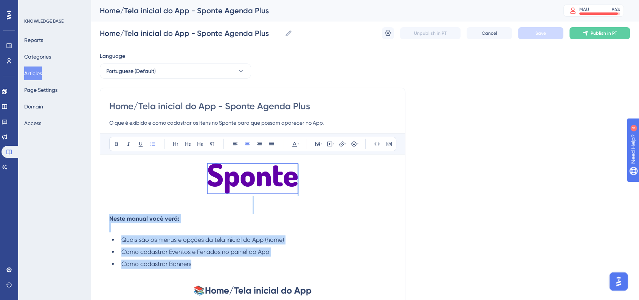
drag, startPoint x: 209, startPoint y: 267, endPoint x: 181, endPoint y: 185, distance: 86.4
copy div "Neste manual você verá: Quais são os menus e opções da tela inicial do App (hom…"
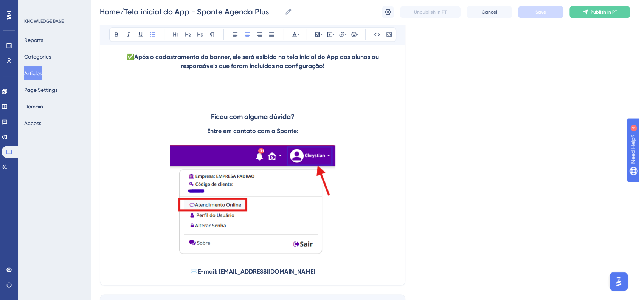
scroll to position [4137, 0]
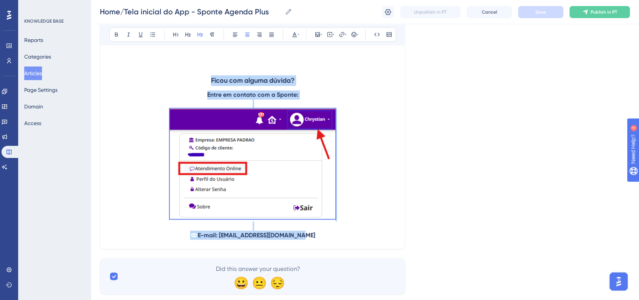
drag, startPoint x: 211, startPoint y: 86, endPoint x: 329, endPoint y: 244, distance: 197.3
copy div "Ficou com alguma dúvida? Entre em contato com a Sponte: ✉️ E-mail: [EMAIL_ADDRE…"
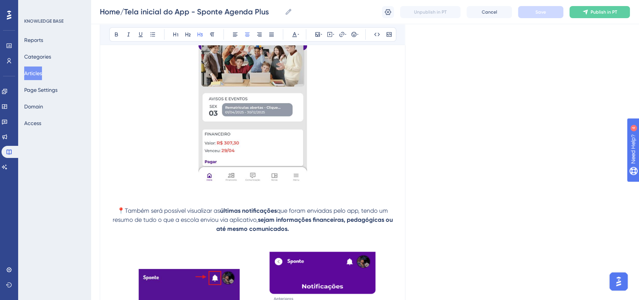
scroll to position [76, 0]
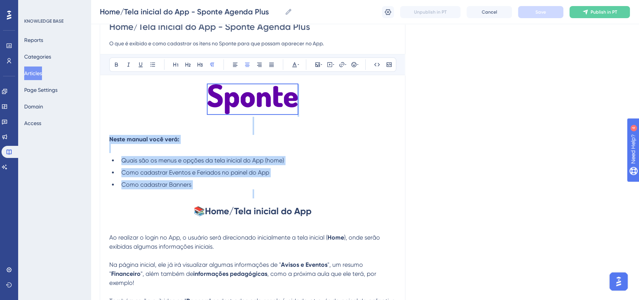
drag, startPoint x: 203, startPoint y: 191, endPoint x: 162, endPoint y: 93, distance: 106.7
copy div "Neste manual você verá: Quais são os menus e opções da tela inicial do App (hom…"
drag, startPoint x: 480, startPoint y: 182, endPoint x: 472, endPoint y: 183, distance: 7.6
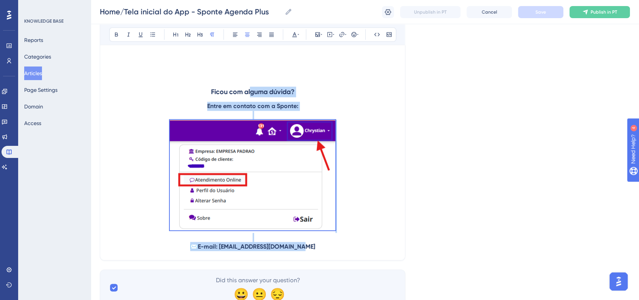
scroll to position [4037, 0]
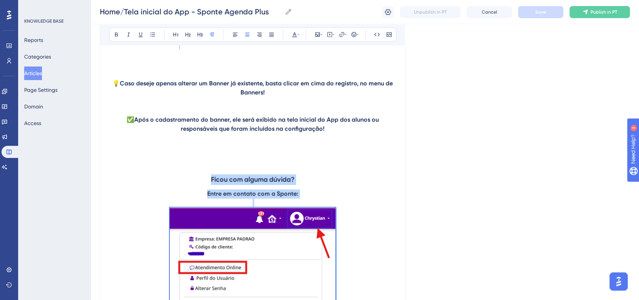
drag, startPoint x: 312, startPoint y: 218, endPoint x: 212, endPoint y: 188, distance: 105.0
copy div "Ficou com alguma dúvida? Entre em contato com a Sponte: ✉️ E-mail: [EMAIL_ADDRE…"
click at [209, 161] on p at bounding box center [252, 156] width 287 height 9
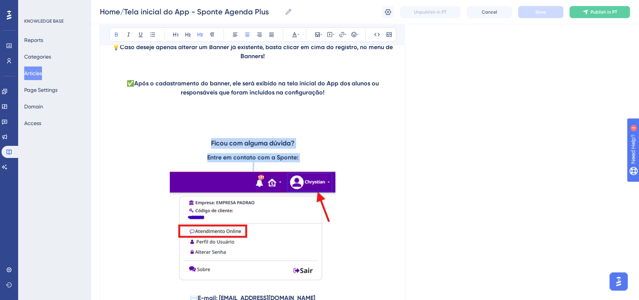
scroll to position [4122, 0]
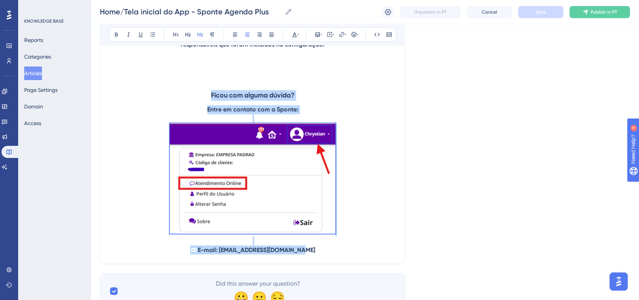
drag, startPoint x: 204, startPoint y: 185, endPoint x: 325, endPoint y: 261, distance: 143.5
copy div "Ficou com alguma dúvida? Entre em contato com a Sponte: ✉️ E-mail: [EMAIL_ADDRE…"
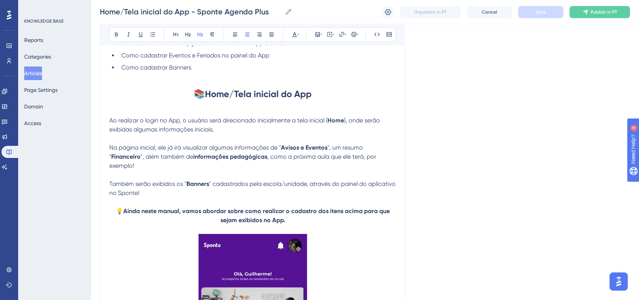
scroll to position [0, 0]
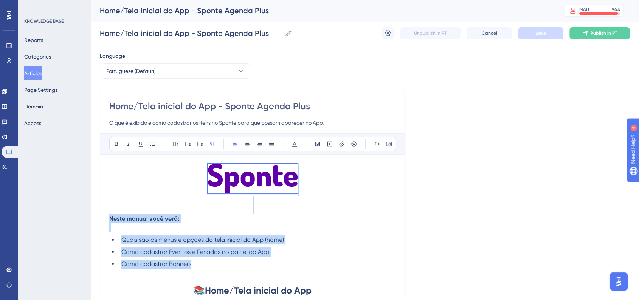
drag, startPoint x: 154, startPoint y: 171, endPoint x: 281, endPoint y: 259, distance: 154.9
copy div "Neste manual você verá: Quais são os menus e opções da tela inicial do App (hom…"
click at [203, 204] on p at bounding box center [252, 200] width 287 height 9
drag, startPoint x: 194, startPoint y: 269, endPoint x: 208, endPoint y: 179, distance: 90.7
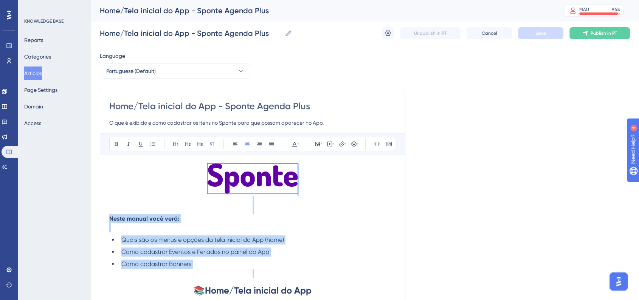
copy div "Neste manual você verá: Quais são os menus e opções da tela inicial do App (hom…"
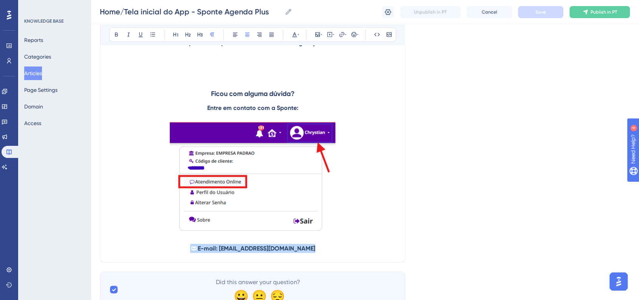
scroll to position [4122, 0]
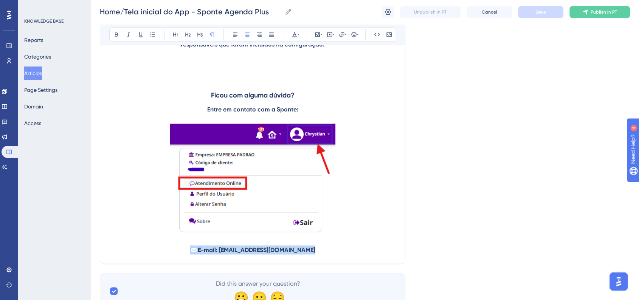
drag, startPoint x: 328, startPoint y: 222, endPoint x: 201, endPoint y: 148, distance: 147.3
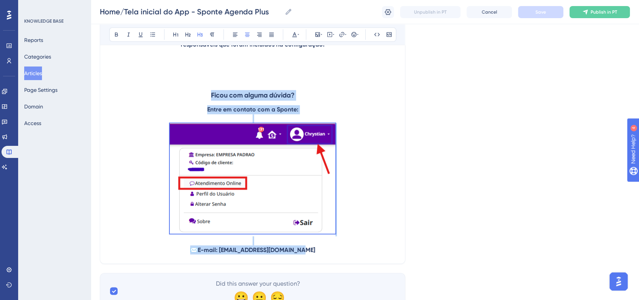
drag, startPoint x: 210, startPoint y: 101, endPoint x: 321, endPoint y: 259, distance: 193.0
